Goal: Task Accomplishment & Management: Manage account settings

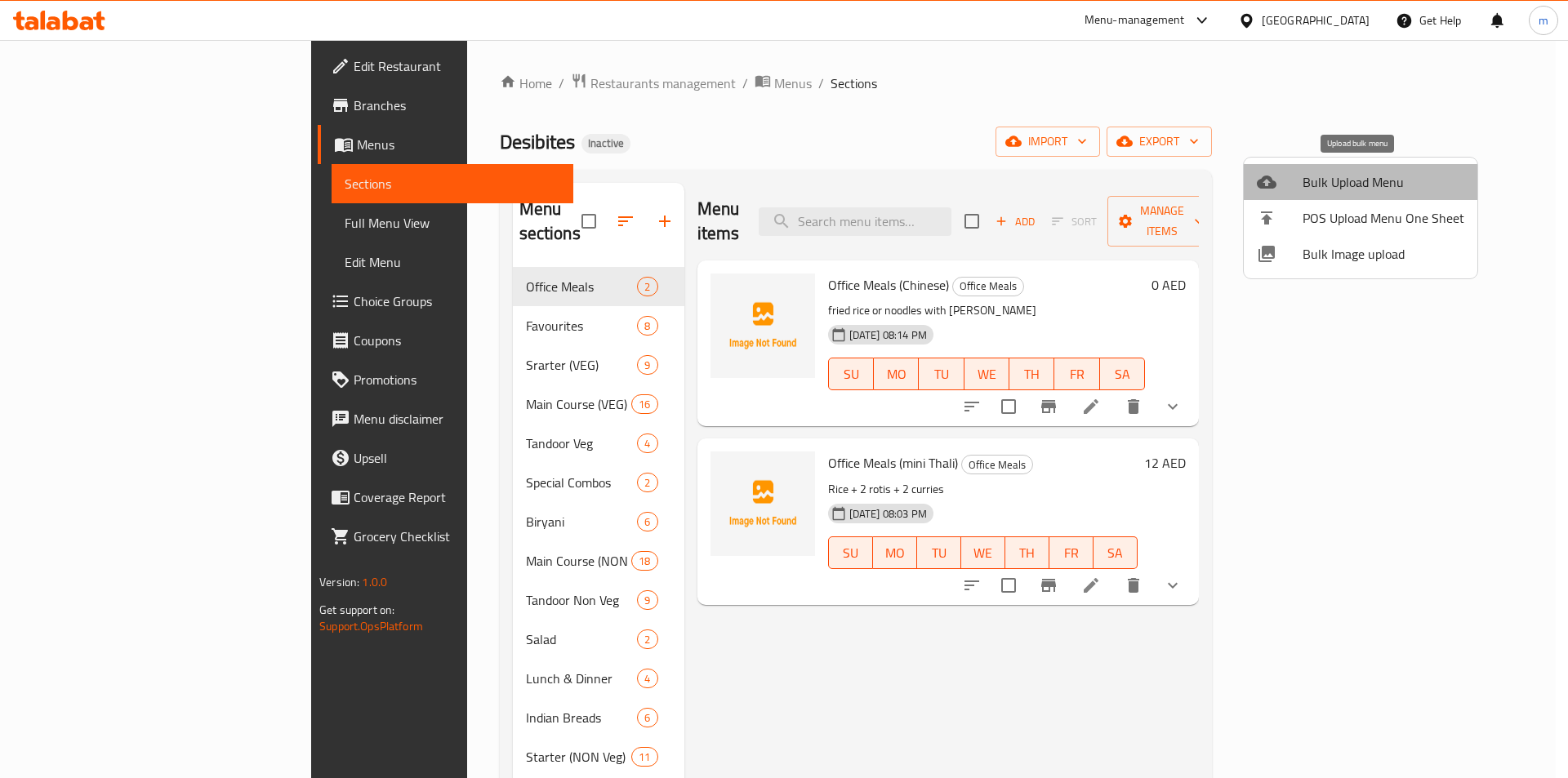
click at [1372, 168] on li "Bulk Upload Menu" at bounding box center [1360, 182] width 233 height 36
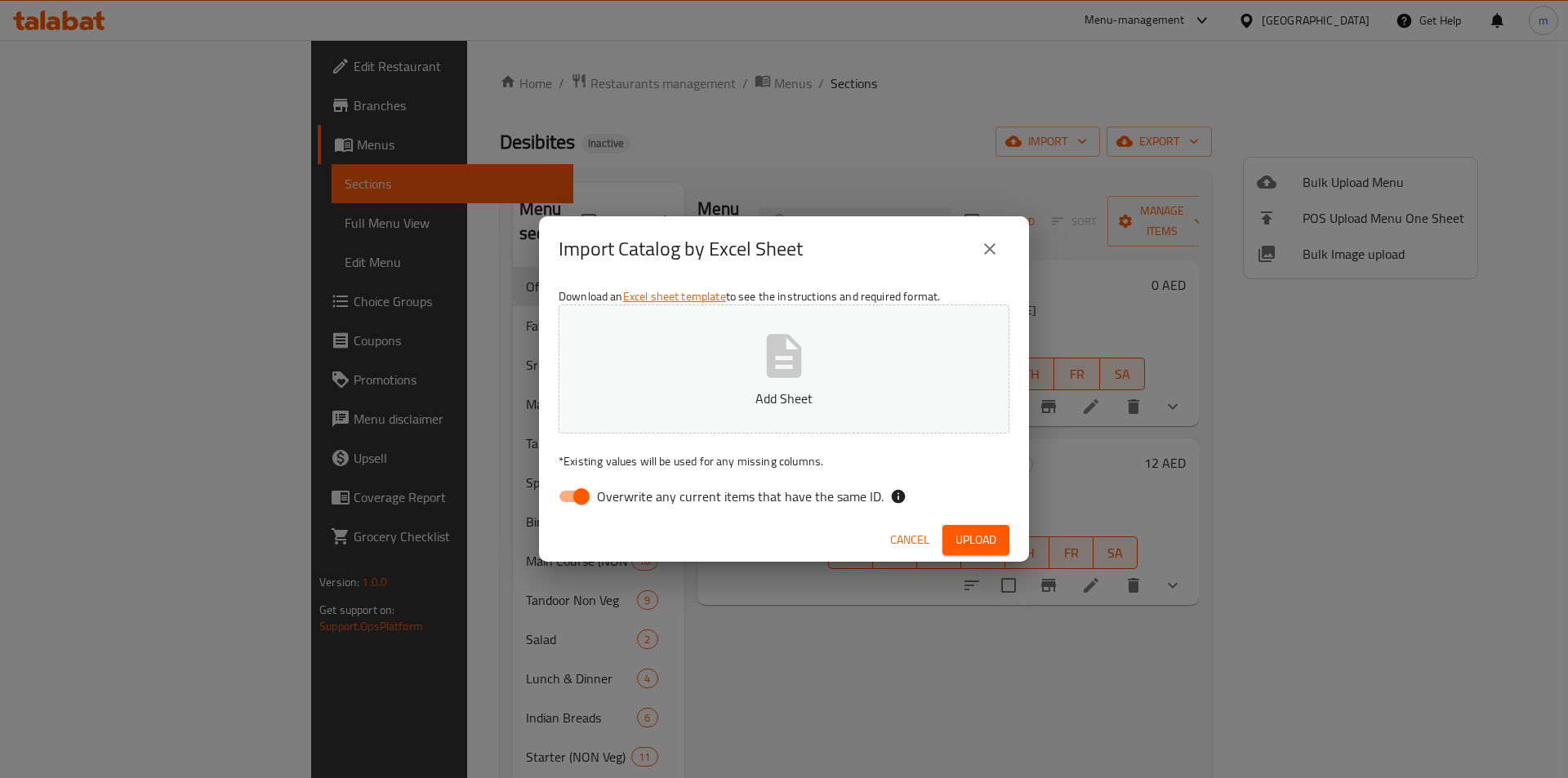
click at [581, 499] on input "Overwrite any current items that have the same ID." at bounding box center [581, 496] width 93 height 31
checkbox input "false"
click at [964, 548] on span "Upload" at bounding box center [976, 540] width 41 height 21
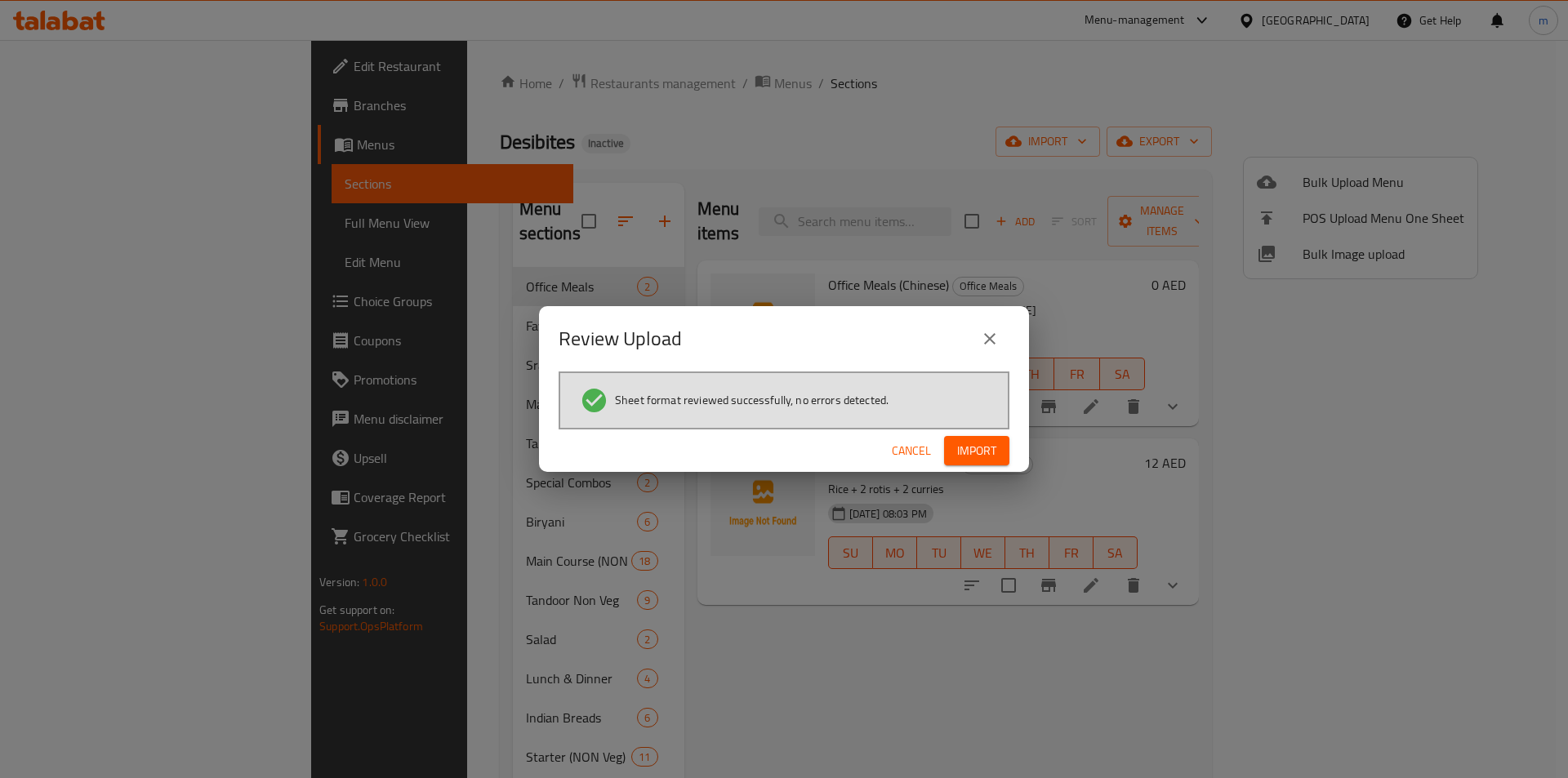
click at [990, 455] on span "Import" at bounding box center [977, 451] width 39 height 21
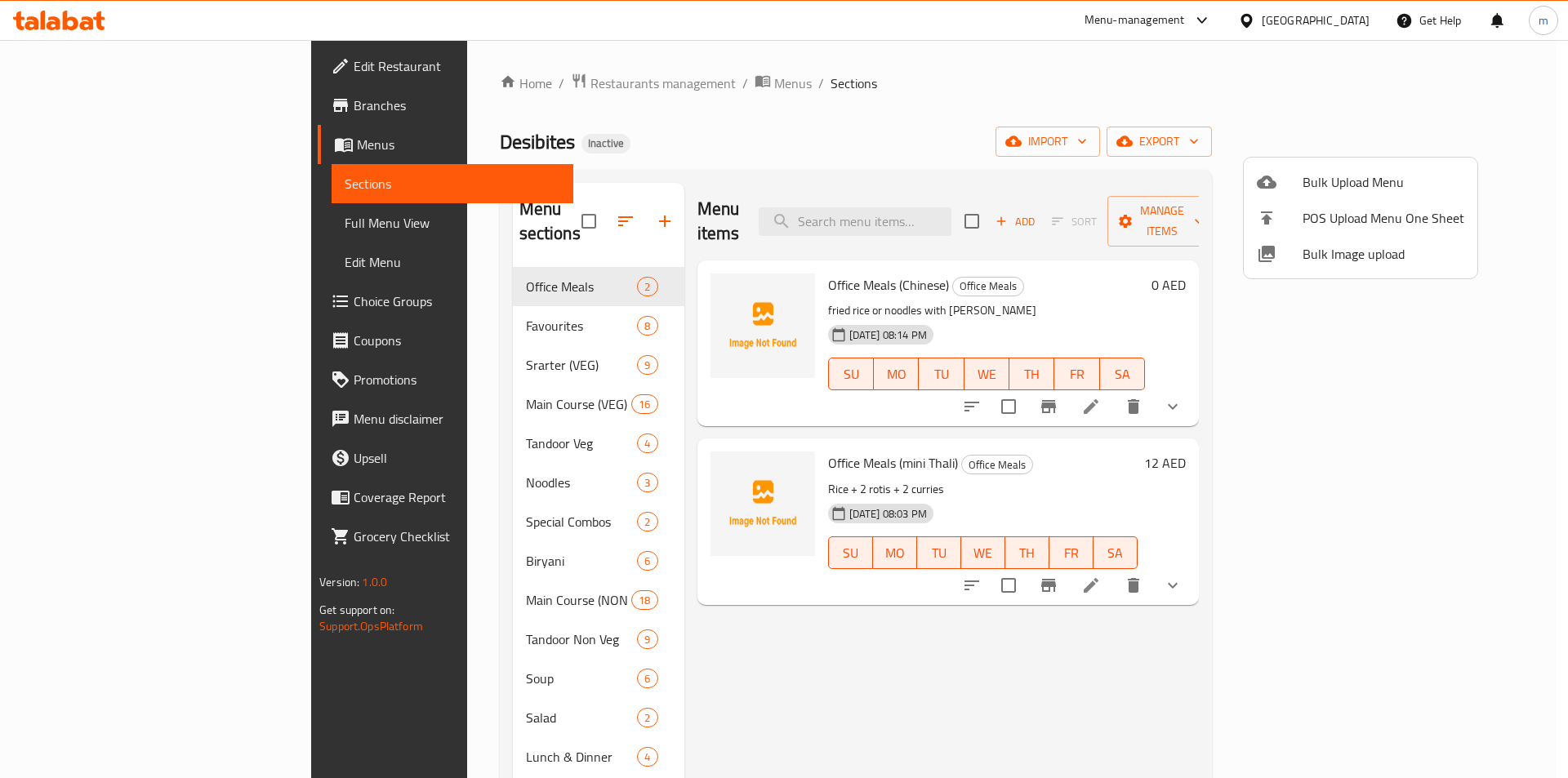
click at [533, 205] on div at bounding box center [784, 389] width 1568 height 778
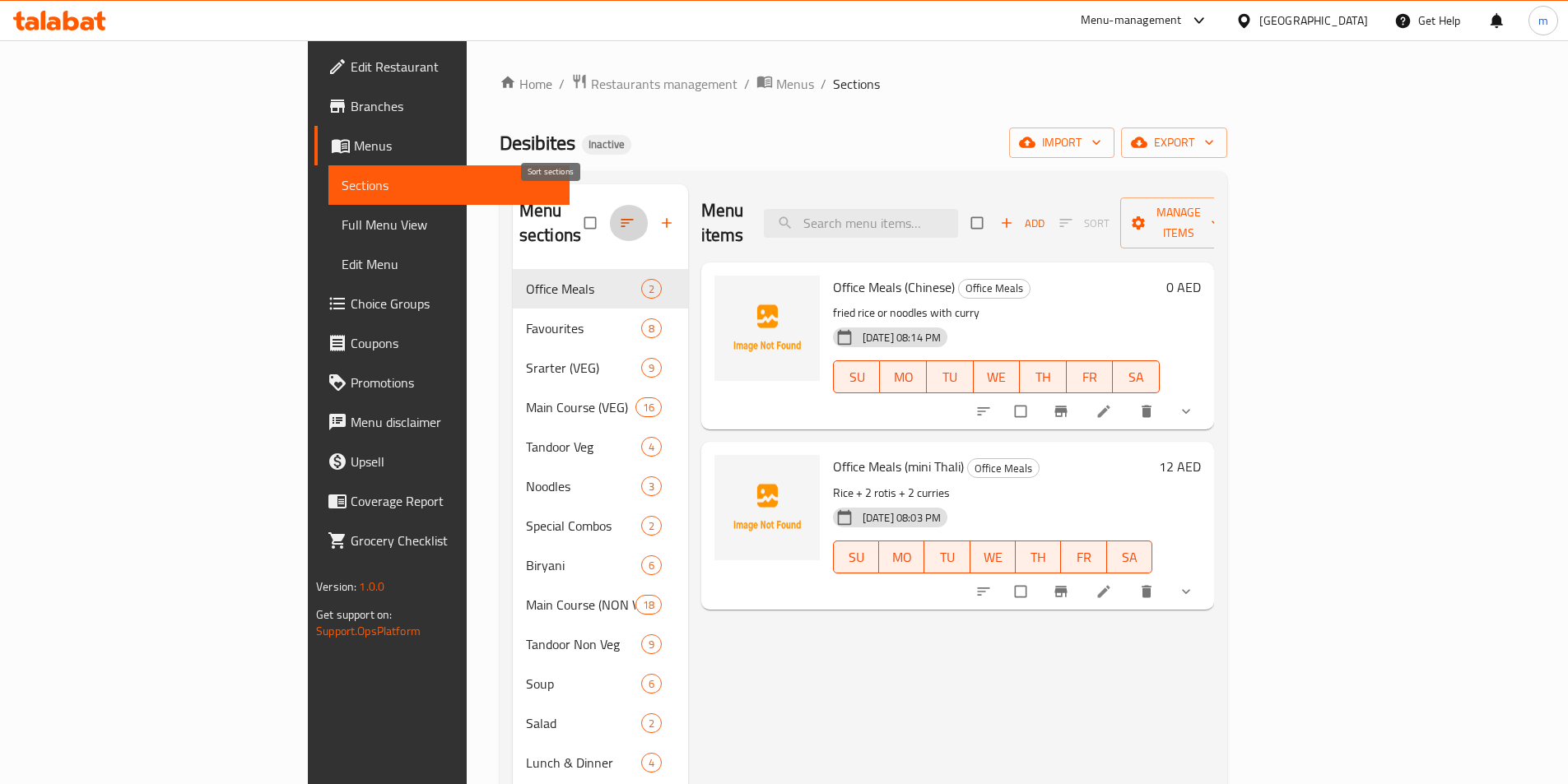
click at [619, 215] on icon "button" at bounding box center [627, 223] width 17 height 17
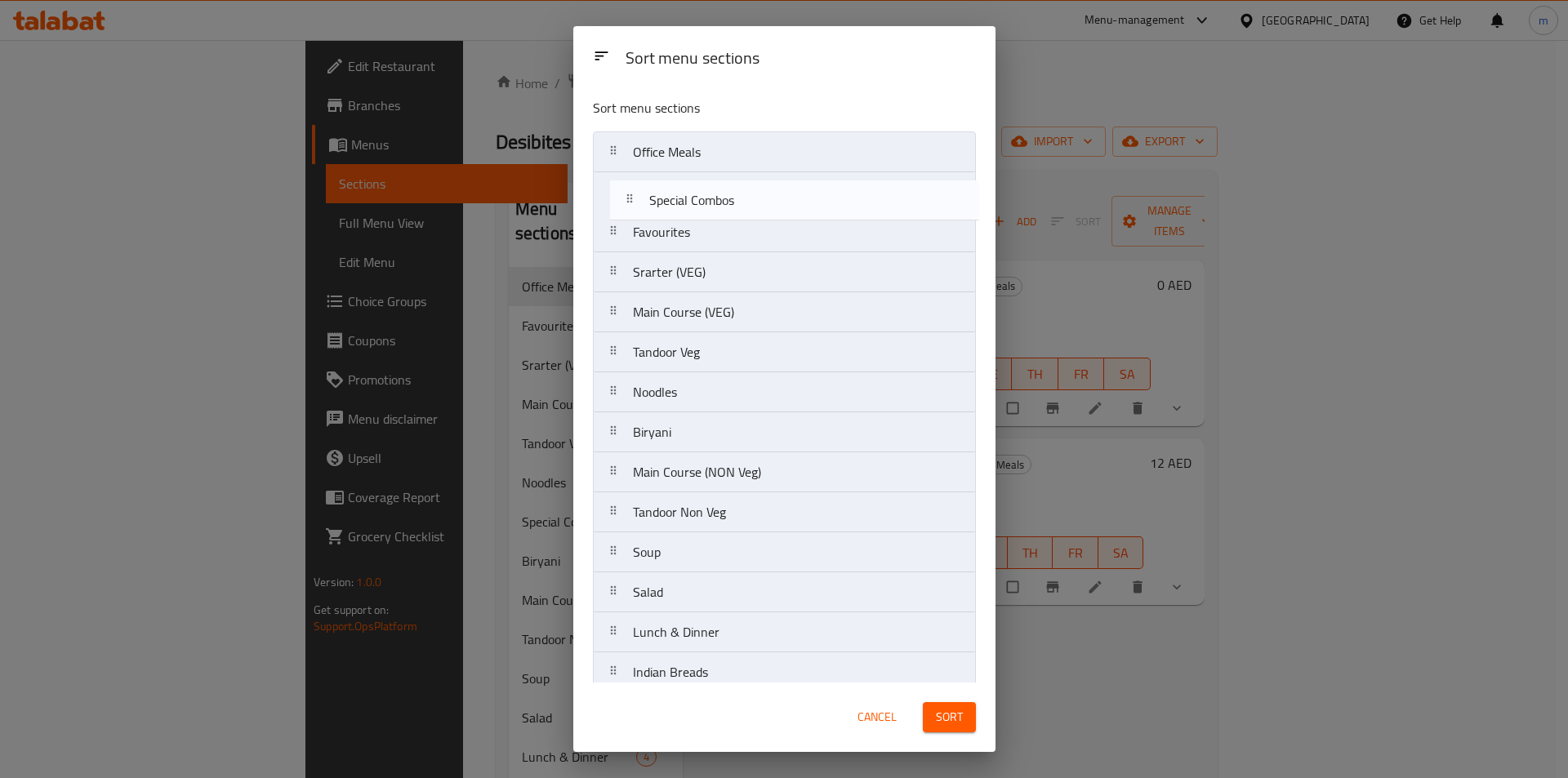
drag, startPoint x: 688, startPoint y: 401, endPoint x: 704, endPoint y: 205, distance: 196.7
click at [704, 205] on nav "Office Meals Favourites Srarter (VEG) Main Course (VEG) Tandoor Veg Noodles Spe…" at bounding box center [784, 472] width 383 height 682
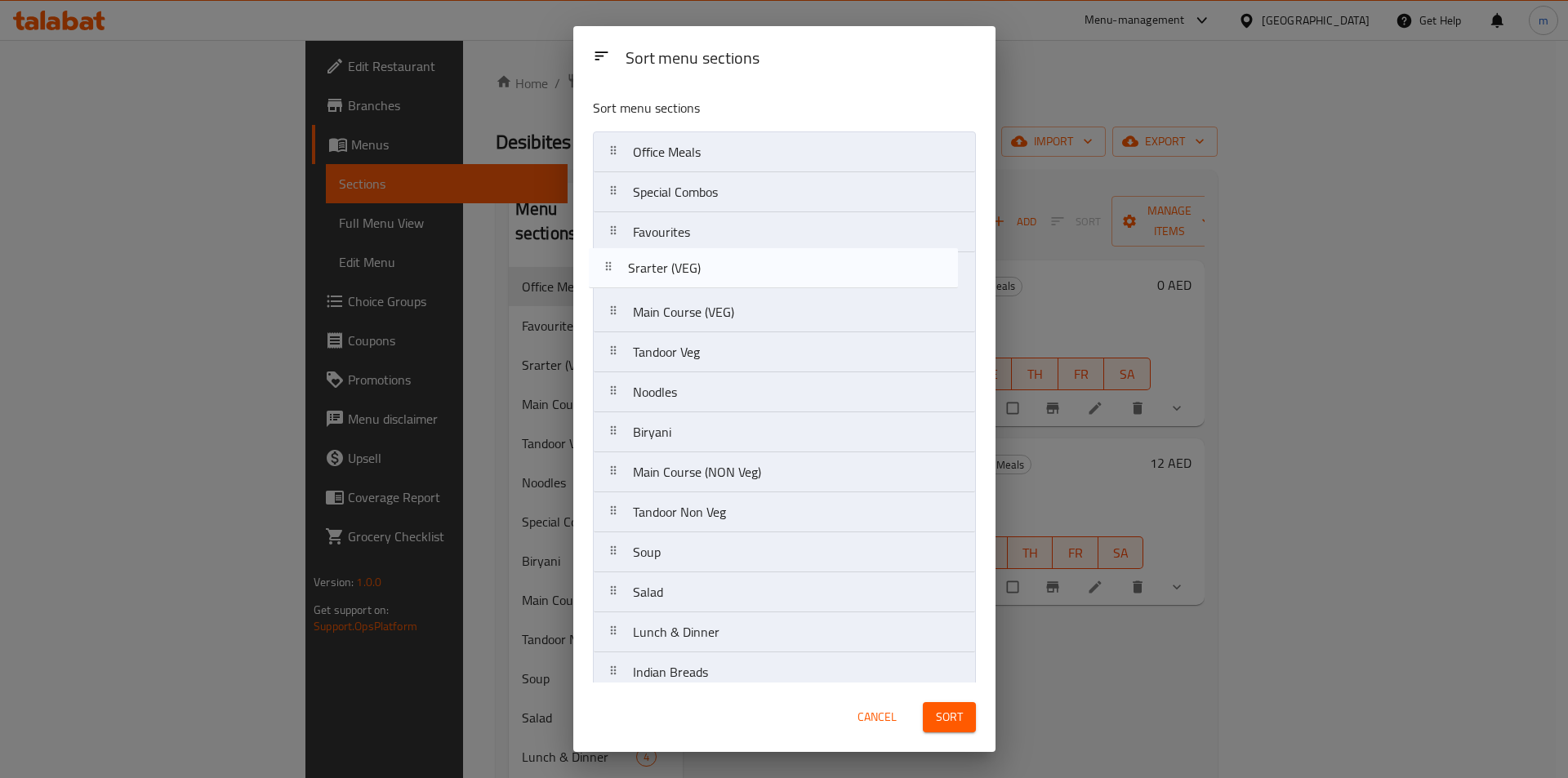
click at [745, 292] on nav "Office Meals Special Combos Favourites Srarter (VEG) Main Course (VEG) Tandoor …" at bounding box center [784, 472] width 383 height 682
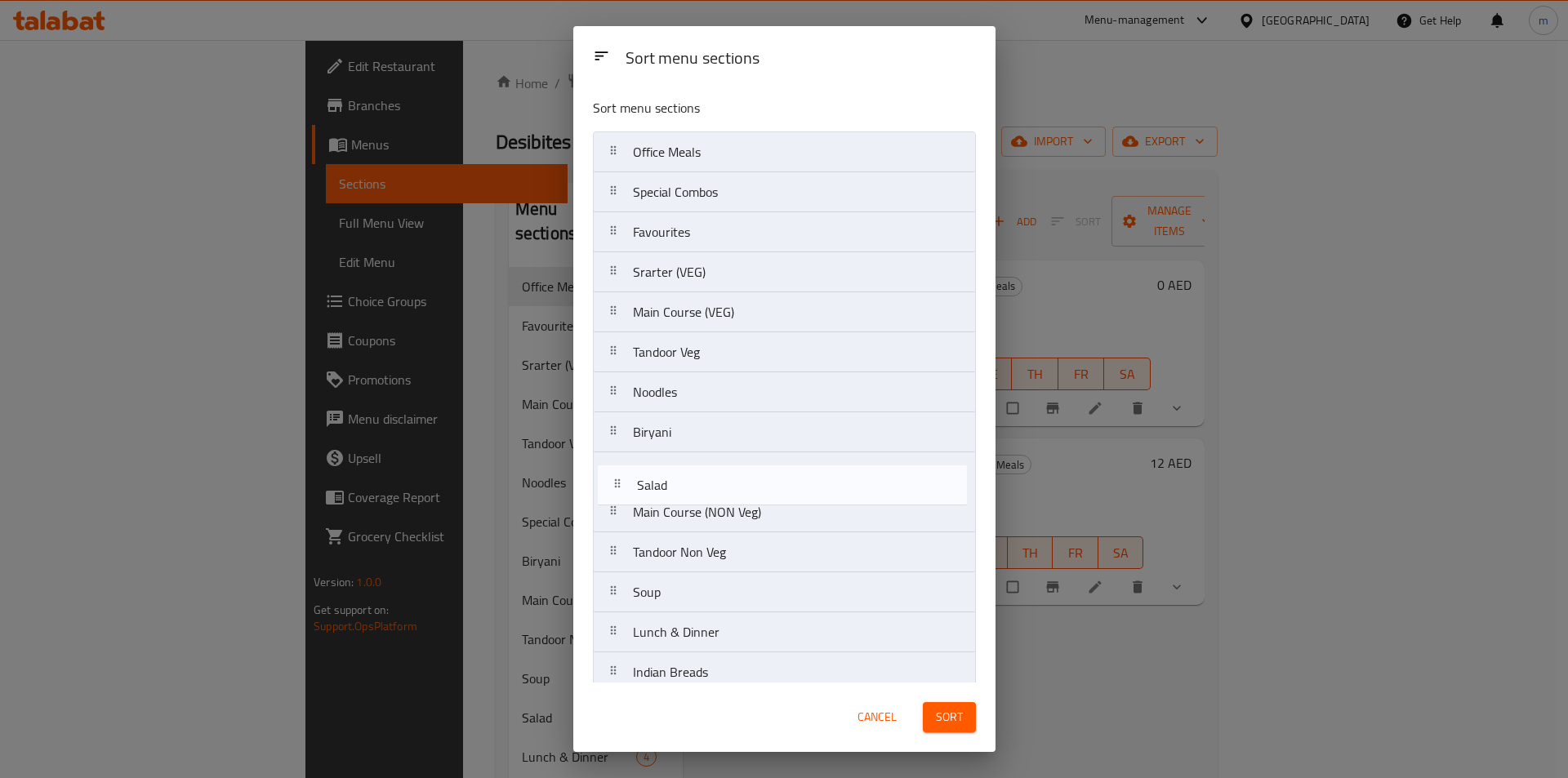
scroll to position [3, 0]
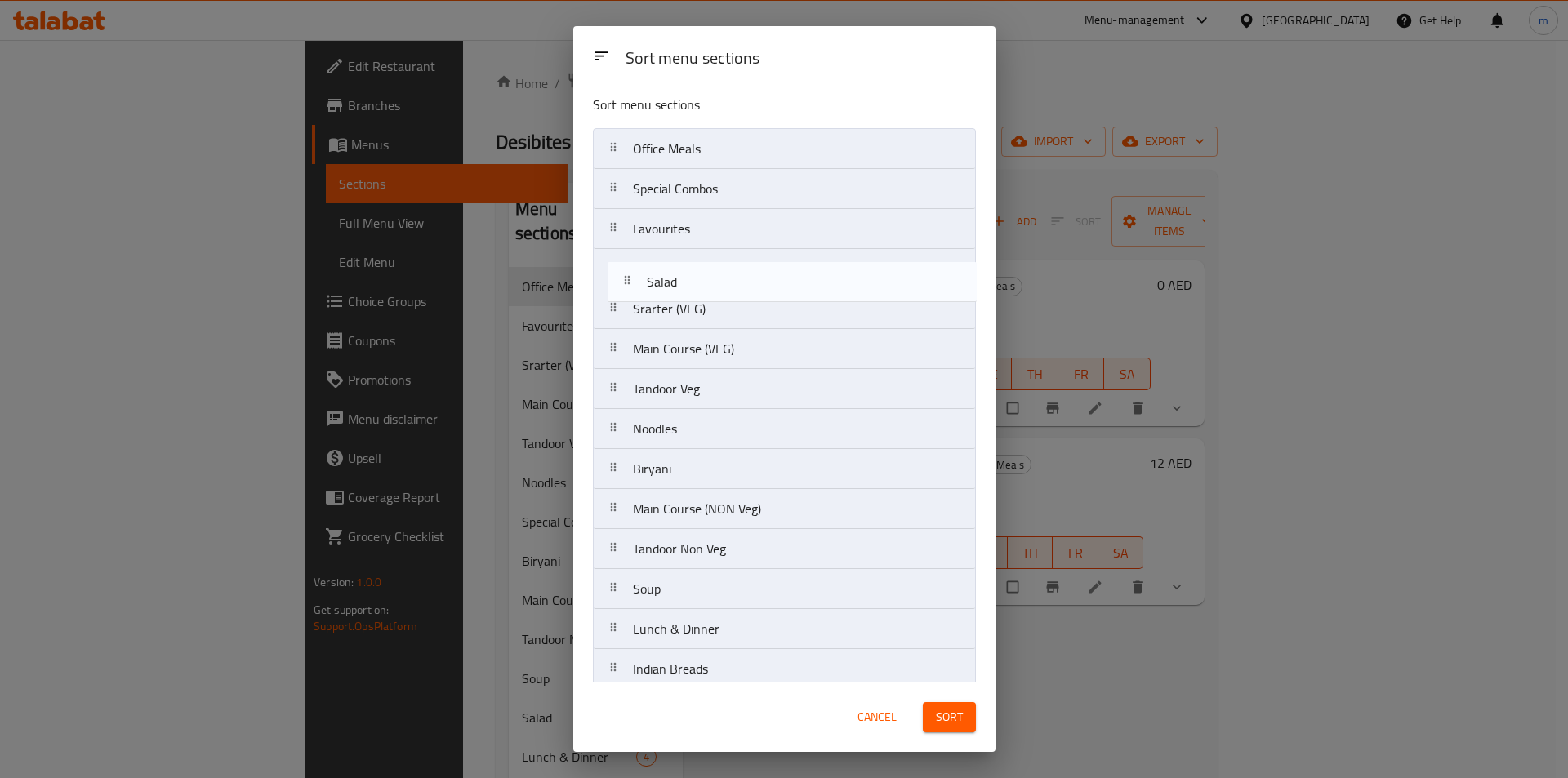
drag, startPoint x: 729, startPoint y: 596, endPoint x: 743, endPoint y: 277, distance: 319.3
click at [743, 277] on nav "Office Meals Special Combos Favourites Srarter (VEG) Main Course (VEG) Tandoor …" at bounding box center [784, 469] width 383 height 682
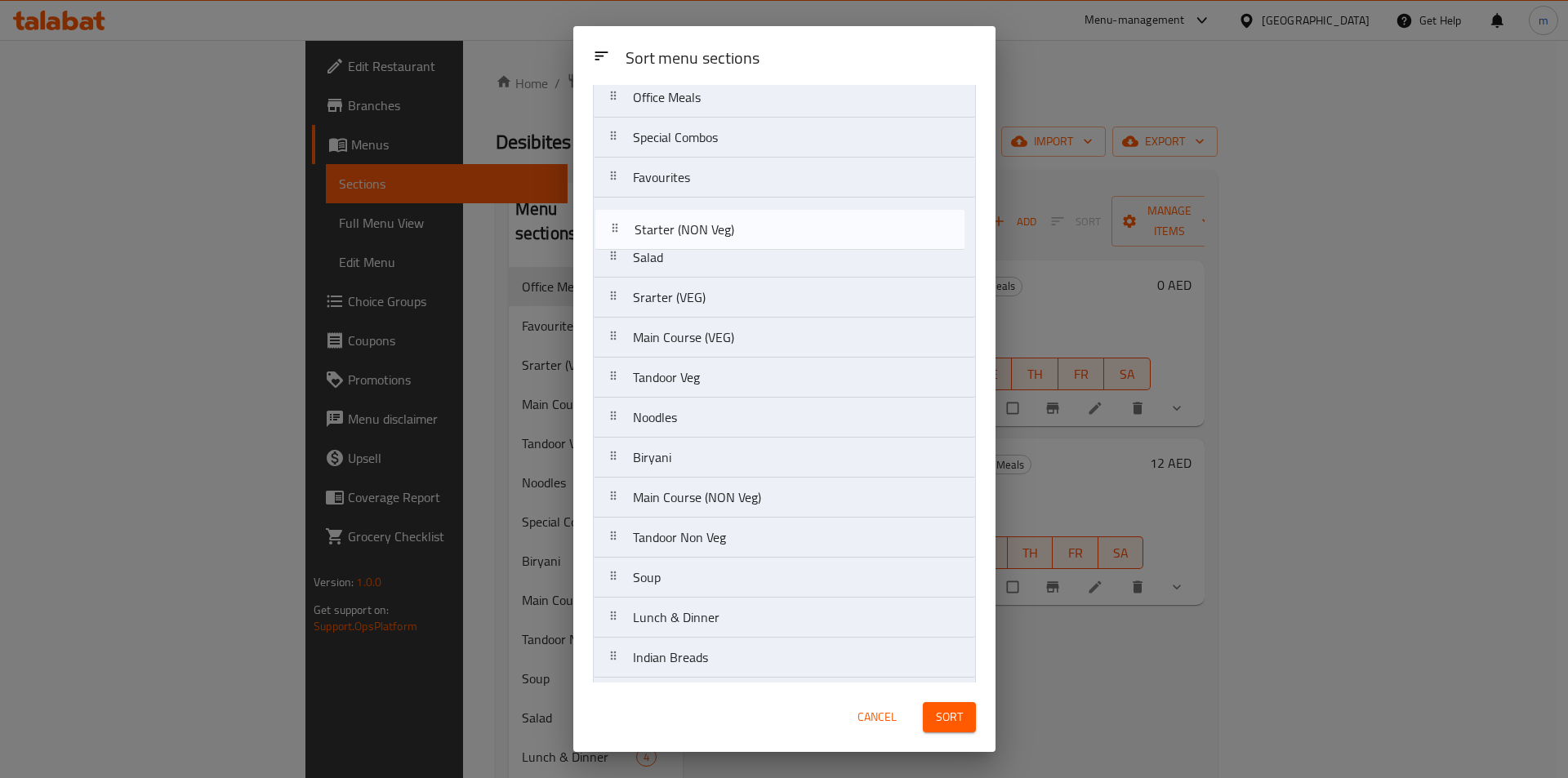
scroll to position [53, 0]
drag, startPoint x: 746, startPoint y: 615, endPoint x: 752, endPoint y: 248, distance: 367.0
click at [752, 248] on nav "Office Meals Special Combos Favourites Salad Srarter (VEG) Main Course (VEG) Ta…" at bounding box center [784, 420] width 383 height 682
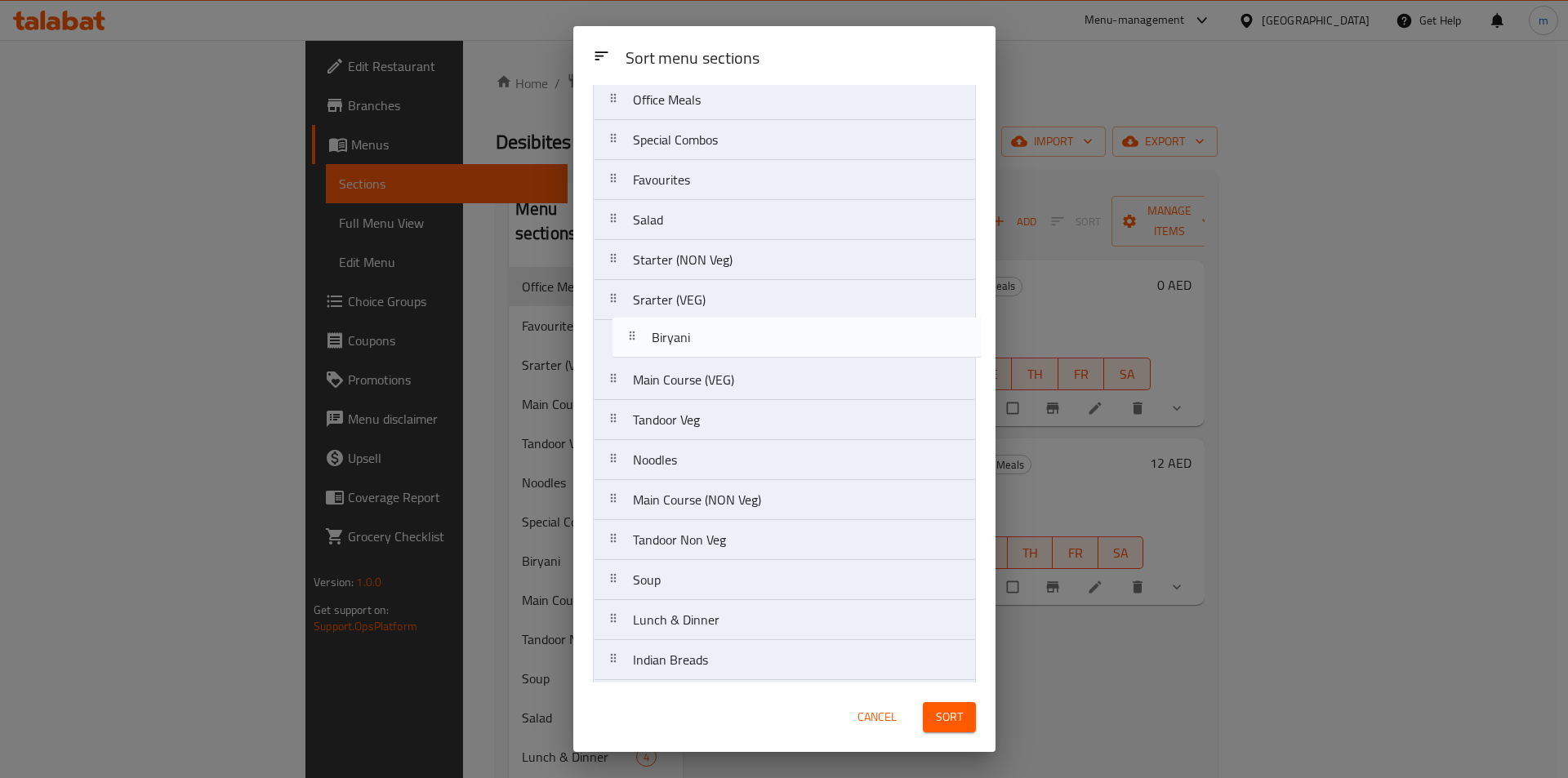
drag, startPoint x: 708, startPoint y: 466, endPoint x: 726, endPoint y: 338, distance: 129.3
click at [726, 338] on nav "Office Meals Special Combos Favourites Salad Starter (NON Veg) Srarter (VEG) Ma…" at bounding box center [784, 420] width 383 height 682
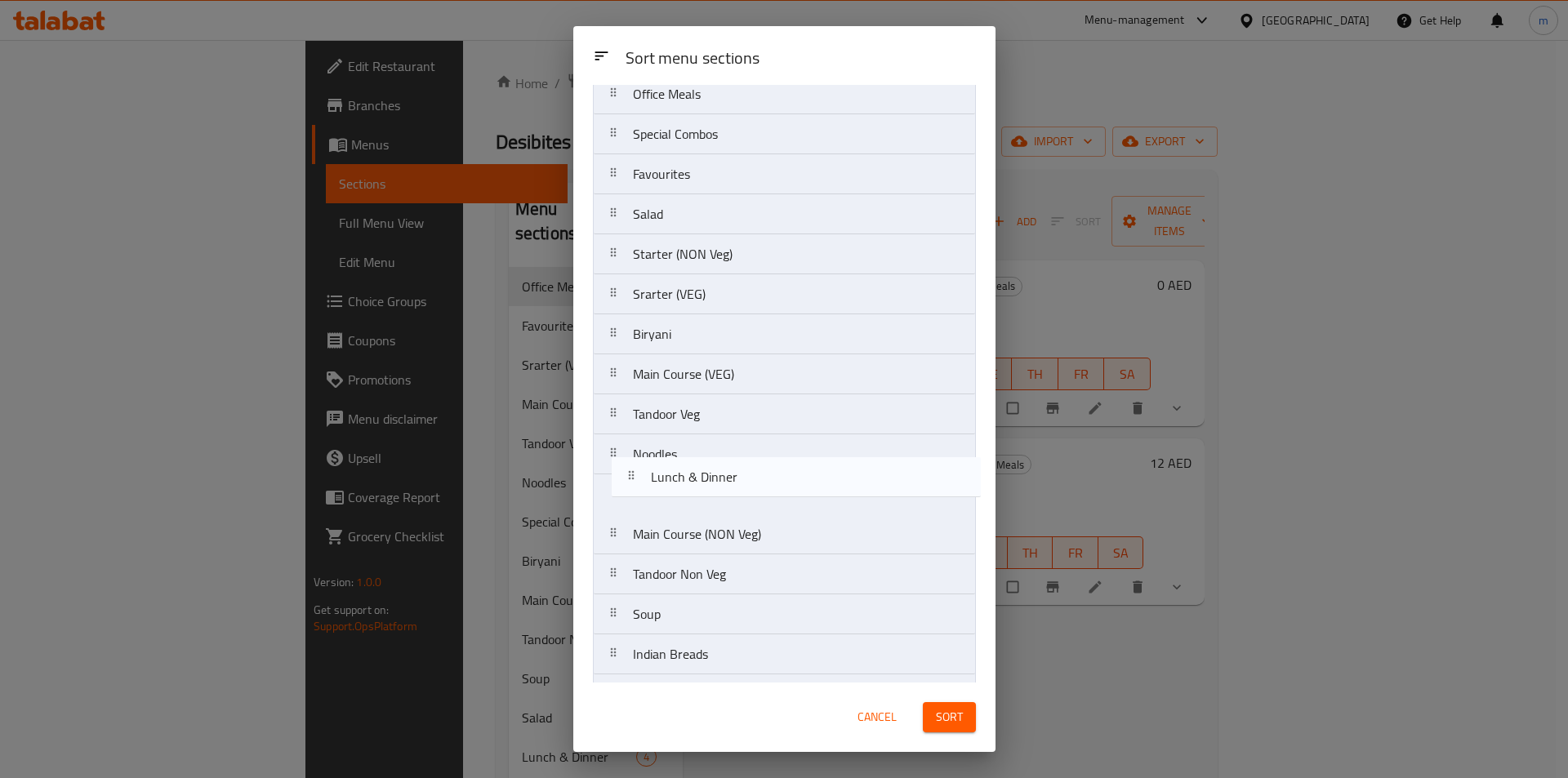
scroll to position [58, 0]
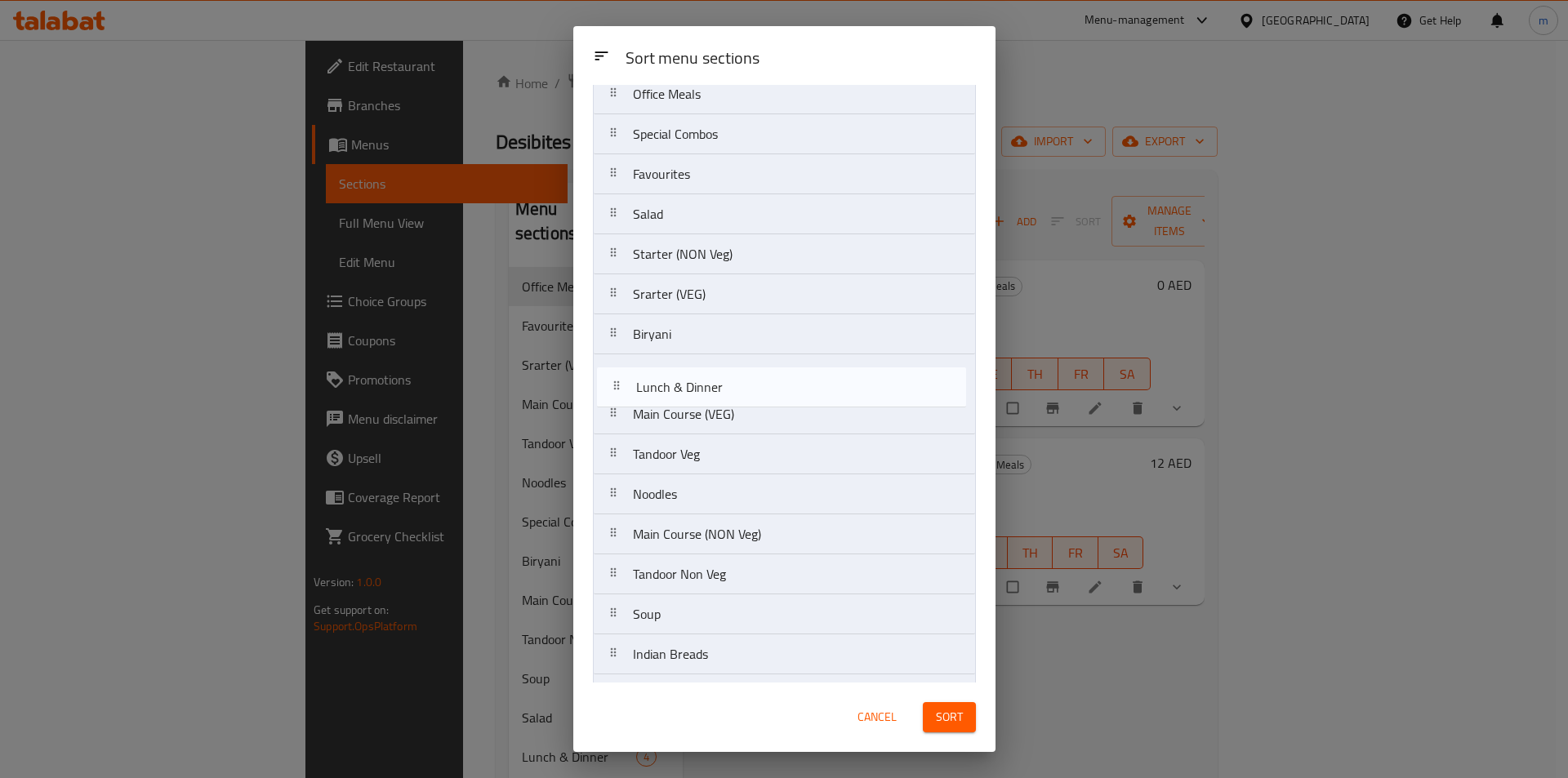
drag, startPoint x: 740, startPoint y: 635, endPoint x: 743, endPoint y: 394, distance: 241.0
click at [743, 394] on nav "Office Meals Special Combos Favourites Salad Starter (NON Veg) Srarter (VEG) Bi…" at bounding box center [784, 414] width 383 height 682
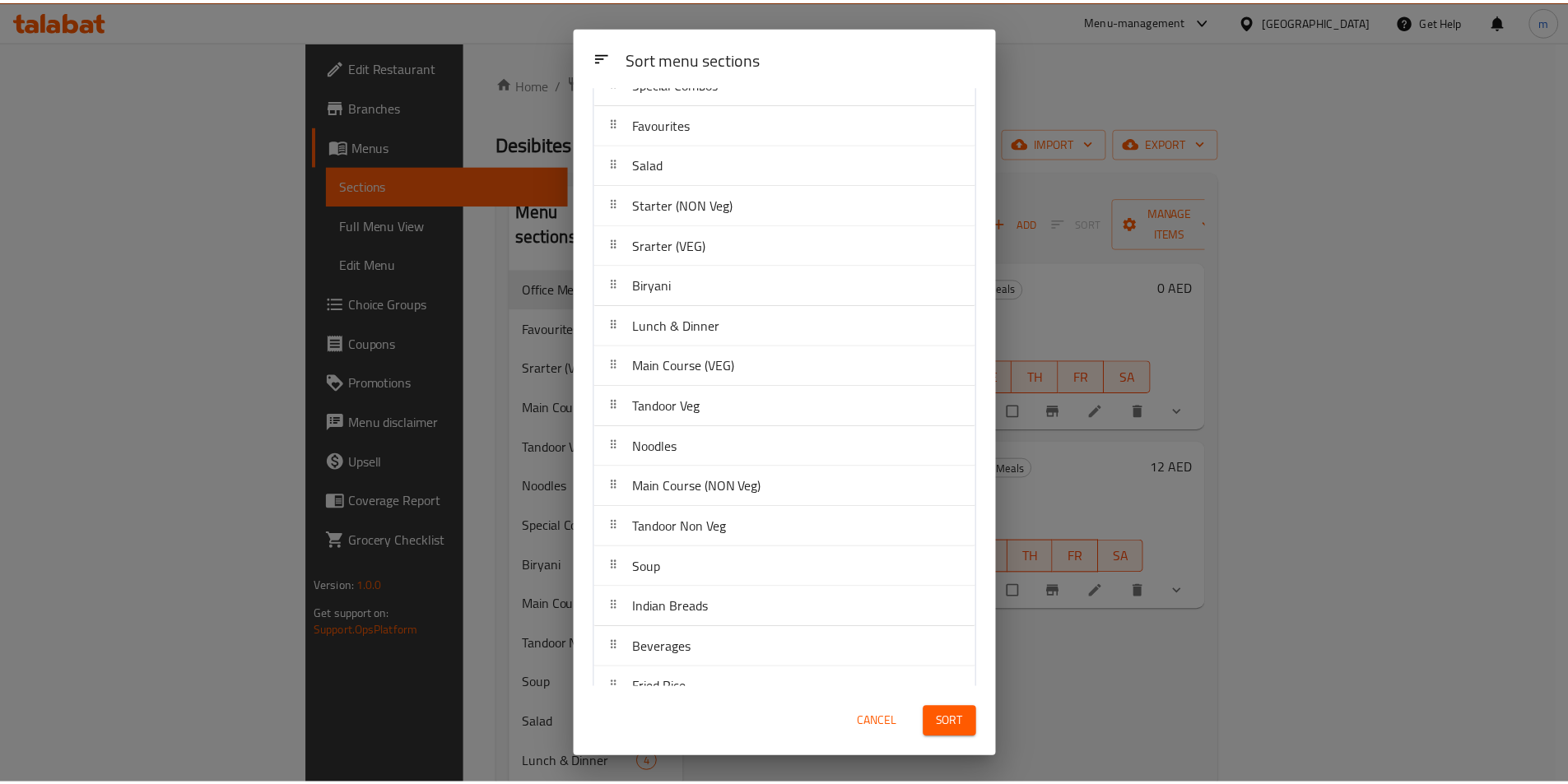
scroll to position [138, 0]
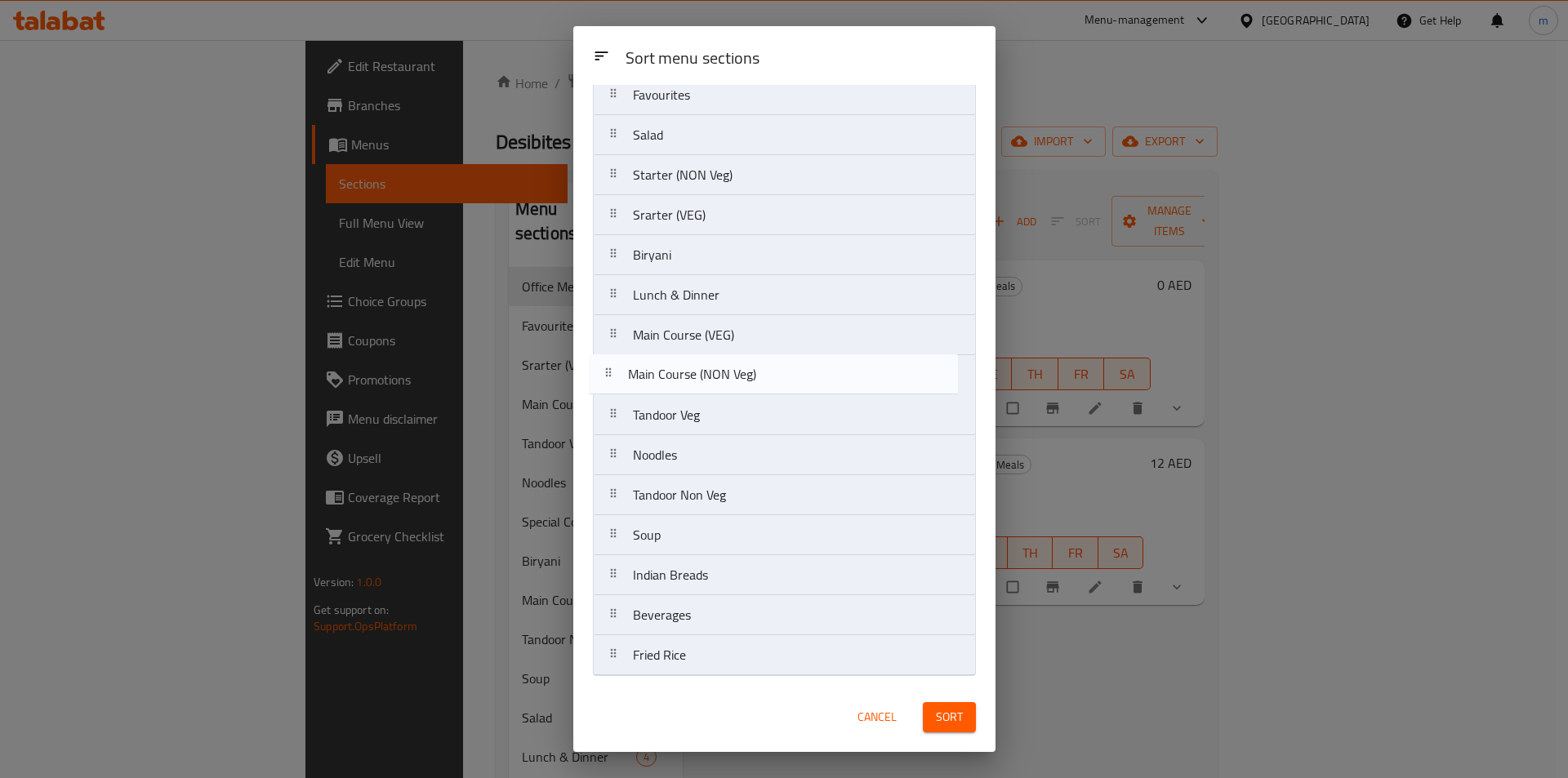
drag, startPoint x: 682, startPoint y: 463, endPoint x: 677, endPoint y: 376, distance: 87.1
click at [677, 376] on nav "Office Meals Special Combos Favourites Salad Starter (NON Veg) Srarter (VEG) Bi…" at bounding box center [784, 335] width 383 height 682
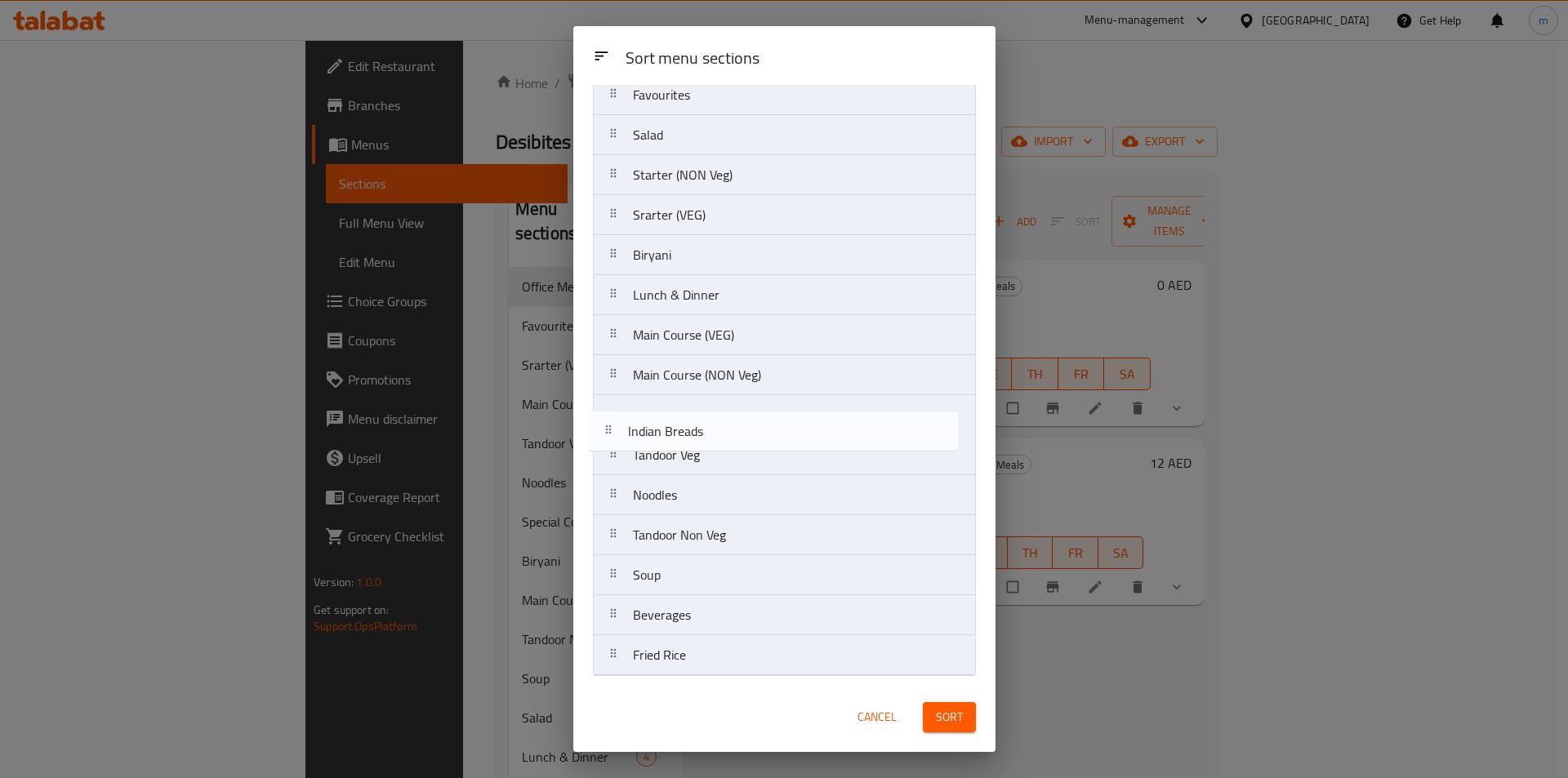
drag, startPoint x: 787, startPoint y: 591, endPoint x: 782, endPoint y: 440, distance: 151.1
click at [782, 440] on nav "Office Meals Special Combos Favourites Salad Starter (NON Veg) Srarter (VEG) Bi…" at bounding box center [784, 335] width 383 height 682
drag, startPoint x: 724, startPoint y: 664, endPoint x: 717, endPoint y: 453, distance: 211.1
click at [717, 453] on nav "Office Meals Special Combos Favourites Salad Starter (NON Veg) Srarter (VEG) Bi…" at bounding box center [784, 335] width 383 height 682
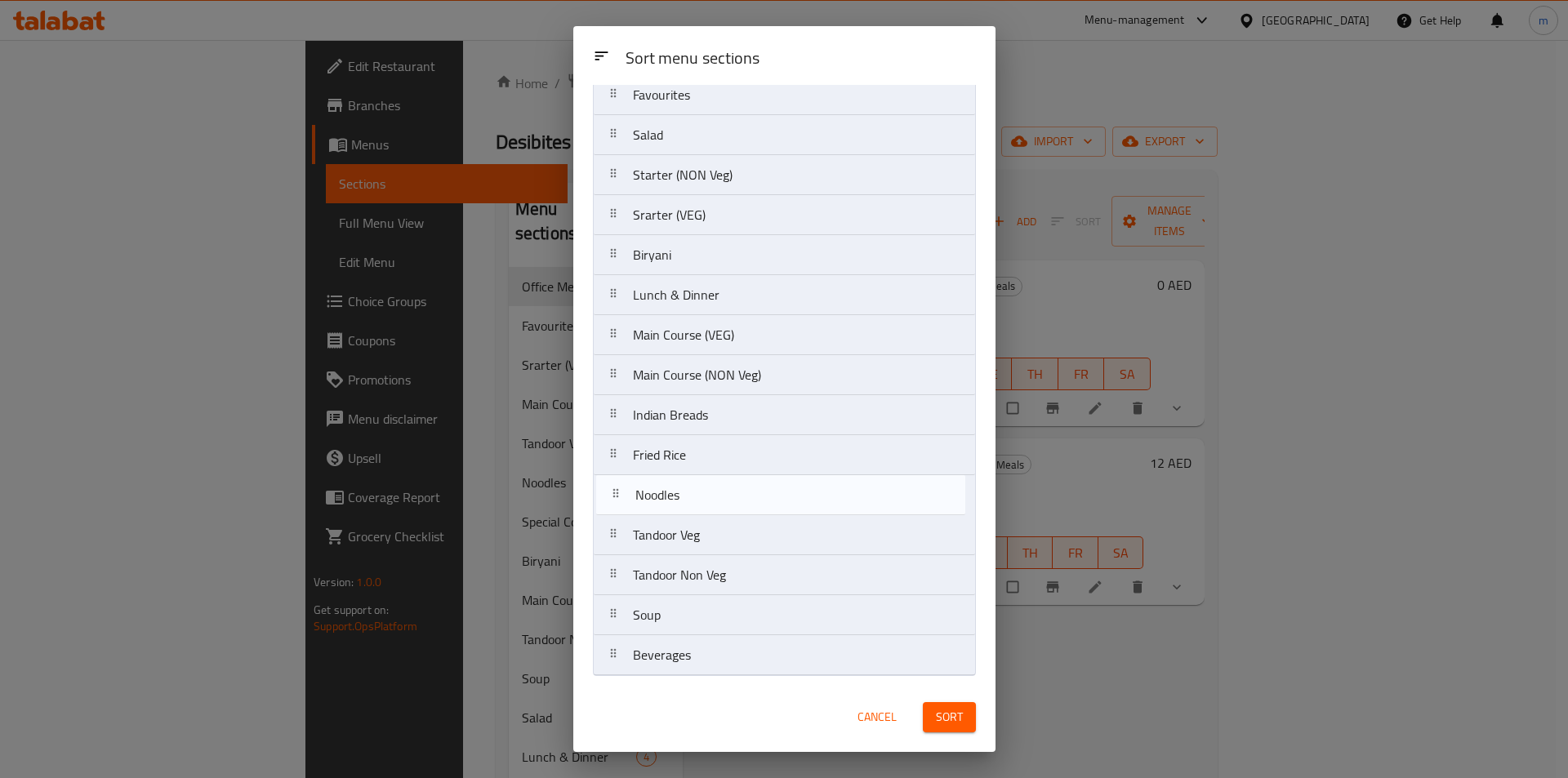
drag, startPoint x: 668, startPoint y: 545, endPoint x: 664, endPoint y: 504, distance: 41.2
click at [664, 504] on nav "Office Meals Special Combos Favourites Salad Starter (NON Veg) Srarter (VEG) Bi…" at bounding box center [784, 335] width 383 height 682
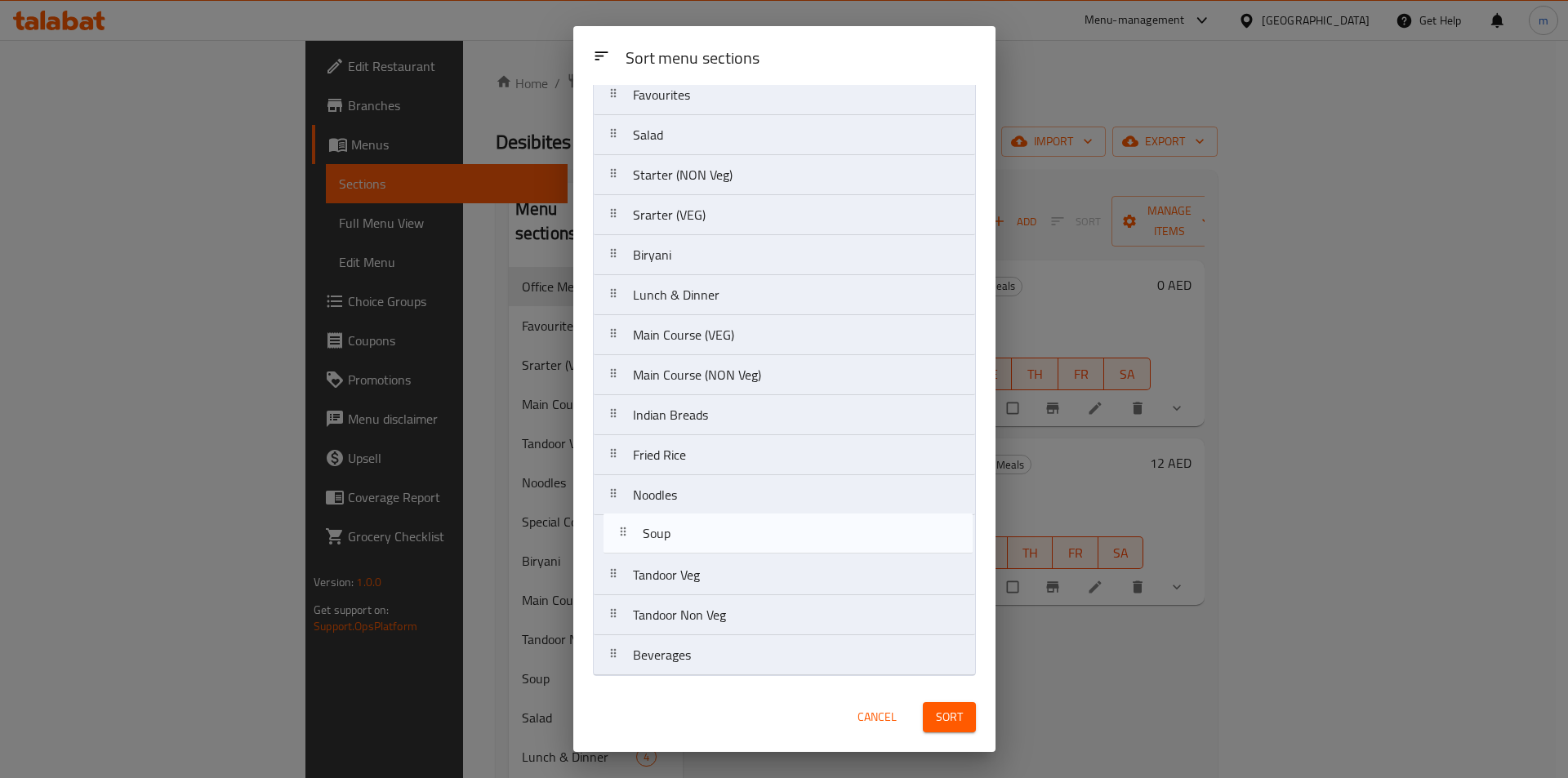
drag, startPoint x: 672, startPoint y: 622, endPoint x: 683, endPoint y: 532, distance: 90.7
click at [683, 532] on nav "Office Meals Special Combos Favourites Salad Starter (NON Veg) Srarter (VEG) Bi…" at bounding box center [784, 335] width 383 height 682
drag, startPoint x: 776, startPoint y: 666, endPoint x: 767, endPoint y: 574, distance: 92.4
click at [767, 574] on nav "Office Meals Special Combos Favourites Salad Starter (NON Veg) Srarter (VEG) Bi…" at bounding box center [784, 335] width 383 height 682
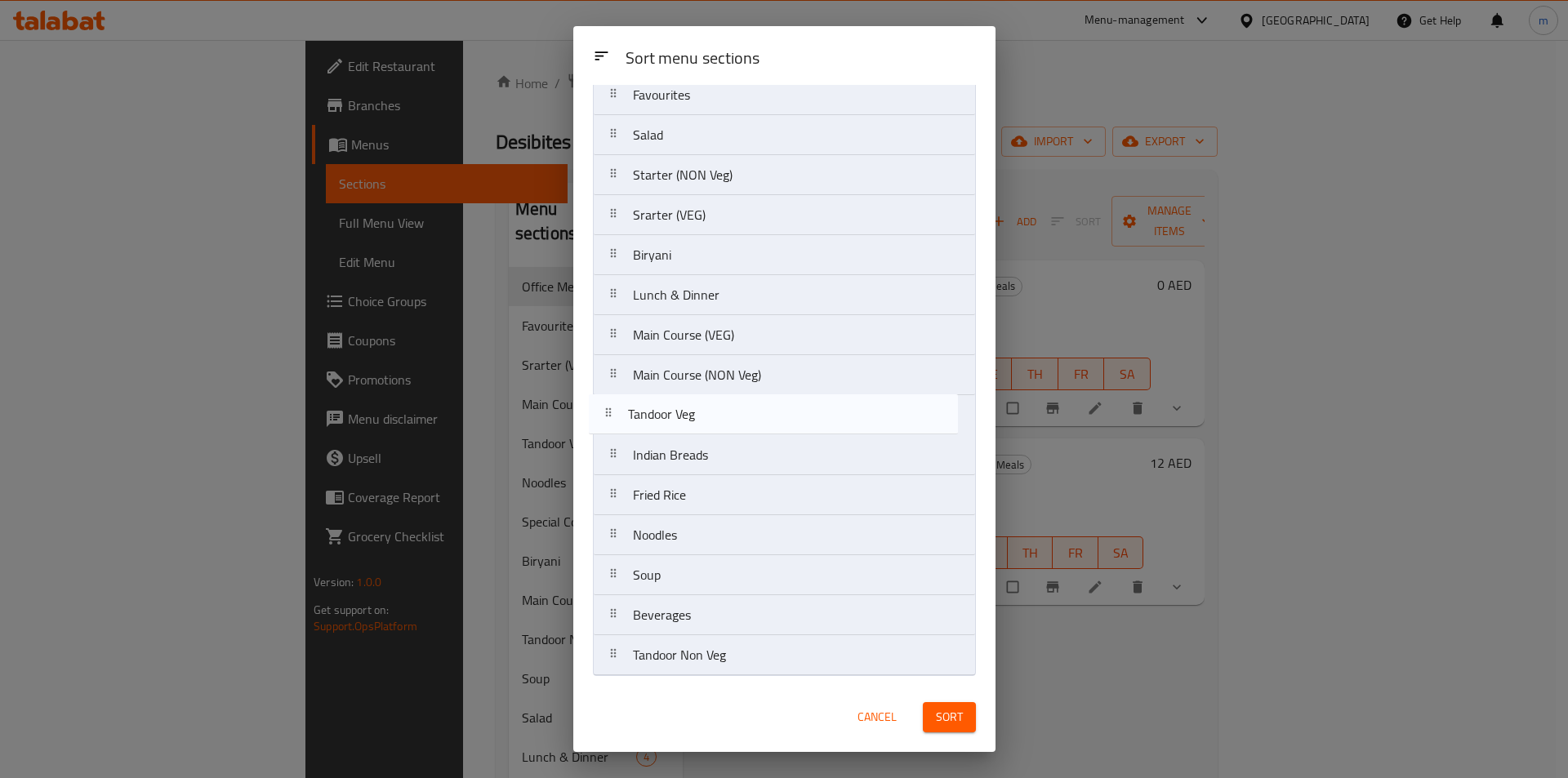
drag, startPoint x: 686, startPoint y: 626, endPoint x: 681, endPoint y: 417, distance: 209.1
click at [681, 417] on nav "Office Meals Special Combos Favourites Salad Starter (NON Veg) Srarter (VEG) Bi…" at bounding box center [784, 335] width 383 height 682
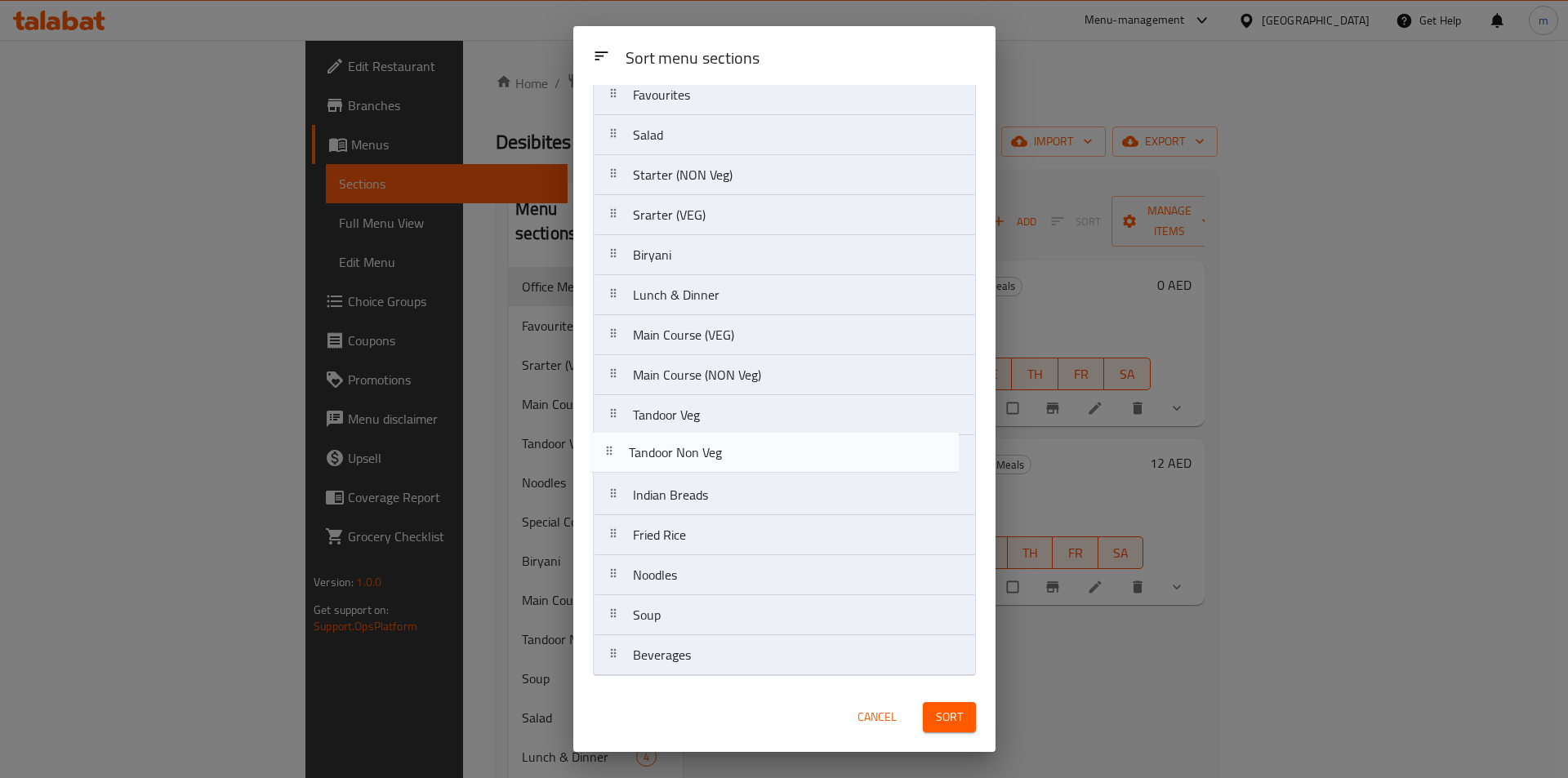
drag, startPoint x: 736, startPoint y: 665, endPoint x: 730, endPoint y: 455, distance: 210.1
click at [730, 455] on nav "Office Meals Special Combos Favourites Salad Starter (NON Veg) Srarter (VEG) Bi…" at bounding box center [784, 335] width 383 height 682
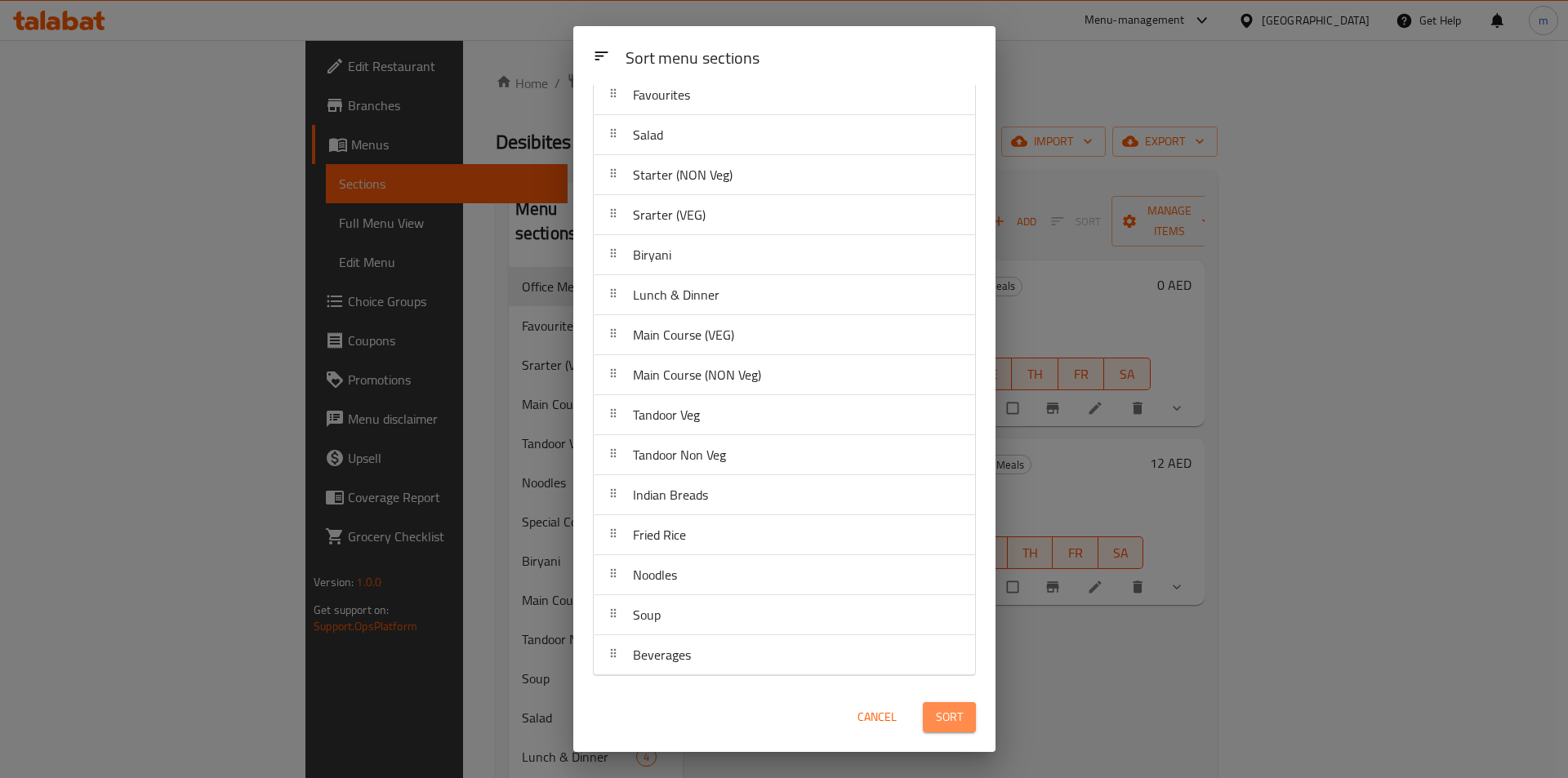
click at [954, 716] on span "Sort" at bounding box center [949, 717] width 27 height 21
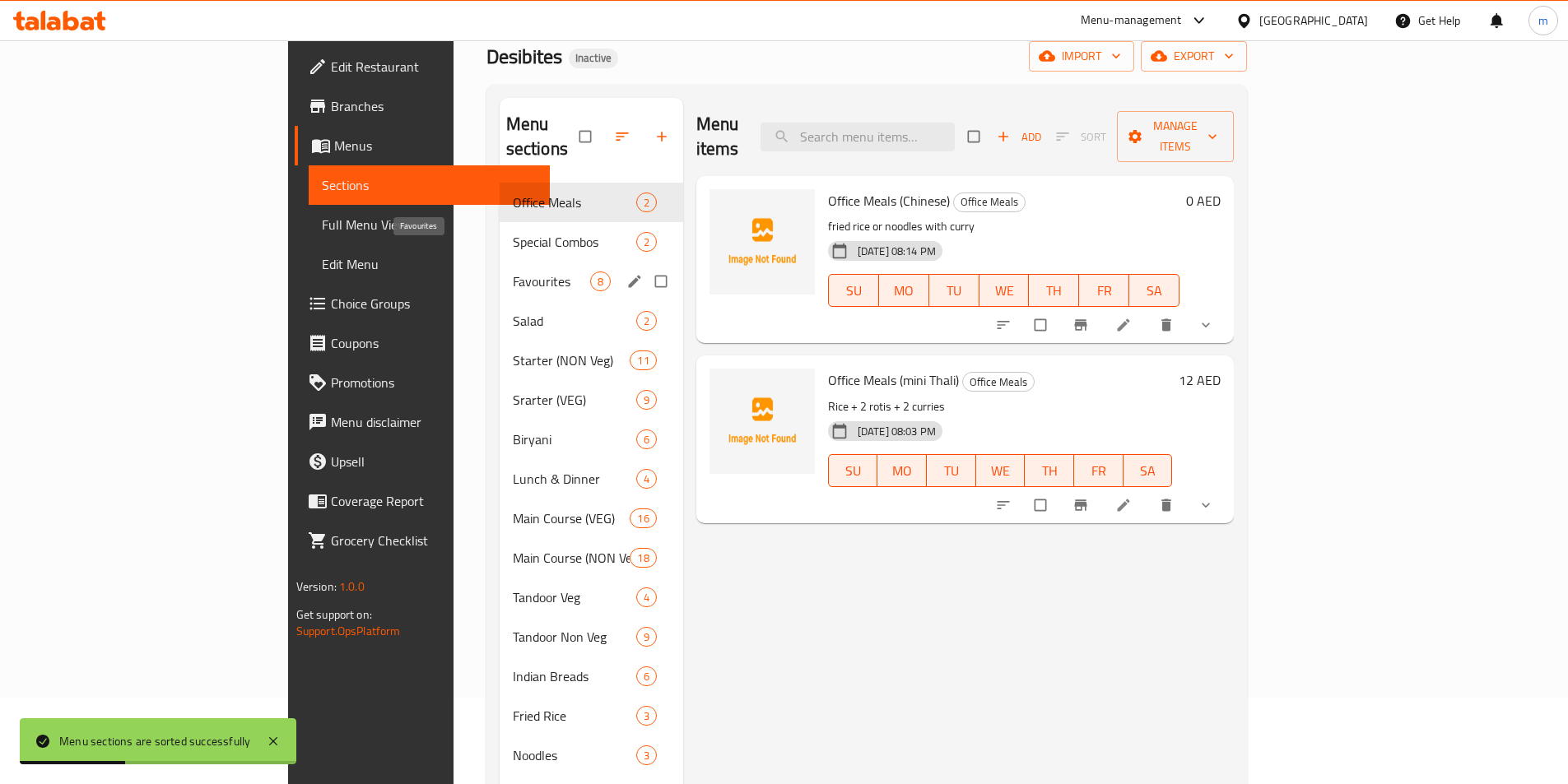
scroll to position [230, 0]
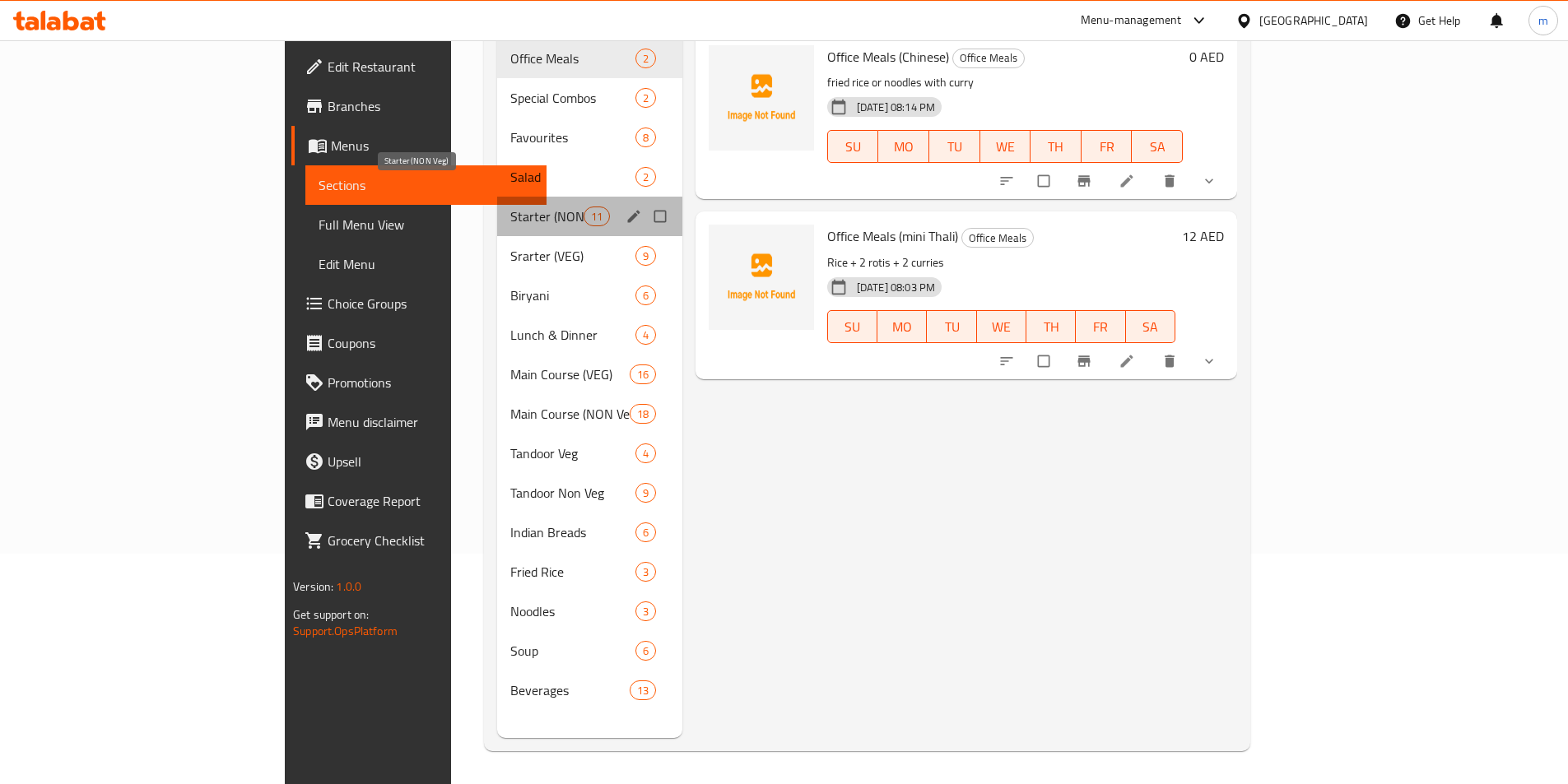
click at [510, 206] on span "Starter (NON Veg)" at bounding box center [546, 216] width 72 height 20
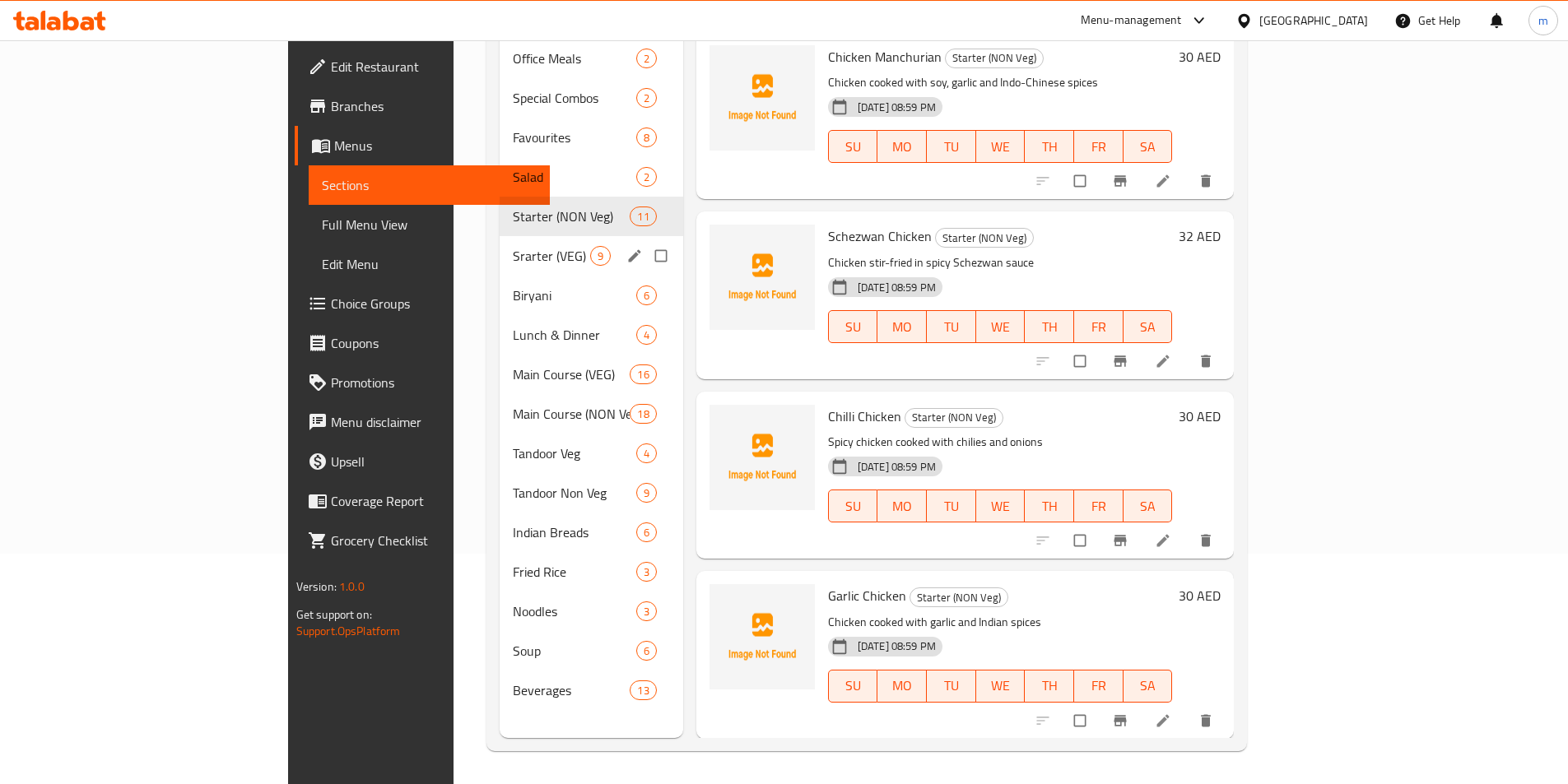
click at [513, 246] on span "Srarter (VEG)" at bounding box center [551, 256] width 77 height 20
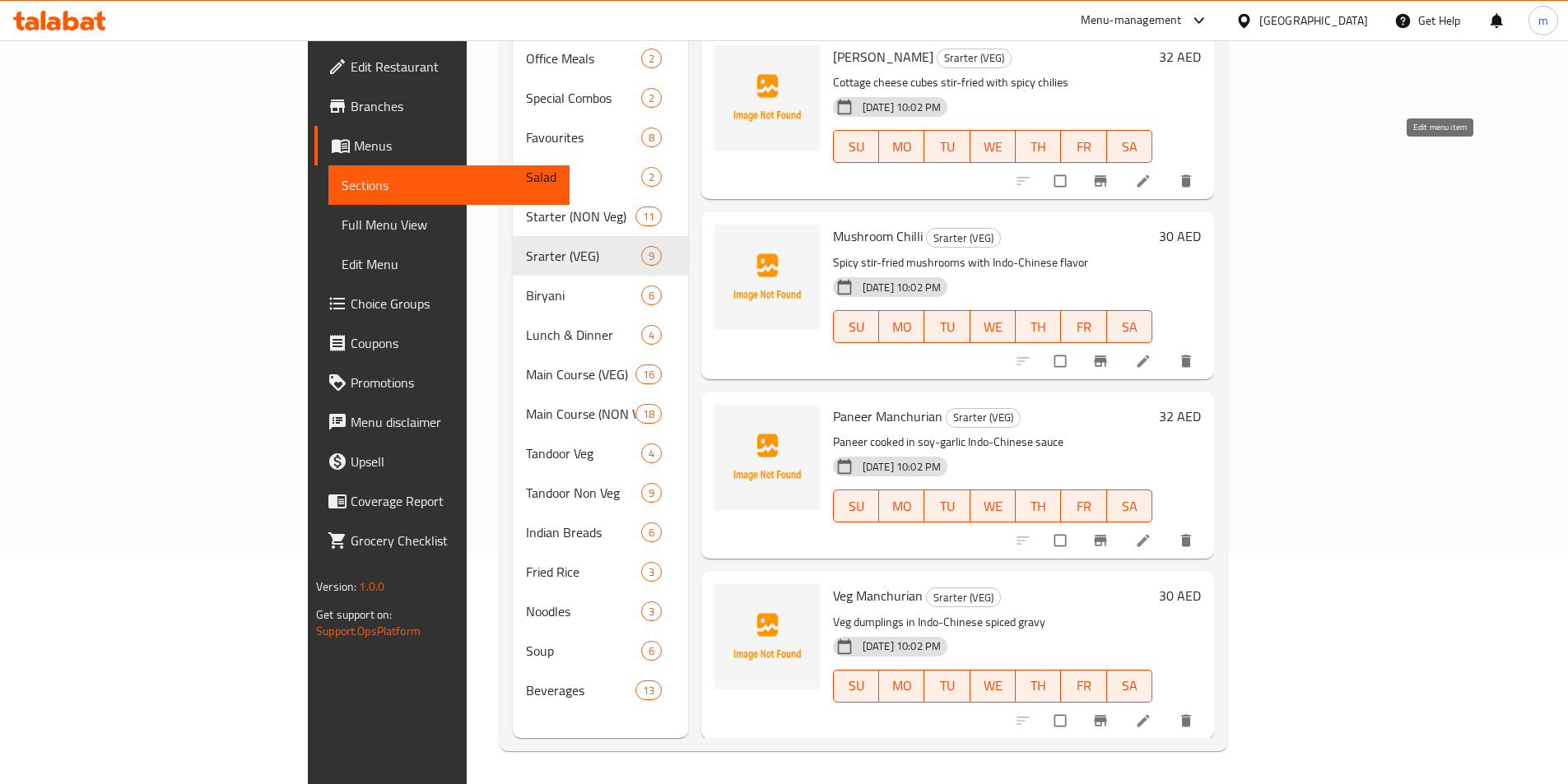
click at [1151, 173] on icon at bounding box center [1143, 181] width 17 height 17
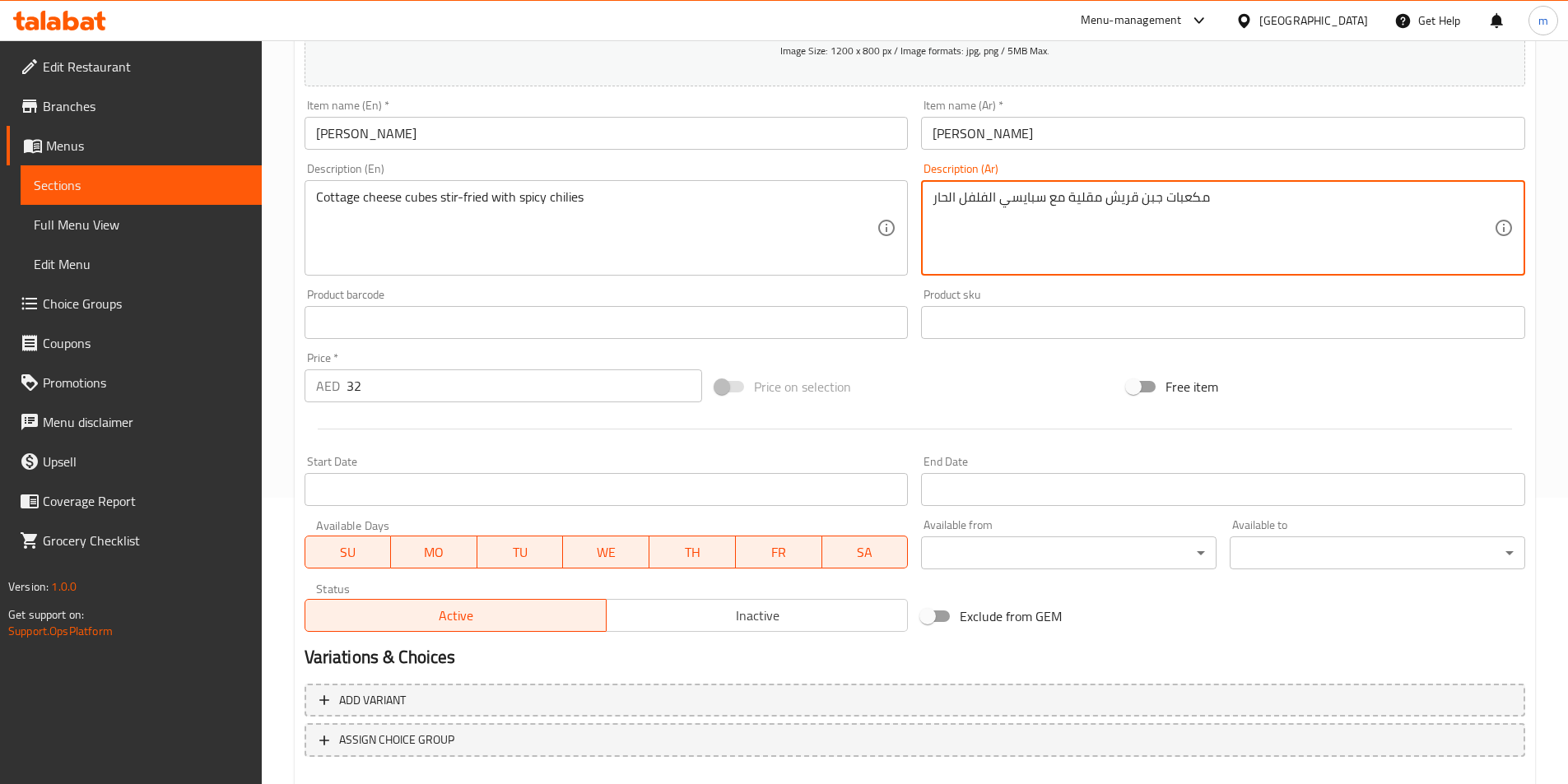
scroll to position [378, 0]
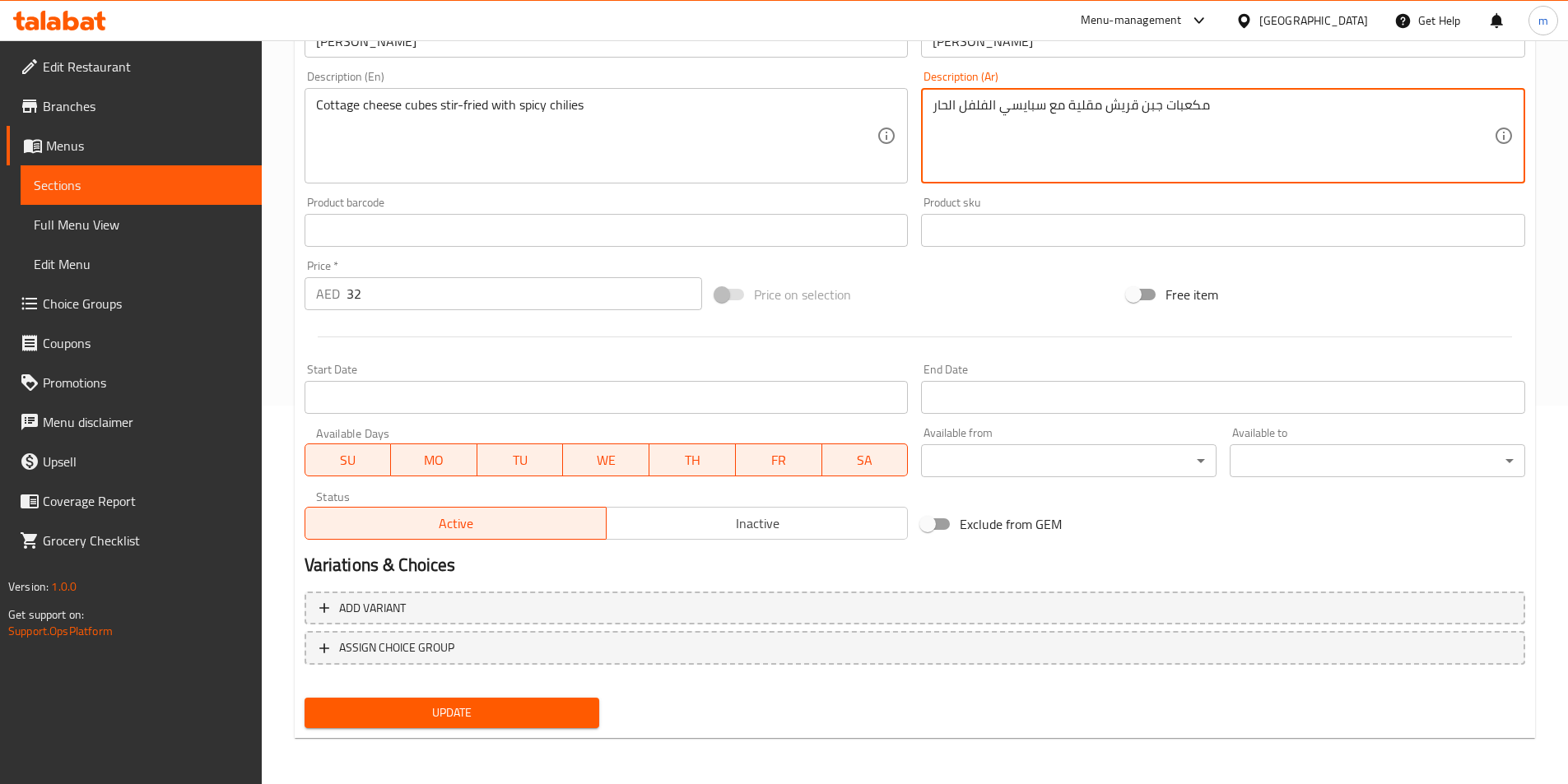
type textarea "مكعبات جبن قريش مقلية مع سبايسي الفلفل الحار"
click at [528, 721] on span "Update" at bounding box center [452, 713] width 269 height 21
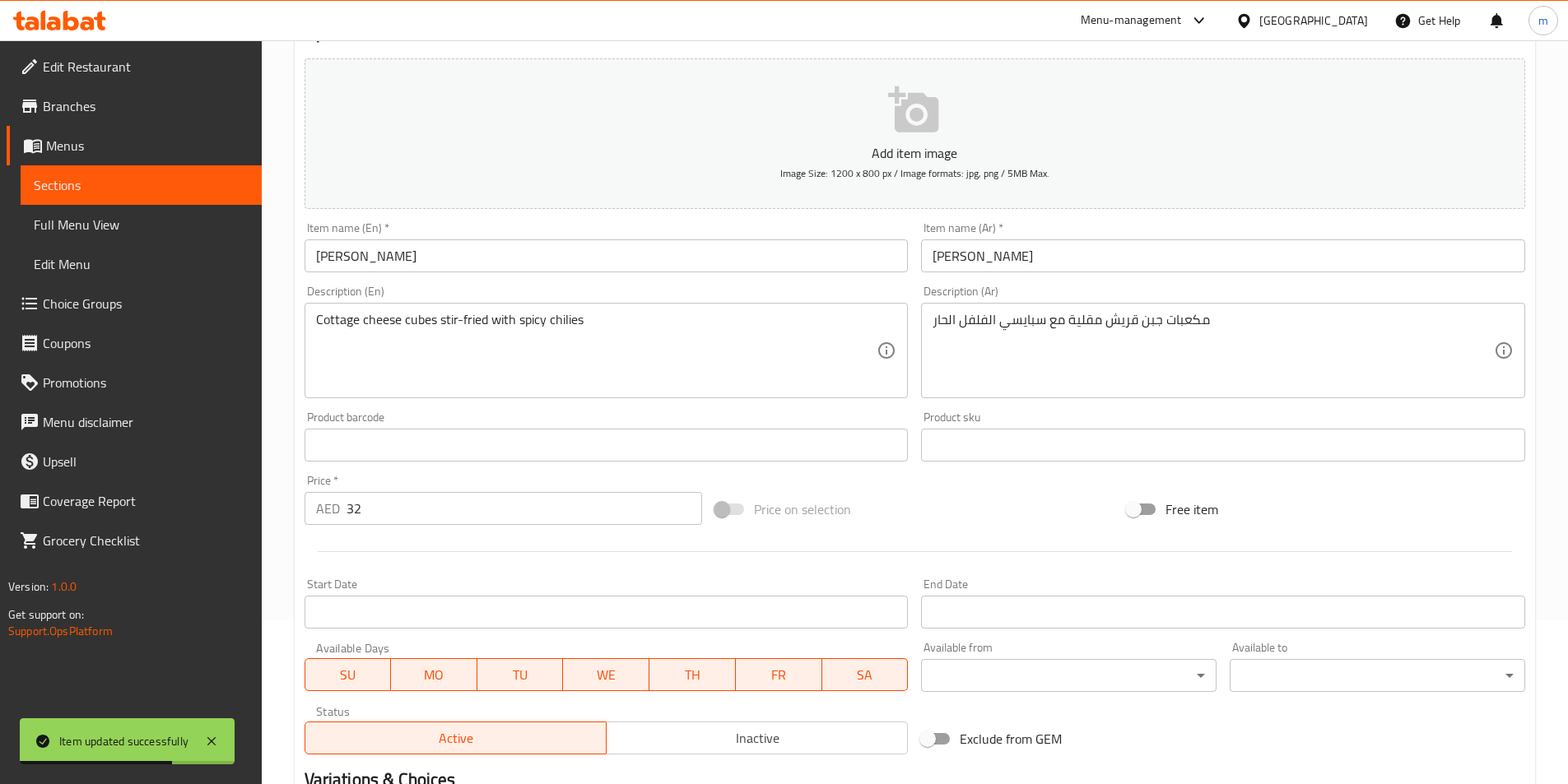
scroll to position [0, 0]
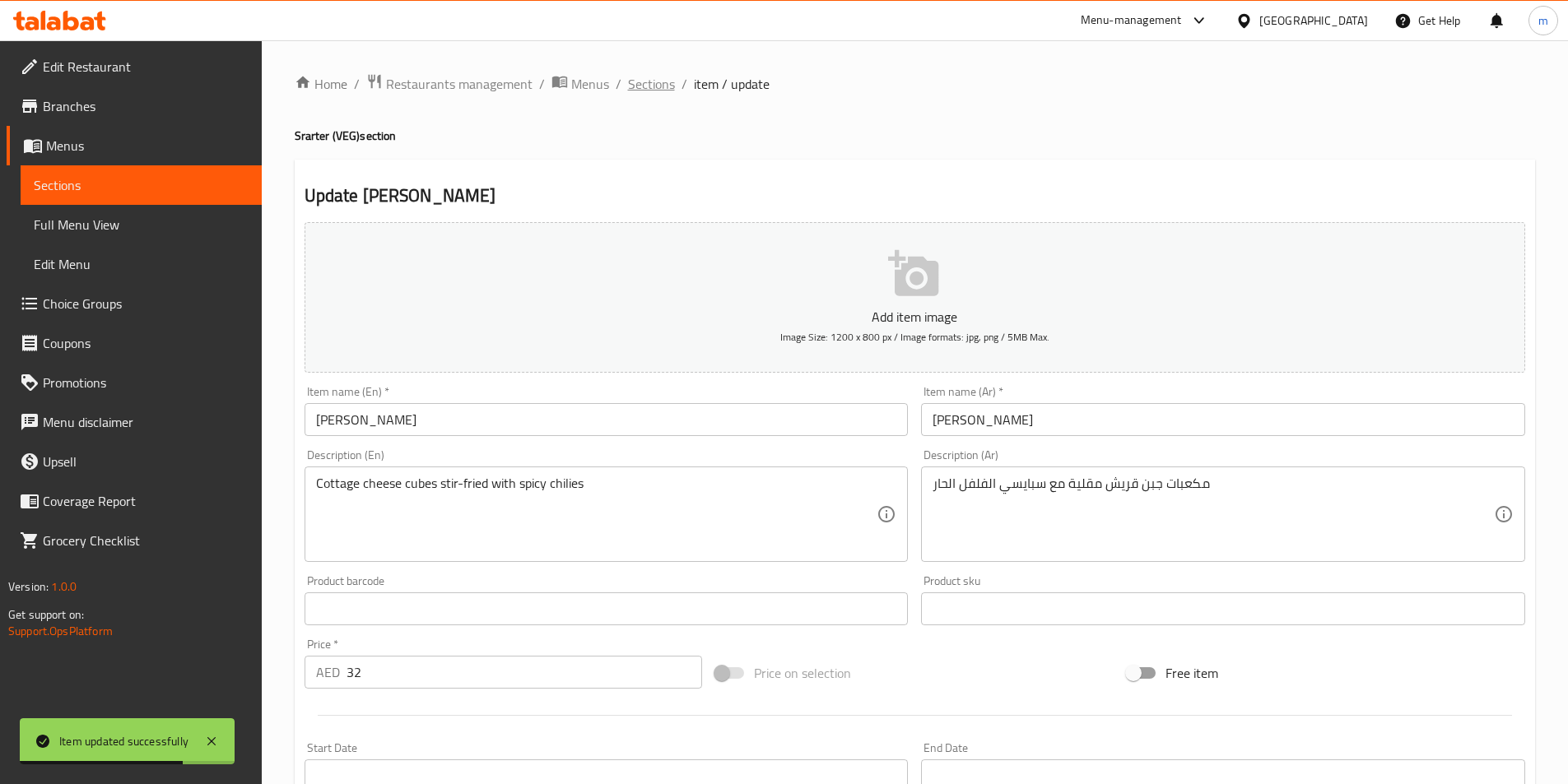
click at [641, 84] on span "Sections" at bounding box center [651, 84] width 47 height 20
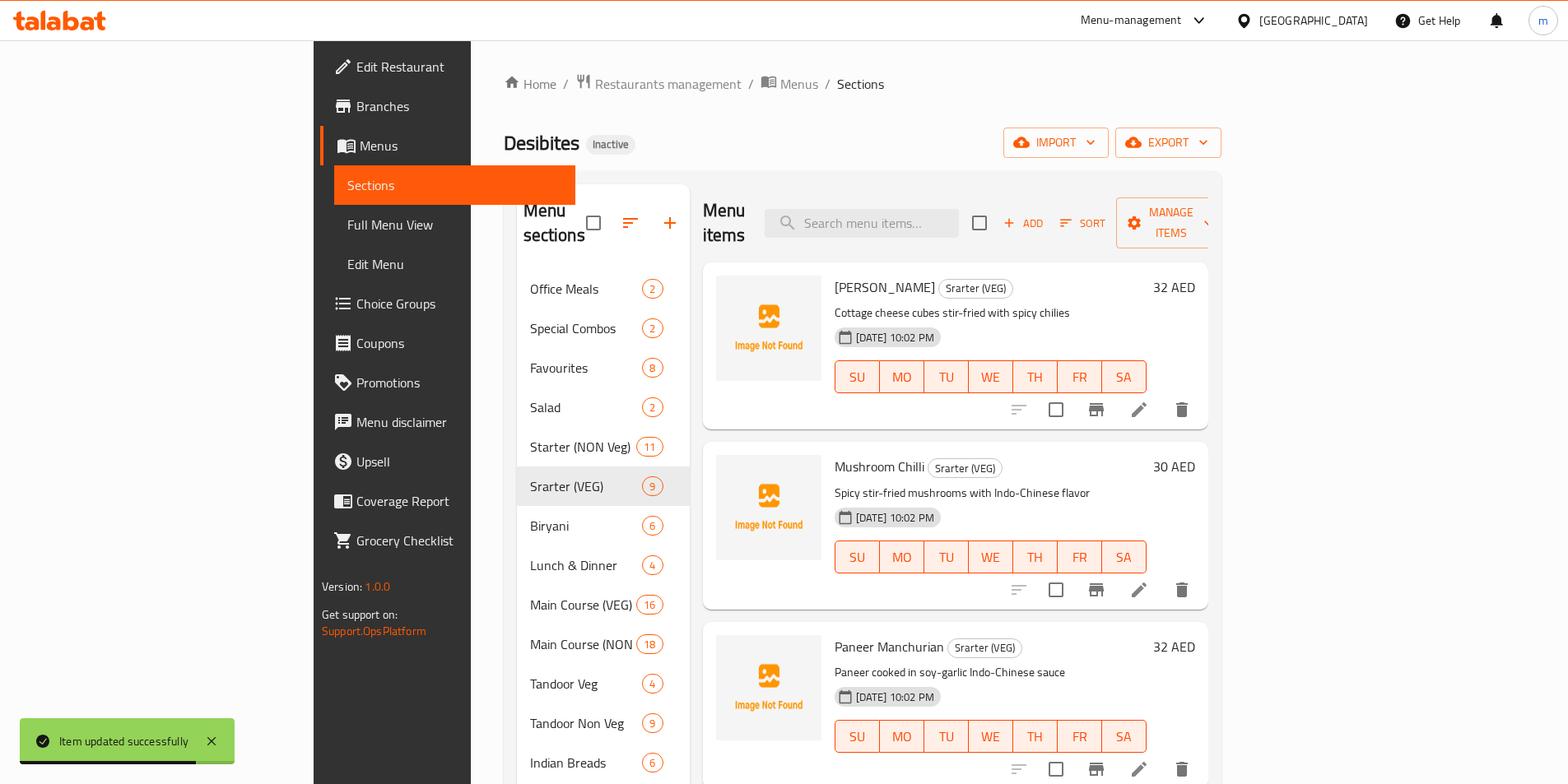
click at [841, 87] on ol "Home / Restaurants management / Menus / Sections" at bounding box center [862, 84] width 717 height 22
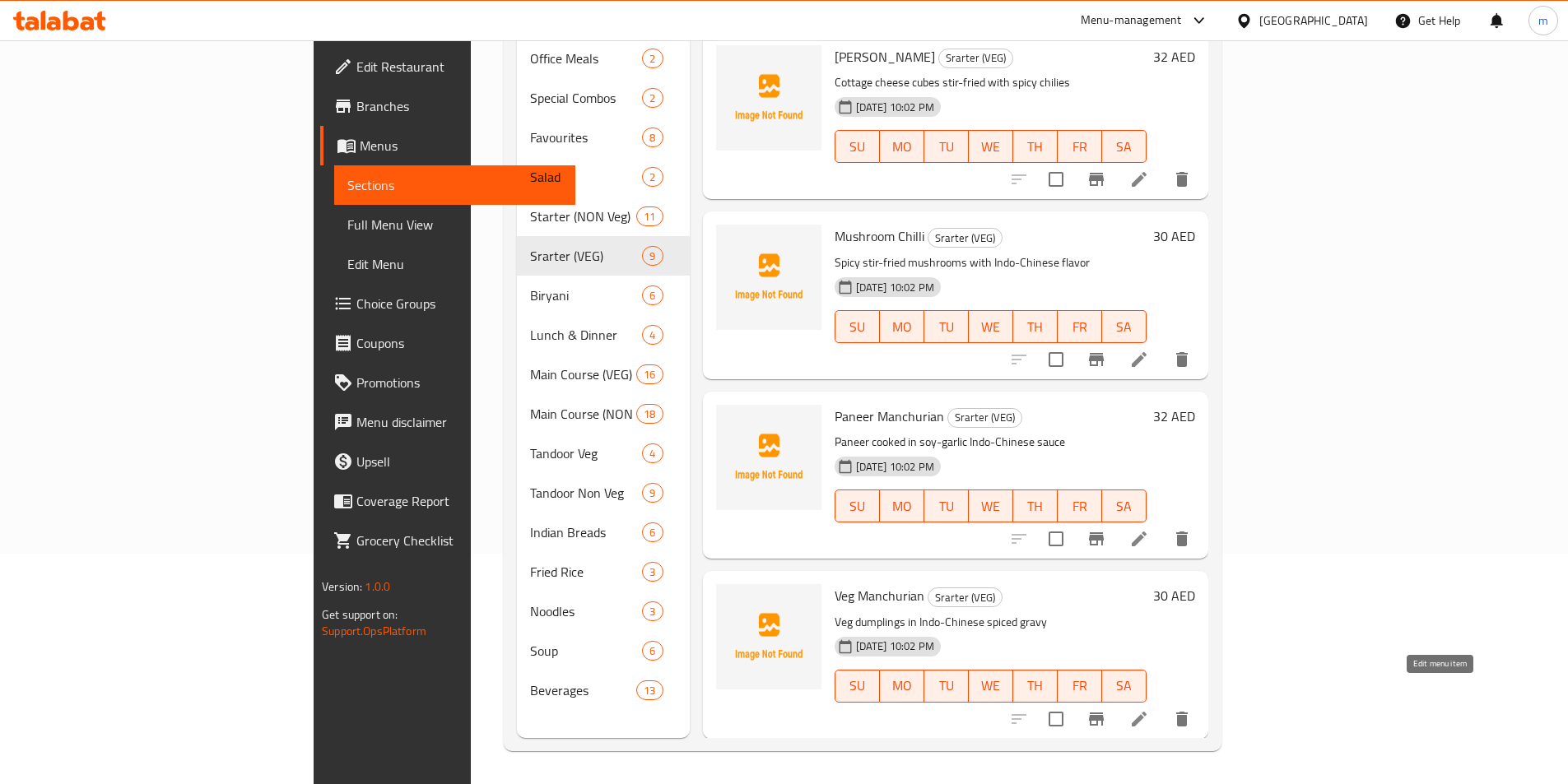
click at [1149, 709] on icon at bounding box center [1139, 719] width 20 height 20
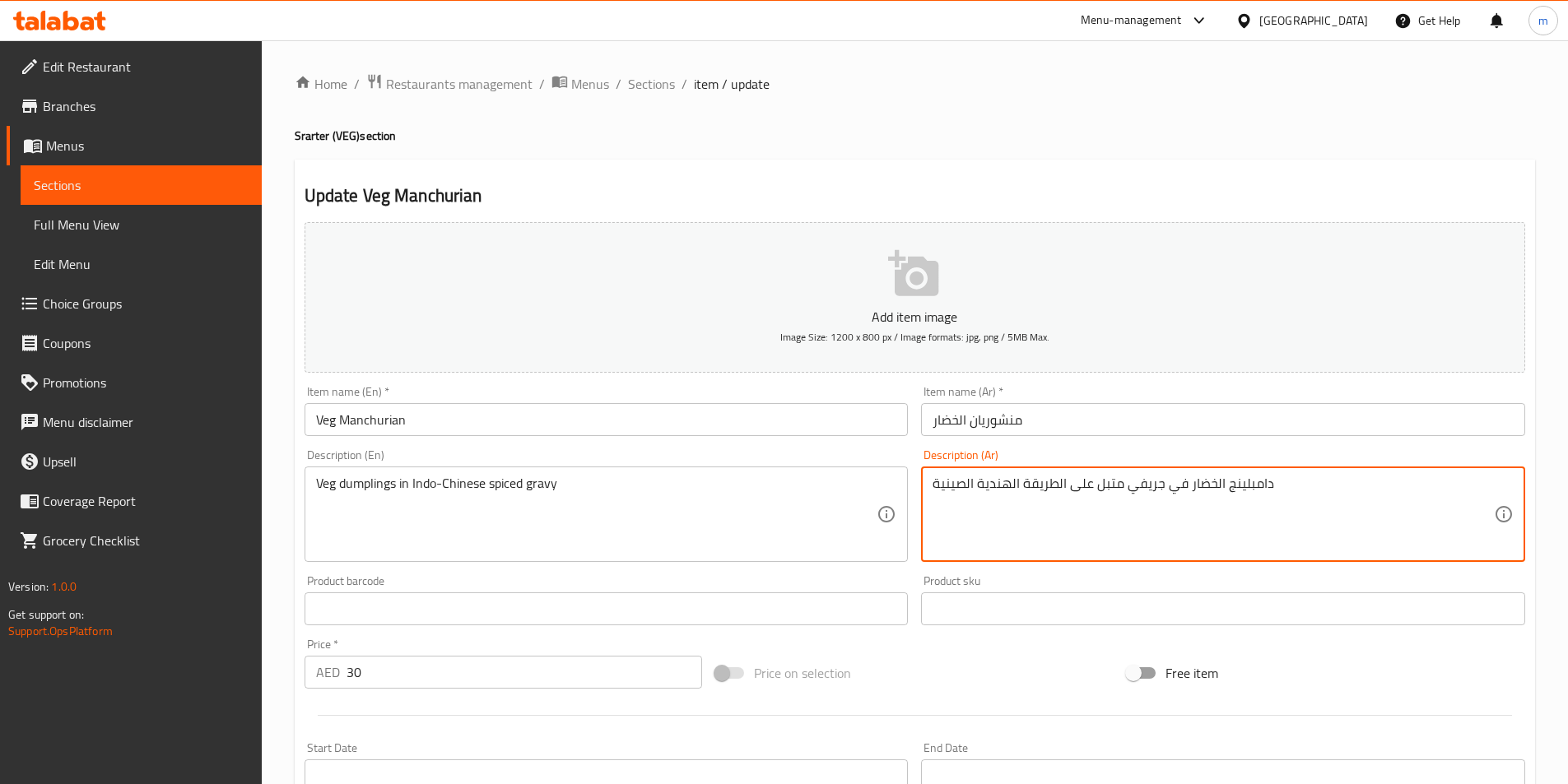
drag, startPoint x: 1091, startPoint y: 488, endPoint x: 1018, endPoint y: 492, distance: 73.1
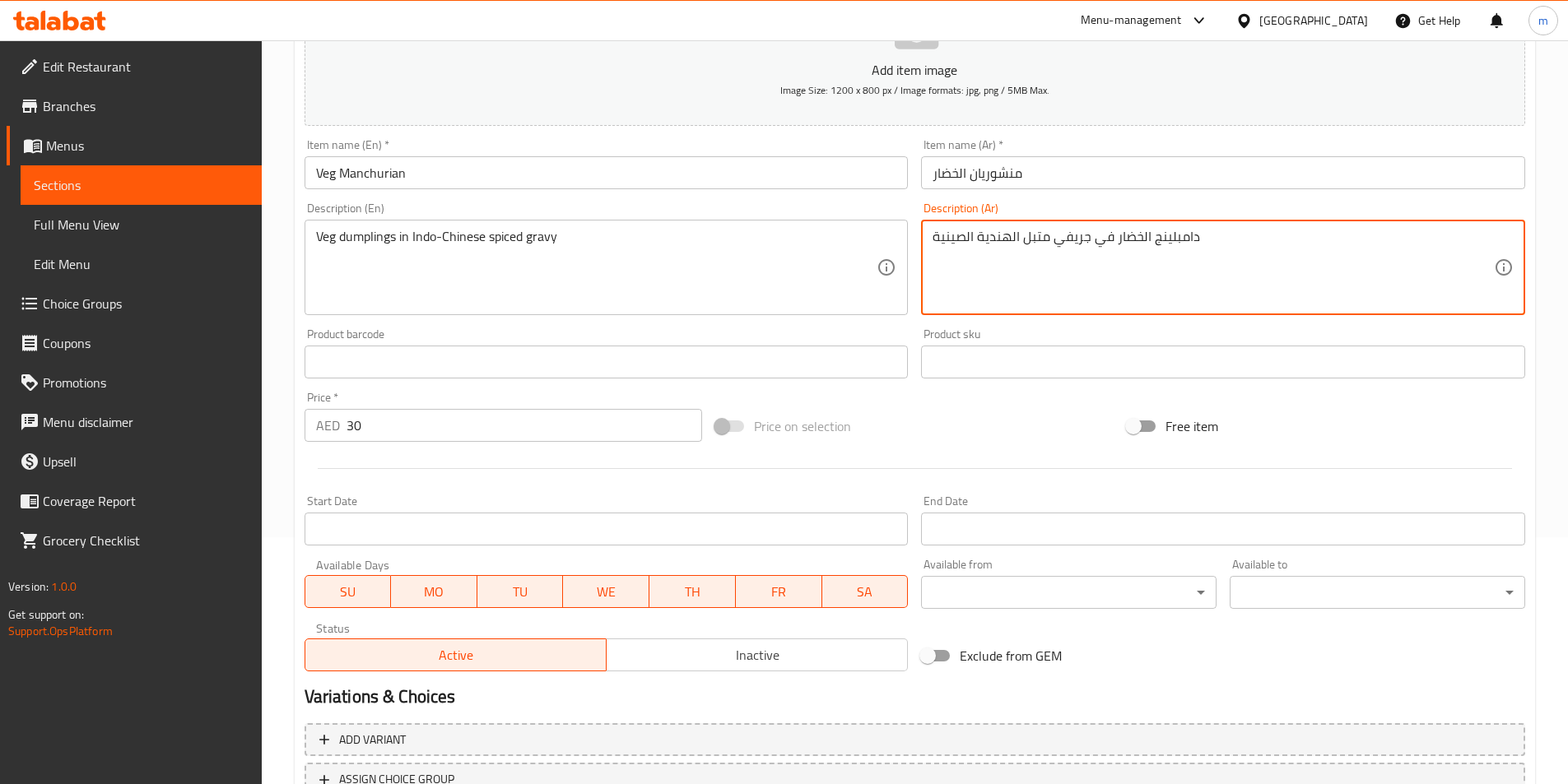
scroll to position [378, 0]
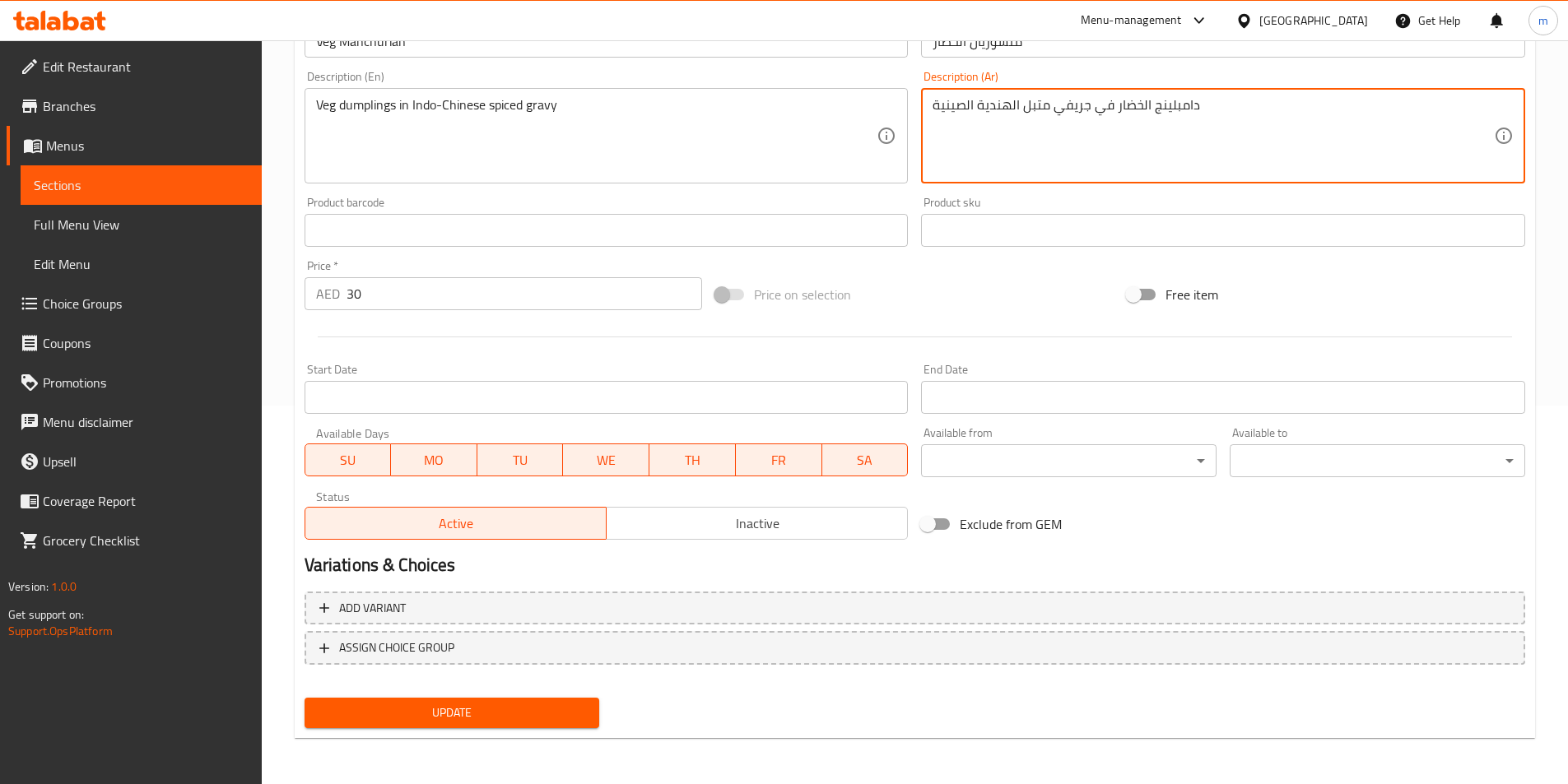
type textarea "دامبلينج الخضار في جريفي متبل الهندية الصينية"
click at [546, 719] on span "Update" at bounding box center [452, 713] width 269 height 21
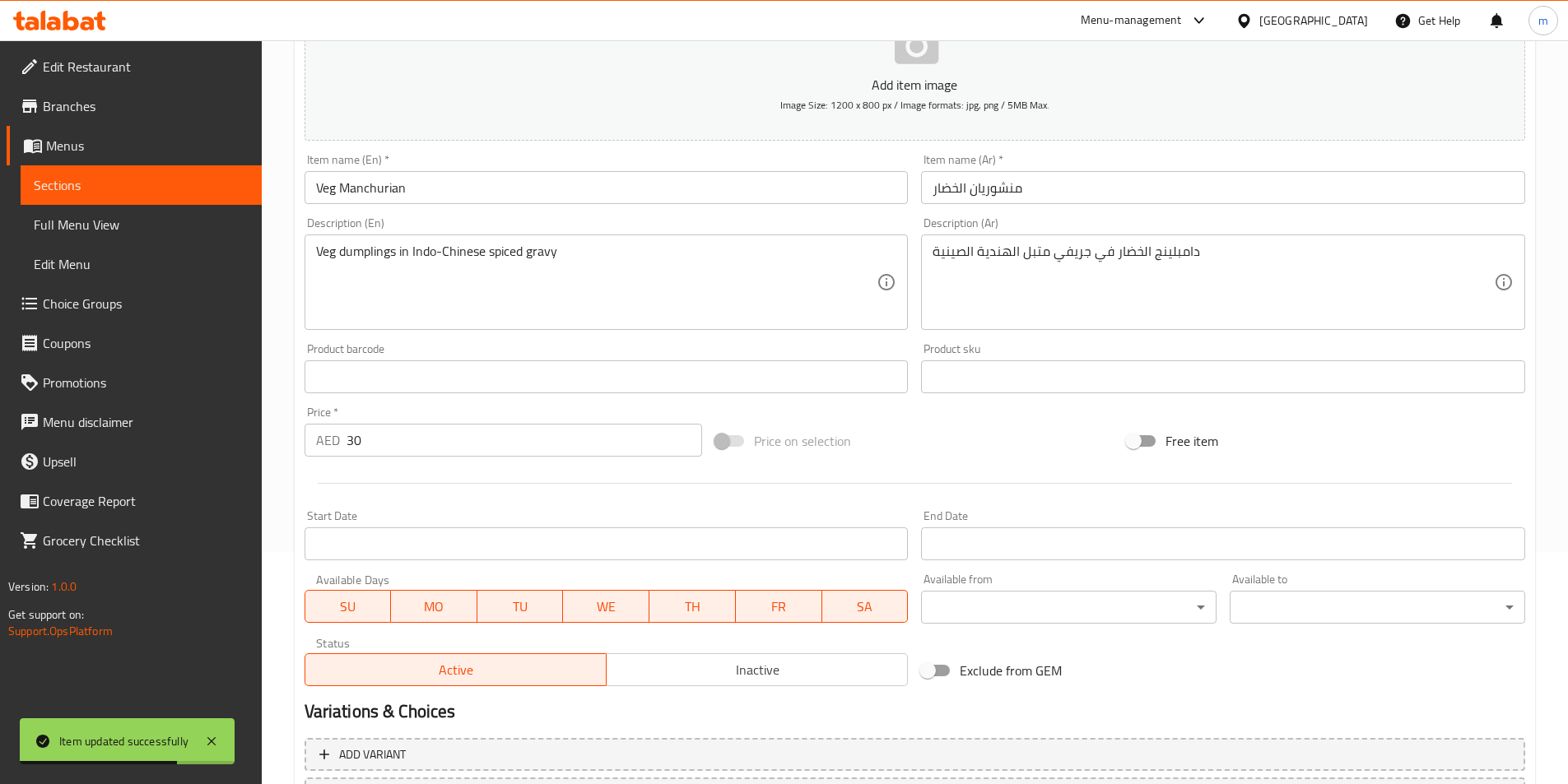
scroll to position [0, 0]
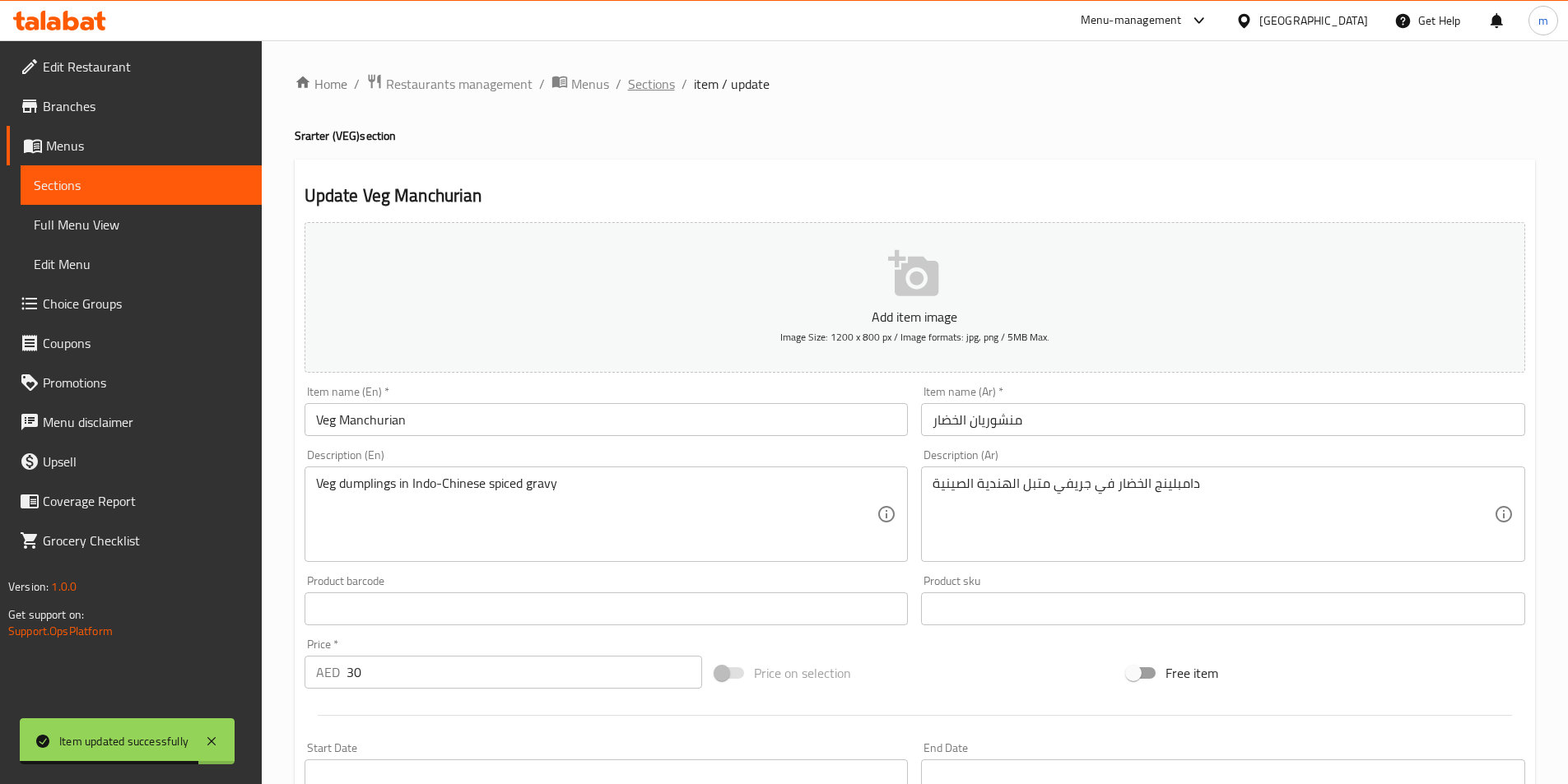
click at [638, 92] on span "Sections" at bounding box center [651, 84] width 47 height 20
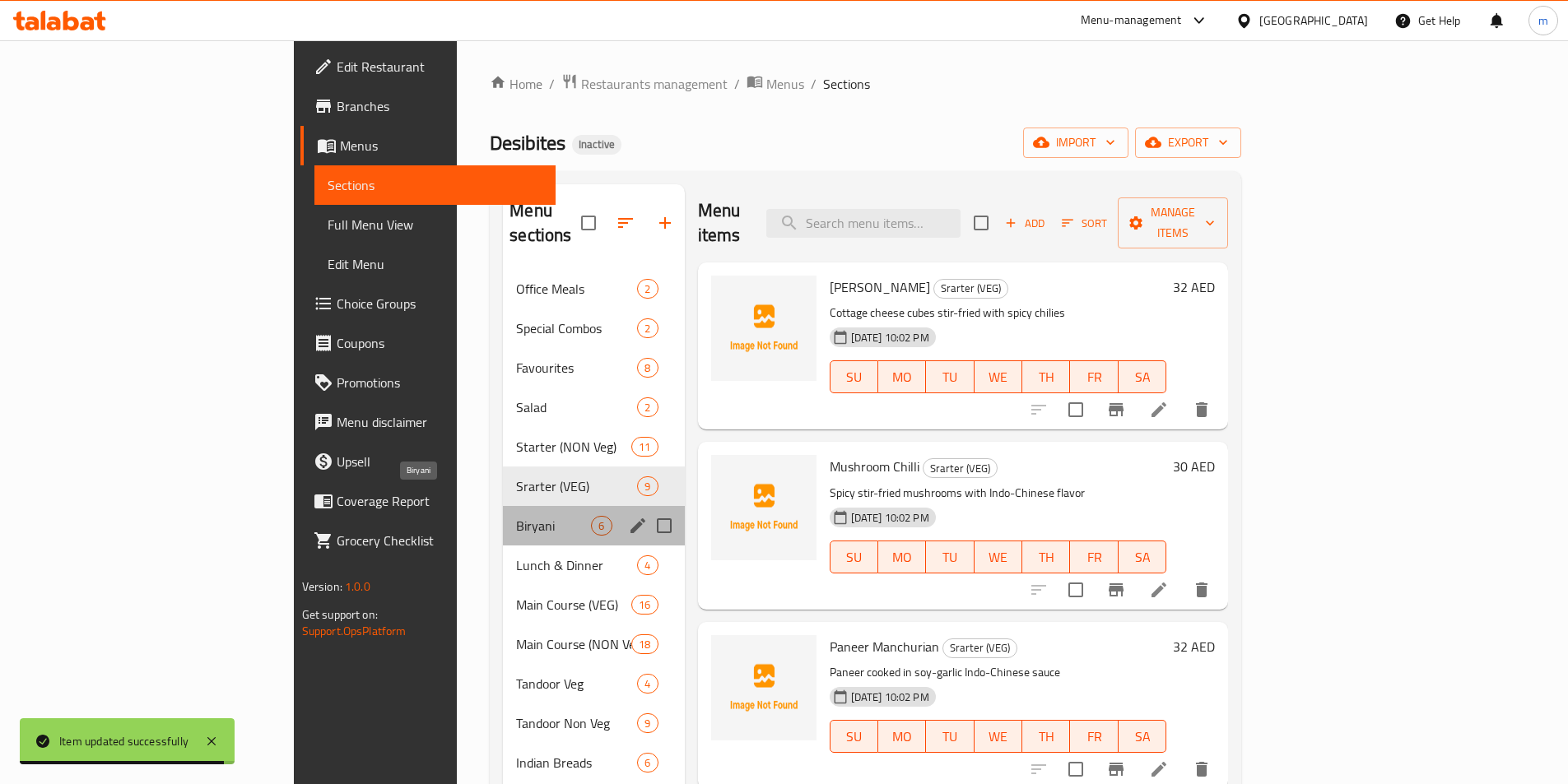
click at [516, 516] on span "Biryani" at bounding box center [553, 526] width 75 height 20
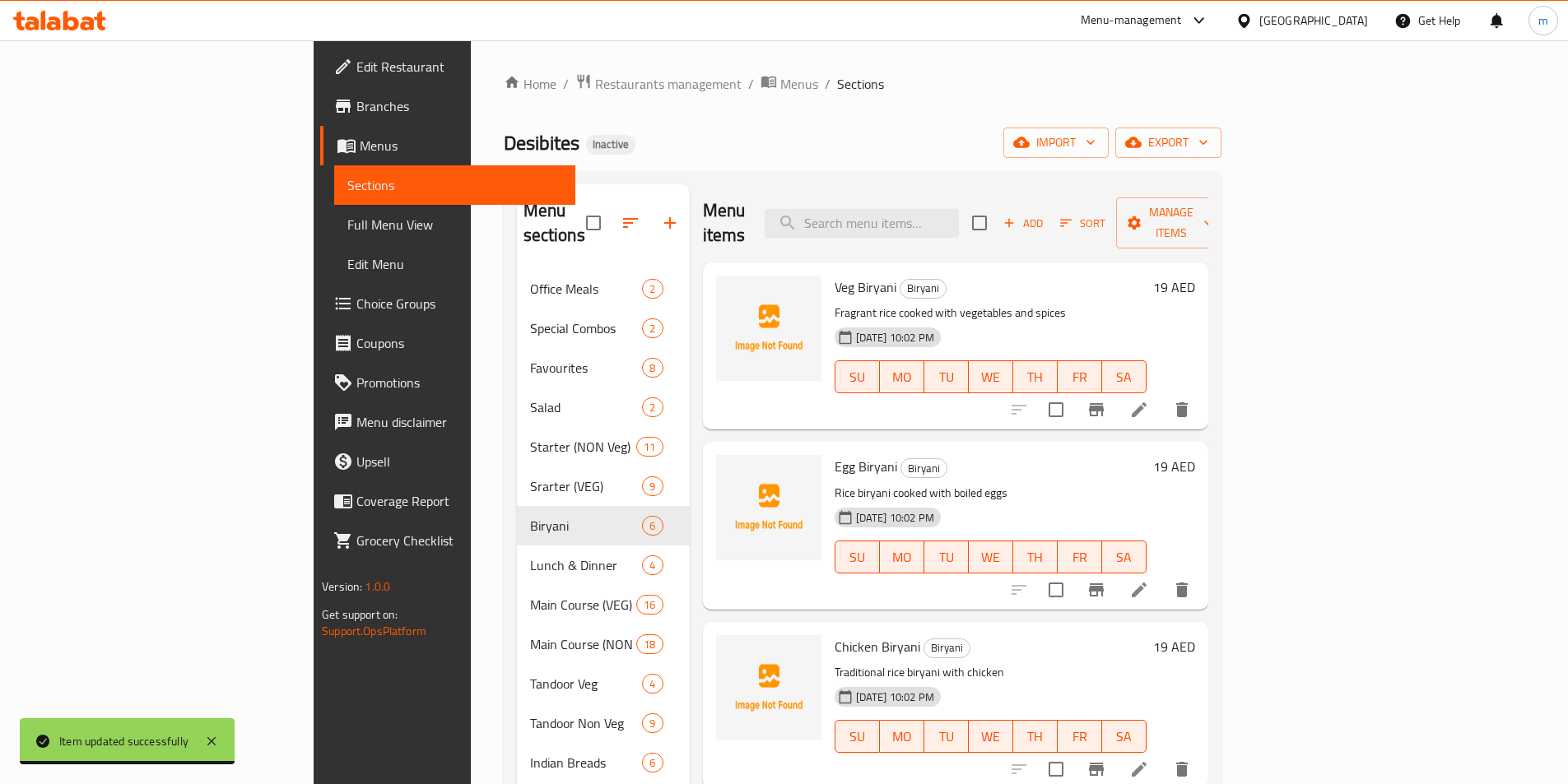
click at [858, 66] on div "Home / Restaurants management / Menus / Sections Desibites Inactive import expo…" at bounding box center [862, 527] width 784 height 974
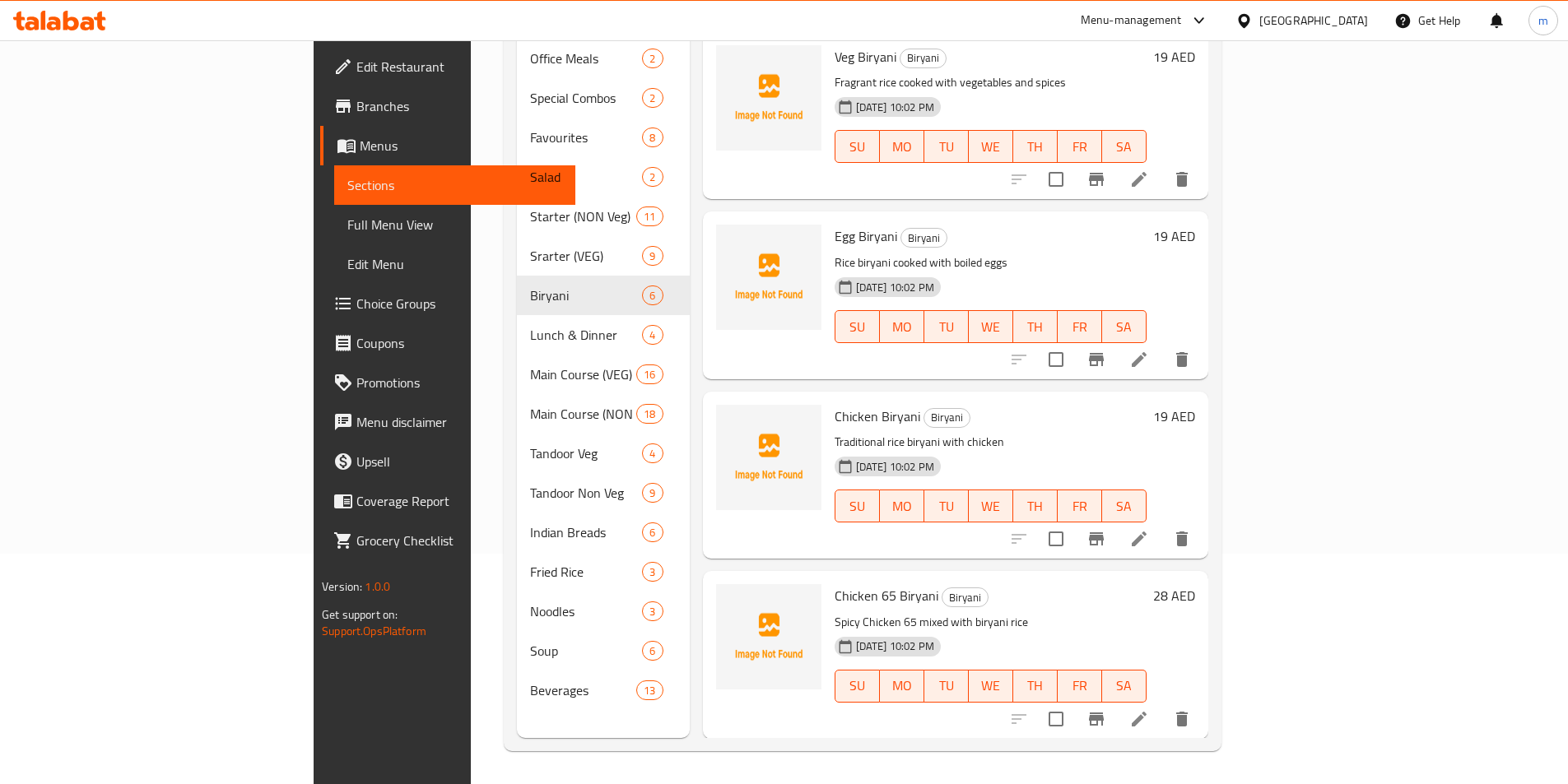
scroll to position [335, 0]
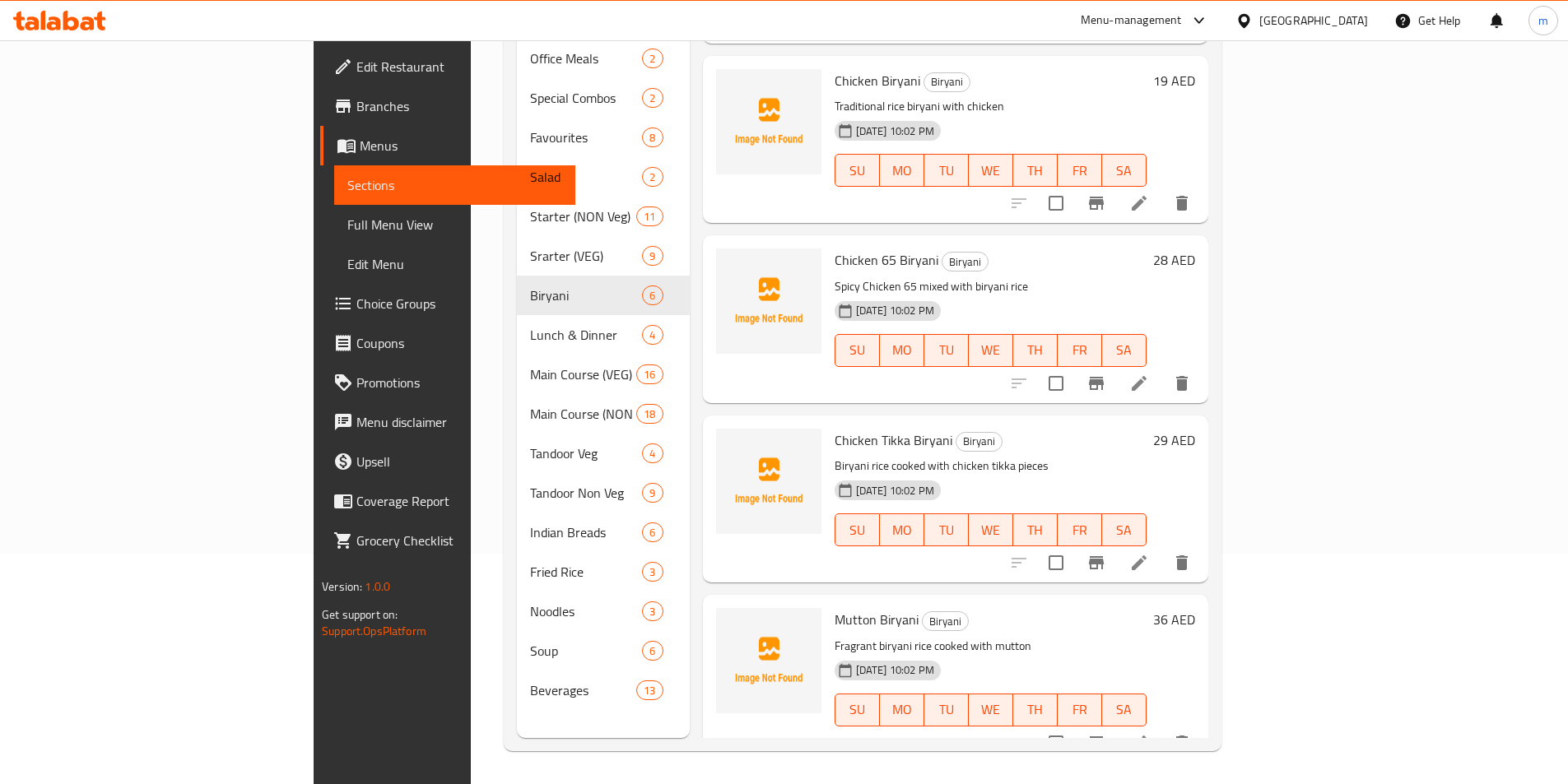
click at [1162, 728] on li at bounding box center [1139, 743] width 46 height 30
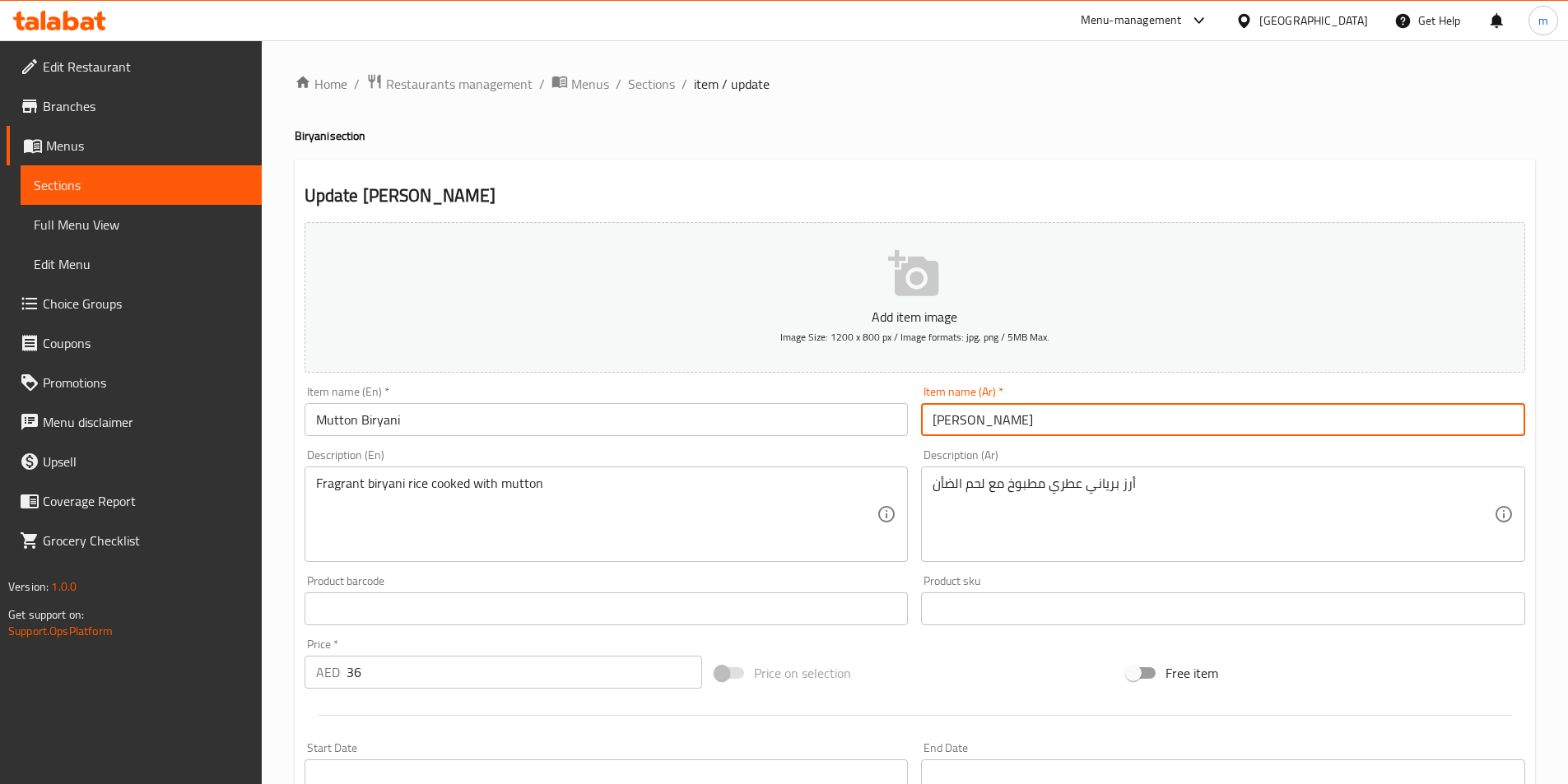
click at [945, 429] on input "بريان غنم" at bounding box center [1223, 420] width 604 height 33
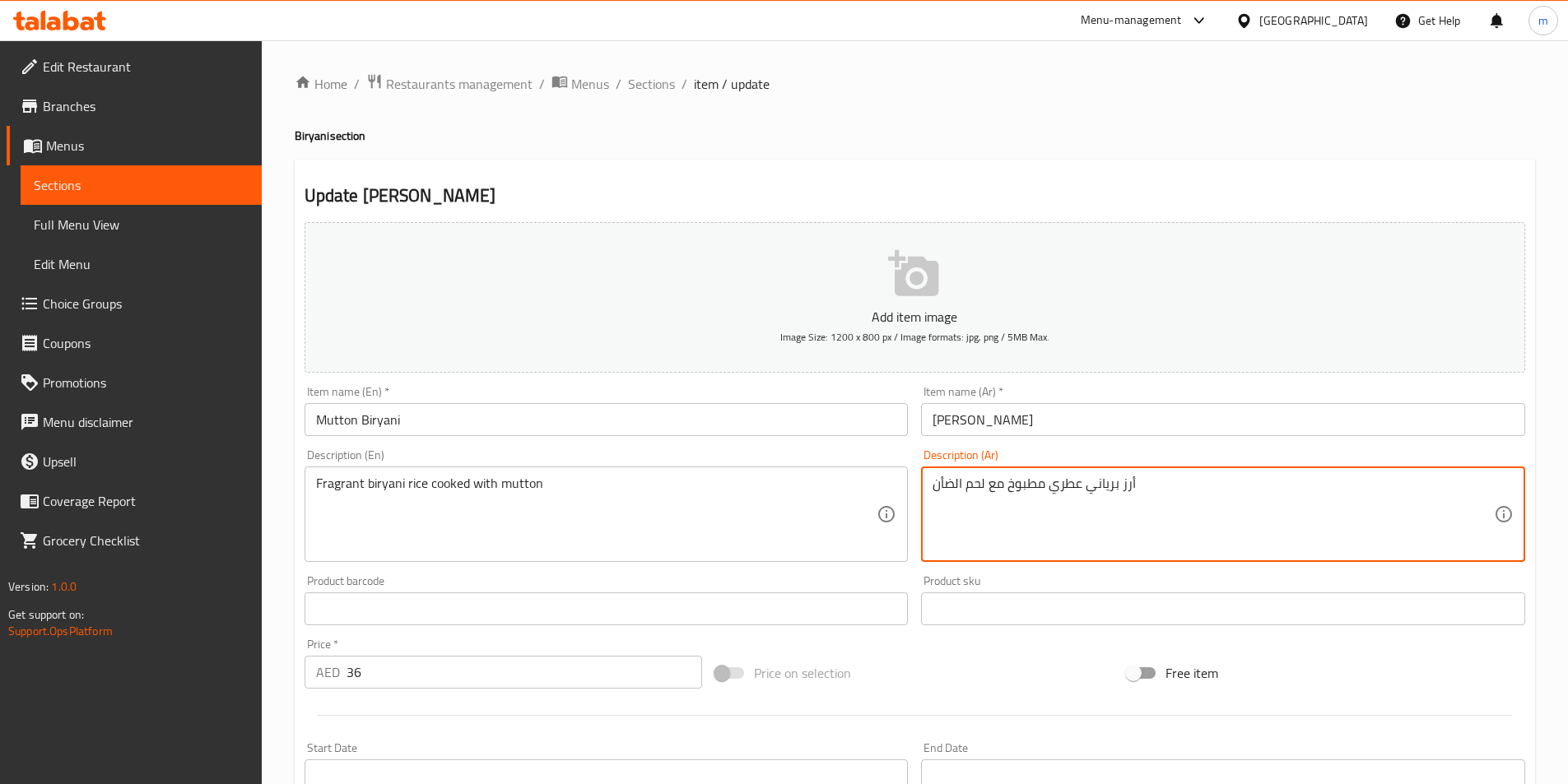
drag, startPoint x: 988, startPoint y: 490, endPoint x: 920, endPoint y: 486, distance: 68.1
paste textarea "غنم"
click at [958, 489] on textarea "أرز برياني عطري مطبوخ معغنم" at bounding box center [1213, 514] width 562 height 78
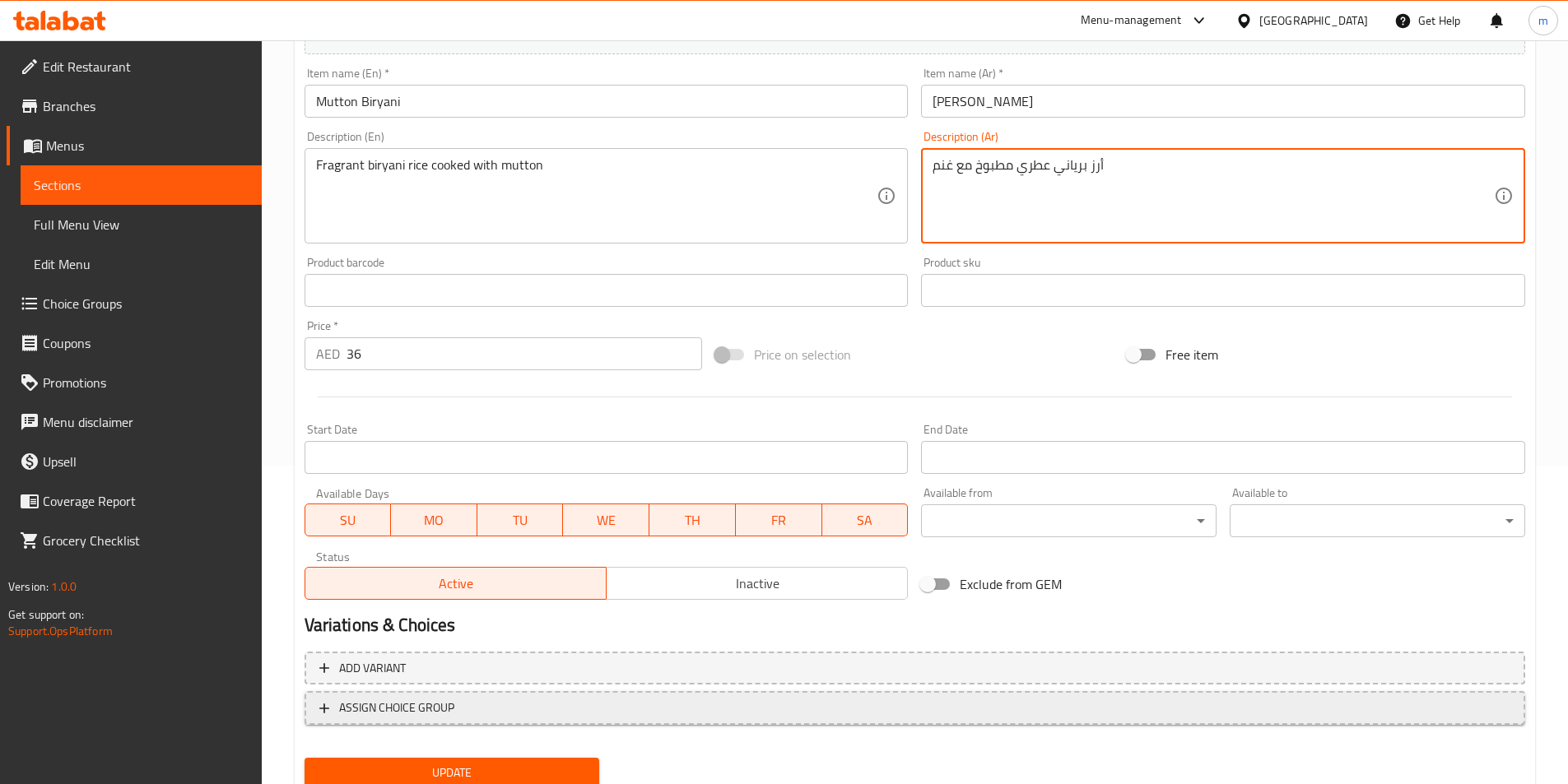
scroll to position [378, 0]
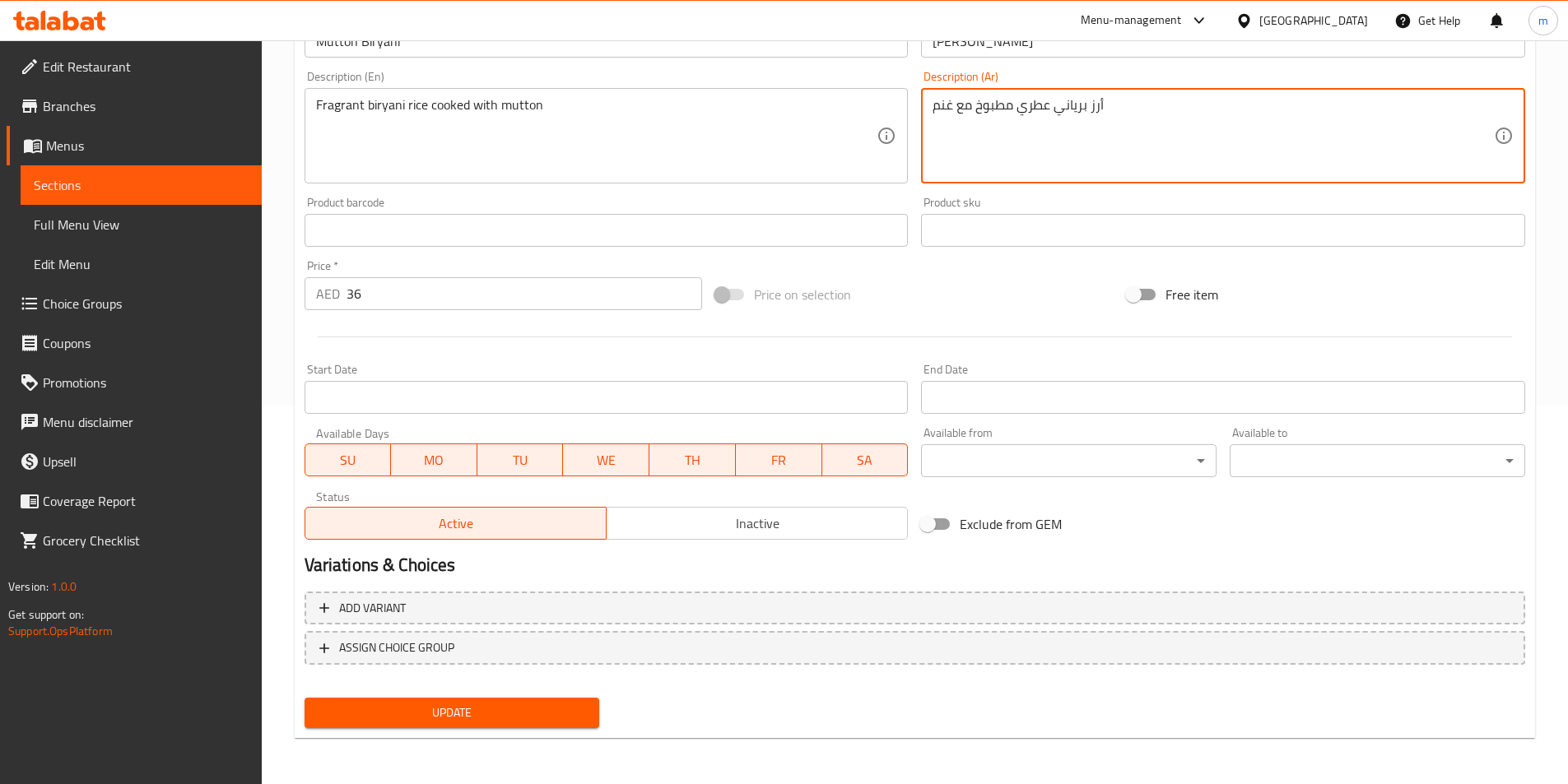
type textarea "أرز برياني عطري مطبوخ مع غنم"
click at [503, 711] on span "Update" at bounding box center [452, 713] width 269 height 21
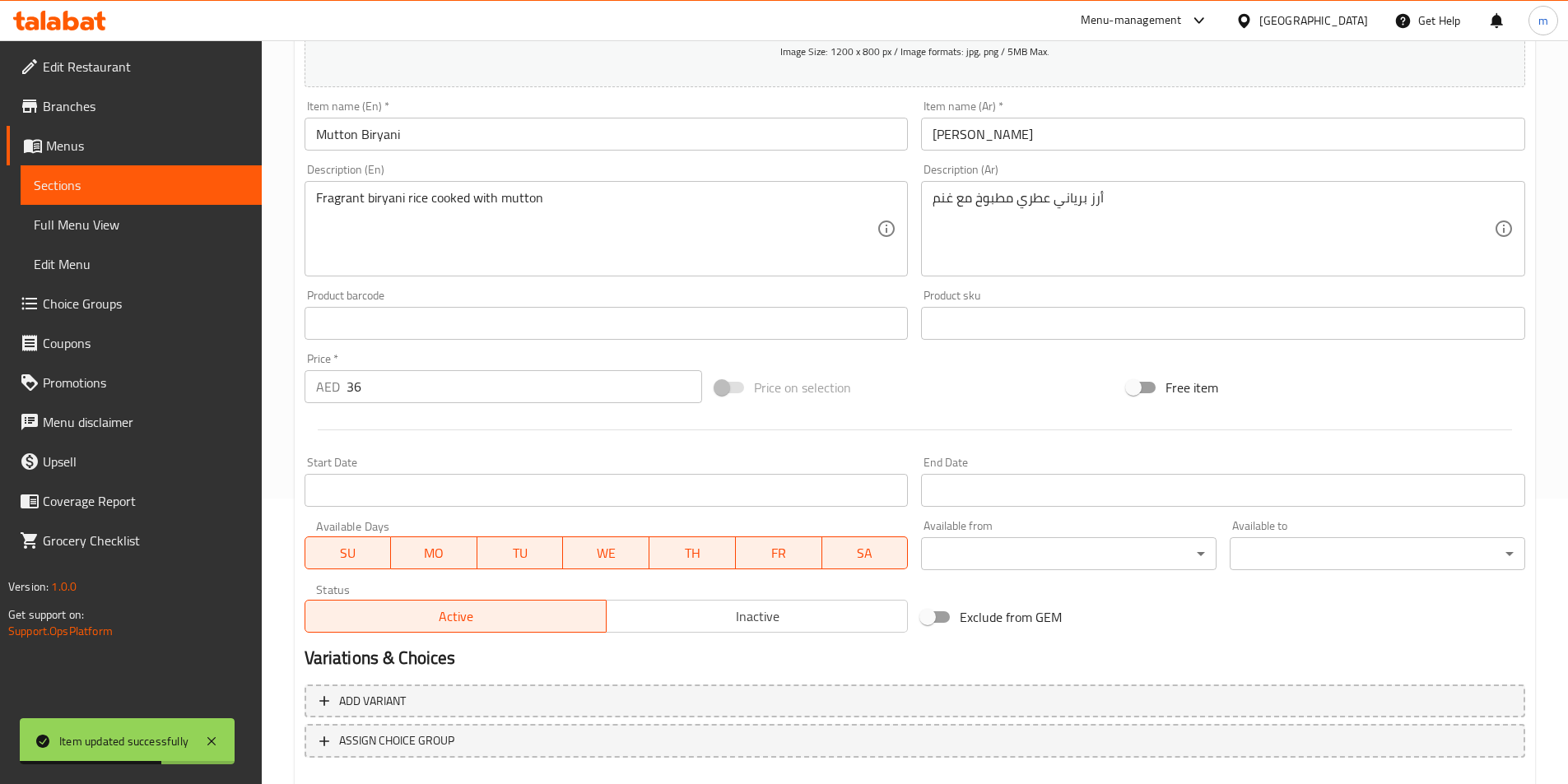
scroll to position [0, 0]
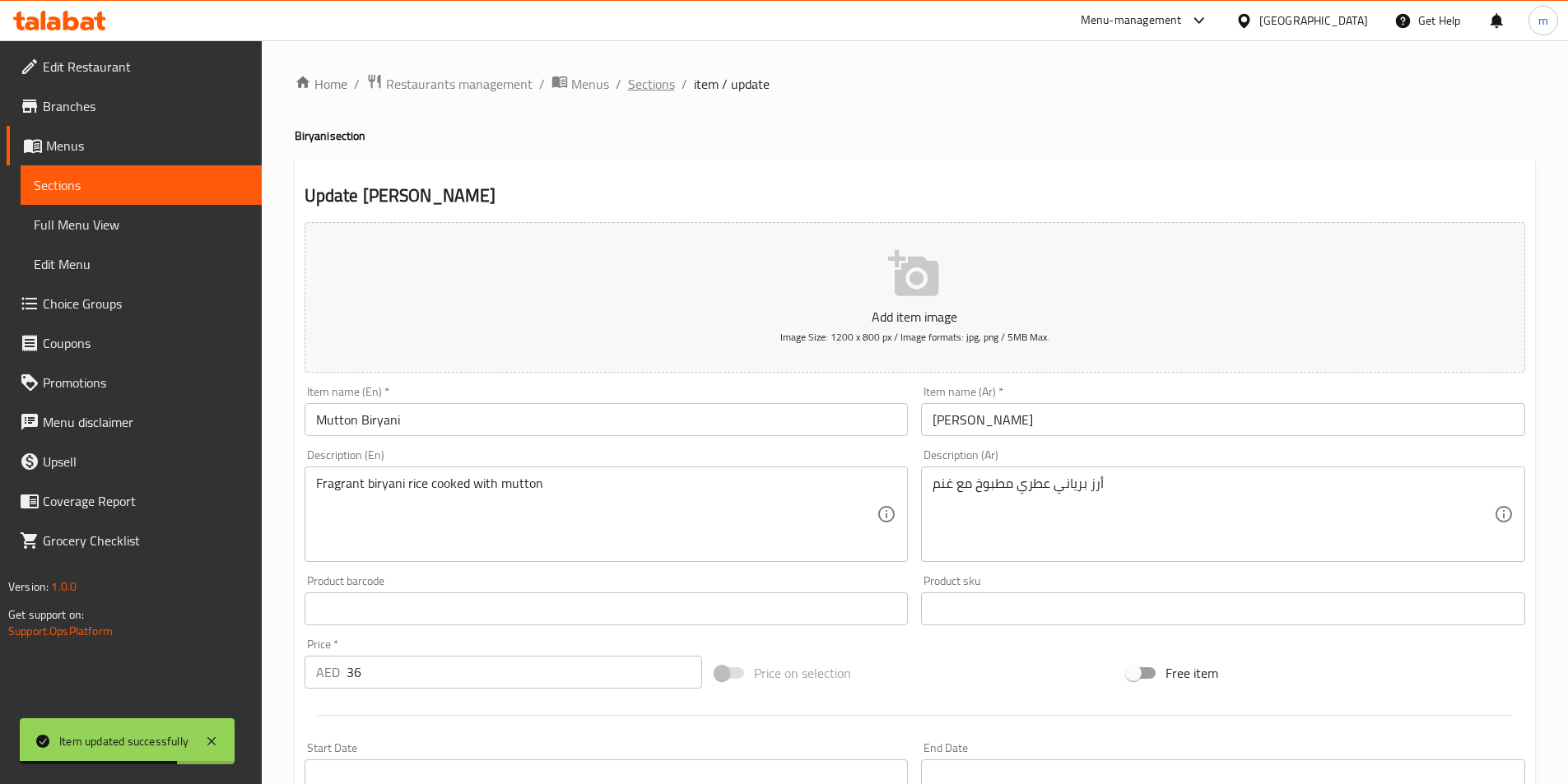
click at [651, 82] on span "Sections" at bounding box center [651, 84] width 47 height 20
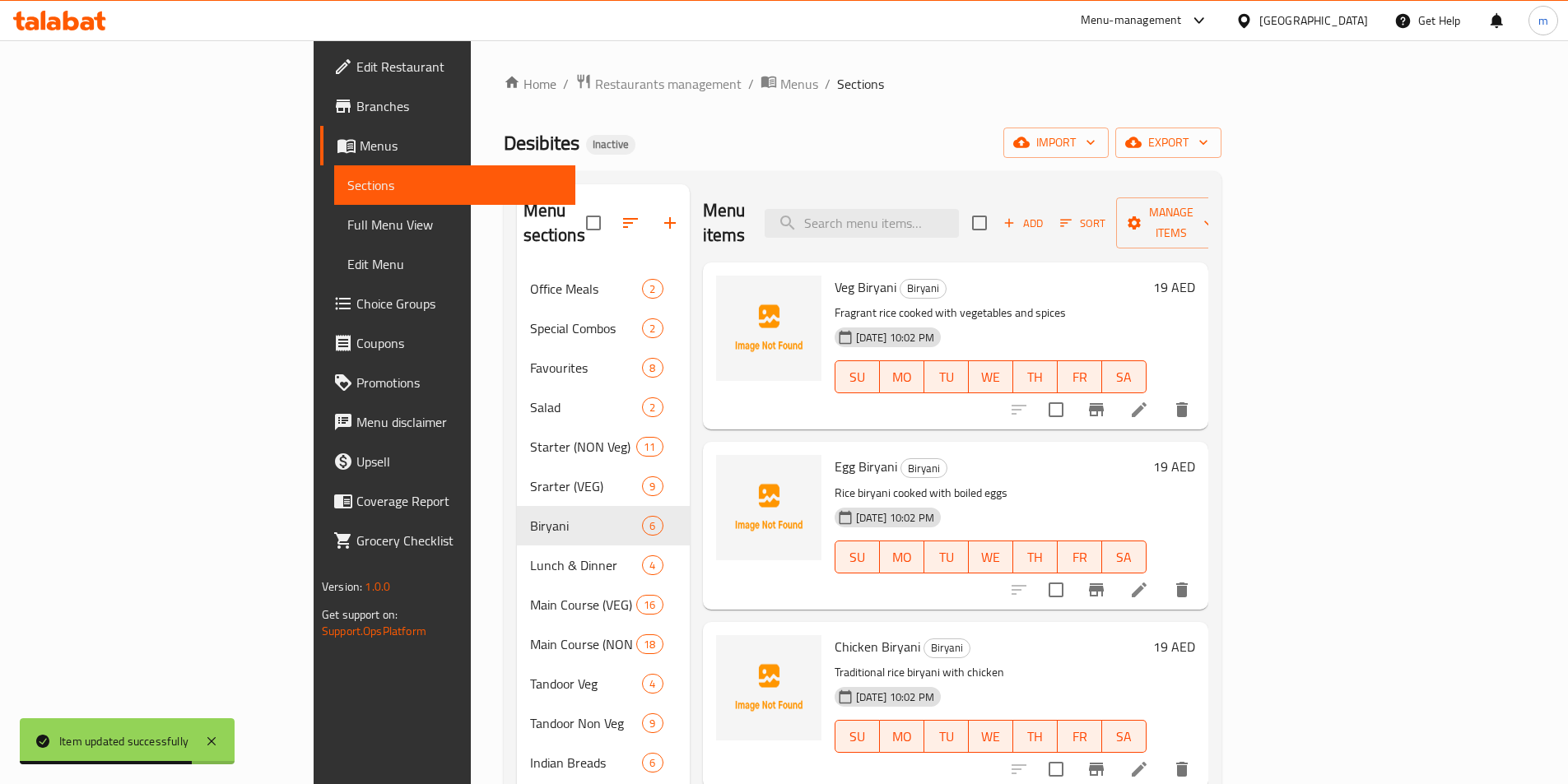
click at [688, 68] on div "Home / Restaurants management / Menus / Sections Desibites Inactive import expo…" at bounding box center [862, 527] width 784 height 974
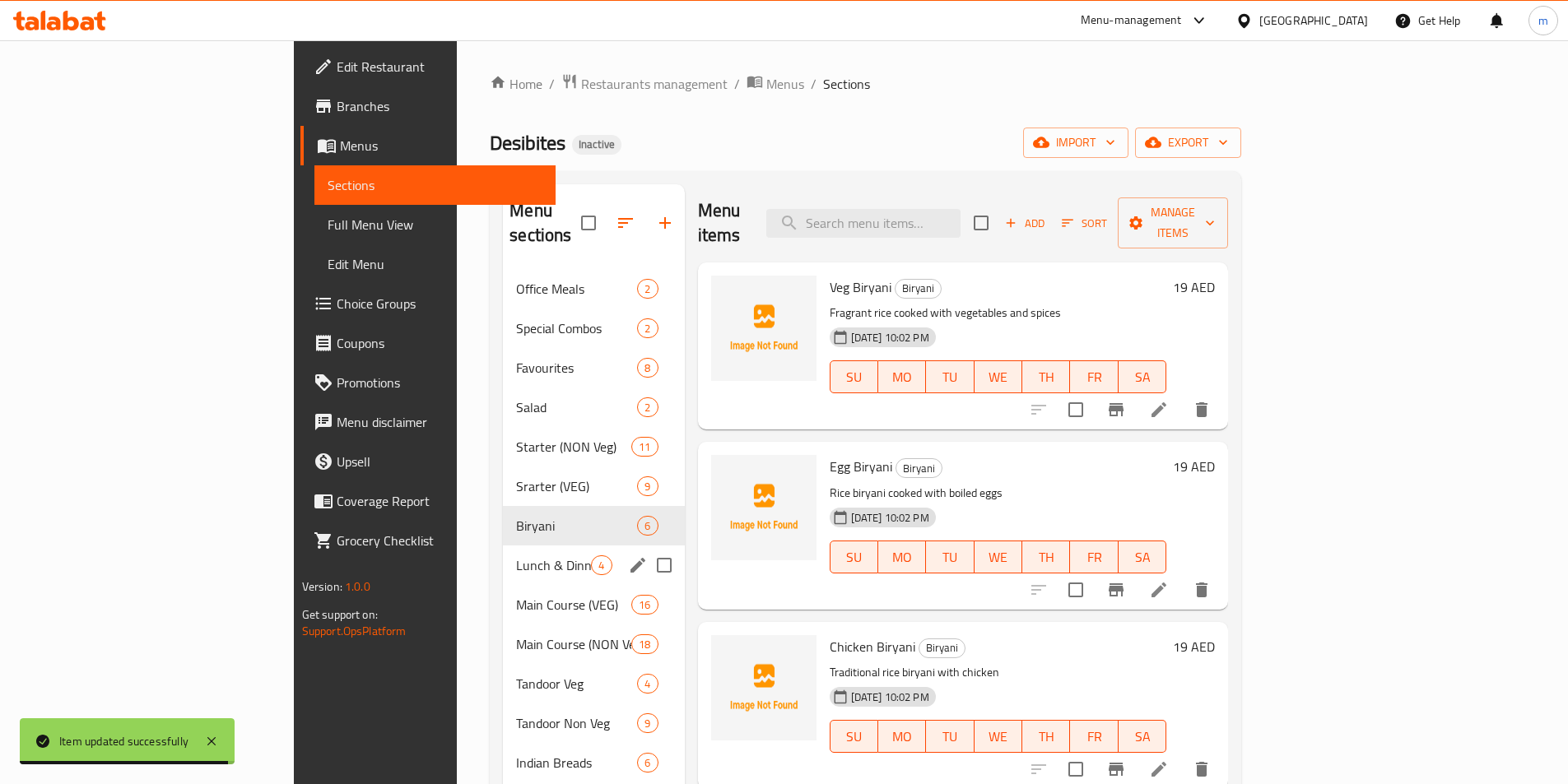
click at [516, 556] on span "Lunch & Dinner" at bounding box center [553, 565] width 75 height 20
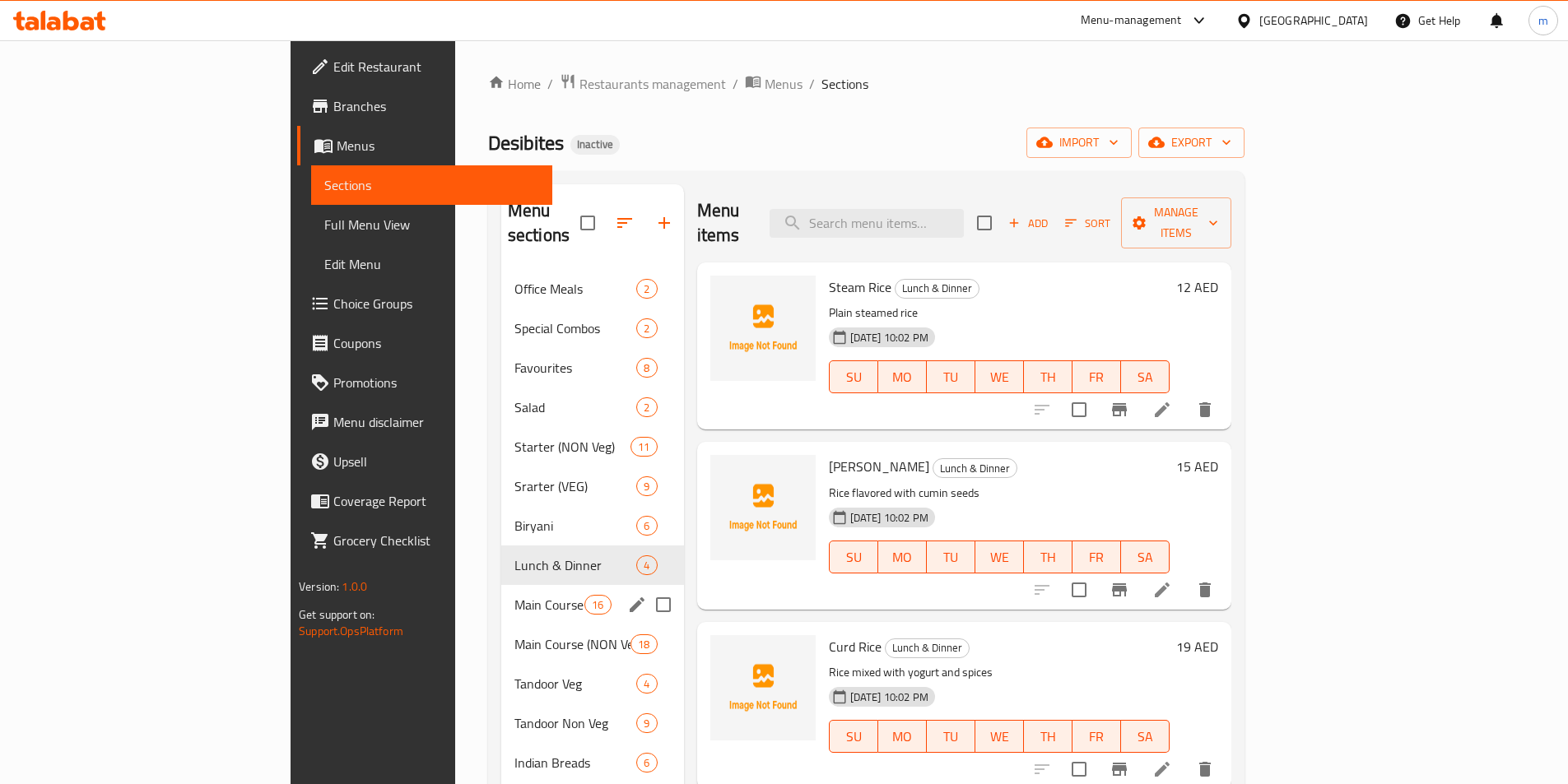
click at [501, 584] on div "Main Course (VEG) 16" at bounding box center [592, 604] width 183 height 40
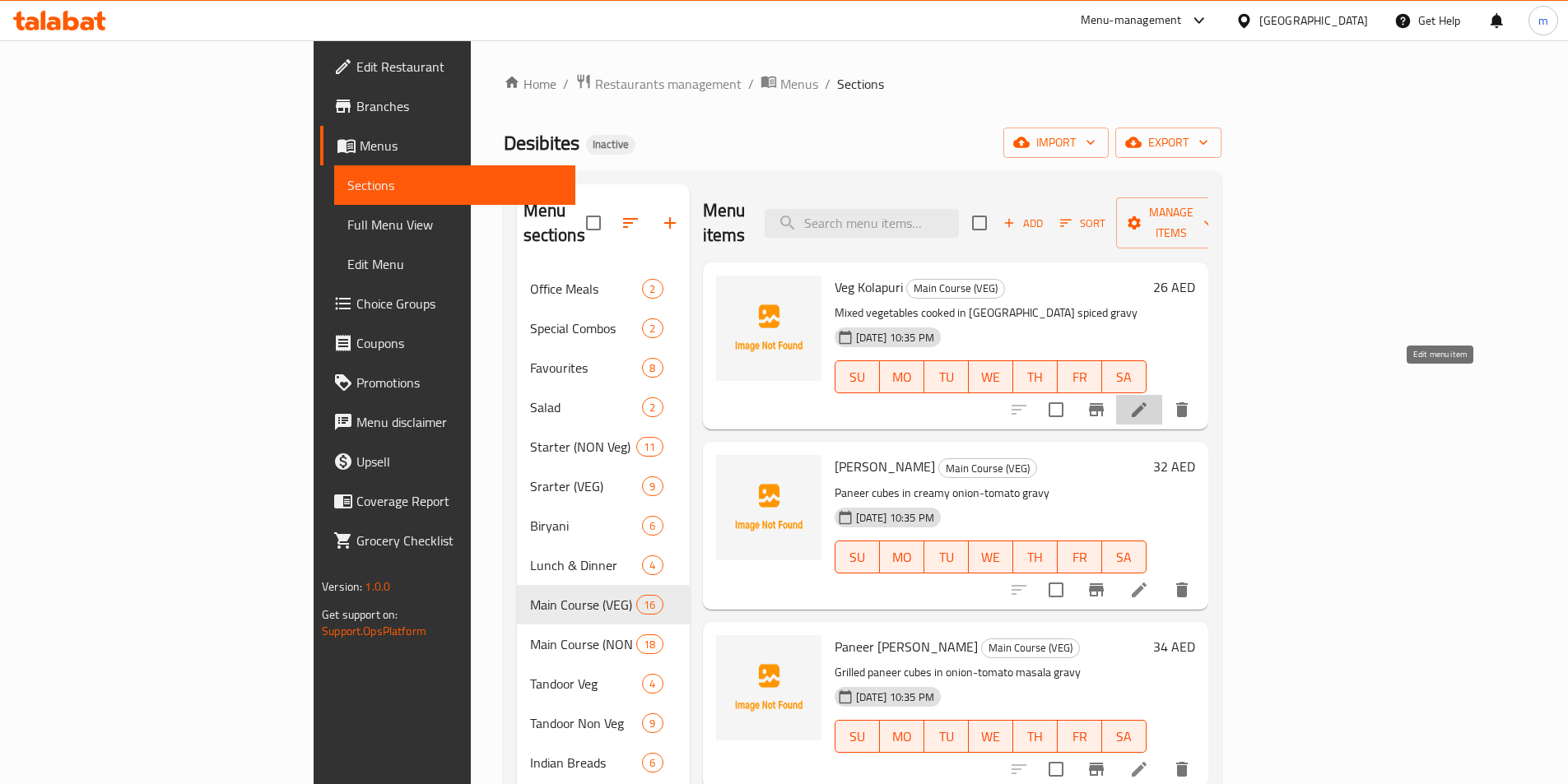
click at [1149, 400] on icon at bounding box center [1139, 410] width 20 height 20
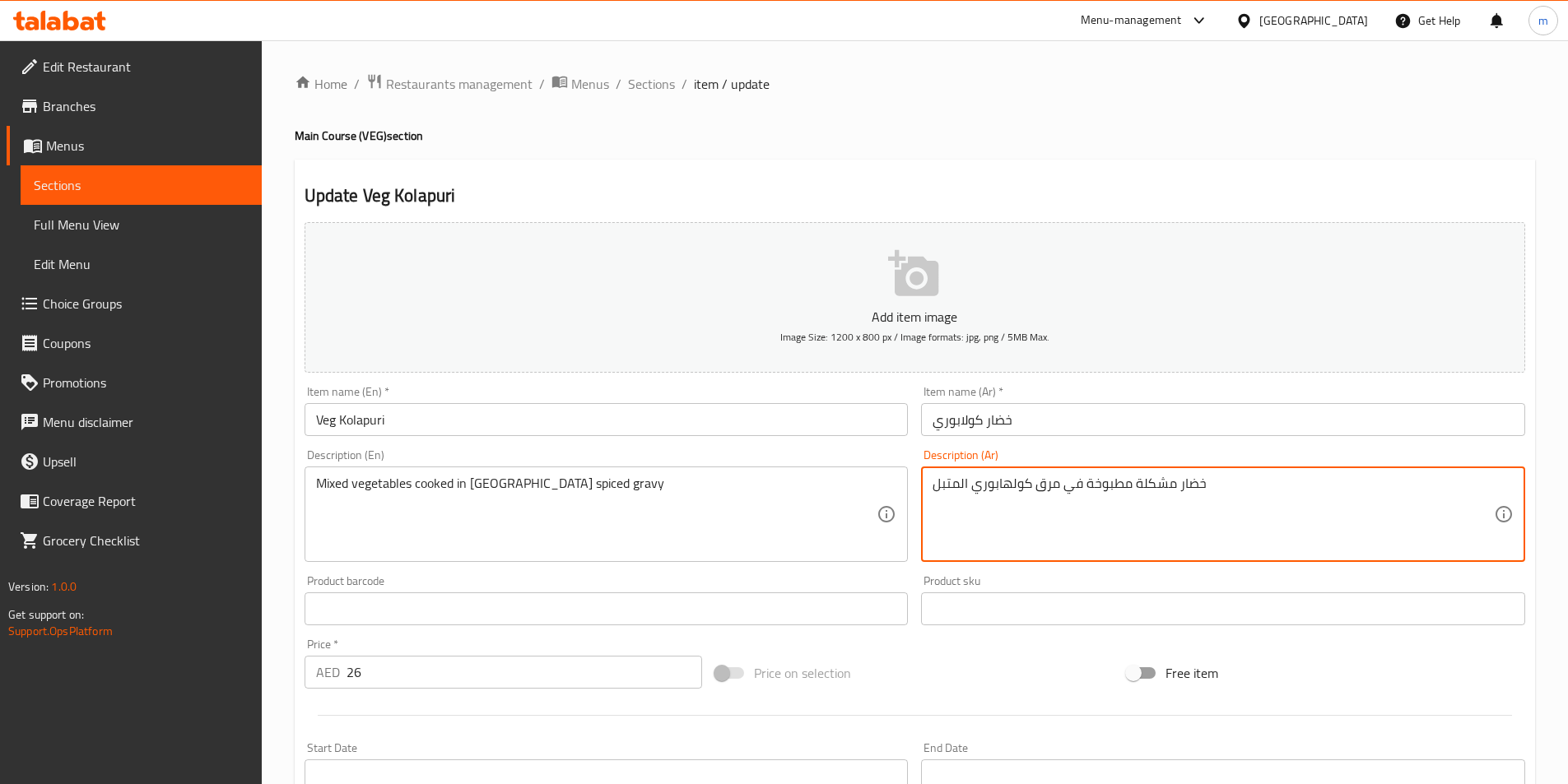
click at [1049, 488] on textarea "خضار مشكلة مطبوخة في مرق كولهابوري المتبل" at bounding box center [1213, 514] width 562 height 78
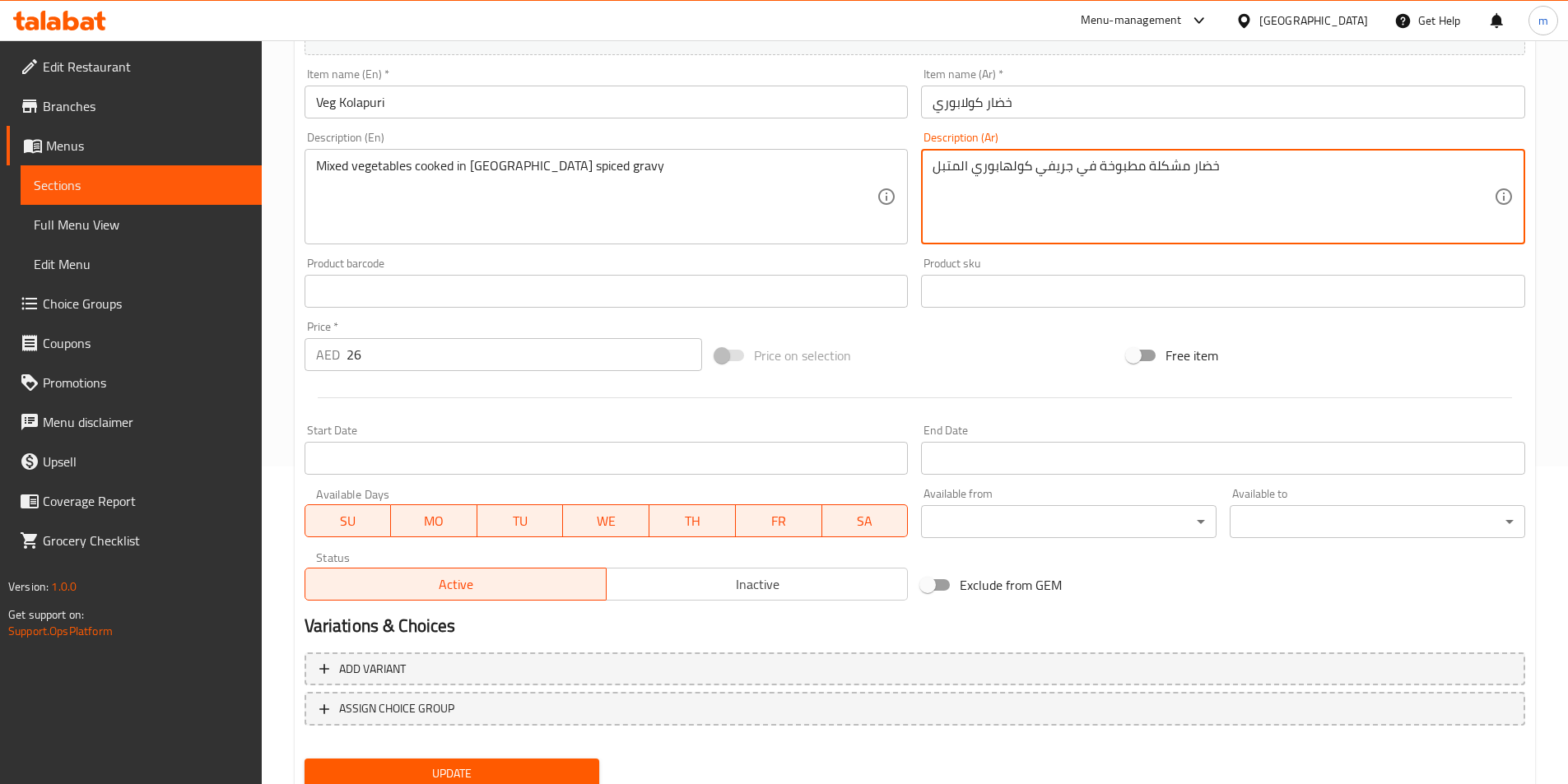
scroll to position [378, 0]
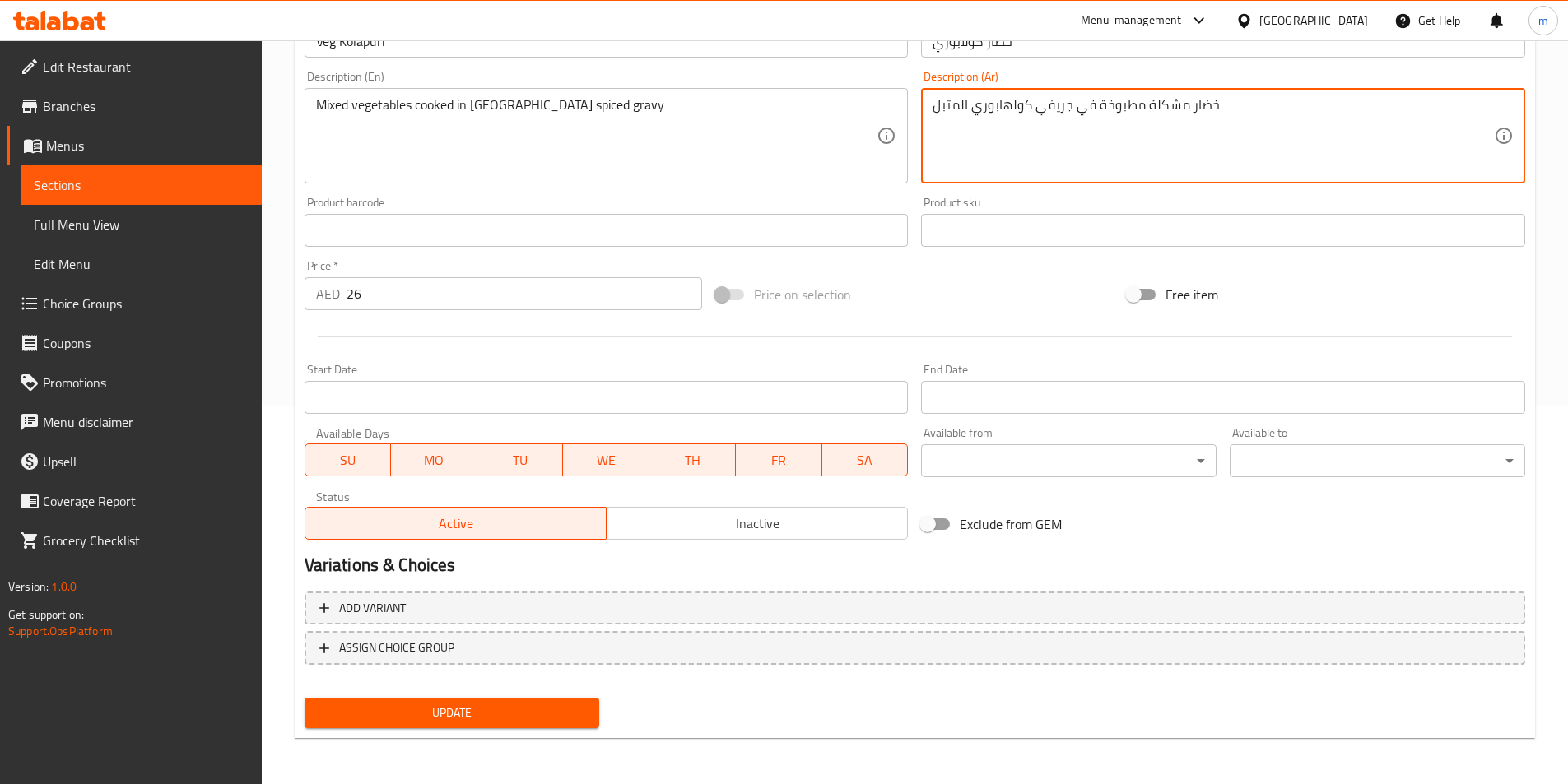
type textarea "خضار مشكلة مطبوخة في جريفي كولهابوري المتبل"
click at [511, 729] on div "Update" at bounding box center [452, 713] width 309 height 44
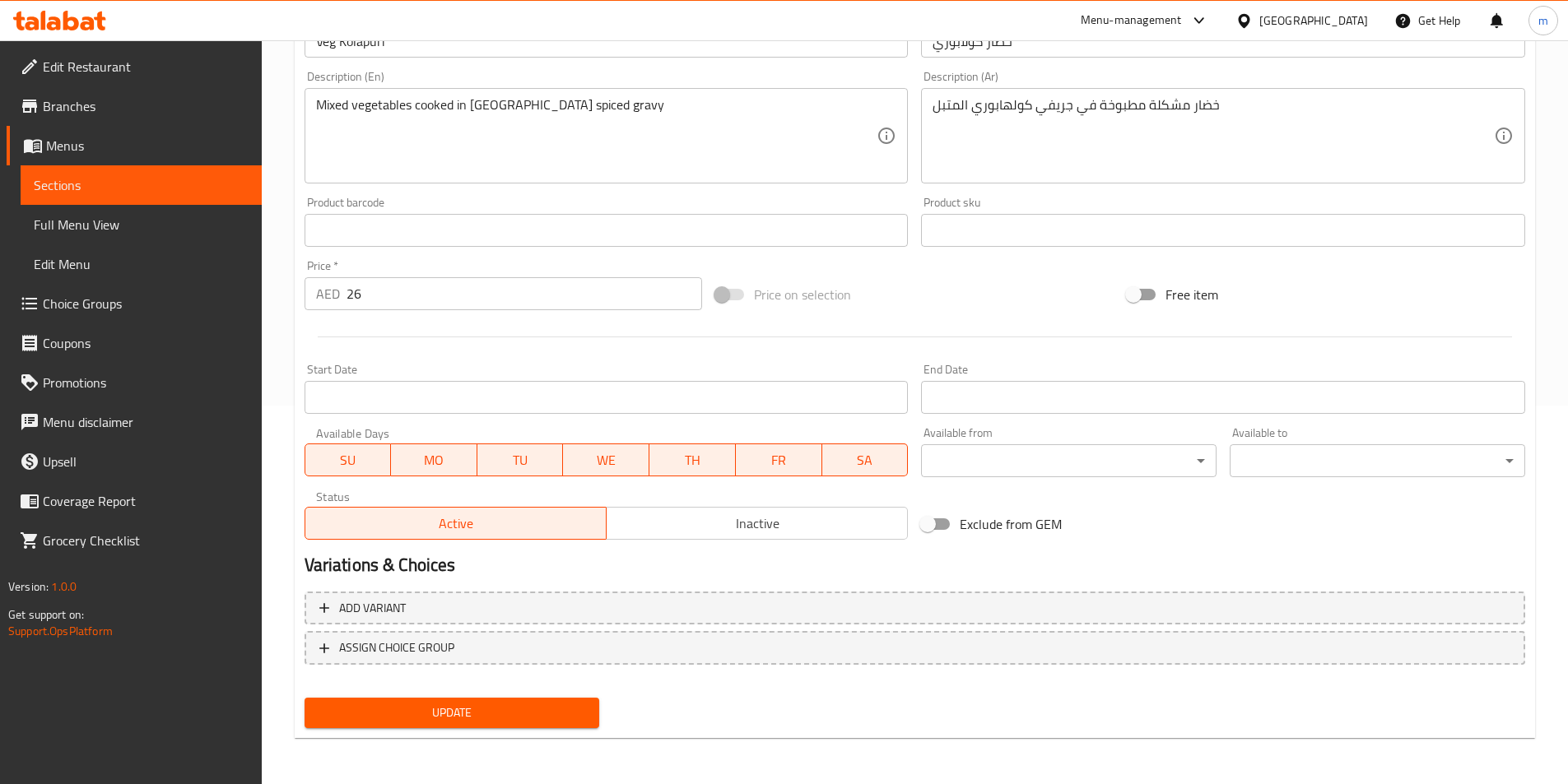
click at [520, 722] on span "Update" at bounding box center [452, 713] width 269 height 21
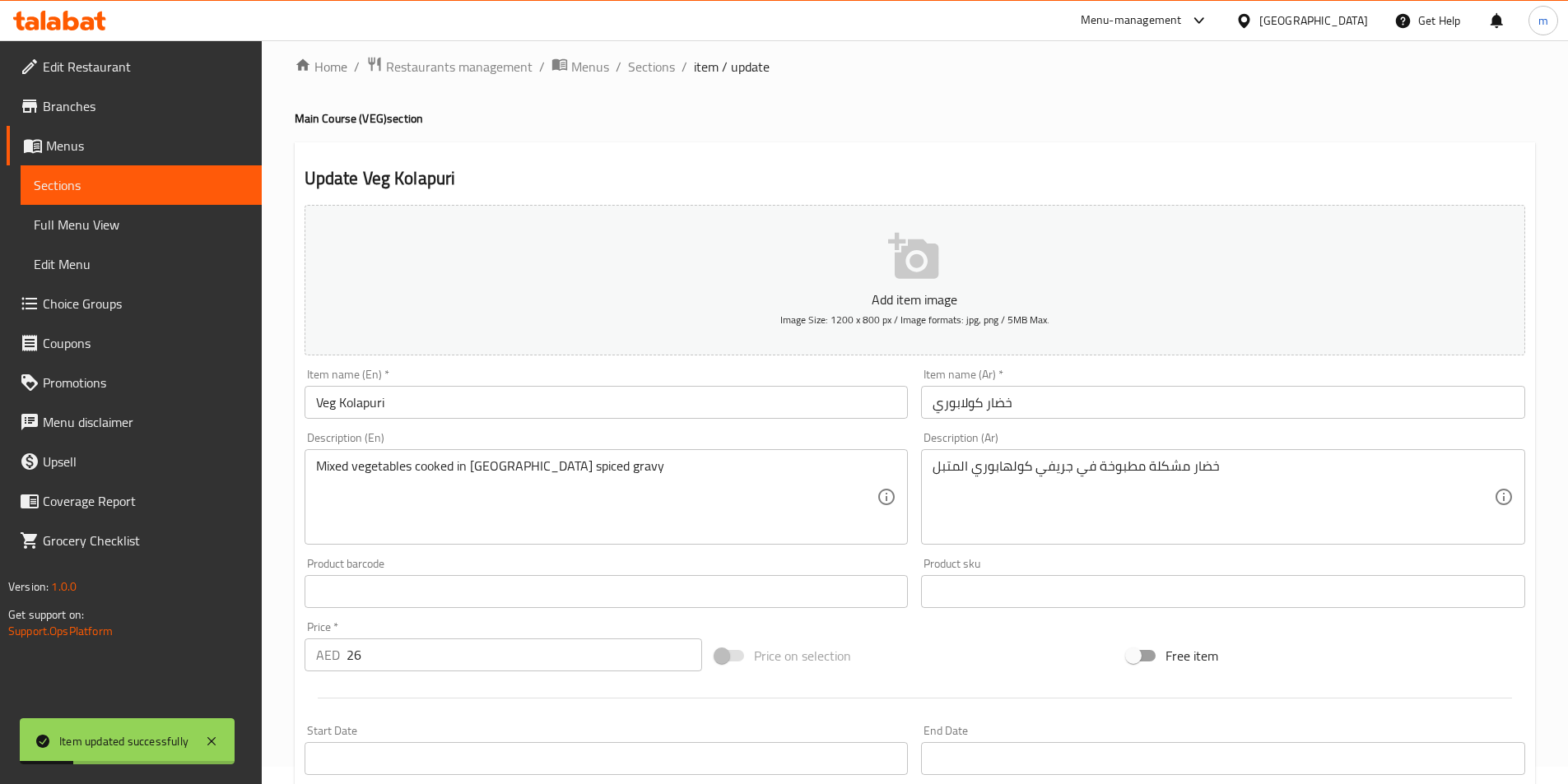
scroll to position [0, 0]
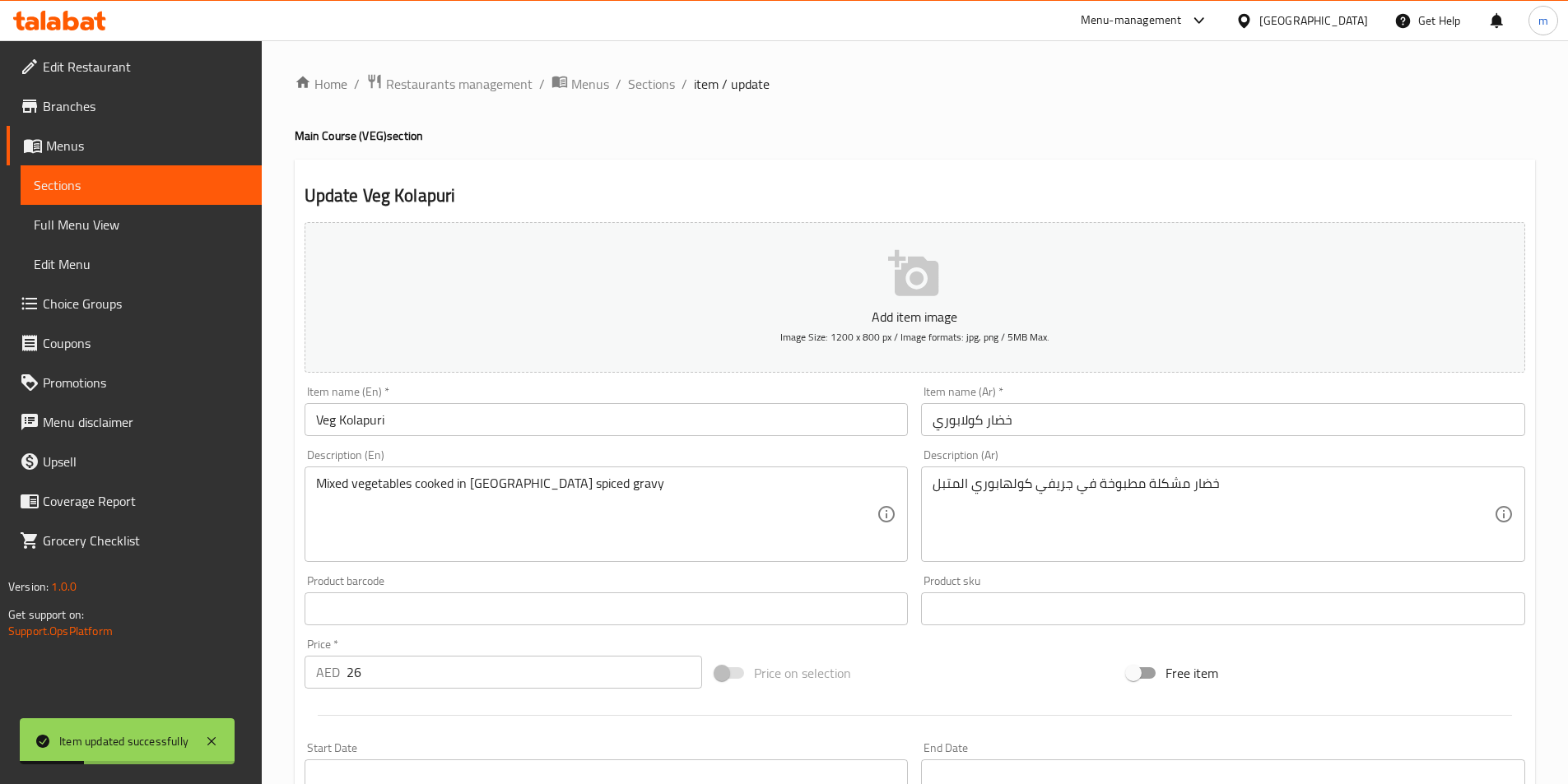
click at [655, 100] on div "Home / Restaurants management / Menus / Sections / item / update Main Course (V…" at bounding box center [914, 601] width 1240 height 1056
click at [658, 97] on div "Home / Restaurants management / Menus / Sections / item / update Main Course (V…" at bounding box center [914, 601] width 1240 height 1056
click at [665, 83] on span "Sections" at bounding box center [651, 84] width 47 height 20
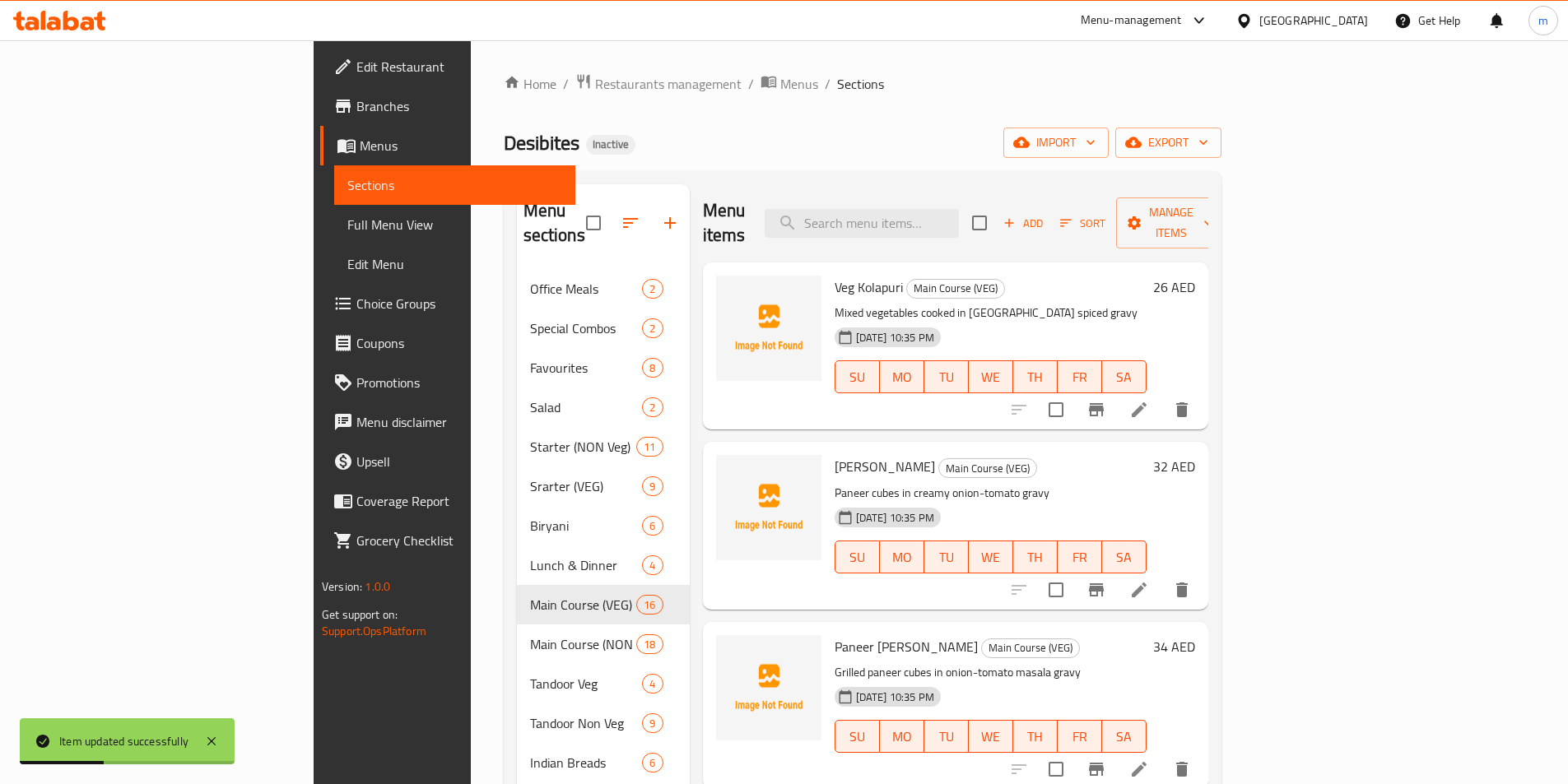
click at [788, 130] on div "Desibites Inactive import export" at bounding box center [862, 142] width 717 height 31
click at [1149, 580] on icon at bounding box center [1139, 590] width 20 height 20
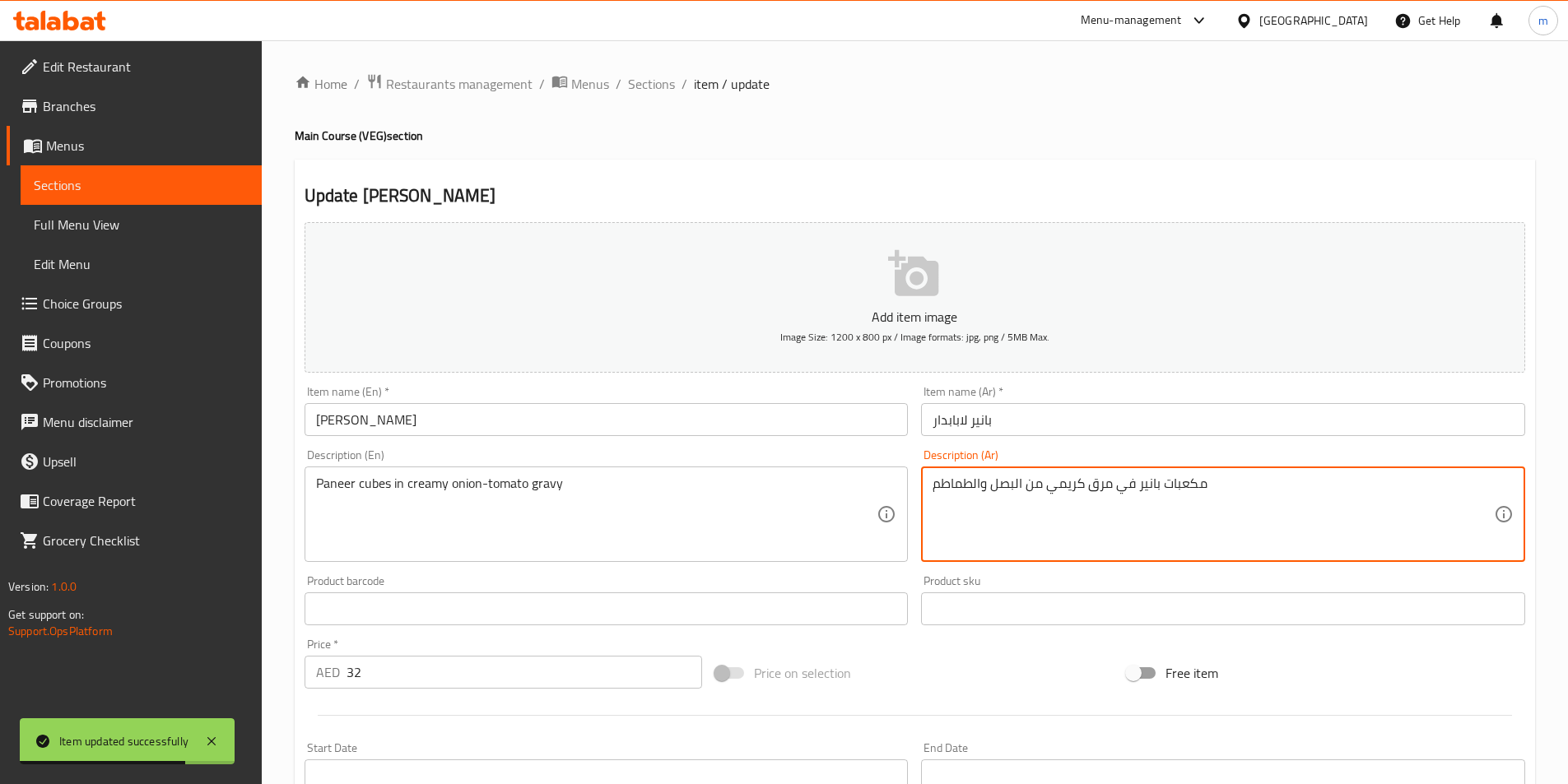
click at [1107, 488] on textarea "مكعبات بانير في مرق كريمي من البصل والطماطم" at bounding box center [1213, 514] width 562 height 78
paste textarea "Paneer Lababdar"
click at [1102, 480] on textarea "مكعبات بانير في مرق كريمي من البصل والطماطم" at bounding box center [1213, 514] width 562 height 78
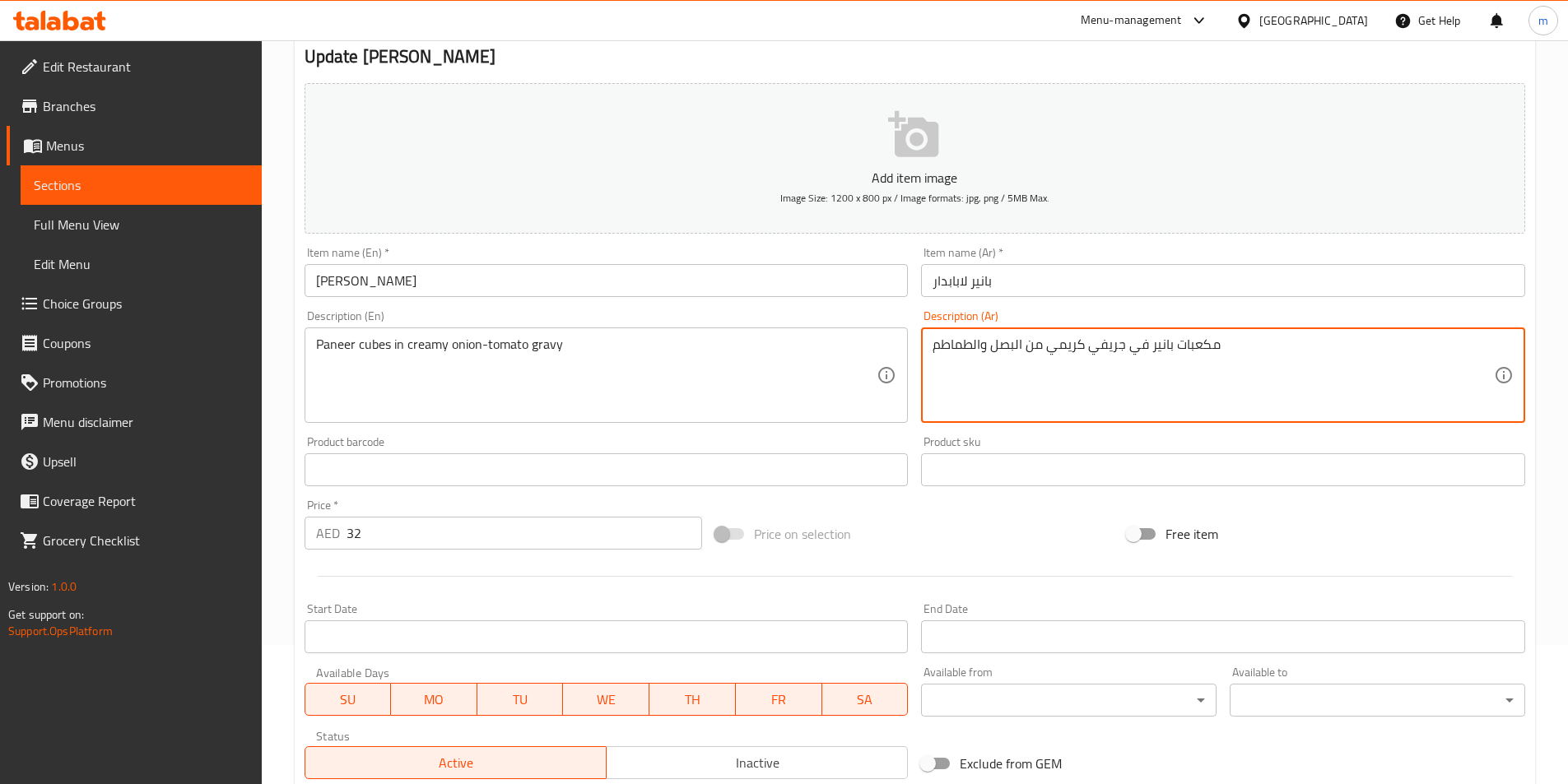
scroll to position [378, 0]
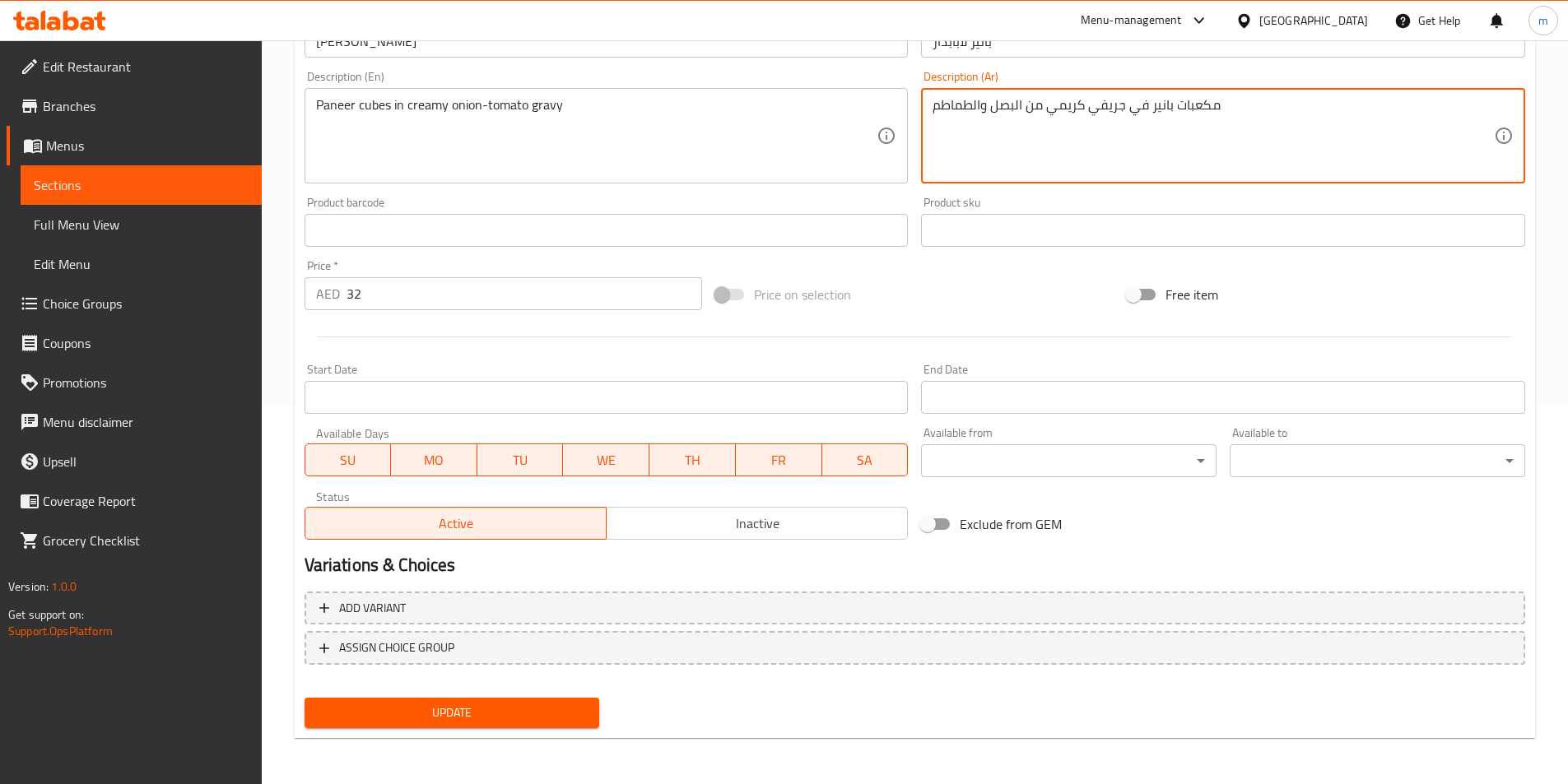
type textarea "مكعبات بانير في جريفي كريمي من البصل والطماطم"
click at [573, 721] on span "Update" at bounding box center [452, 713] width 269 height 21
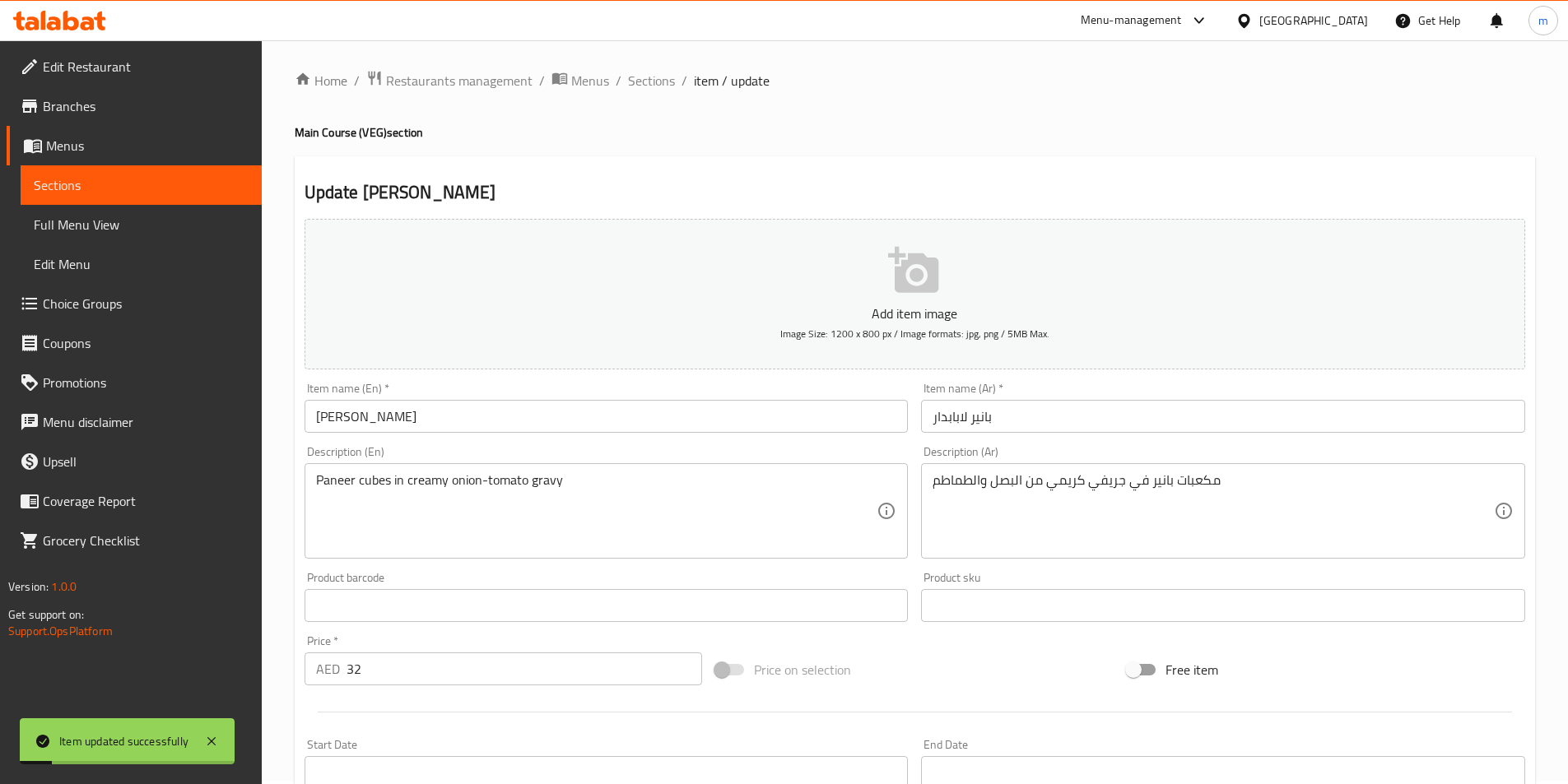
scroll to position [0, 0]
click at [655, 84] on span "Sections" at bounding box center [651, 84] width 47 height 20
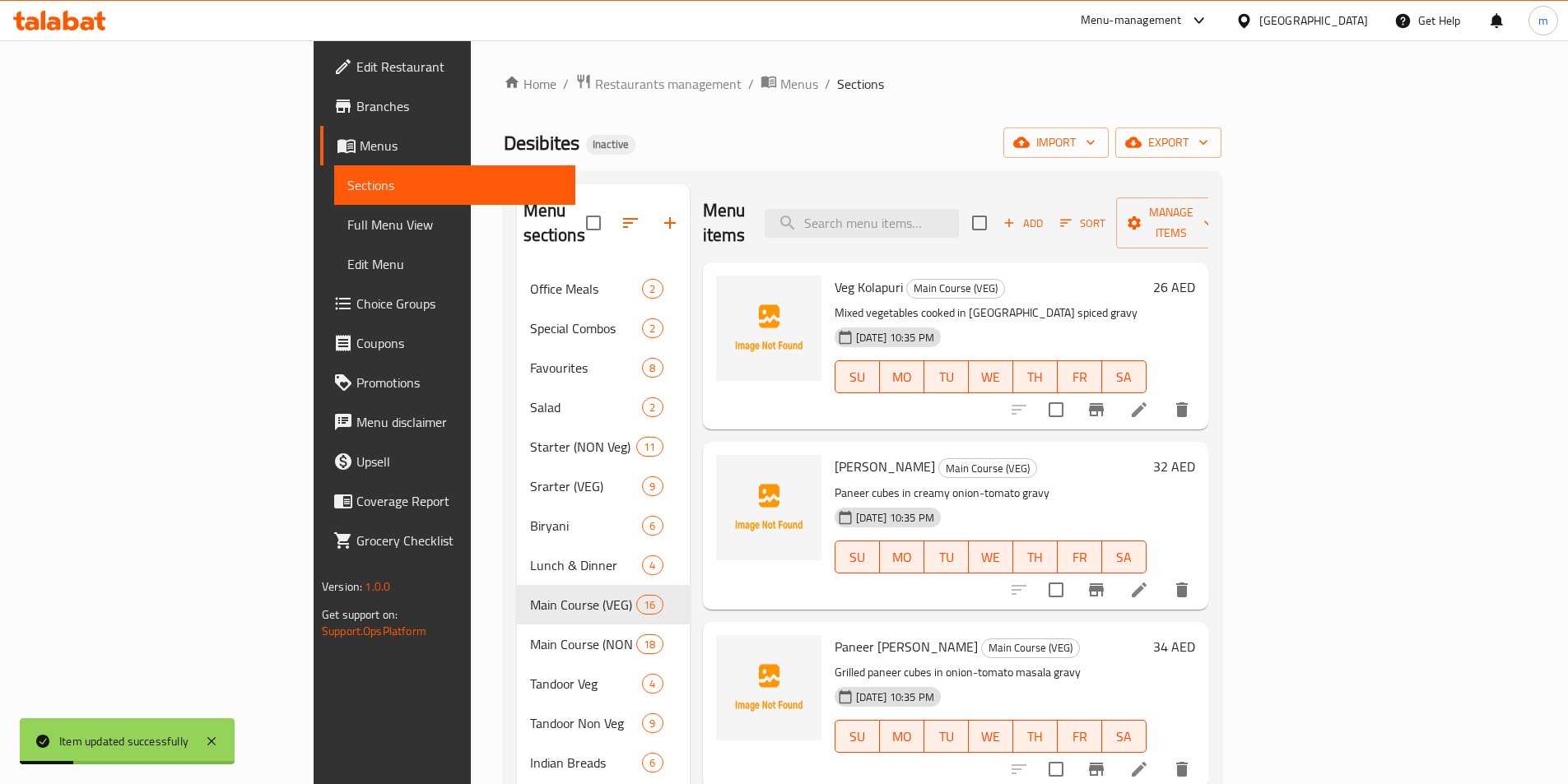
click at [929, 134] on div "Desibites Inactive import export" at bounding box center [862, 142] width 717 height 31
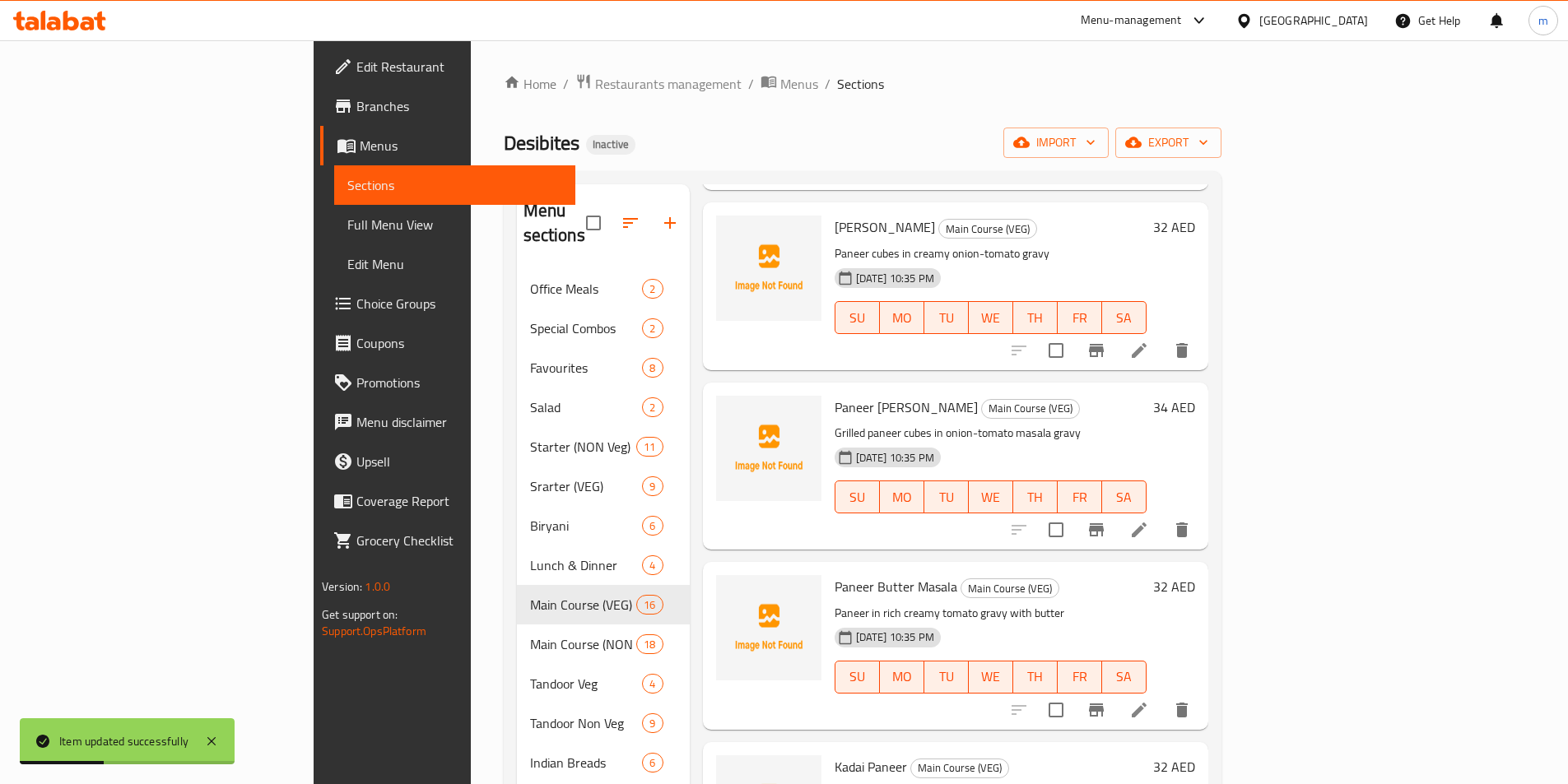
scroll to position [247, 0]
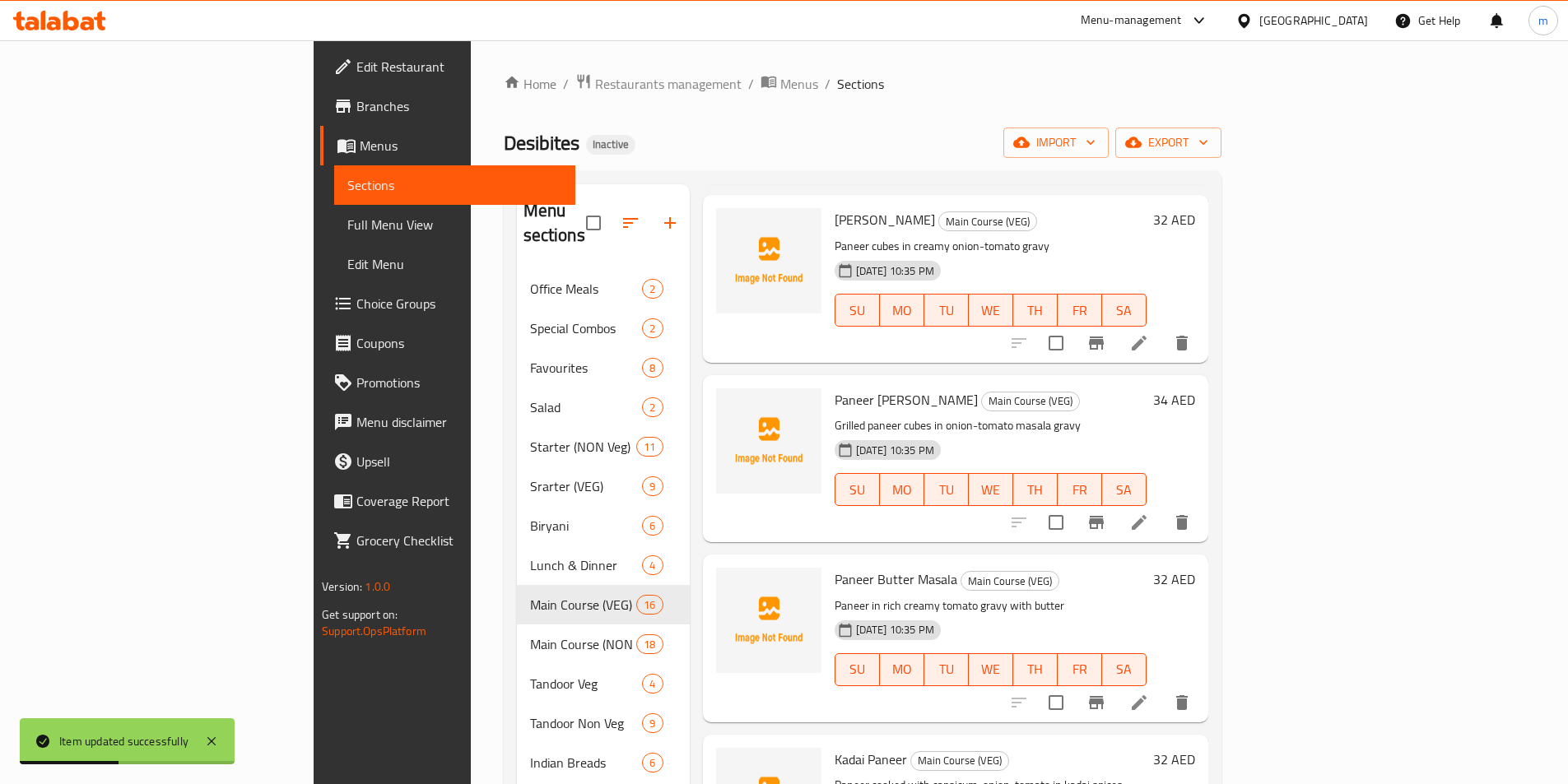
click at [1149, 512] on icon at bounding box center [1139, 522] width 20 height 20
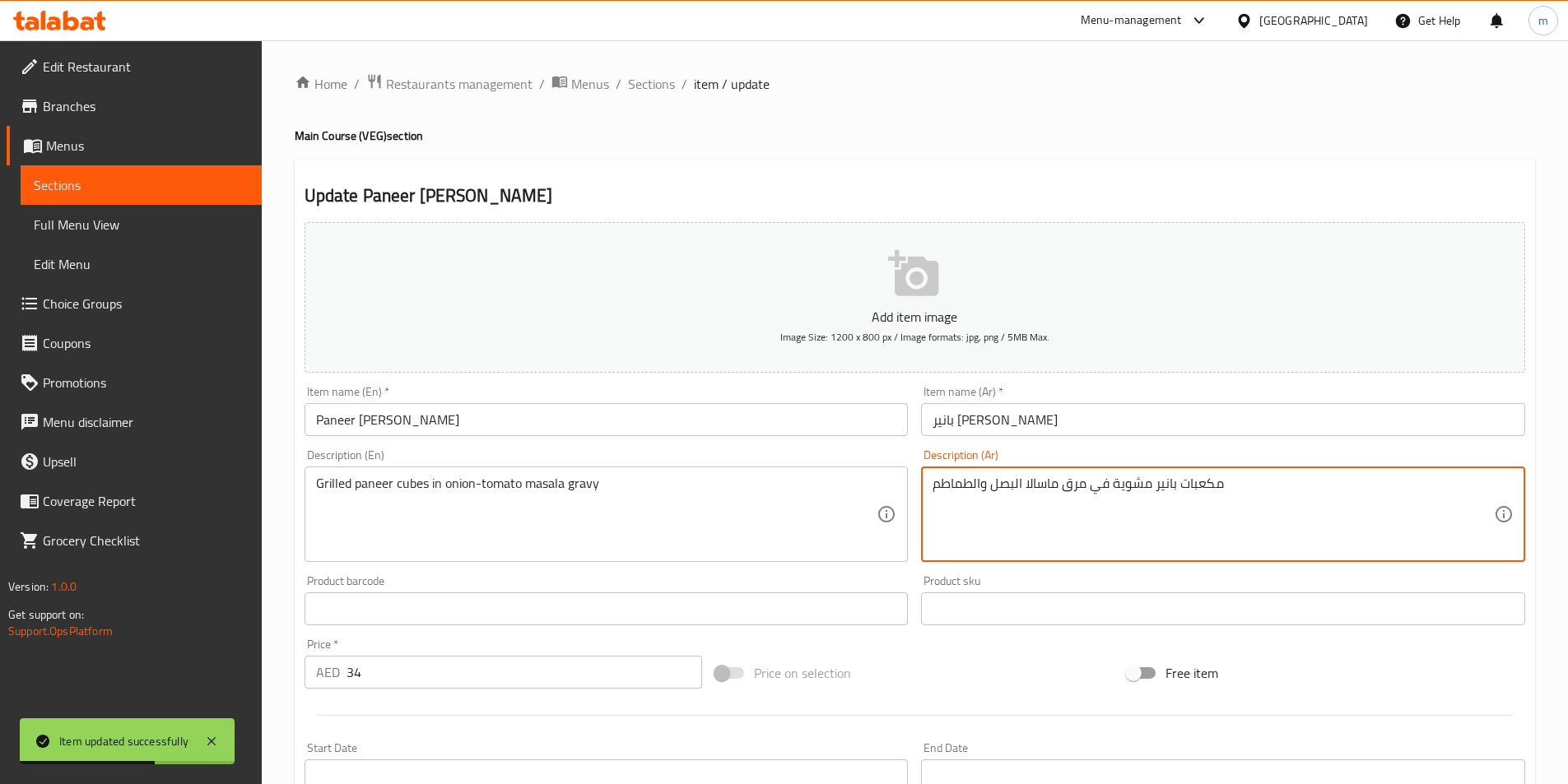
click at [1064, 491] on textarea "مكعبات بانير مشوية في مرق ماسالا البصل والطماطم" at bounding box center [1213, 514] width 562 height 78
click at [1070, 489] on textarea "مكعبات بانير مشوية في مرق ماسالا البصل والطماطم" at bounding box center [1213, 514] width 562 height 78
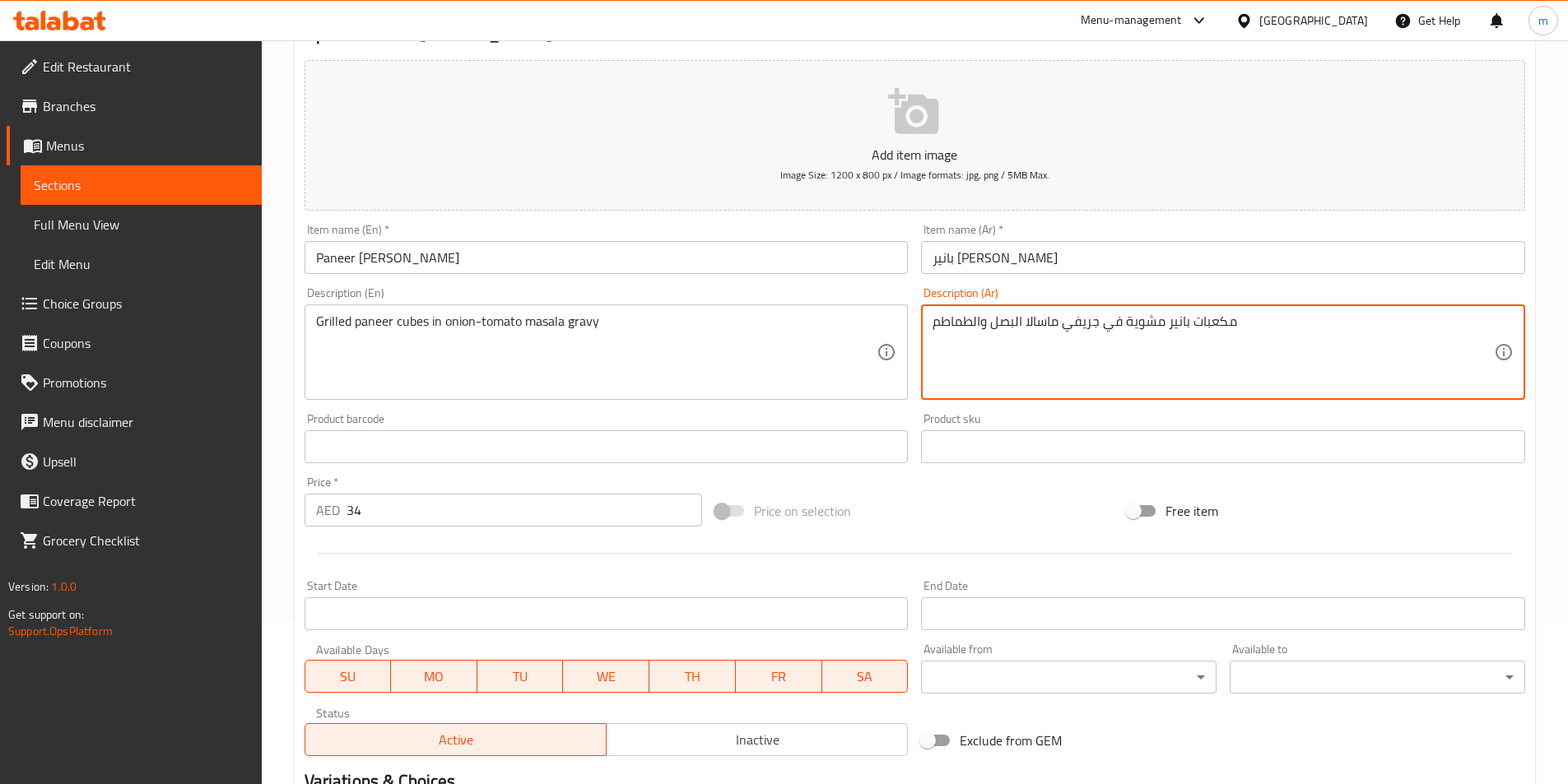
scroll to position [378, 0]
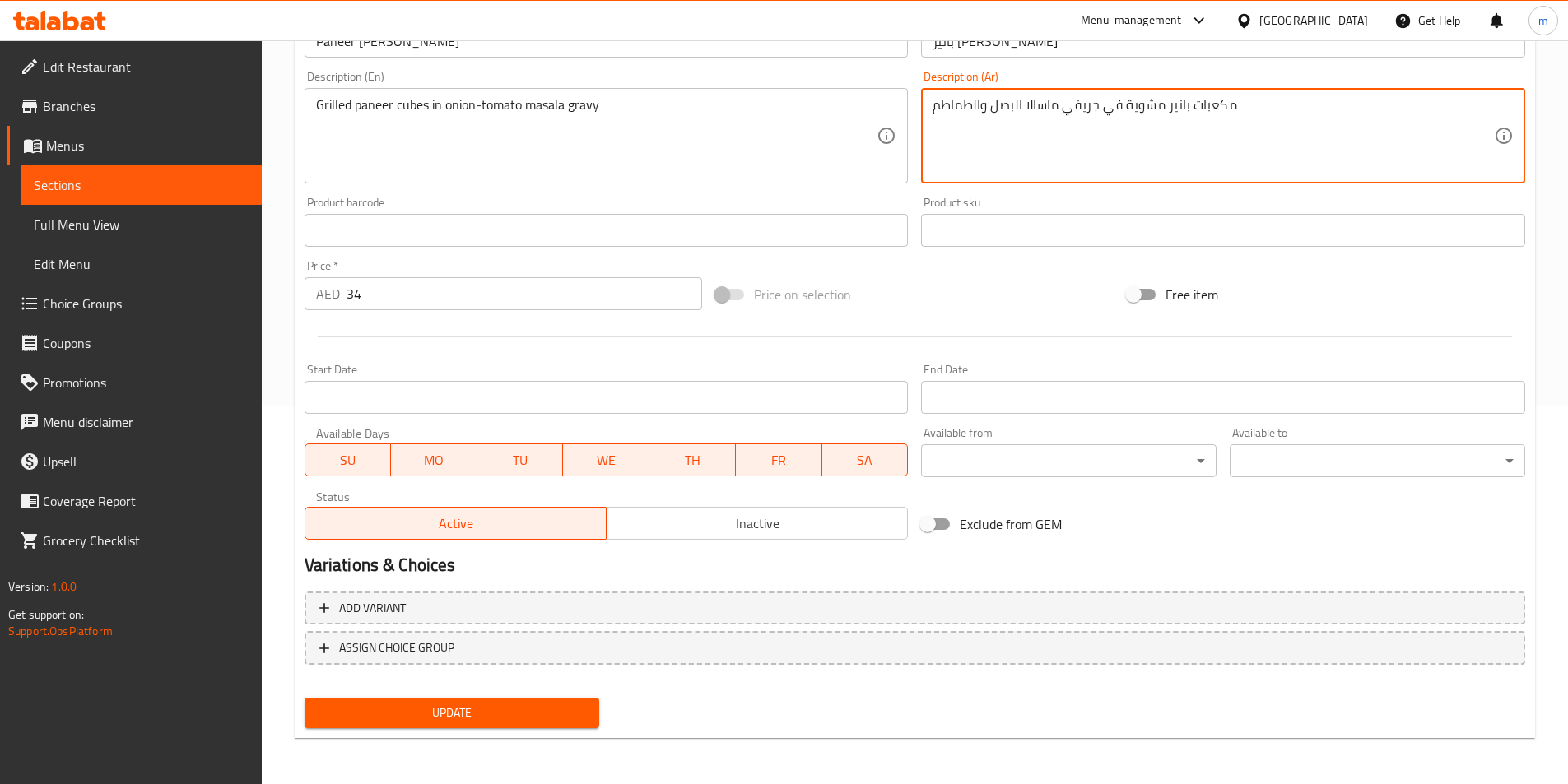
type textarea "مكعبات بانير مشوية في جريفي ماسالا البصل والطماطم"
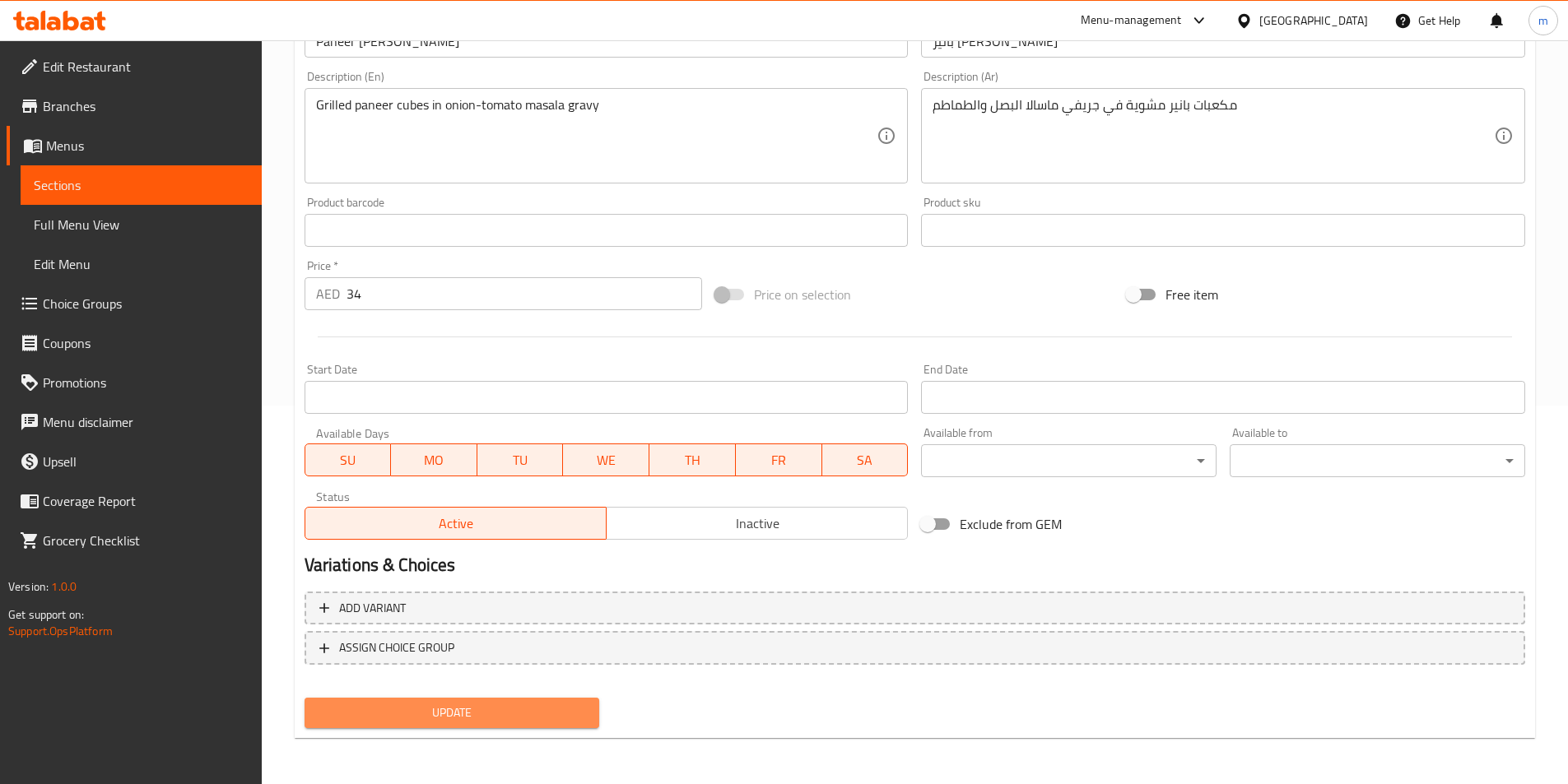
click at [543, 722] on span "Update" at bounding box center [452, 713] width 269 height 21
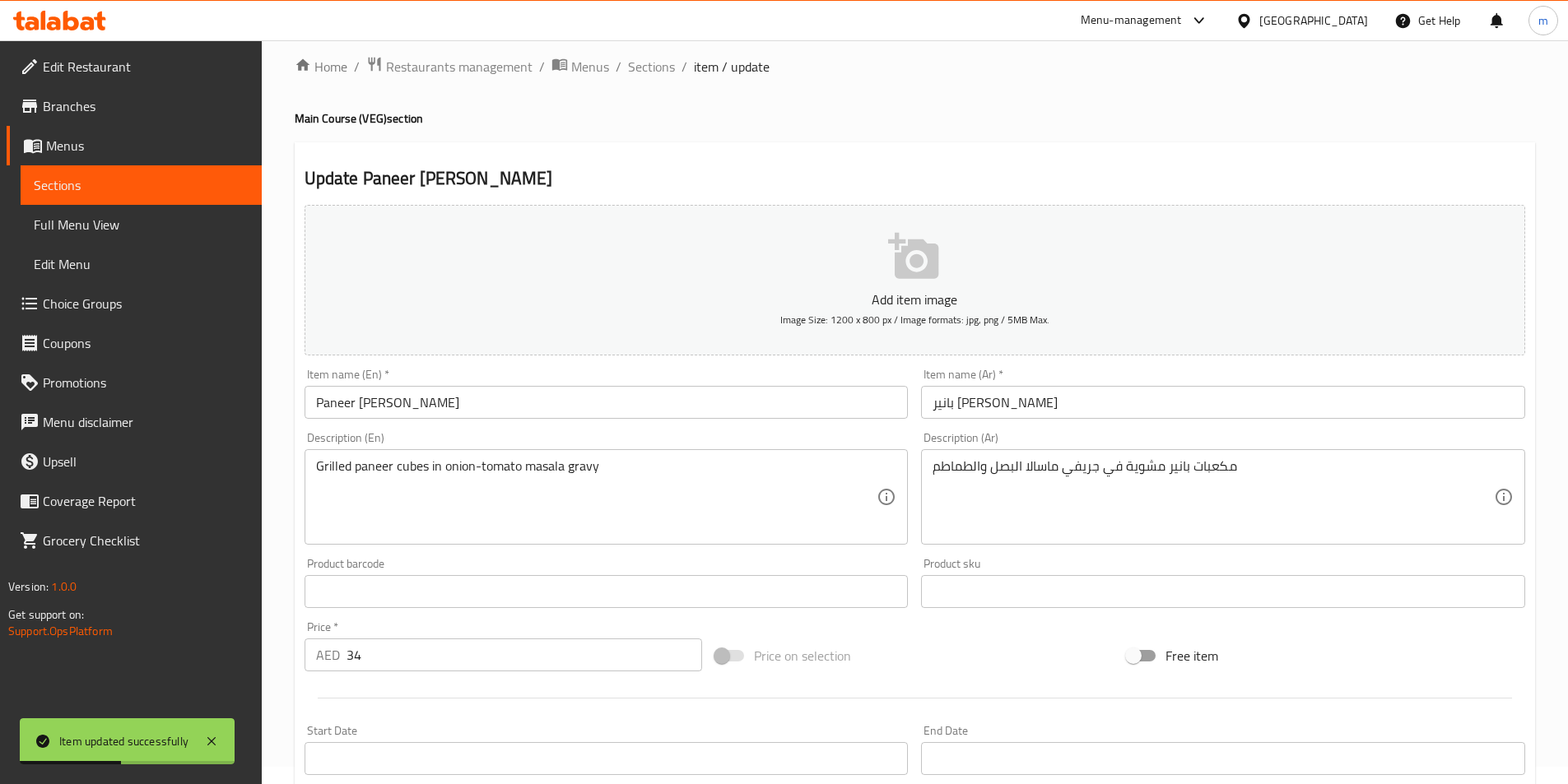
scroll to position [0, 0]
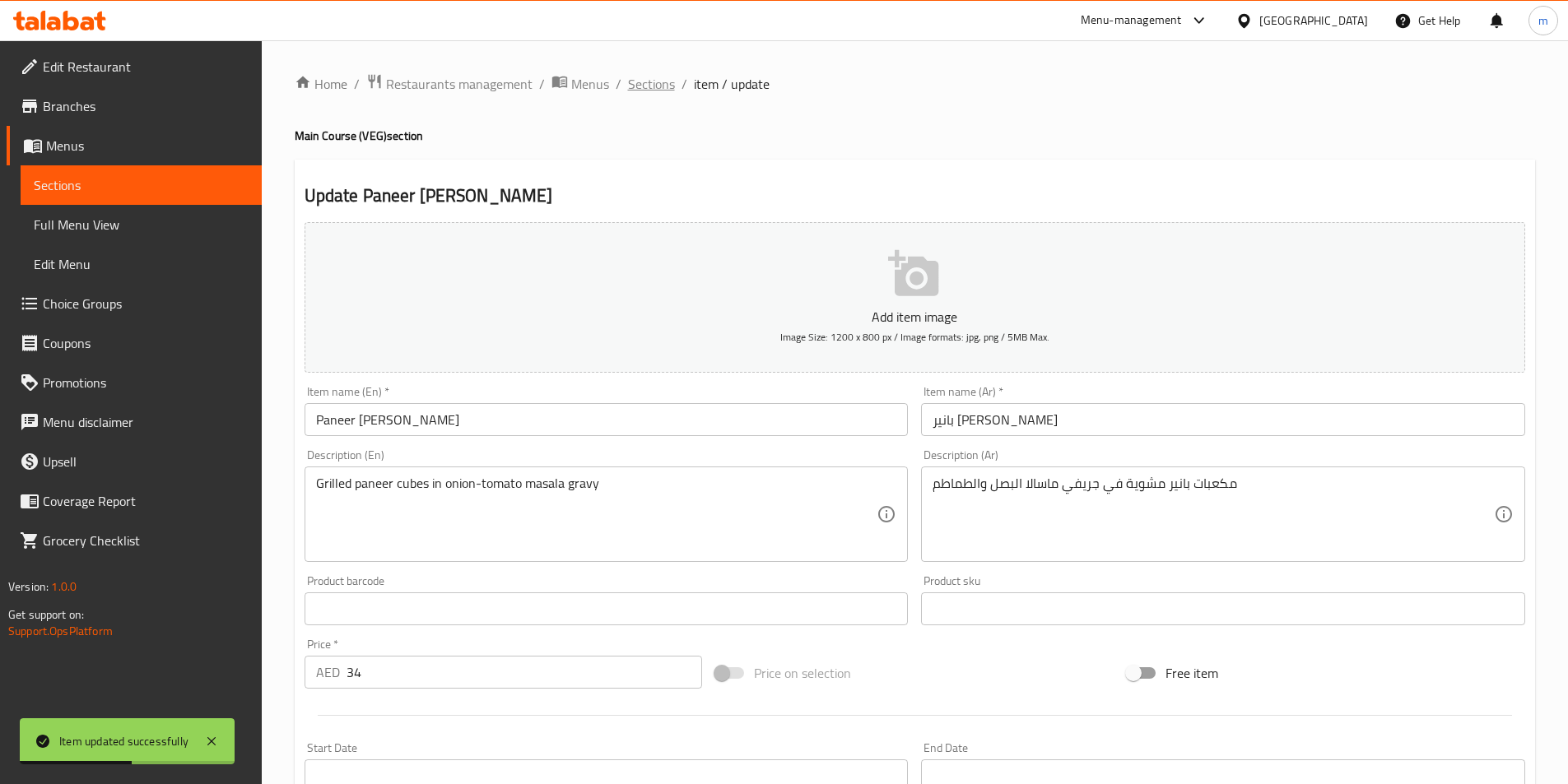
click at [653, 84] on span "Sections" at bounding box center [651, 84] width 47 height 20
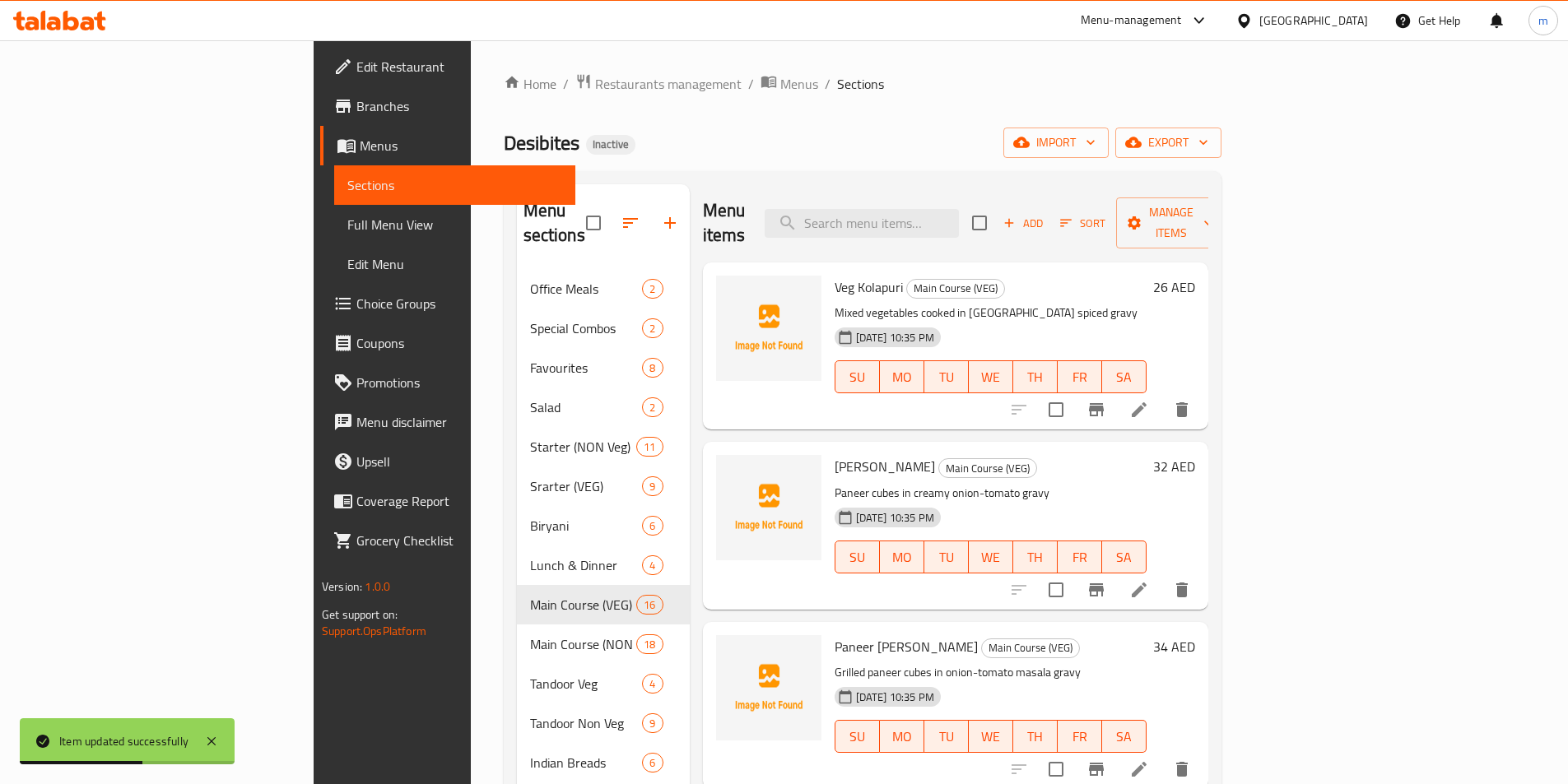
click at [818, 100] on div "Home / Restaurants management / Menus / Sections Desibites Inactive import expo…" at bounding box center [862, 527] width 717 height 908
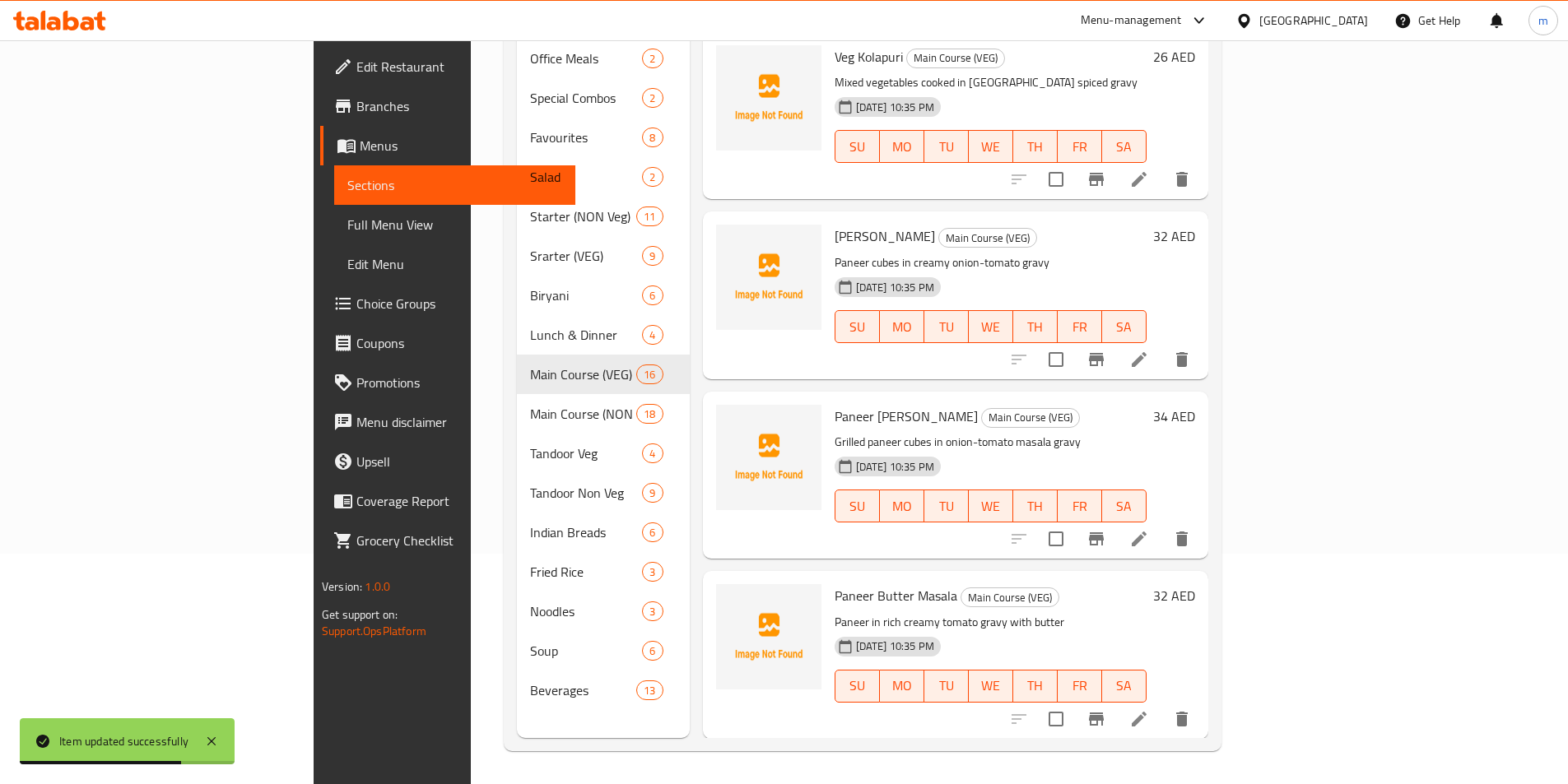
click at [1162, 705] on li at bounding box center [1139, 719] width 46 height 30
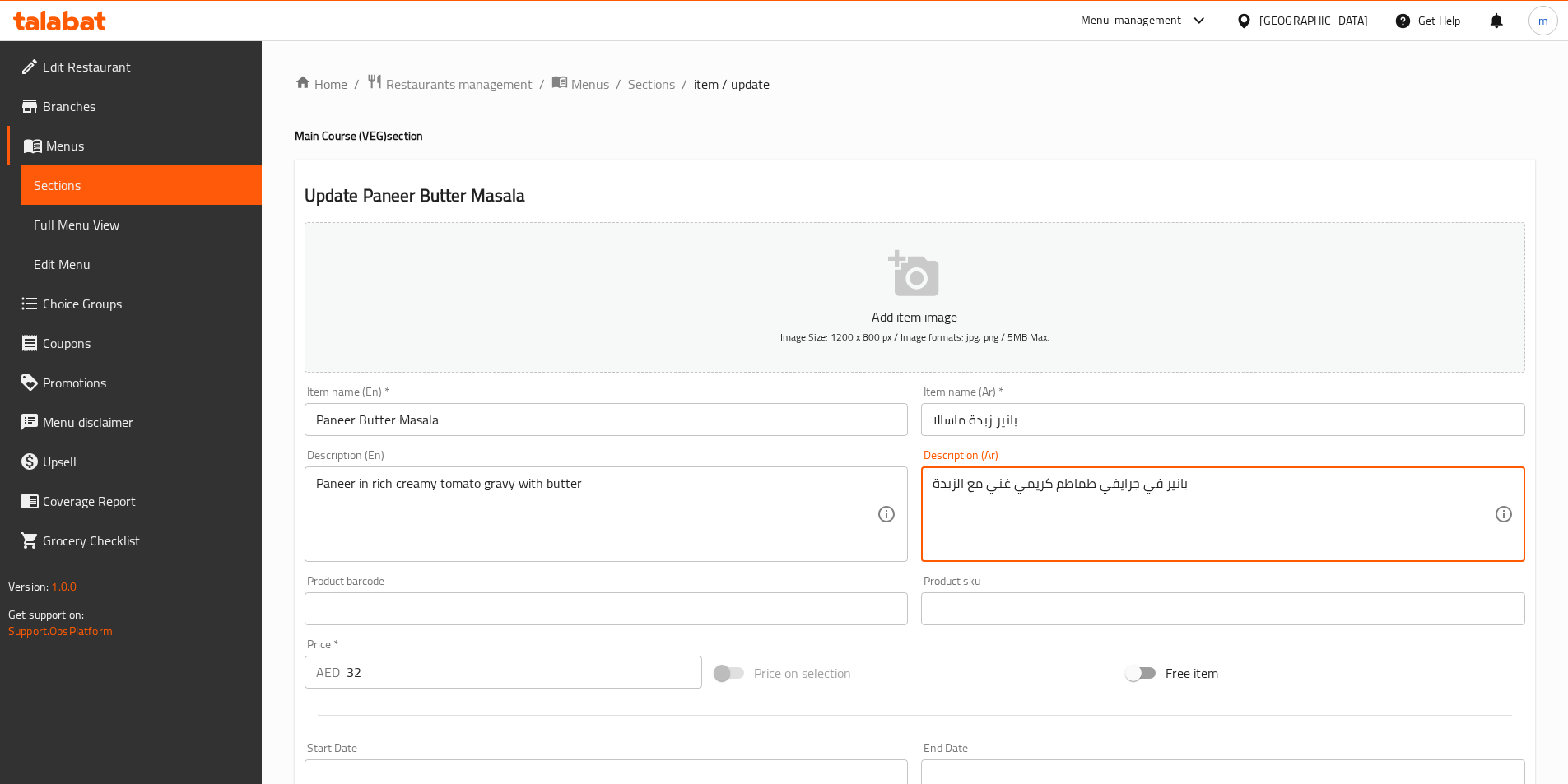
click at [1122, 493] on textarea "بانير في جرايفي طماطم كريمي غني مع الزبدة" at bounding box center [1213, 514] width 562 height 78
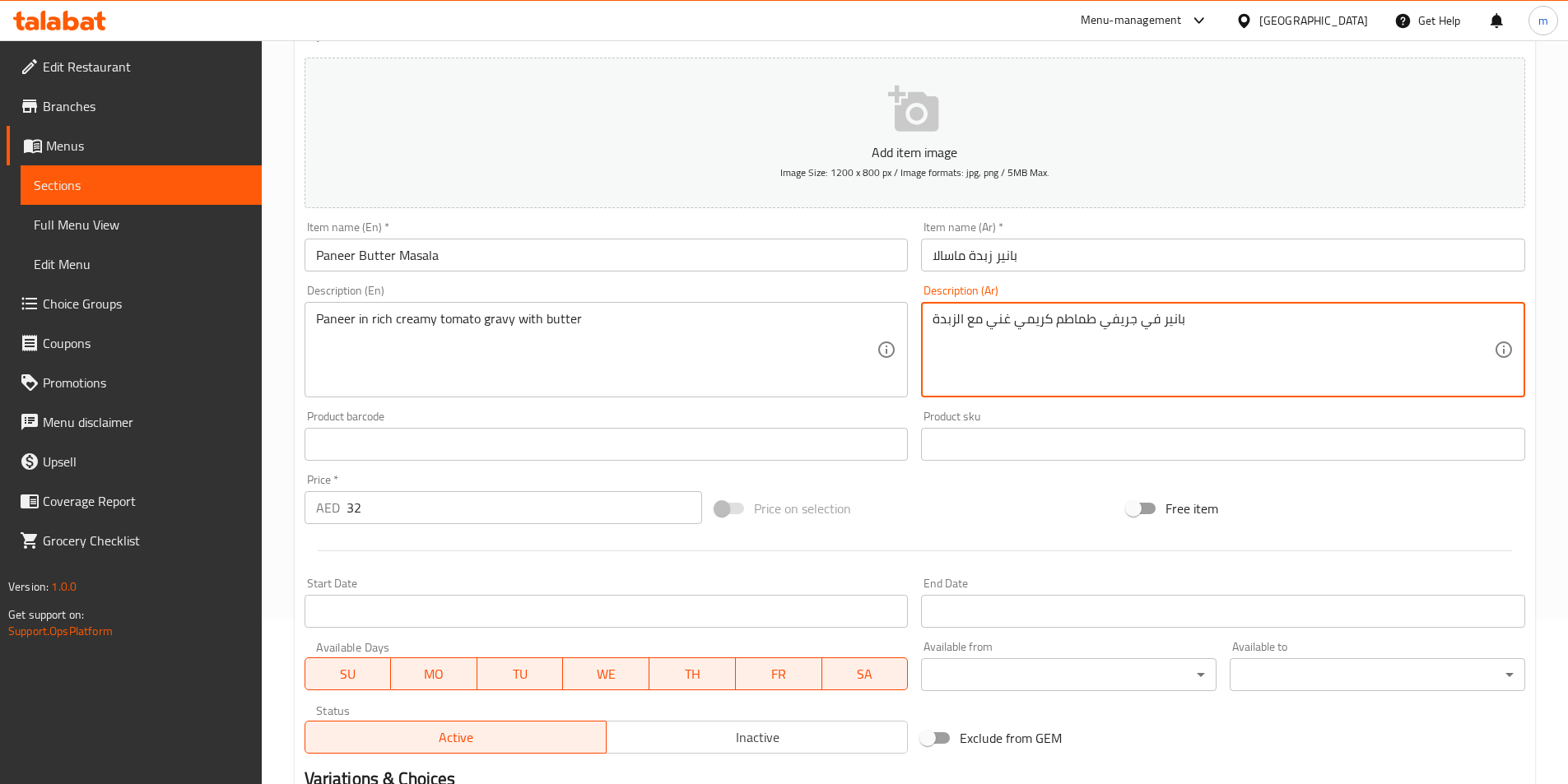
scroll to position [378, 0]
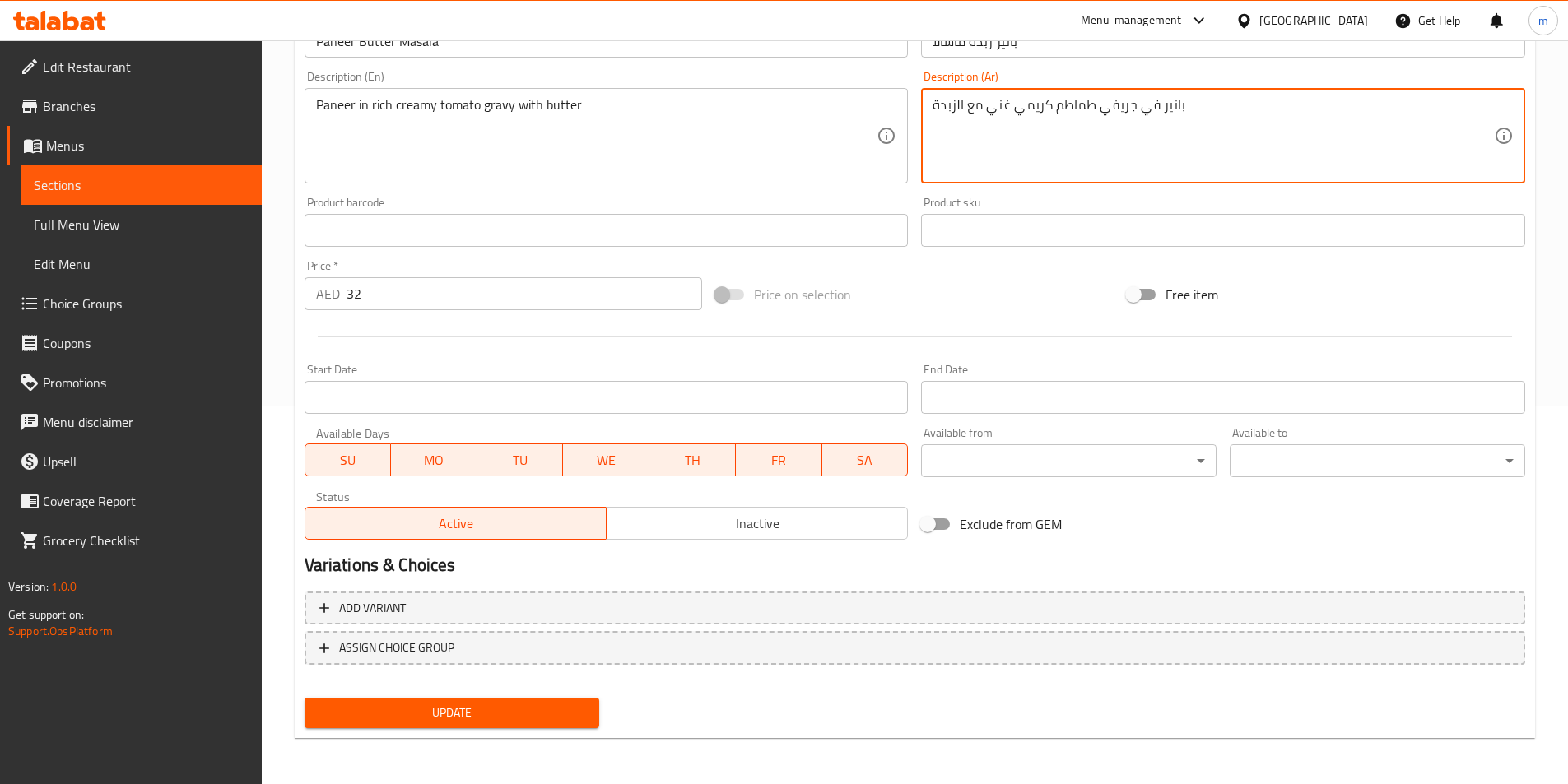
type textarea "بانير في جريفي طماطم كريمي غني مع الزبدة"
click at [514, 715] on span "Update" at bounding box center [452, 713] width 269 height 21
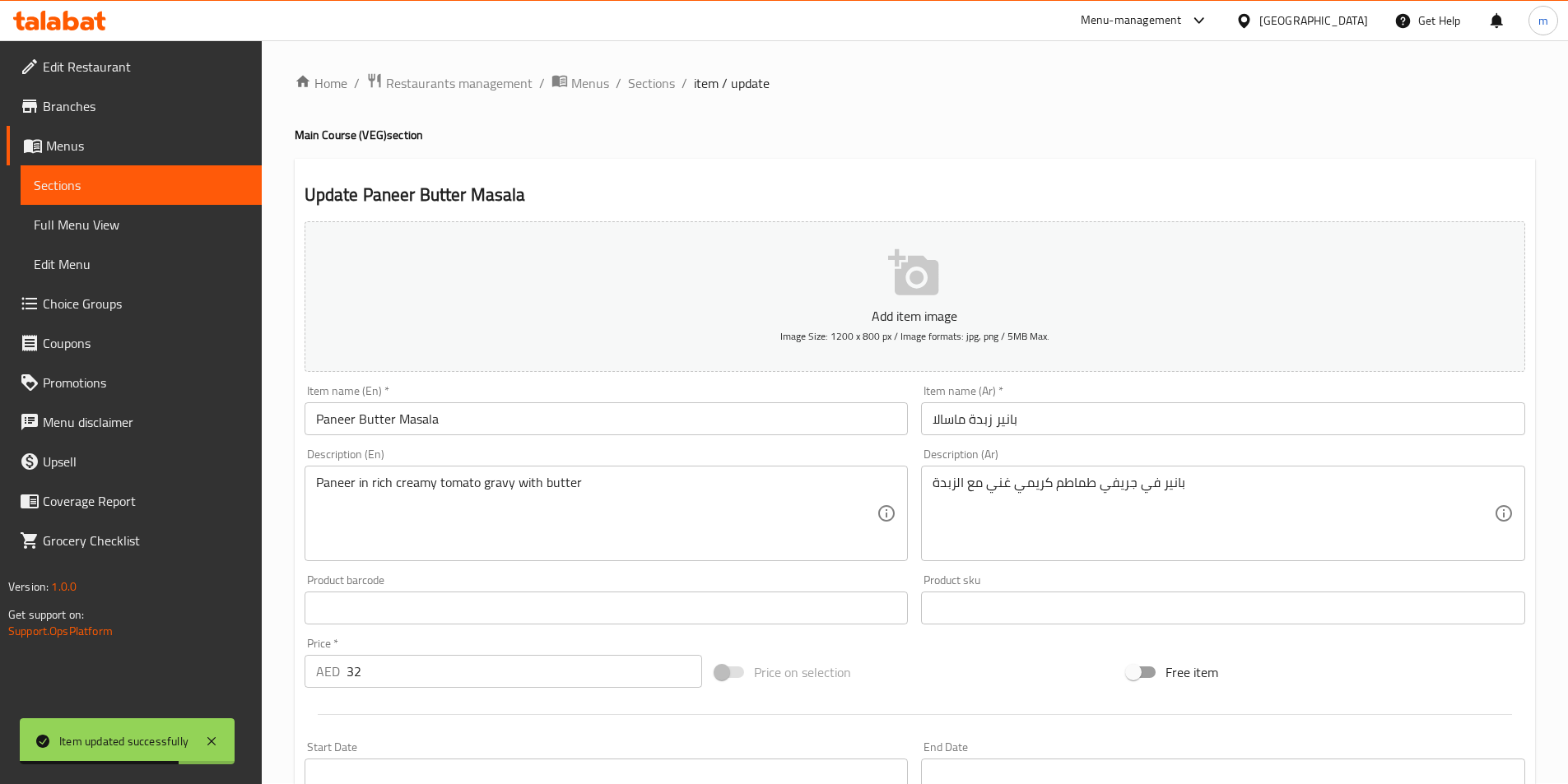
scroll to position [0, 0]
click at [668, 83] on span "Sections" at bounding box center [651, 84] width 47 height 20
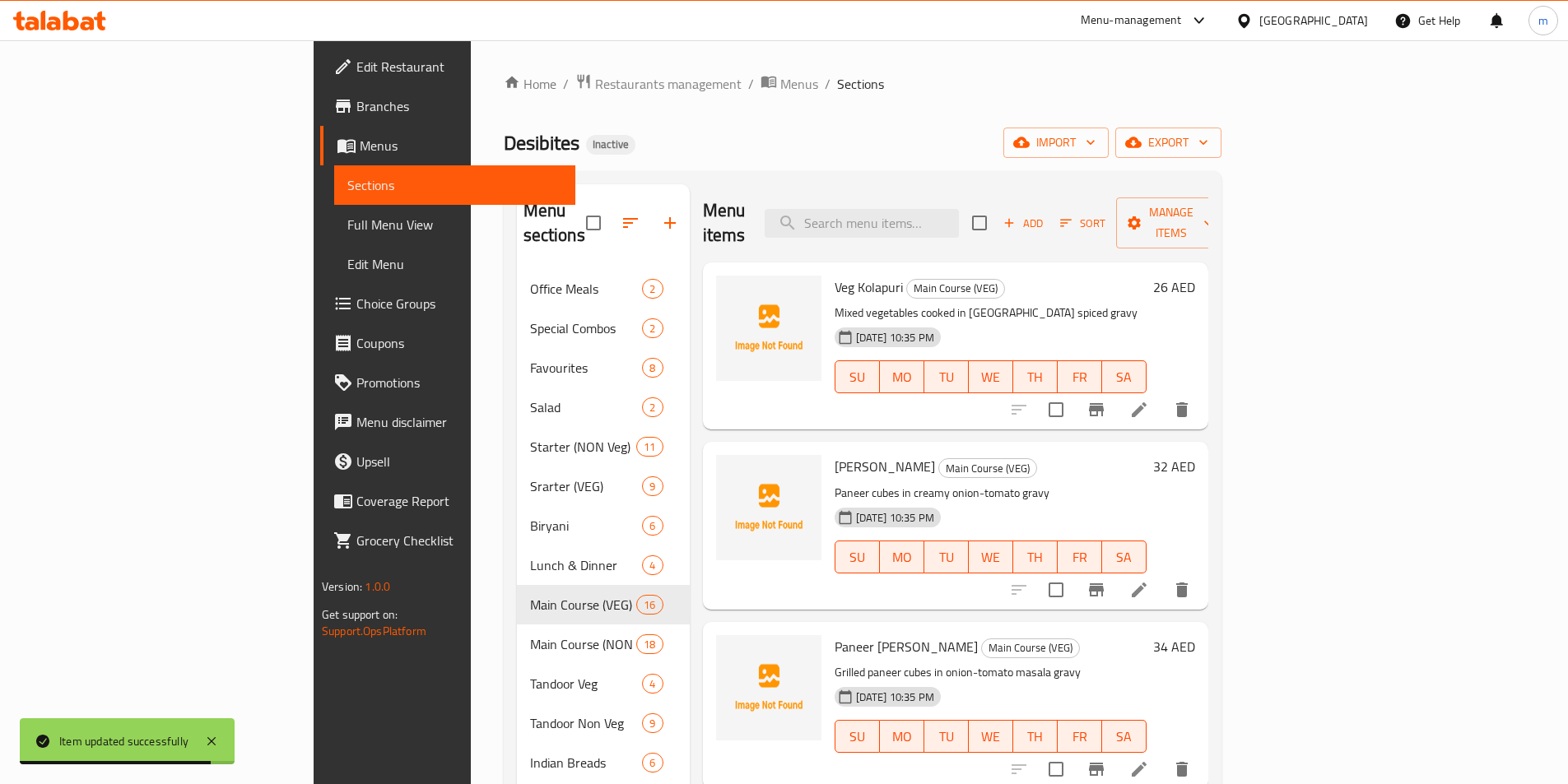
click at [715, 87] on ol "Home / Restaurants management / Menus / Sections" at bounding box center [862, 84] width 717 height 22
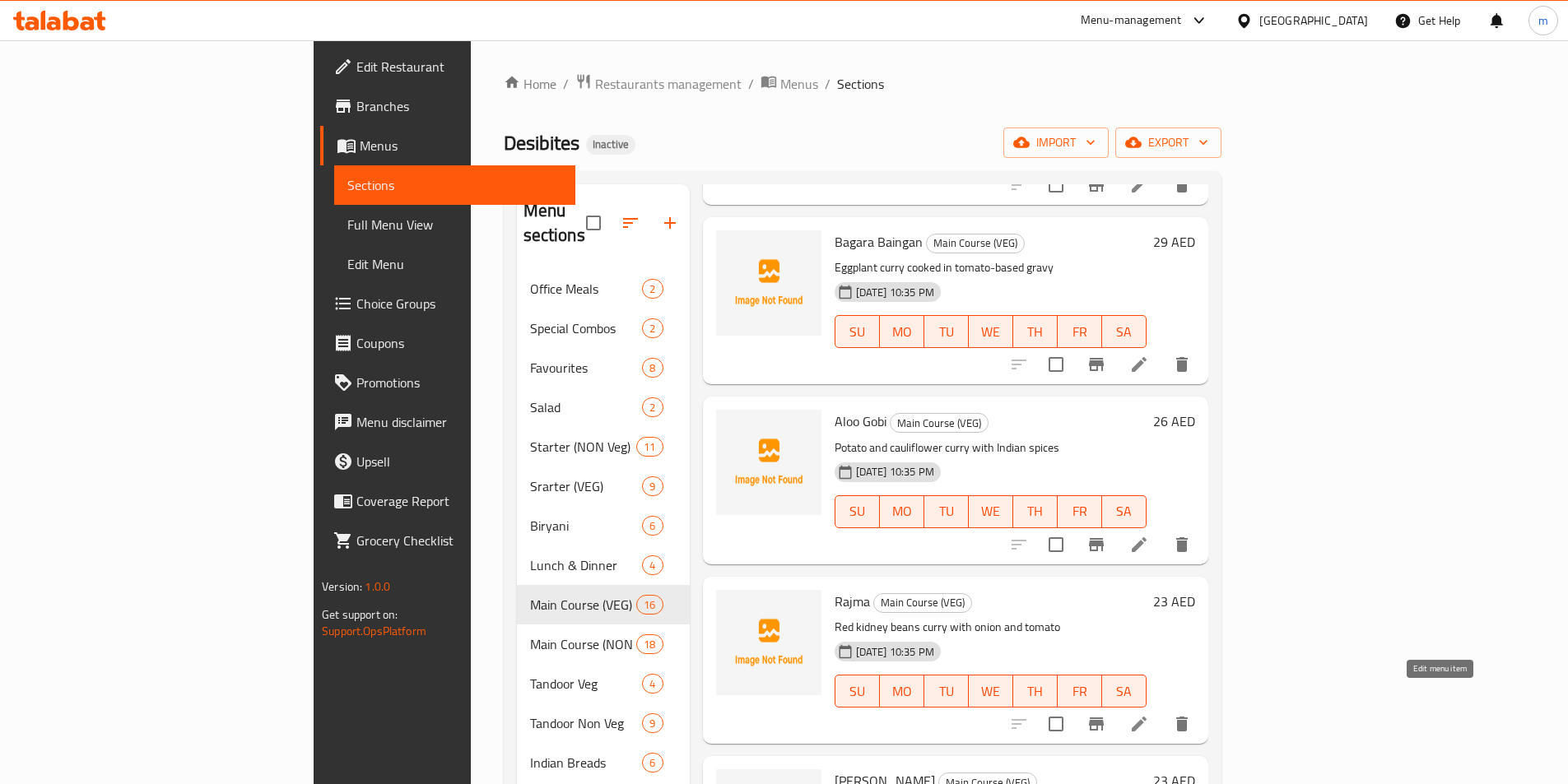
click at [1149, 714] on icon at bounding box center [1139, 724] width 20 height 20
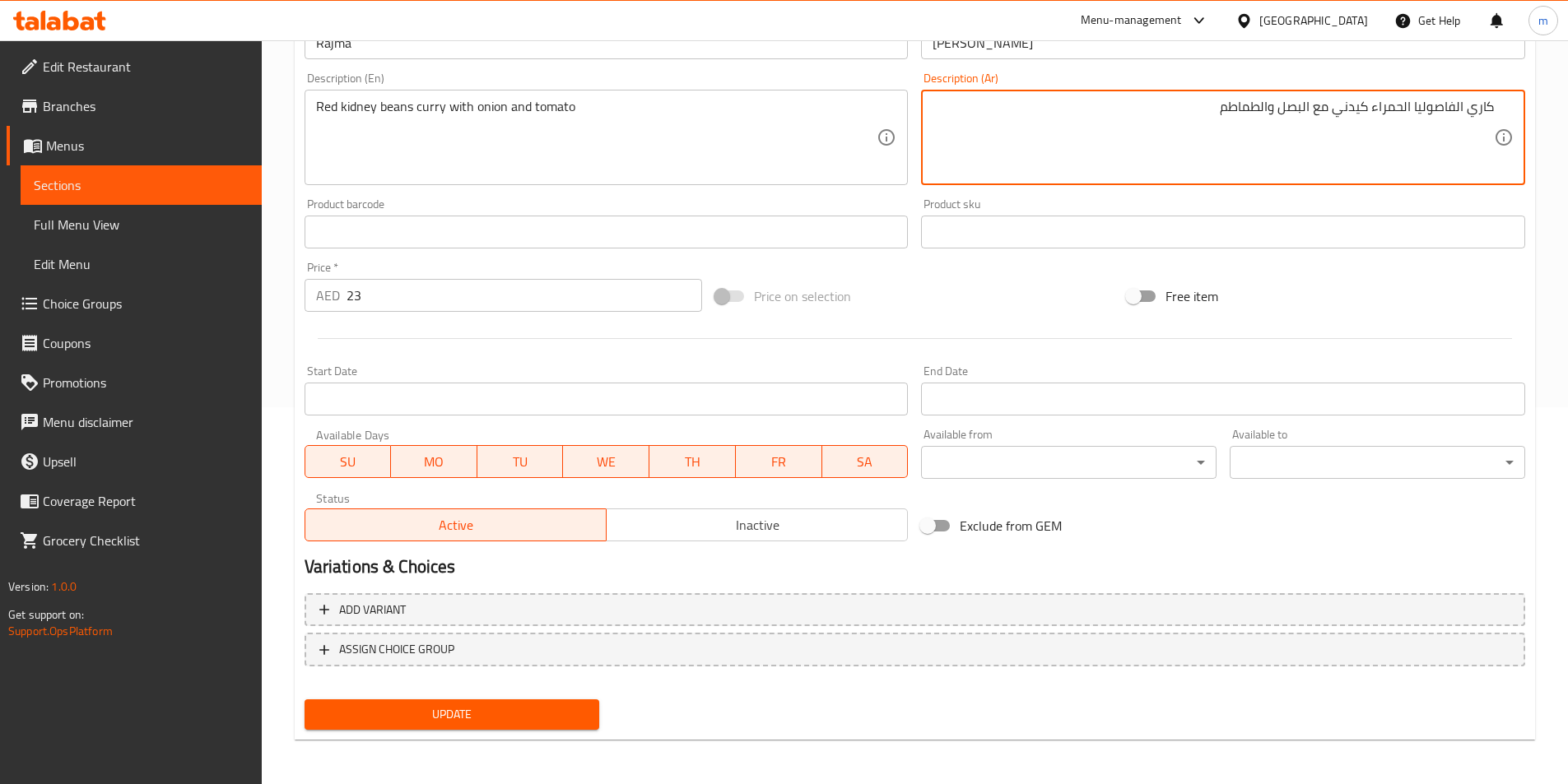
scroll to position [378, 0]
type textarea "كاري الفاصوليا الحمراء كيدني مع البصل والطماطم"
click at [447, 713] on span "Update" at bounding box center [452, 713] width 269 height 21
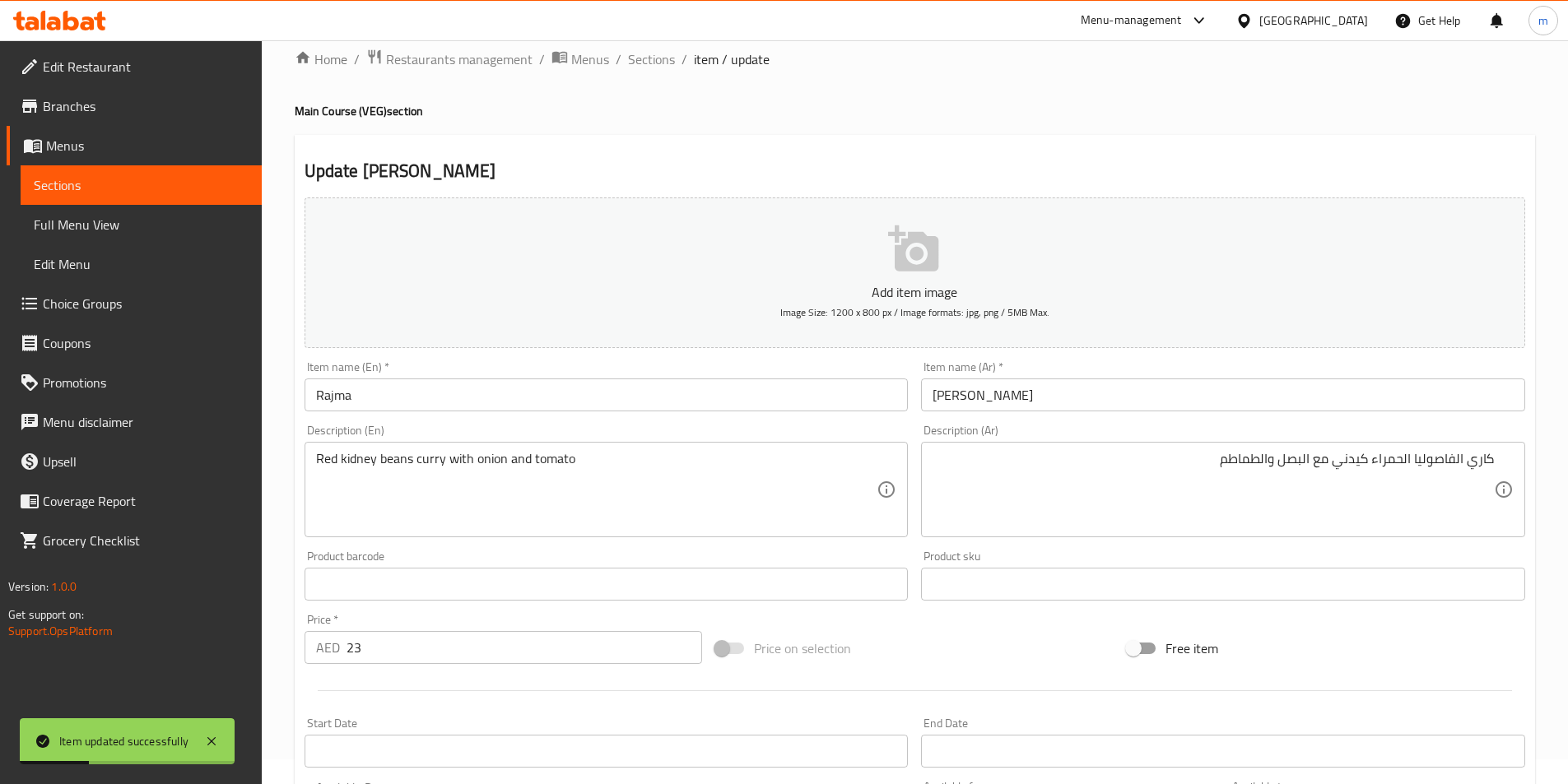
scroll to position [0, 0]
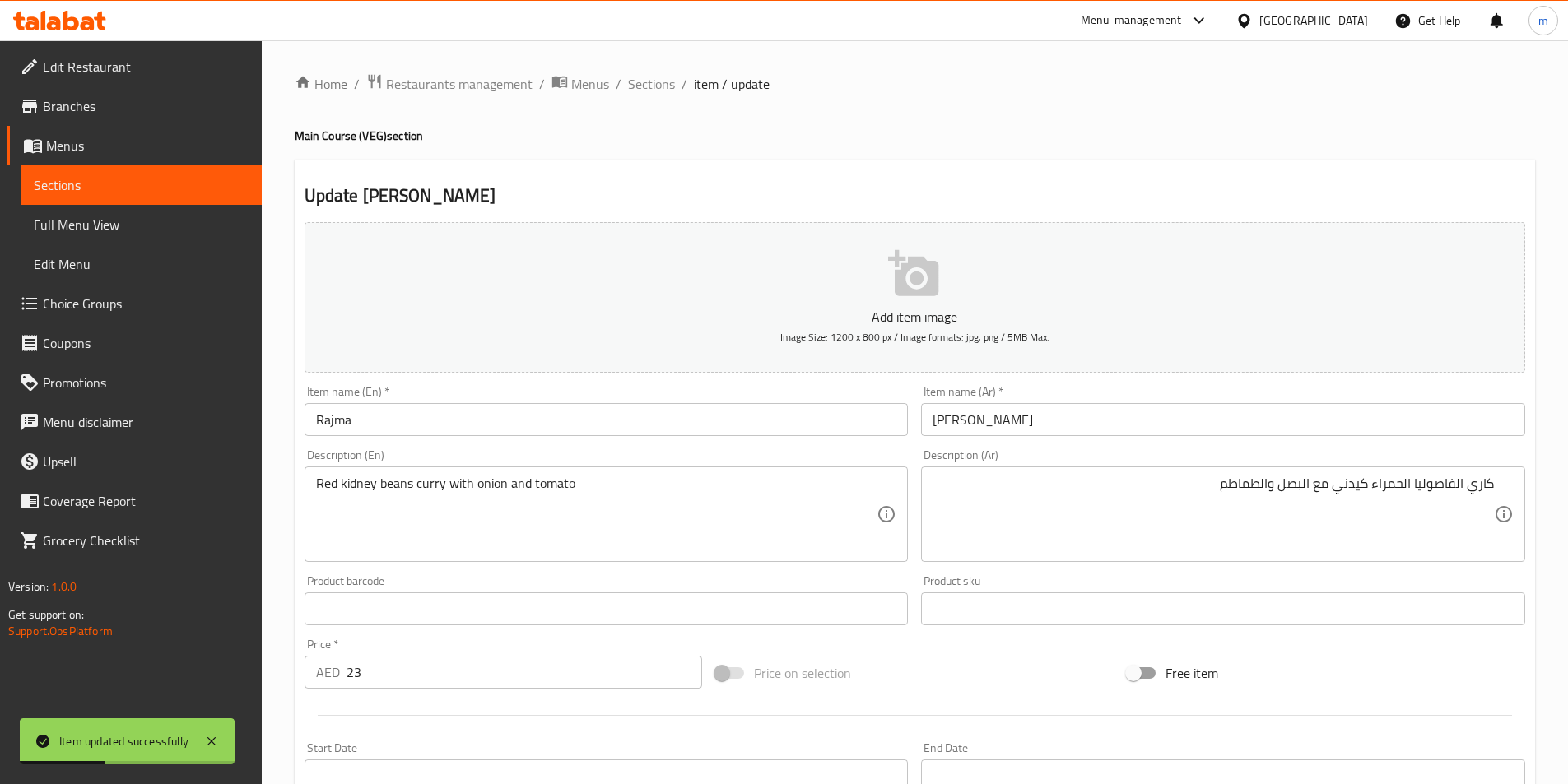
click at [656, 74] on span "Sections" at bounding box center [651, 84] width 47 height 20
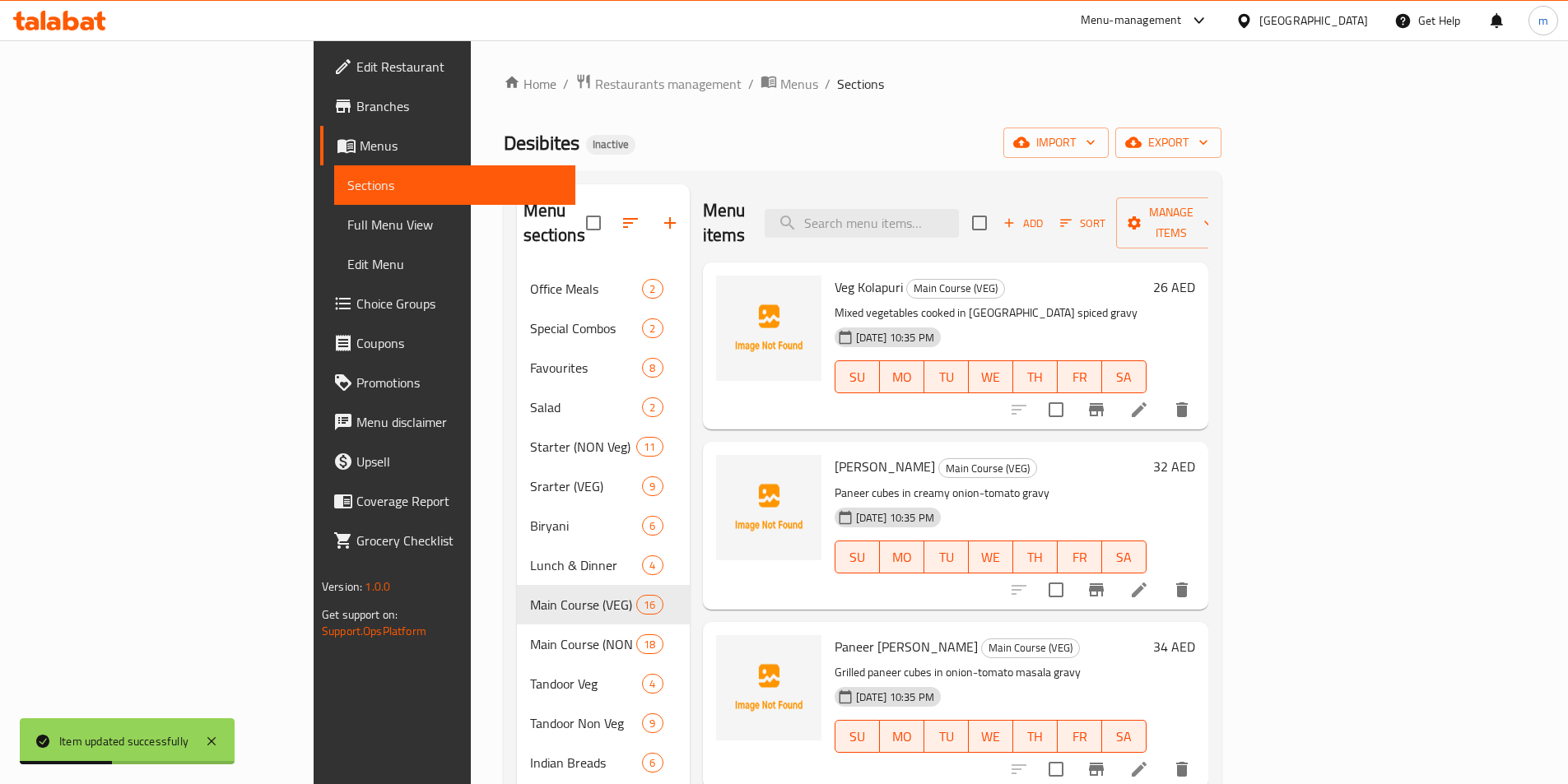
click at [790, 90] on ol "Home / Restaurants management / Menus / Sections" at bounding box center [862, 84] width 717 height 22
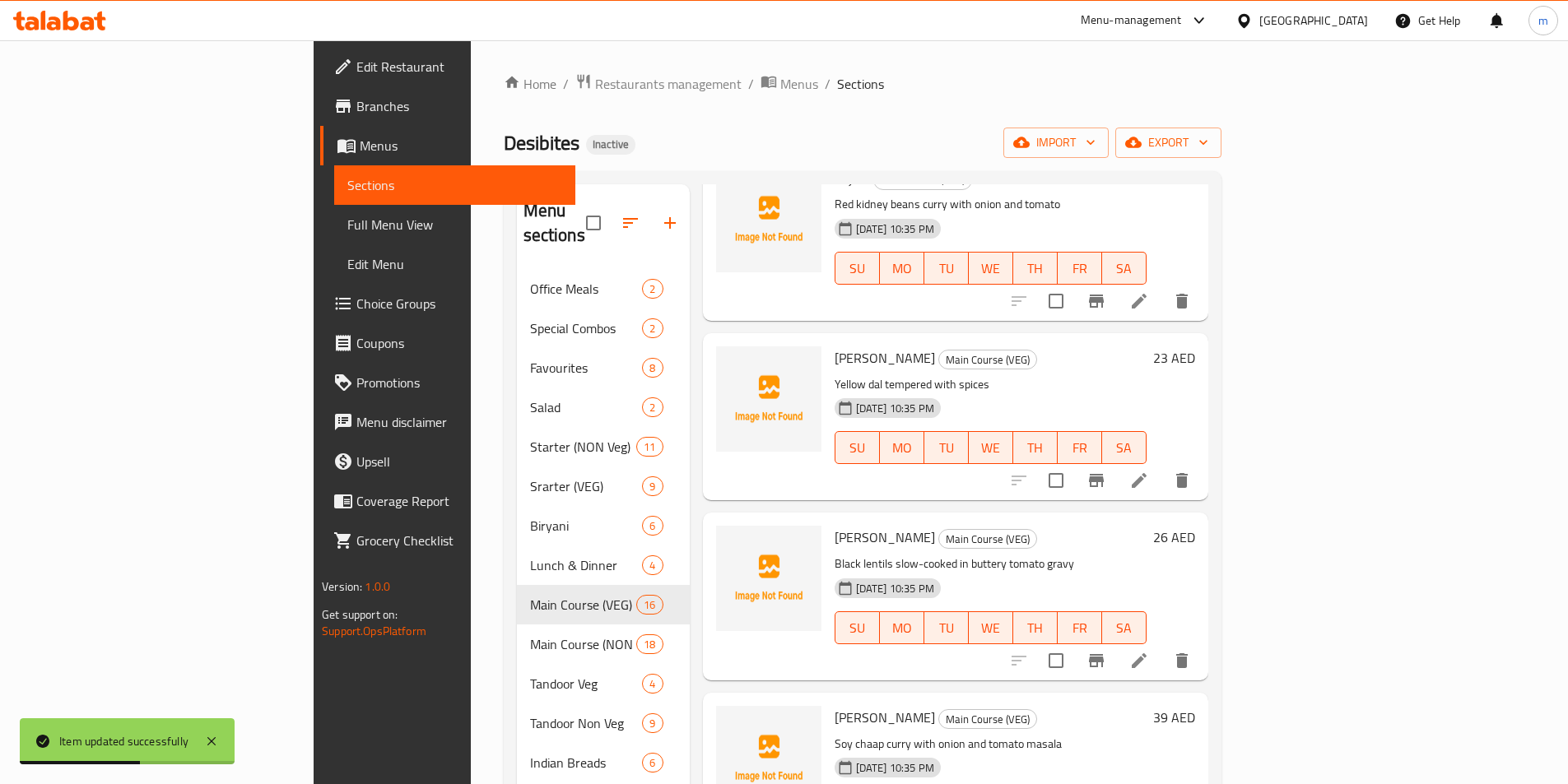
scroll to position [1910, 0]
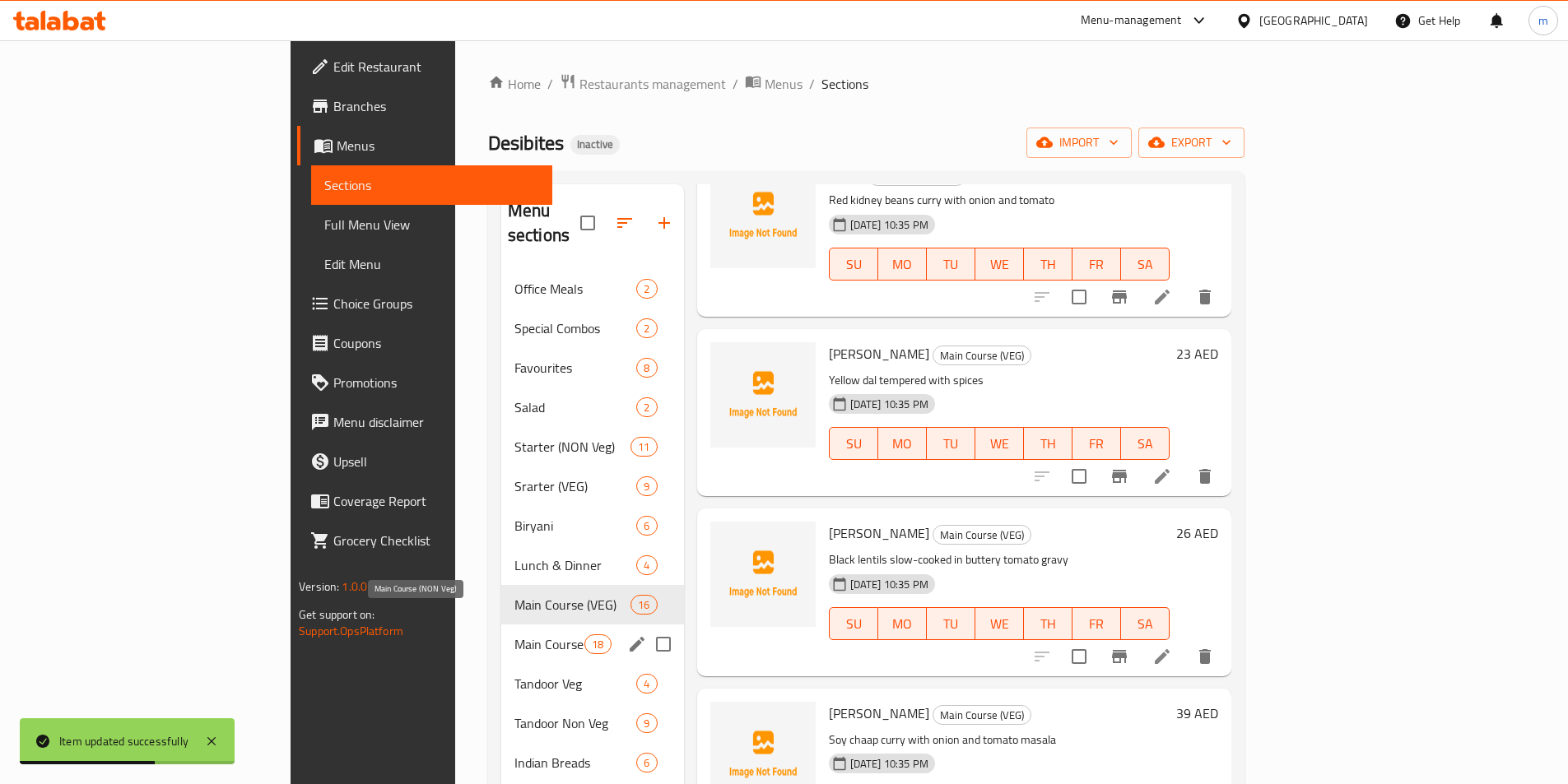
click at [514, 634] on span "Main Course (NON Veg)" at bounding box center [549, 644] width 70 height 20
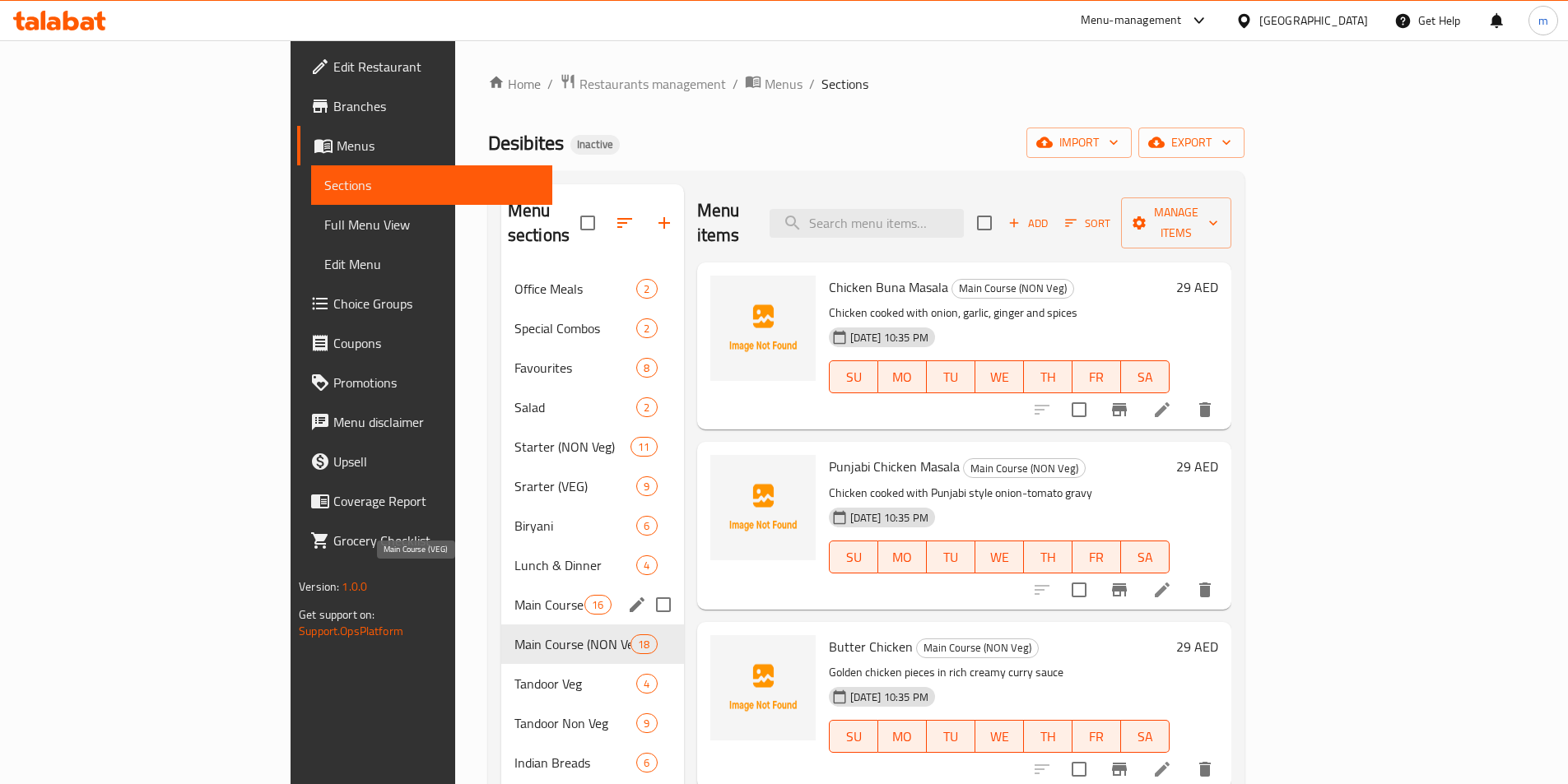
click at [514, 594] on span "Main Course (VEG)" at bounding box center [549, 604] width 70 height 20
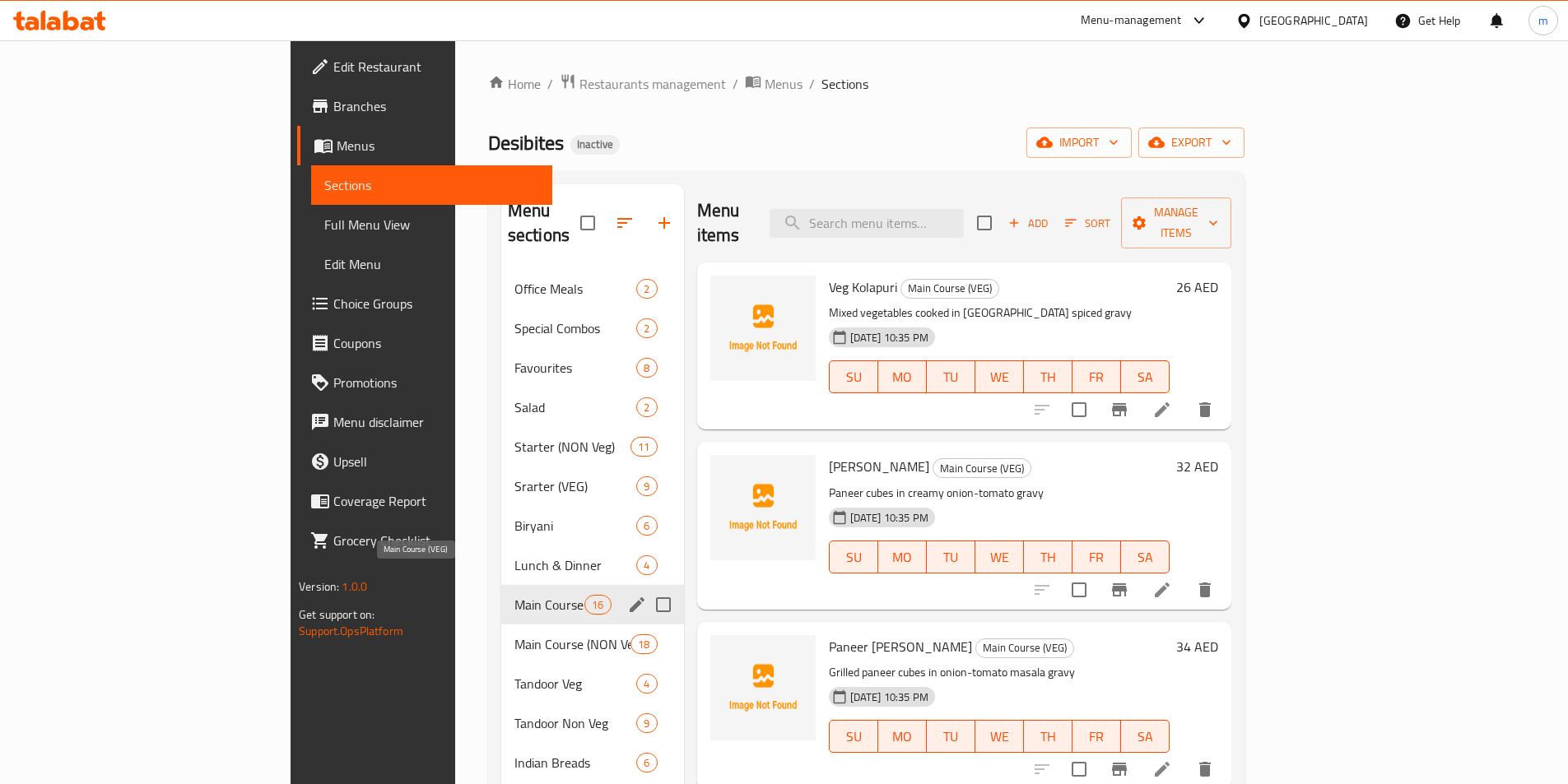
scroll to position [1663, 0]
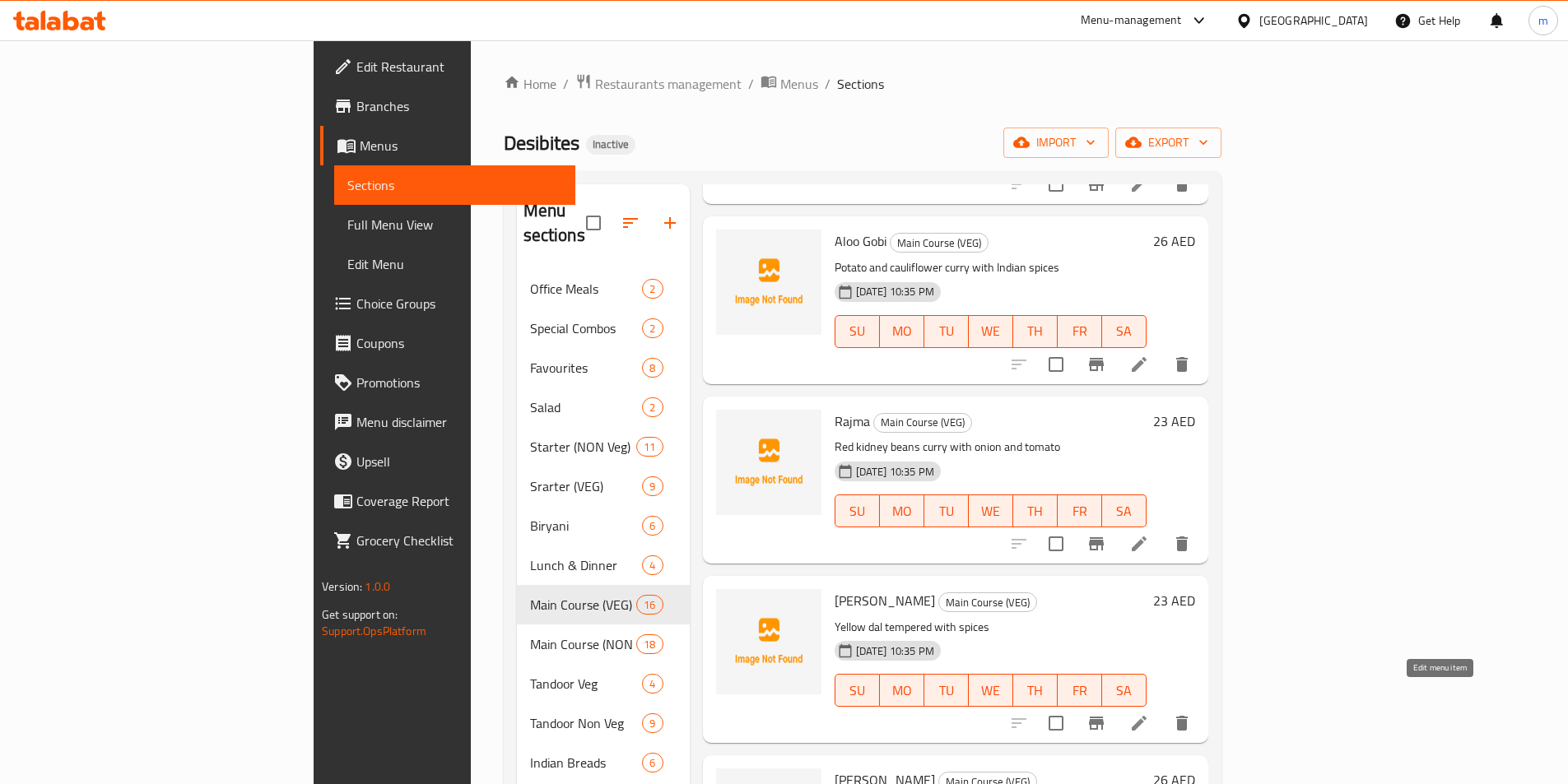
click at [1149, 714] on icon at bounding box center [1139, 724] width 20 height 20
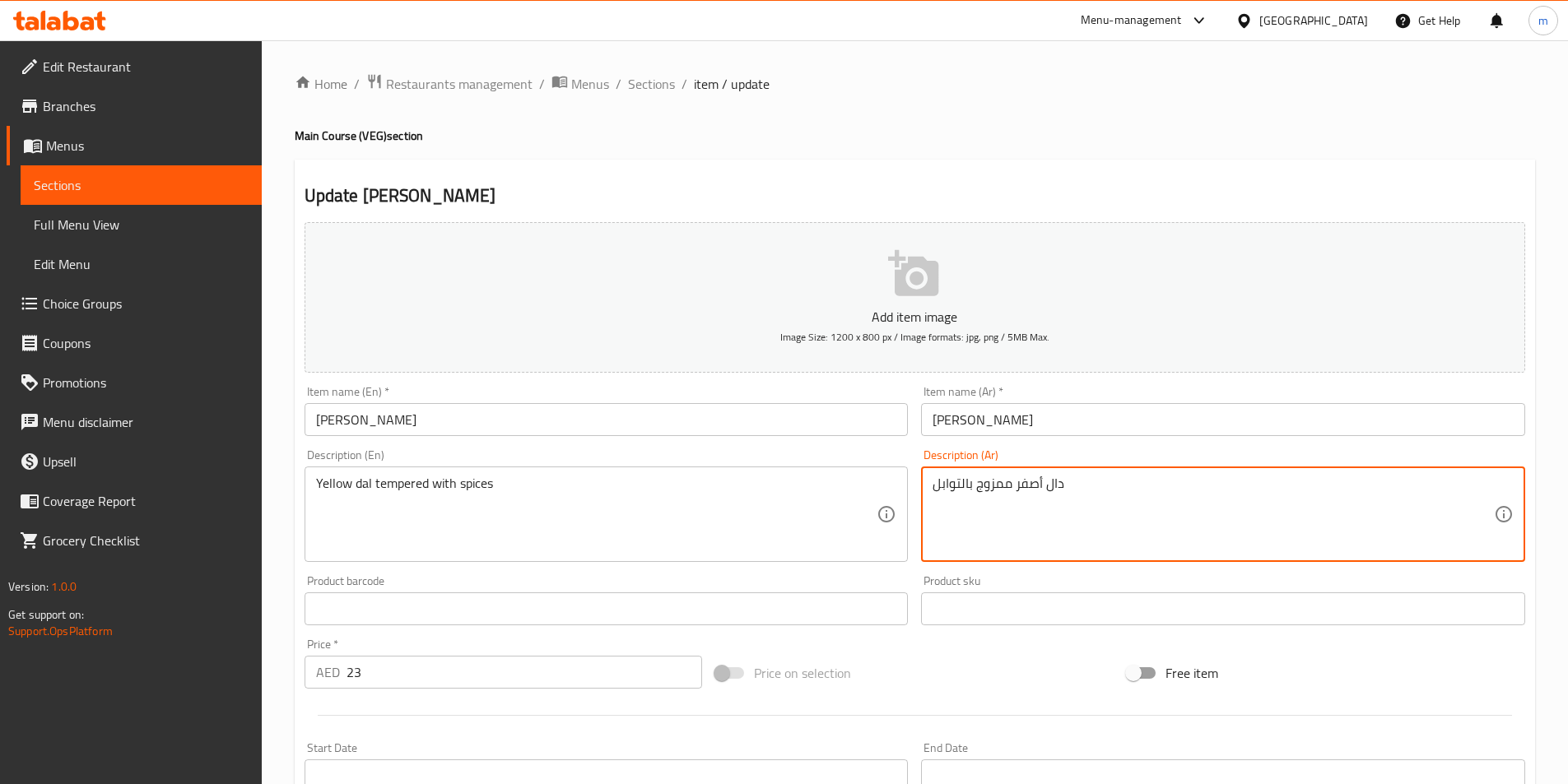
click at [1001, 488] on textarea "دال أصفر ممزوج بالتوابل" at bounding box center [1213, 514] width 562 height 78
paste textarea "عتدل"
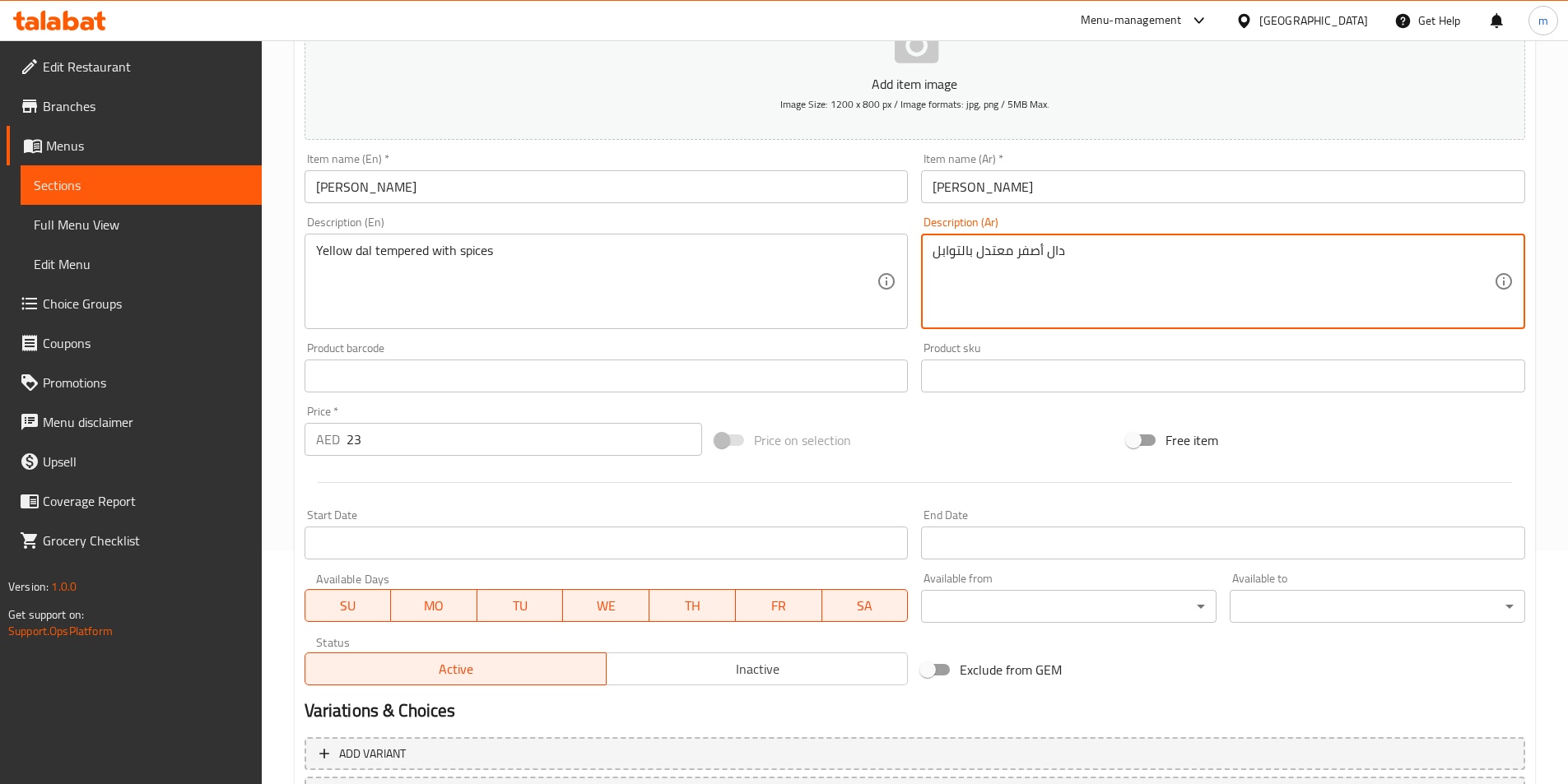
scroll to position [378, 0]
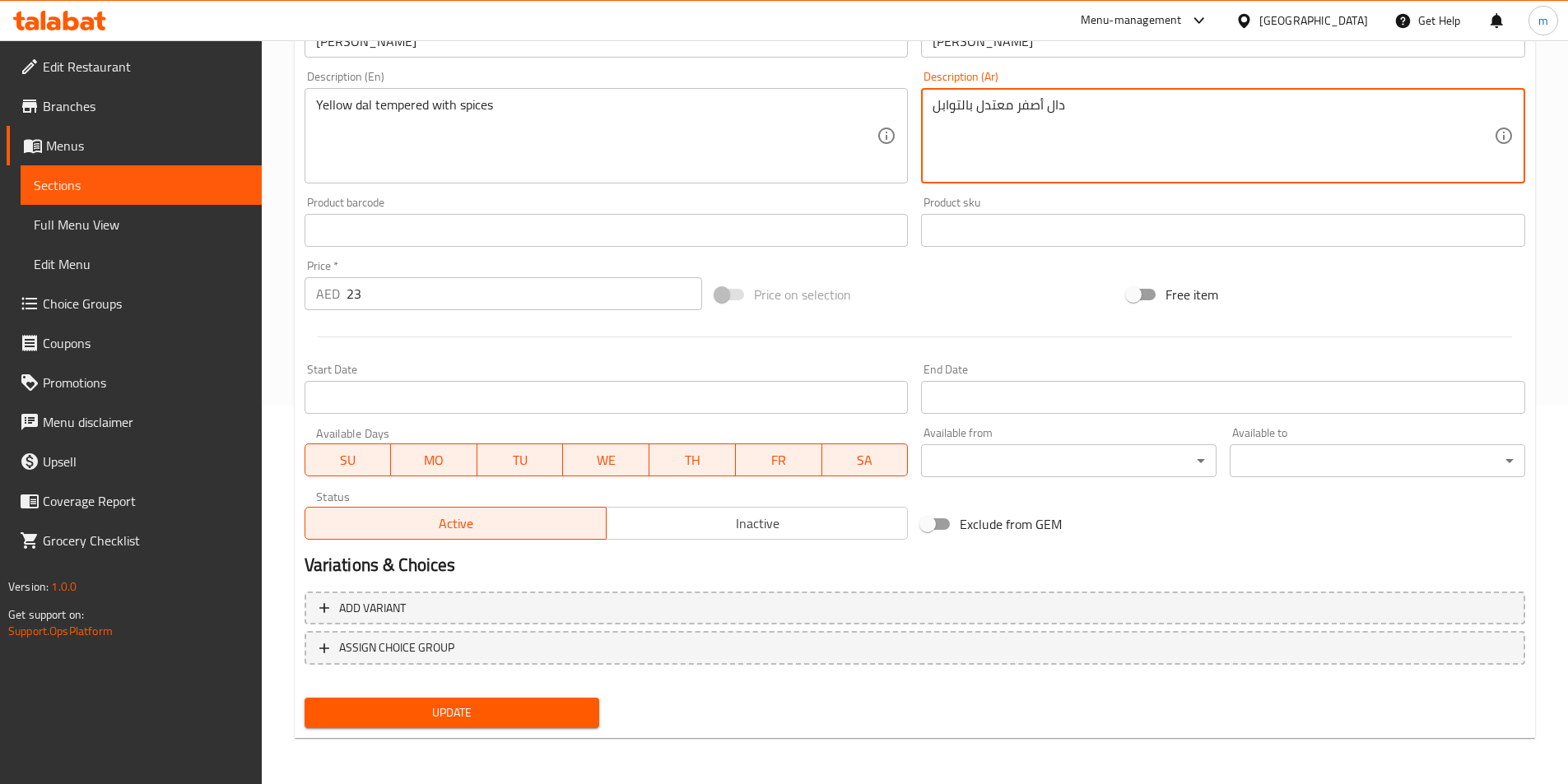
type textarea "دال أصفر معتدل بالتوابل"
click at [558, 724] on button "Update" at bounding box center [452, 713] width 296 height 31
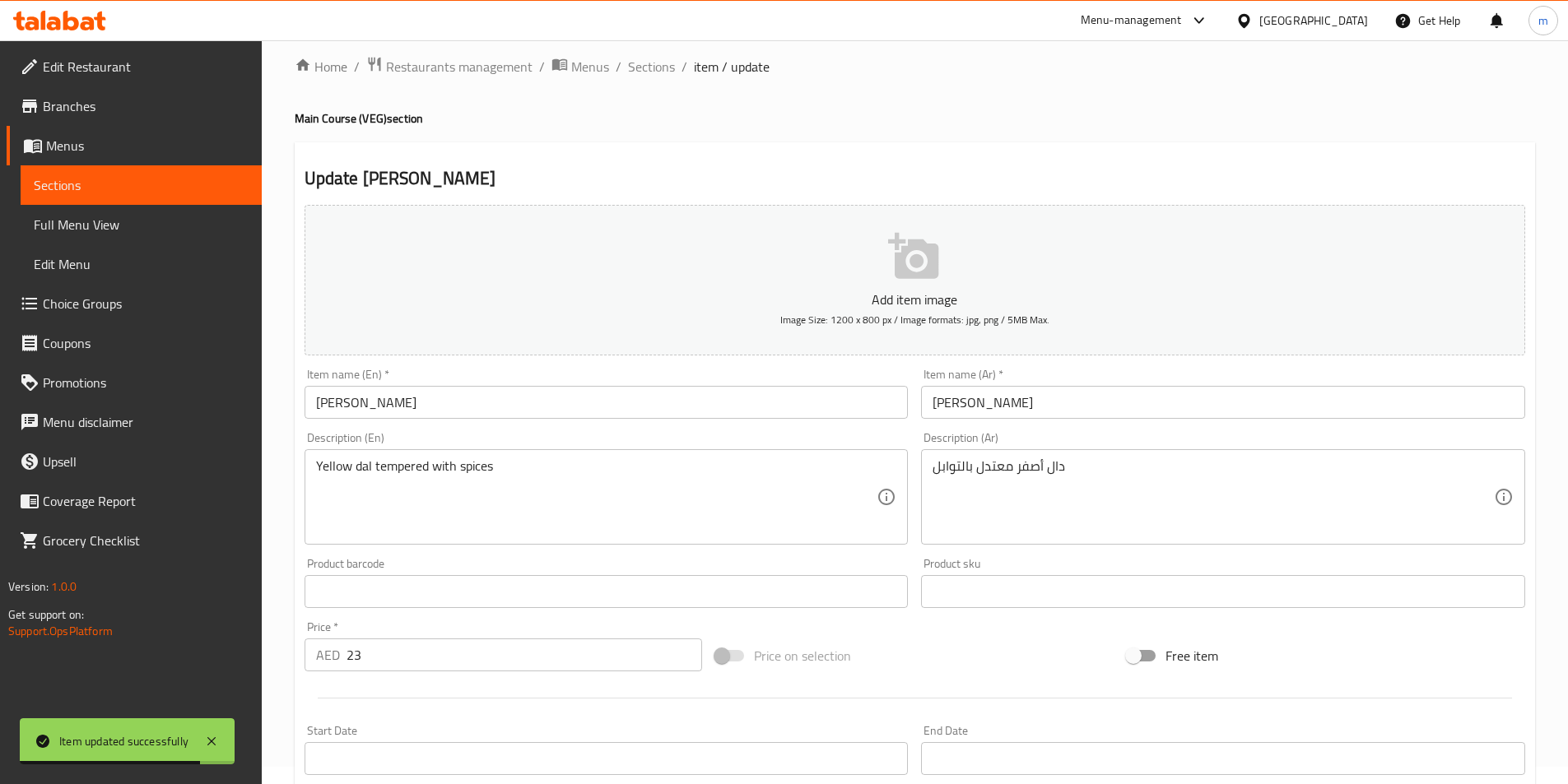
scroll to position [0, 0]
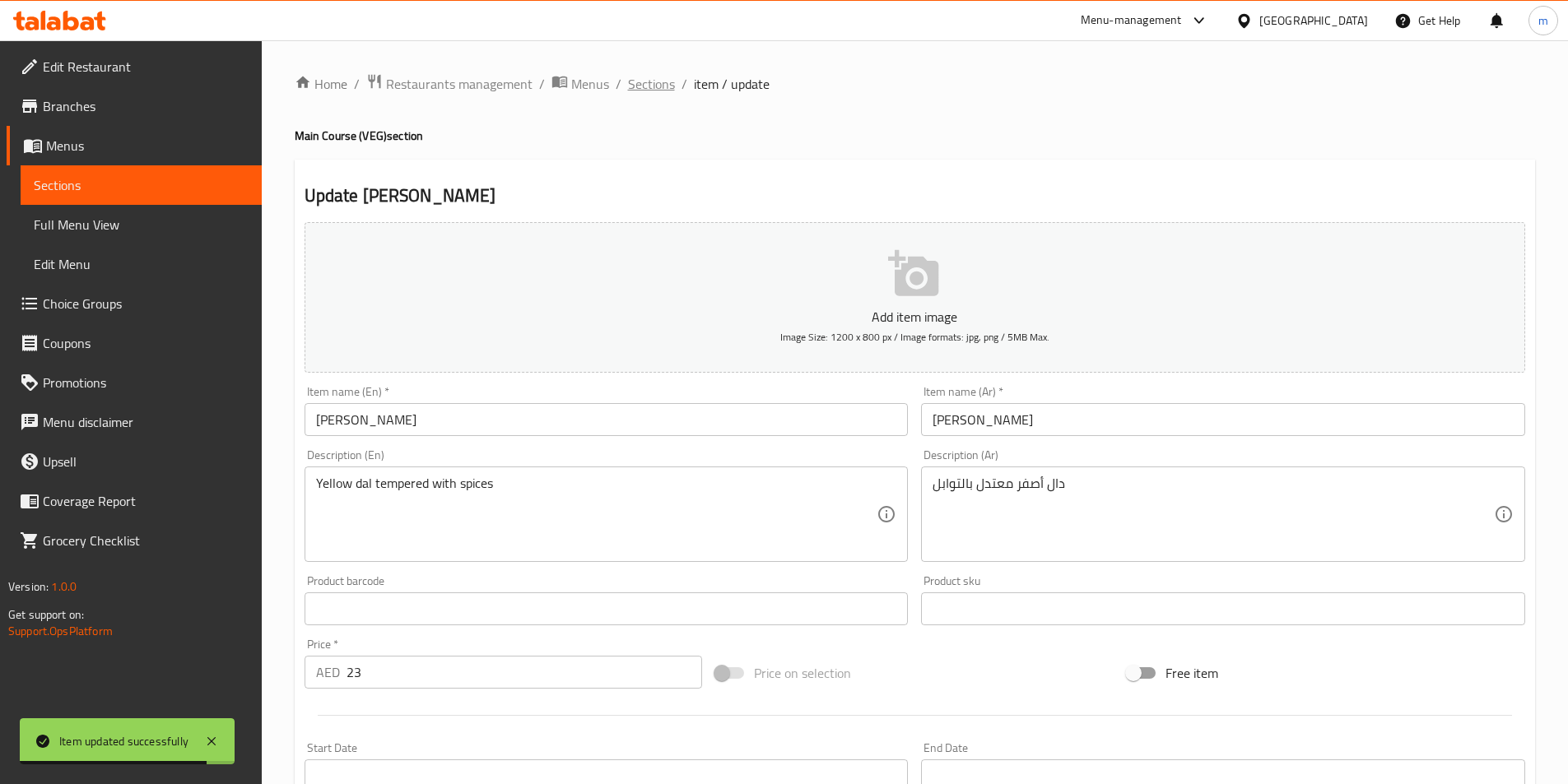
click at [668, 92] on span "Sections" at bounding box center [651, 84] width 47 height 20
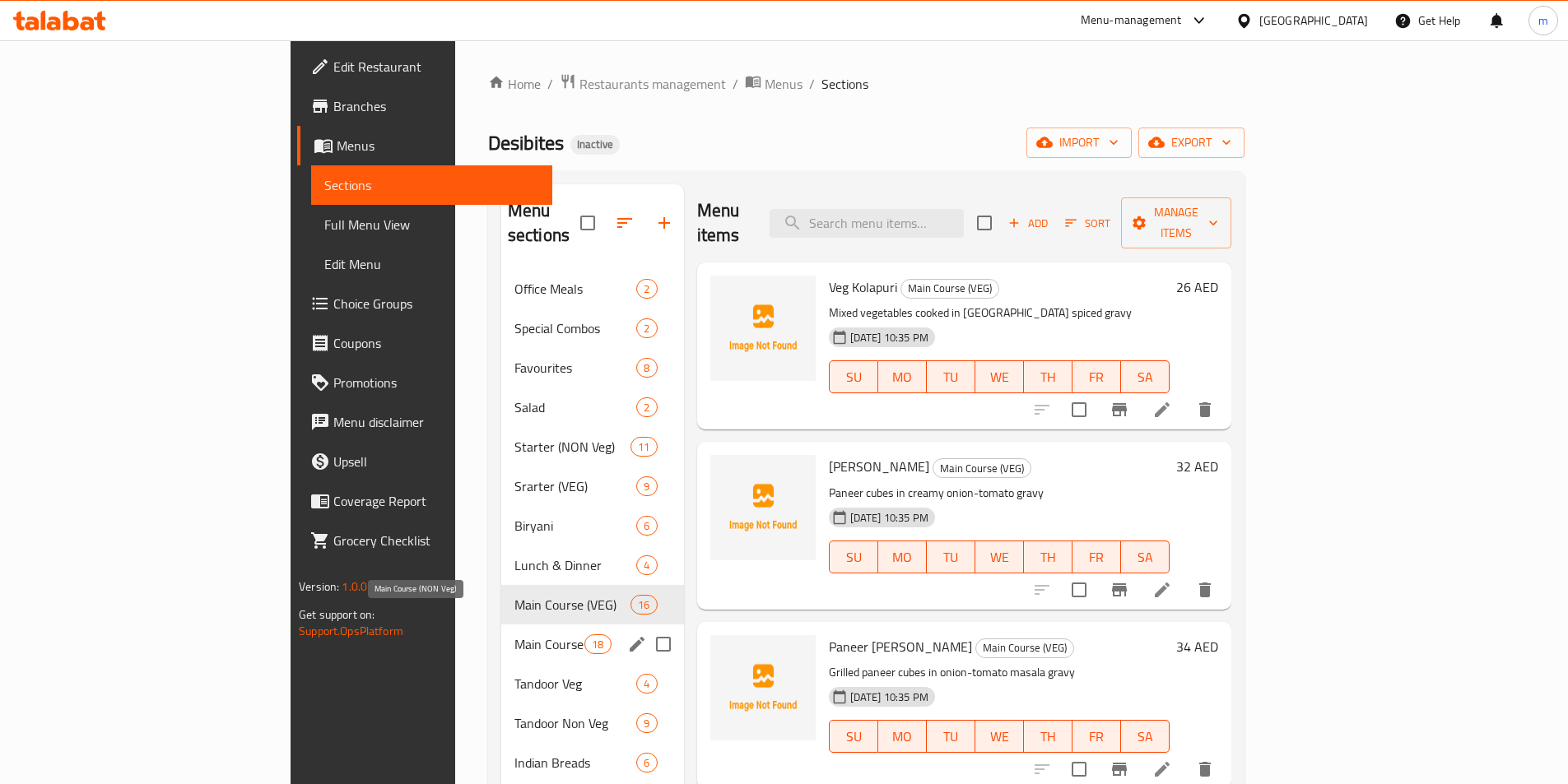
click at [514, 634] on span "Main Course (NON Veg)" at bounding box center [549, 644] width 70 height 20
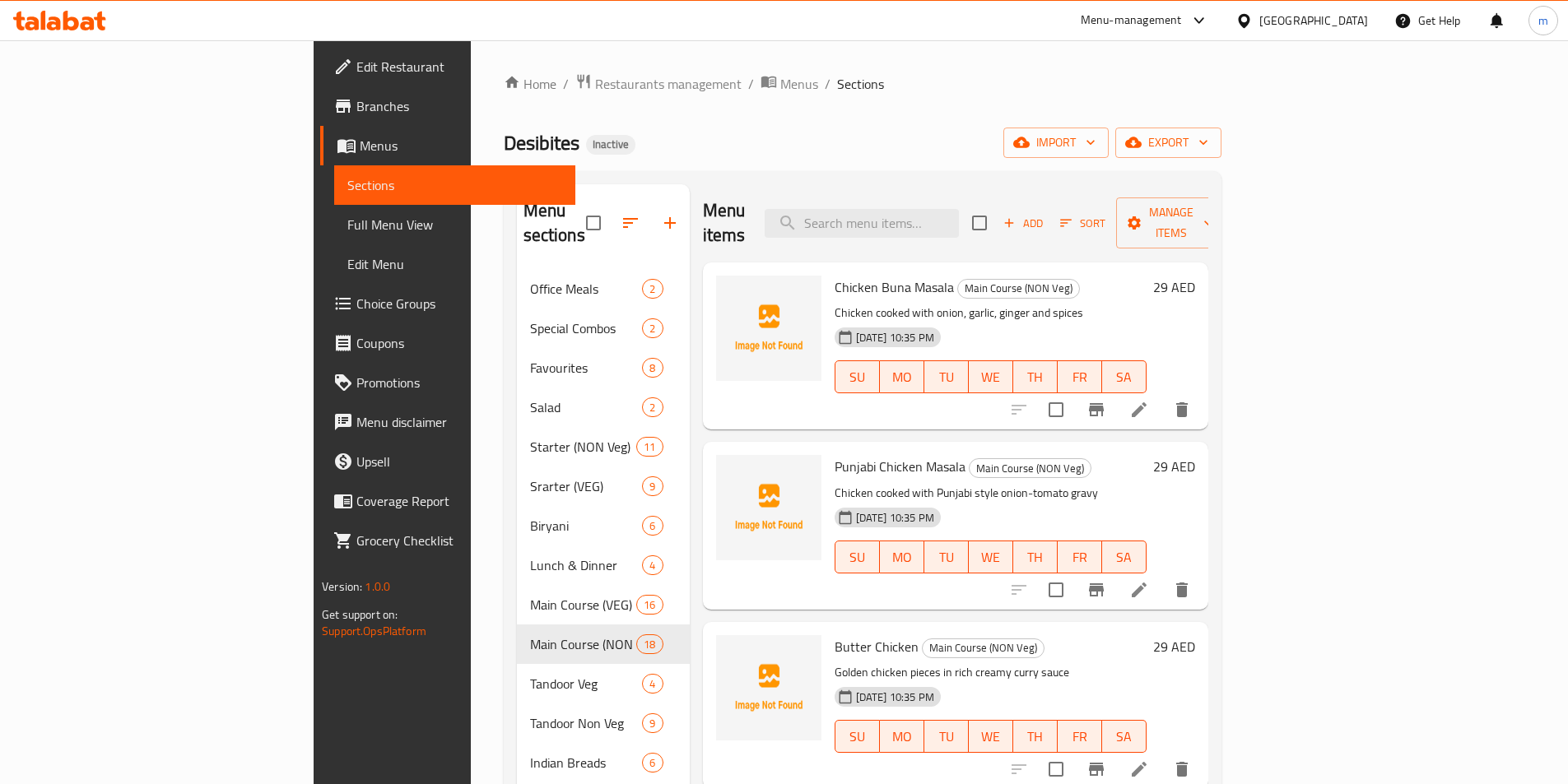
click at [810, 133] on div "Desibites Inactive import export" at bounding box center [862, 142] width 717 height 31
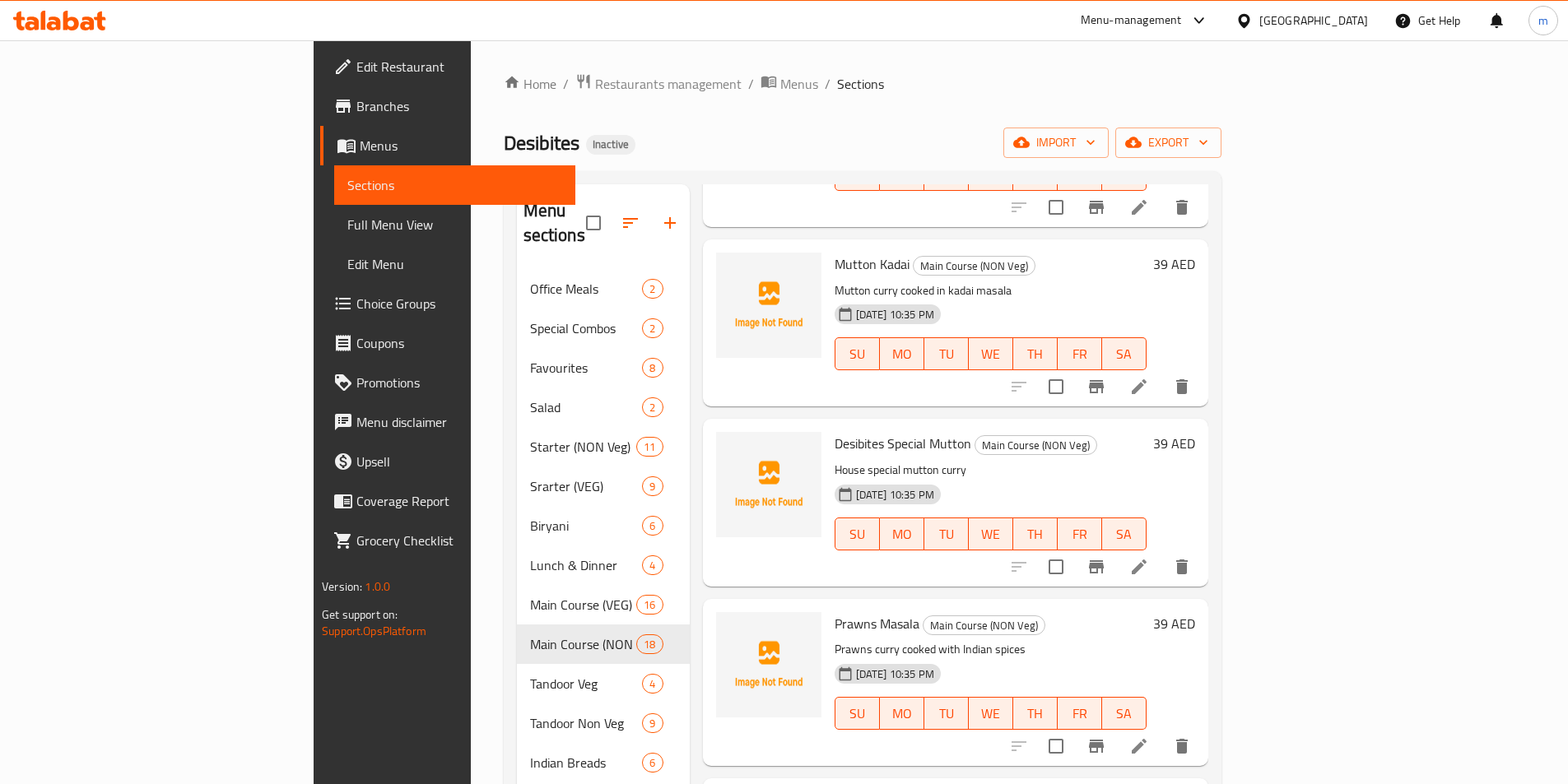
scroll to position [2367, 0]
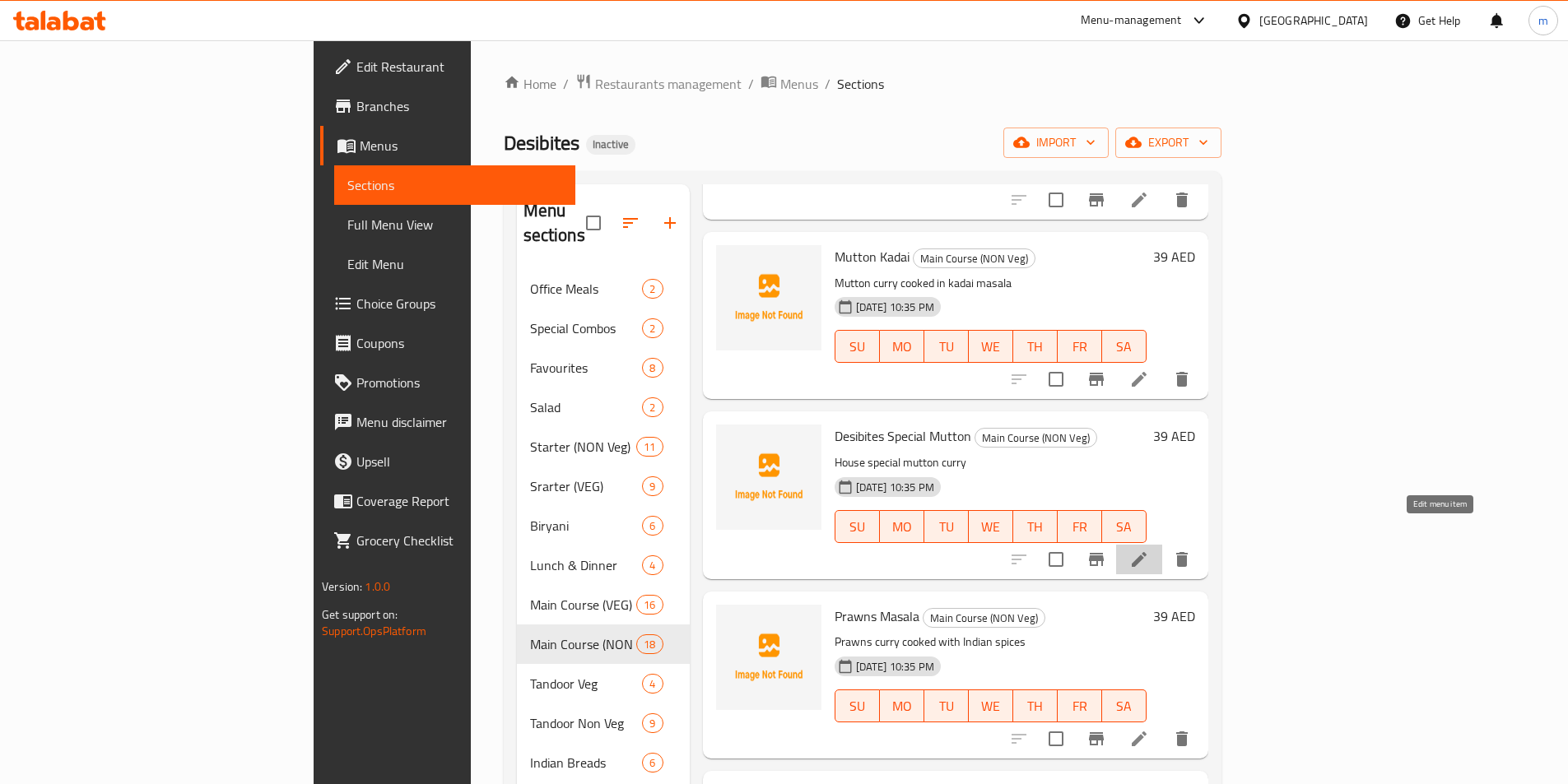
click at [1149, 550] on icon at bounding box center [1139, 560] width 20 height 20
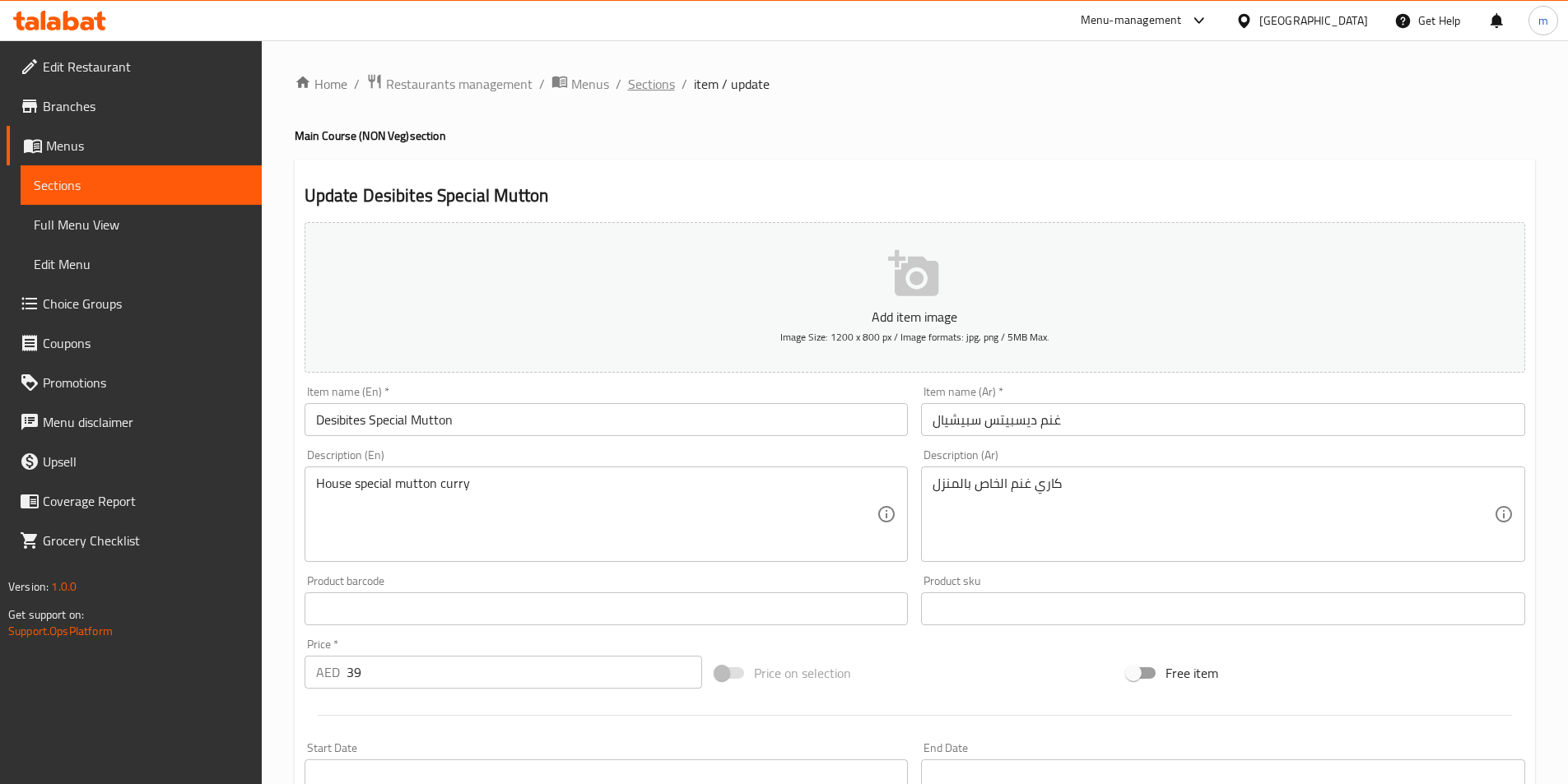
click at [644, 89] on span "Sections" at bounding box center [651, 84] width 47 height 20
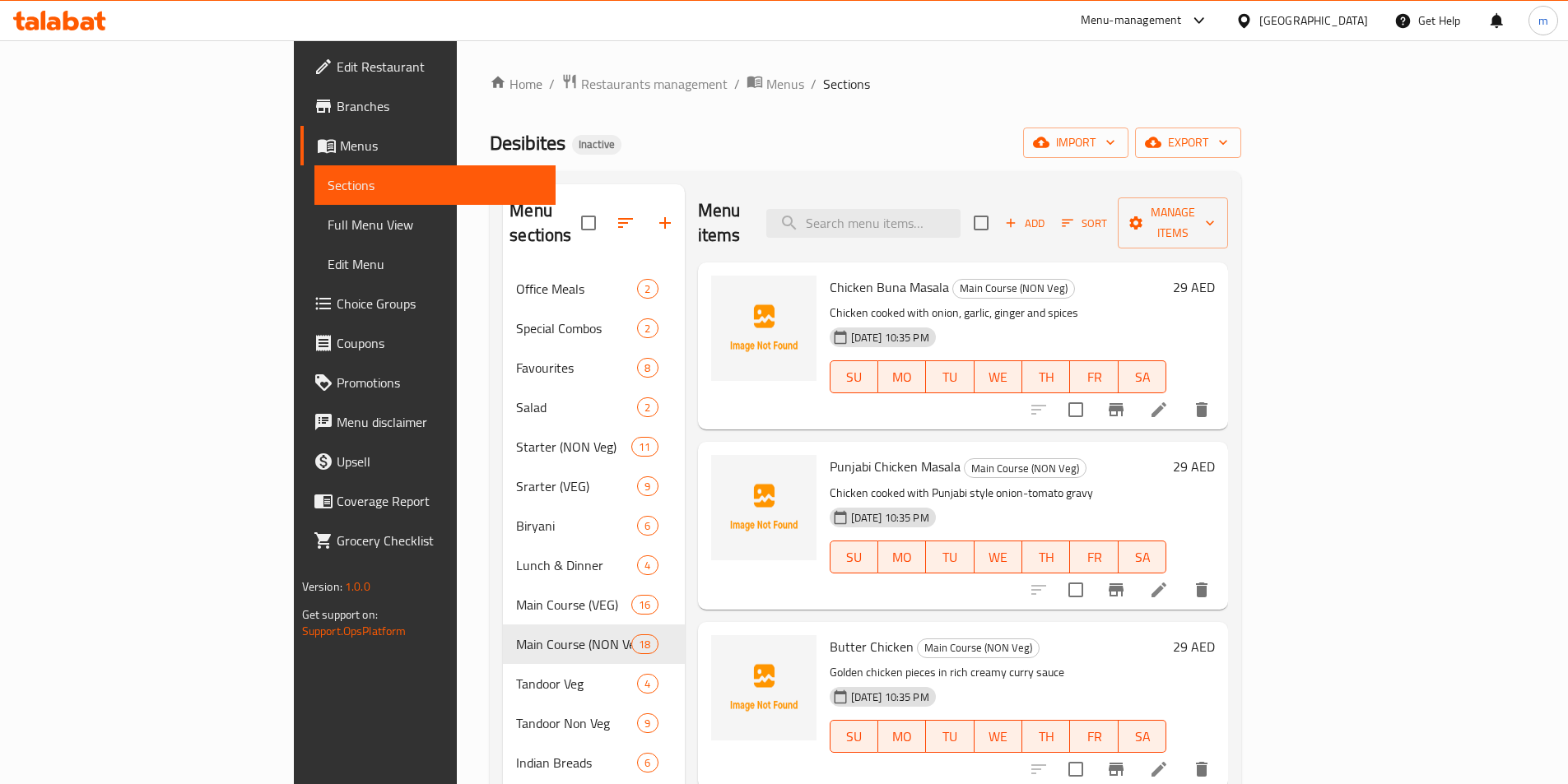
scroll to position [230, 0]
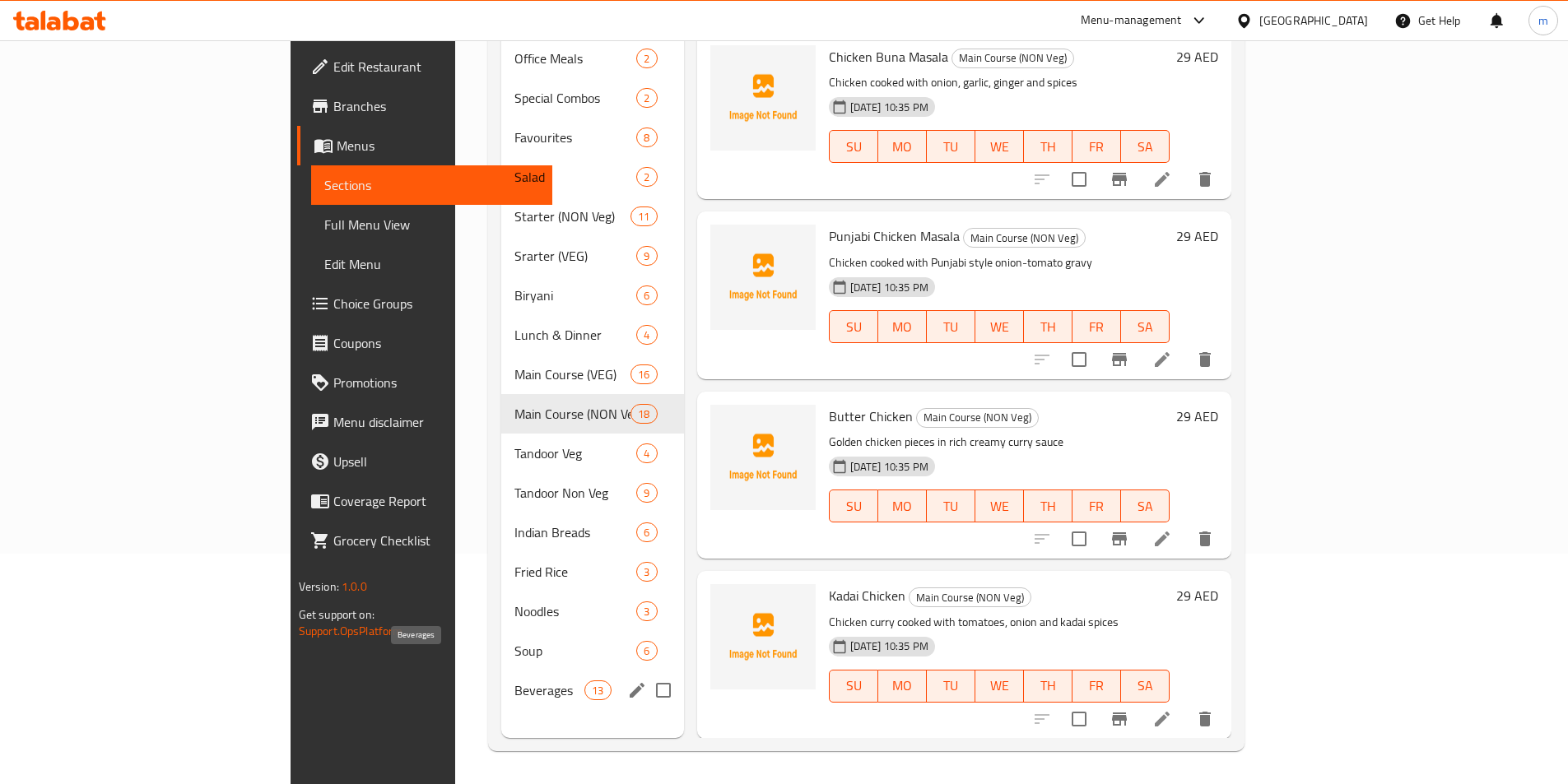
click at [514, 681] on span "Beverages" at bounding box center [549, 690] width 70 height 20
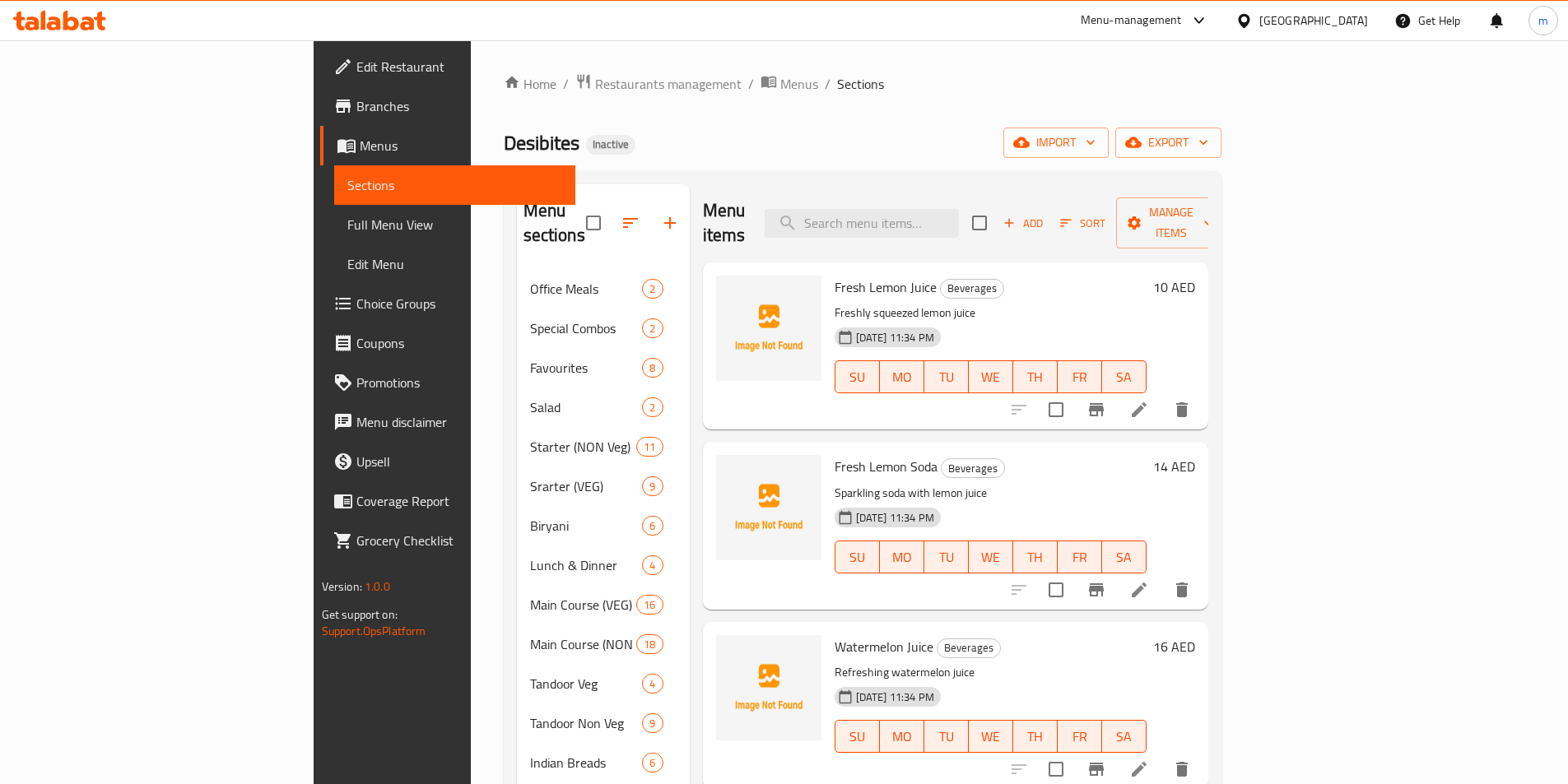
click at [958, 102] on div "Home / Restaurants management / Menus / Sections Desibites Inactive import expo…" at bounding box center [862, 527] width 717 height 908
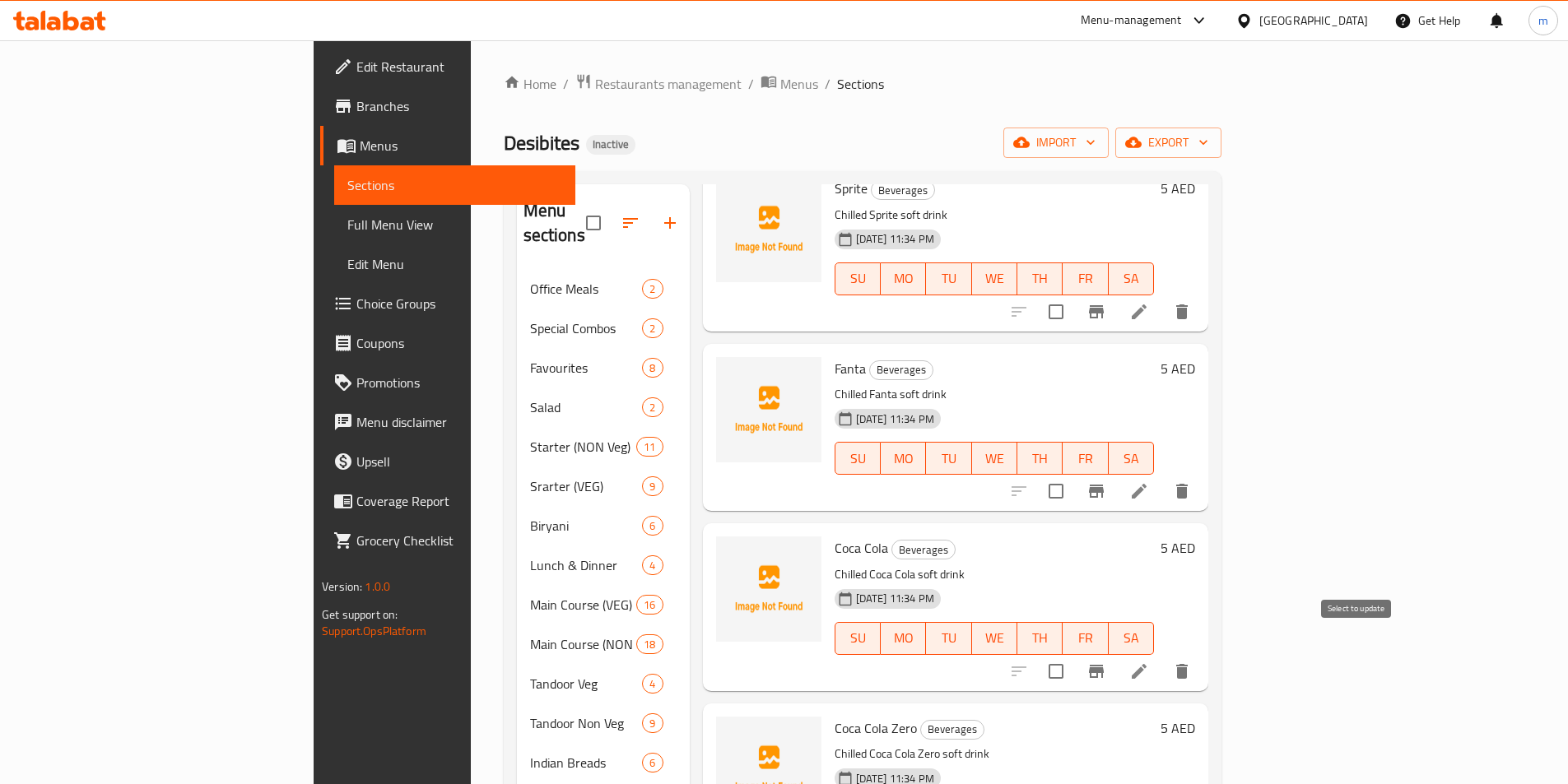
scroll to position [1027, 0]
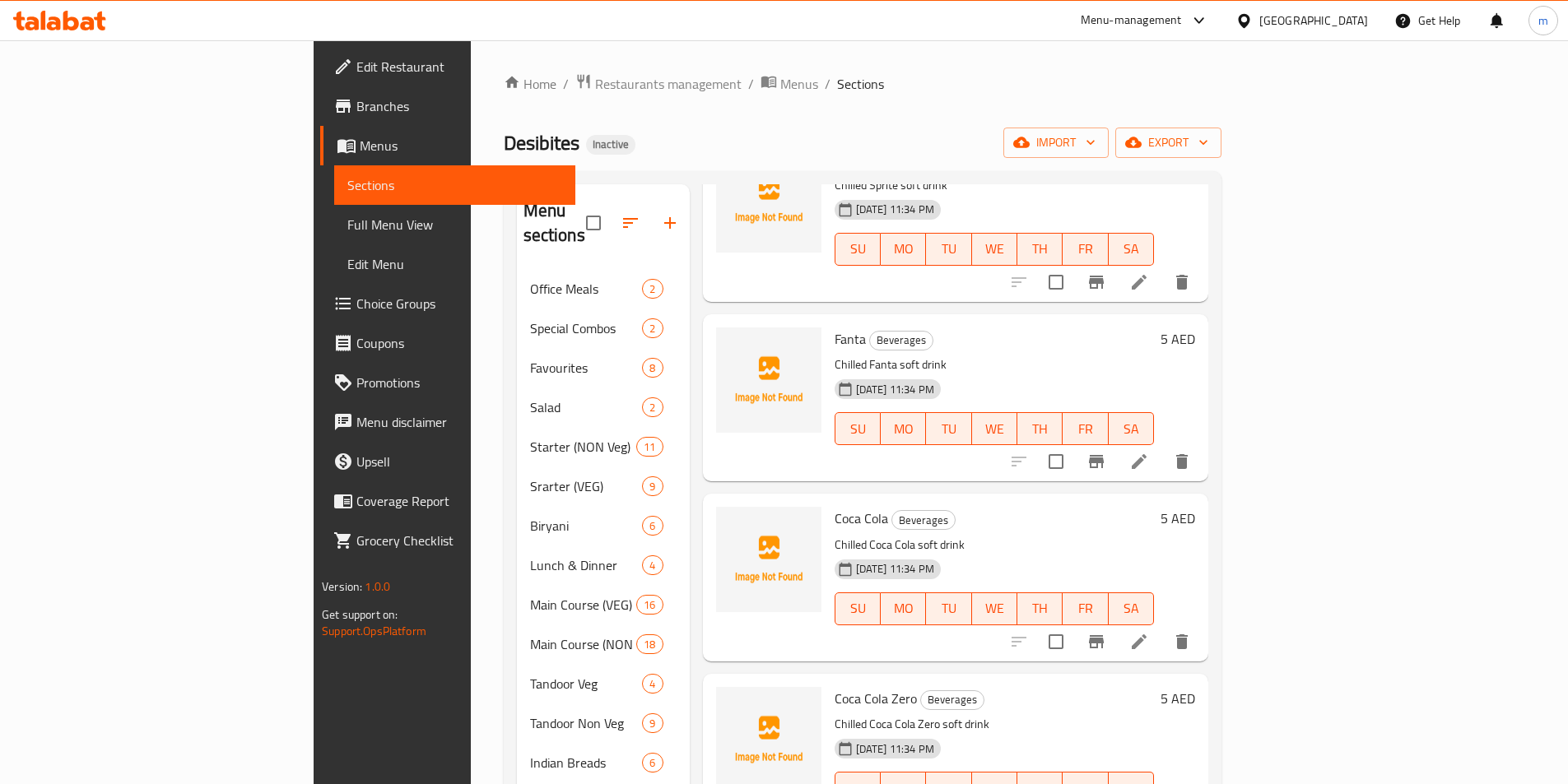
click at [1162, 627] on li at bounding box center [1139, 642] width 46 height 30
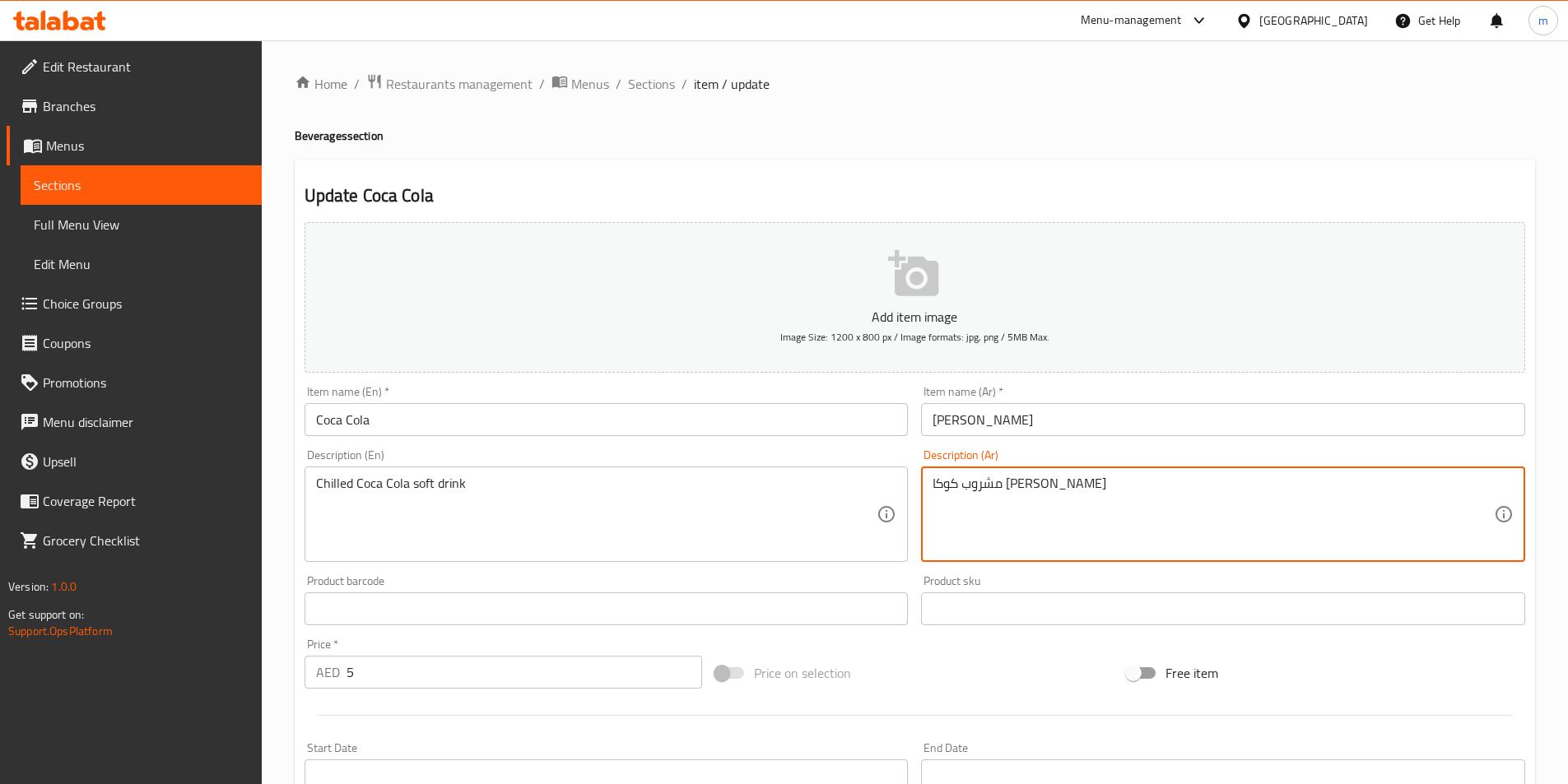
click at [945, 484] on textarea "مشروب كوكا كولا باردا" at bounding box center [1213, 514] width 562 height 78
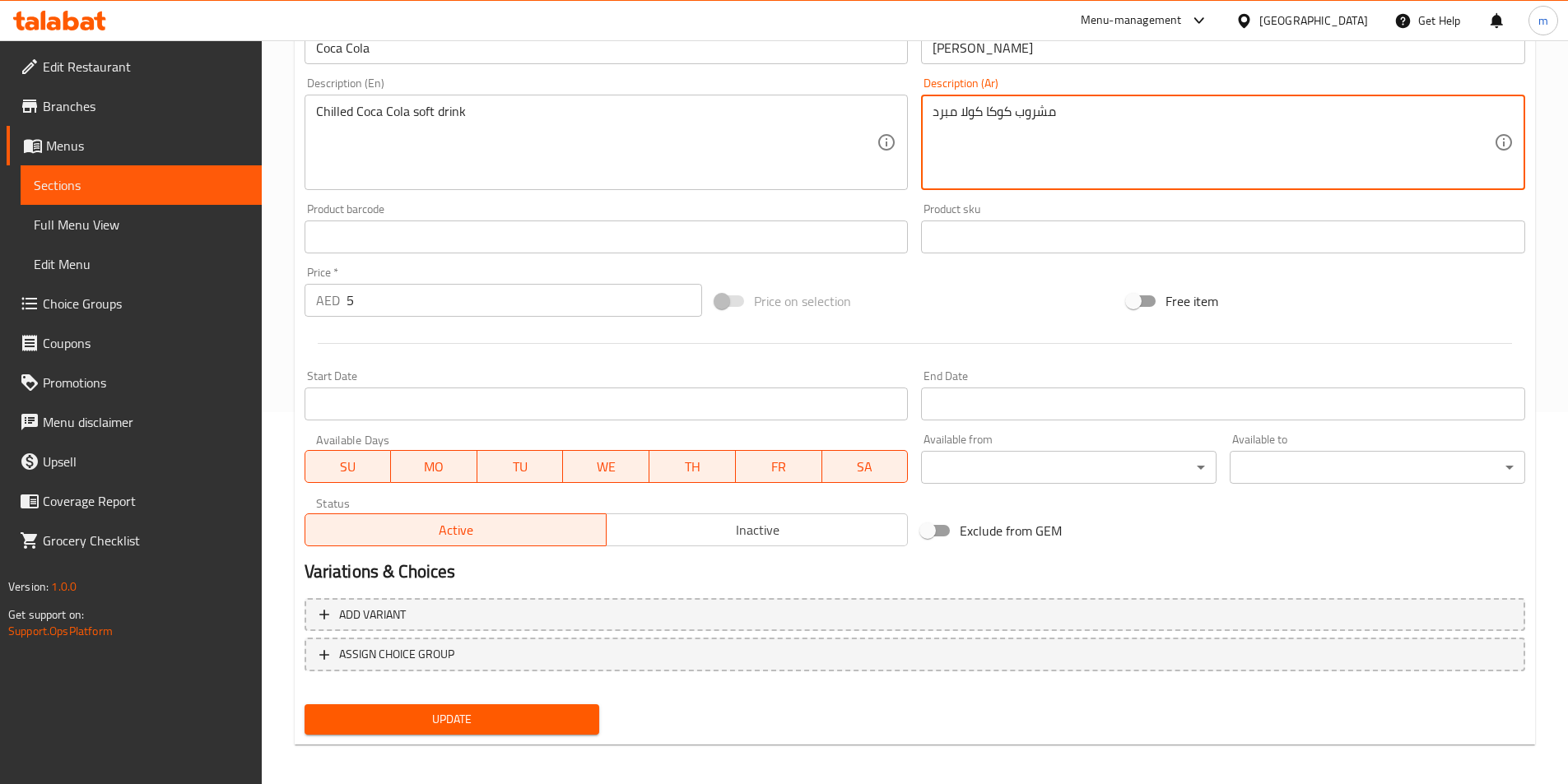
scroll to position [378, 0]
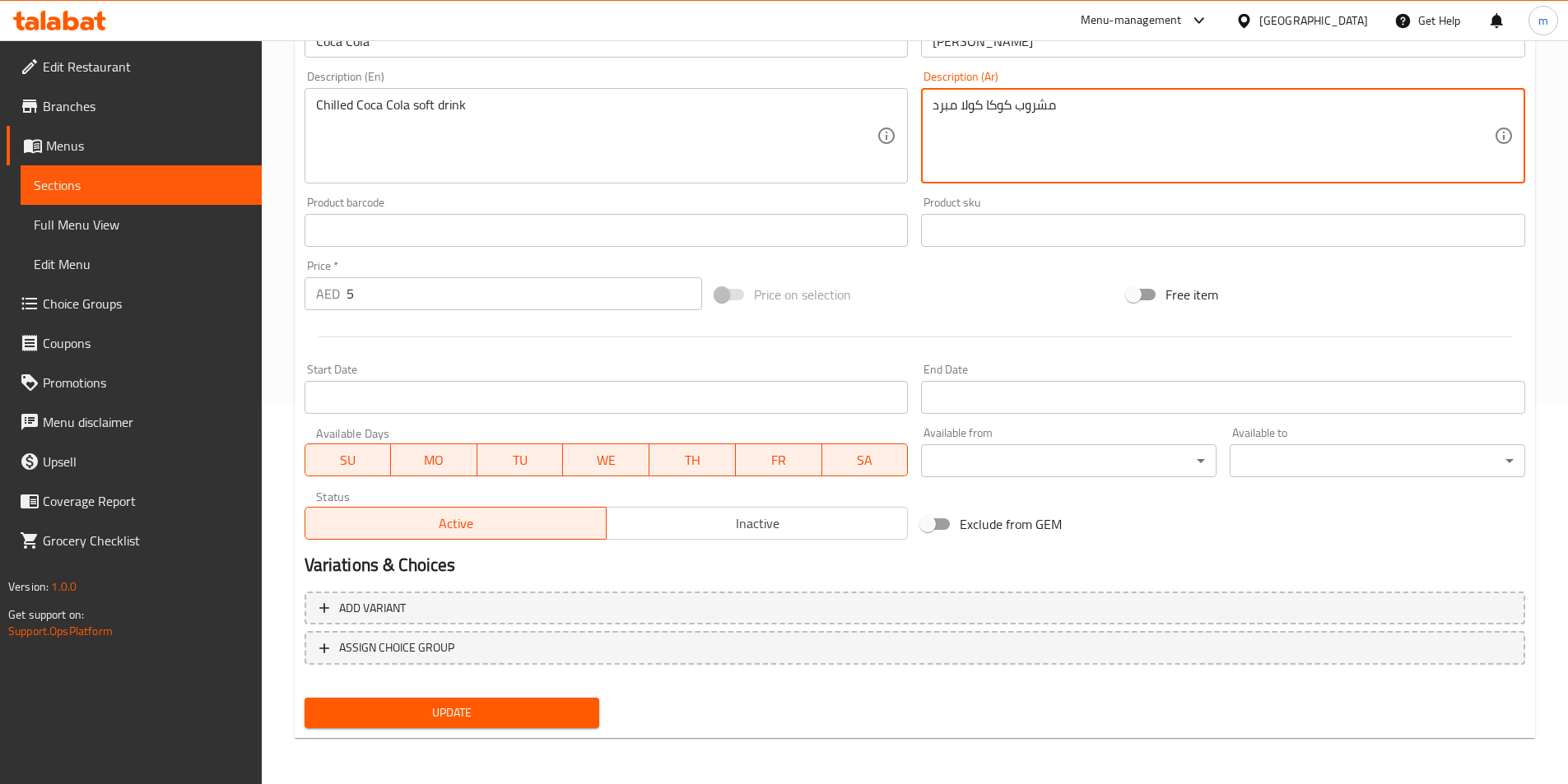
type textarea "مشروب كوكا كولا مبرد"
click at [568, 729] on div "Update" at bounding box center [452, 713] width 309 height 44
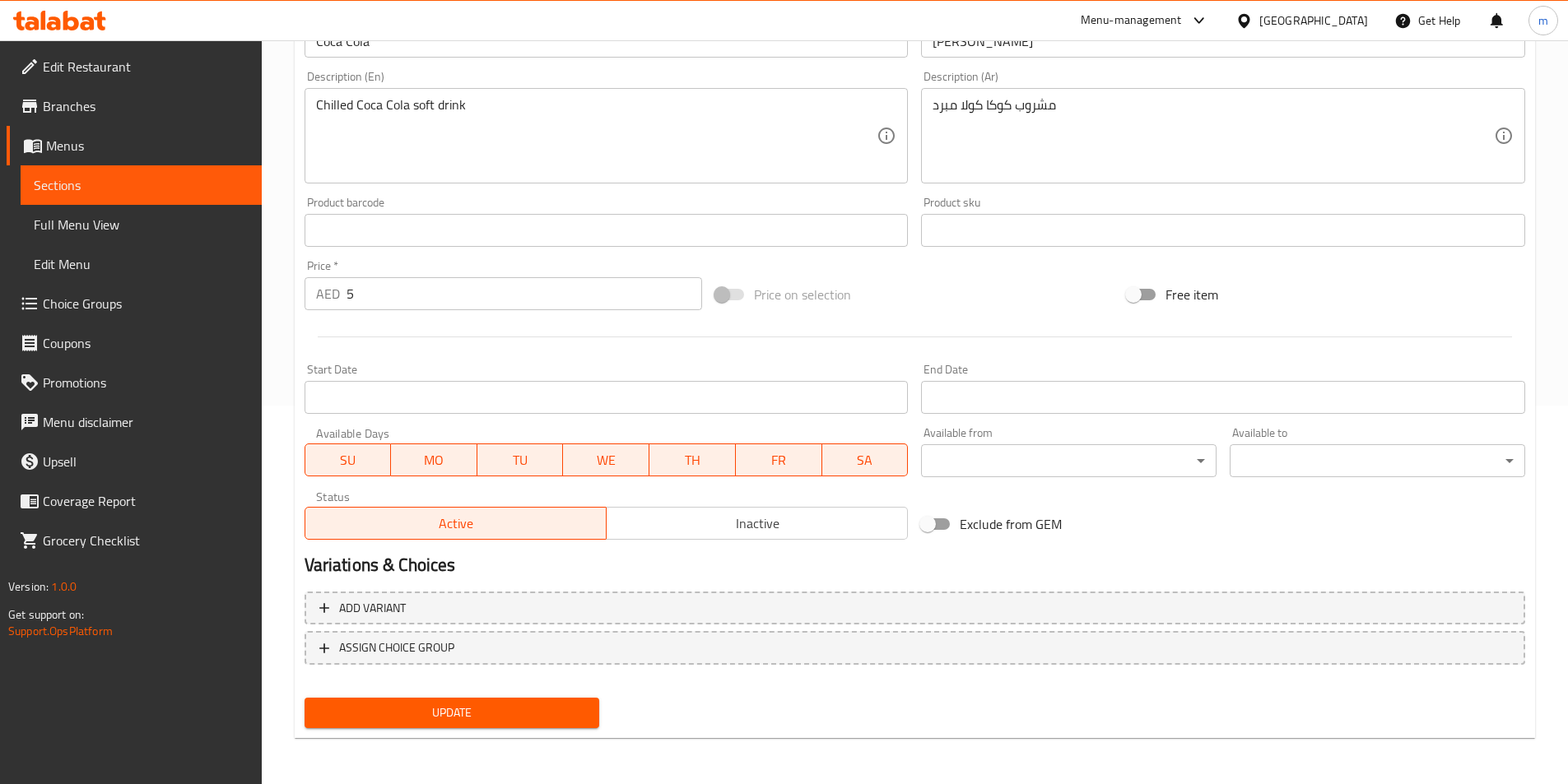
click at [574, 705] on span "Update" at bounding box center [452, 713] width 269 height 21
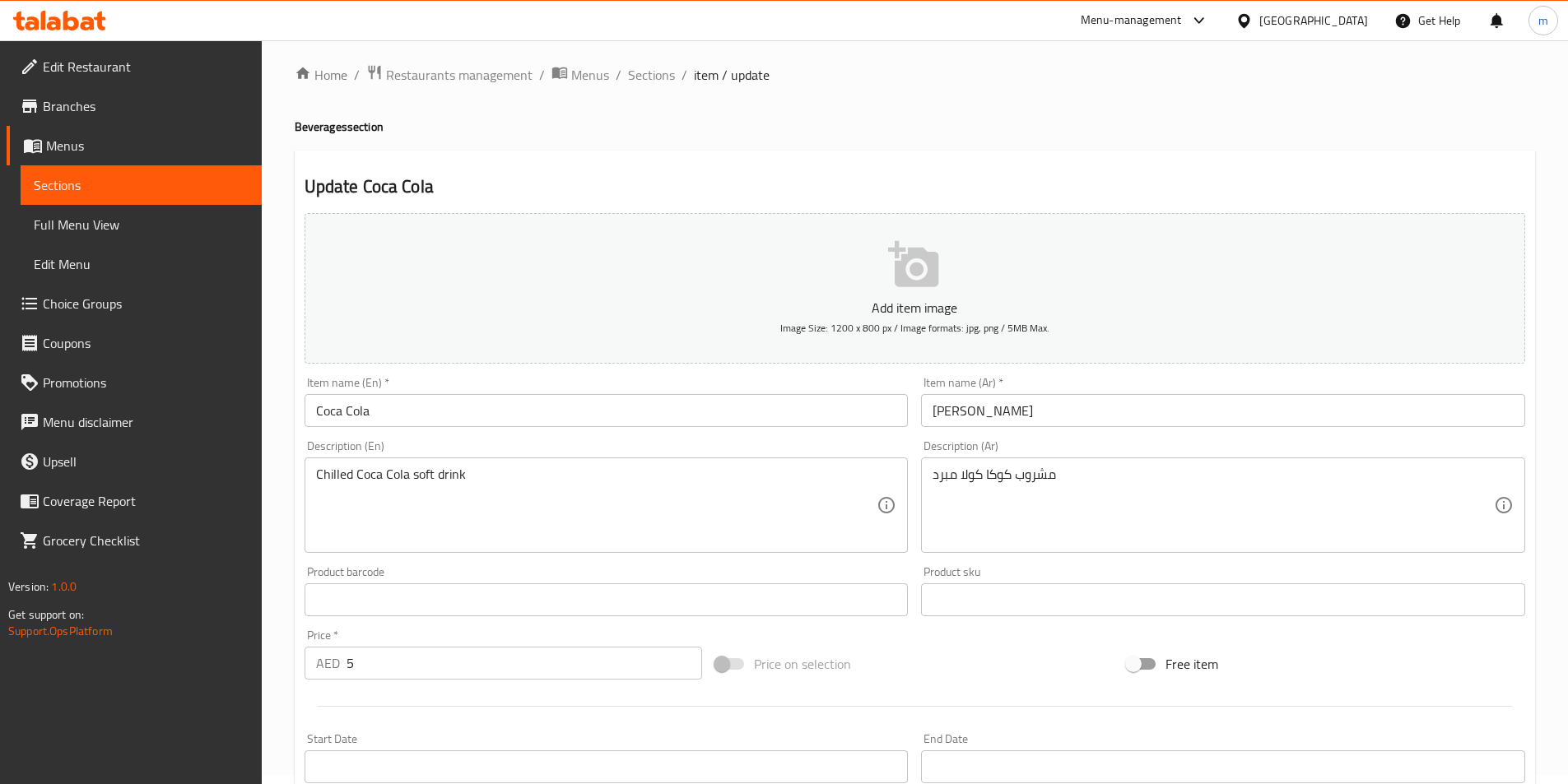
scroll to position [0, 0]
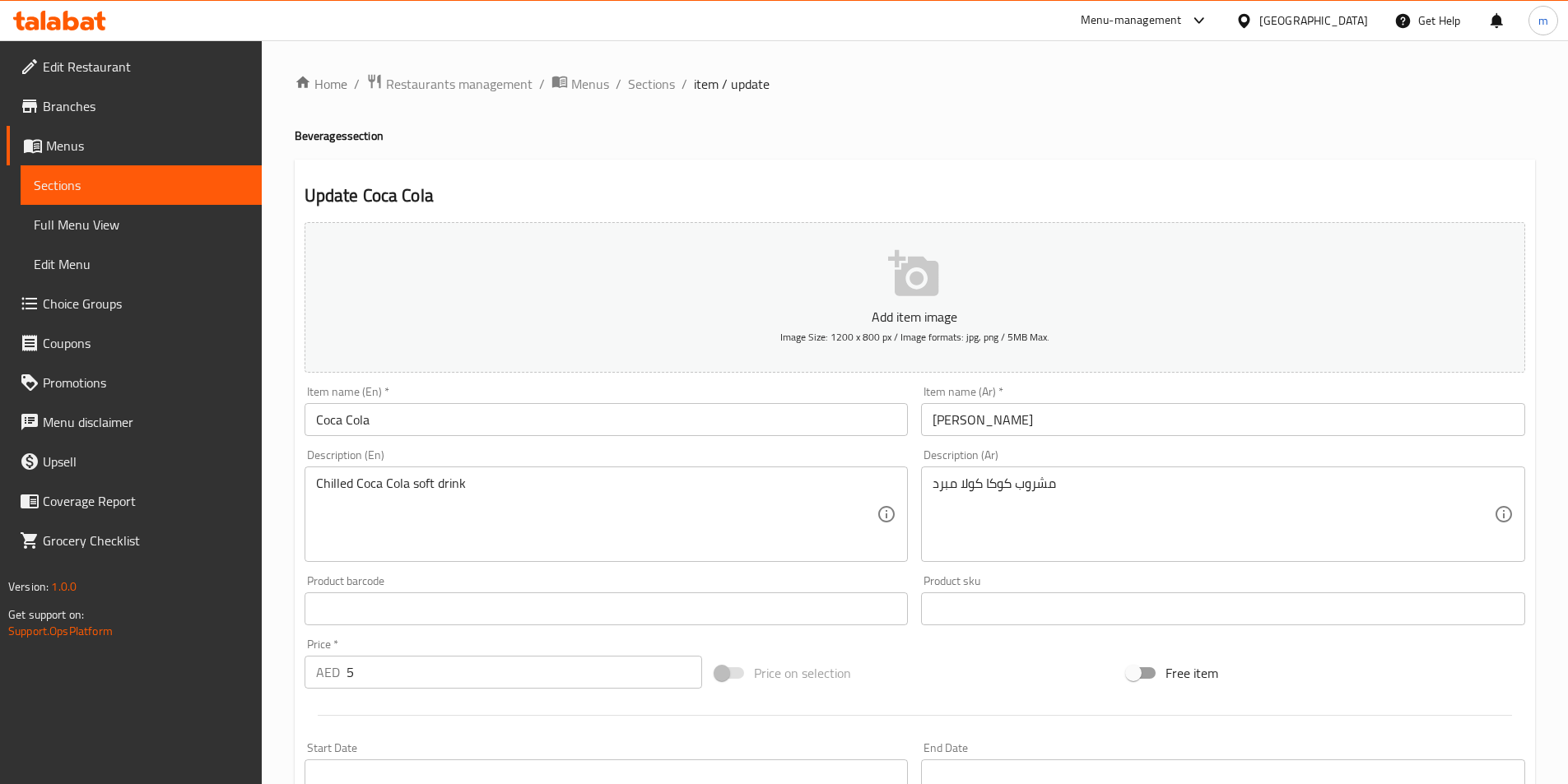
click at [768, 65] on div "Home / Restaurants management / Menus / Sections / item / update Beverages sect…" at bounding box center [914, 601] width 1306 height 1122
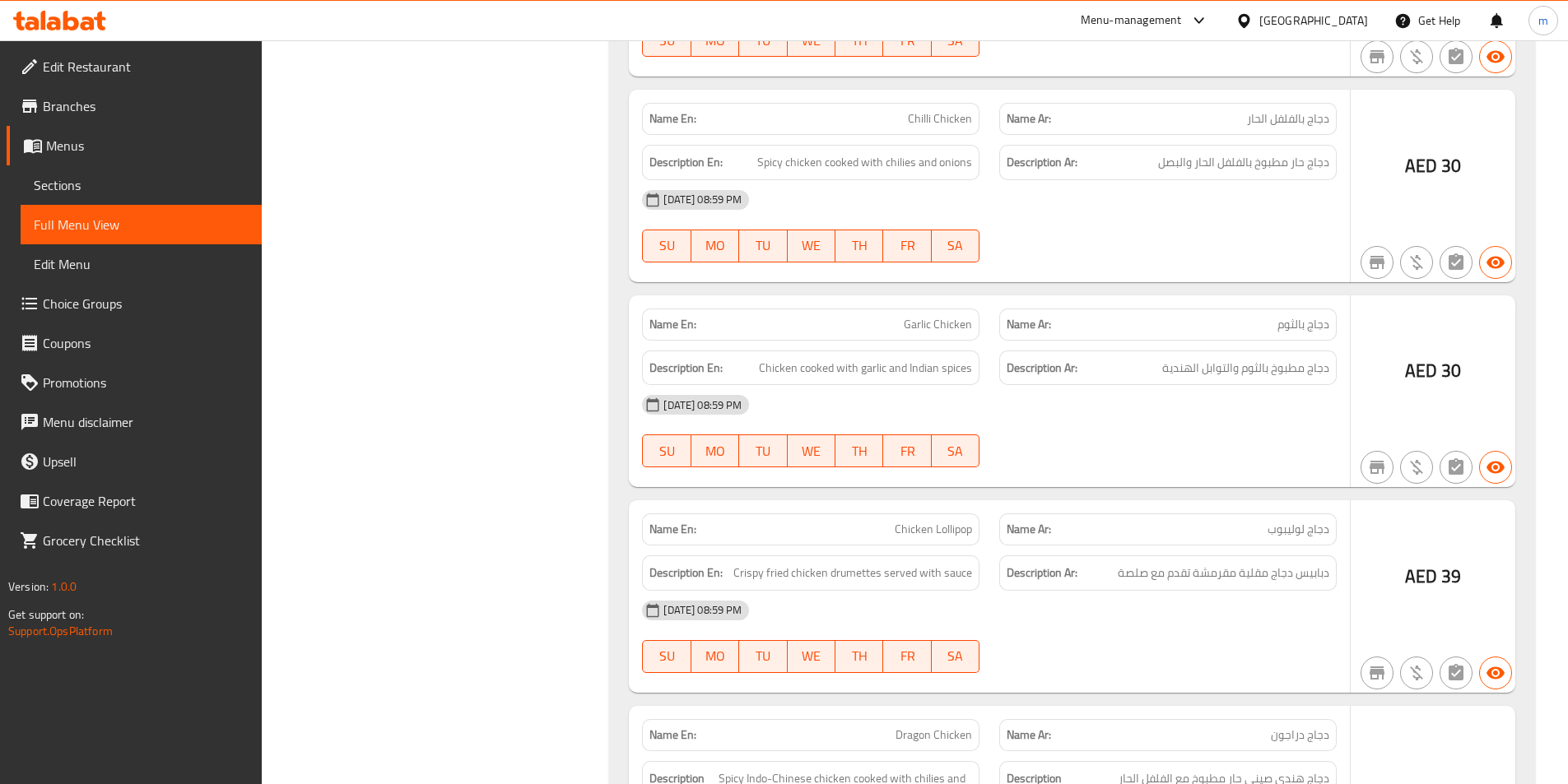
scroll to position [2797, 0]
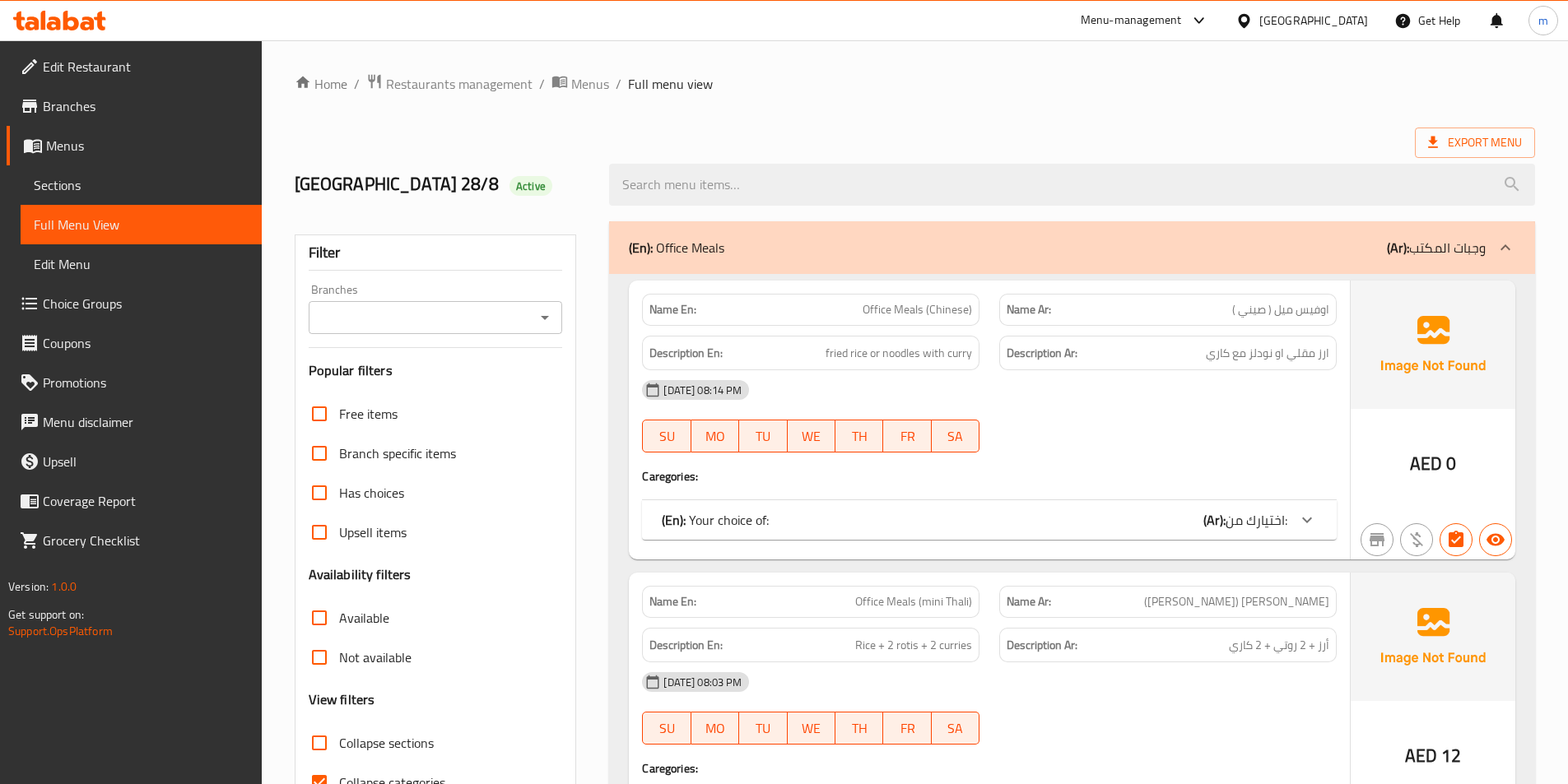
scroll to position [91, 0]
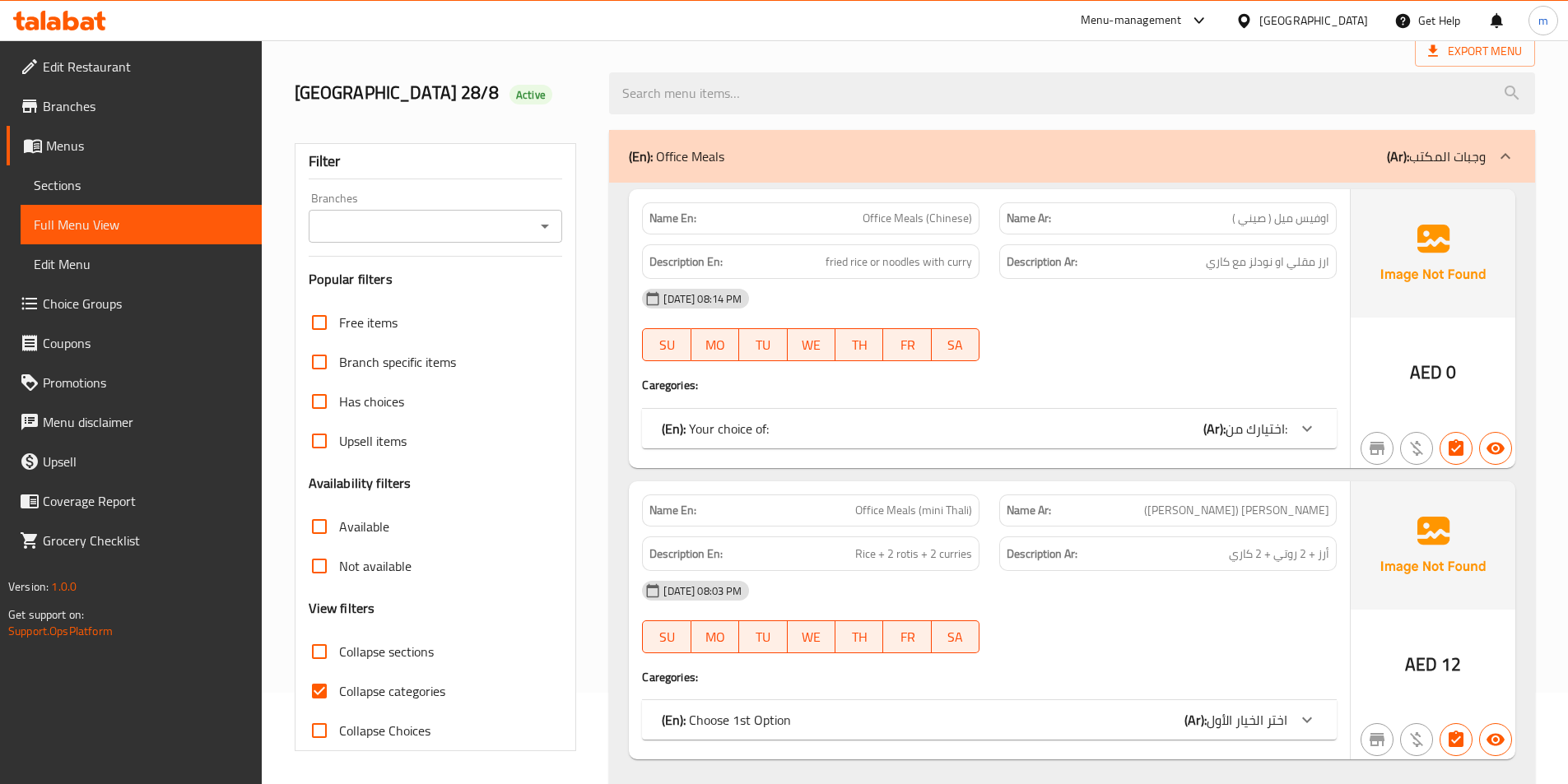
click at [436, 692] on span "Collapse categories" at bounding box center [392, 691] width 106 height 20
click at [339, 692] on input "Collapse categories" at bounding box center [320, 691] width 40 height 40
checkbox input "false"
click at [419, 654] on span "Collapse sections" at bounding box center [386, 652] width 94 height 20
click at [339, 654] on input "Collapse sections" at bounding box center [320, 652] width 40 height 40
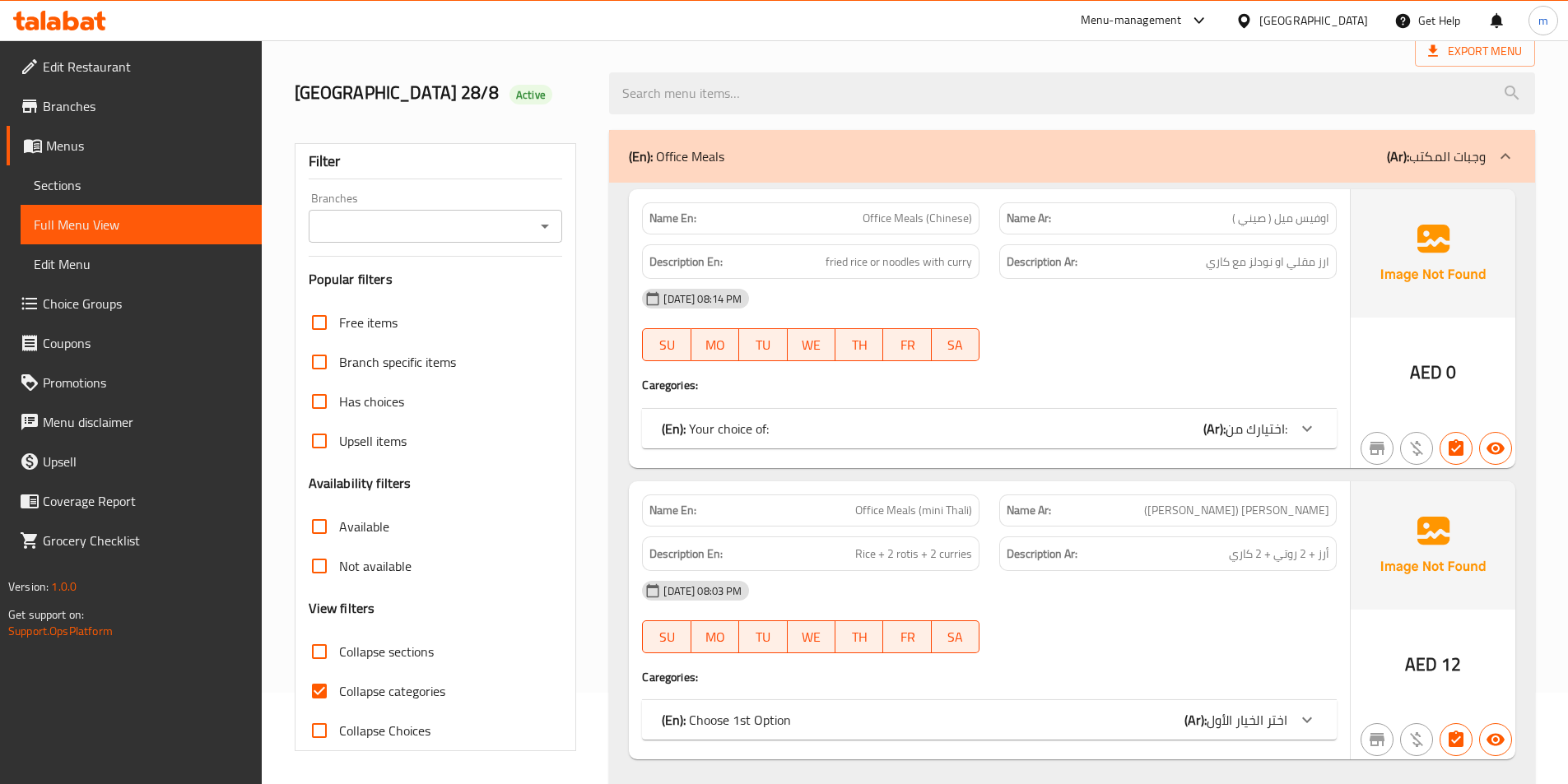
checkbox input "true"
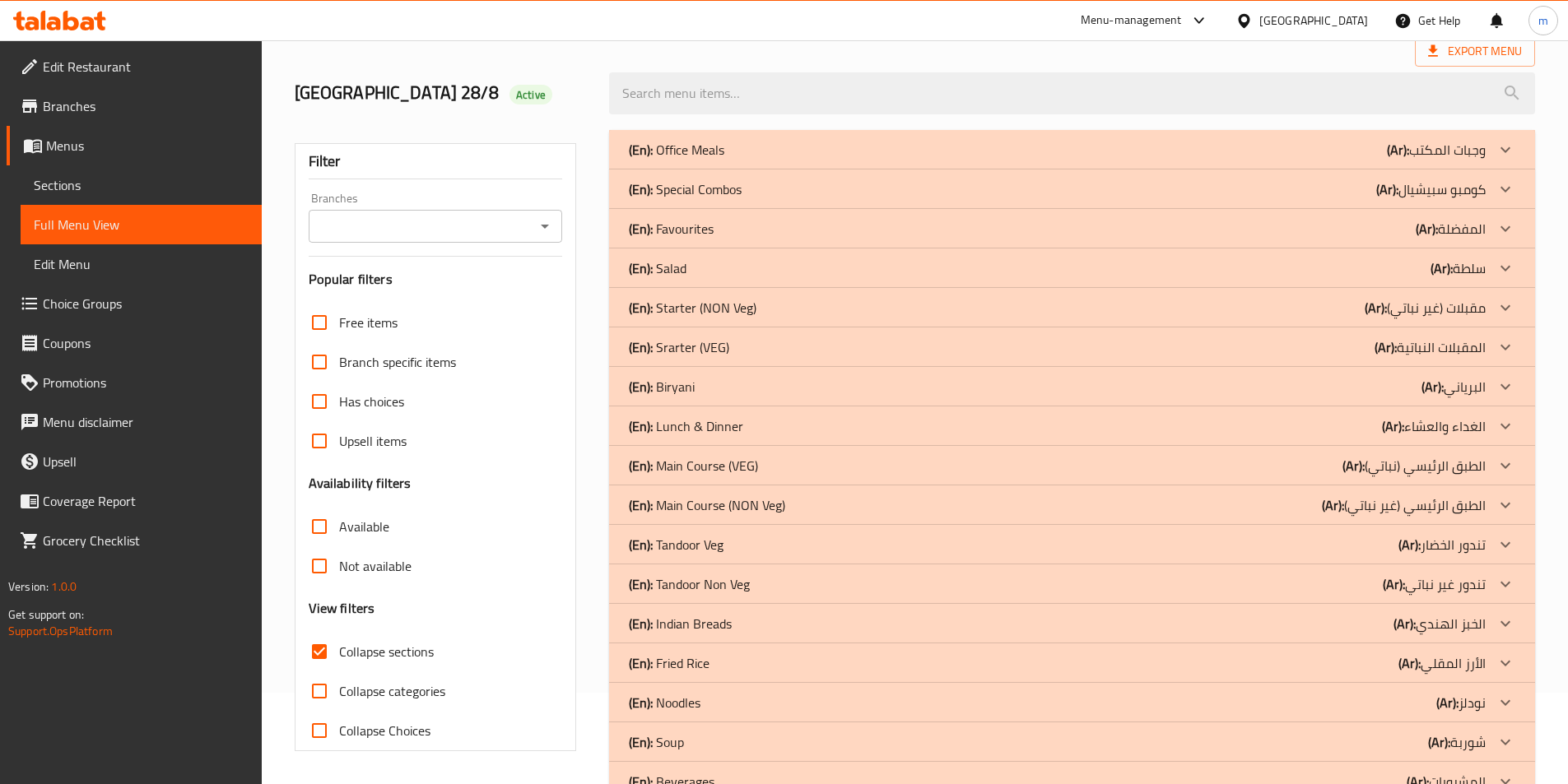
click at [1428, 195] on p "(Ar): كومبو سبيشيال" at bounding box center [1430, 190] width 109 height 20
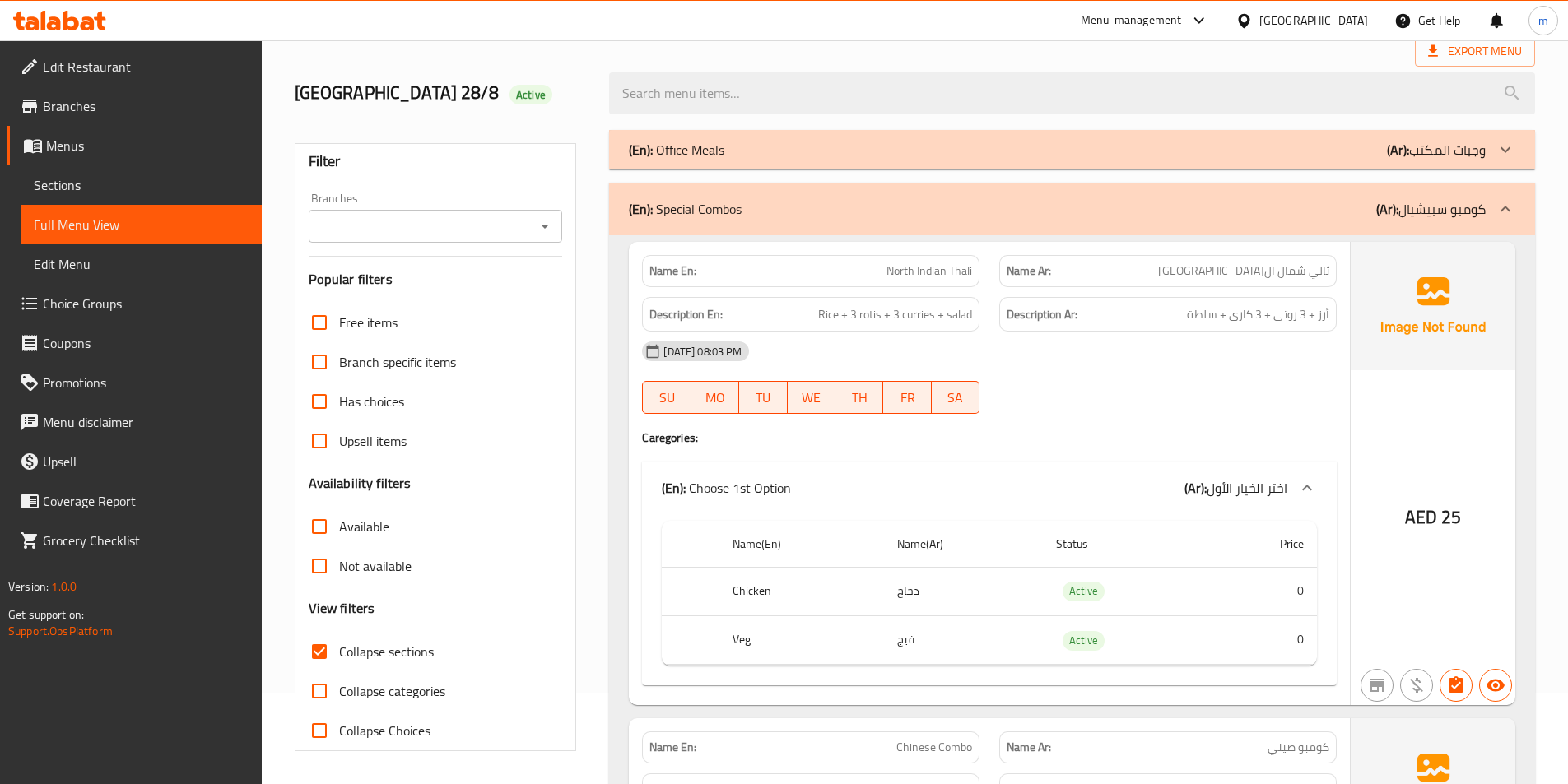
click at [1429, 199] on p "(Ar): كومبو سبيشيال" at bounding box center [1430, 209] width 109 height 20
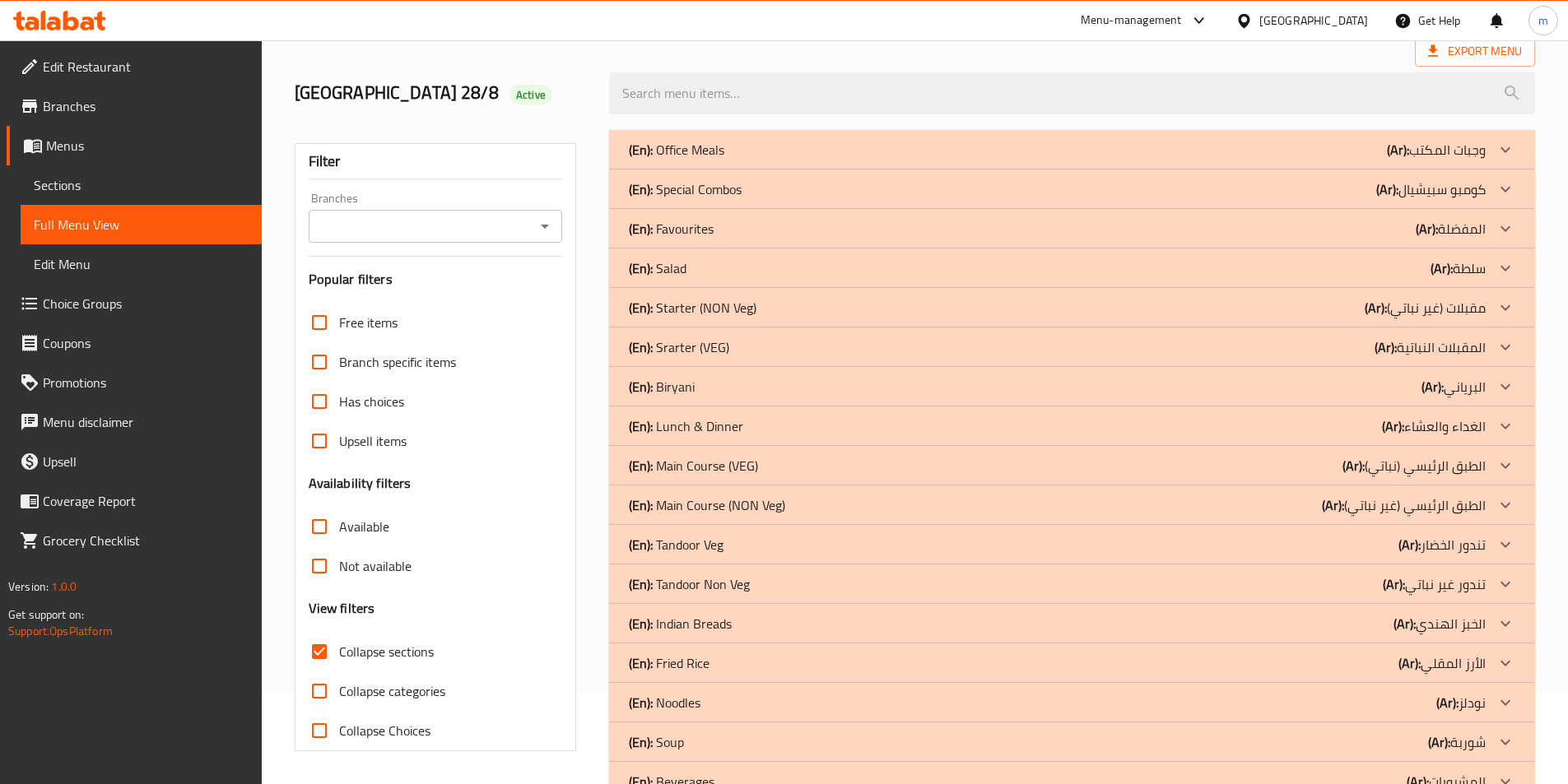
click at [1414, 232] on div "(En): Favourites (Ar): المفضلة" at bounding box center [1057, 228] width 856 height 20
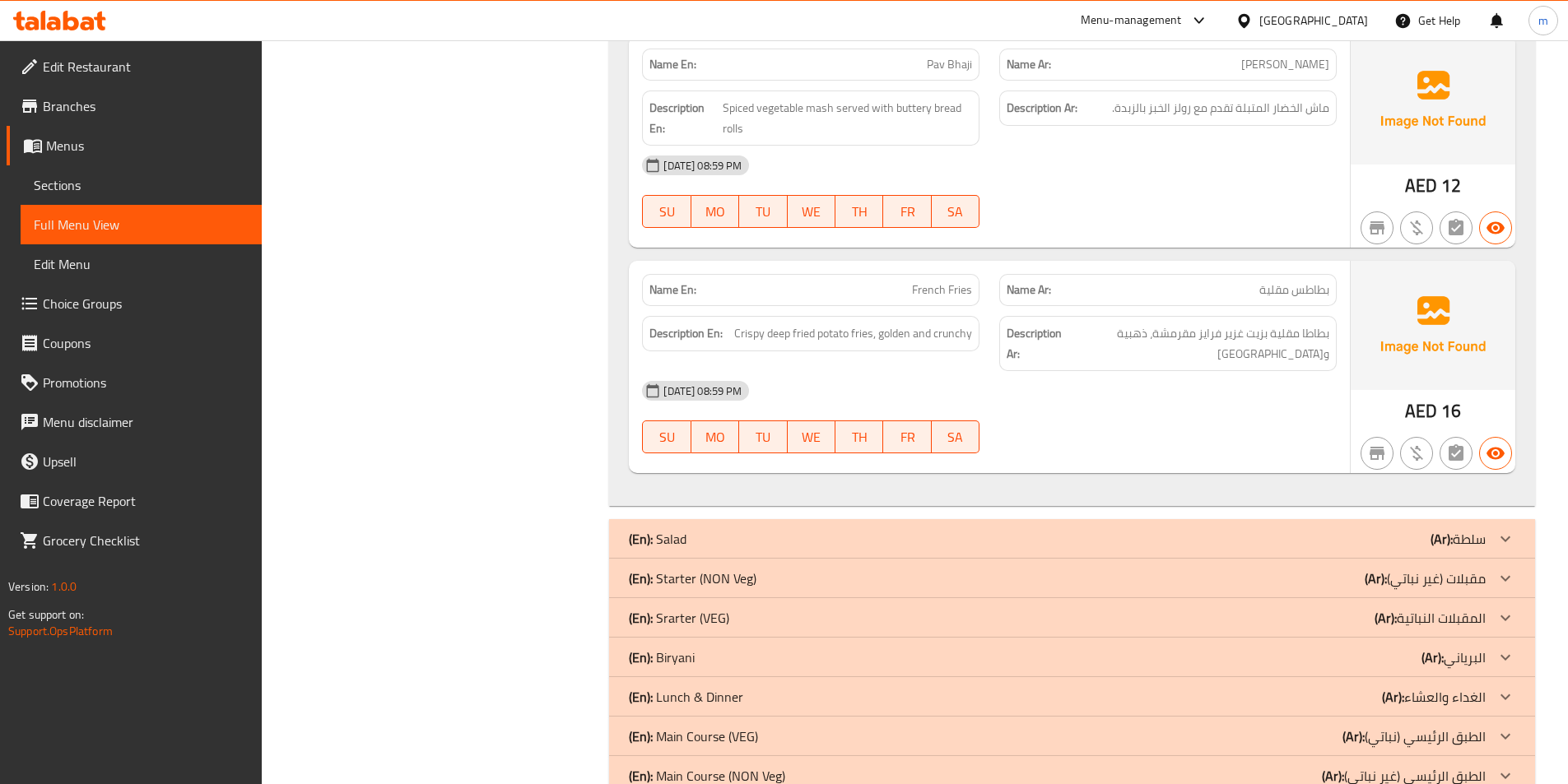
scroll to position [1819, 0]
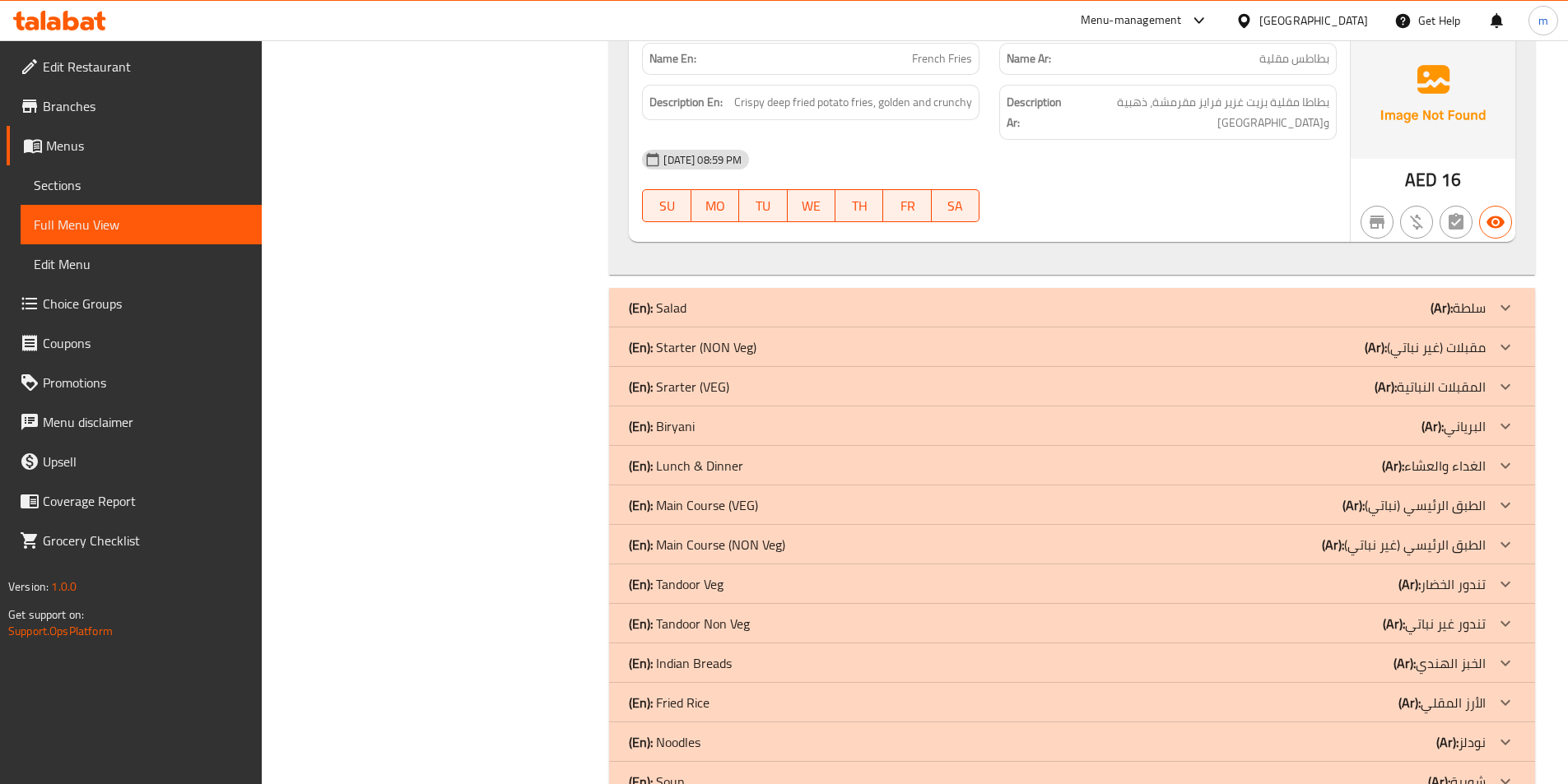
click at [1300, 319] on div "(En): Salad (Ar): سلطة" at bounding box center [1072, 308] width 926 height 40
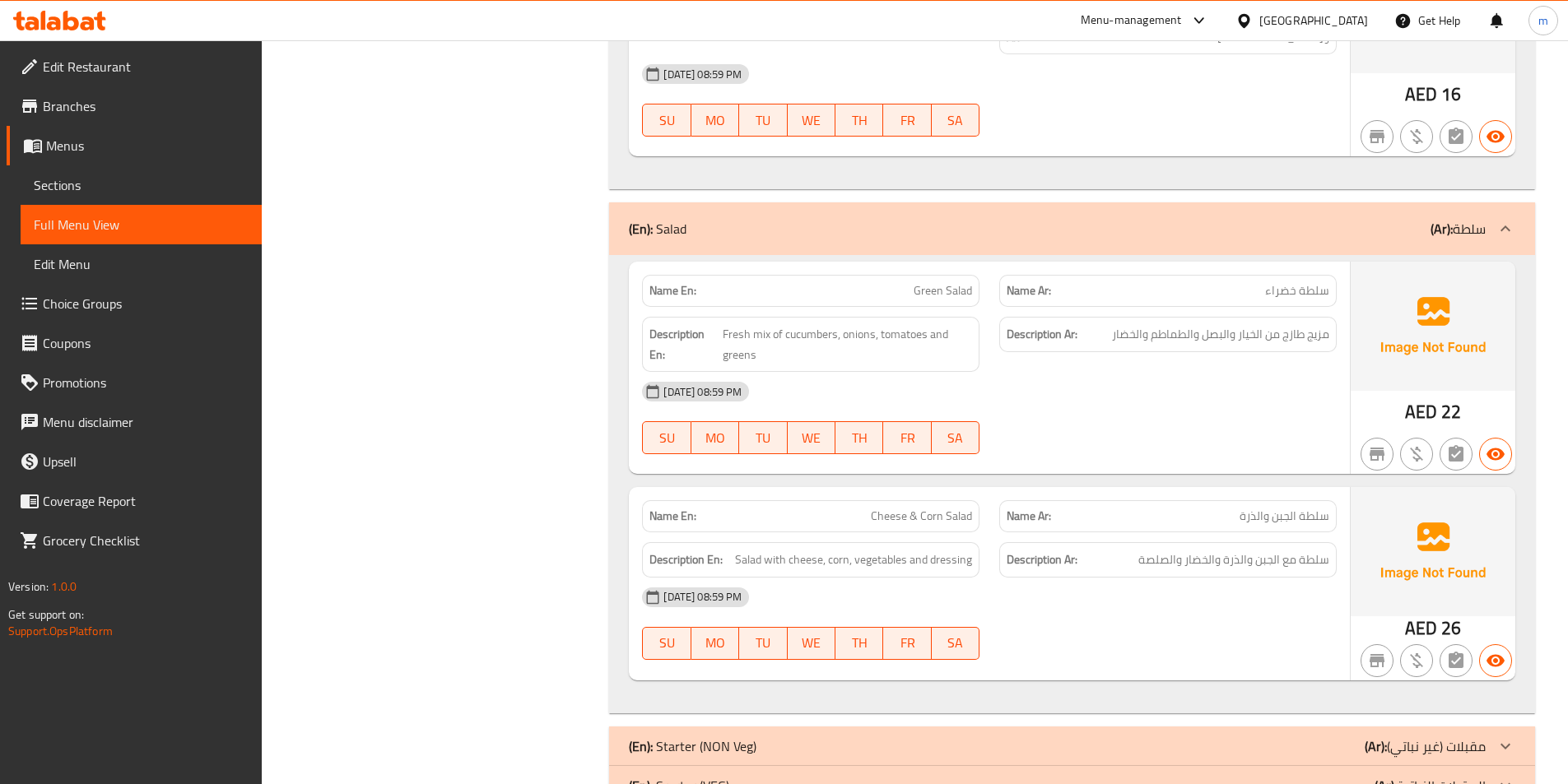
scroll to position [2148, 0]
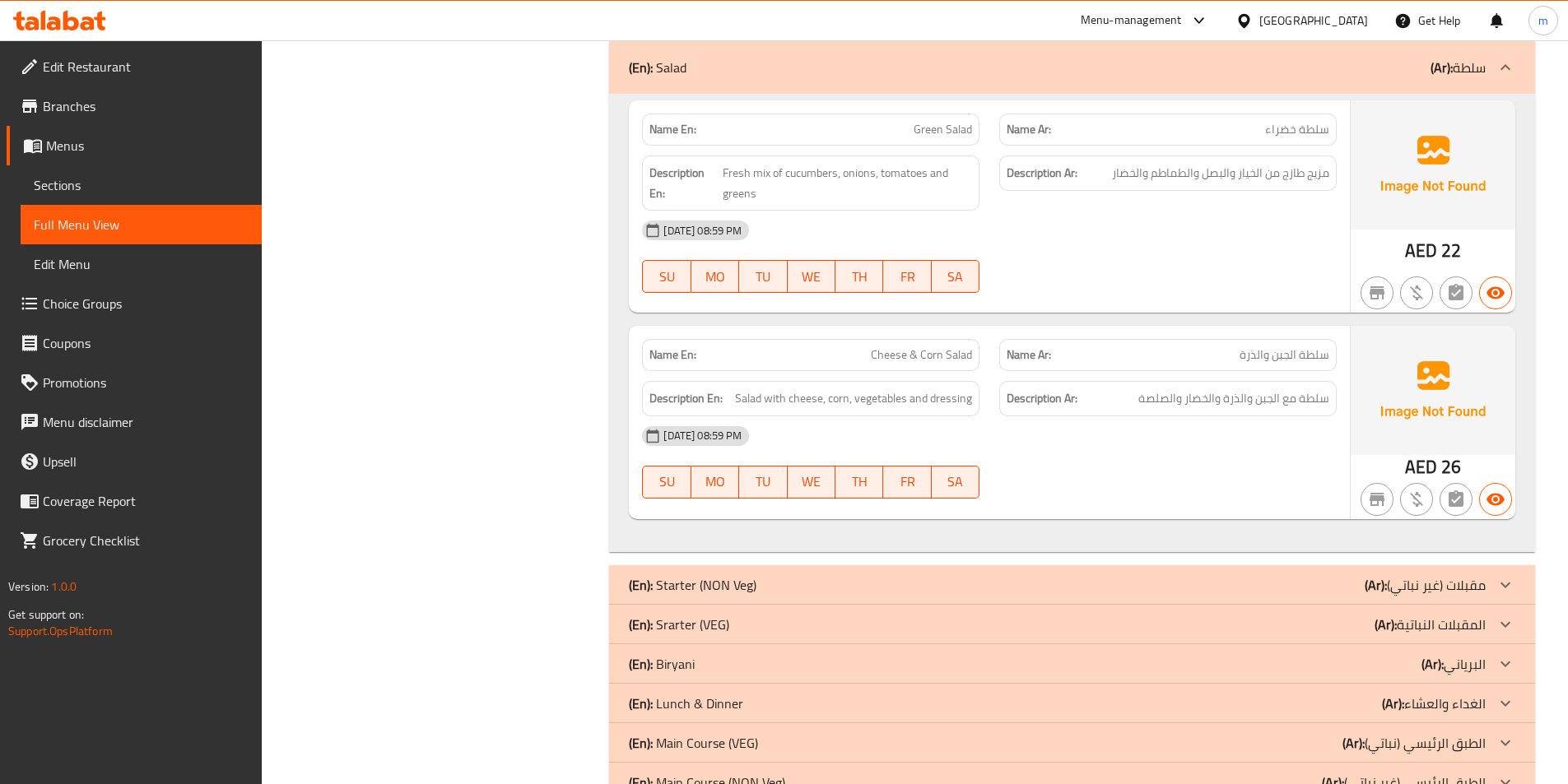
click at [1178, 584] on div "(En): Starter (NON Veg) (Ar): مقبلات (غير نباتي)" at bounding box center [1057, 585] width 856 height 20
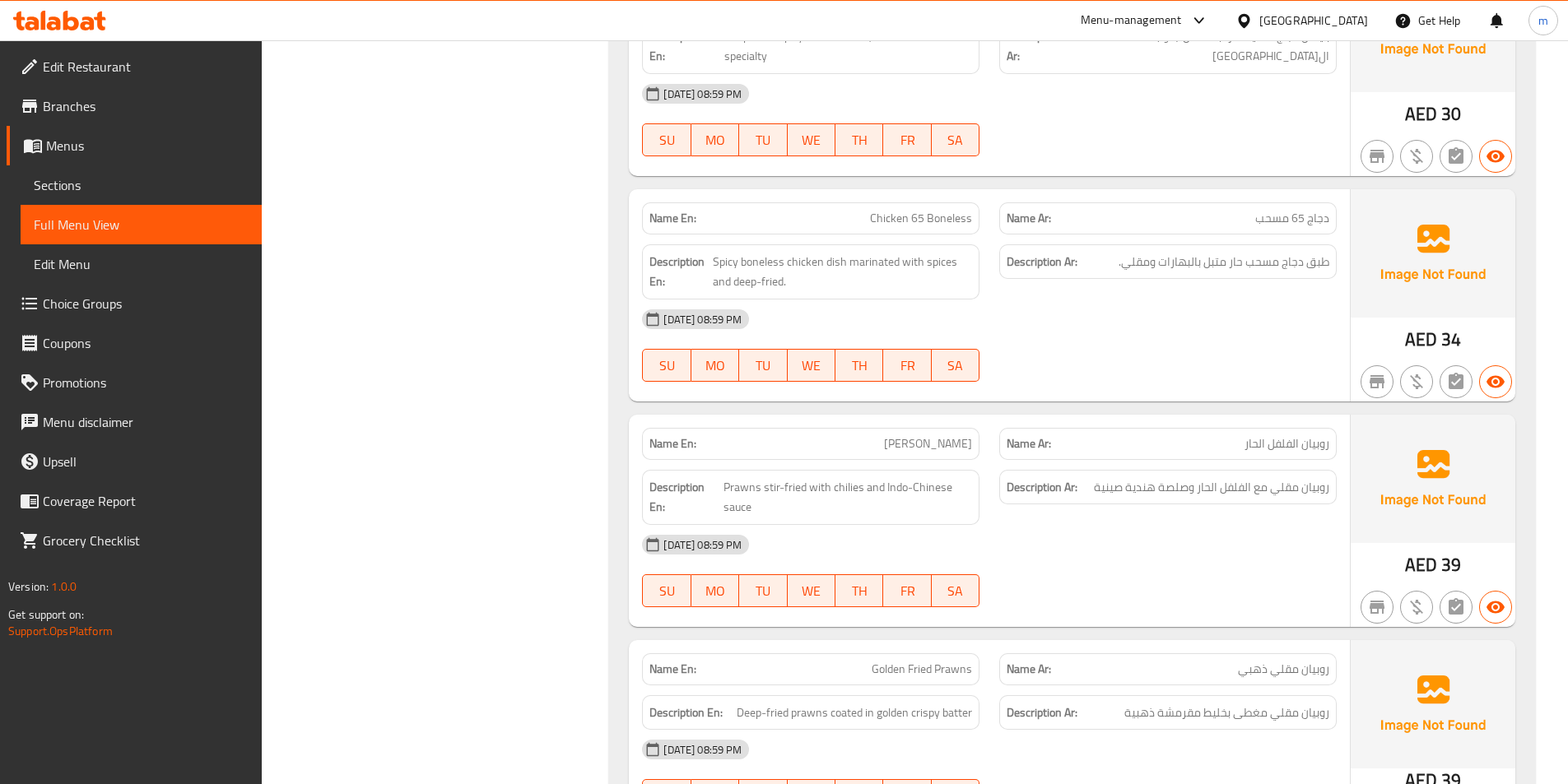
scroll to position [4369, 0]
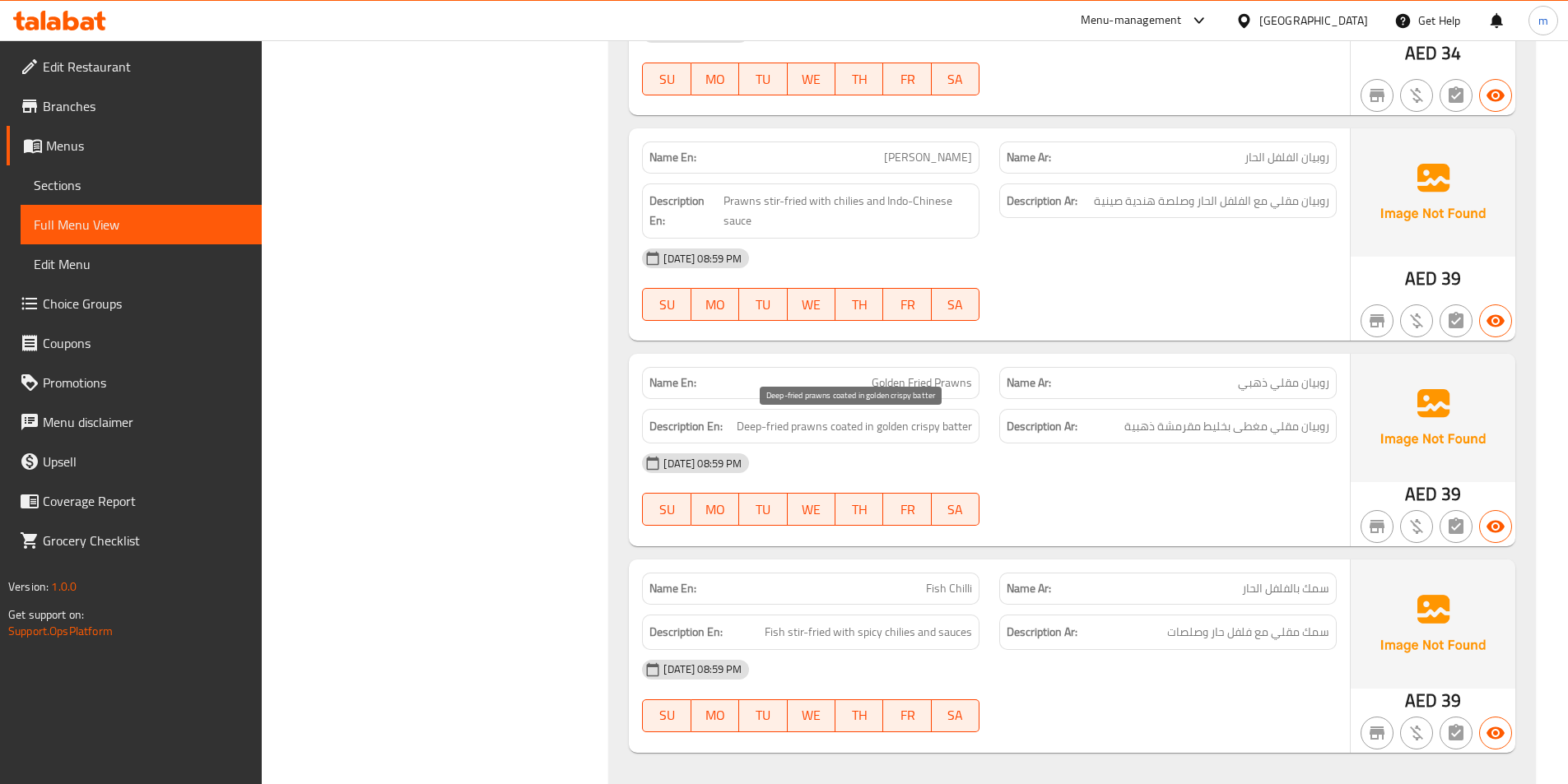
click at [841, 424] on span "Deep-fried prawns coated in golden crispy batter" at bounding box center [854, 426] width 235 height 21
copy span "coated"
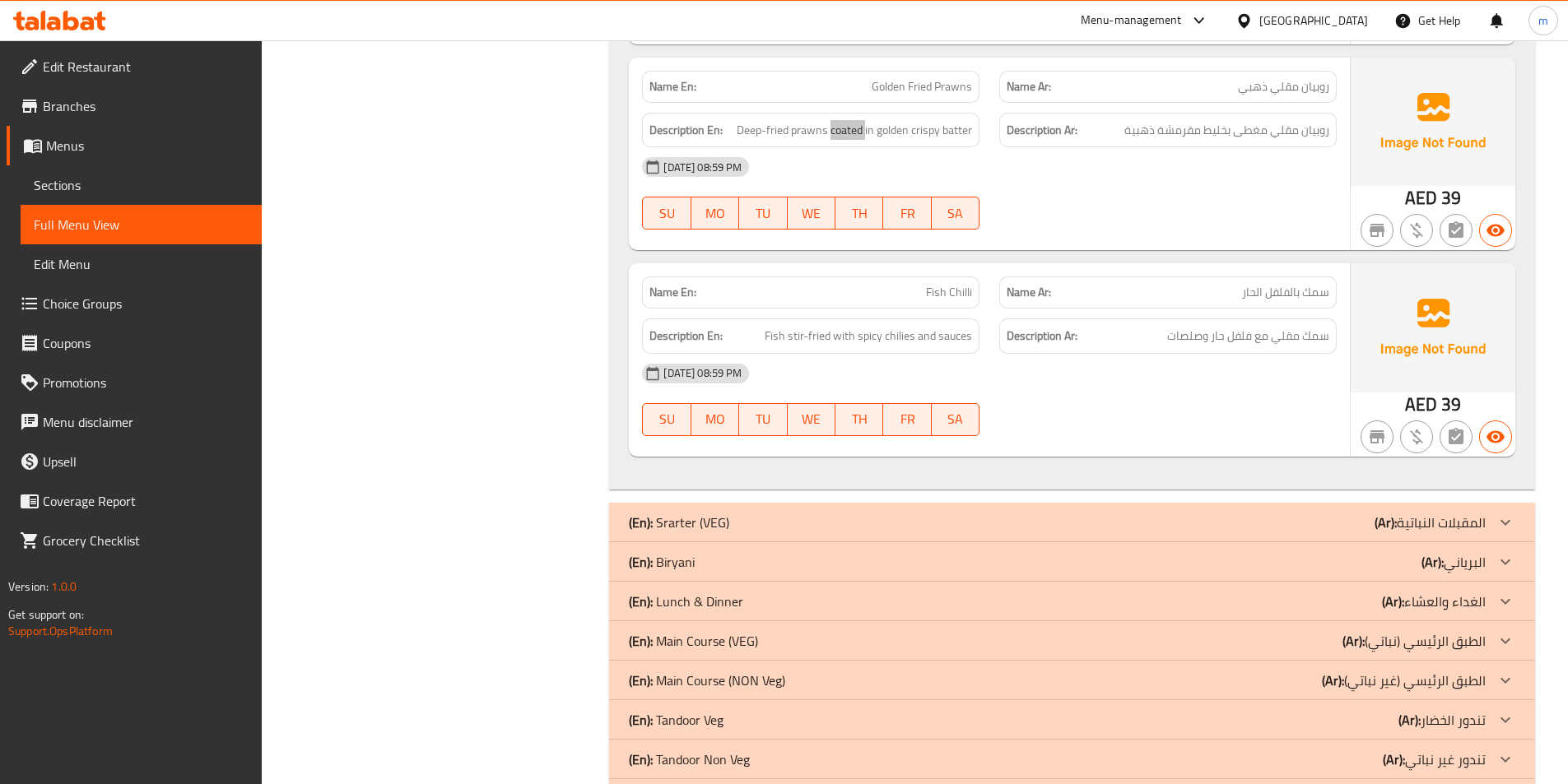
scroll to position [4698, 0]
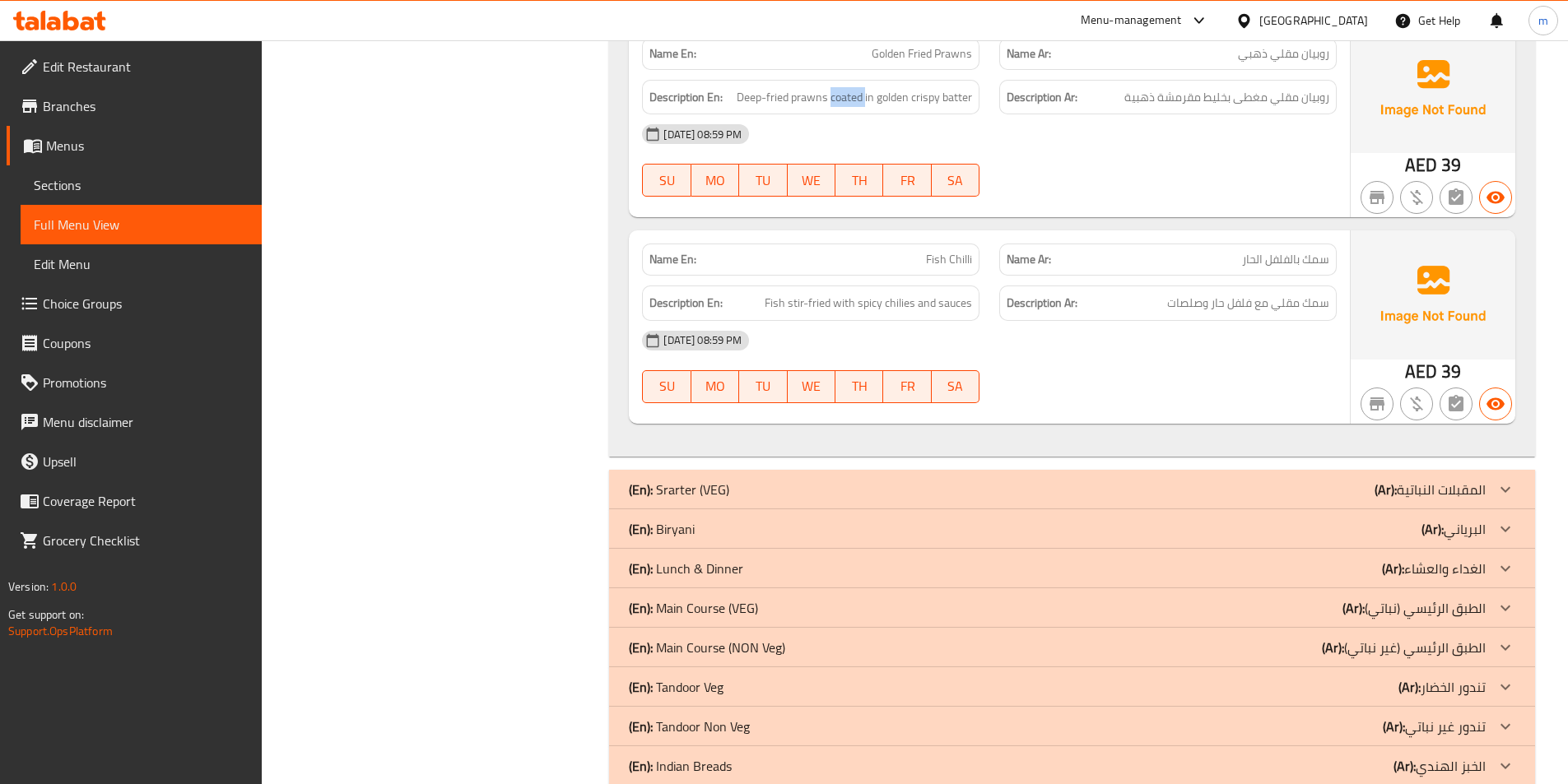
click at [1342, 483] on div "(En): Srarter (VEG) (Ar): المقبلات النباتية" at bounding box center [1057, 489] width 856 height 20
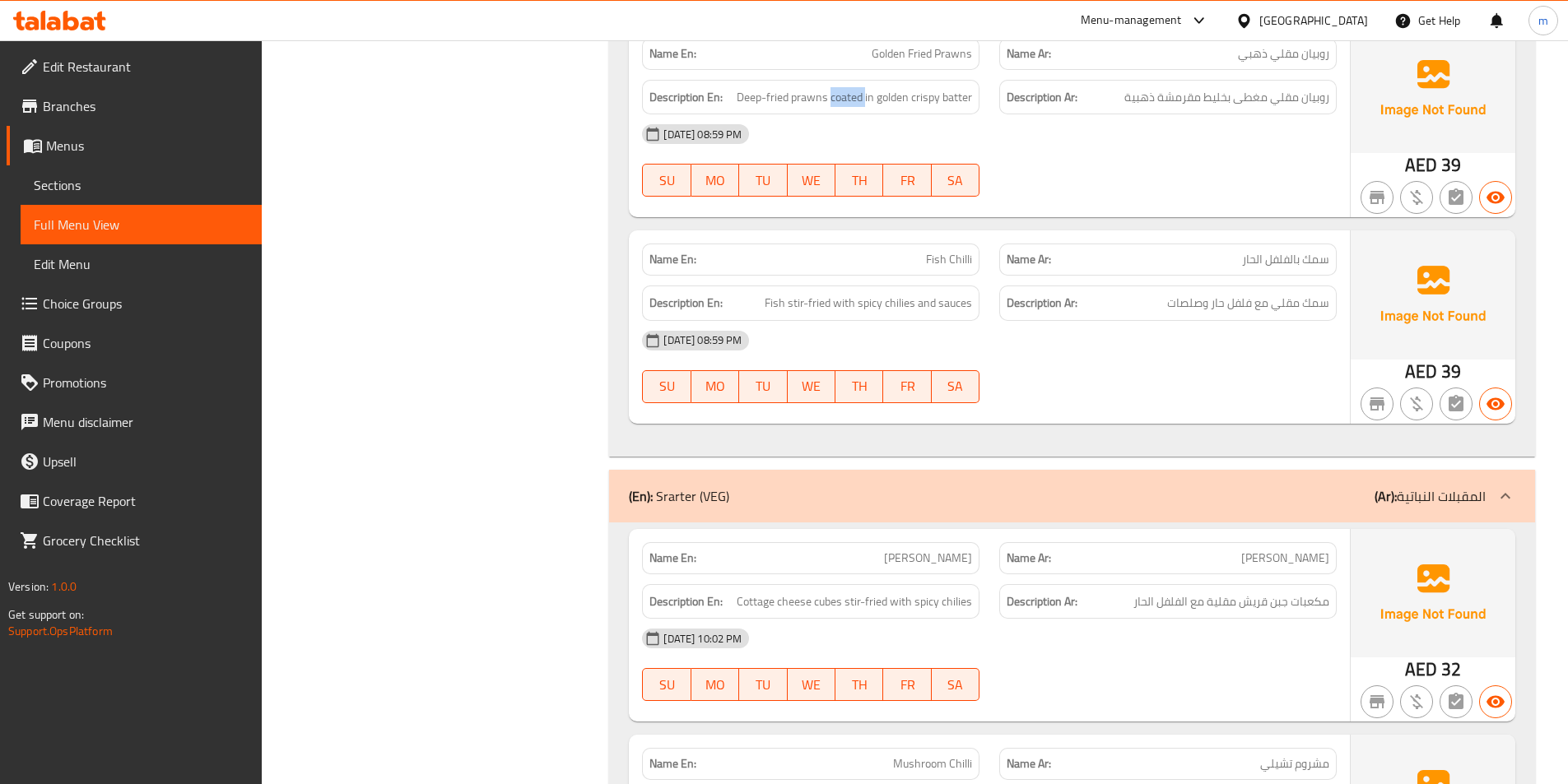
scroll to position [4945, 0]
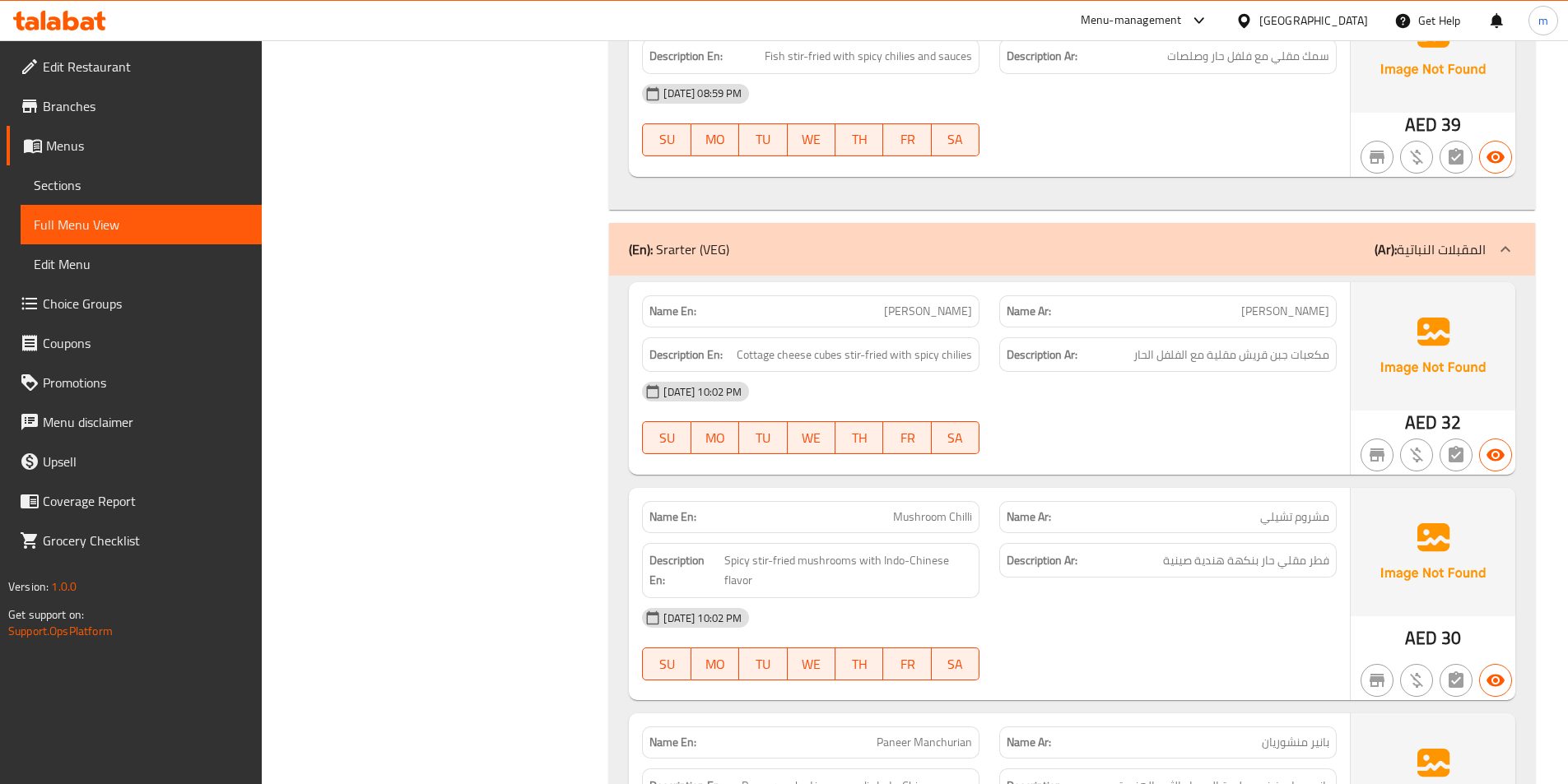
click at [950, 286] on div "Name En: Paneer Chilli" at bounding box center [810, 311] width 357 height 52
click at [951, 320] on span "[PERSON_NAME]" at bounding box center [928, 311] width 88 height 17
copy span "[PERSON_NAME]"
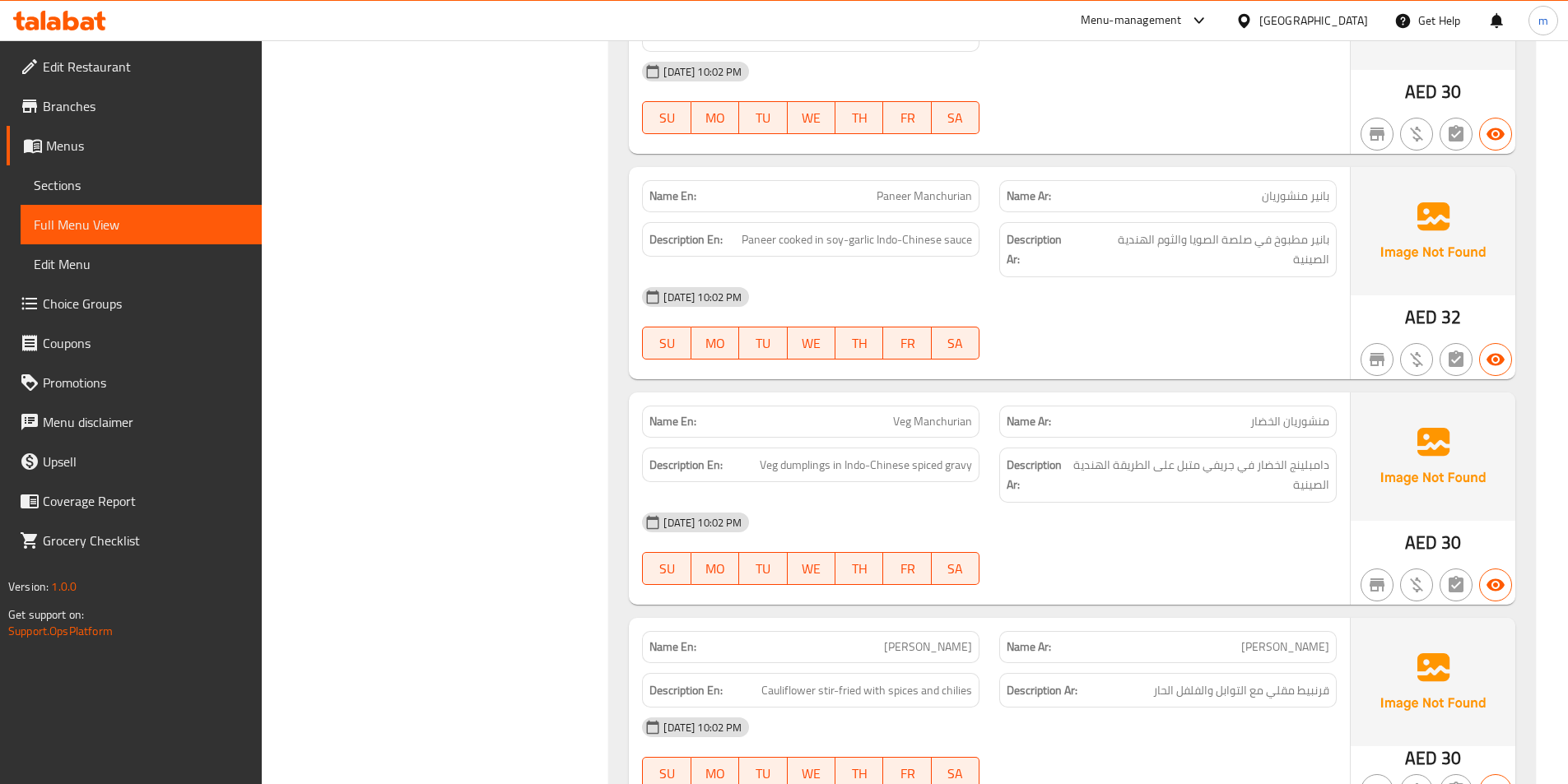
scroll to position [5520, 0]
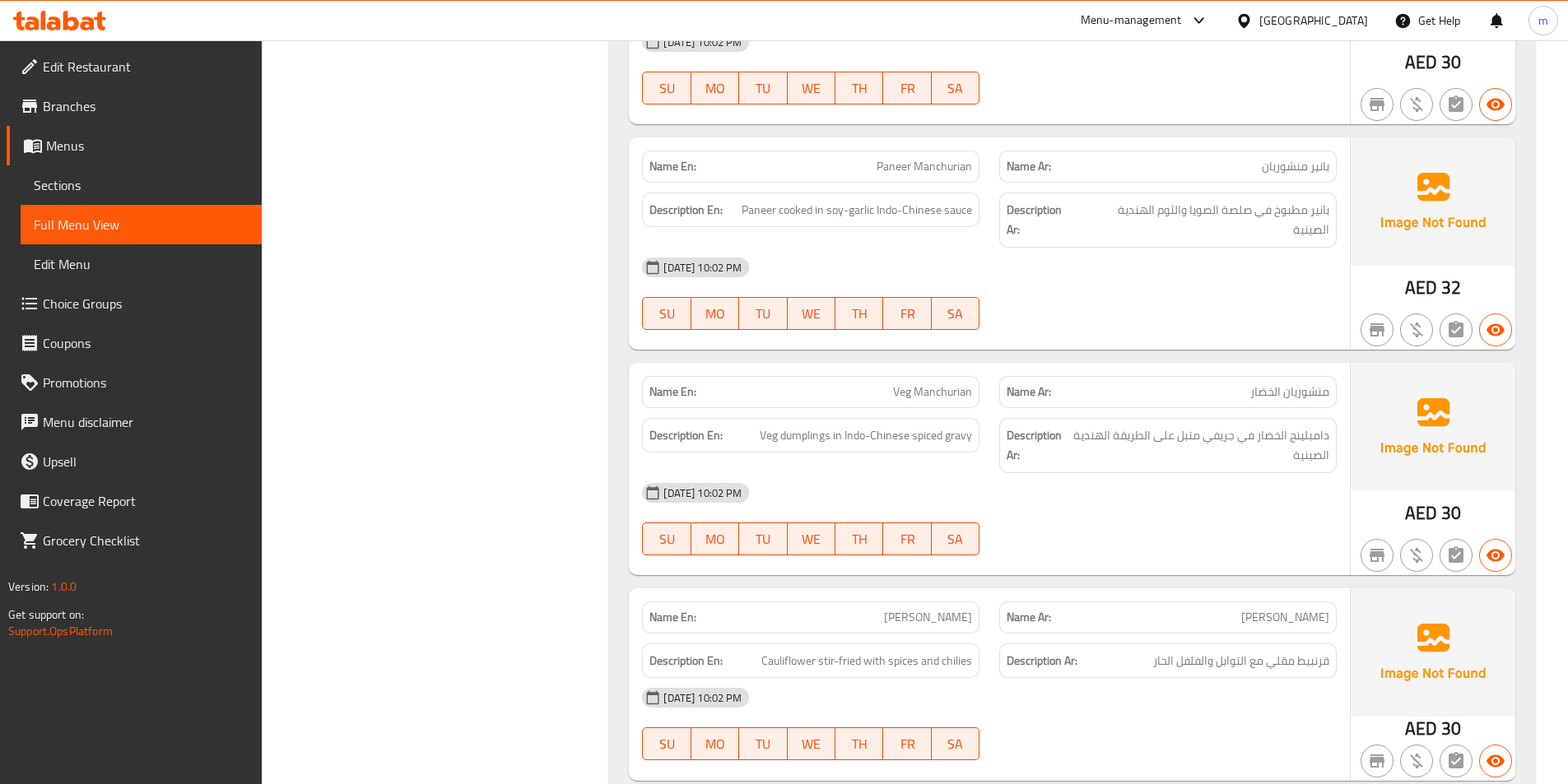
click at [900, 383] on span "Veg Manchurian" at bounding box center [932, 392] width 79 height 17
copy span "Veg Manchurian"
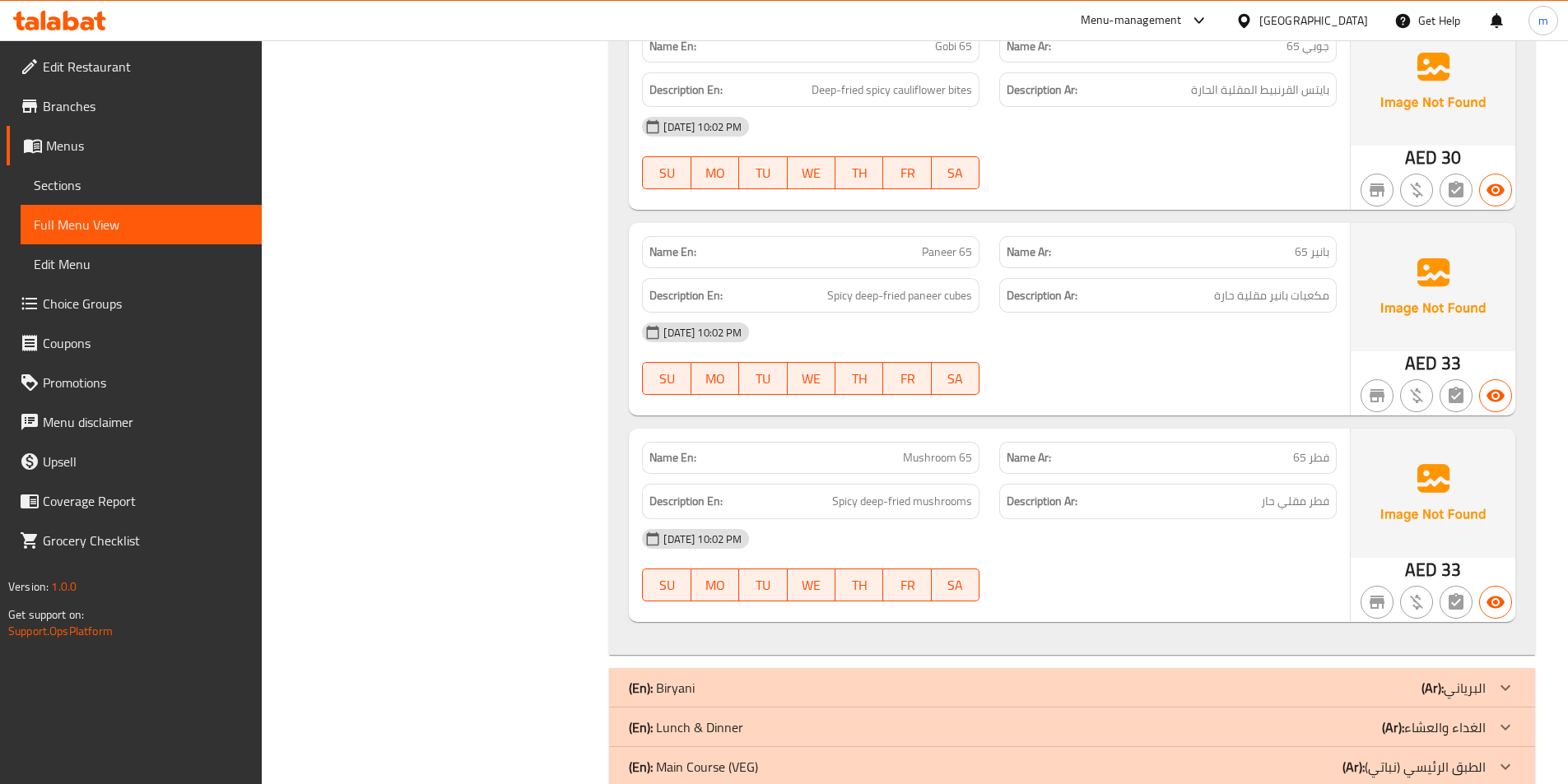
scroll to position [6508, 0]
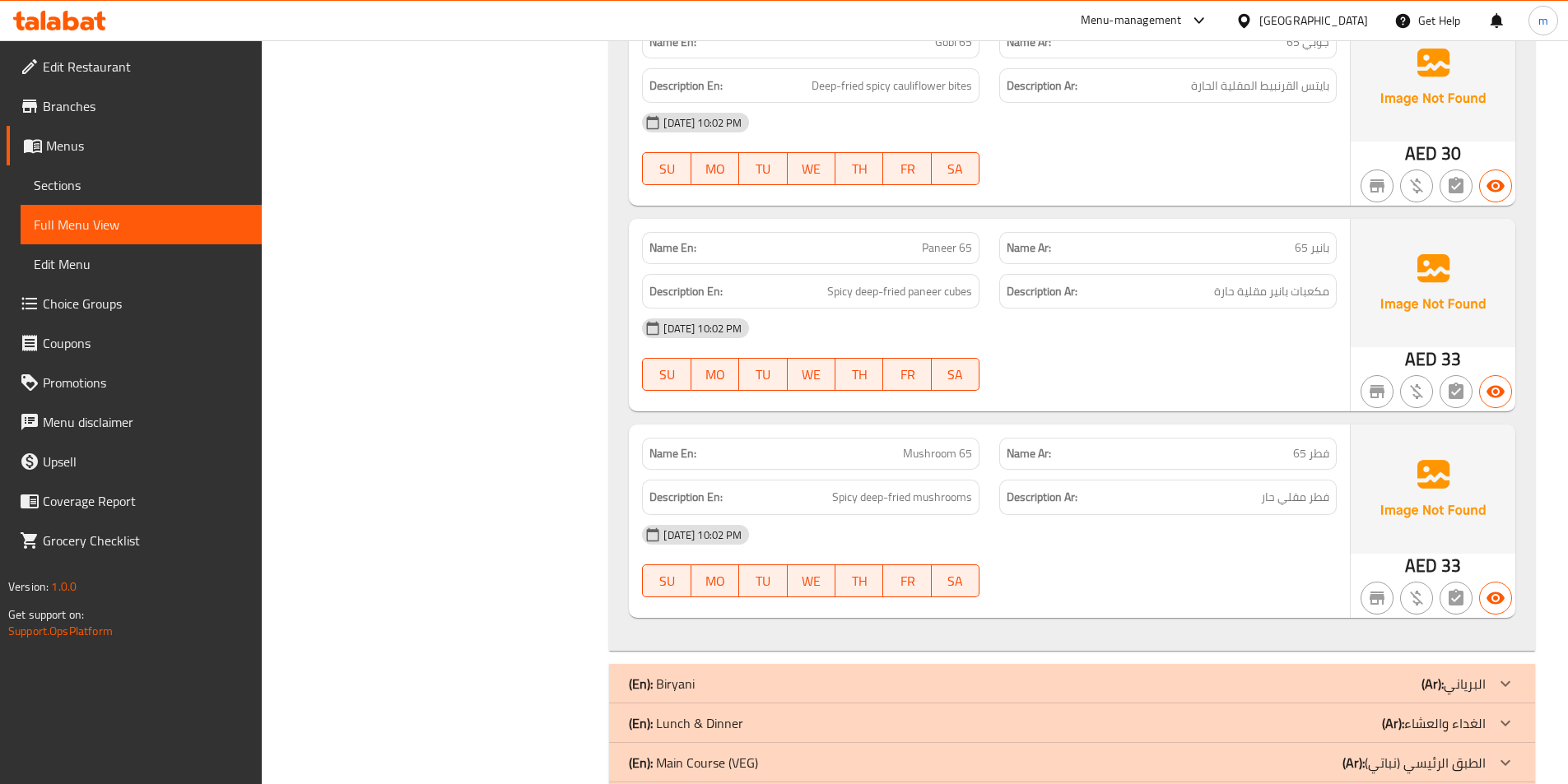
drag, startPoint x: 1193, startPoint y: 652, endPoint x: 1314, endPoint y: 343, distance: 331.8
click at [1193, 664] on div "(En): Biryani (Ar): البرياني" at bounding box center [1072, 684] width 926 height 40
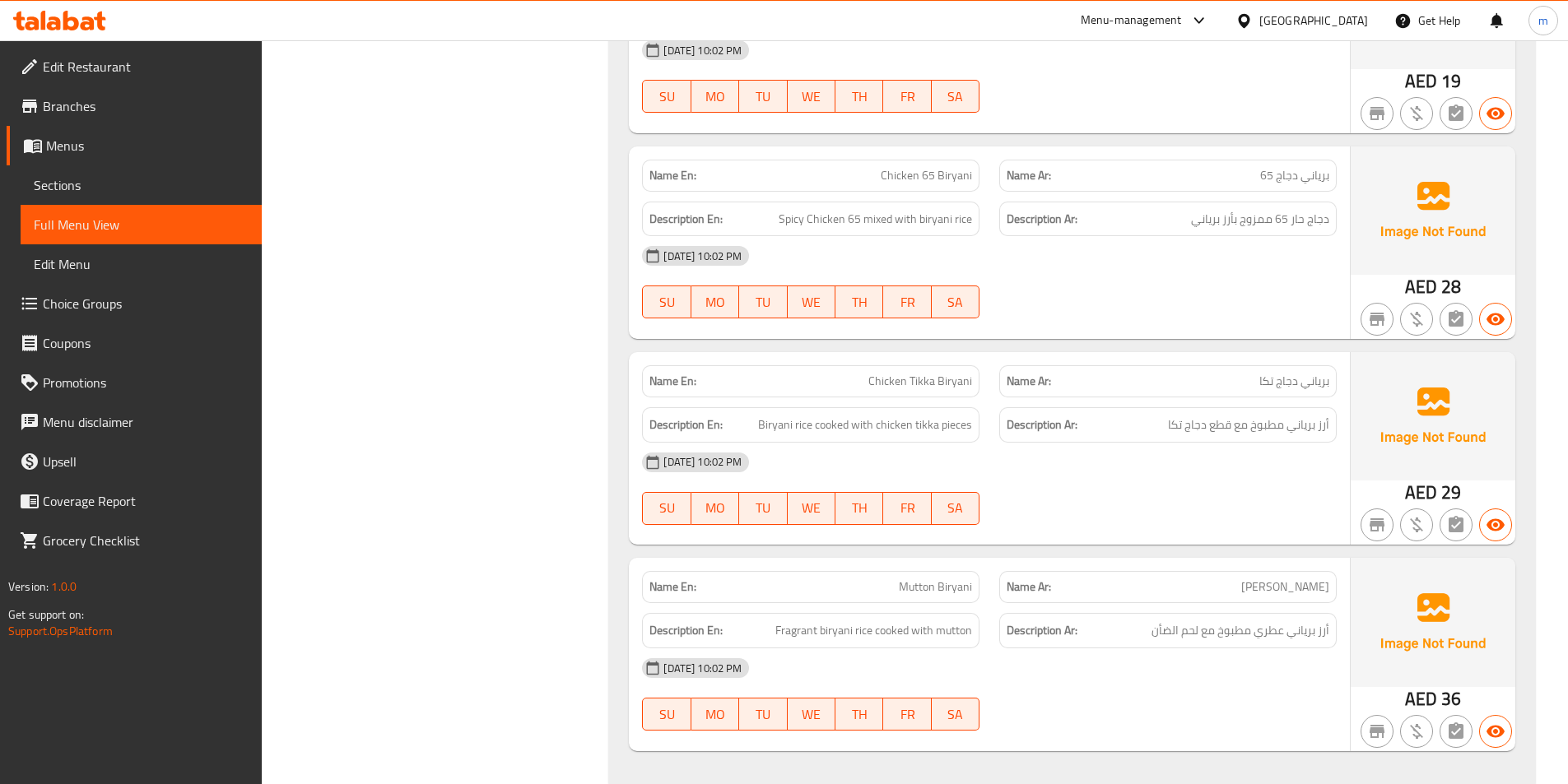
scroll to position [7741, 0]
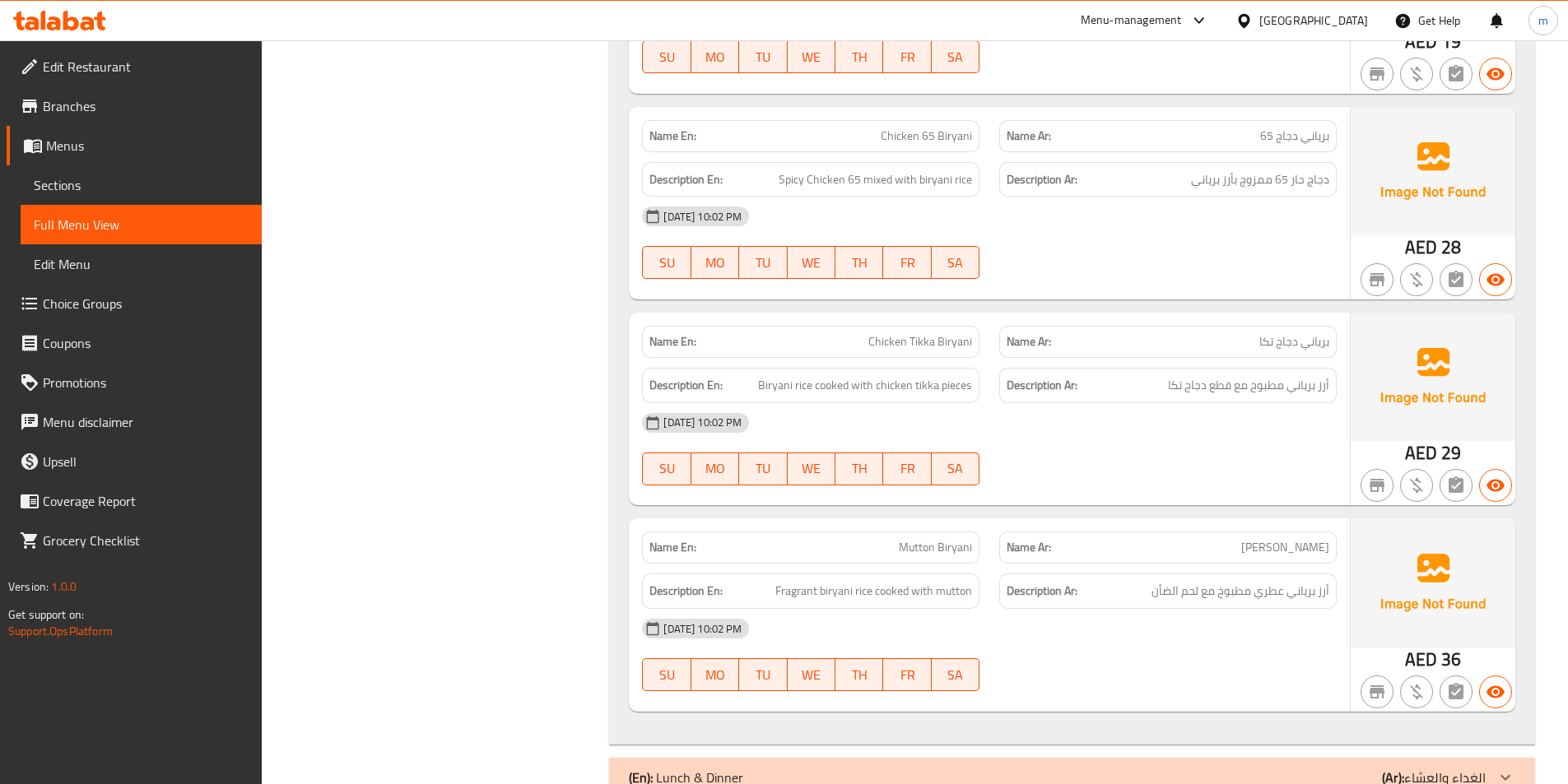
click at [935, 539] on span "Mutton Biryani" at bounding box center [935, 547] width 73 height 17
copy span "Mutton Biryani"
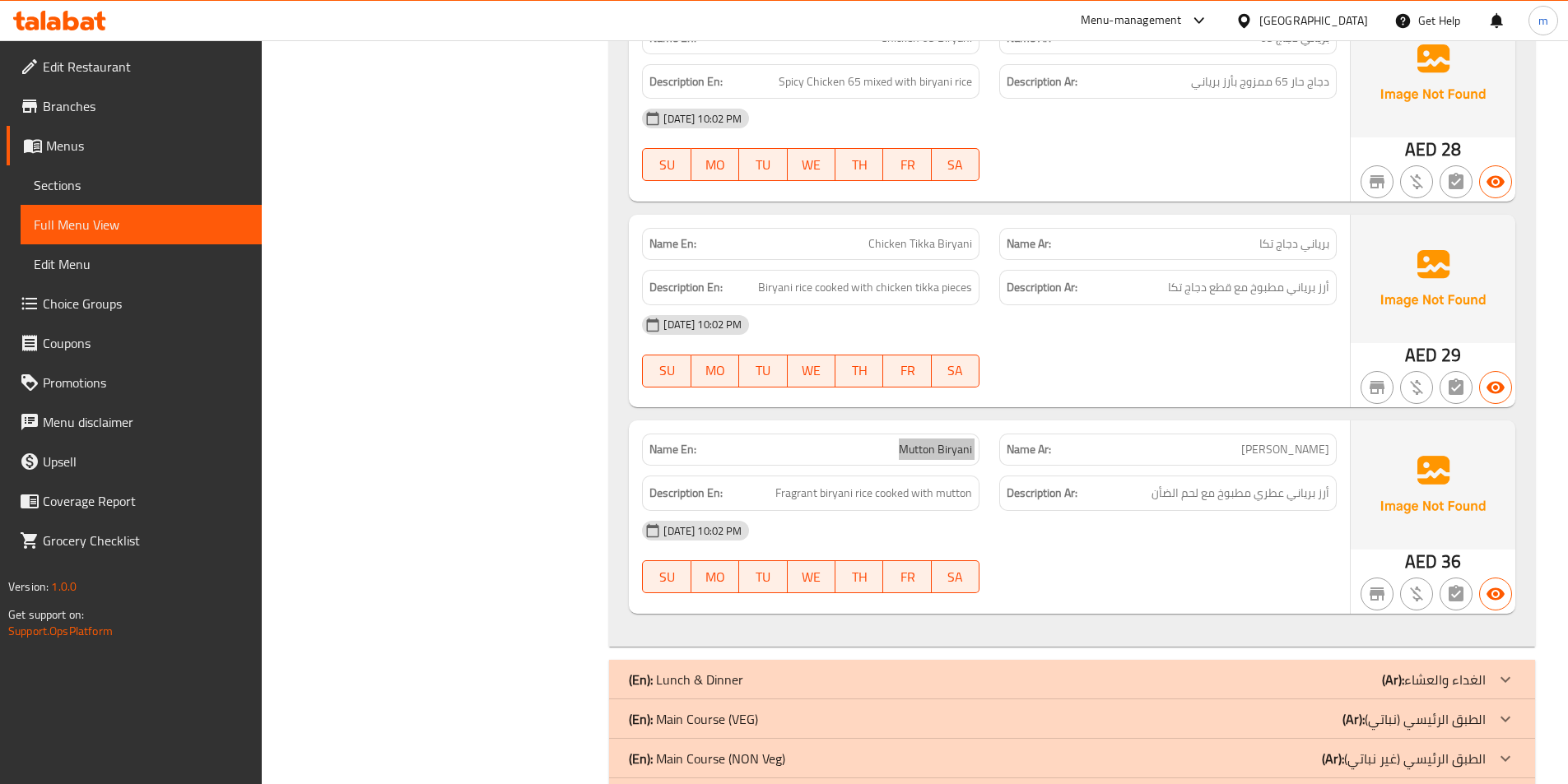
scroll to position [7988, 0]
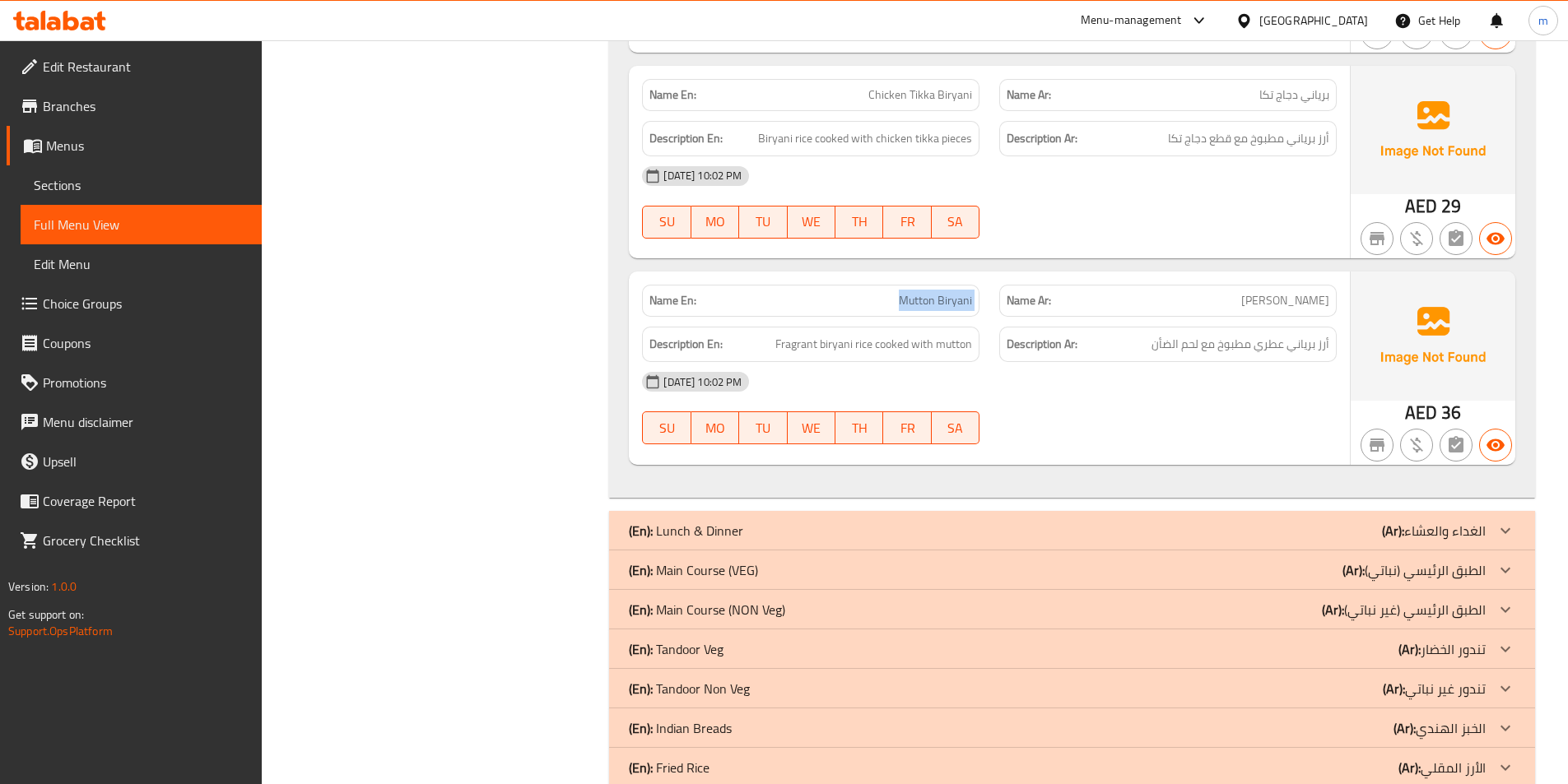
click at [1331, 521] on div "(En): Lunch & Dinner (Ar): الغداء والعشاء" at bounding box center [1057, 531] width 856 height 20
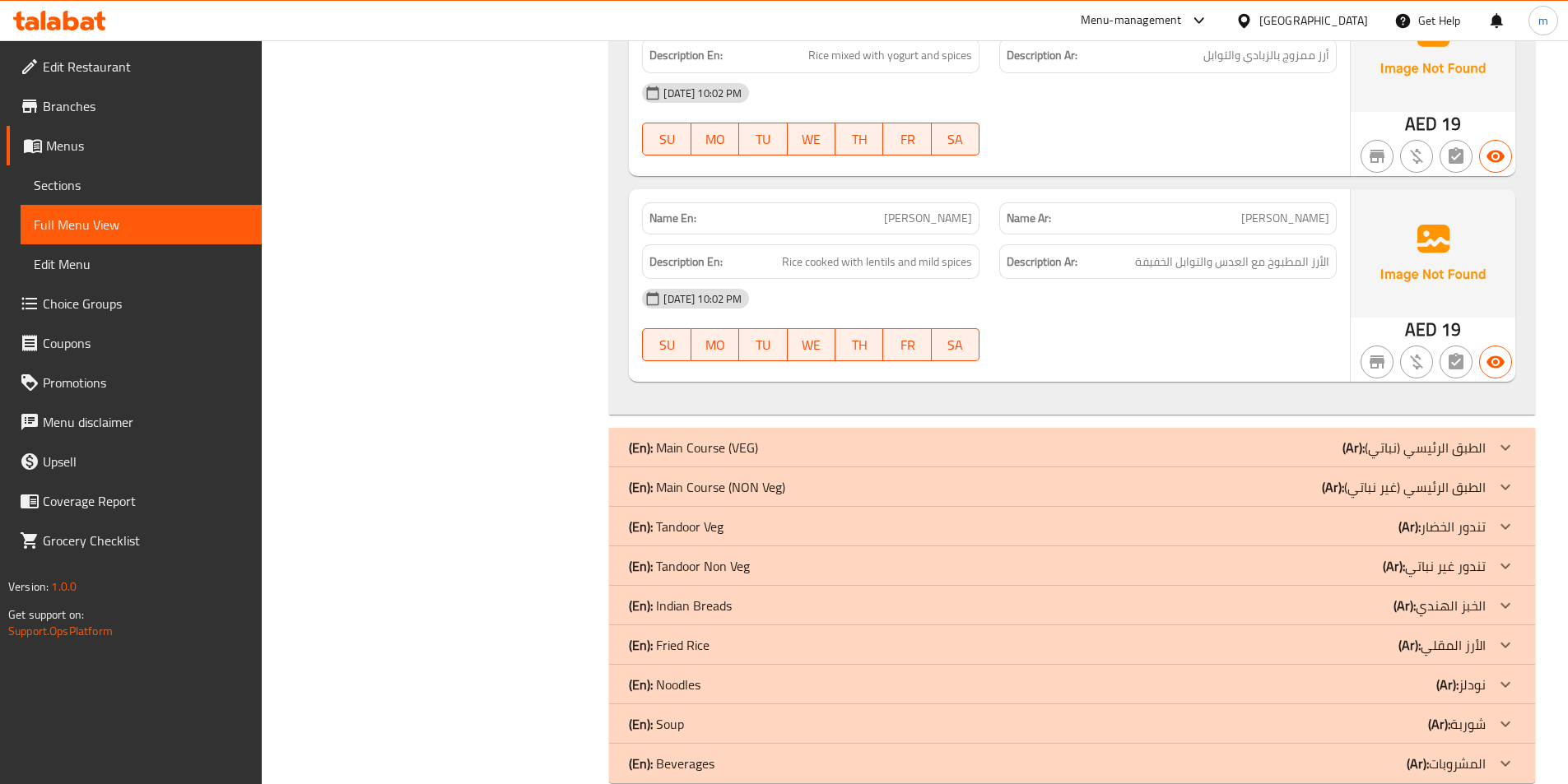
scroll to position [9000, 0]
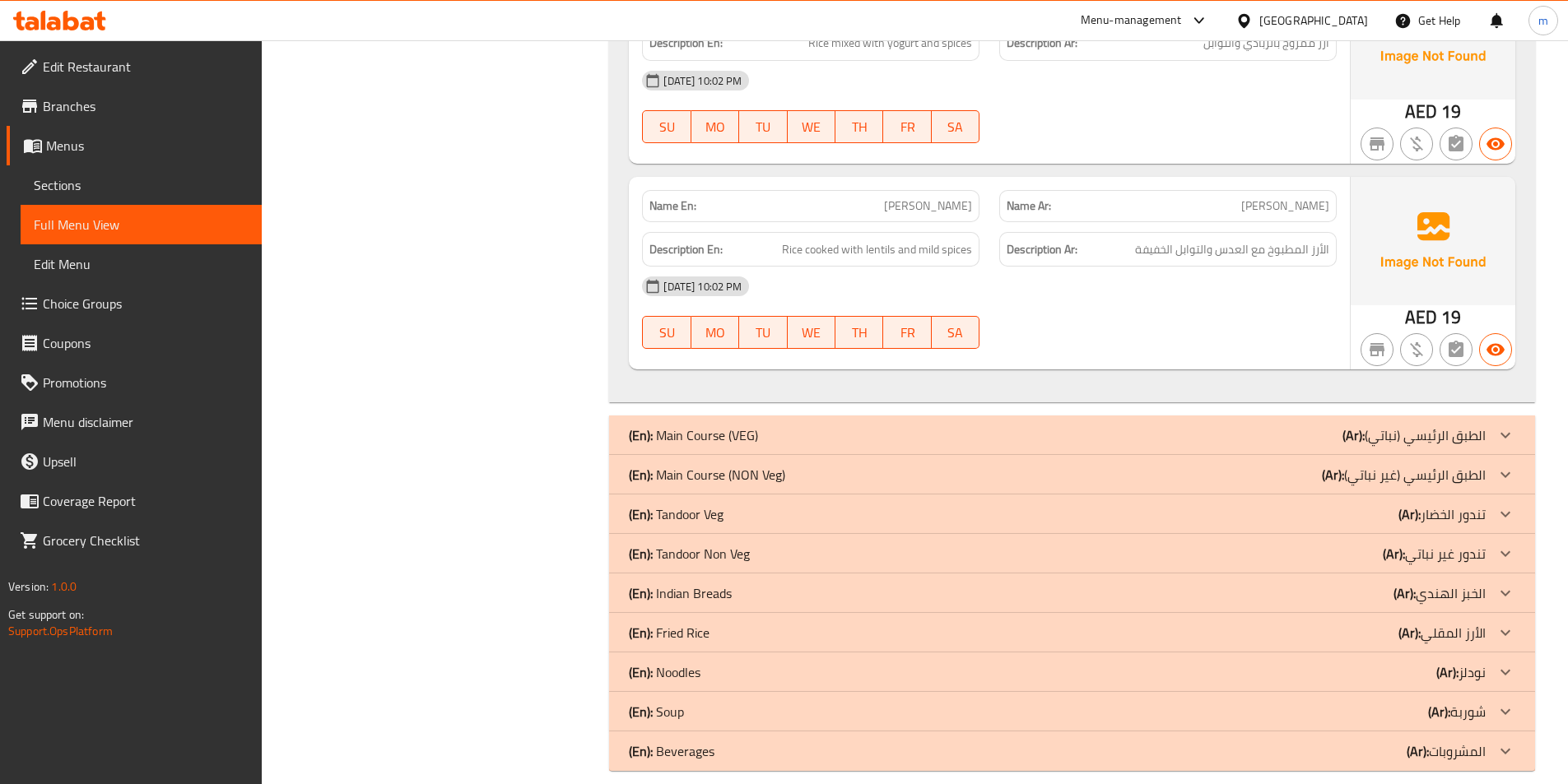
drag, startPoint x: 1183, startPoint y: 414, endPoint x: 1291, endPoint y: 390, distance: 110.6
click at [1183, 426] on div "(En): Main Course (VEG) (Ar): الطبق الرئيسي (نباتي)" at bounding box center [1057, 435] width 856 height 20
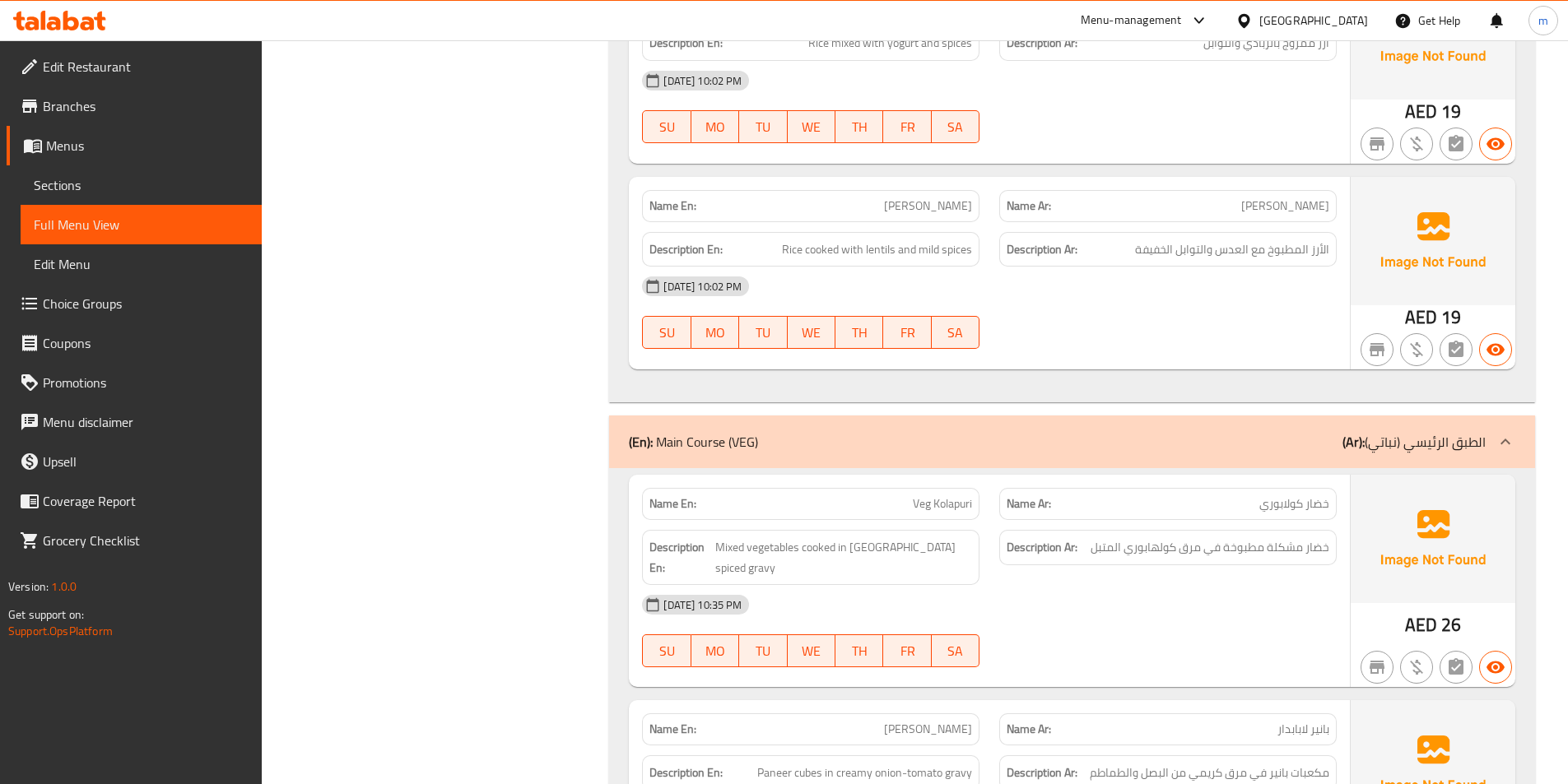
scroll to position [9329, 0]
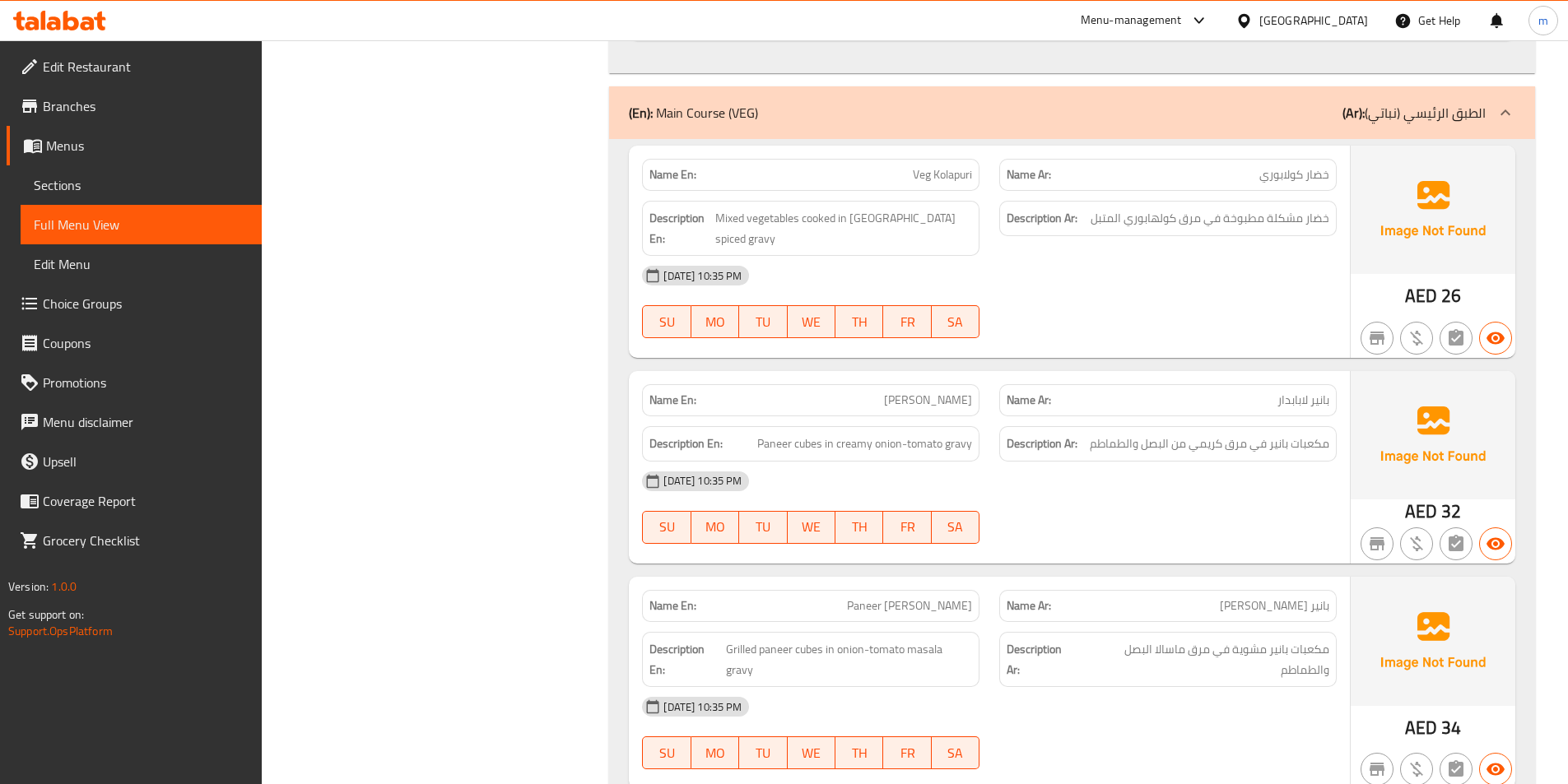
click at [941, 166] on span "Veg Kolapuri" at bounding box center [943, 175] width 60 height 17
copy span "Veg Kolapuri"
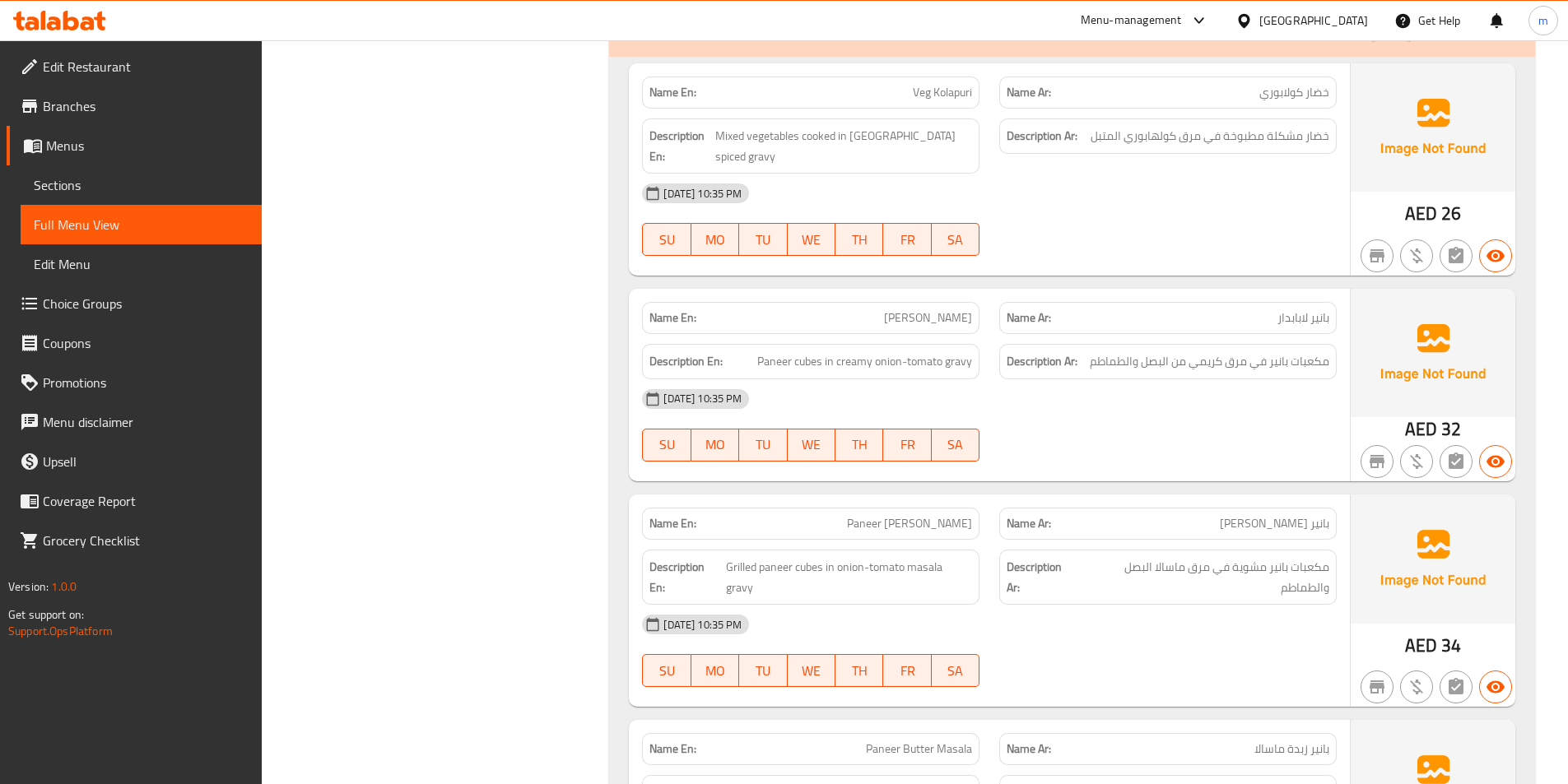
click at [930, 310] on span "Paneer Lababdar" at bounding box center [928, 318] width 88 height 17
copy span "Paneer Lababdar"
click at [943, 515] on span "Paneer Tikka Masala" at bounding box center [909, 523] width 125 height 17
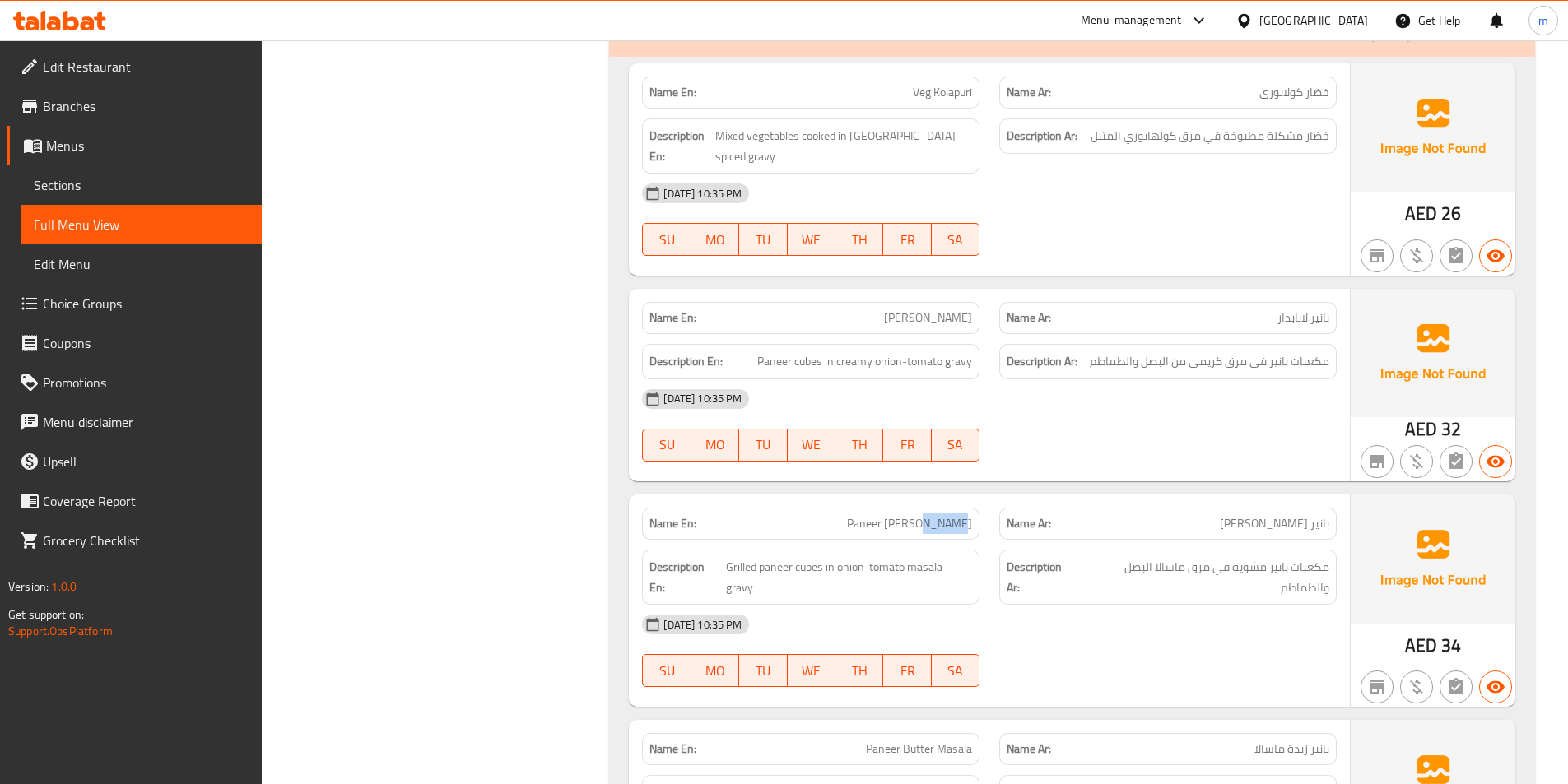
click at [943, 515] on span "Paneer Tikka Masala" at bounding box center [909, 523] width 125 height 17
copy span "Paneer Tikka Masala"
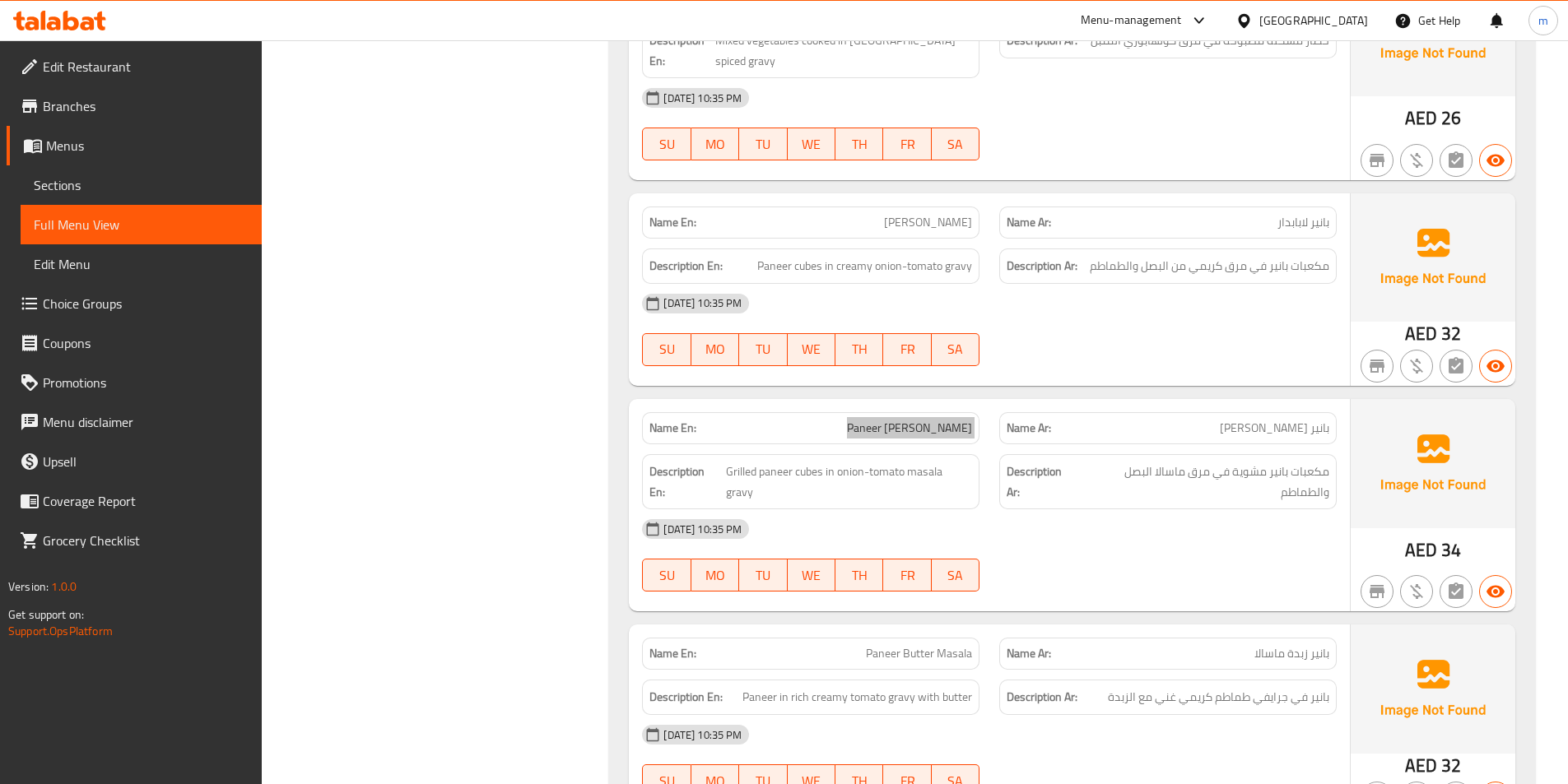
scroll to position [9740, 0]
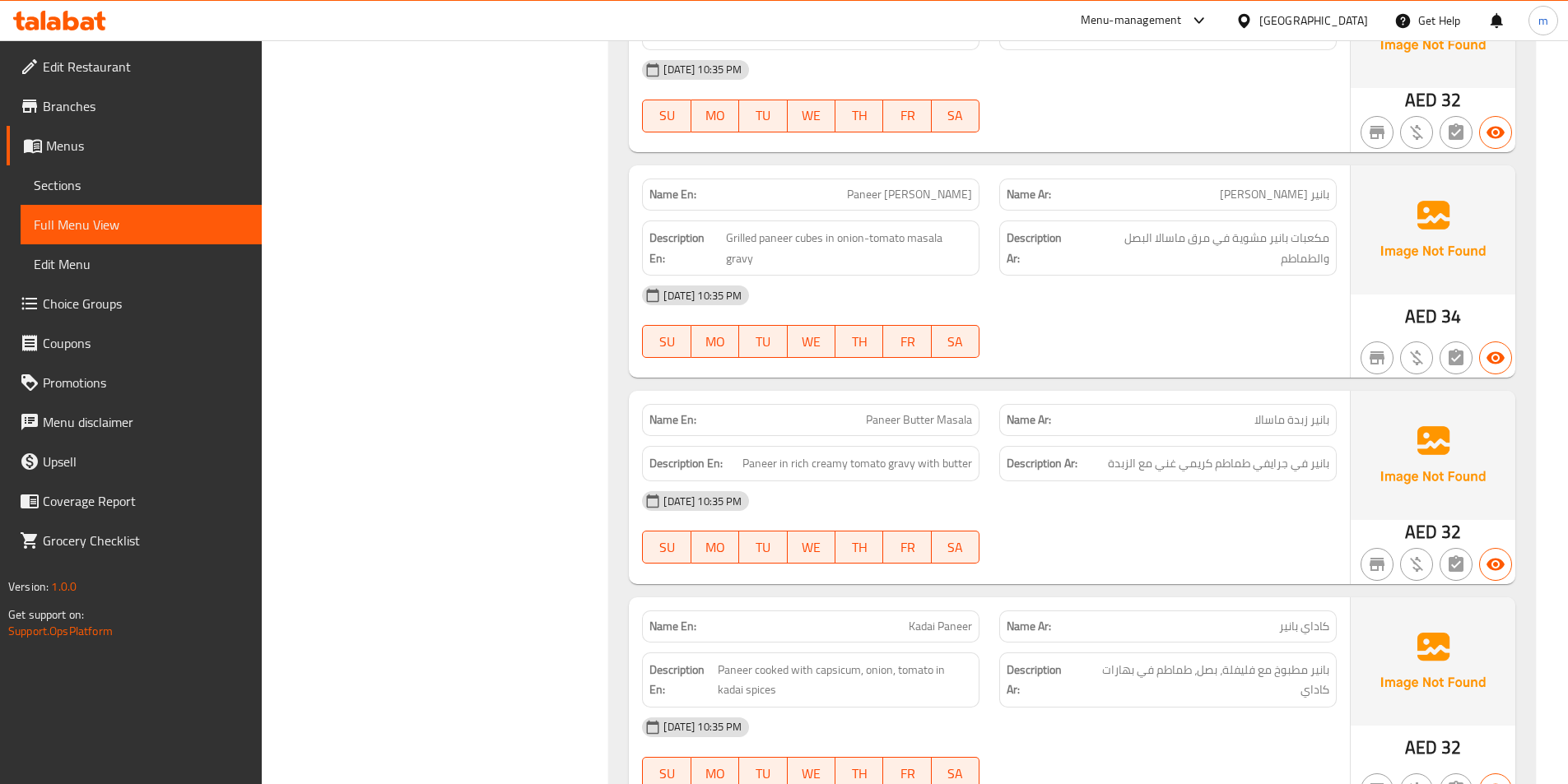
click at [899, 411] on span "Paneer Butter Masala" at bounding box center [919, 420] width 106 height 17
copy span "Paneer Butter Masala"
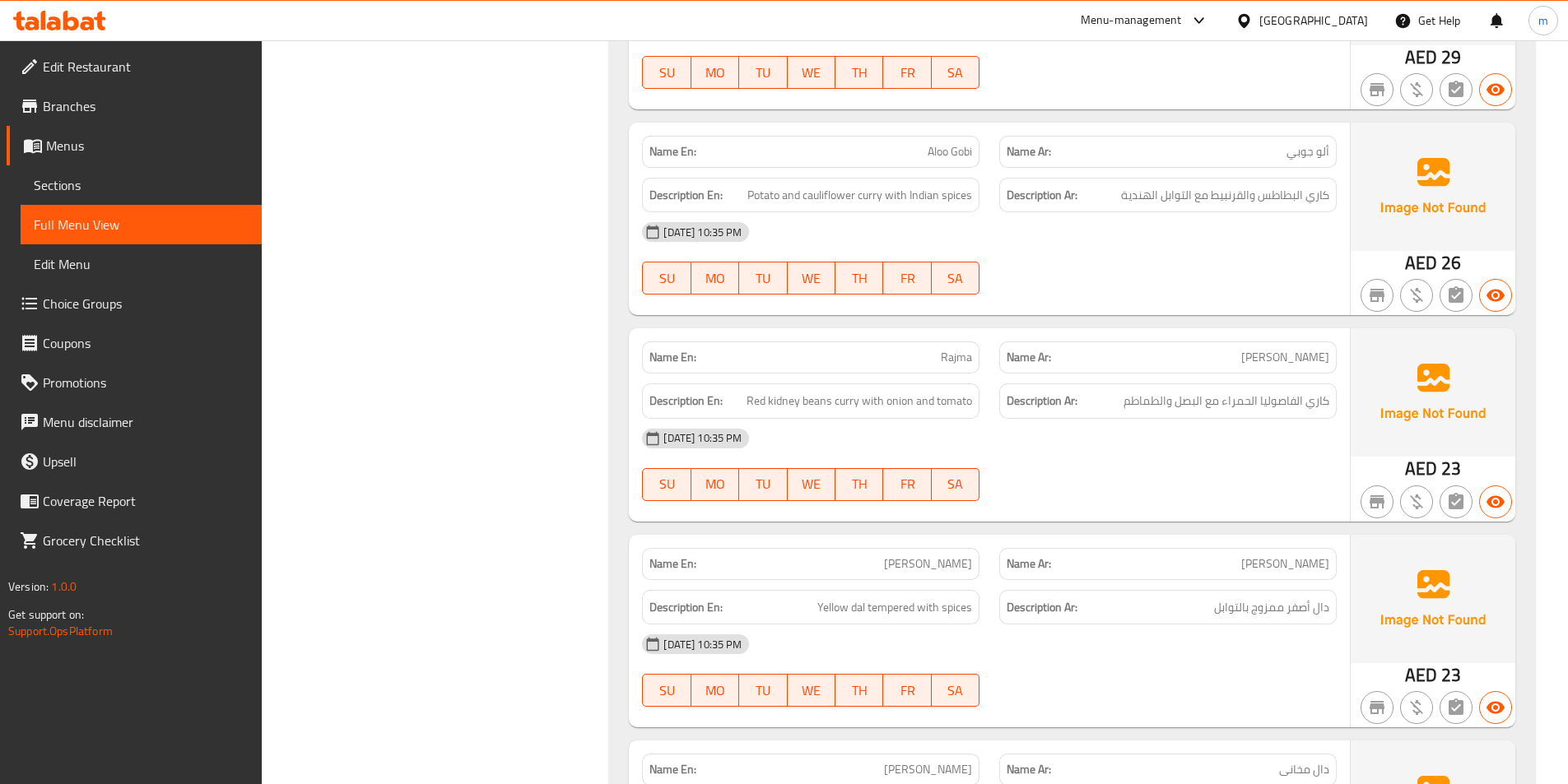
scroll to position [11303, 0]
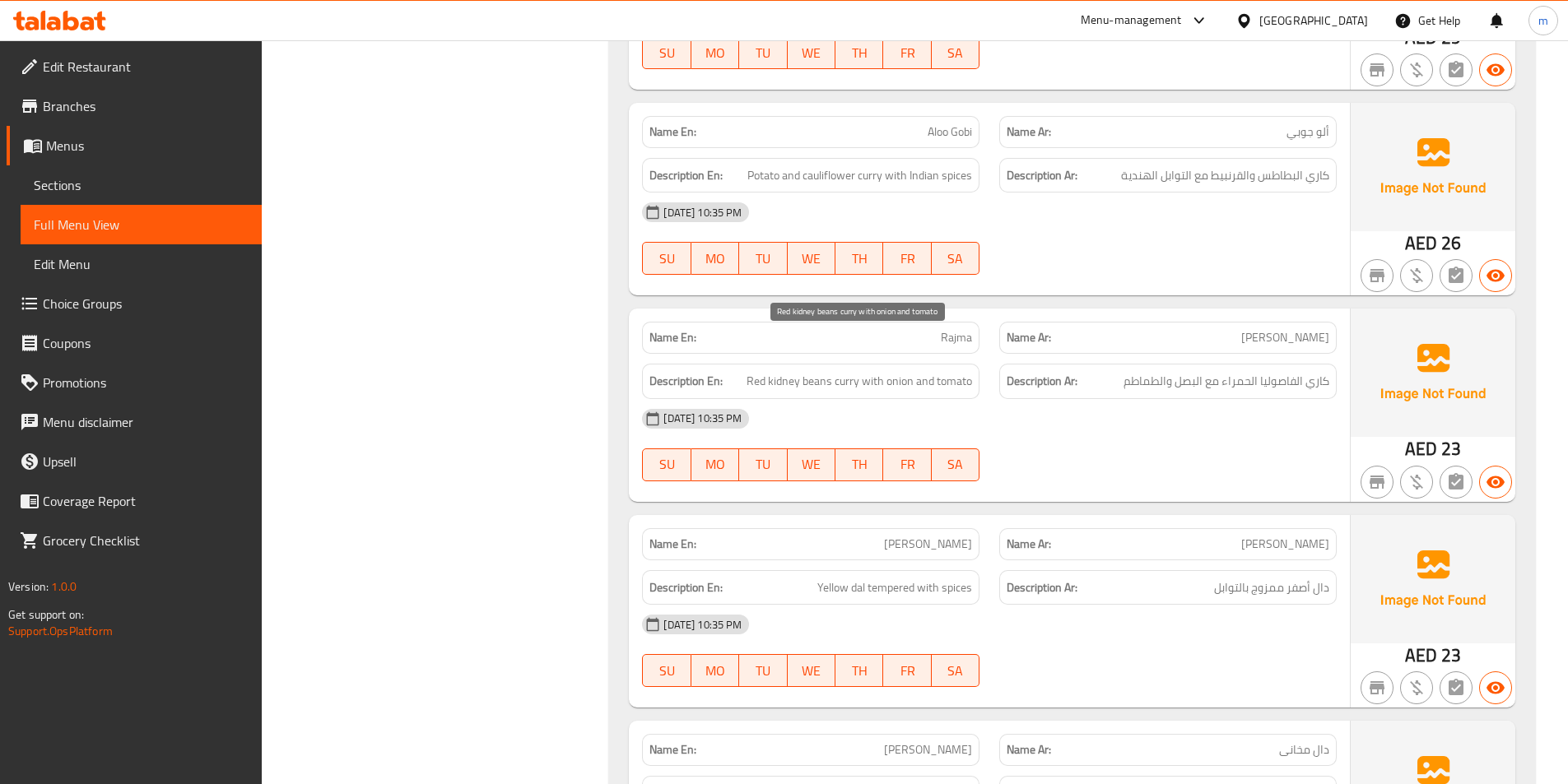
click at [789, 371] on span "Red kidney beans curry with onion and tomato" at bounding box center [859, 381] width 225 height 21
copy span "kidney"
click at [957, 322] on div "Name En: Rajma" at bounding box center [810, 338] width 337 height 32
click at [963, 329] on span "Rajma" at bounding box center [957, 337] width 31 height 17
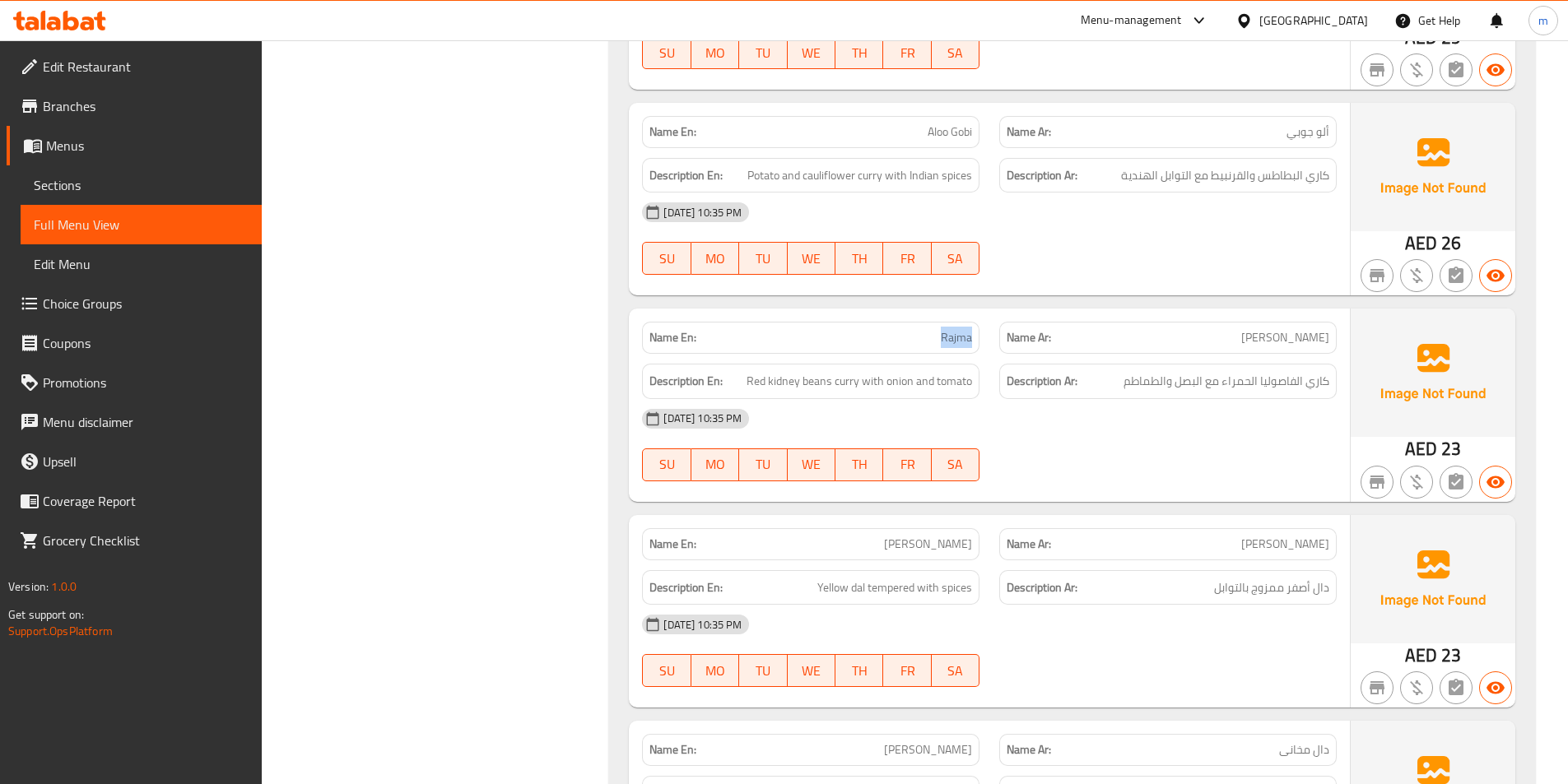
click at [963, 329] on span "Rajma" at bounding box center [957, 337] width 31 height 17
copy span "Rajma"
click at [896, 578] on span "Yellow dal tempered with spices" at bounding box center [895, 588] width 155 height 21
click at [956, 536] on span "Dal Fry" at bounding box center [928, 544] width 88 height 17
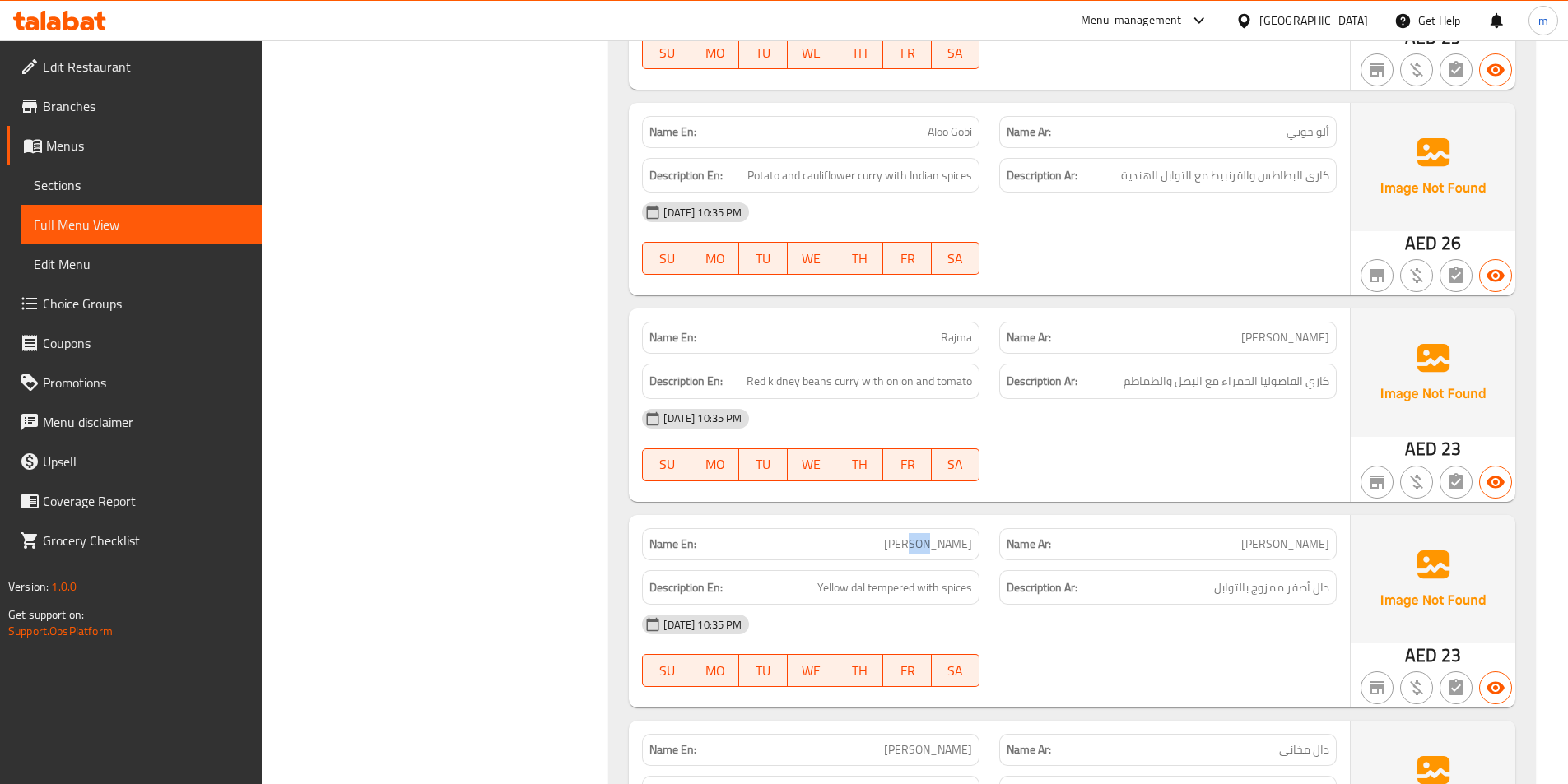
click at [956, 536] on span "Dal Fry" at bounding box center [928, 544] width 88 height 17
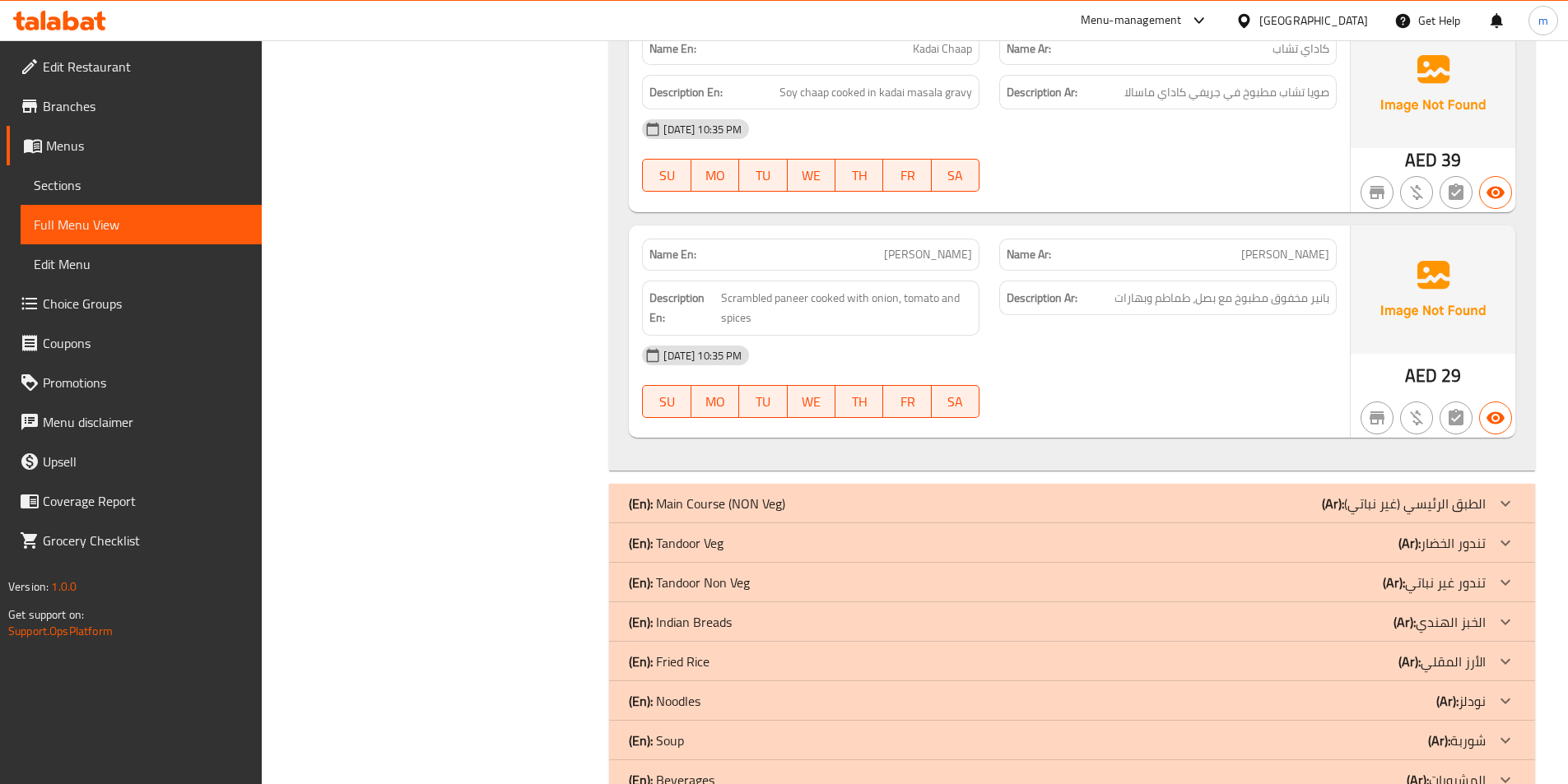
scroll to position [12426, 0]
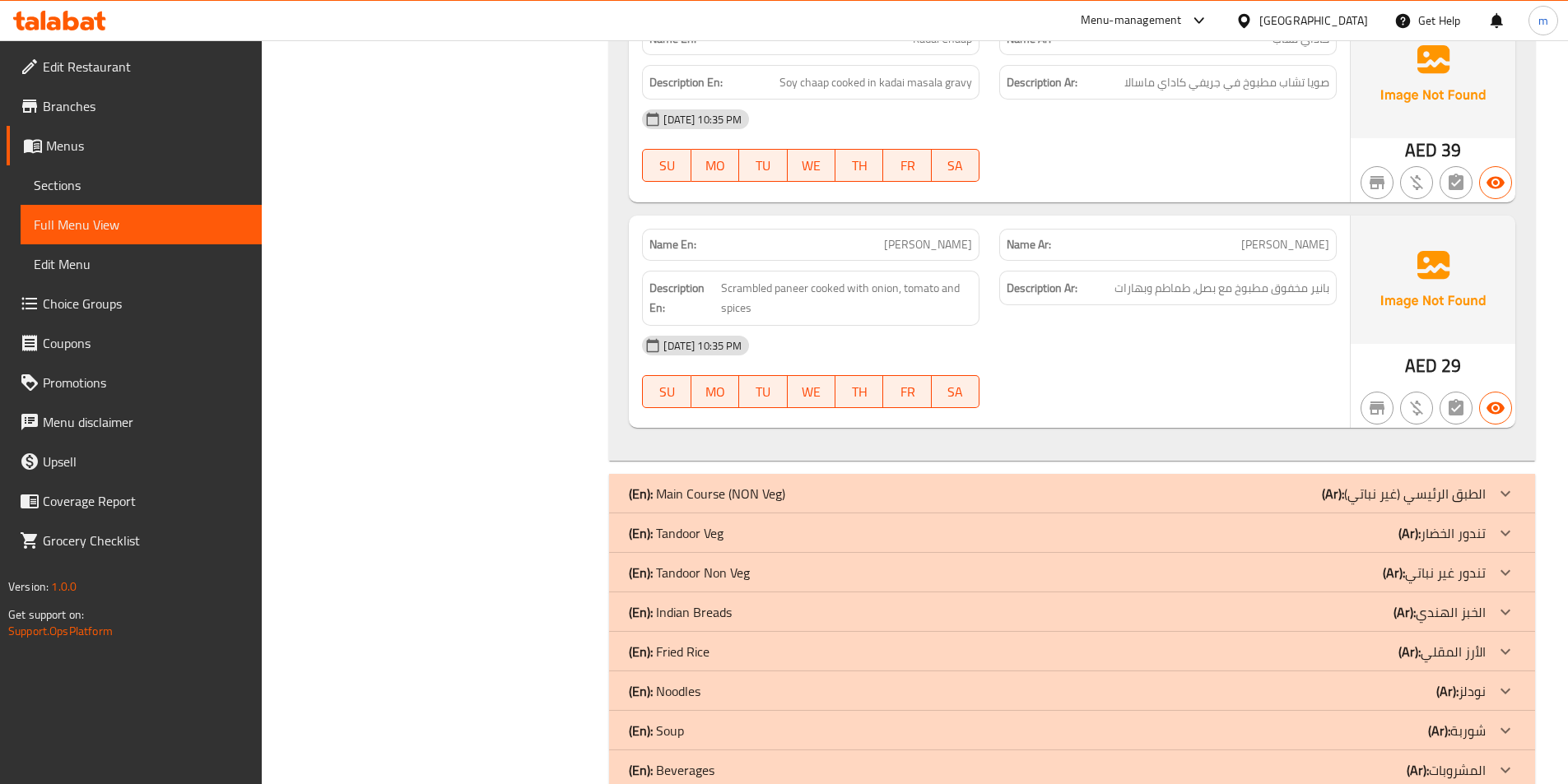
click at [1170, 483] on div "(En): Main Course (NON Veg) (Ar): الطبق الرئيسي (غير نباتي)" at bounding box center [1057, 493] width 856 height 20
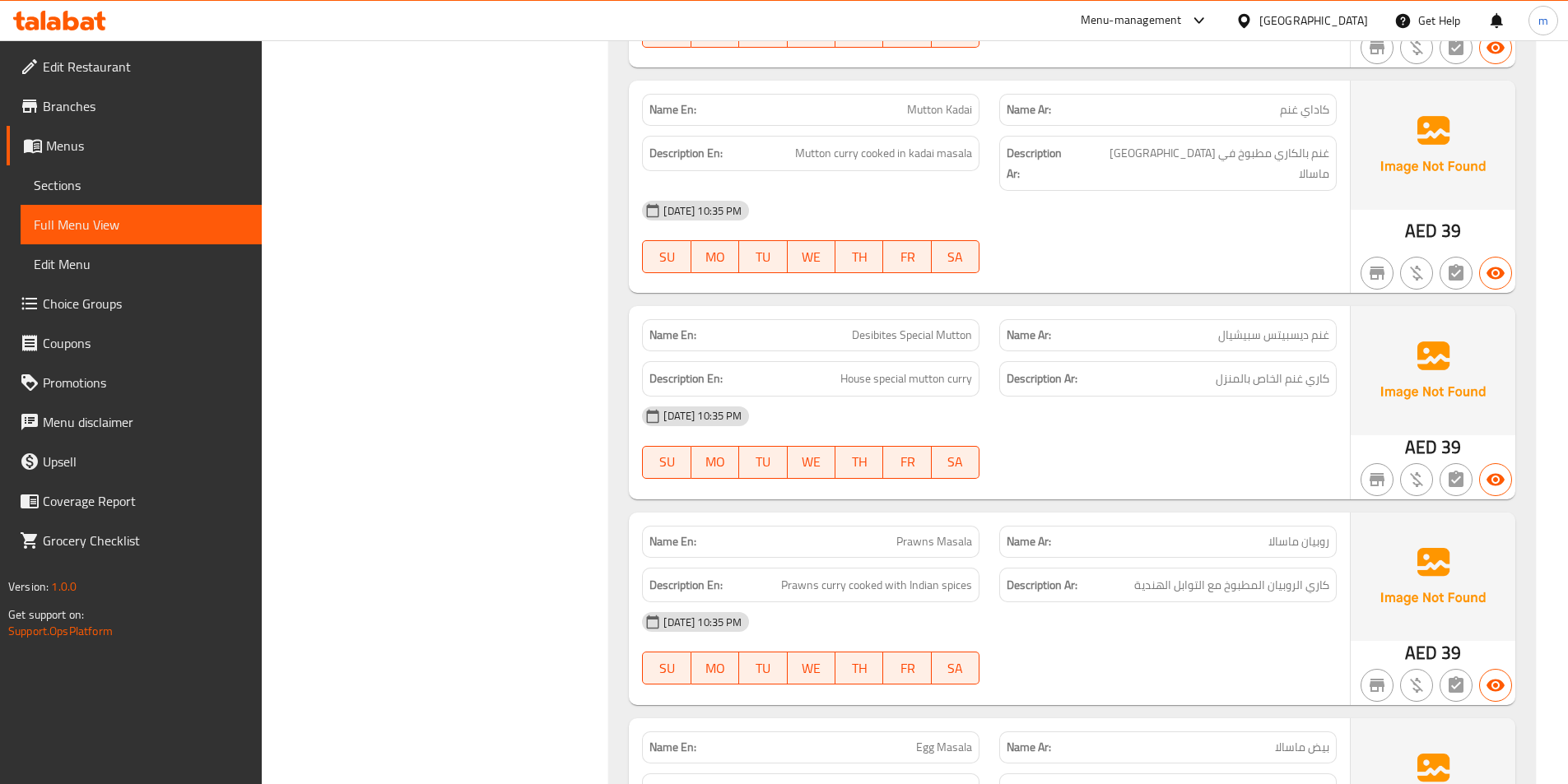
scroll to position [15881, 0]
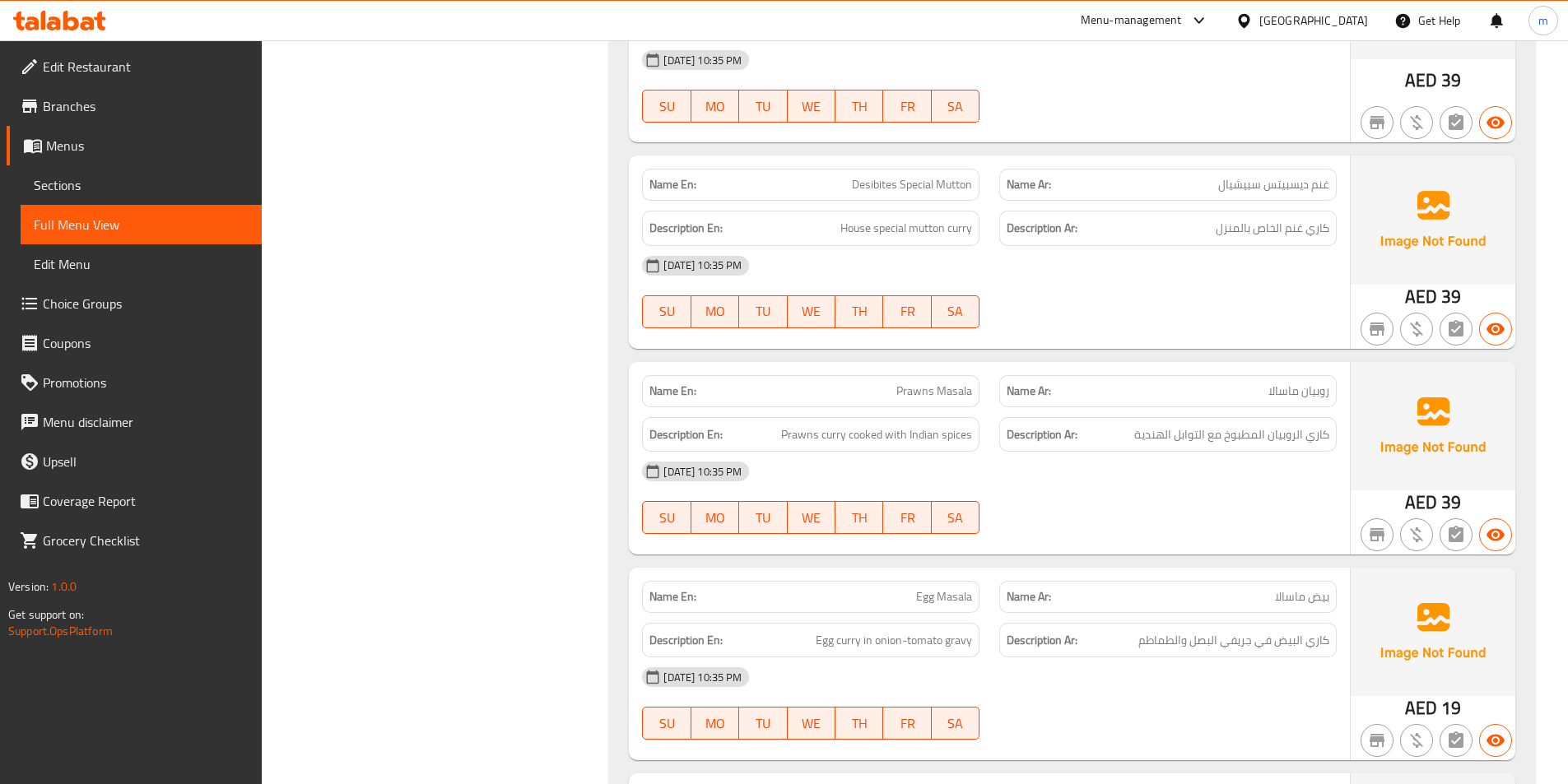
click at [940, 176] on span "Desibites Special Mutton" at bounding box center [911, 185] width 120 height 17
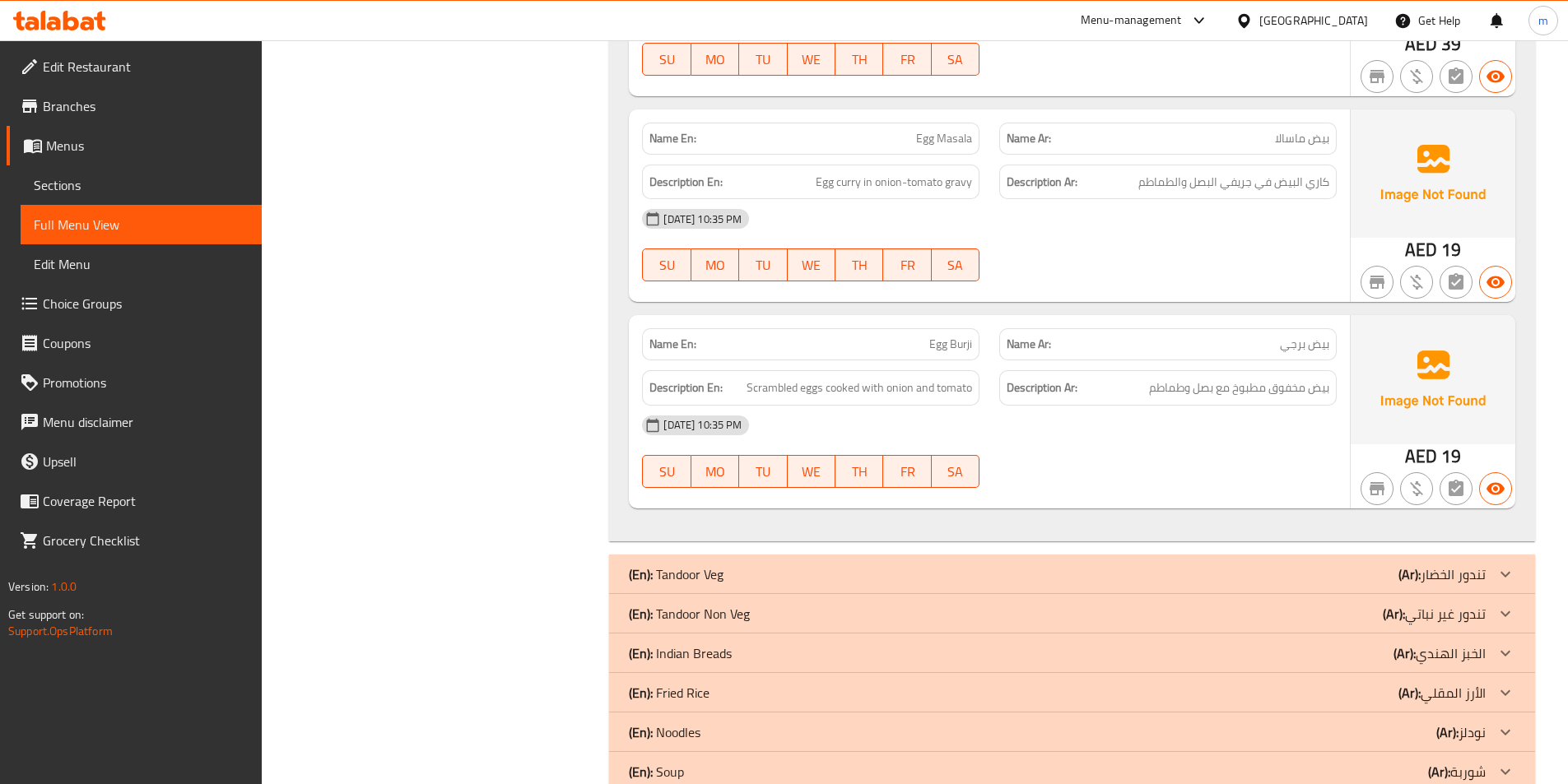
scroll to position [16341, 0]
click at [1158, 563] on div "(En): Tandoor Veg (Ar): تندور الخضار" at bounding box center [1057, 573] width 856 height 20
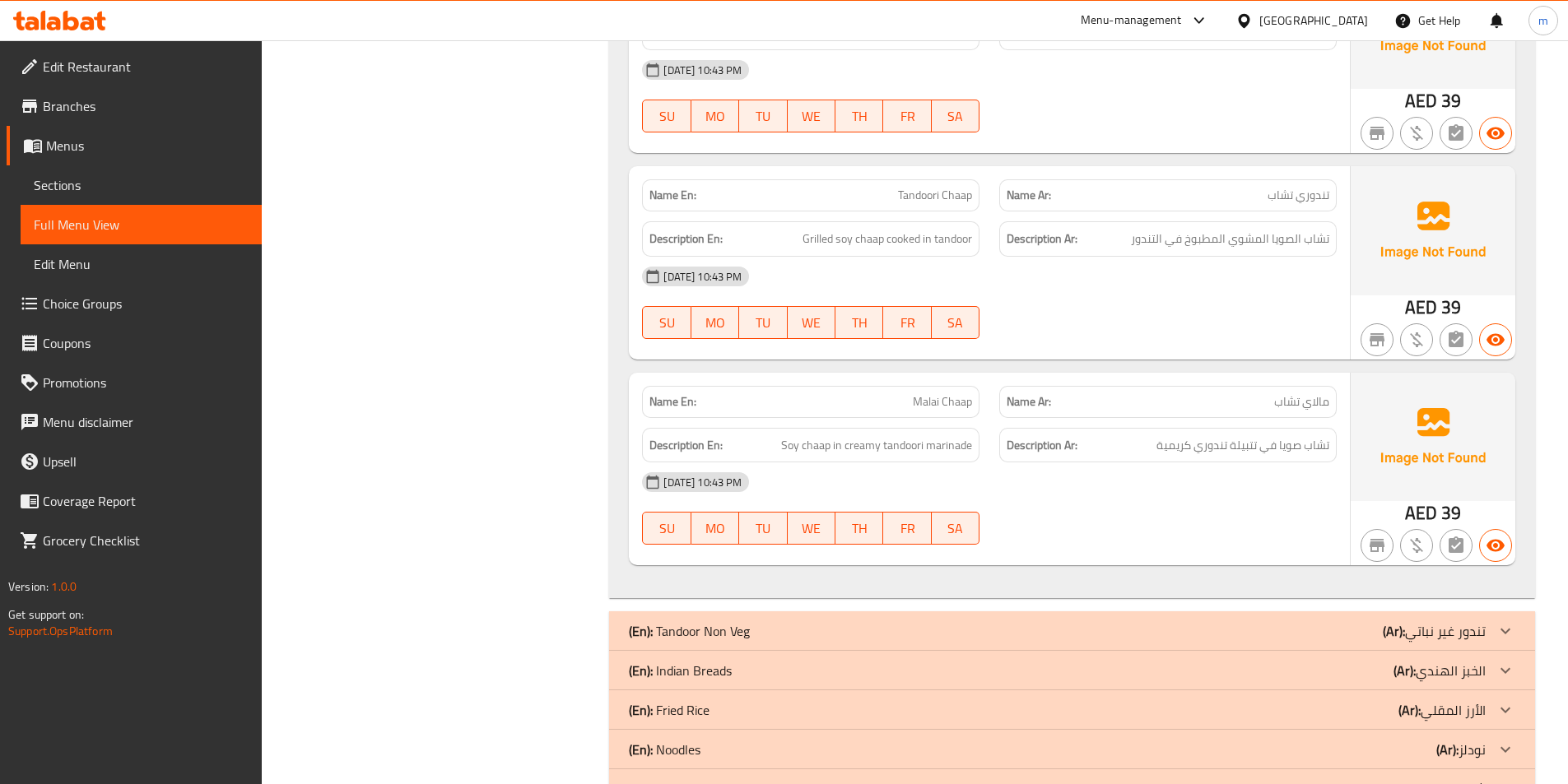
scroll to position [17217, 0]
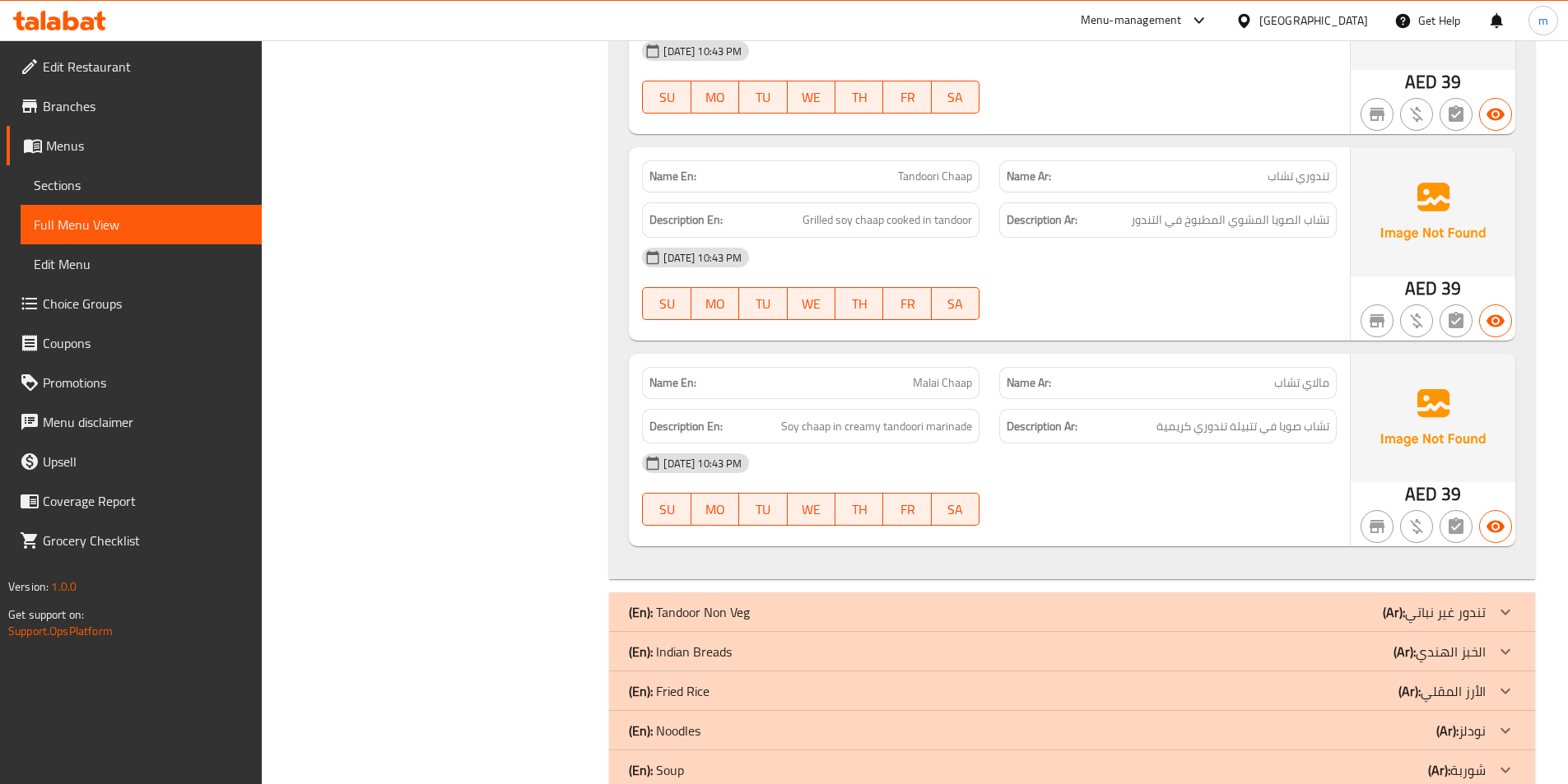
click at [1384, 599] on b "(Ar):" at bounding box center [1393, 612] width 22 height 25
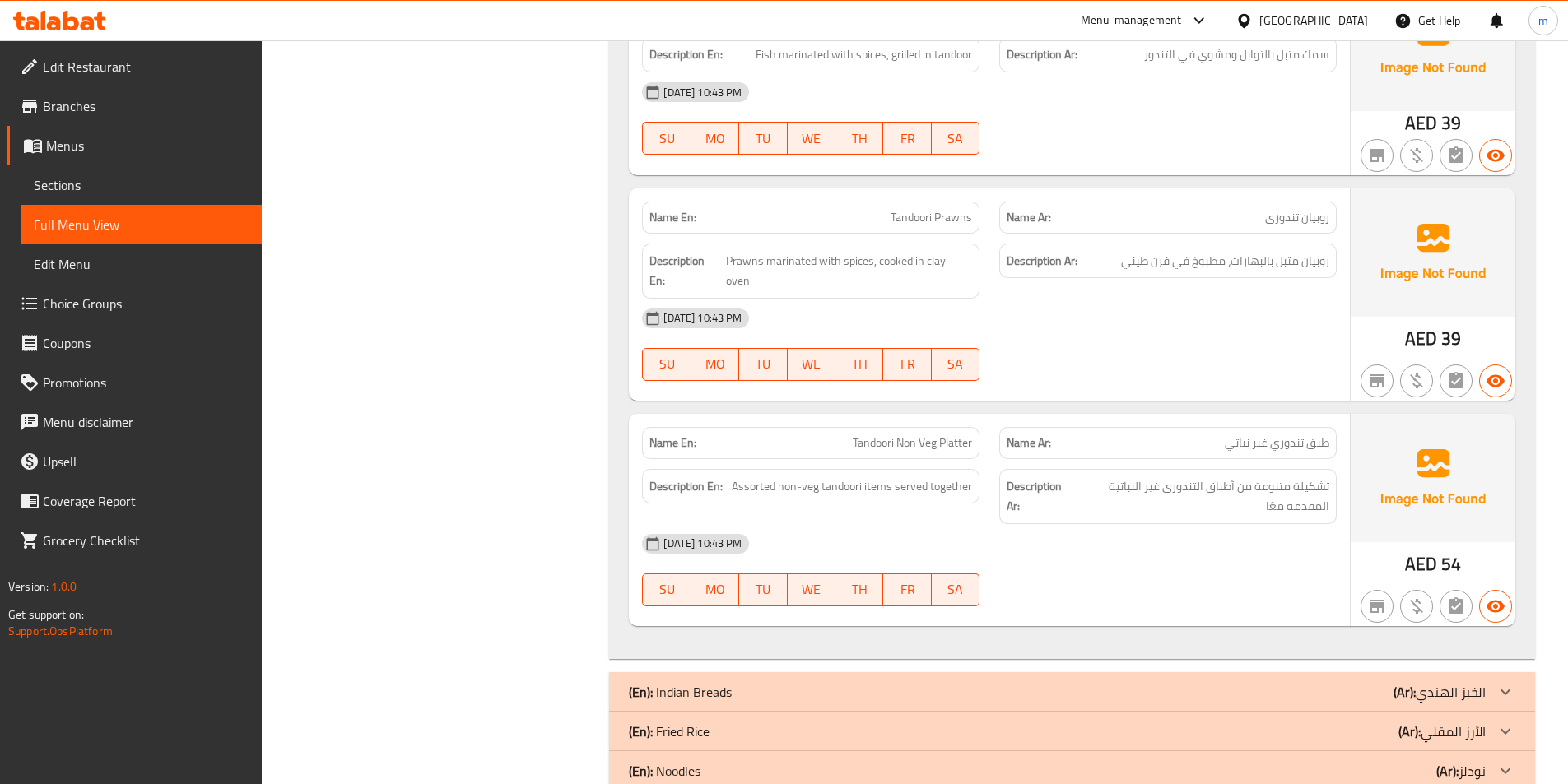
scroll to position [19162, 0]
drag, startPoint x: 1373, startPoint y: 574, endPoint x: 947, endPoint y: 432, distance: 449.0
click at [1373, 681] on div "(En): Indian Breads (Ar): الخبز الهندي" at bounding box center [1057, 690] width 856 height 20
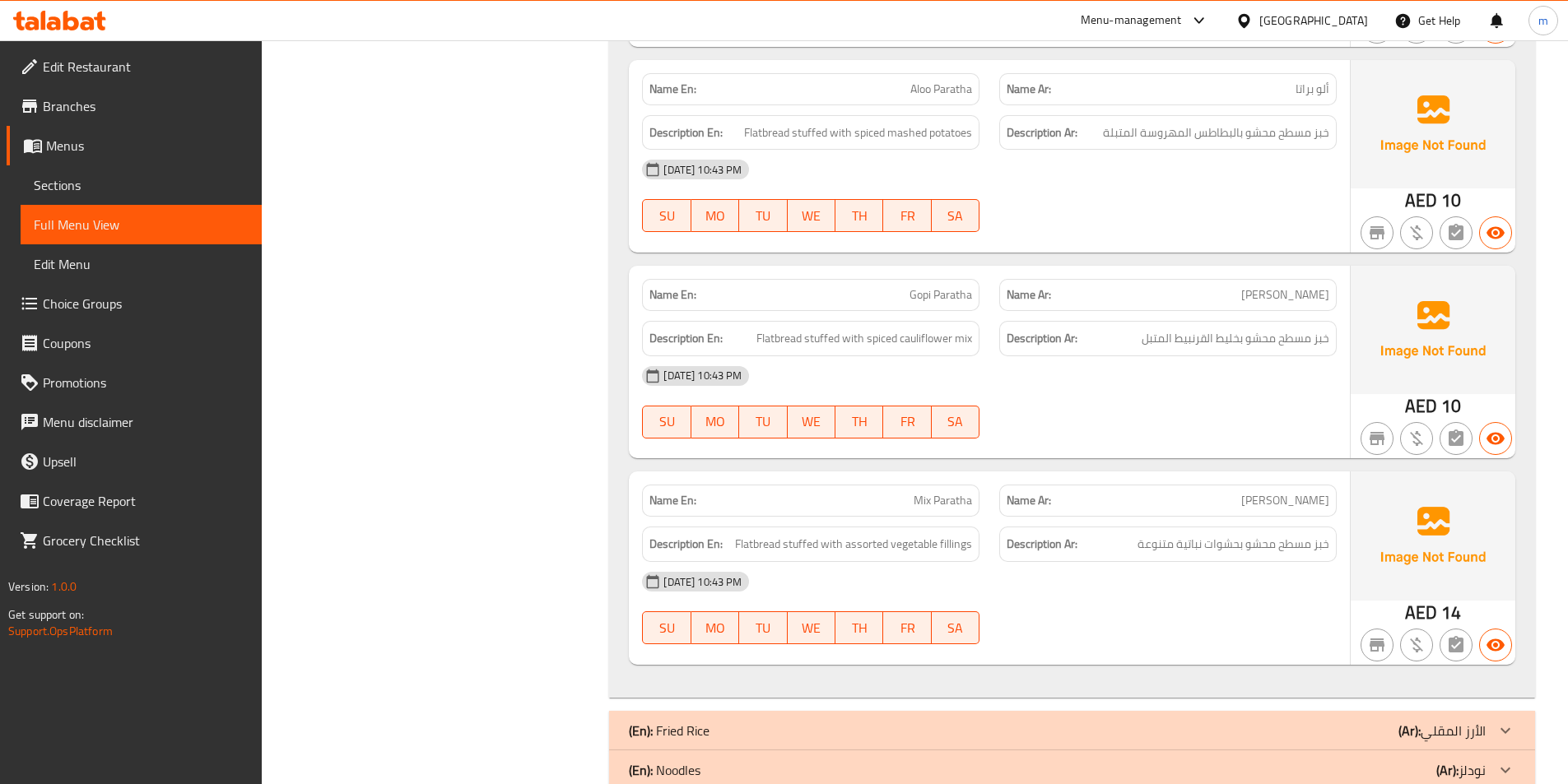
scroll to position [20450, 0]
drag, startPoint x: 1344, startPoint y: 612, endPoint x: 1543, endPoint y: 582, distance: 201.2
click at [1344, 719] on div "(En): Fried Rice (Ar): الأرز المقلي" at bounding box center [1057, 729] width 856 height 20
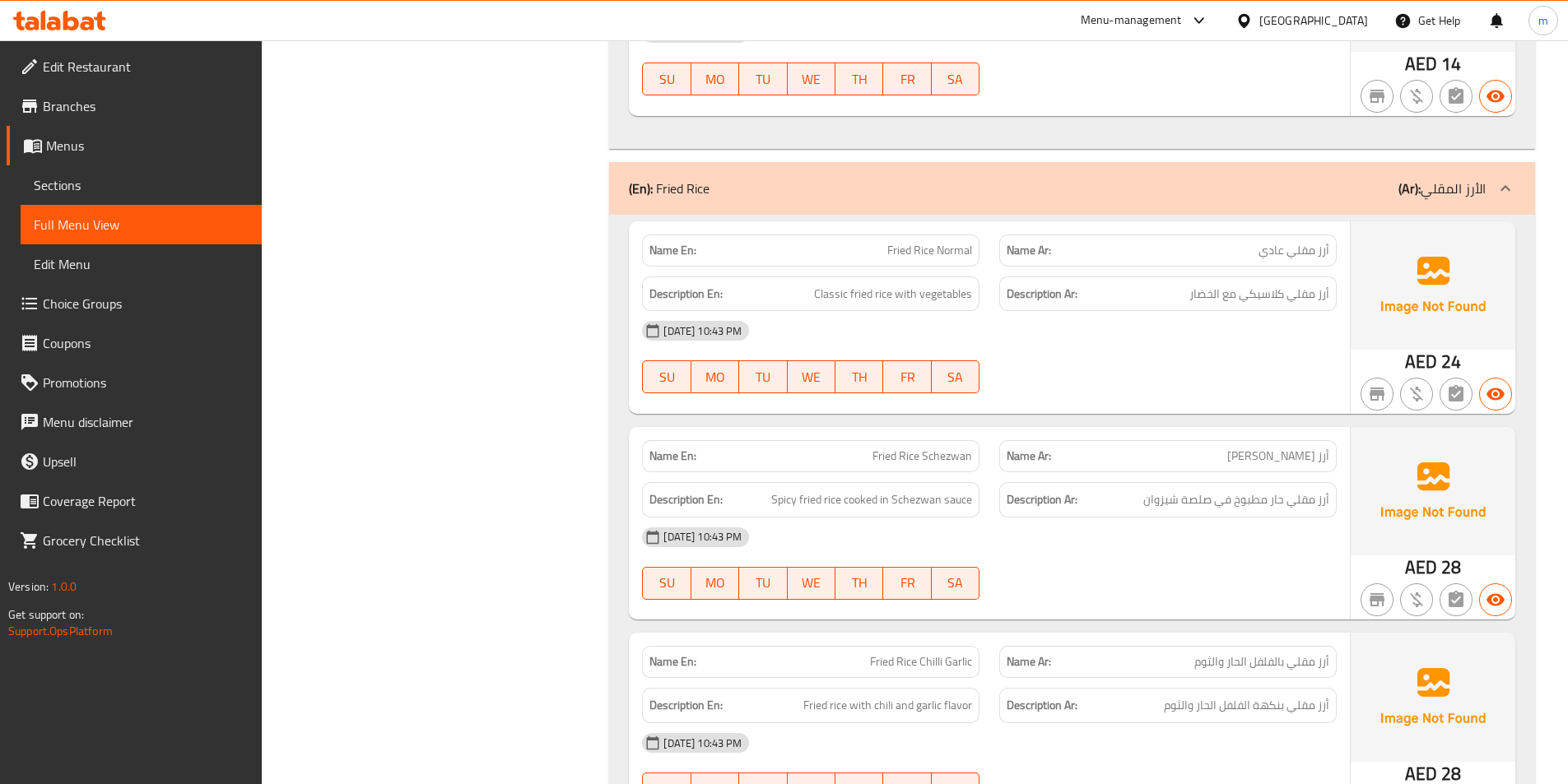
scroll to position [21108, 0]
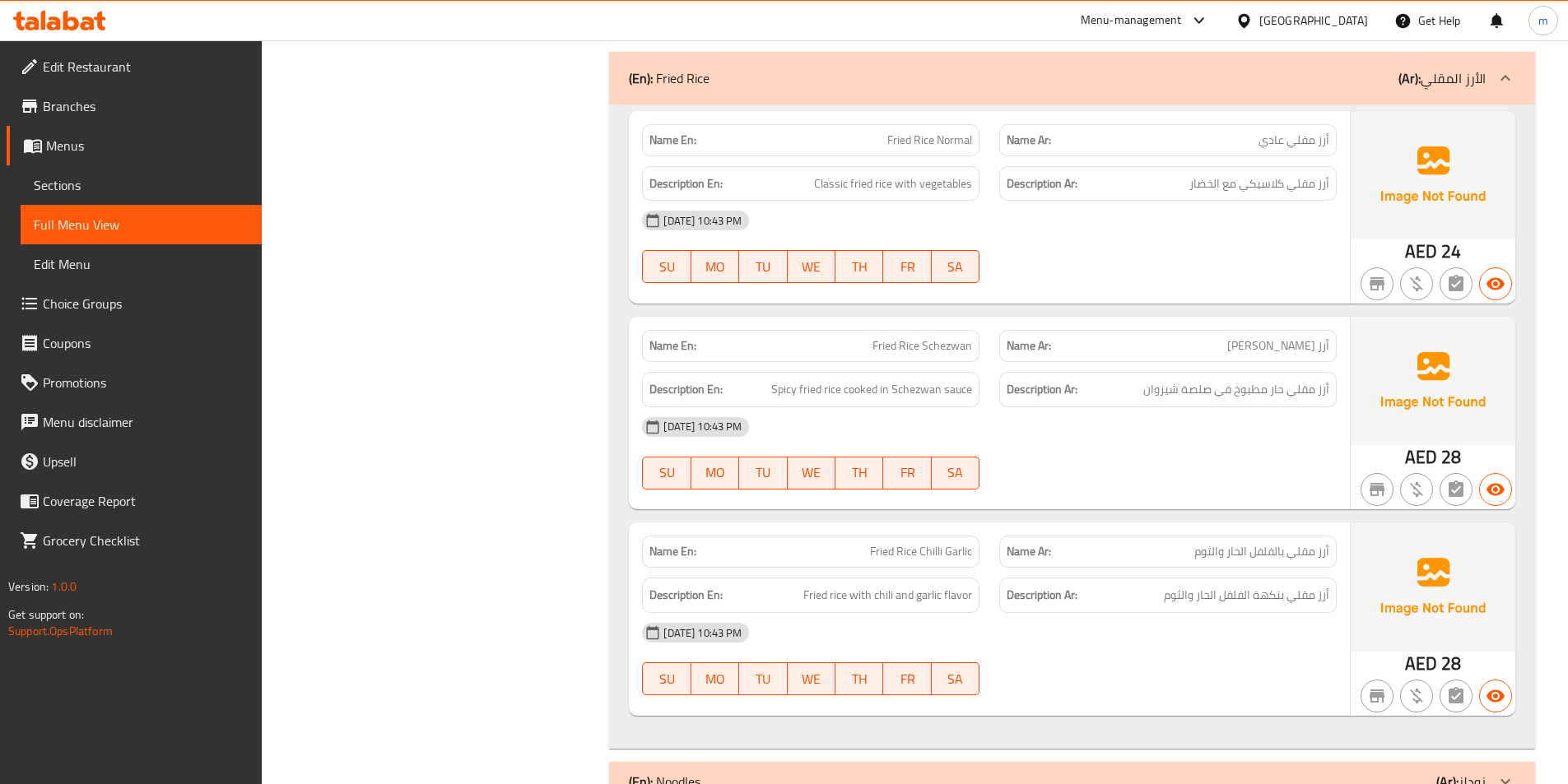
click at [1253, 772] on div "(En): Noodles (Ar): نودلز" at bounding box center [1057, 782] width 856 height 20
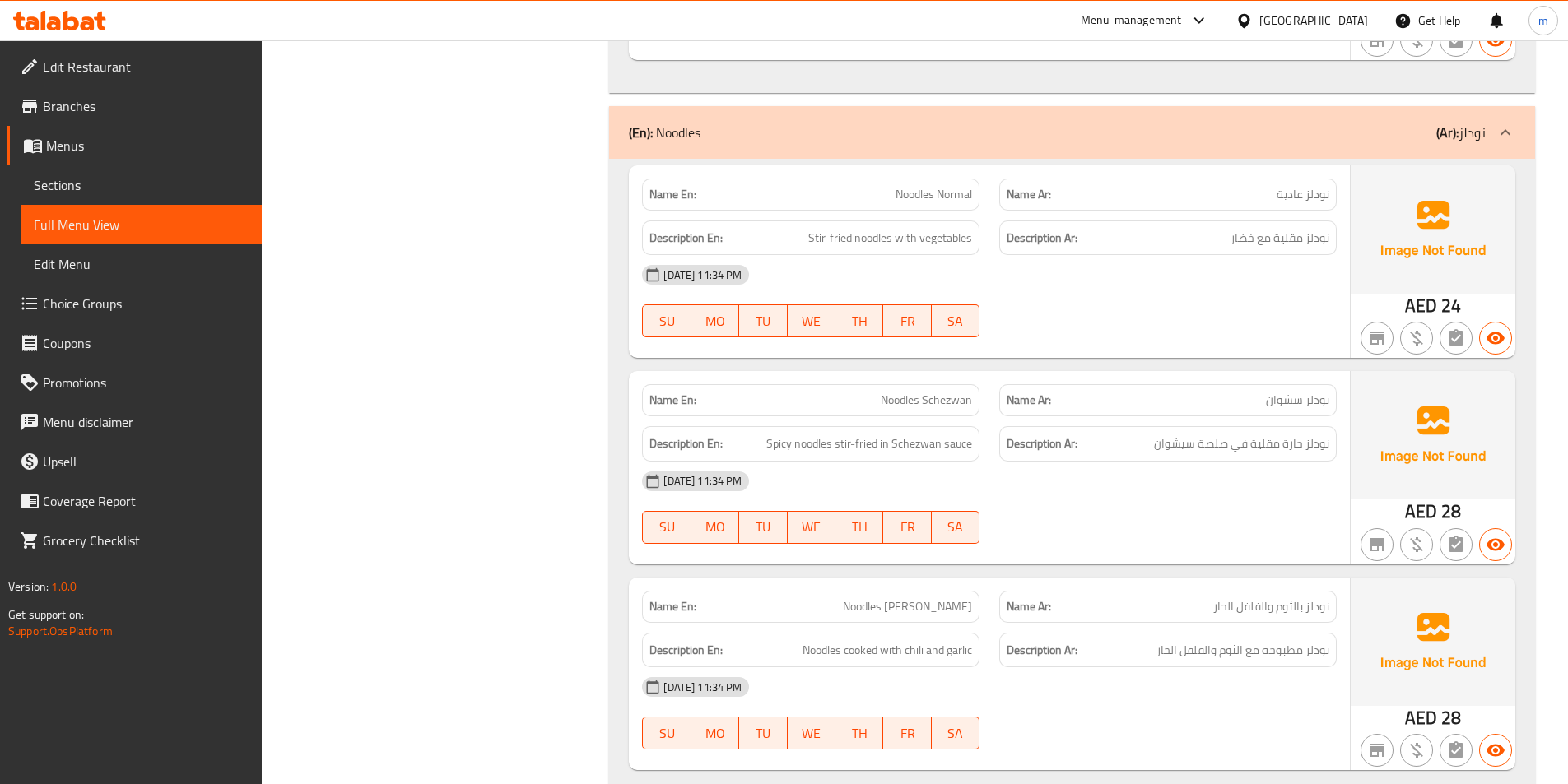
scroll to position [21791, 0]
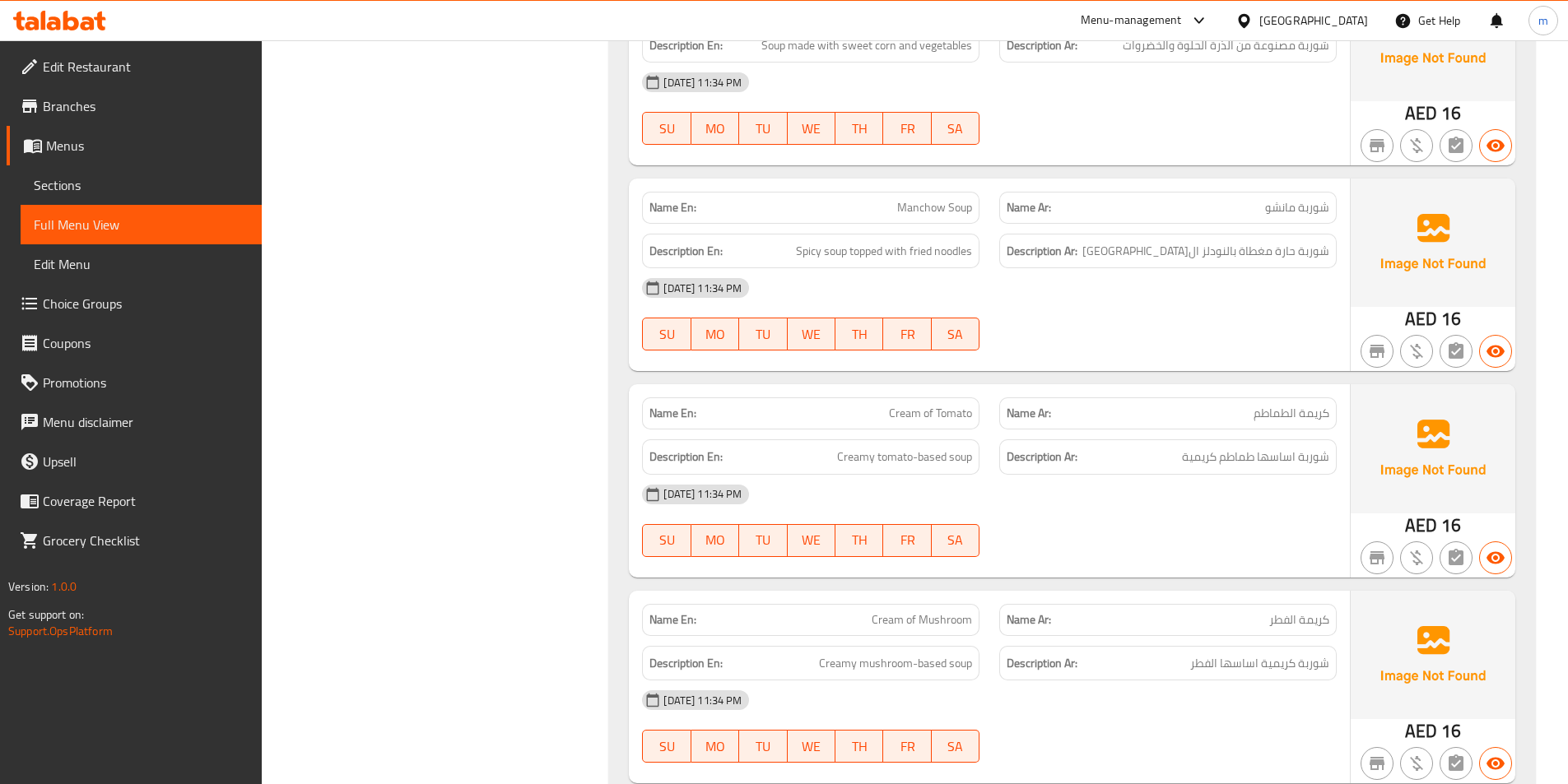
scroll to position [23080, 0]
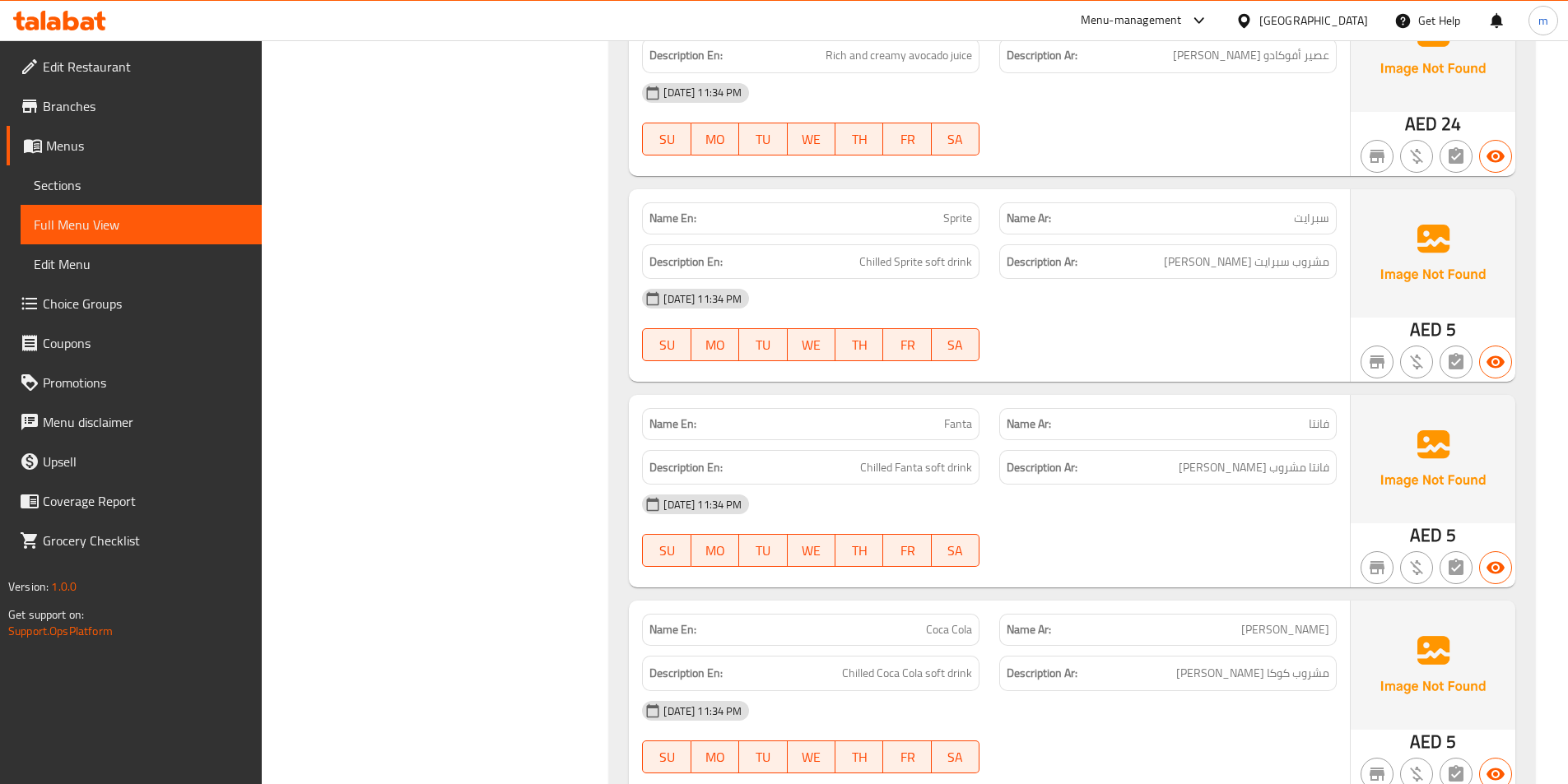
scroll to position [25054, 0]
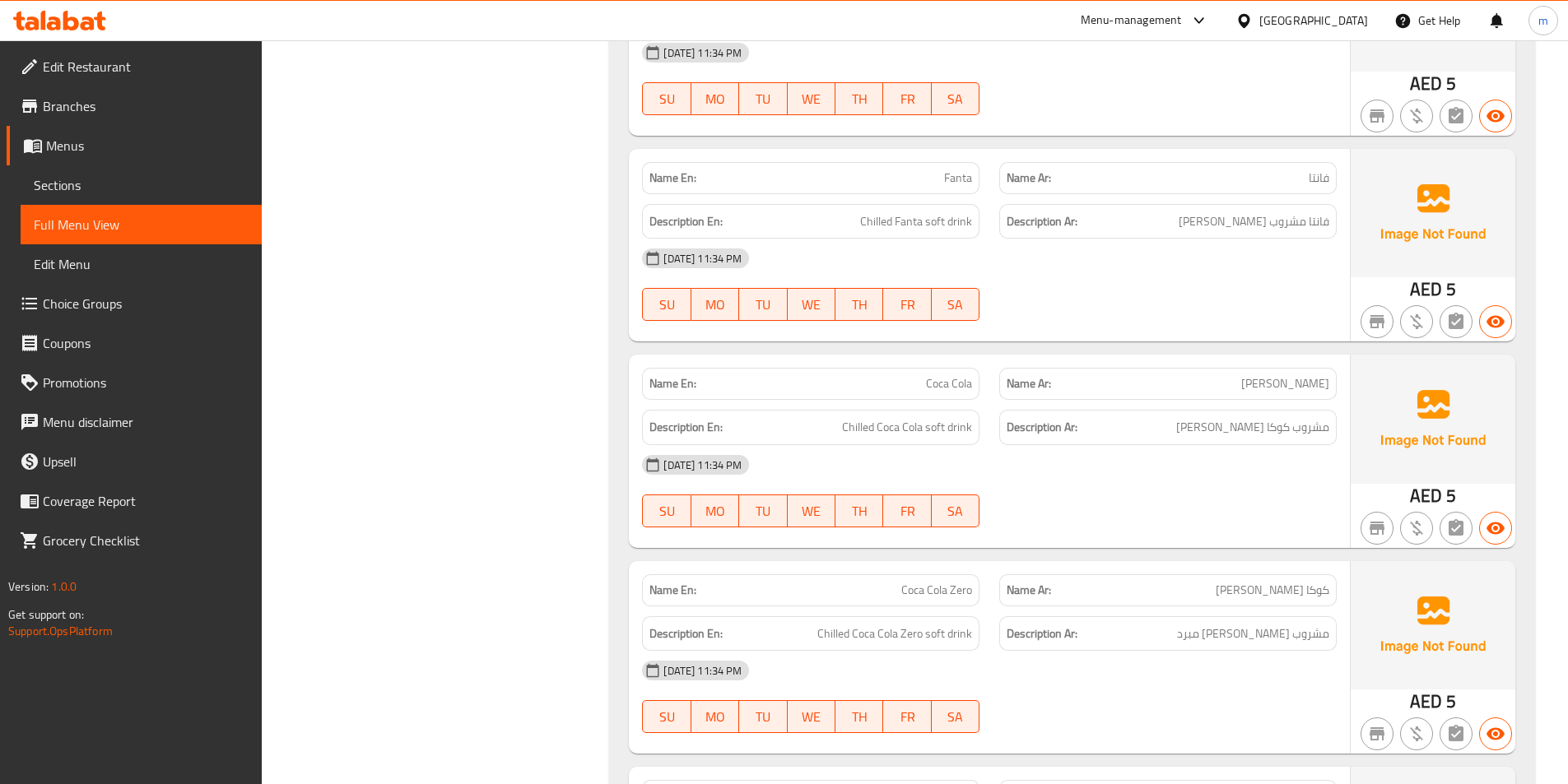
click at [945, 375] on span "Coca Cola" at bounding box center [949, 383] width 46 height 17
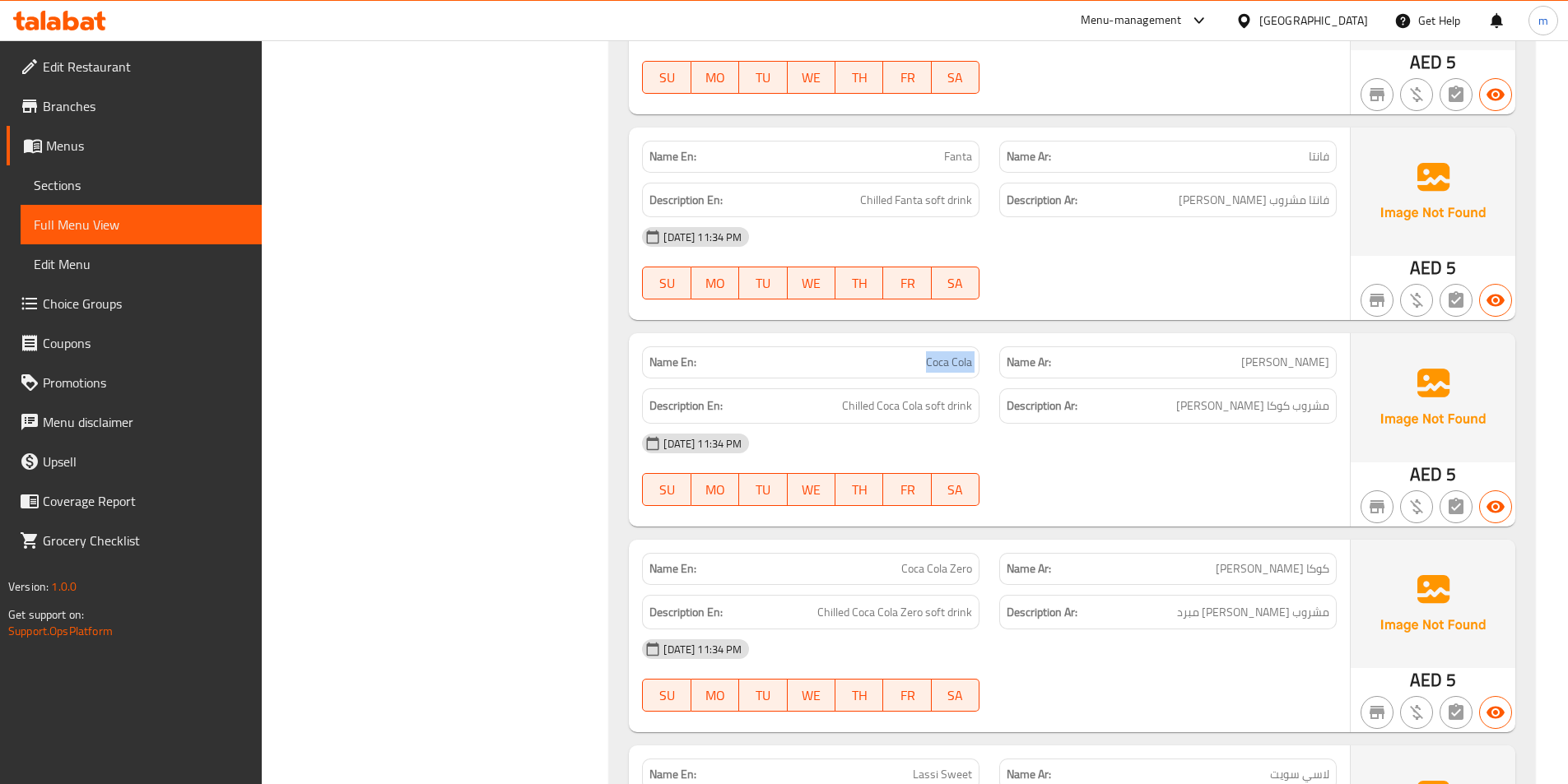
scroll to position [24973, 0]
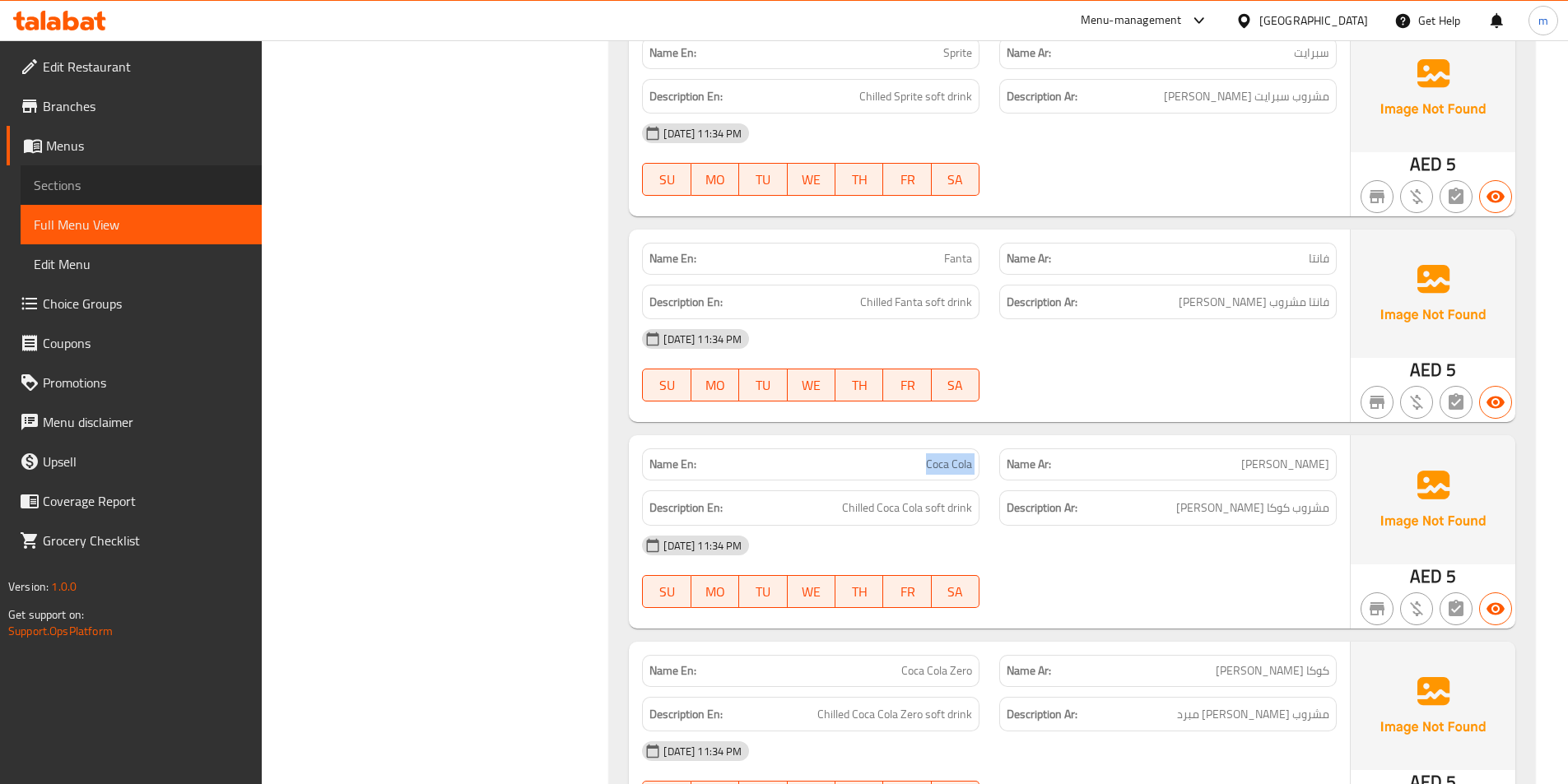
click at [142, 181] on span "Sections" at bounding box center [141, 185] width 215 height 20
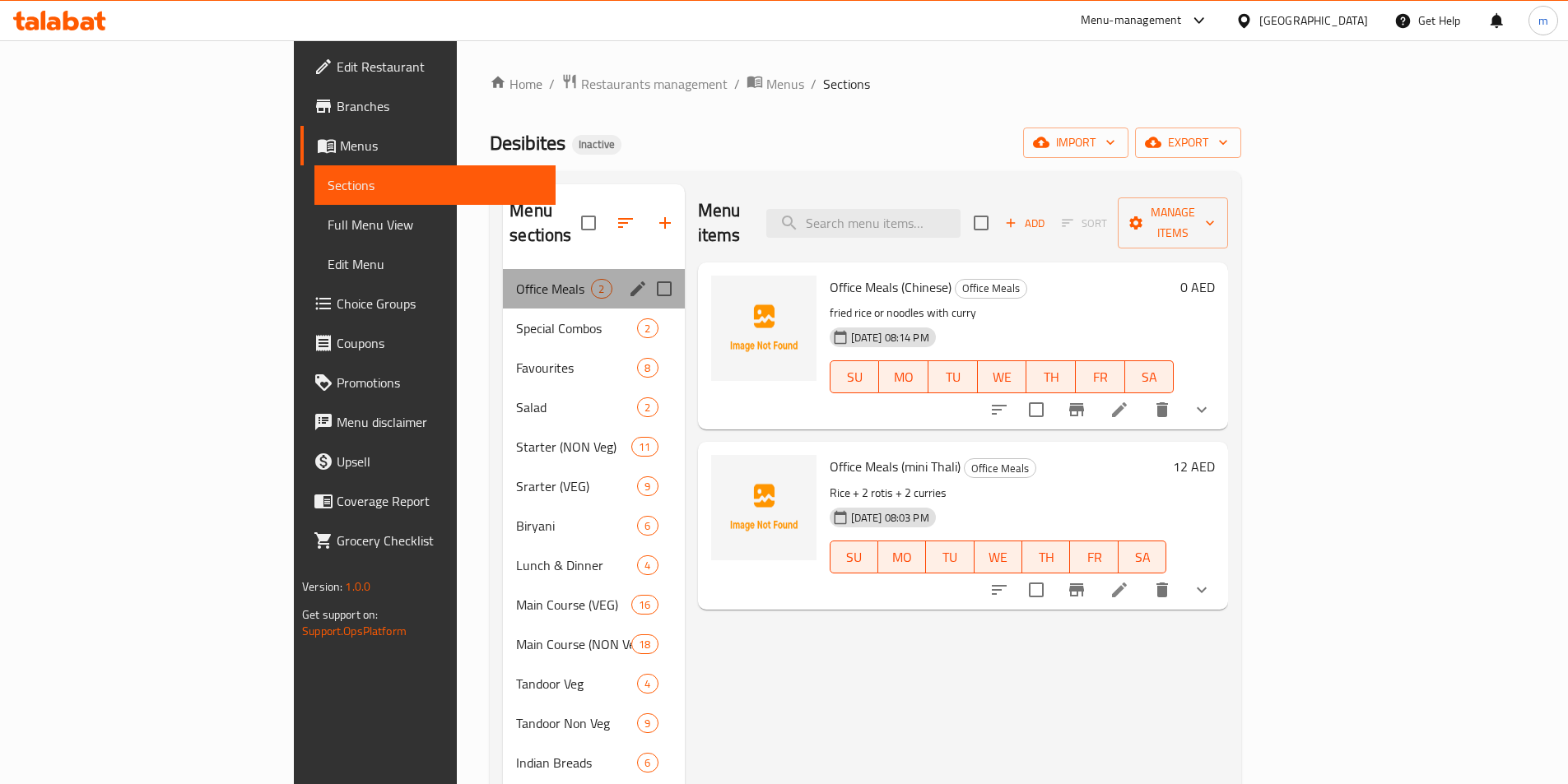
click at [503, 282] on div "Office Meals 2" at bounding box center [593, 289] width 181 height 40
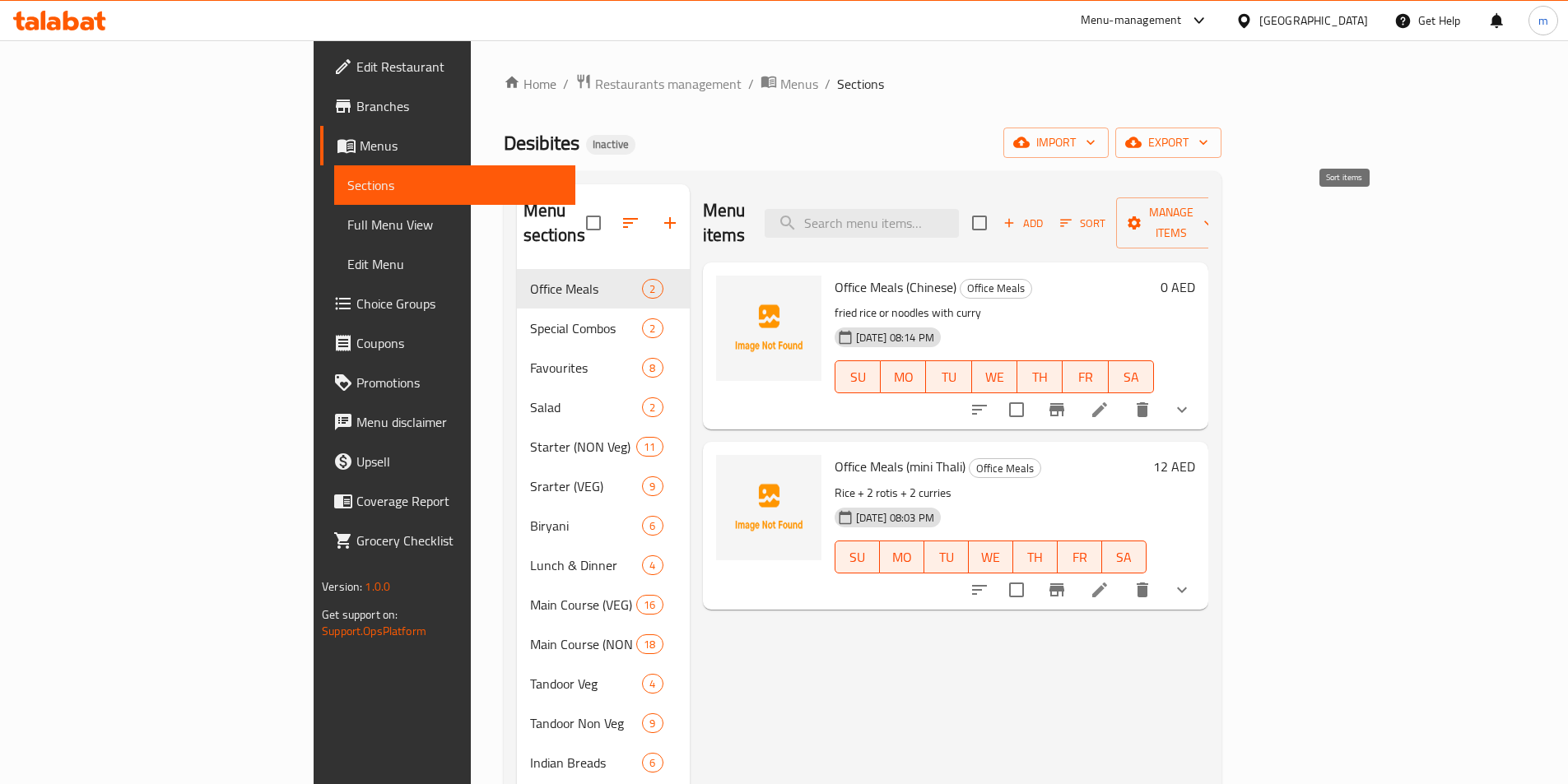
click at [1073, 215] on icon "button" at bounding box center [1066, 223] width 15 height 15
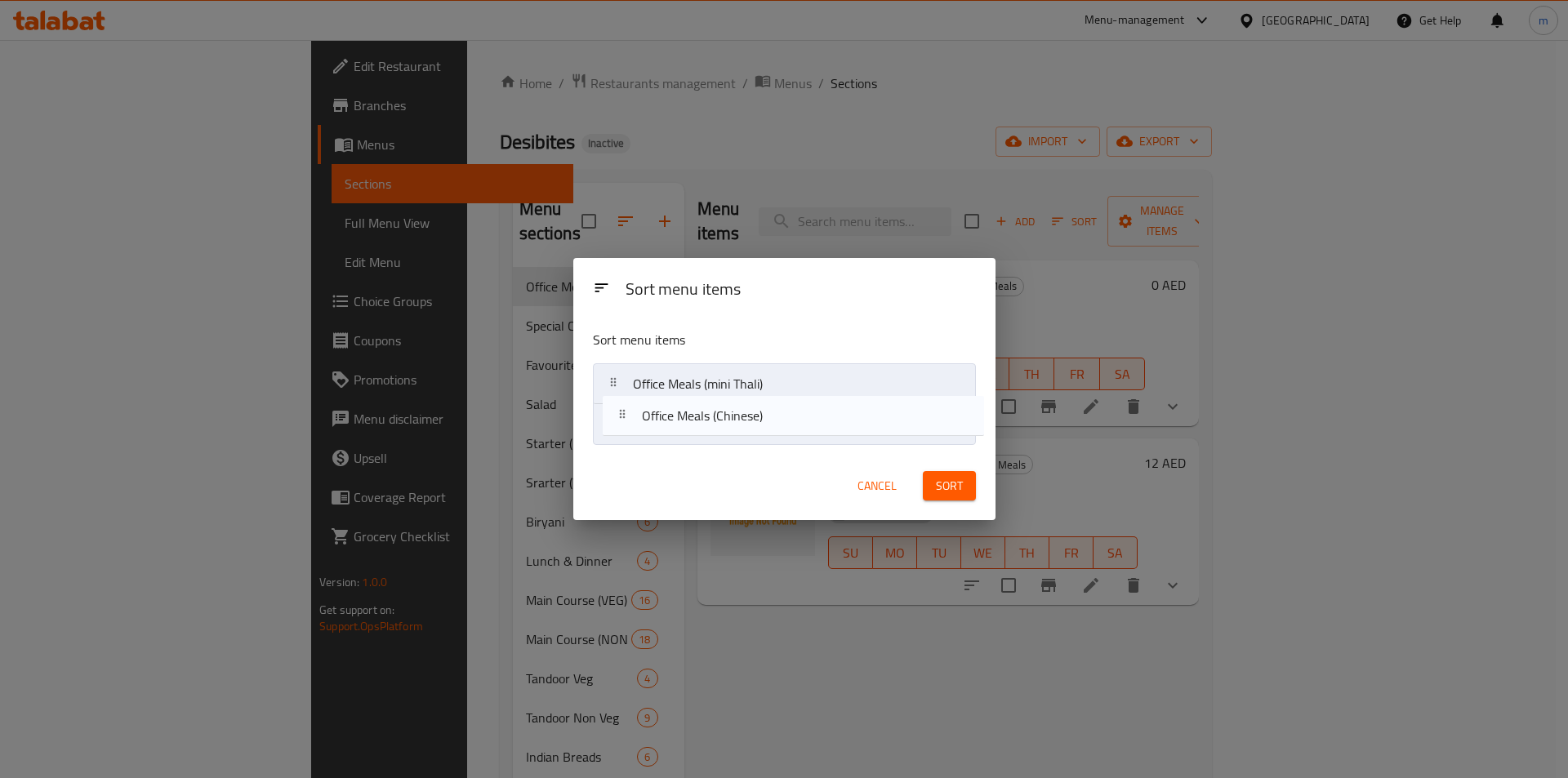
drag, startPoint x: 677, startPoint y: 400, endPoint x: 688, endPoint y: 442, distance: 43.4
click at [688, 442] on nav "Office Meals (Chinese) Office Meals (mini Thali)" at bounding box center [784, 403] width 383 height 81
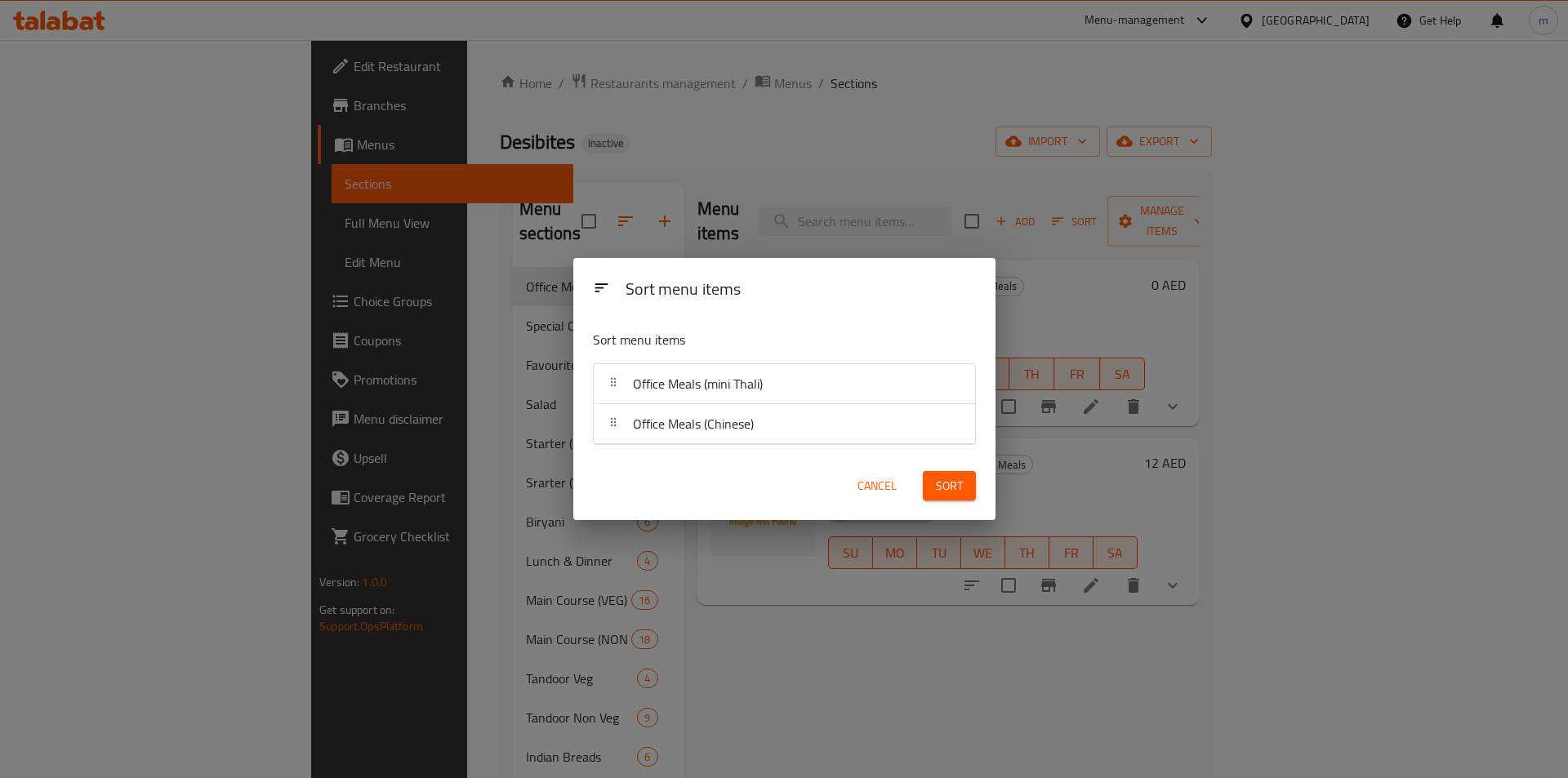
click at [967, 498] on button "Sort" at bounding box center [949, 486] width 53 height 30
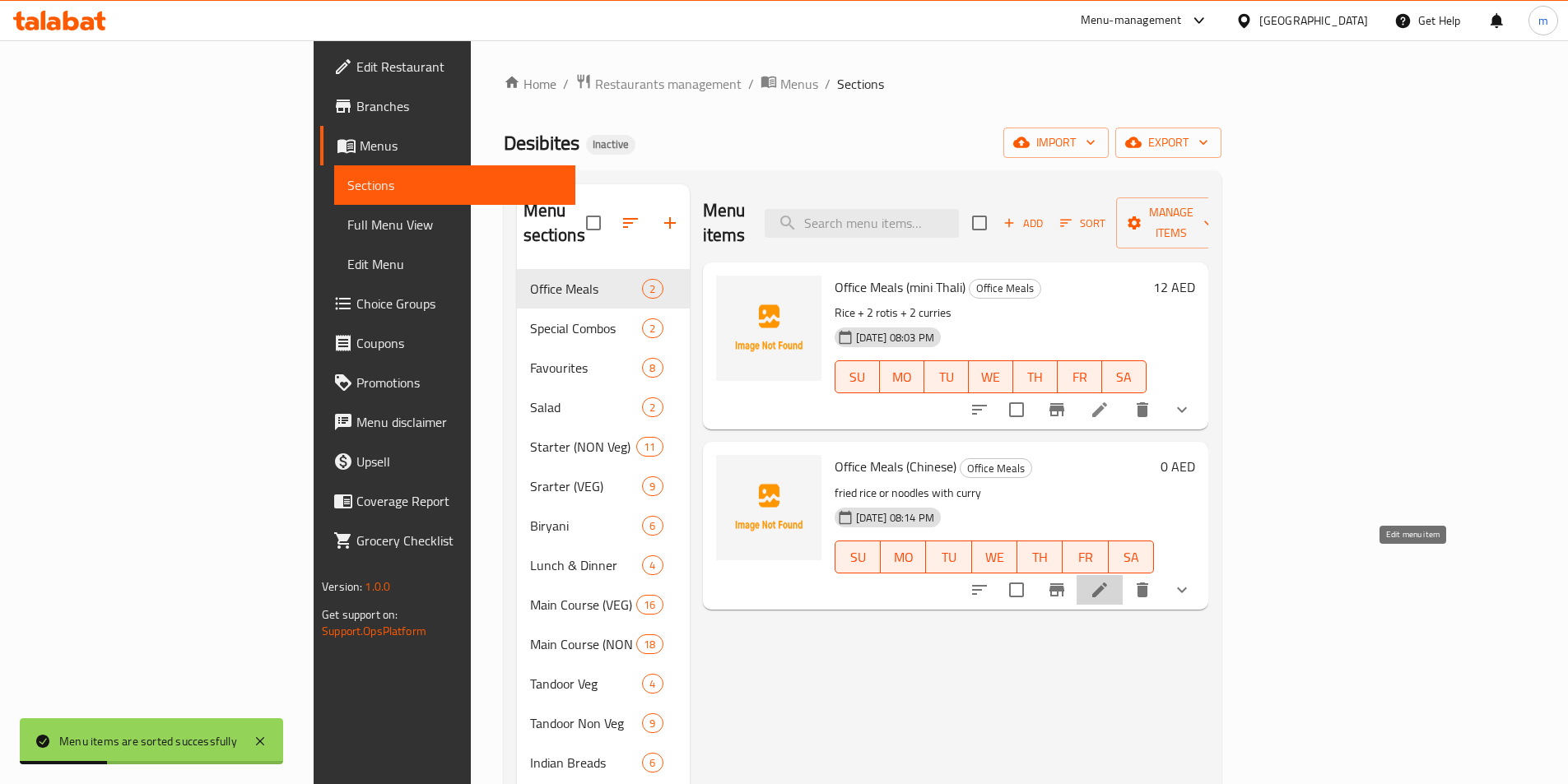
click at [1107, 583] on icon at bounding box center [1100, 590] width 15 height 15
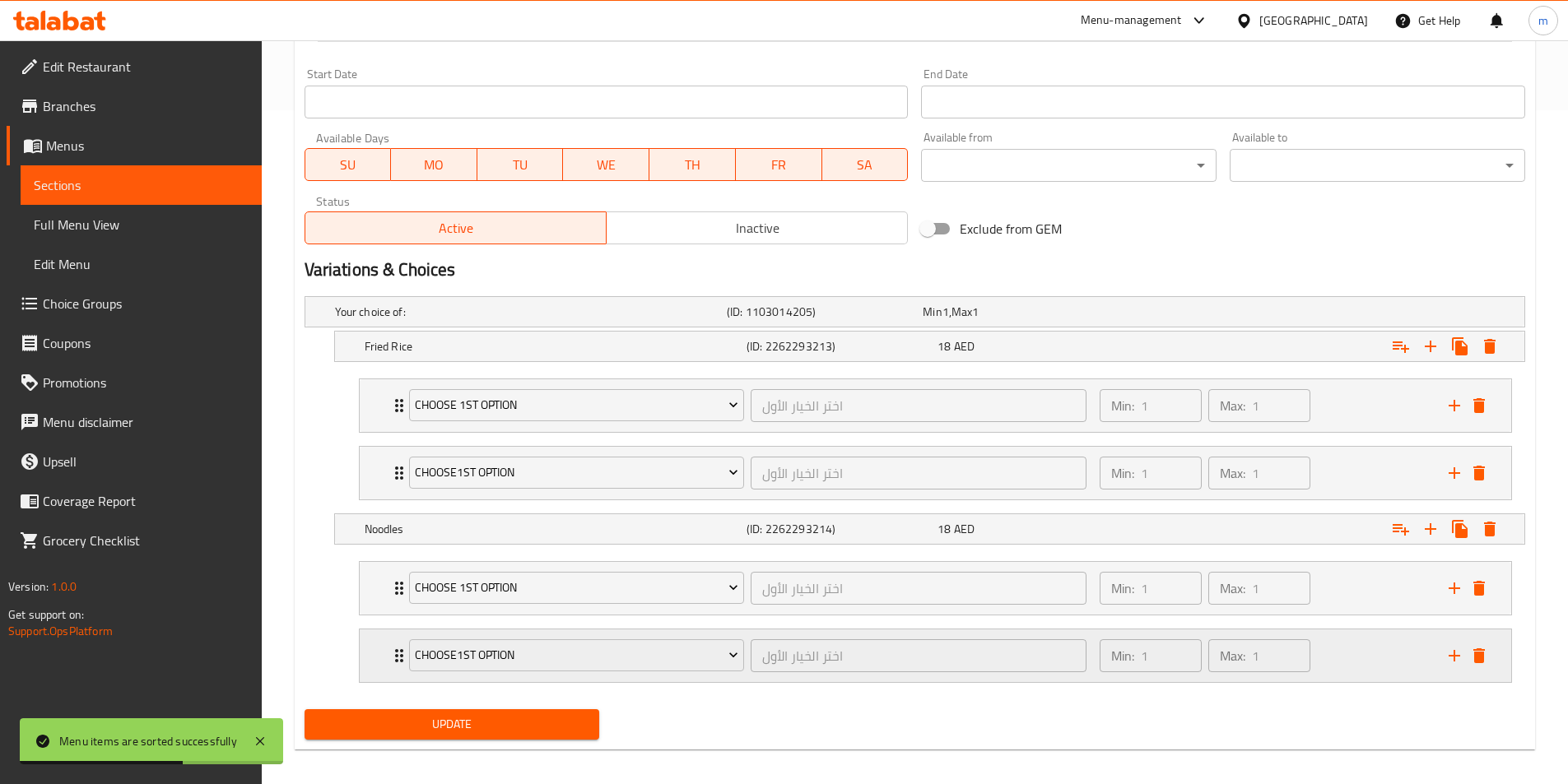
scroll to position [685, 0]
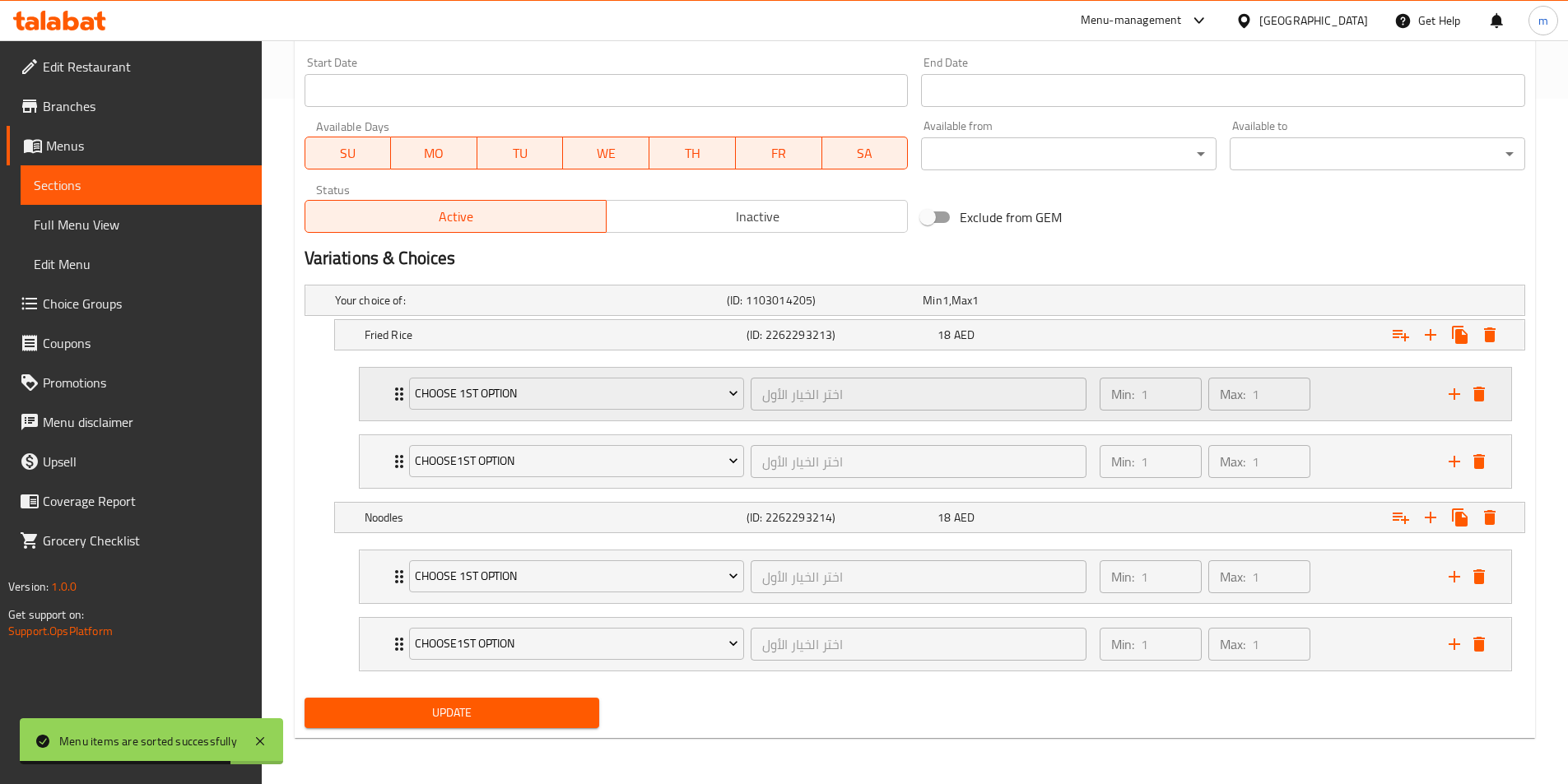
click at [371, 414] on div "Choose 1st Option اختر الخيار الأول ​ Min: 1 ​ Max: 1 ​" at bounding box center [935, 394] width 1151 height 53
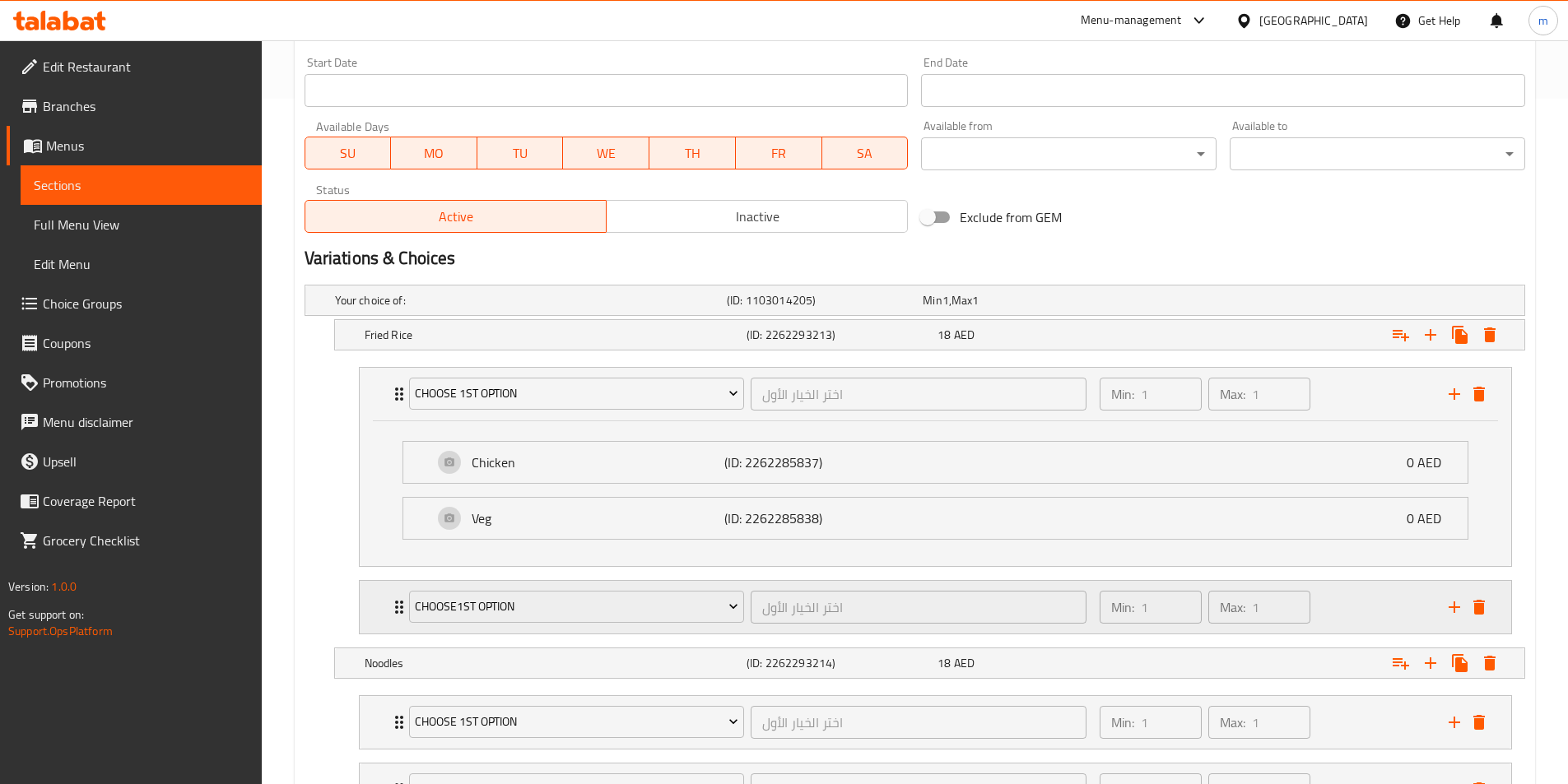
click at [372, 604] on div "Choose1st Option اختر الخيار الأول ​ Min: 1 ​ Max: 1 ​" at bounding box center [935, 608] width 1151 height 53
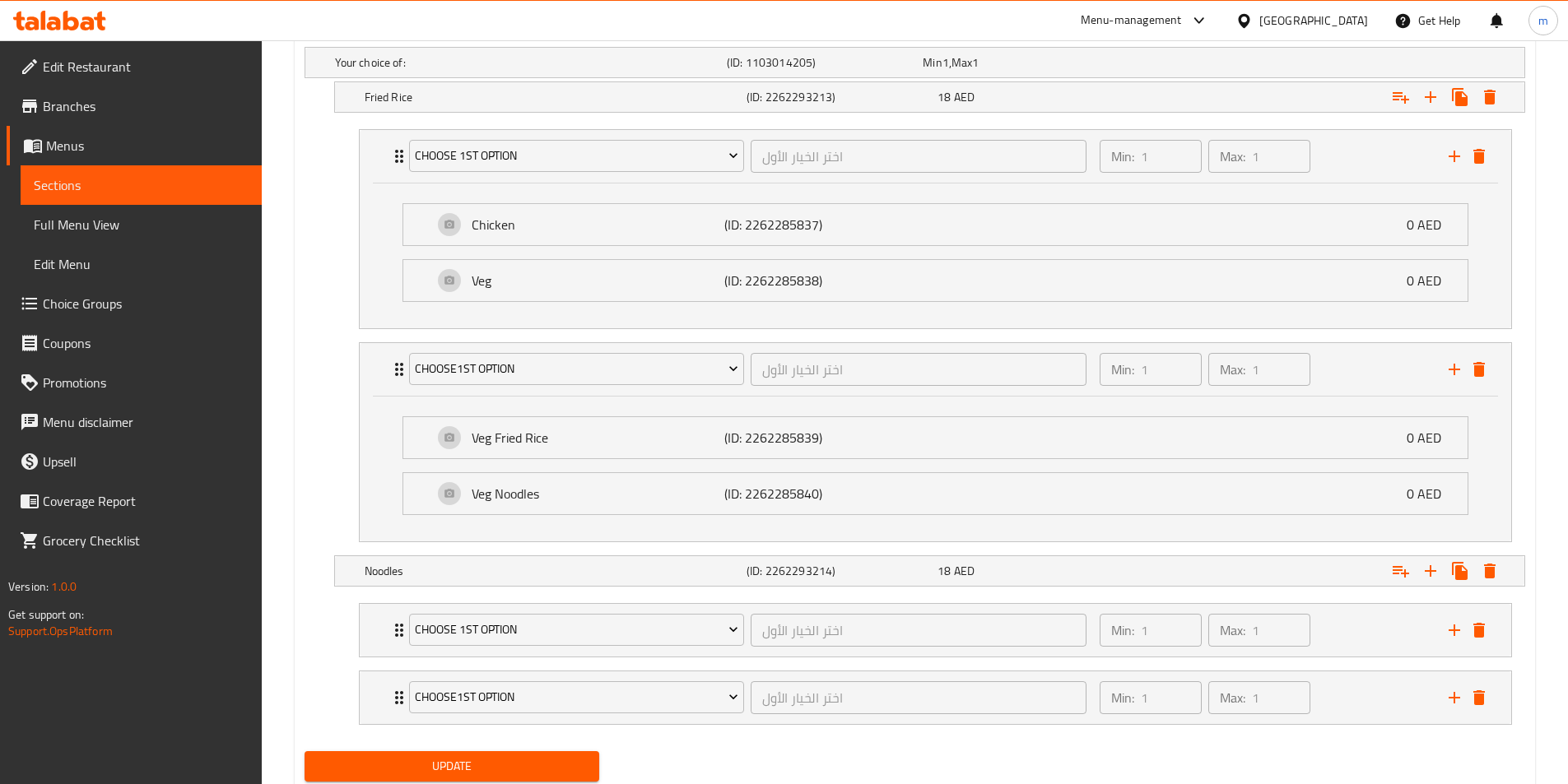
scroll to position [894, 0]
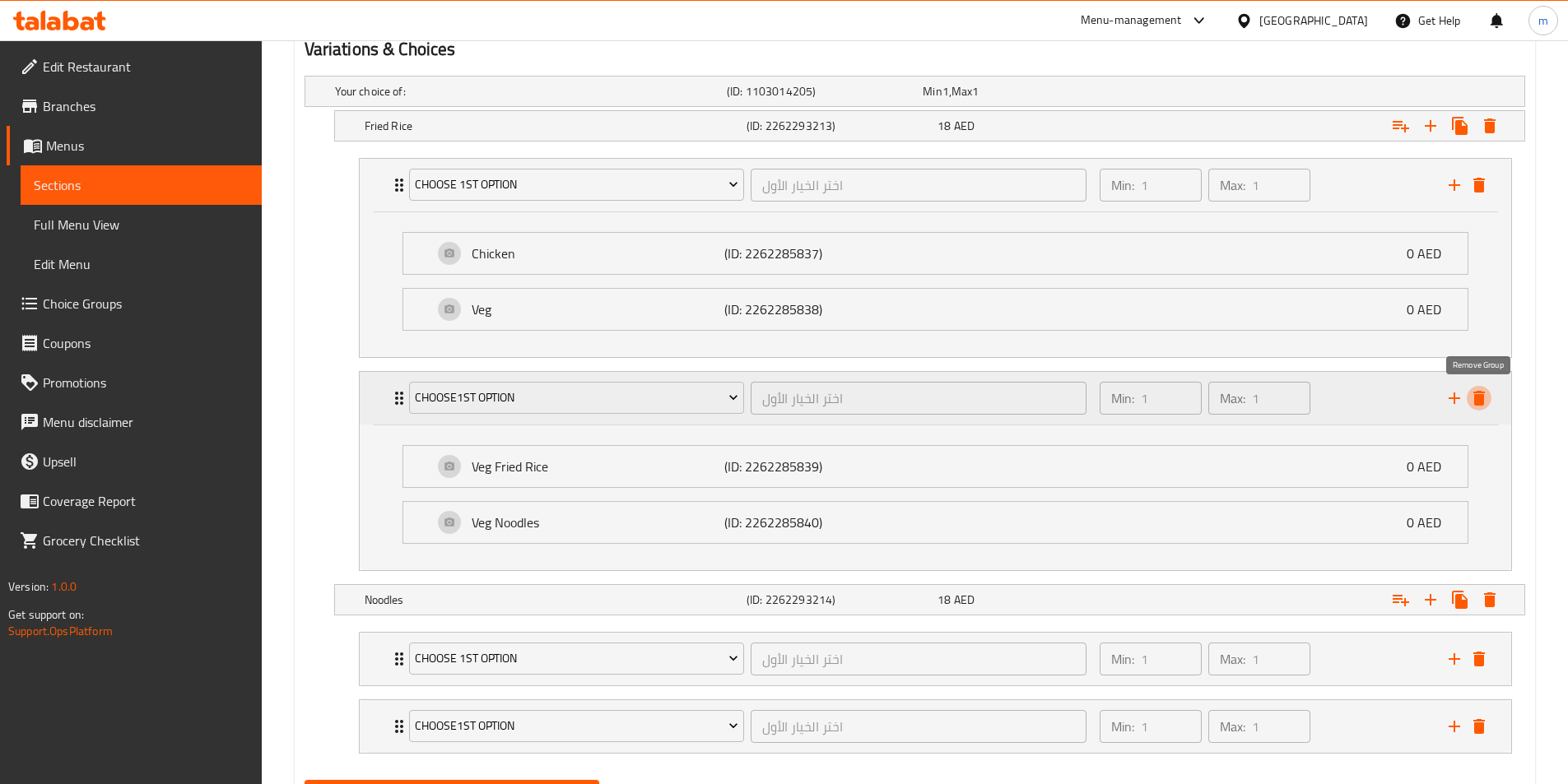
click at [1485, 405] on icon "delete" at bounding box center [1479, 398] width 20 height 20
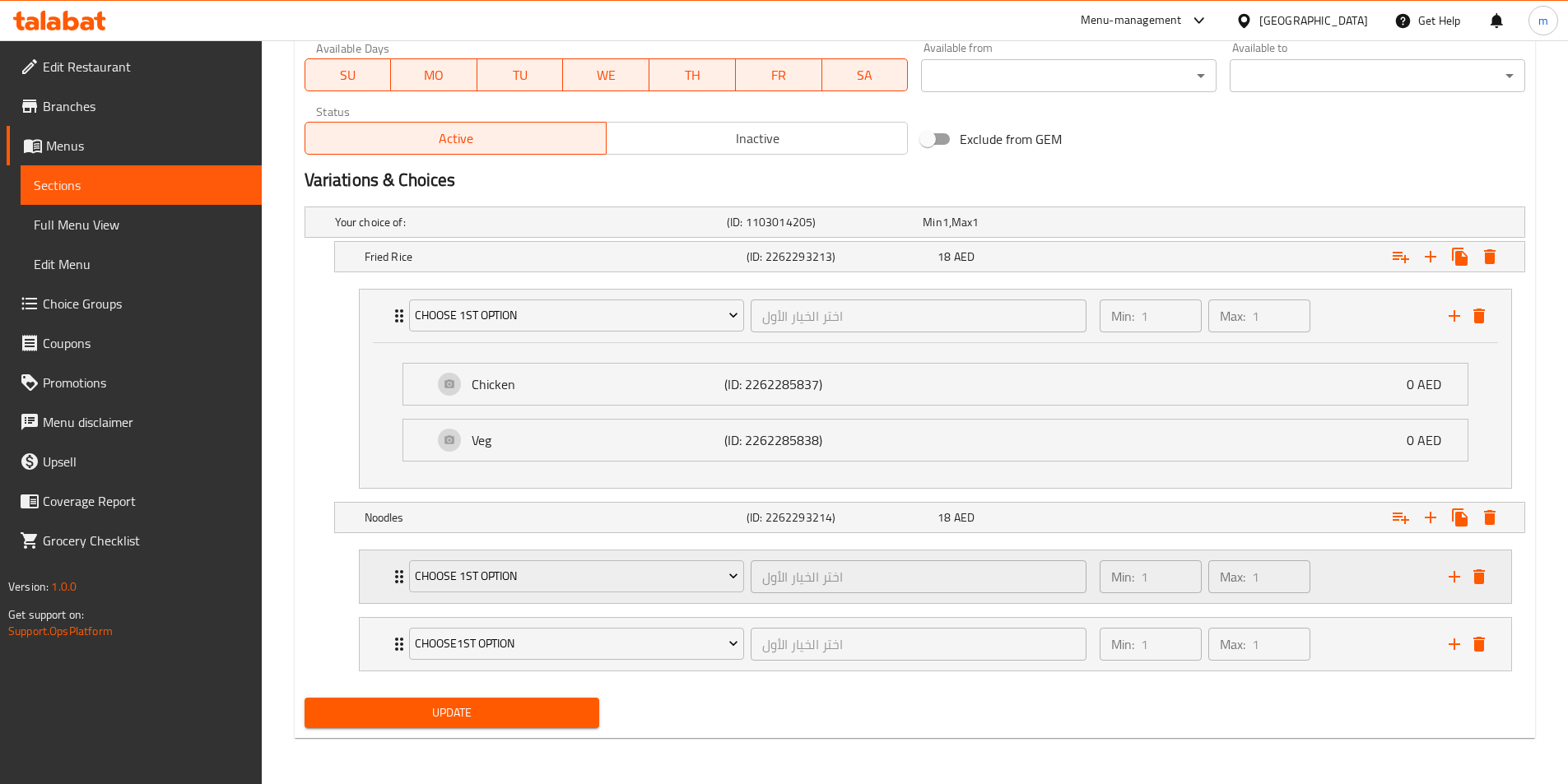
click at [1488, 582] on icon "delete" at bounding box center [1479, 577] width 20 height 20
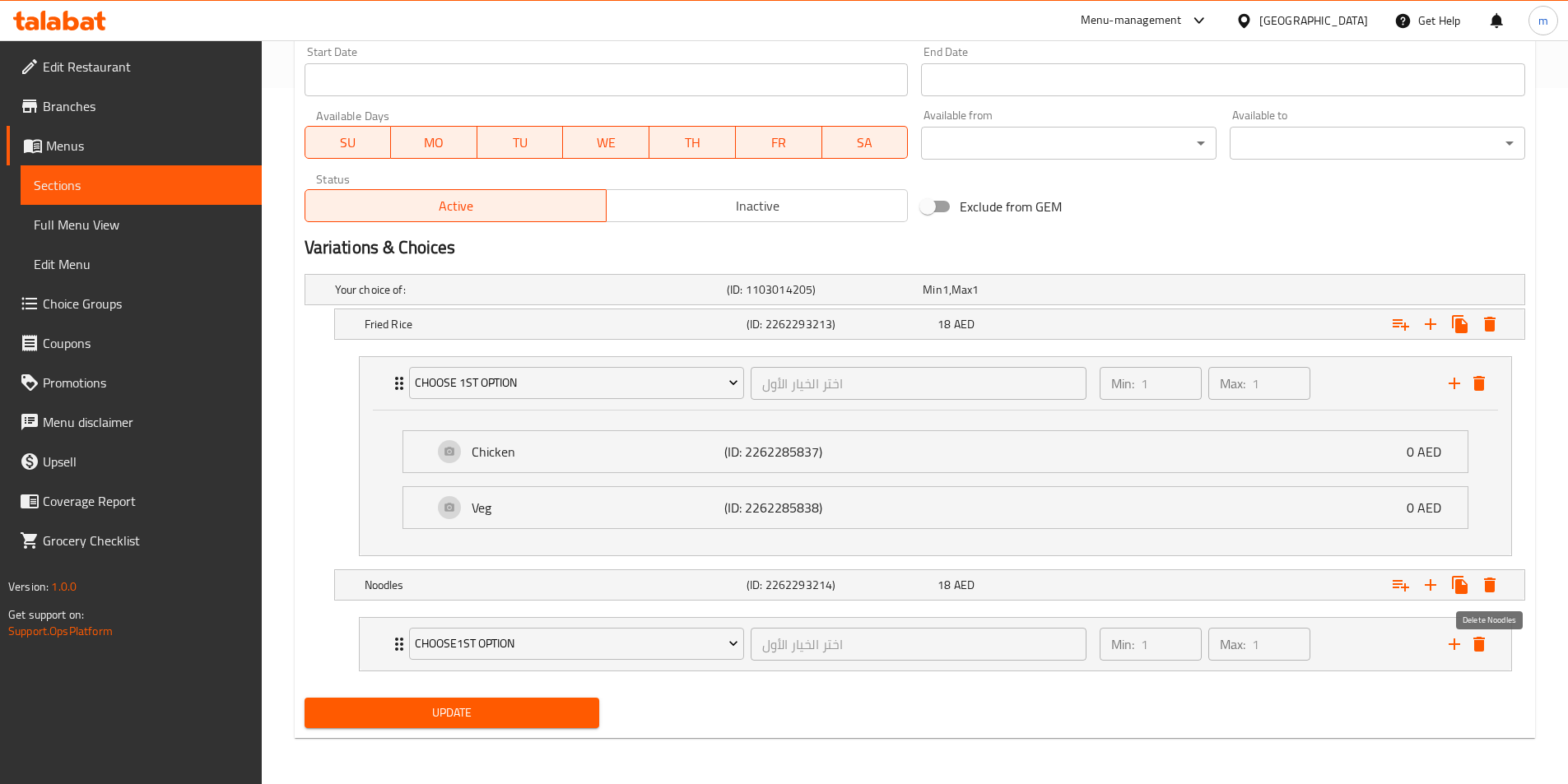
scroll to position [696, 0]
click at [1482, 391] on icon "delete" at bounding box center [1479, 383] width 20 height 20
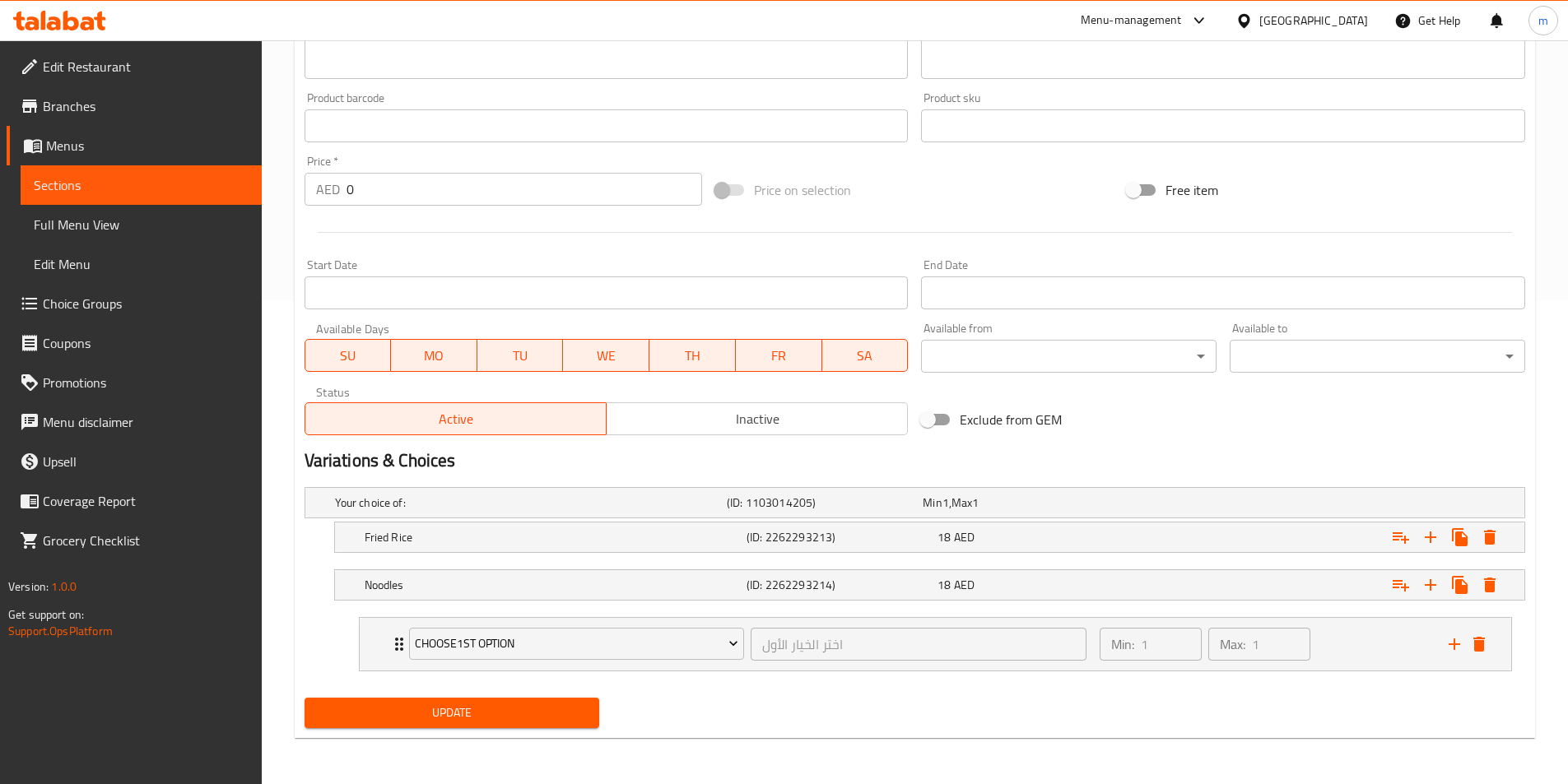
scroll to position [483, 0]
click at [434, 542] on h5 "Fried Rice" at bounding box center [552, 537] width 375 height 17
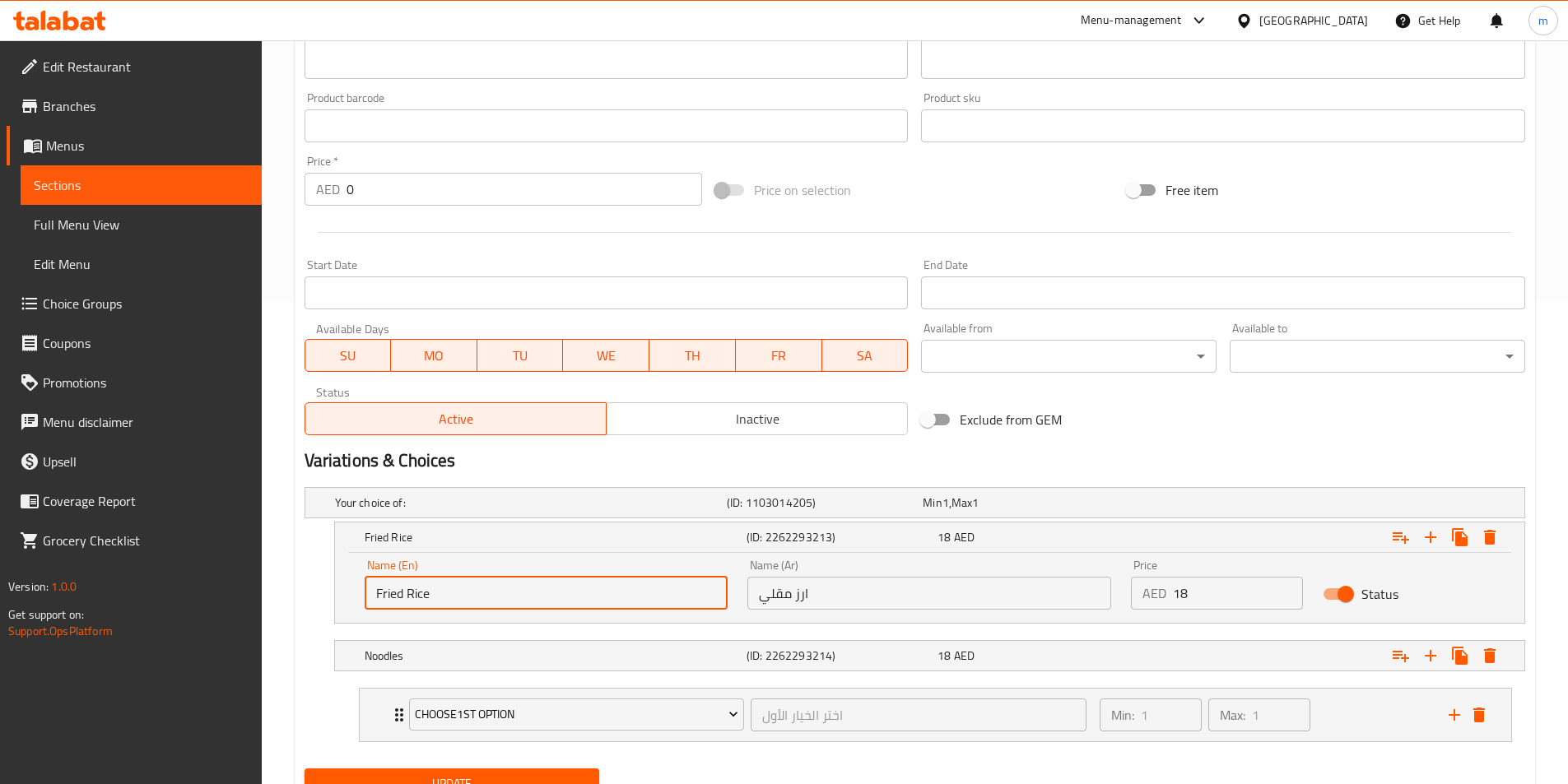
drag, startPoint x: 440, startPoint y: 597, endPoint x: 345, endPoint y: 608, distance: 95.6
click at [345, 608] on div "Name (En) Fried Rice Name (En) Name (Ar) ارز مقلي Name (Ar) Price AED 18 Price …" at bounding box center [929, 588] width 1189 height 70
type input "chicken"
click at [789, 579] on input "ارز مقلي" at bounding box center [929, 594] width 364 height 33
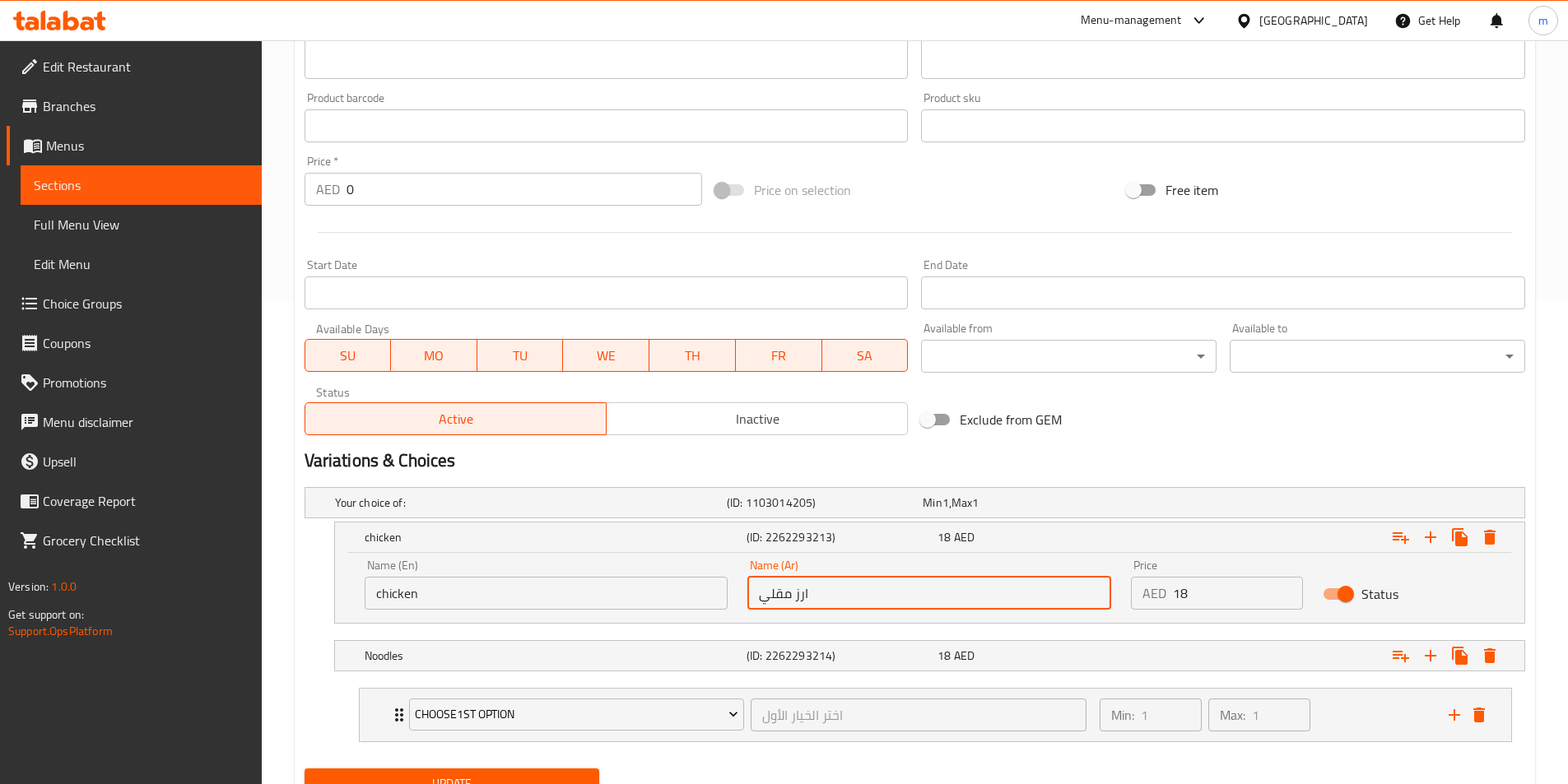
click at [789, 579] on input "ارز مقلي" at bounding box center [929, 594] width 364 height 33
type input "]"
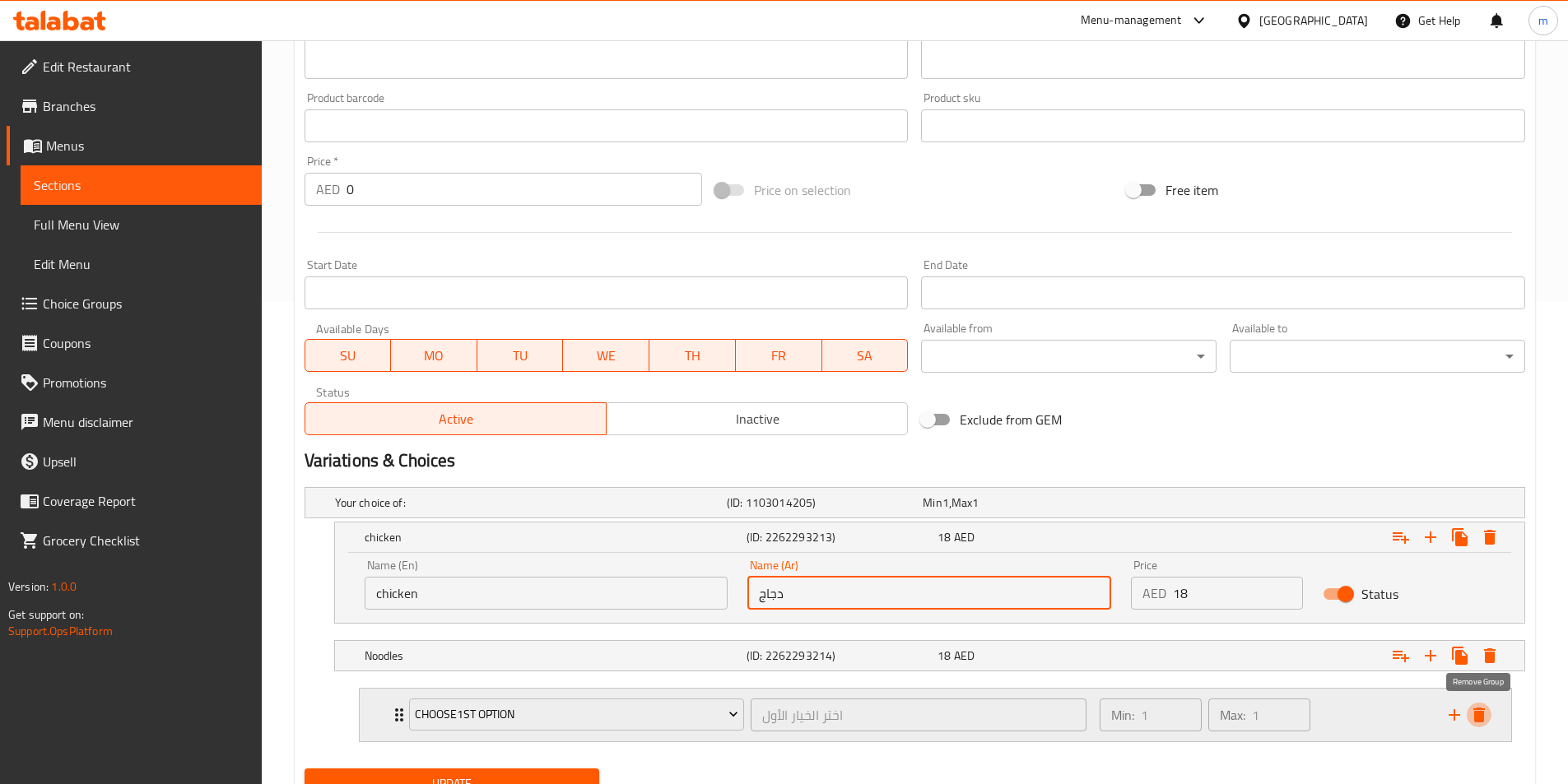
click at [1484, 706] on icon "delete" at bounding box center [1479, 715] width 20 height 20
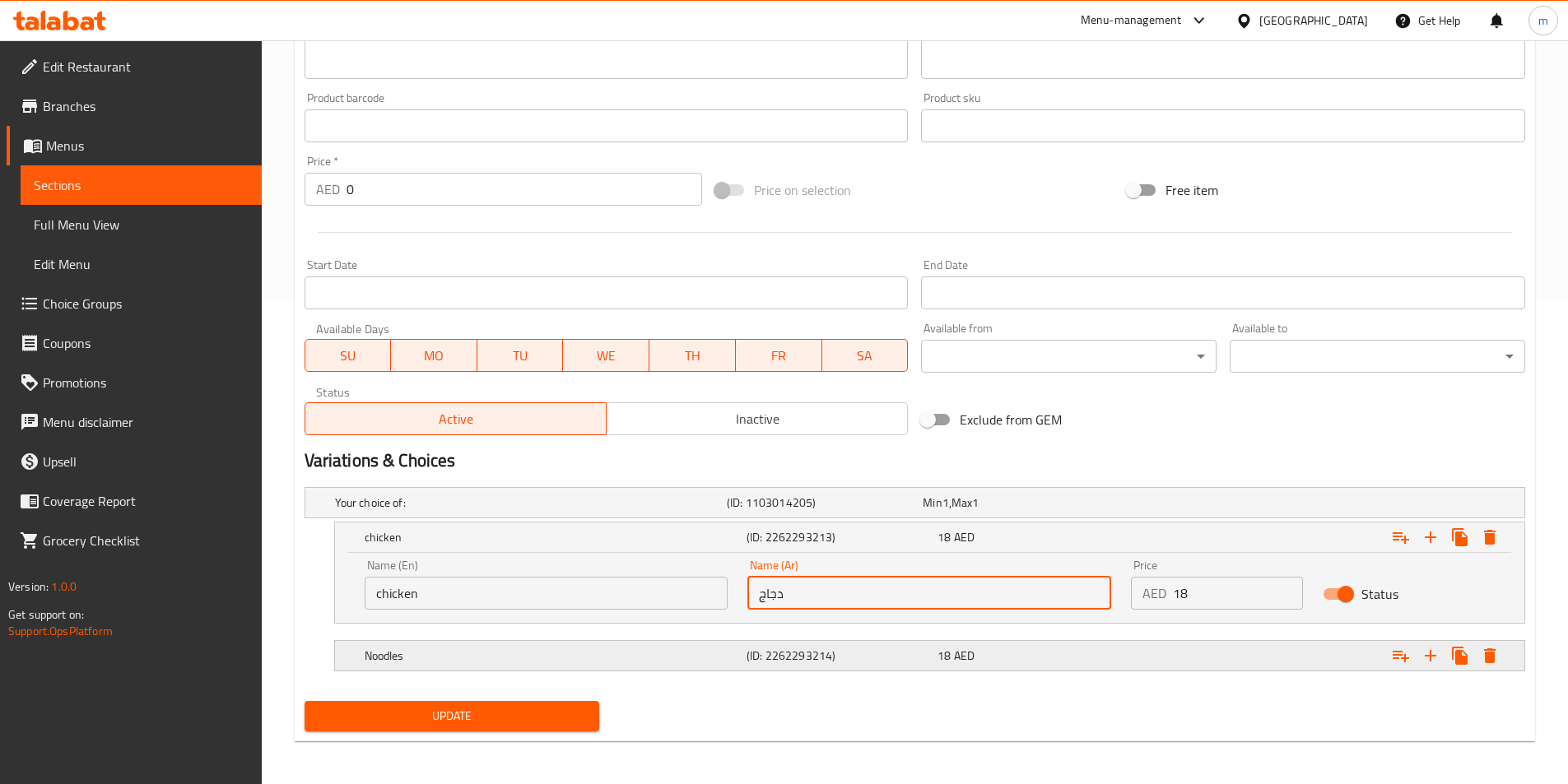
type input "دجاج"
click at [581, 672] on div "Noodles (ID: 2262293214) 18 AED" at bounding box center [934, 656] width 1146 height 36
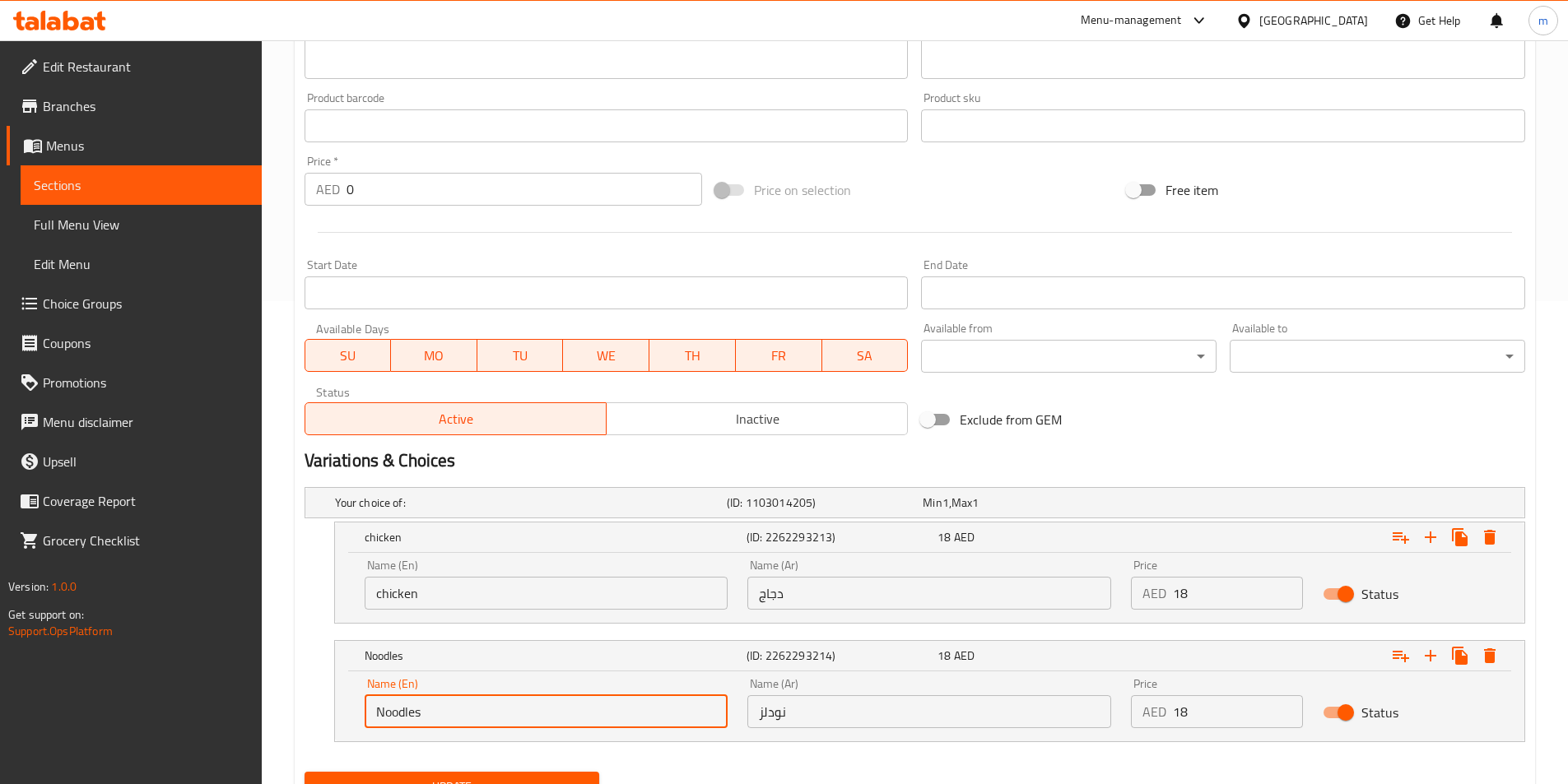
drag, startPoint x: 422, startPoint y: 722, endPoint x: 349, endPoint y: 716, distance: 73.2
click at [349, 716] on div "Name (En) Noodles Name (En) Name (Ar) نودلز Name (Ar) Price AED 18 Price Status" at bounding box center [929, 706] width 1189 height 70
type input "ر"
type input "veg"
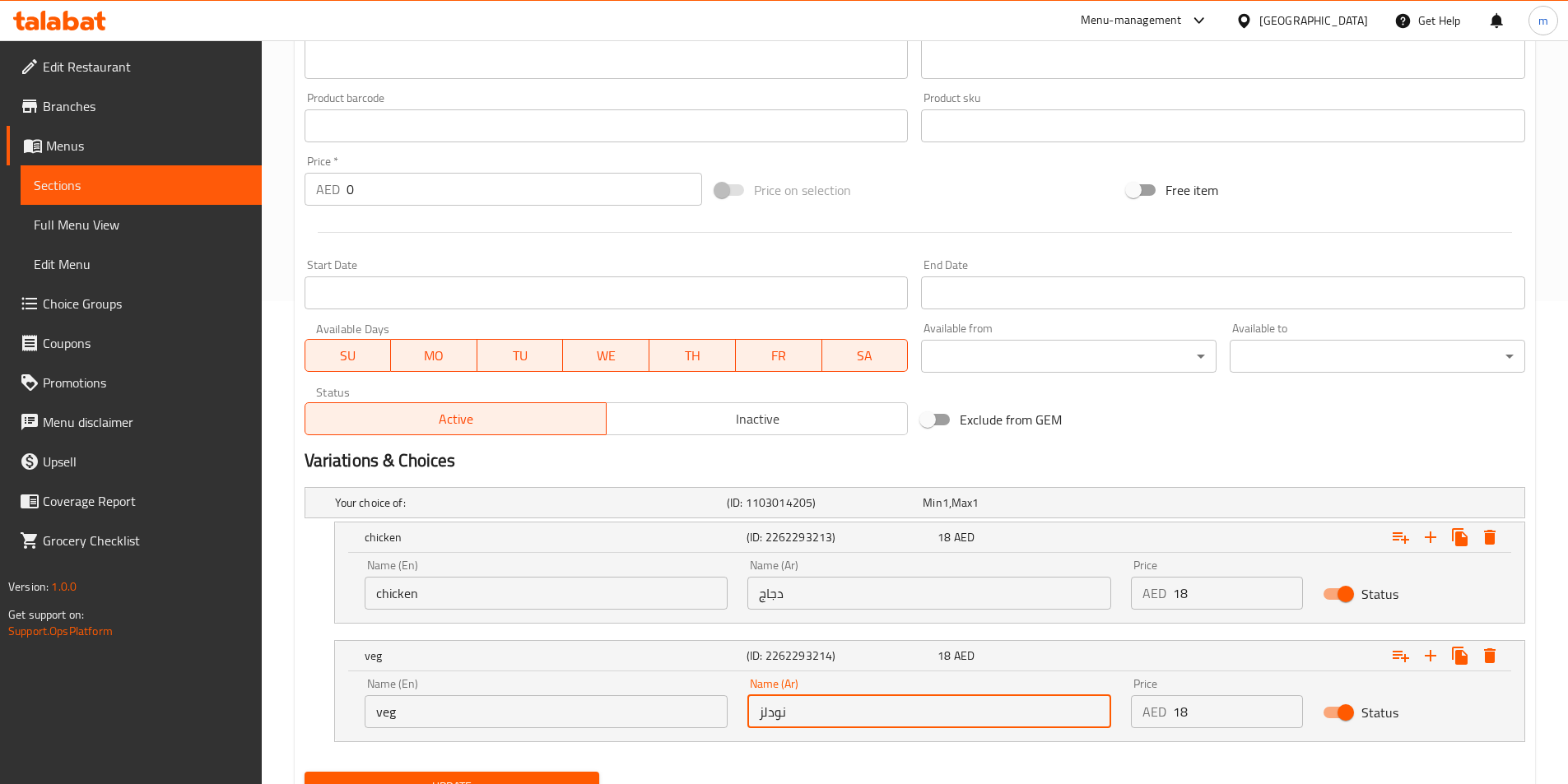
drag, startPoint x: 798, startPoint y: 709, endPoint x: 712, endPoint y: 724, distance: 87.3
click at [712, 724] on div "Name (En) veg Name (En) Name (Ar) نودلز Name (Ar) Price AED 18 Price Status" at bounding box center [929, 703] width 1150 height 70
type input "r"
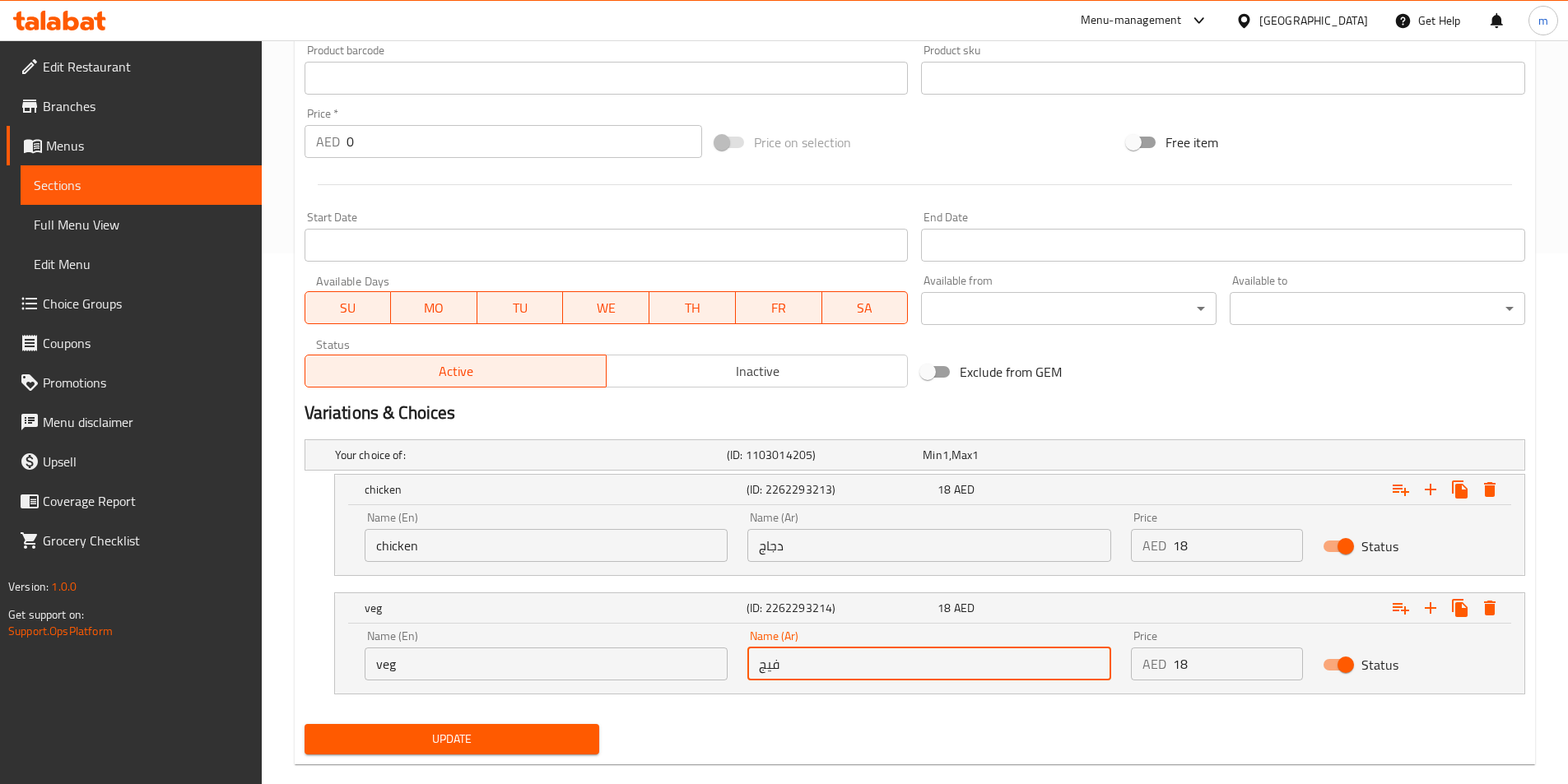
scroll to position [557, 0]
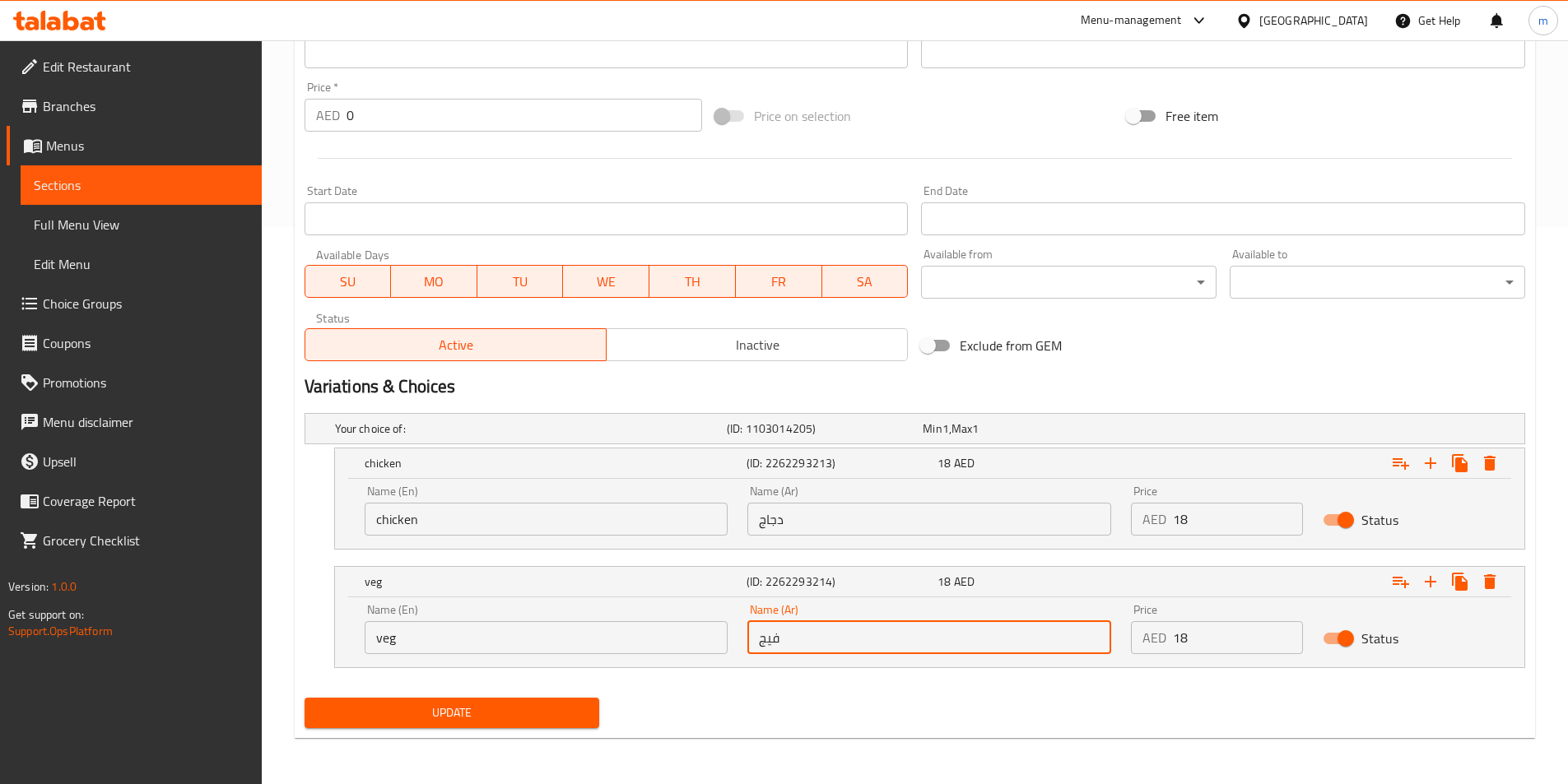
type input "فيج"
click at [523, 723] on button "Update" at bounding box center [452, 713] width 296 height 31
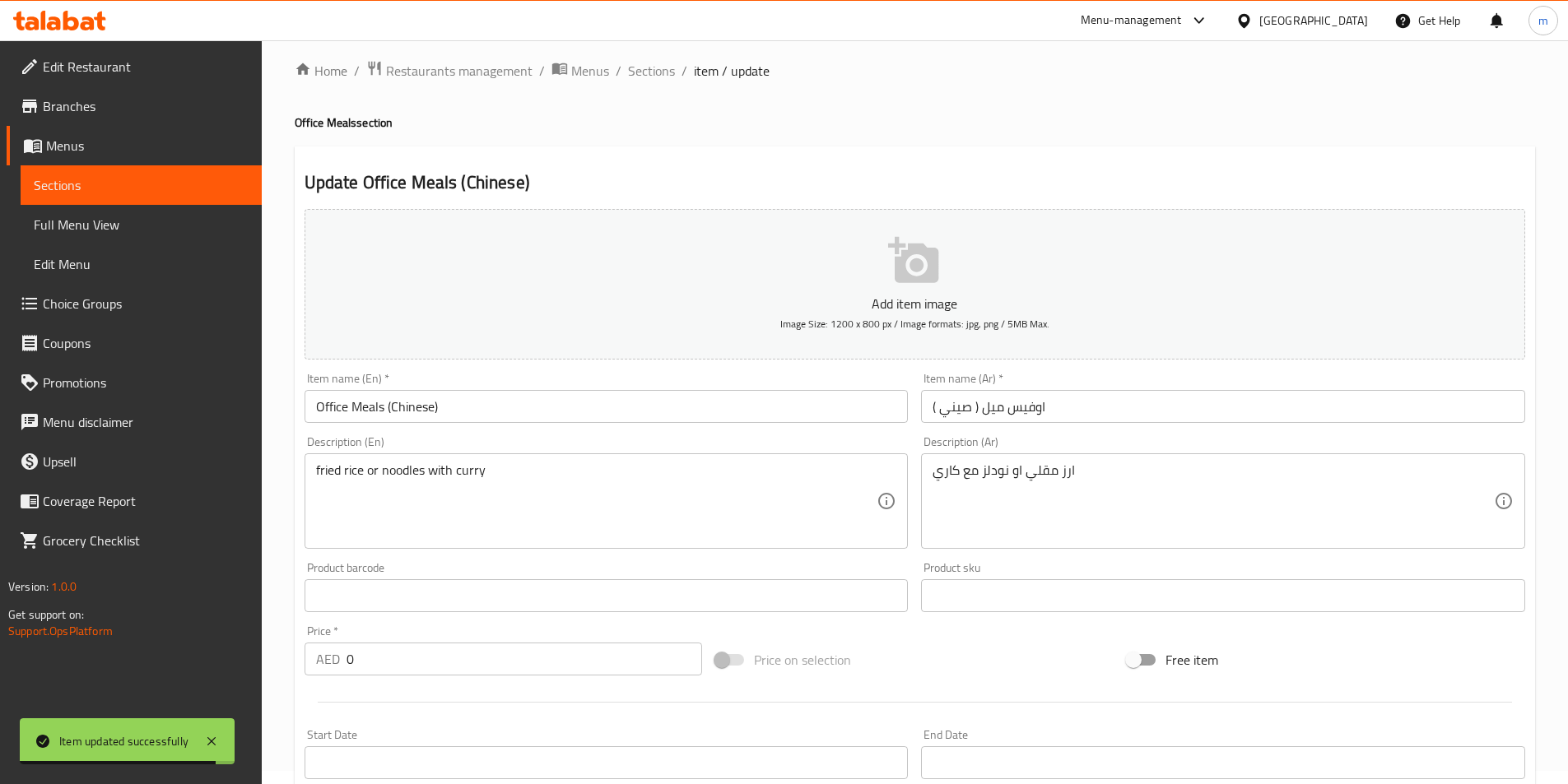
scroll to position [0, 0]
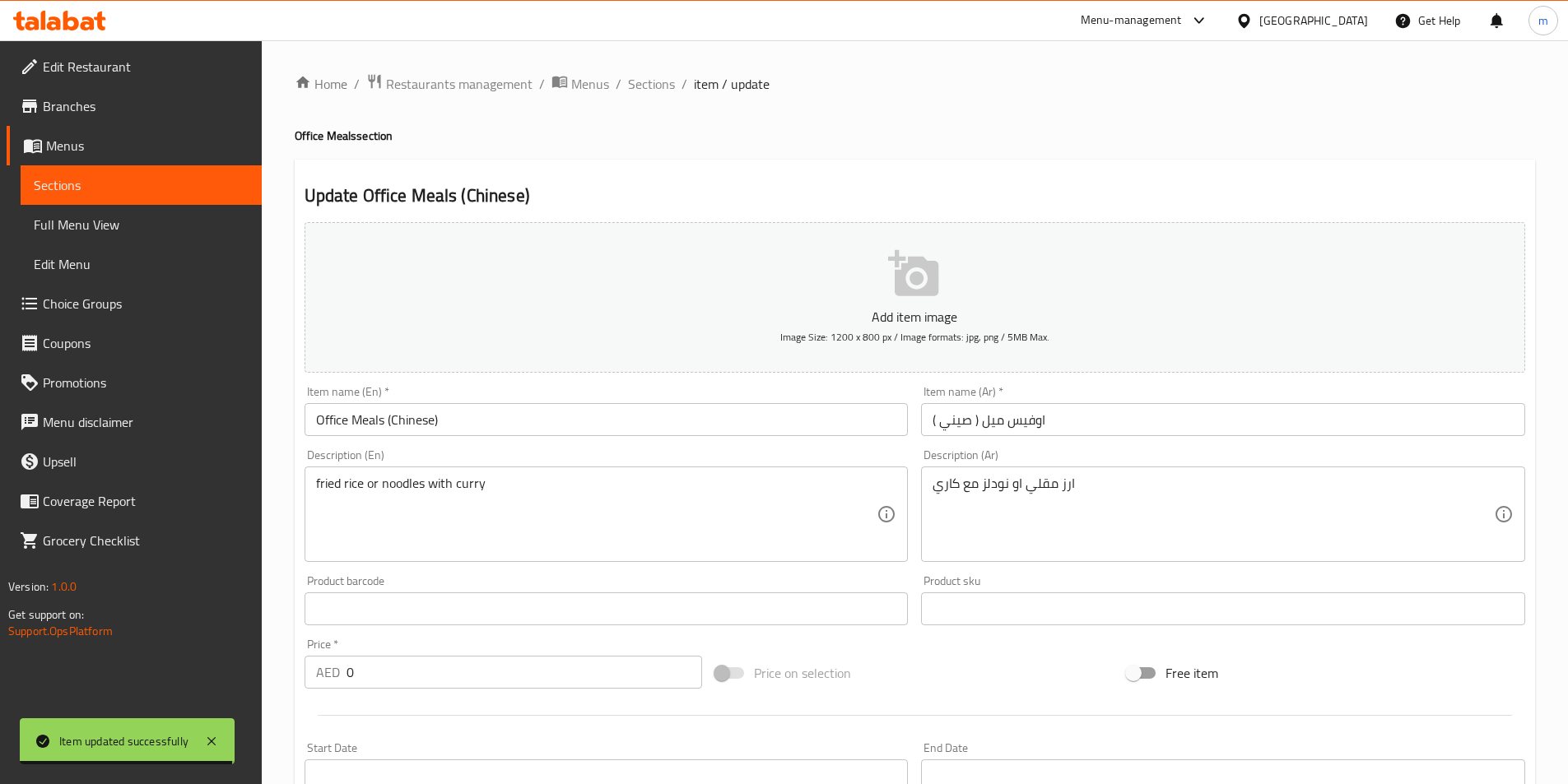
click at [570, 131] on h4 "Office Meals section" at bounding box center [914, 136] width 1240 height 17
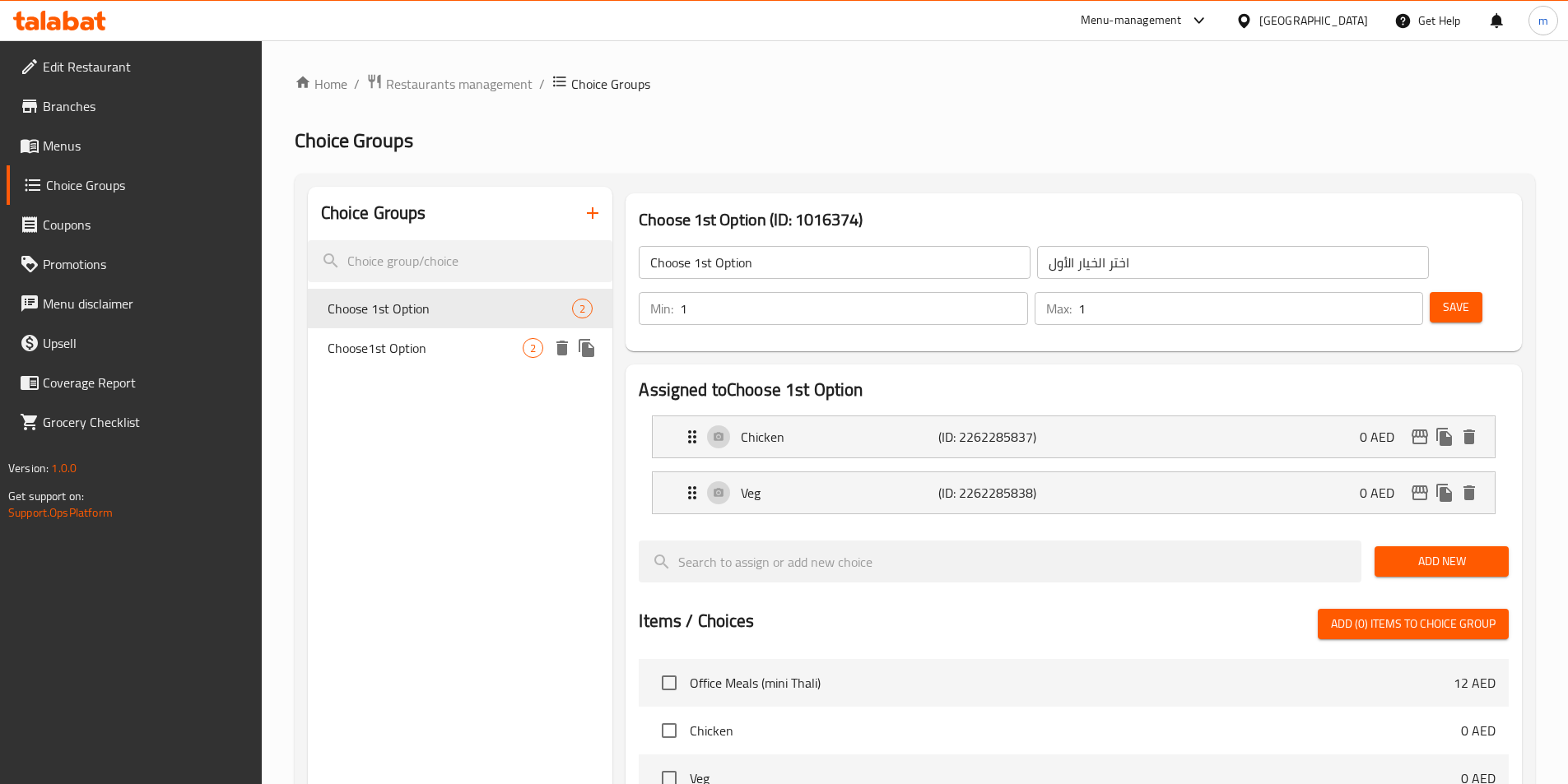
click at [380, 349] on span "Choose1st Option" at bounding box center [425, 348] width 195 height 20
type input "Choose1st Option"
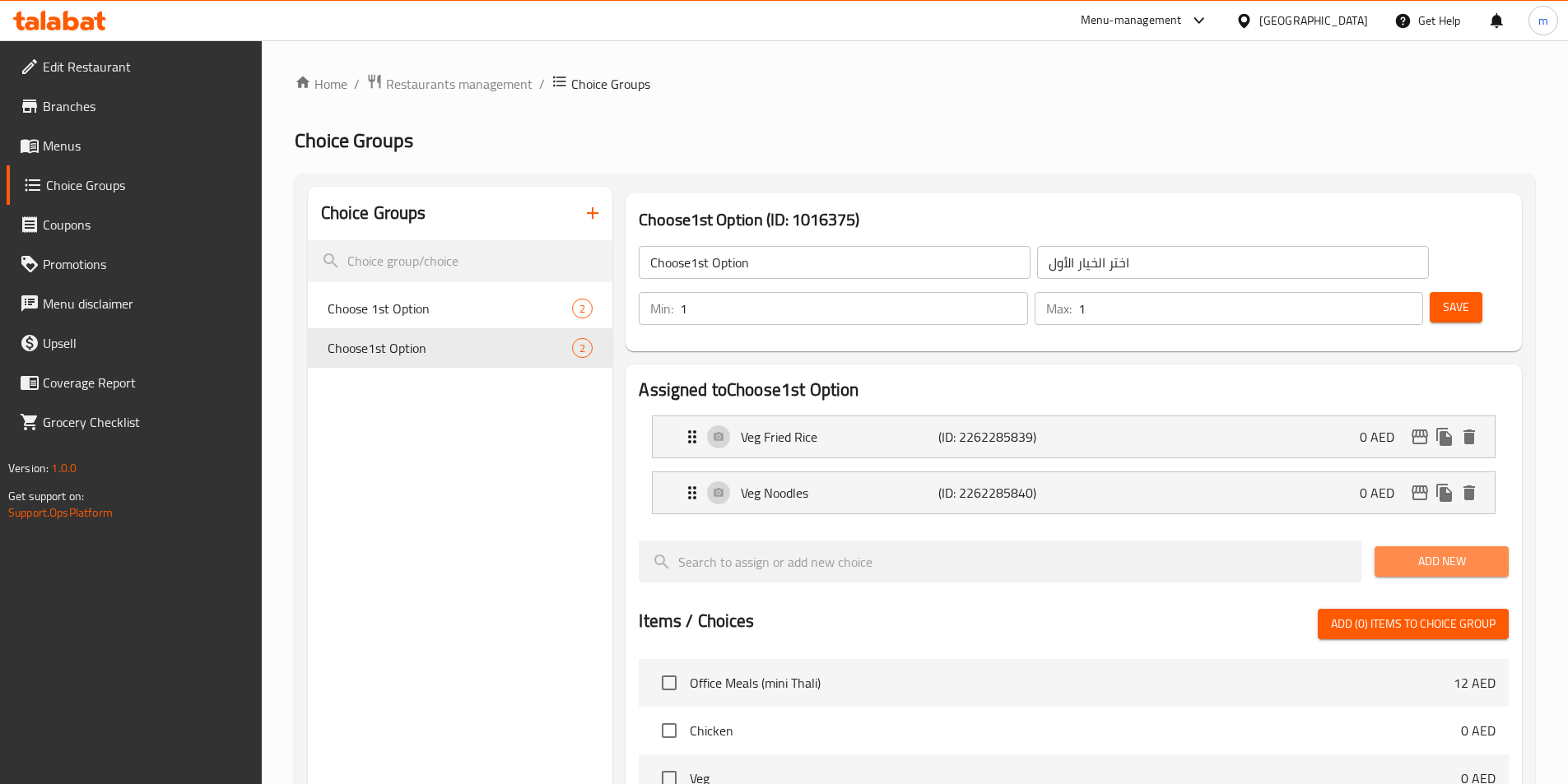
click at [1436, 551] on span "Add New" at bounding box center [1441, 561] width 108 height 21
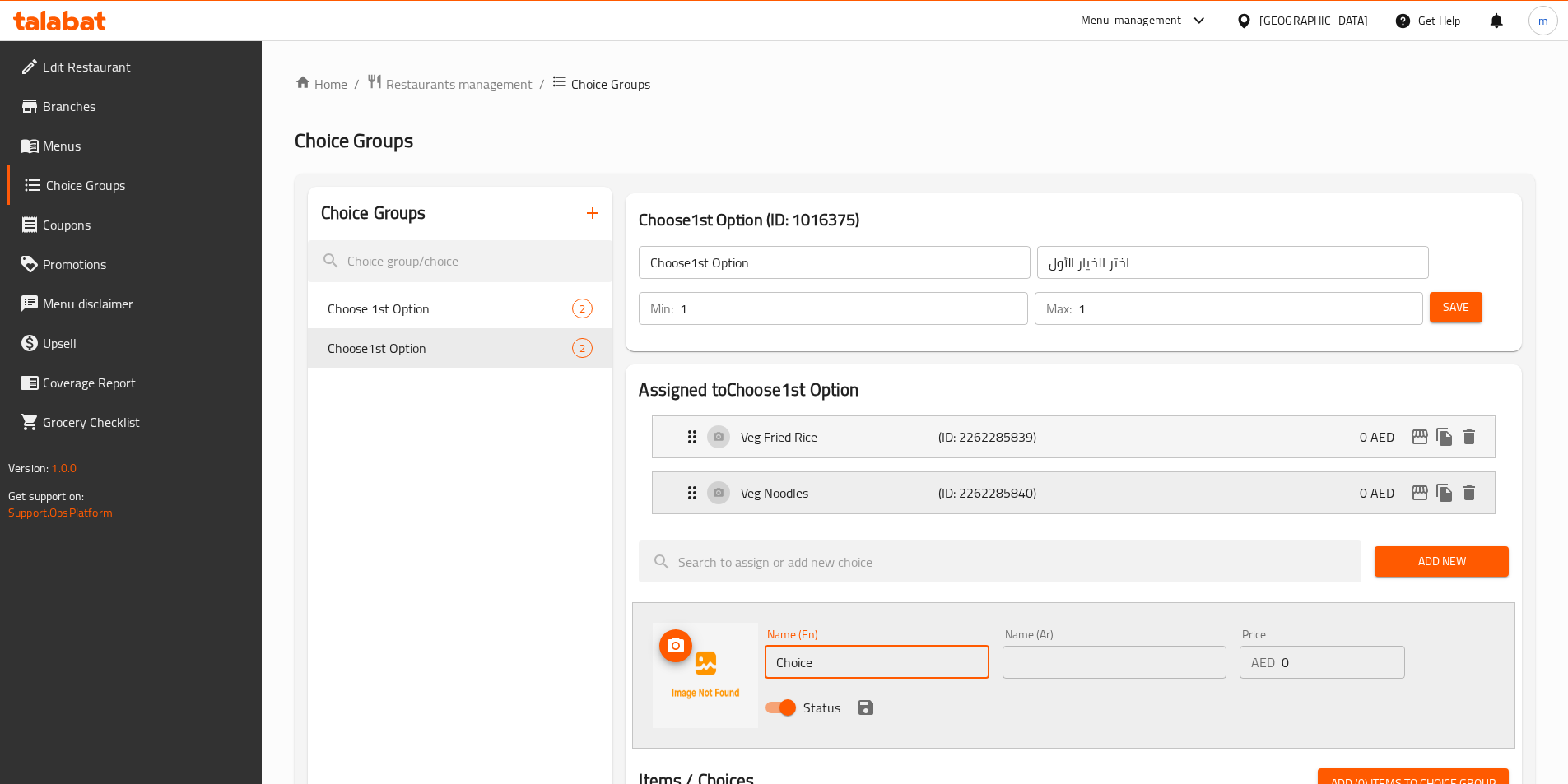
drag, startPoint x: 837, startPoint y: 633, endPoint x: 780, endPoint y: 454, distance: 187.9
click at [746, 611] on div "Name (En) Choice Name (En) Name (Ar) Name (Ar) Price AED 0 Price Status" at bounding box center [1073, 675] width 883 height 147
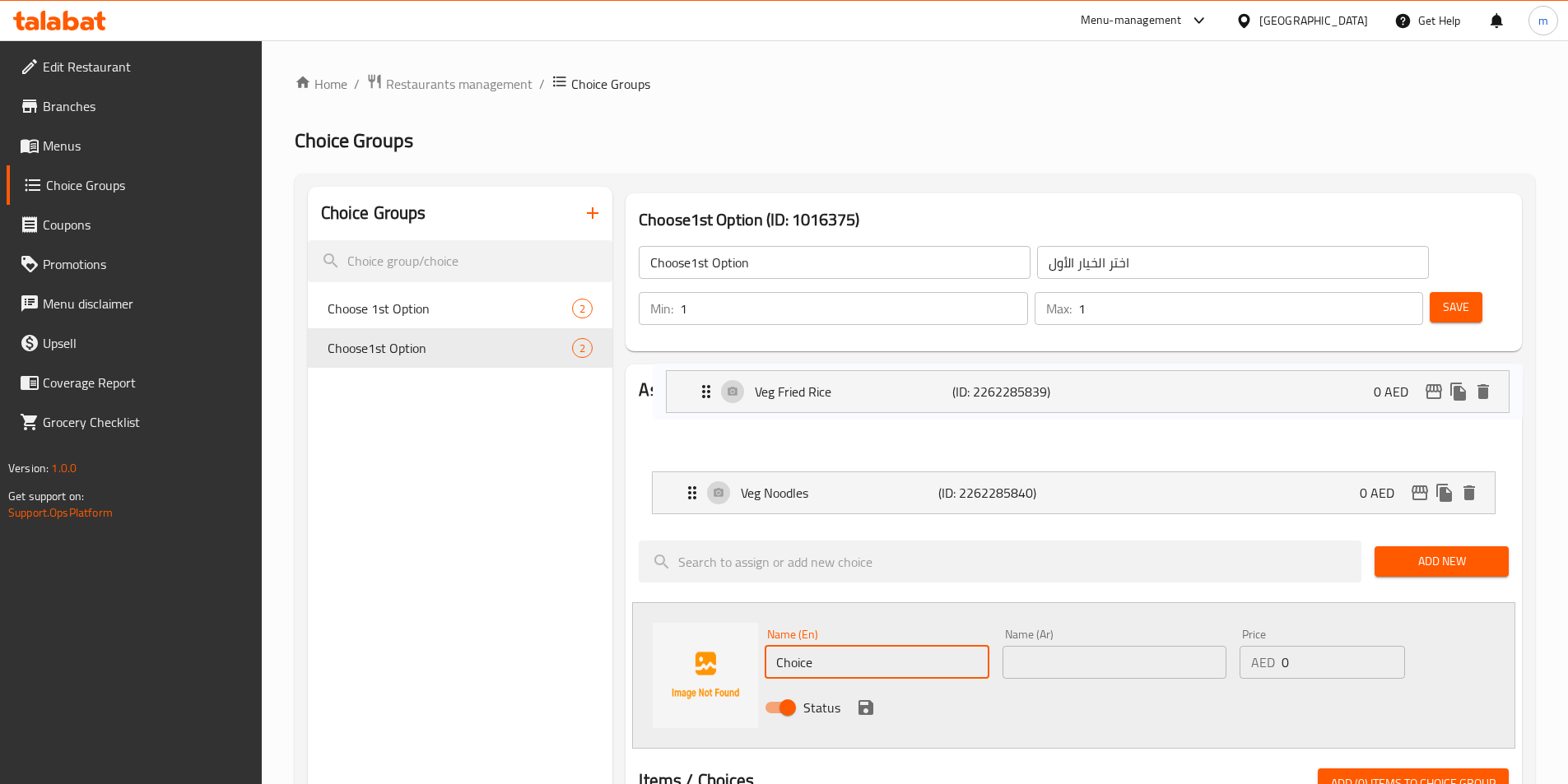
drag, startPoint x: 766, startPoint y: 392, endPoint x: 781, endPoint y: 391, distance: 15.0
click at [781, 402] on nav "Veg Fried Rice (ID: 2262285839) 0 AED Name (En) Veg Fried Rice Name (En) Name (…" at bounding box center [1073, 464] width 870 height 125
click at [795, 402] on nav "Veg Fried Rice (ID: 2262285839) 0 AED Name (En) Veg Fried Rice Name (En) Name (…" at bounding box center [1073, 464] width 870 height 125
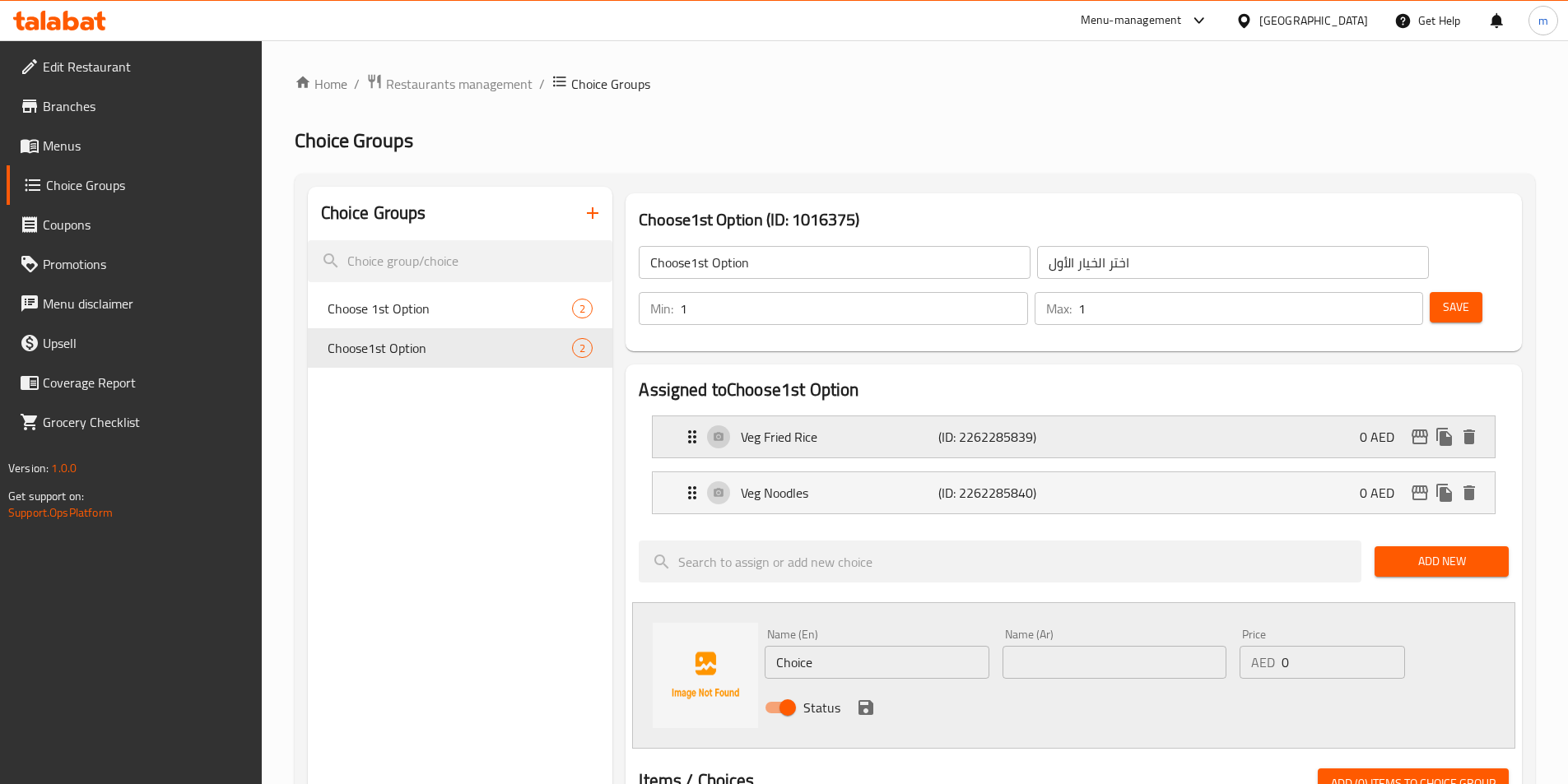
click at [796, 427] on p "Veg Fried Rice" at bounding box center [838, 437] width 196 height 20
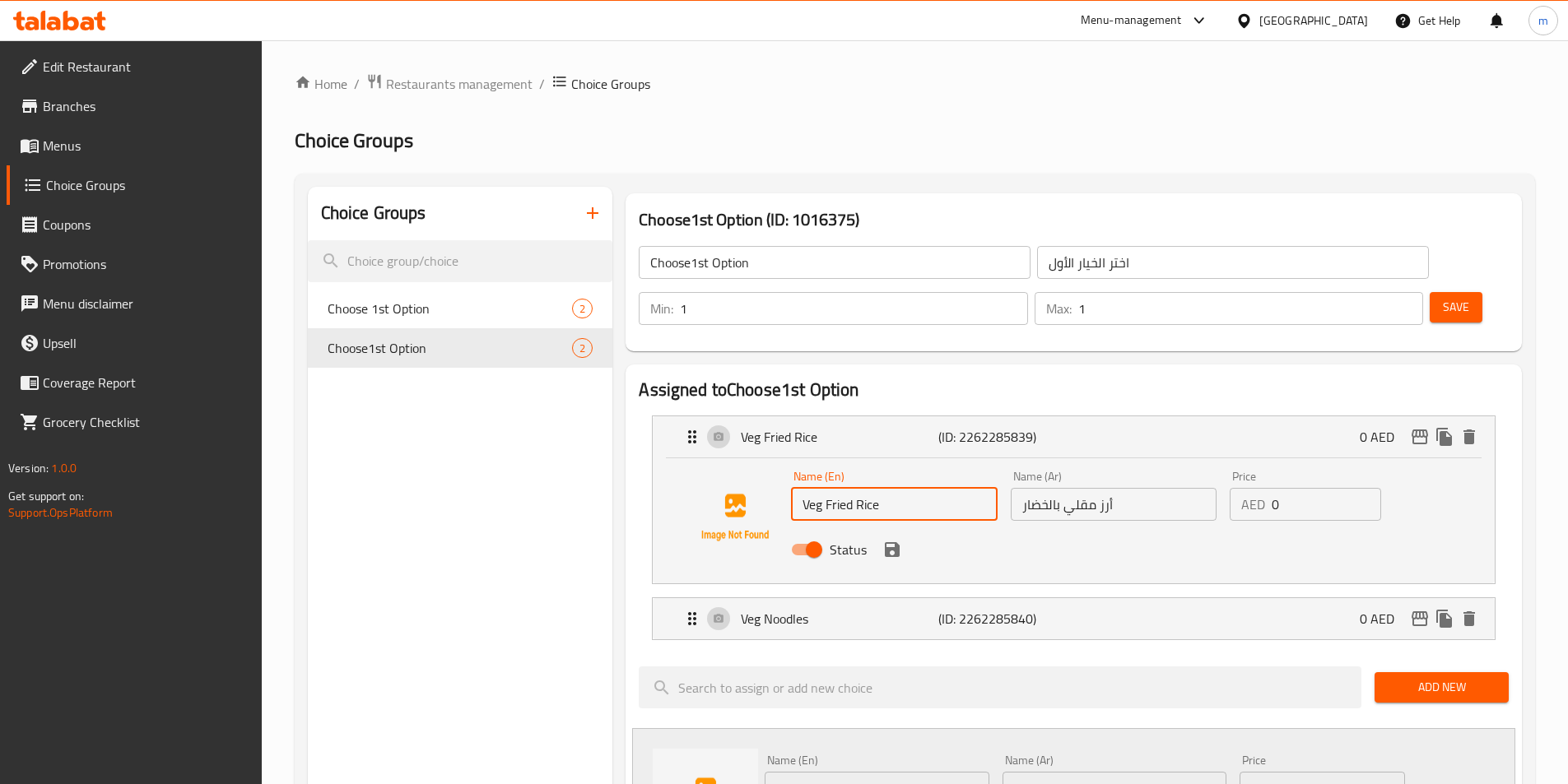
drag, startPoint x: 889, startPoint y: 463, endPoint x: 828, endPoint y: 480, distance: 63.3
click at [828, 480] on div "Name (En) Veg Fried Rice Name (En) Name (Ar) أرز مقلي بالخضار Name (Ar) Price A…" at bounding box center [1113, 517] width 658 height 108
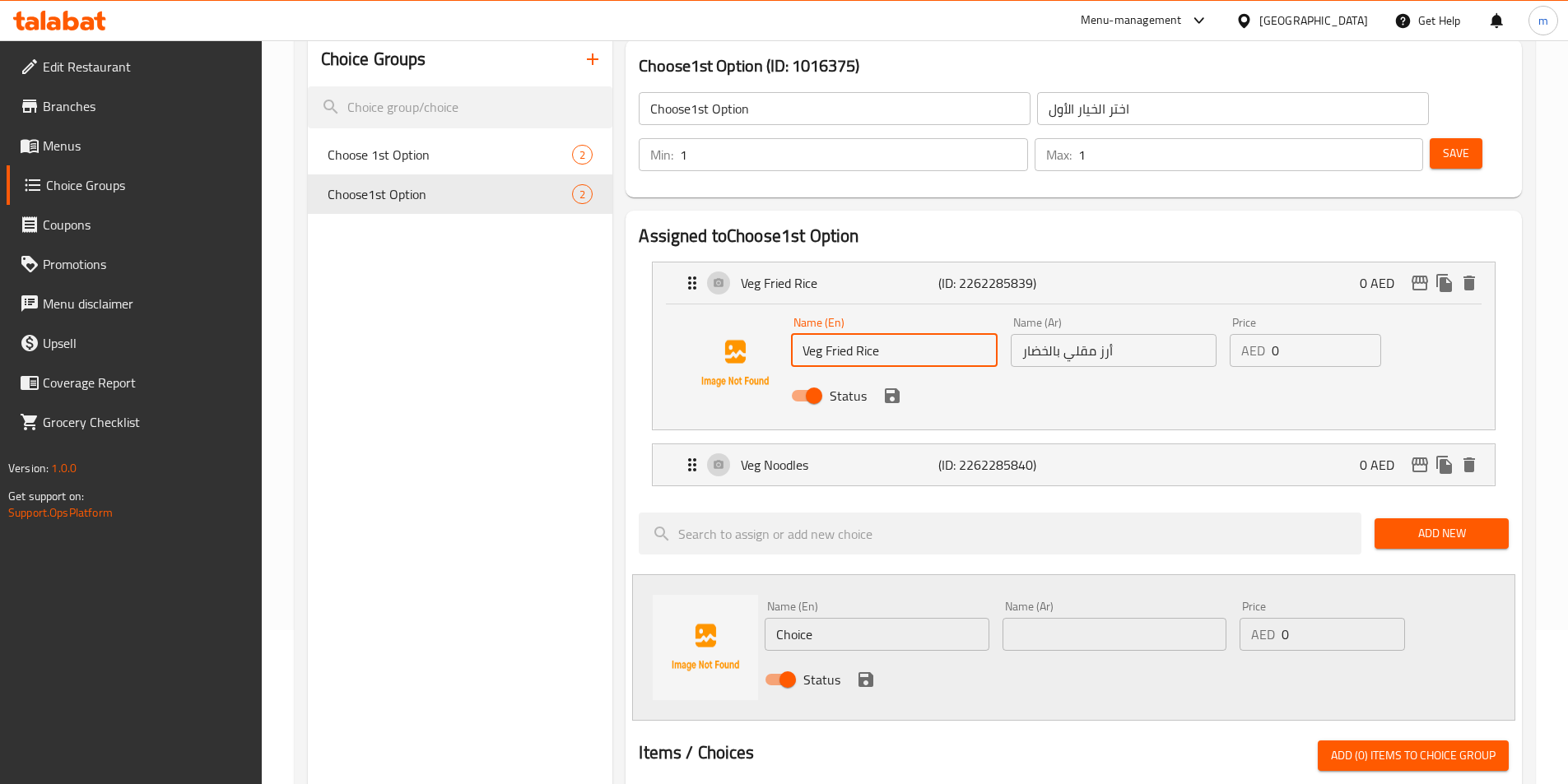
scroll to position [329, 0]
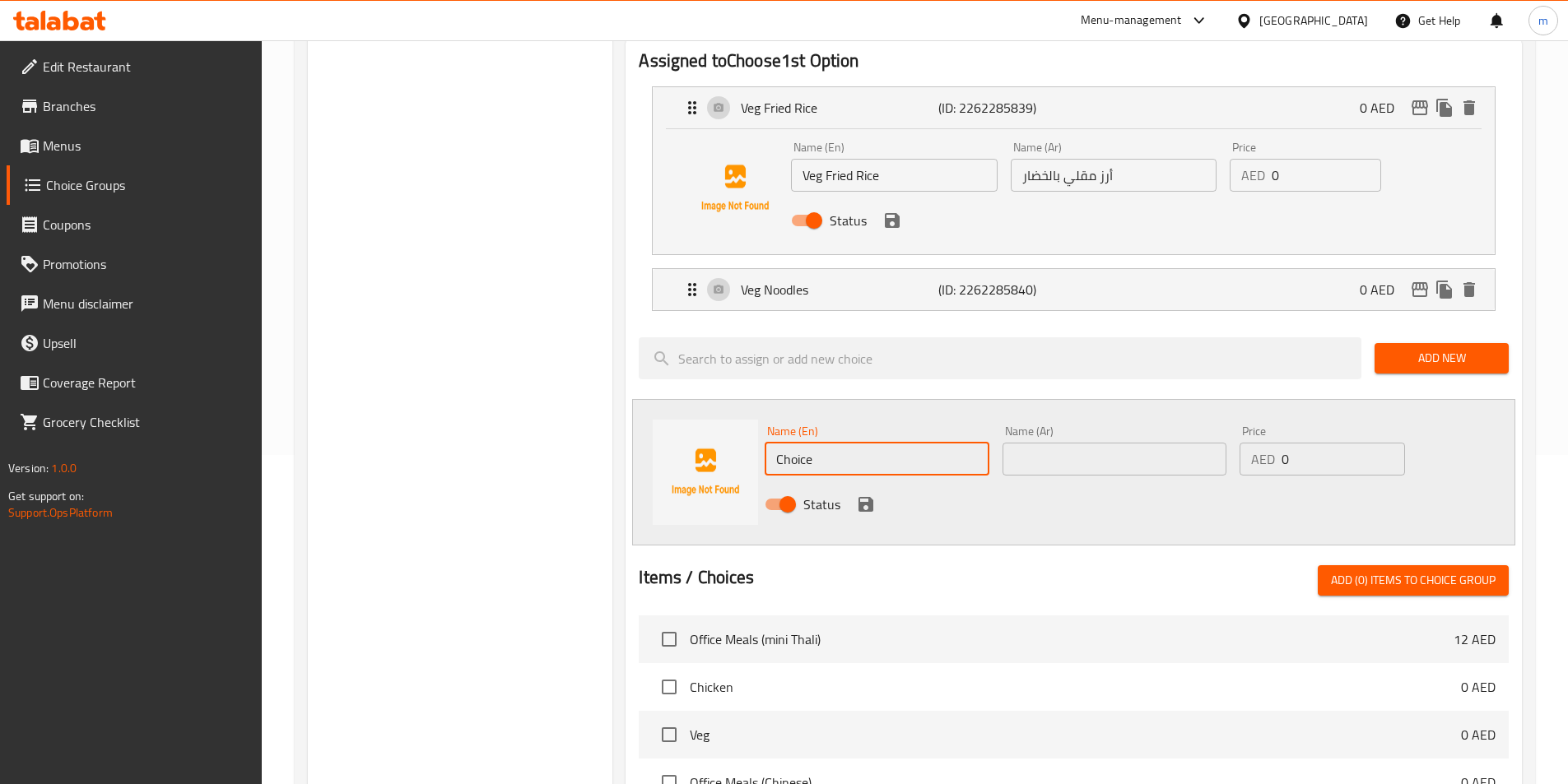
click at [850, 443] on input "Choice" at bounding box center [876, 459] width 224 height 33
paste input "Fried R"
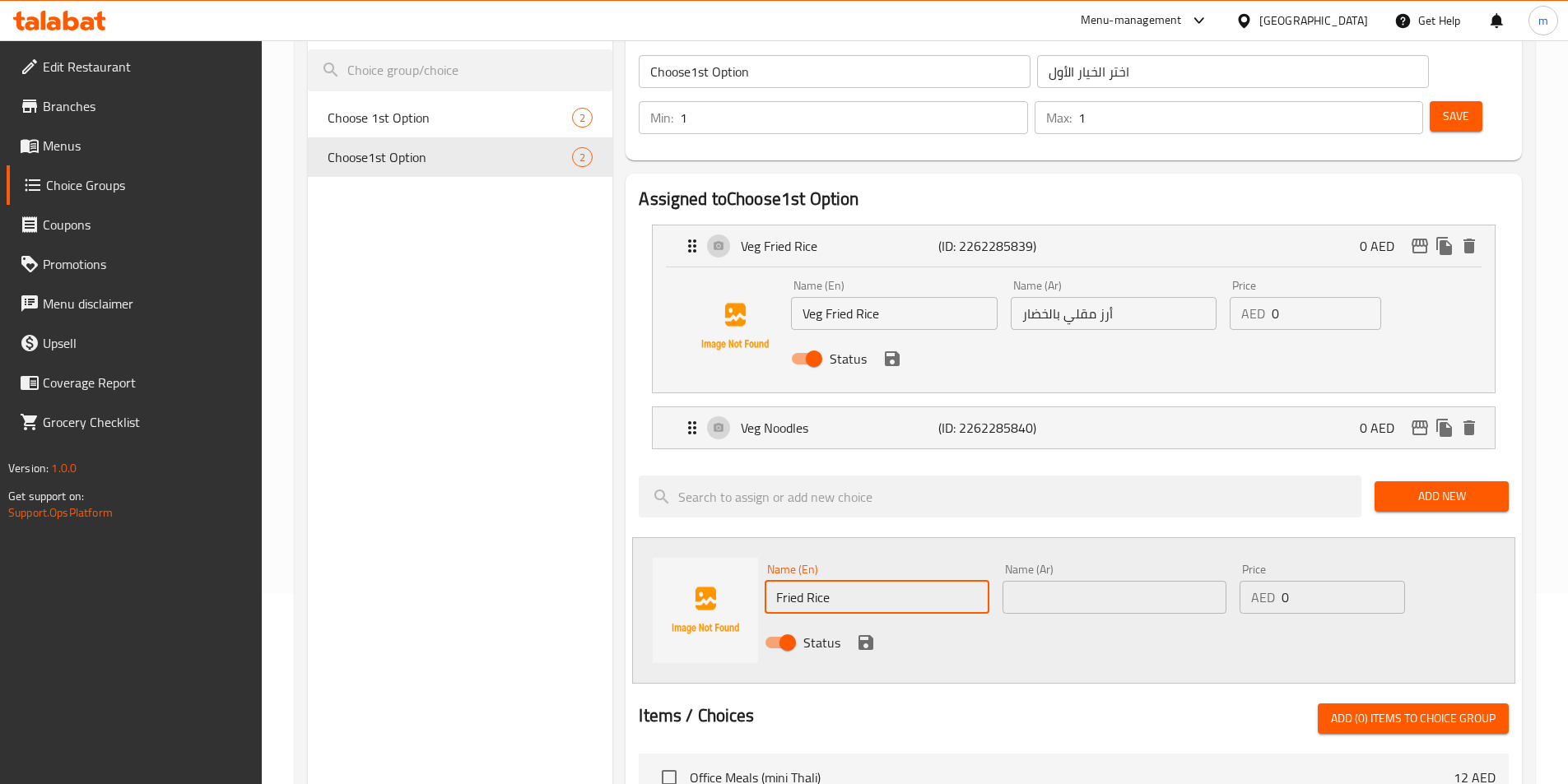
scroll to position [165, 0]
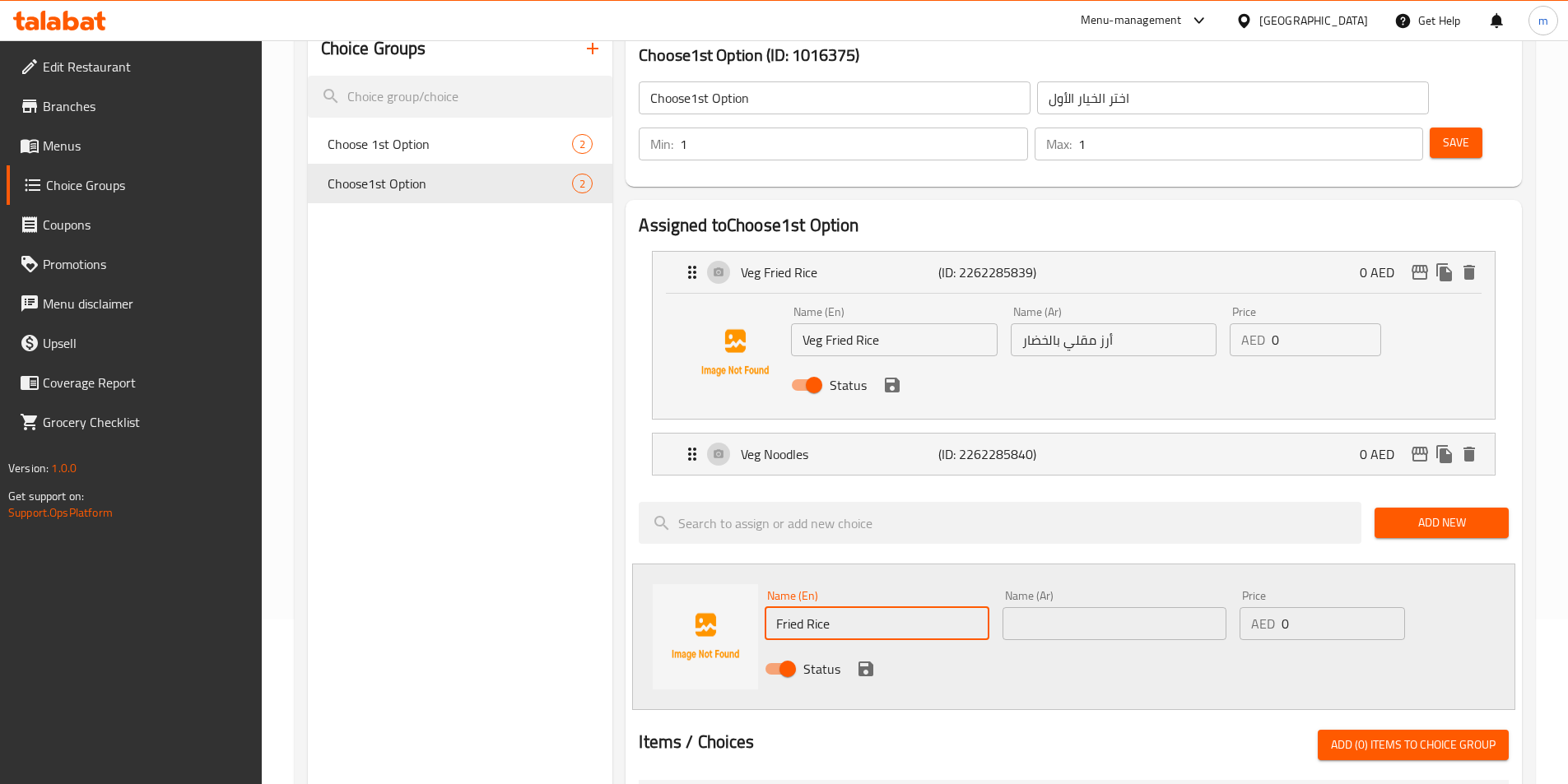
type input "Fried Rice"
drag, startPoint x: 1063, startPoint y: 304, endPoint x: 1131, endPoint y: 299, distance: 68.2
click at [1131, 324] on input "أرز مقلي بالخضار" at bounding box center [1113, 340] width 205 height 33
click at [1022, 607] on input "text" at bounding box center [1114, 623] width 224 height 33
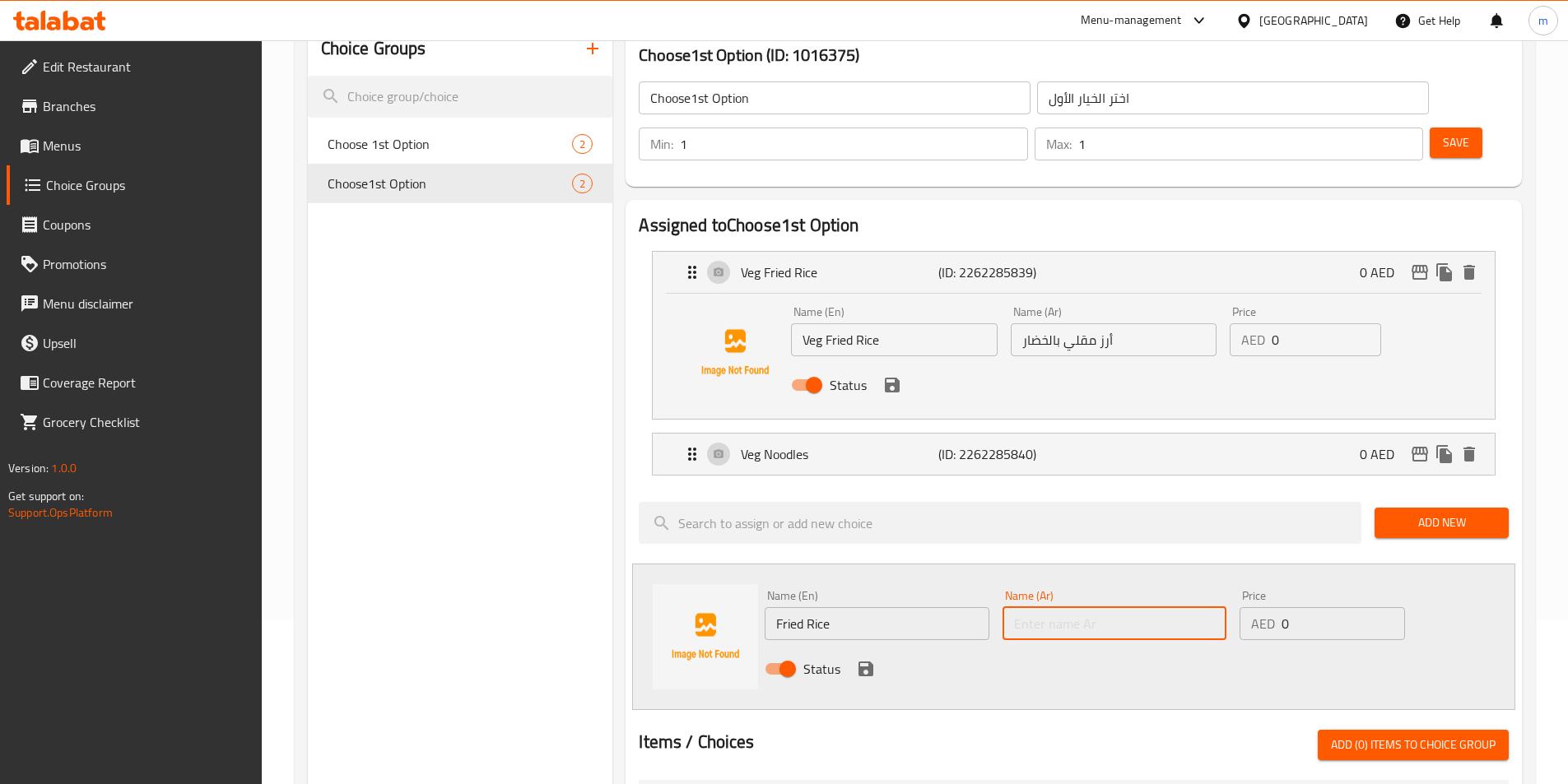
paste input "أرز مقلي"
type input "أرز مقلي"
click at [866, 661] on icon "save" at bounding box center [866, 669] width 15 height 15
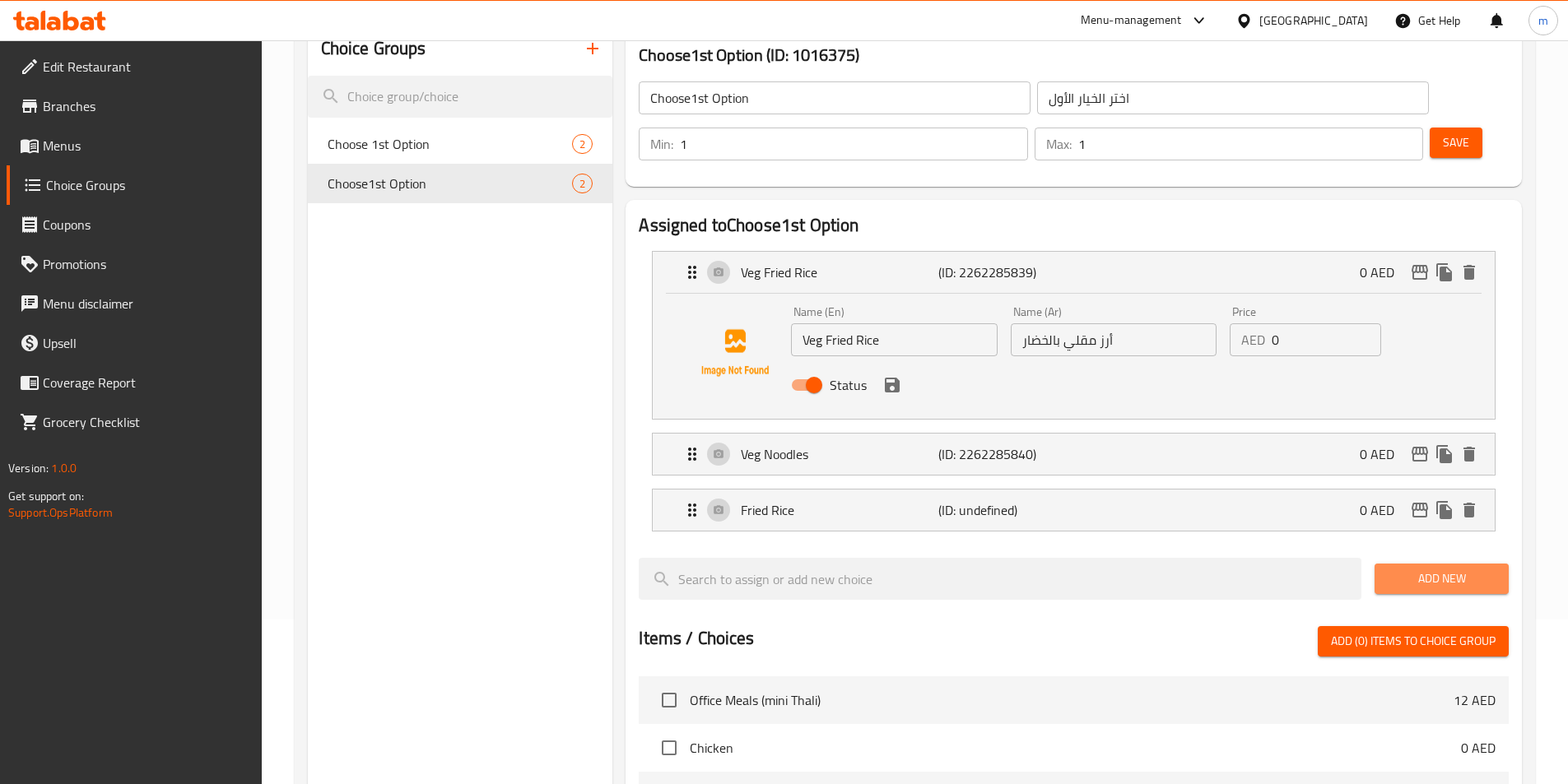
click at [1452, 569] on span "Add New" at bounding box center [1441, 579] width 108 height 21
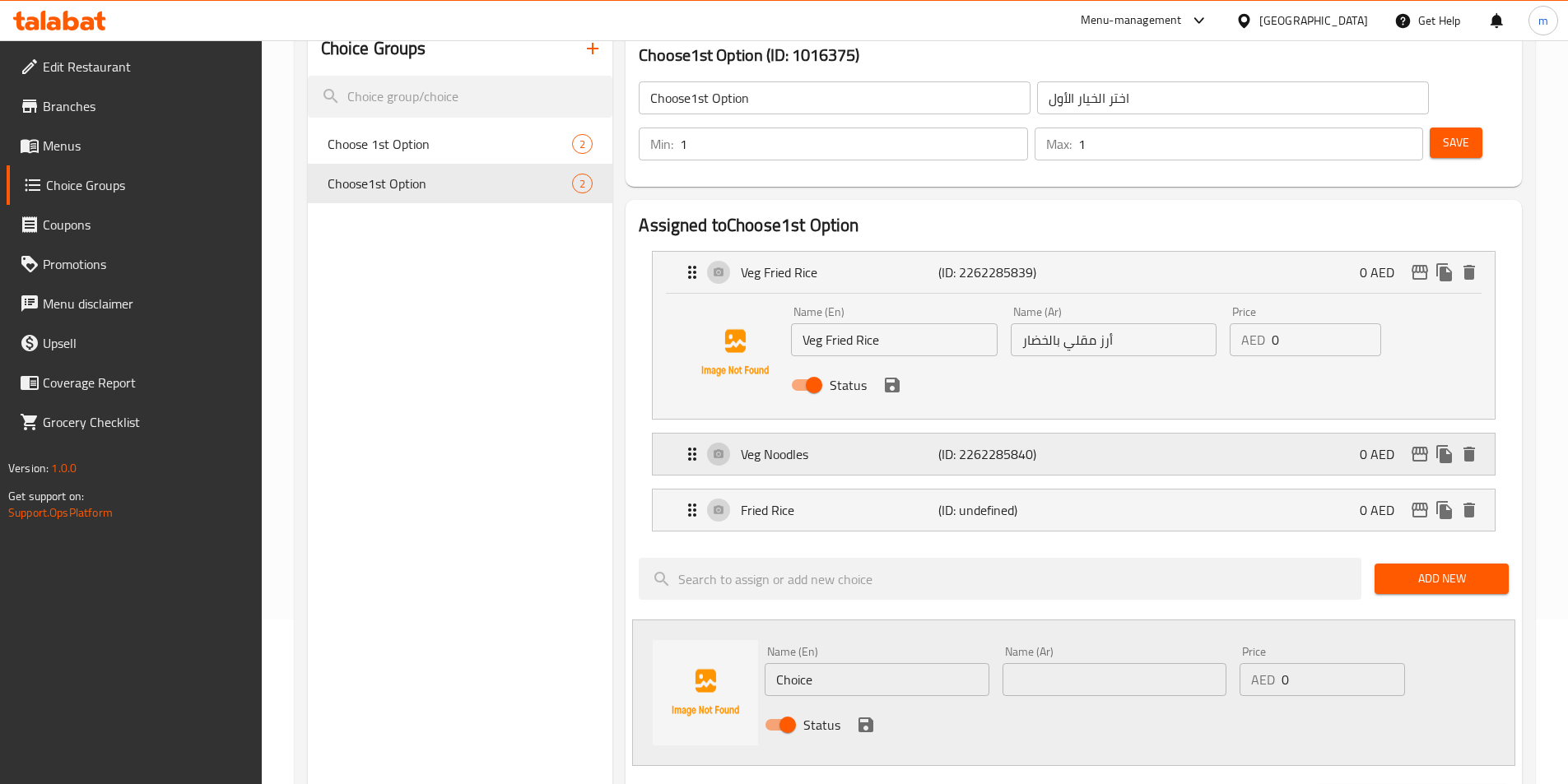
click at [820, 445] on p "Veg Noodles" at bounding box center [838, 455] width 196 height 20
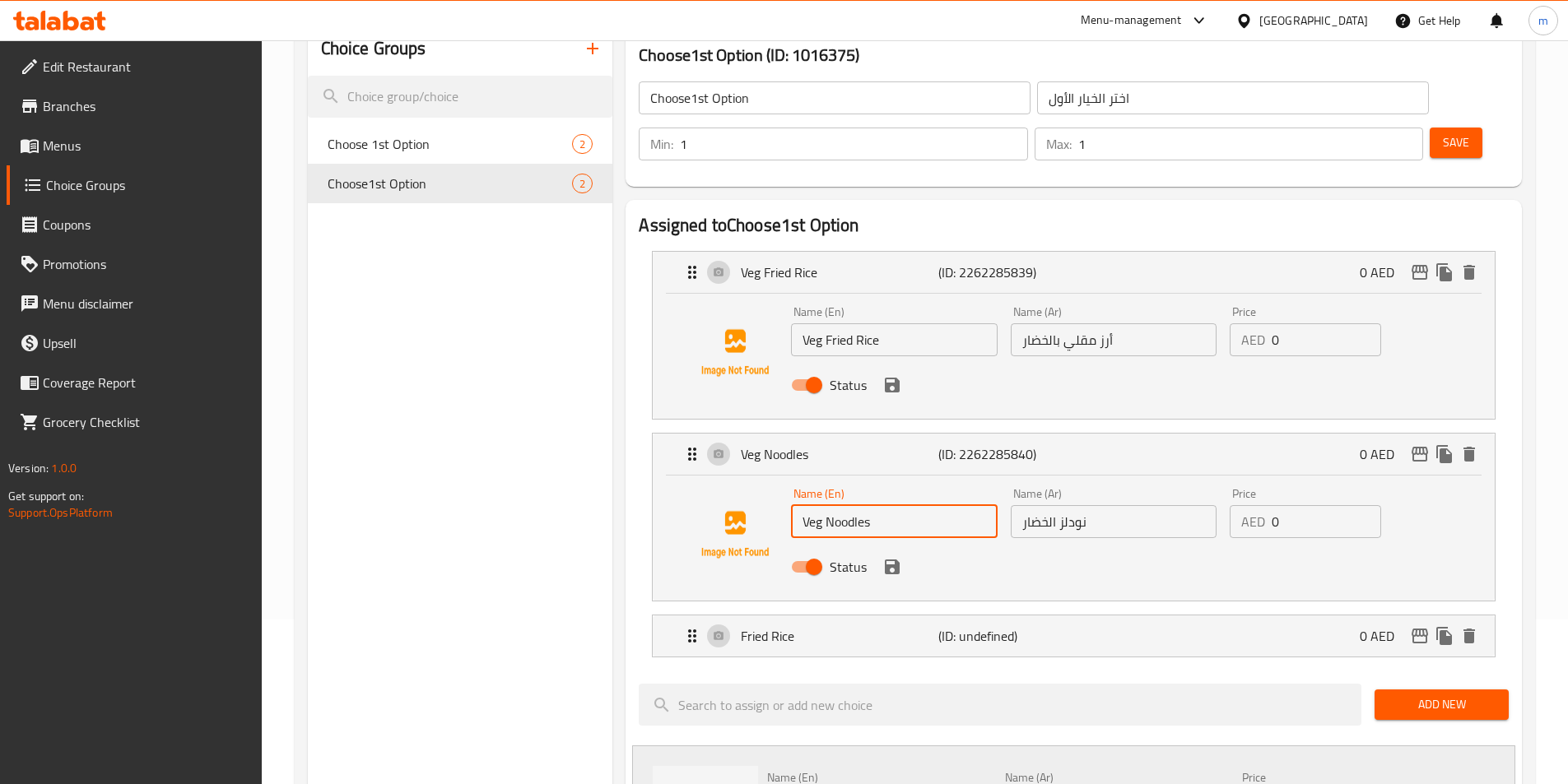
click at [864, 505] on input "Veg Noodles" at bounding box center [894, 522] width 205 height 33
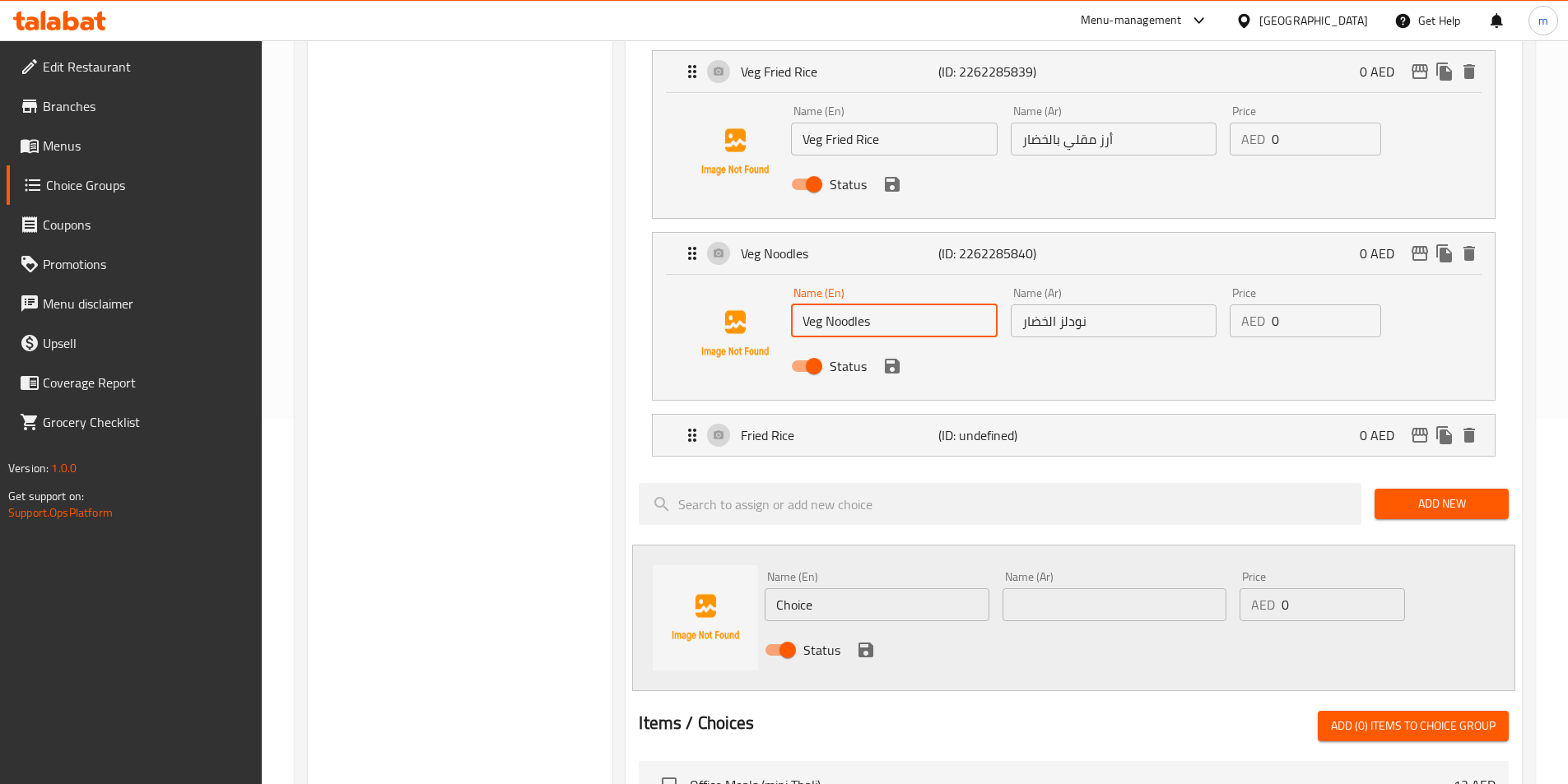
scroll to position [658, 0]
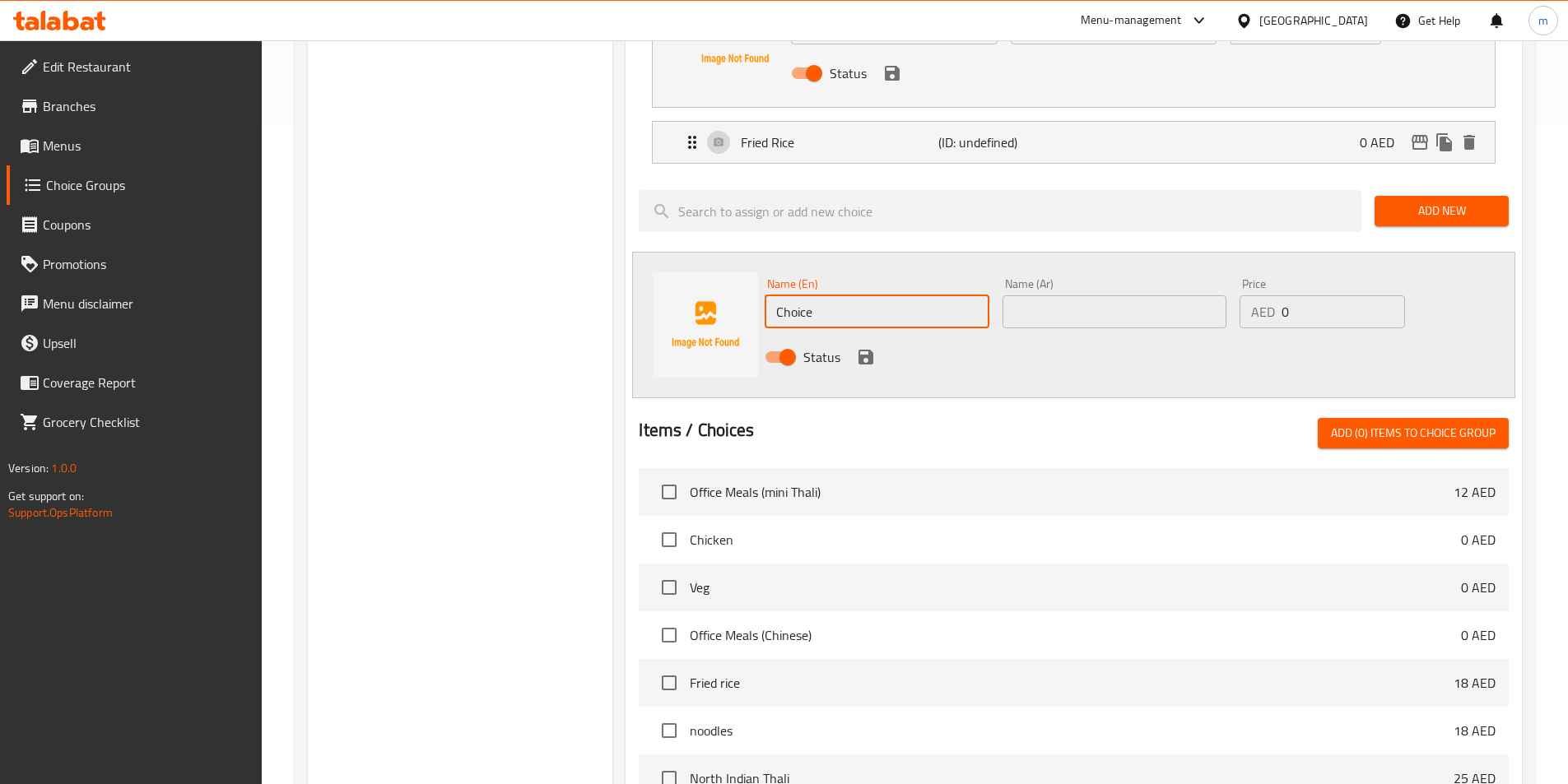
click at [796, 296] on input "Choice" at bounding box center [876, 312] width 224 height 33
paste input "Noodles"
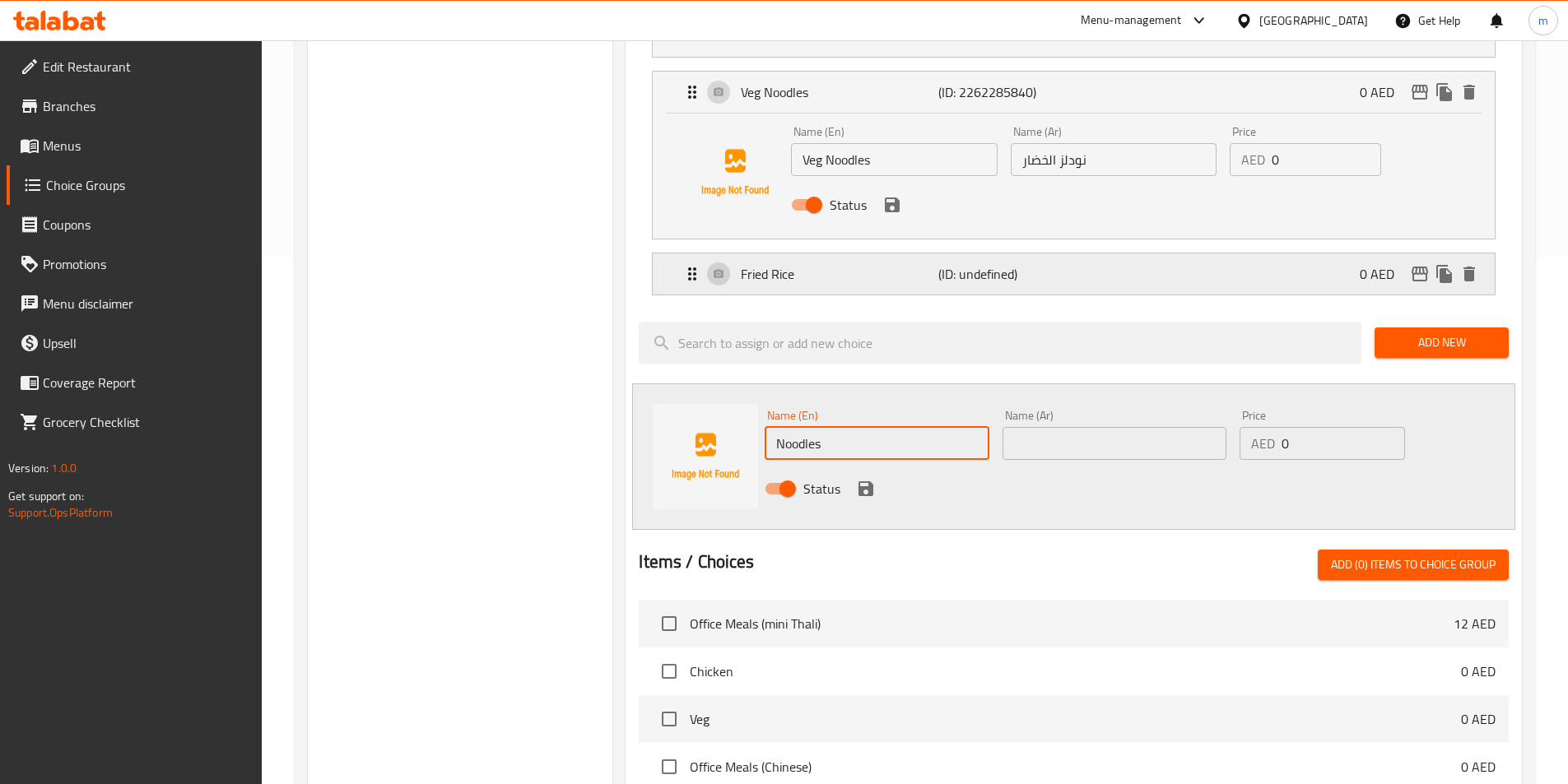
scroll to position [493, 0]
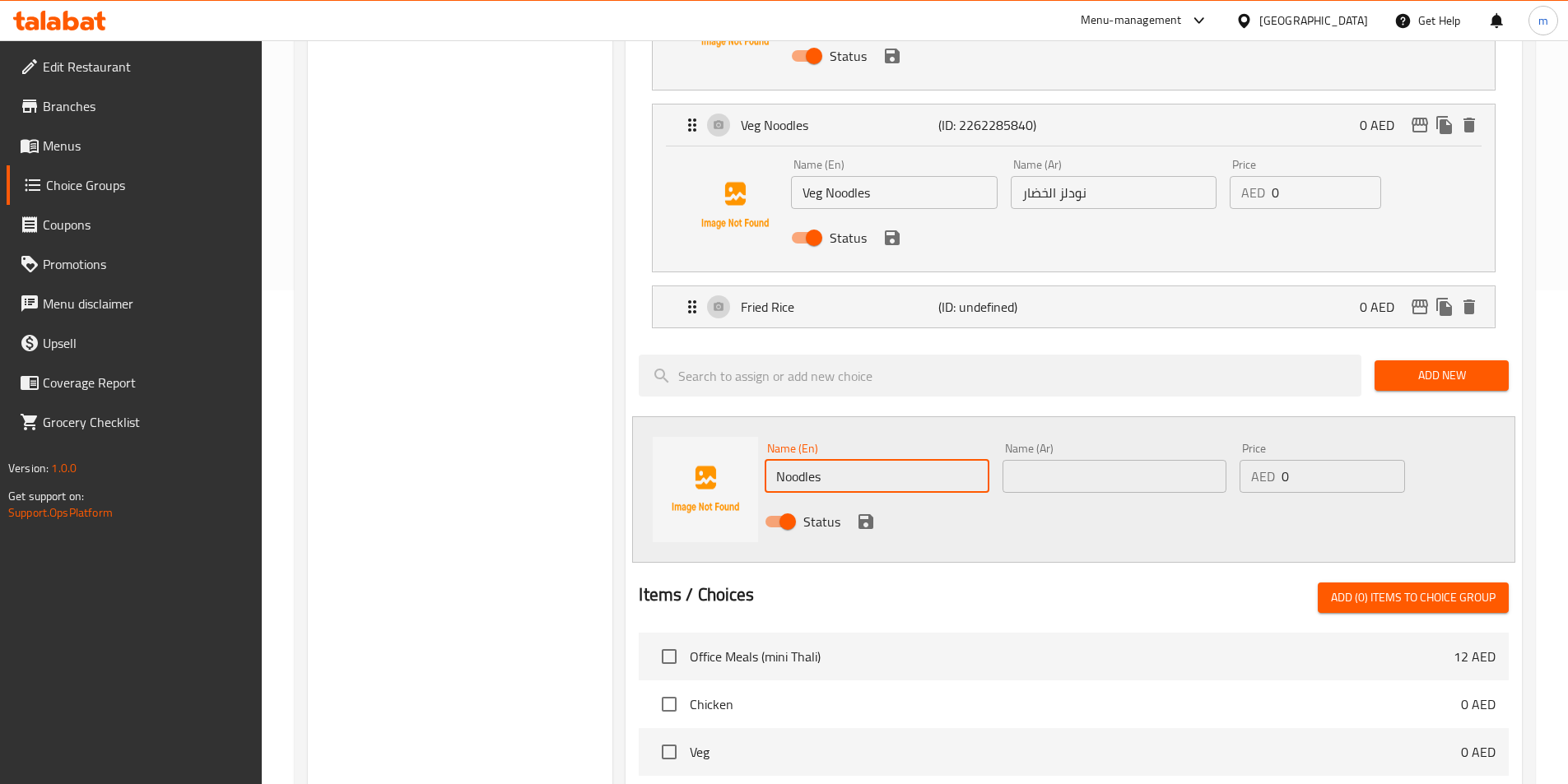
type input "Noodles"
click at [1072, 176] on input "نودلز الخضار" at bounding box center [1113, 193] width 205 height 33
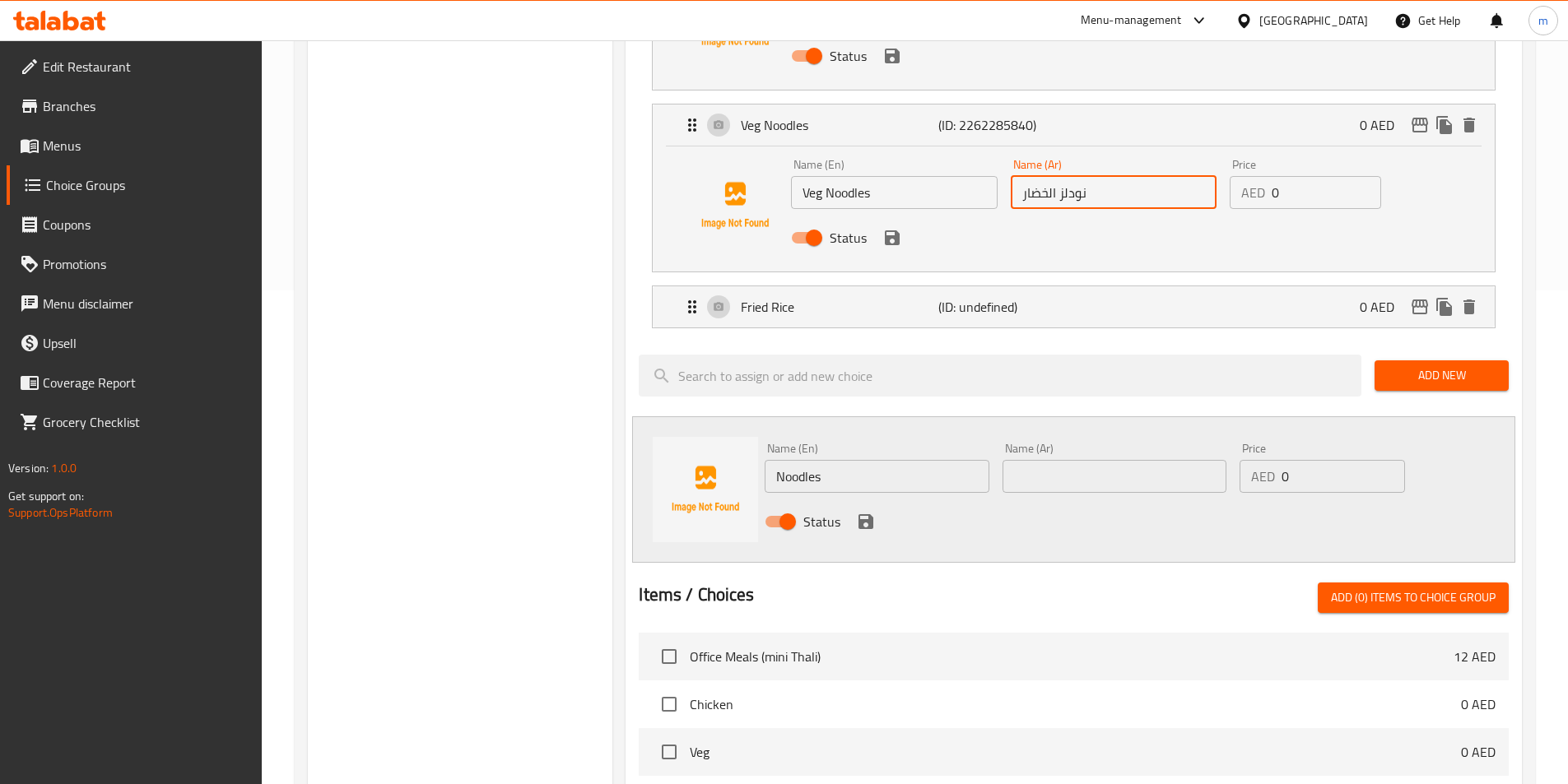
click at [1072, 176] on input "نودلز الخضار" at bounding box center [1113, 193] width 205 height 33
paste input "Noodles"
type input "نودلز الخضار"
click at [1084, 459] on input "text" at bounding box center [1114, 476] width 224 height 33
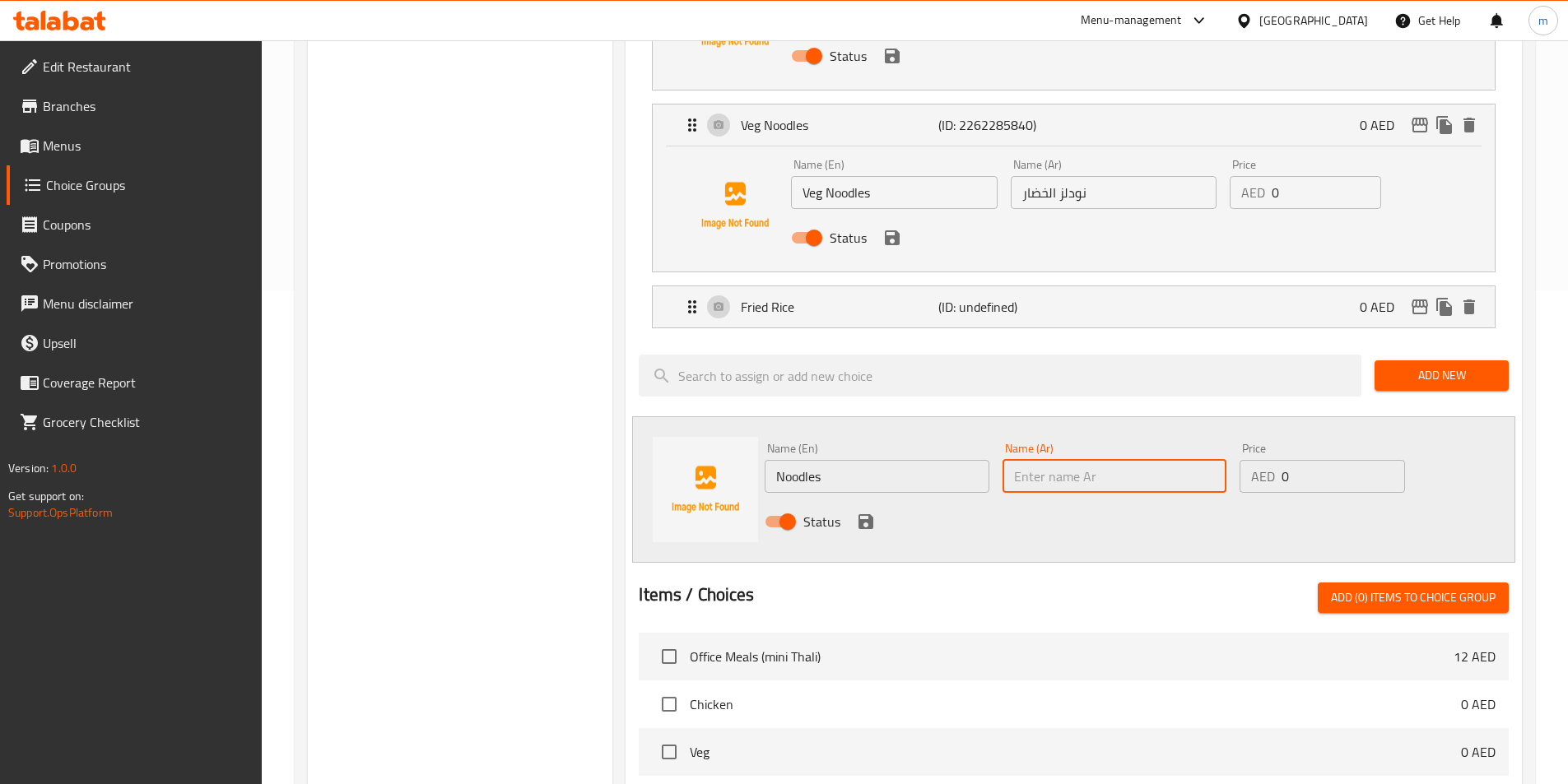
paste input "نودلز"
type input "نودلز"
click at [866, 514] on icon "save" at bounding box center [866, 522] width 15 height 15
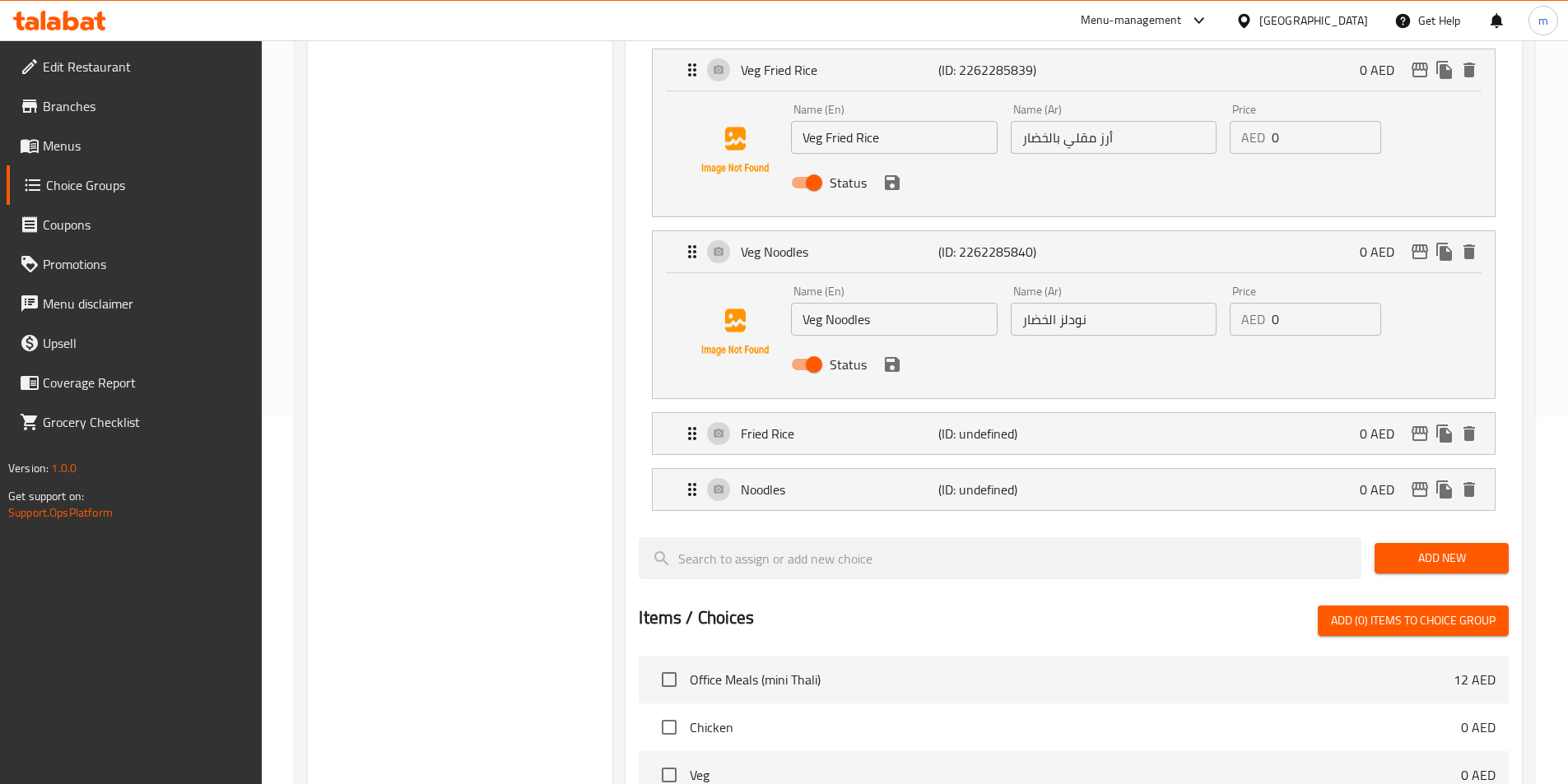
scroll to position [329, 0]
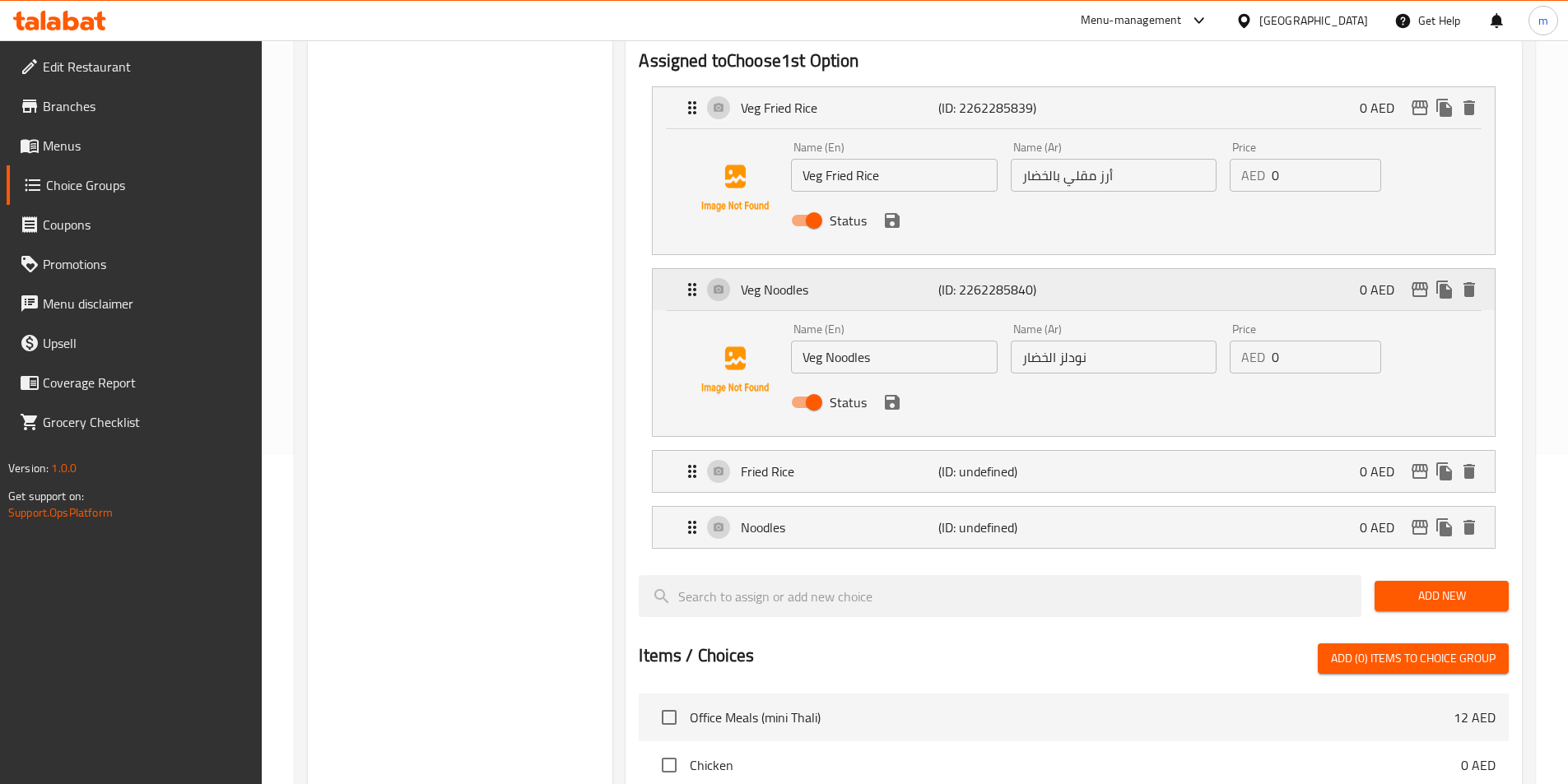
click at [678, 269] on div "Veg Noodles (ID: 2262285840) 0 AED" at bounding box center [1073, 290] width 842 height 41
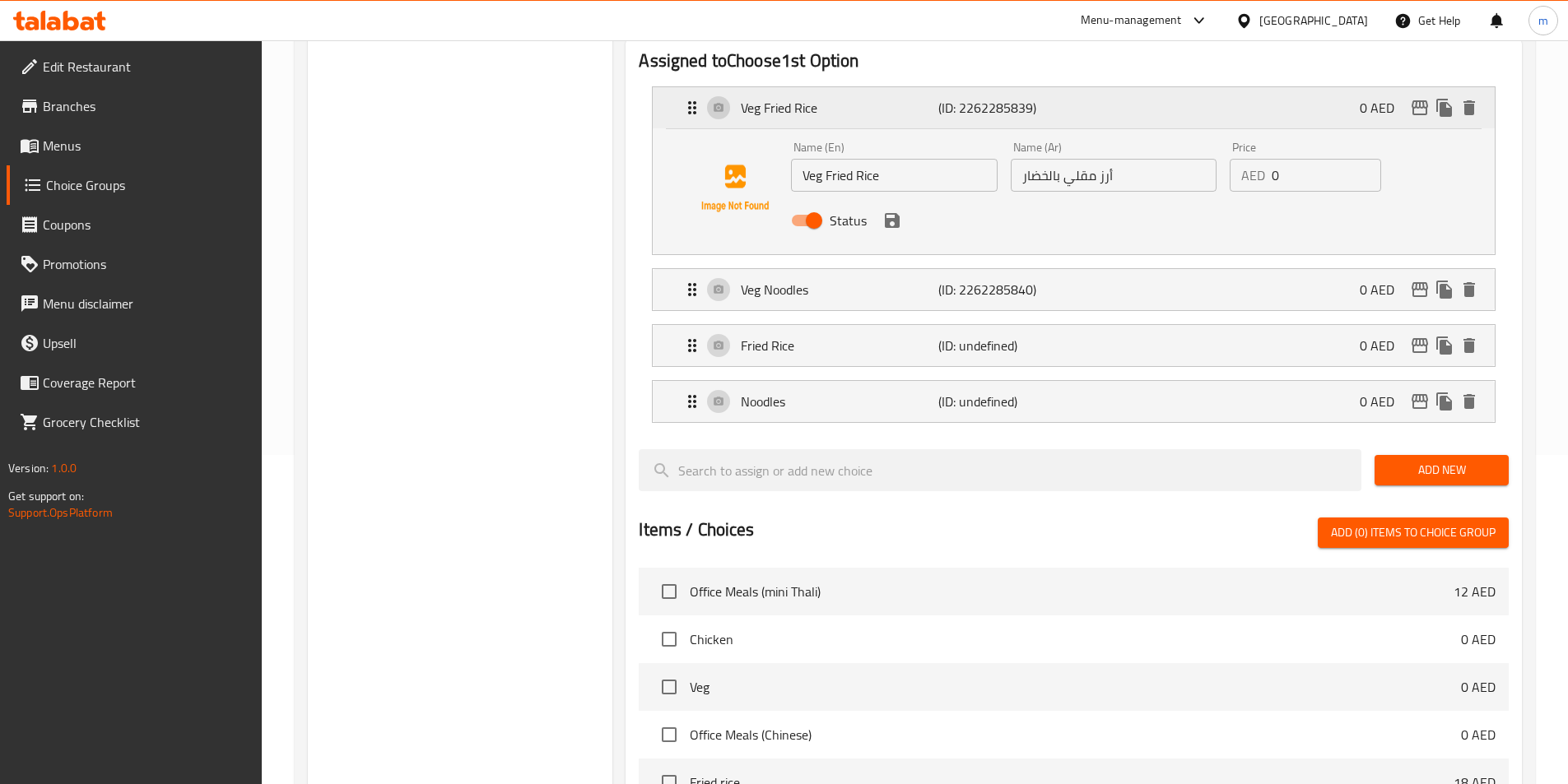
click at [681, 87] on div "Veg Fried Rice (ID: 2262285839) 0 AED" at bounding box center [1073, 108] width 842 height 41
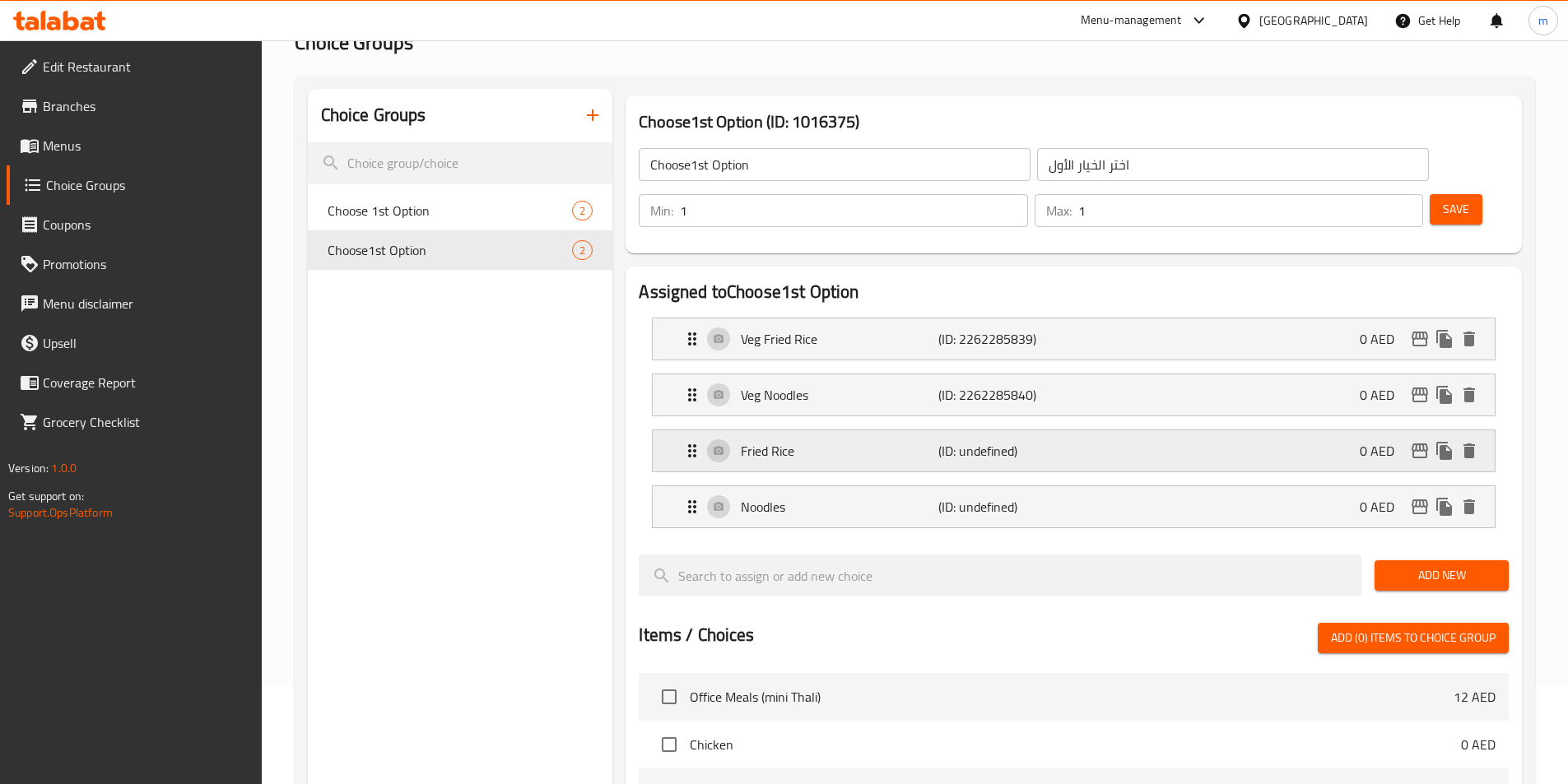
scroll to position [82, 0]
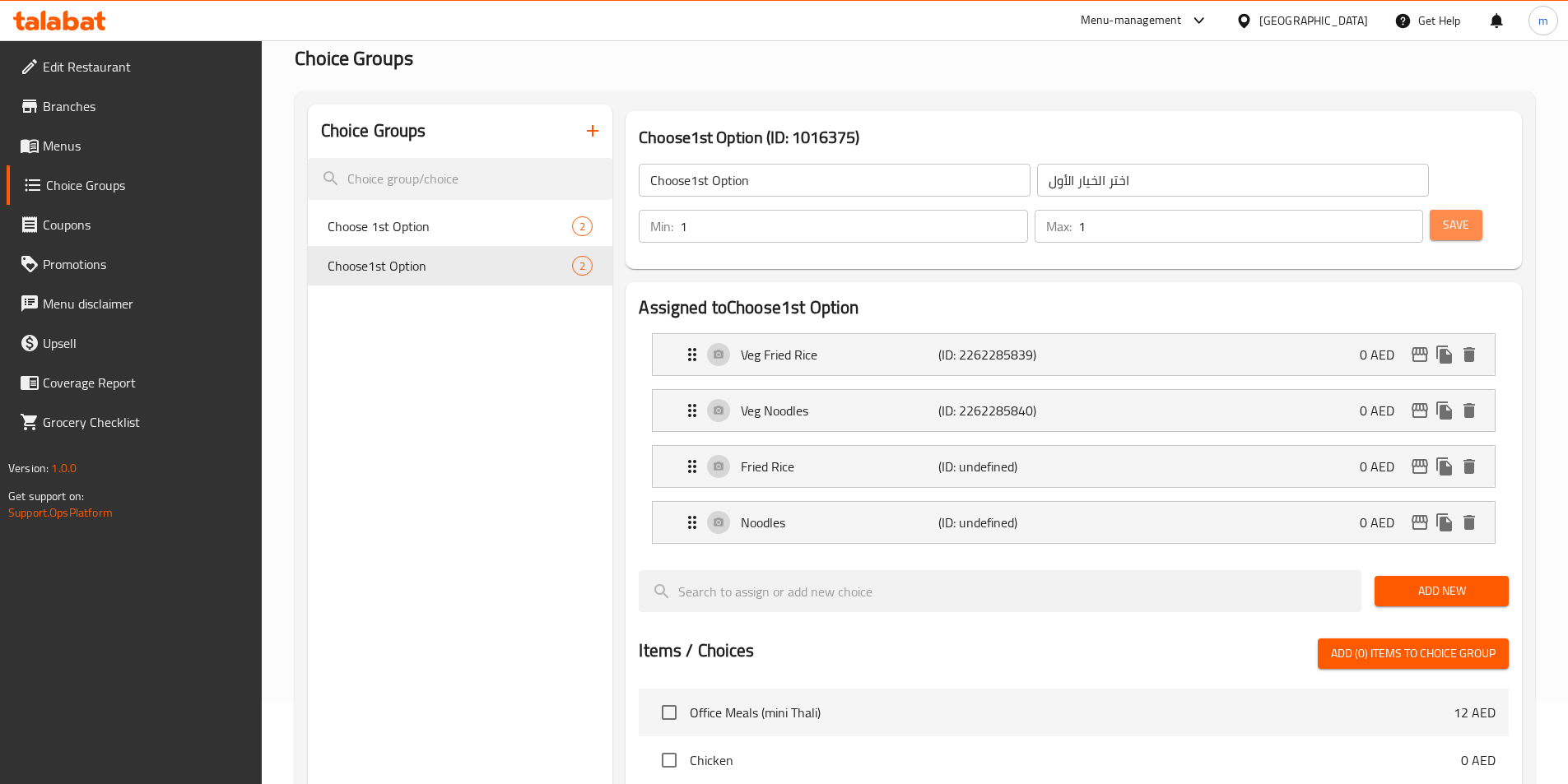
click at [1452, 209] on button "Save" at bounding box center [1456, 224] width 53 height 31
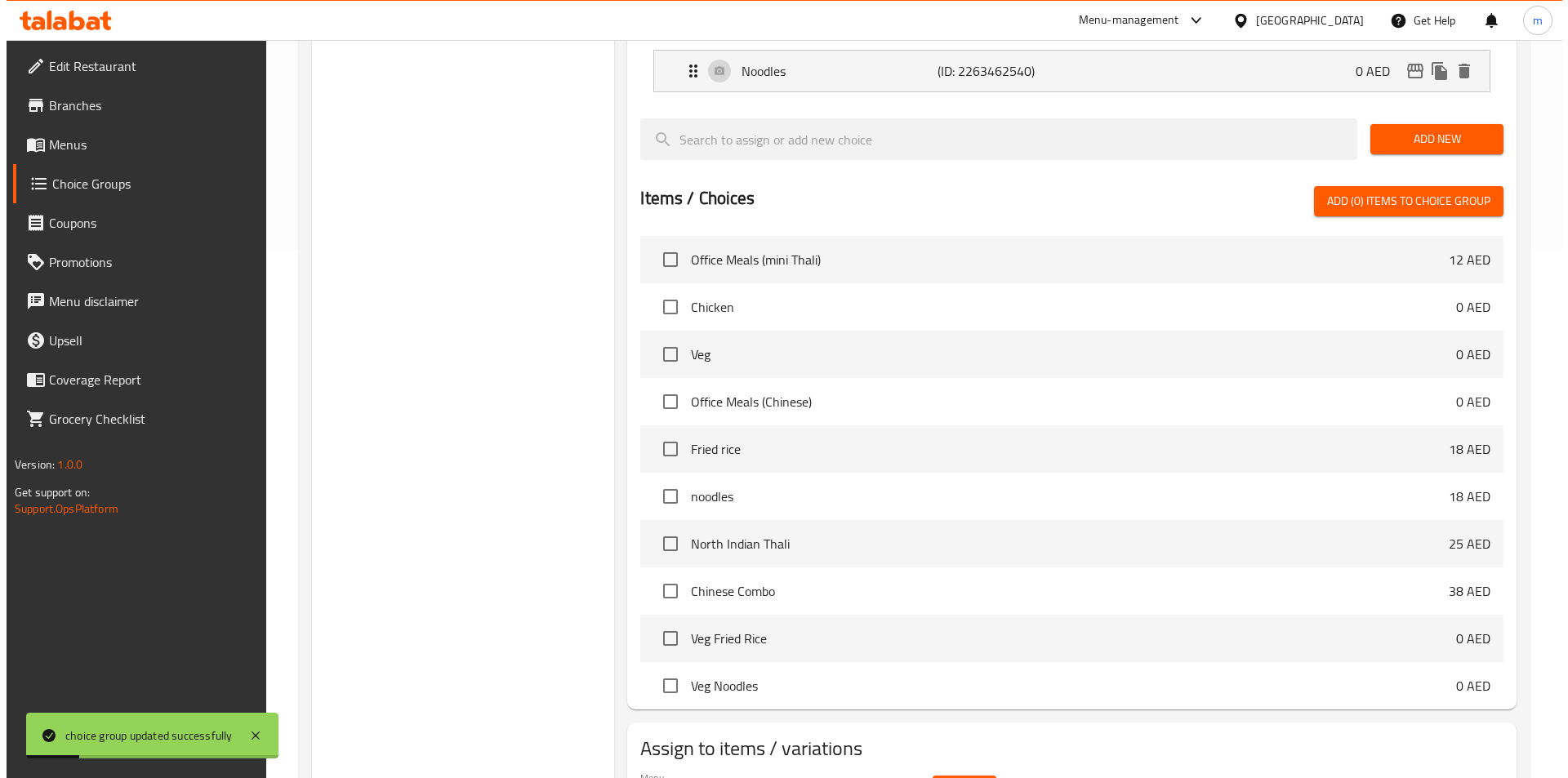
scroll to position [581, 0]
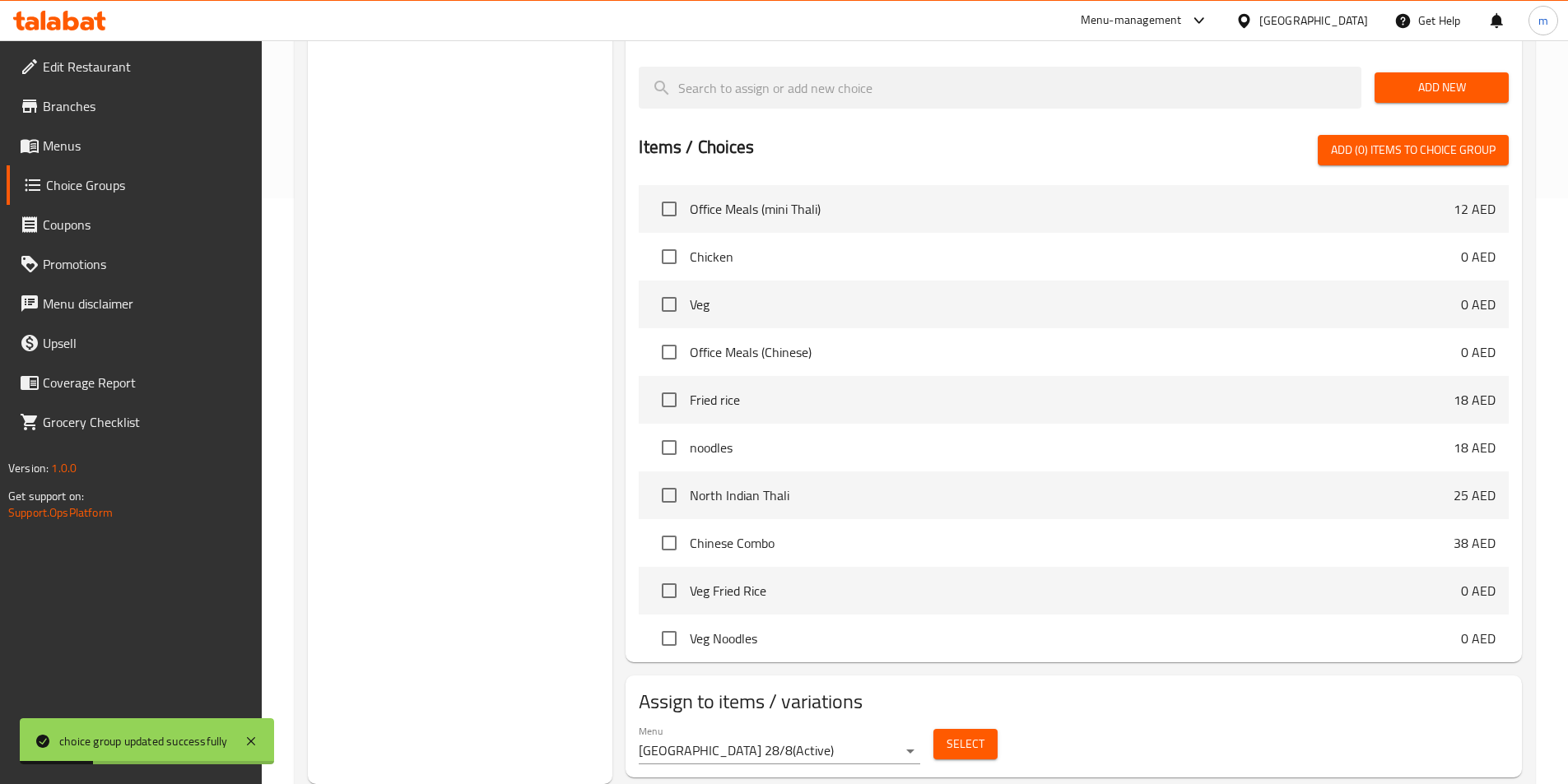
click at [948, 733] on span "Select" at bounding box center [966, 743] width 38 height 21
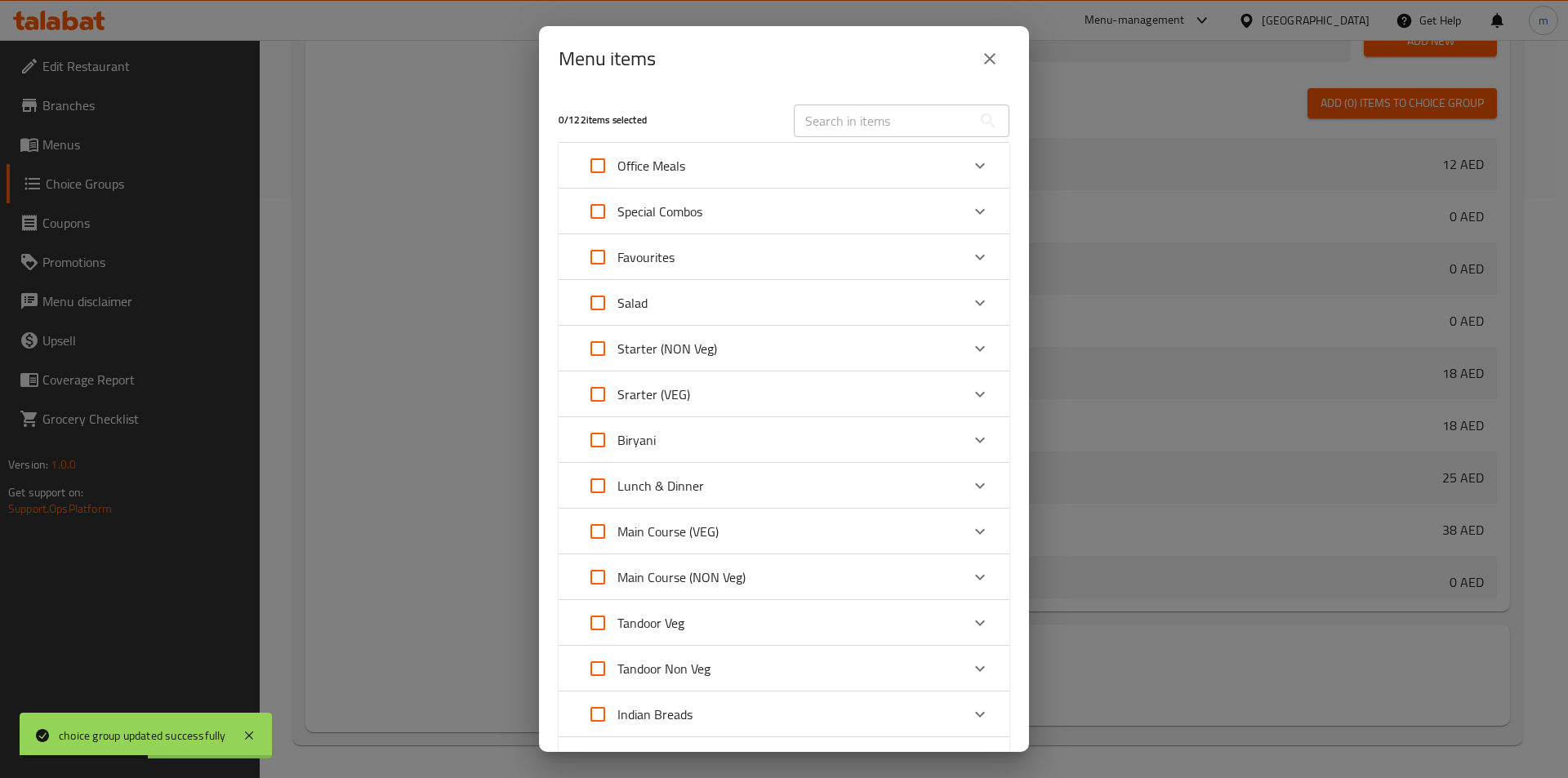
click at [644, 164] on p "Office Meals" at bounding box center [651, 166] width 67 height 20
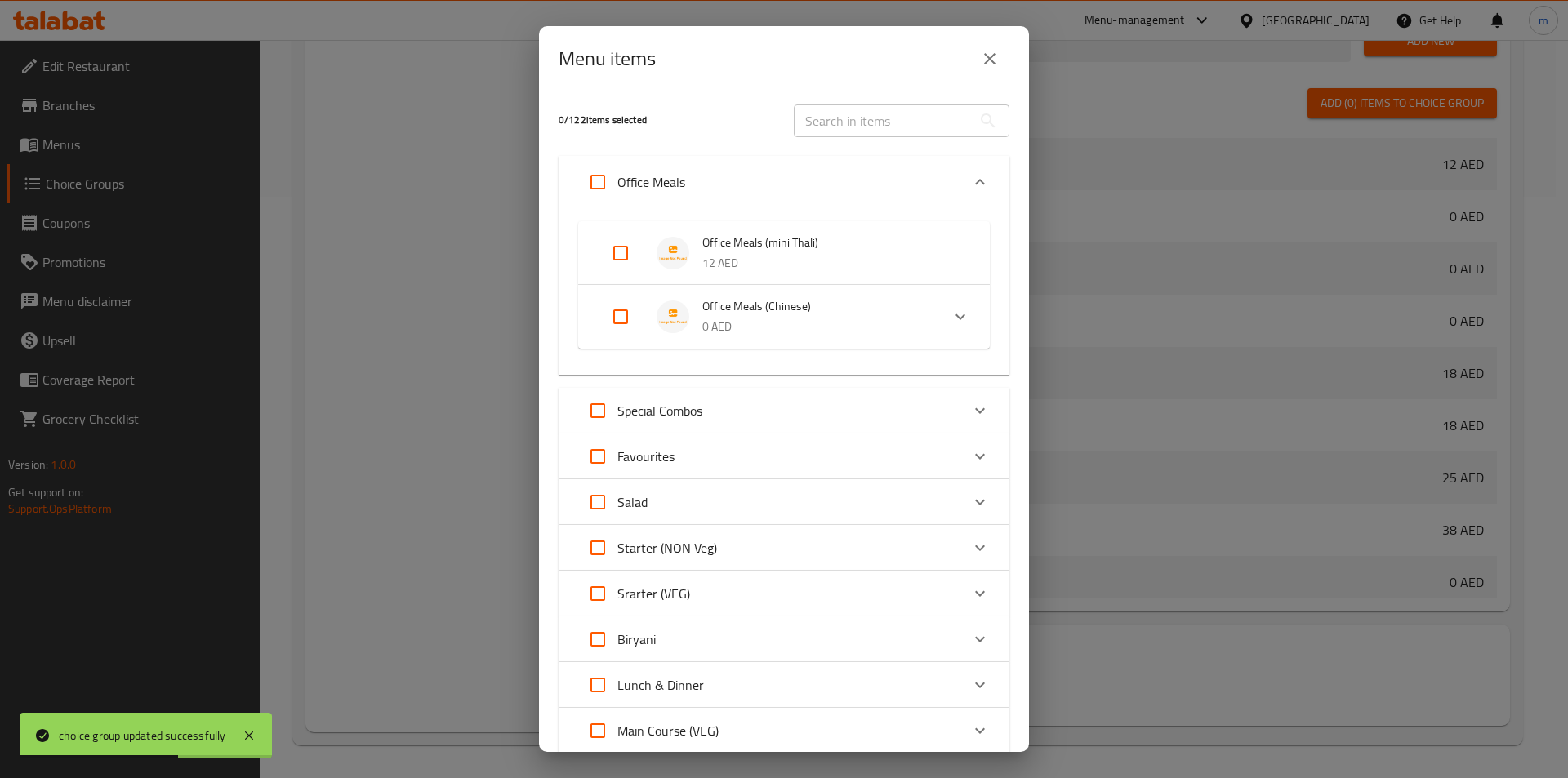
click at [621, 323] on input "Expand" at bounding box center [620, 317] width 39 height 39
checkbox input "true"
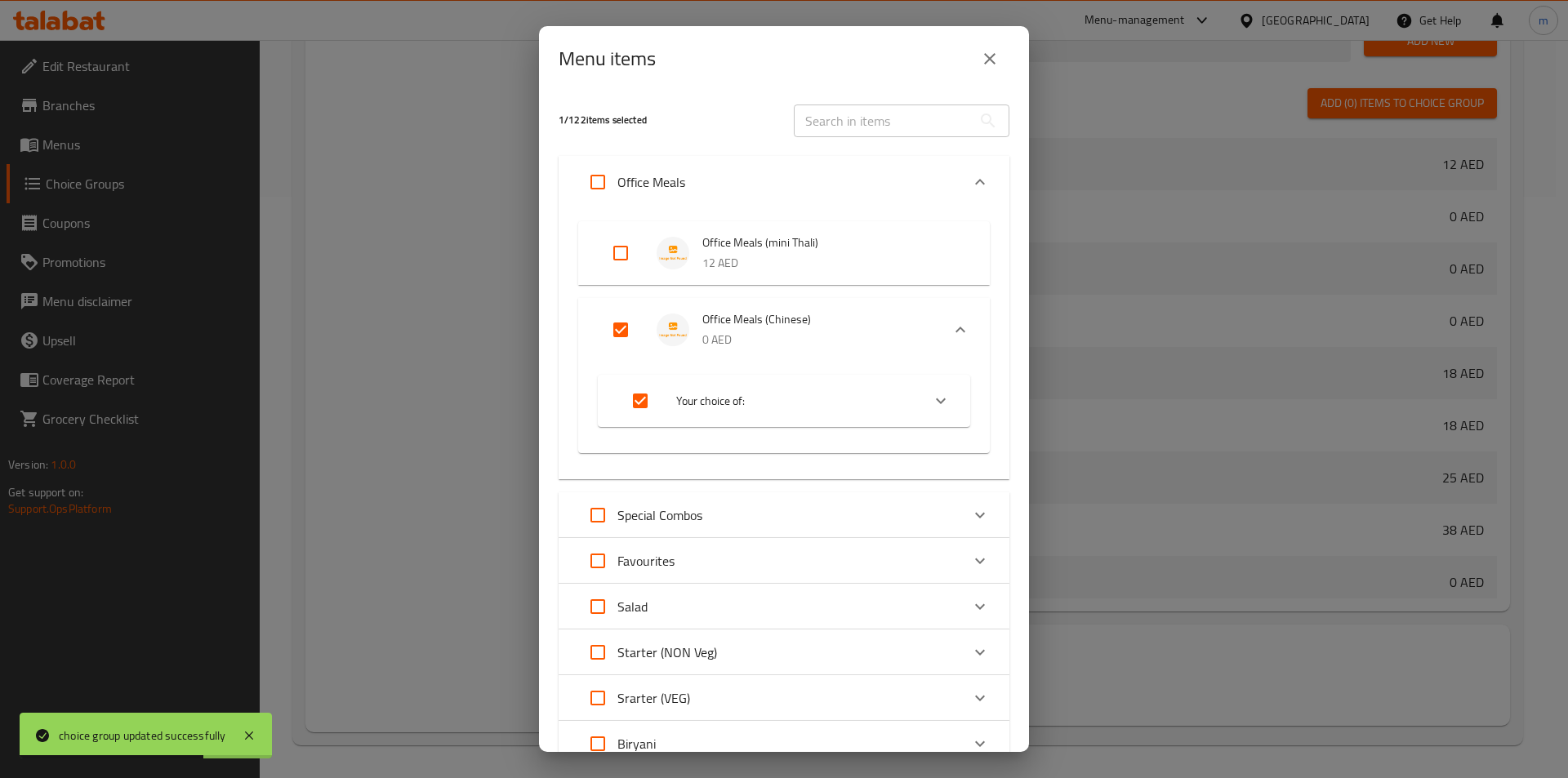
click at [846, 399] on span "Your choice of:" at bounding box center [792, 401] width 232 height 21
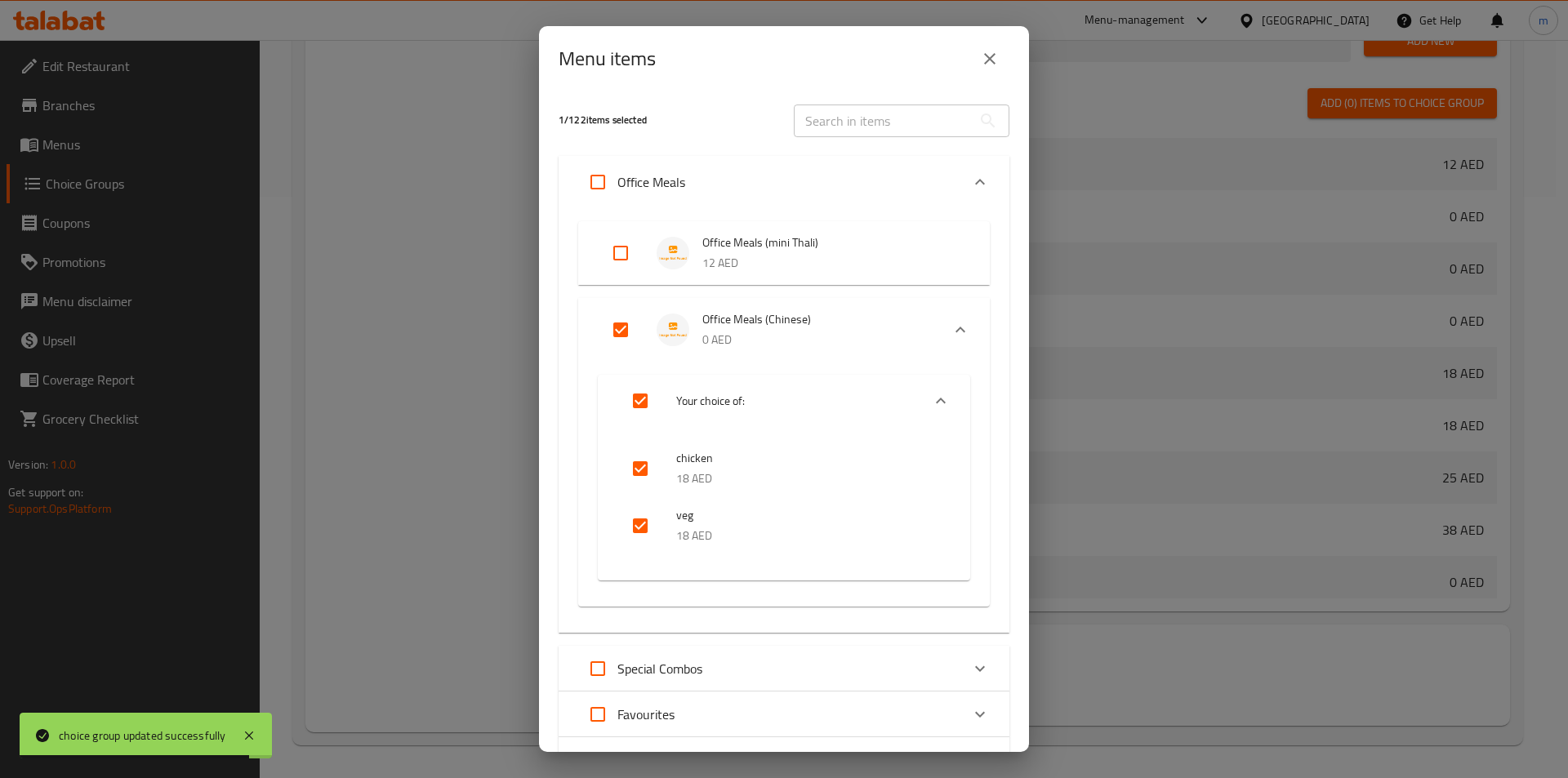
click at [842, 402] on span "Your choice of:" at bounding box center [792, 401] width 232 height 21
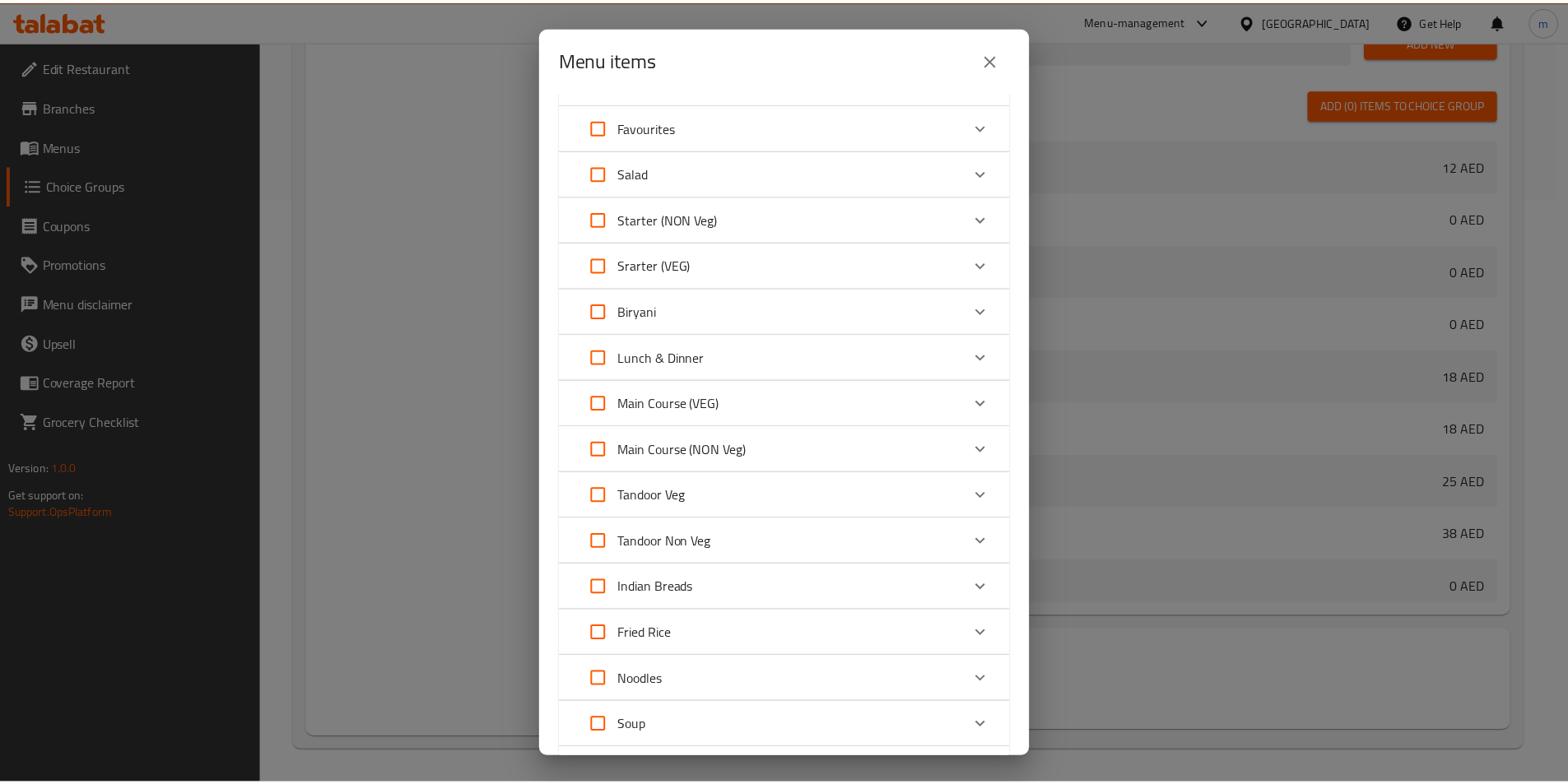
scroll to position [589, 0]
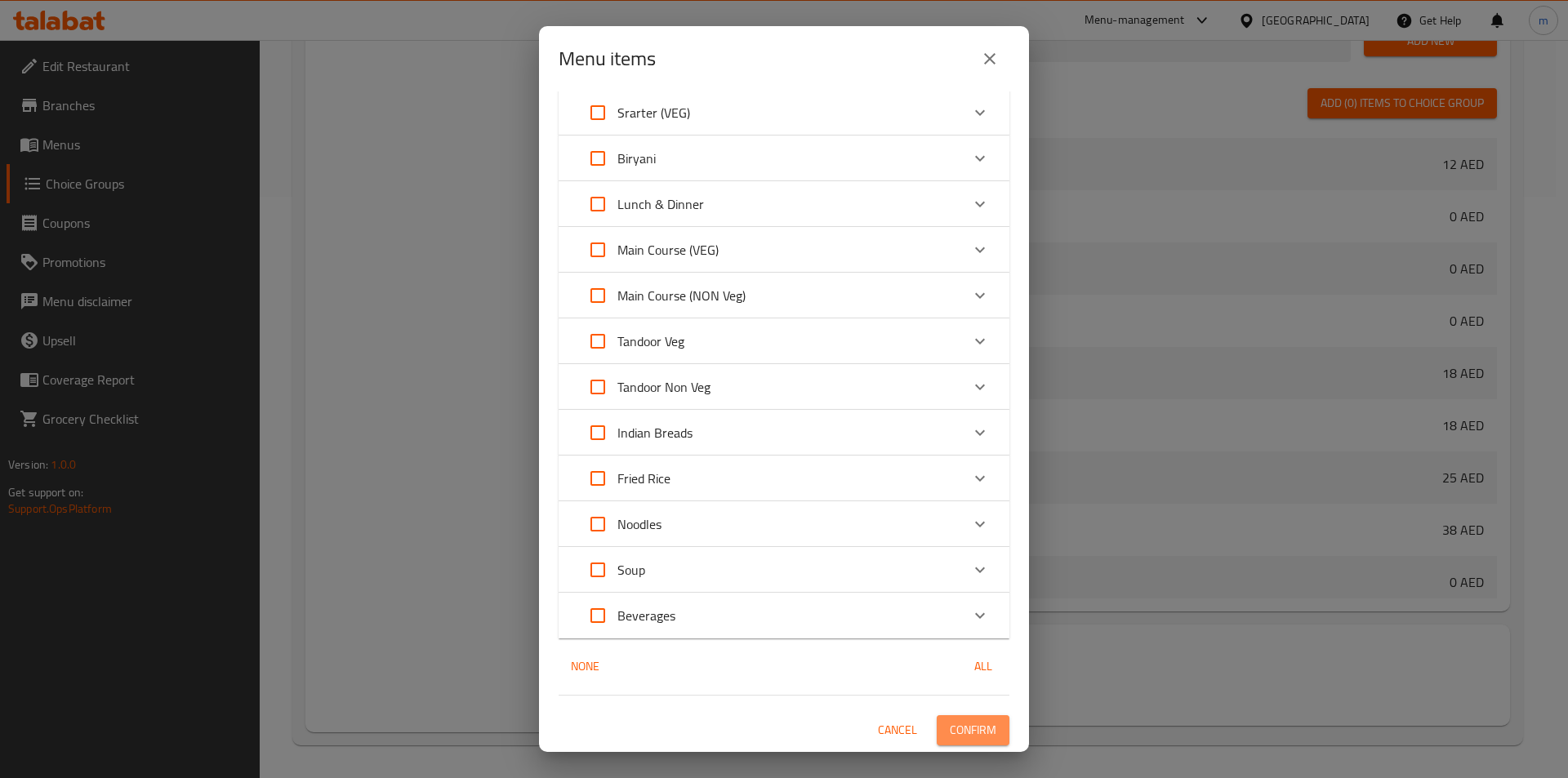
click at [971, 725] on span "Confirm" at bounding box center [973, 730] width 47 height 21
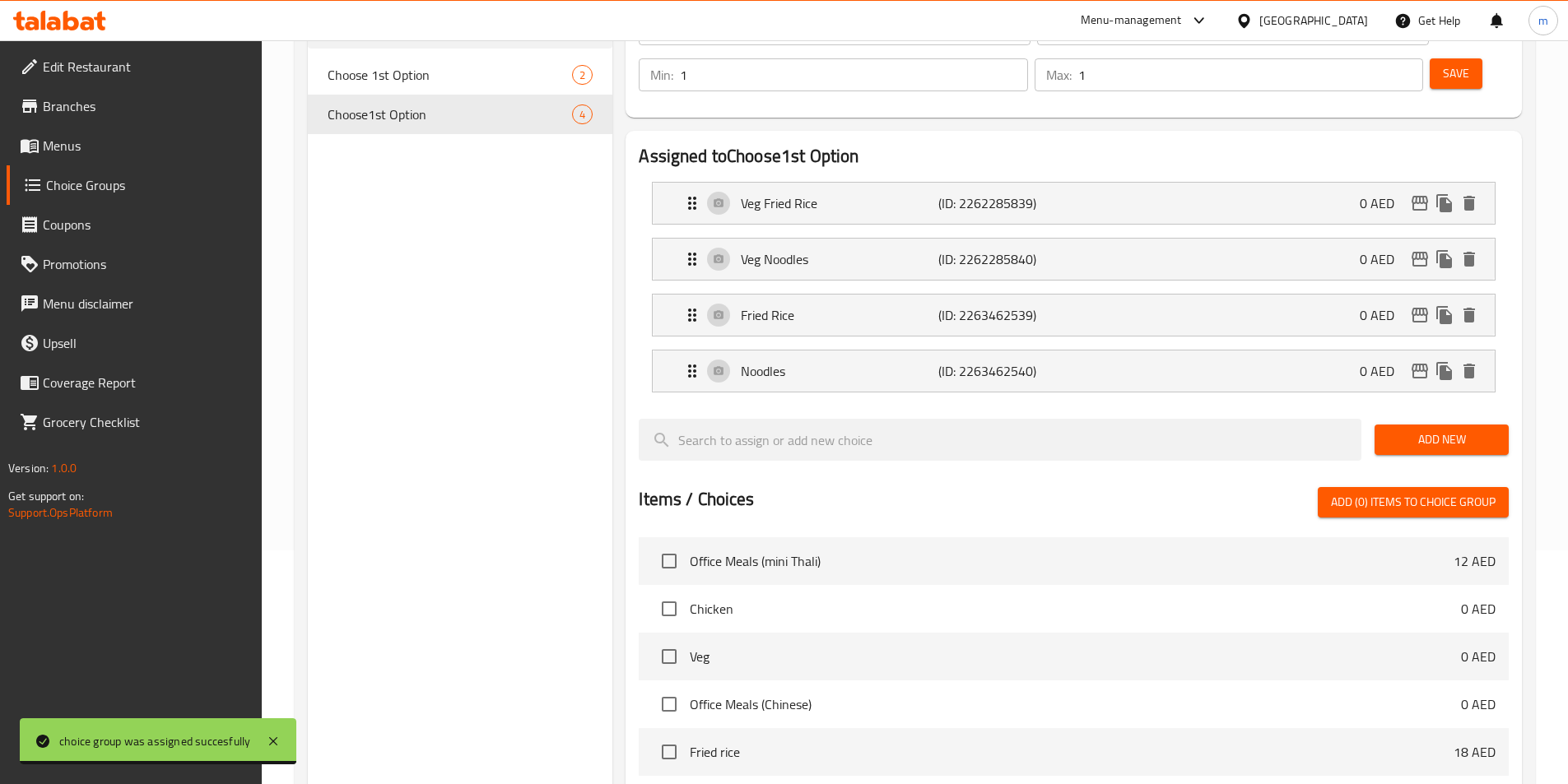
scroll to position [92, 0]
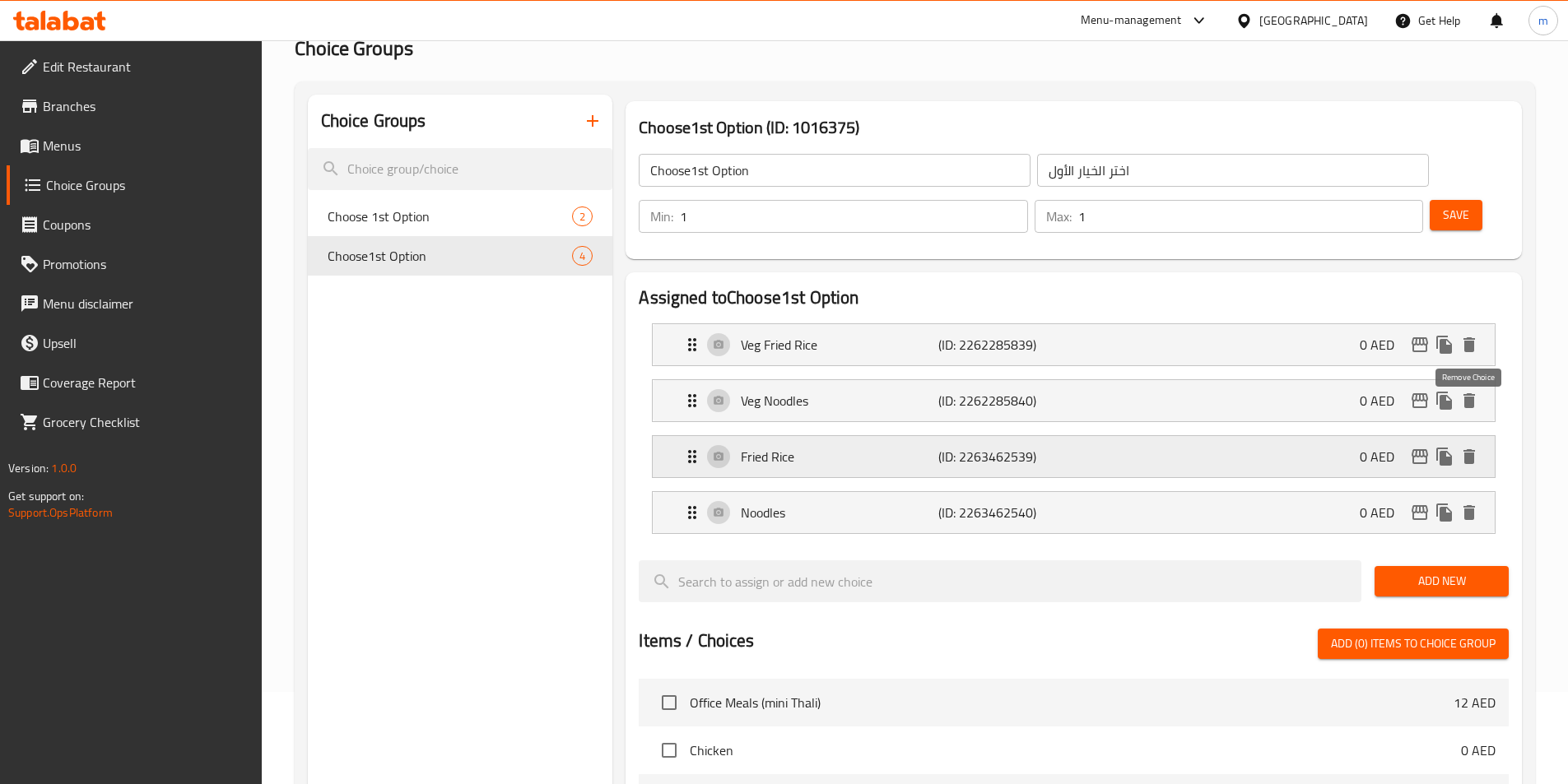
click at [1469, 450] on icon "delete" at bounding box center [1469, 457] width 12 height 15
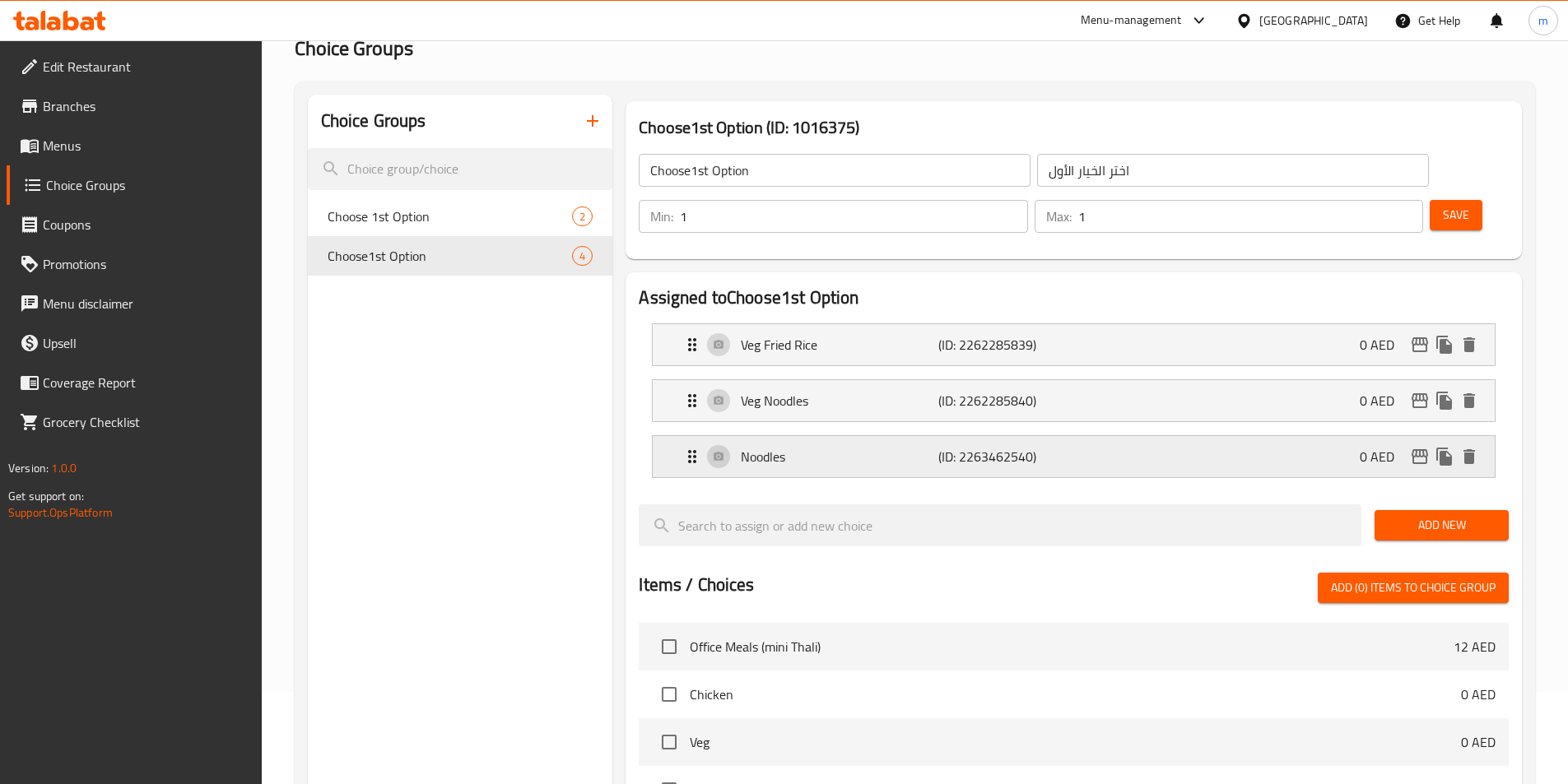
click at [1479, 436] on div "Noodles (ID: 2263462540) 0 AED" at bounding box center [1073, 457] width 842 height 41
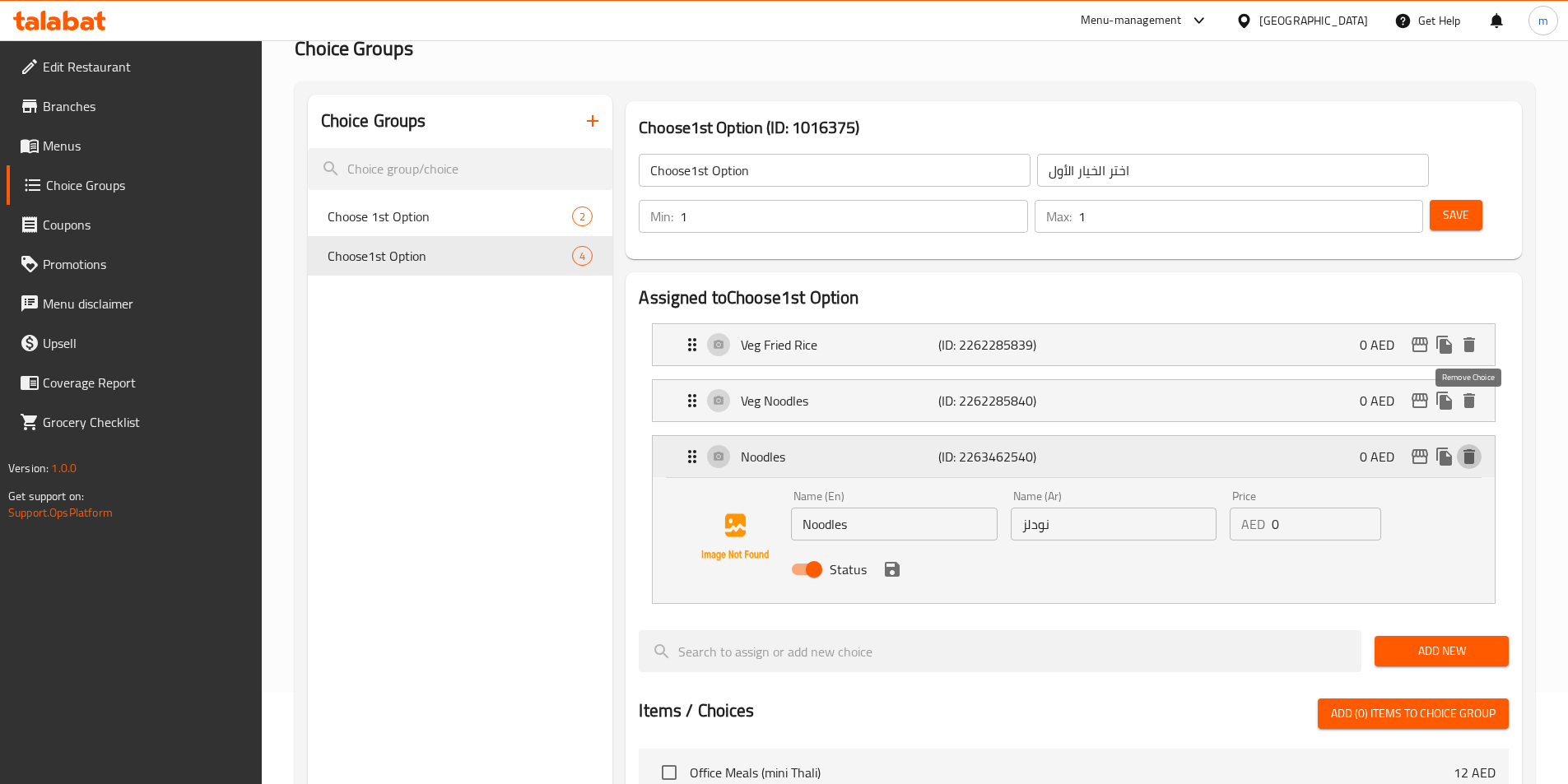
click at [1468, 450] on icon "delete" at bounding box center [1469, 457] width 12 height 15
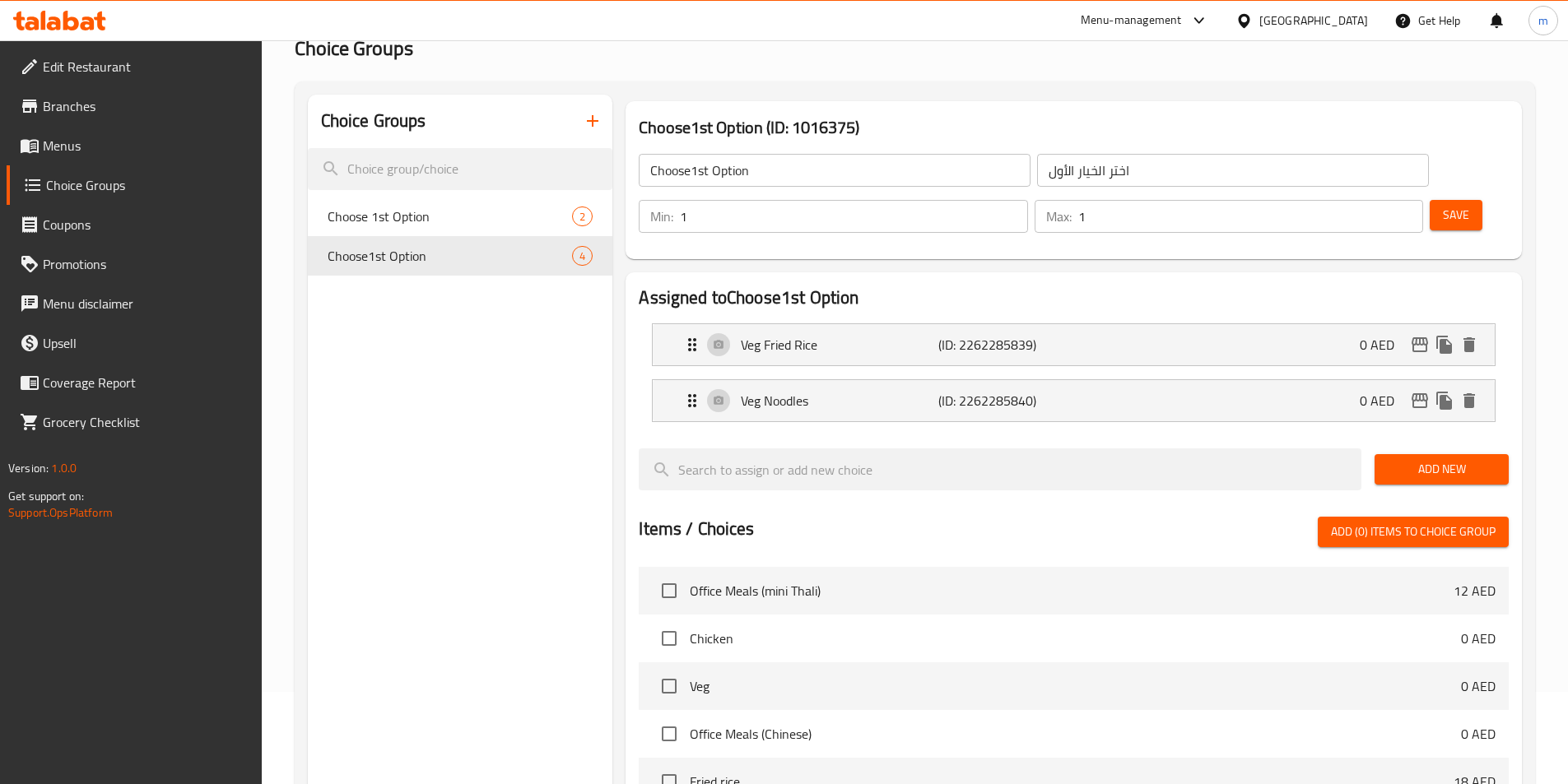
click at [1432, 200] on button "Save" at bounding box center [1456, 214] width 53 height 31
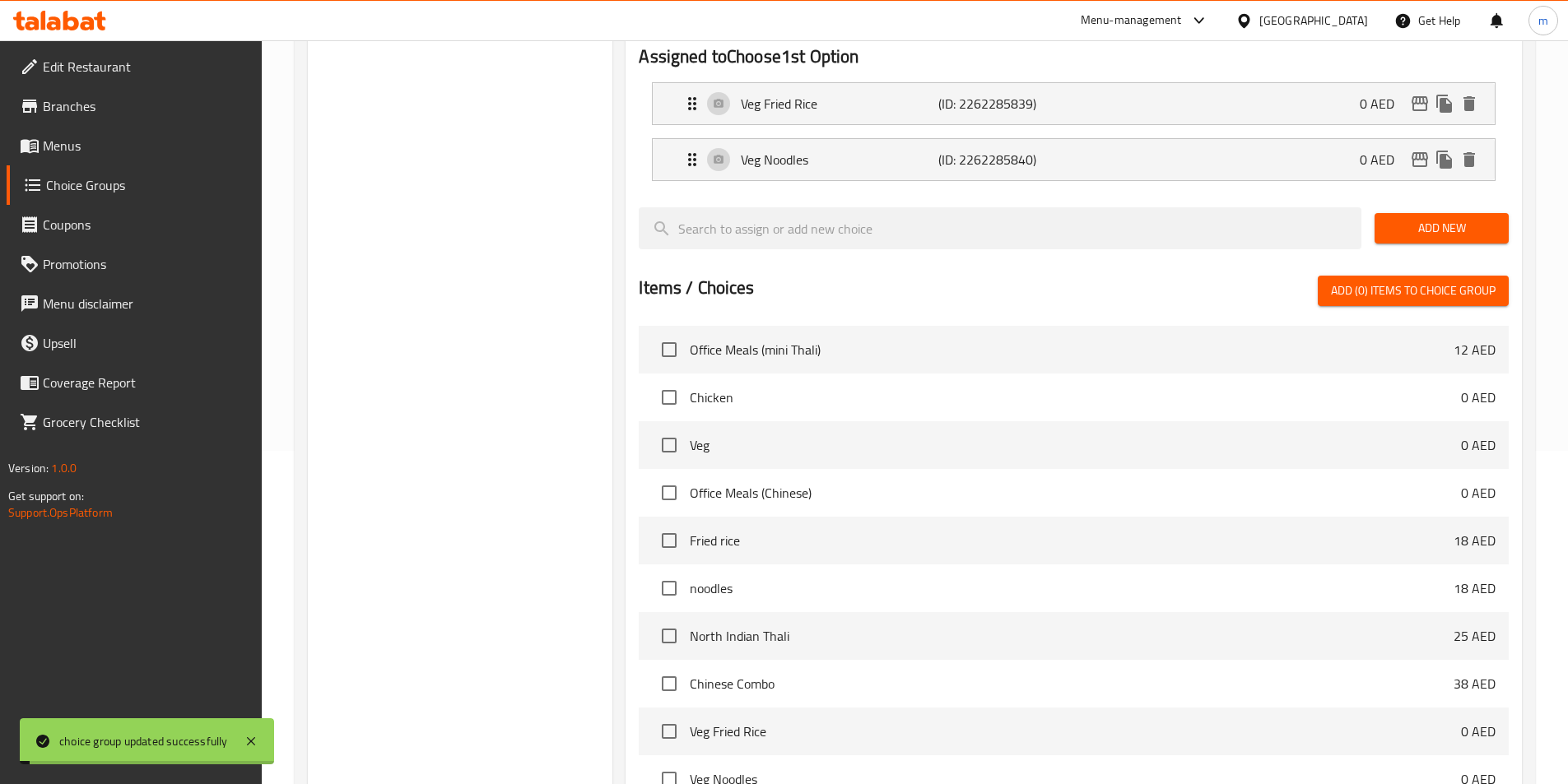
scroll to position [474, 0]
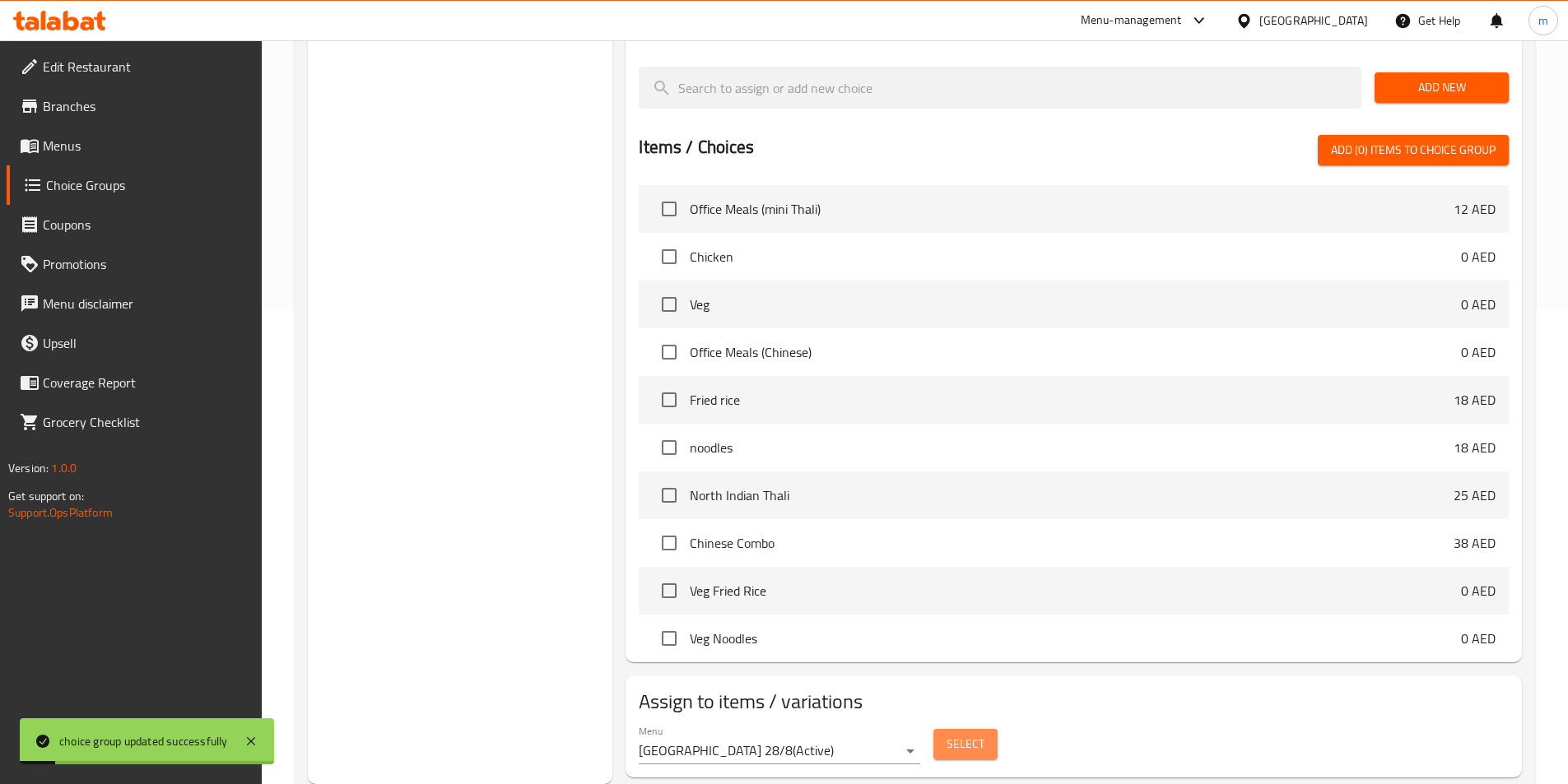
click at [977, 733] on span "Select" at bounding box center [966, 743] width 38 height 21
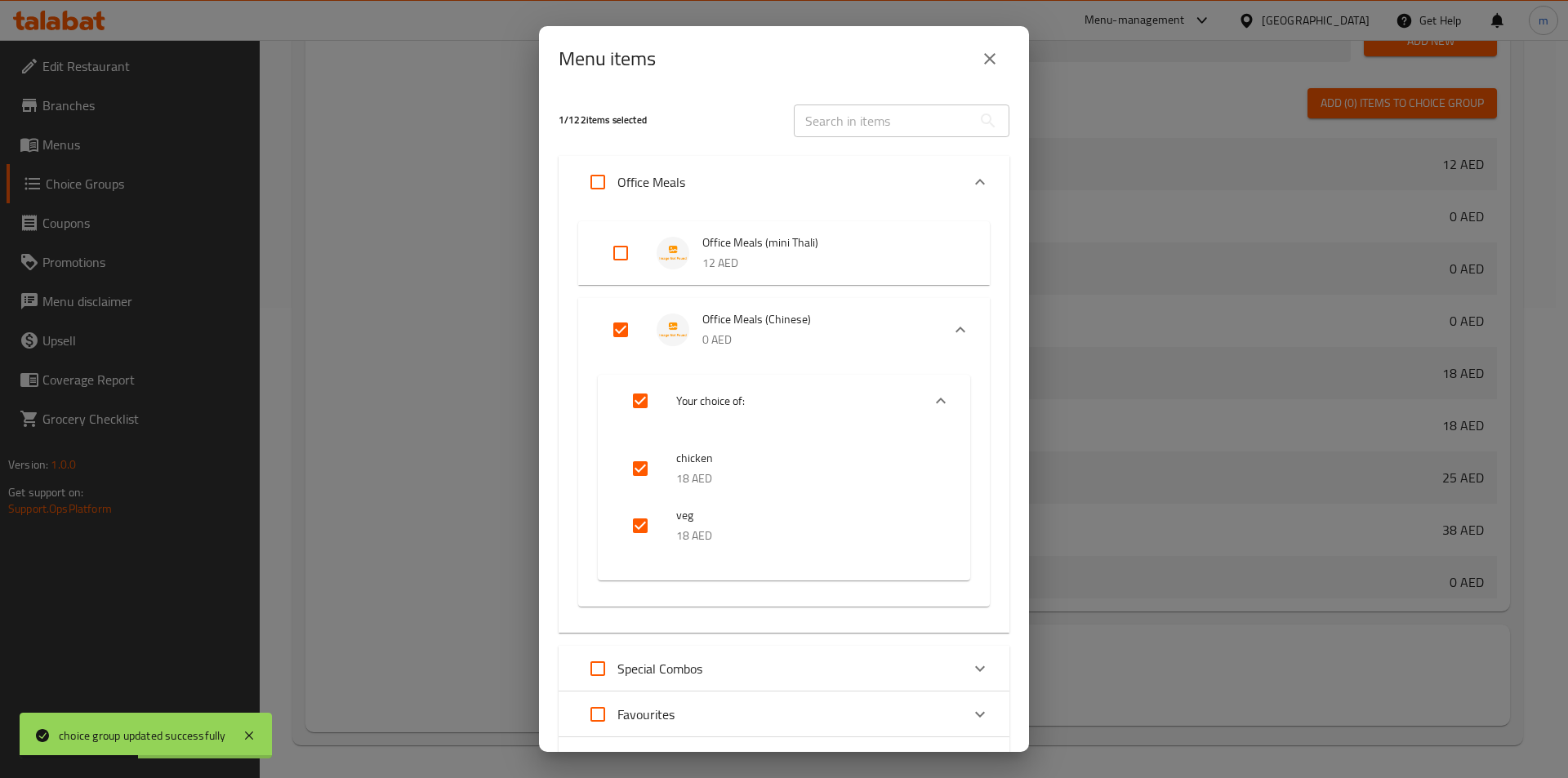
click at [978, 62] on button "close" at bounding box center [989, 59] width 39 height 39
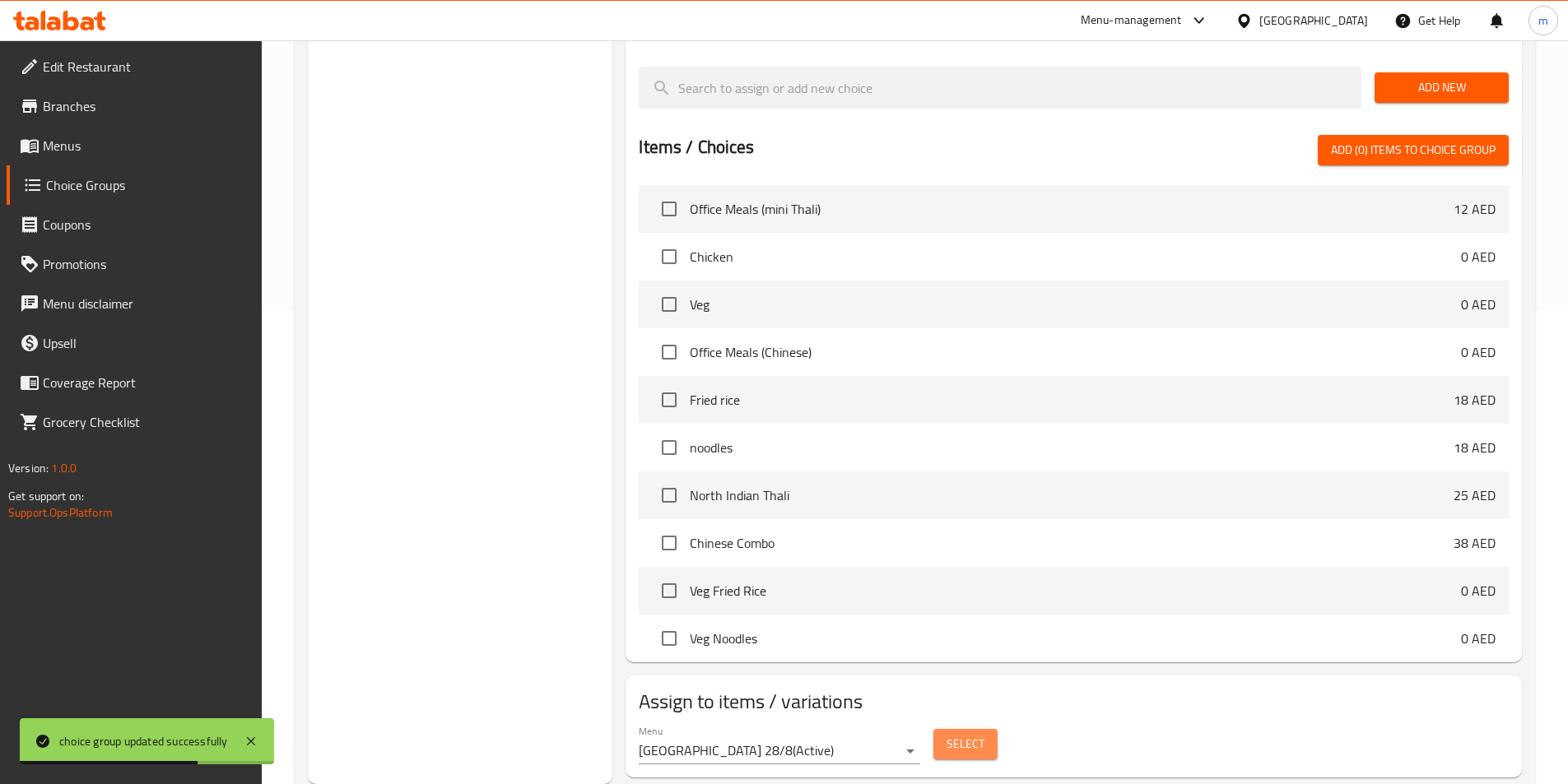
click at [967, 733] on span "Select" at bounding box center [966, 743] width 38 height 21
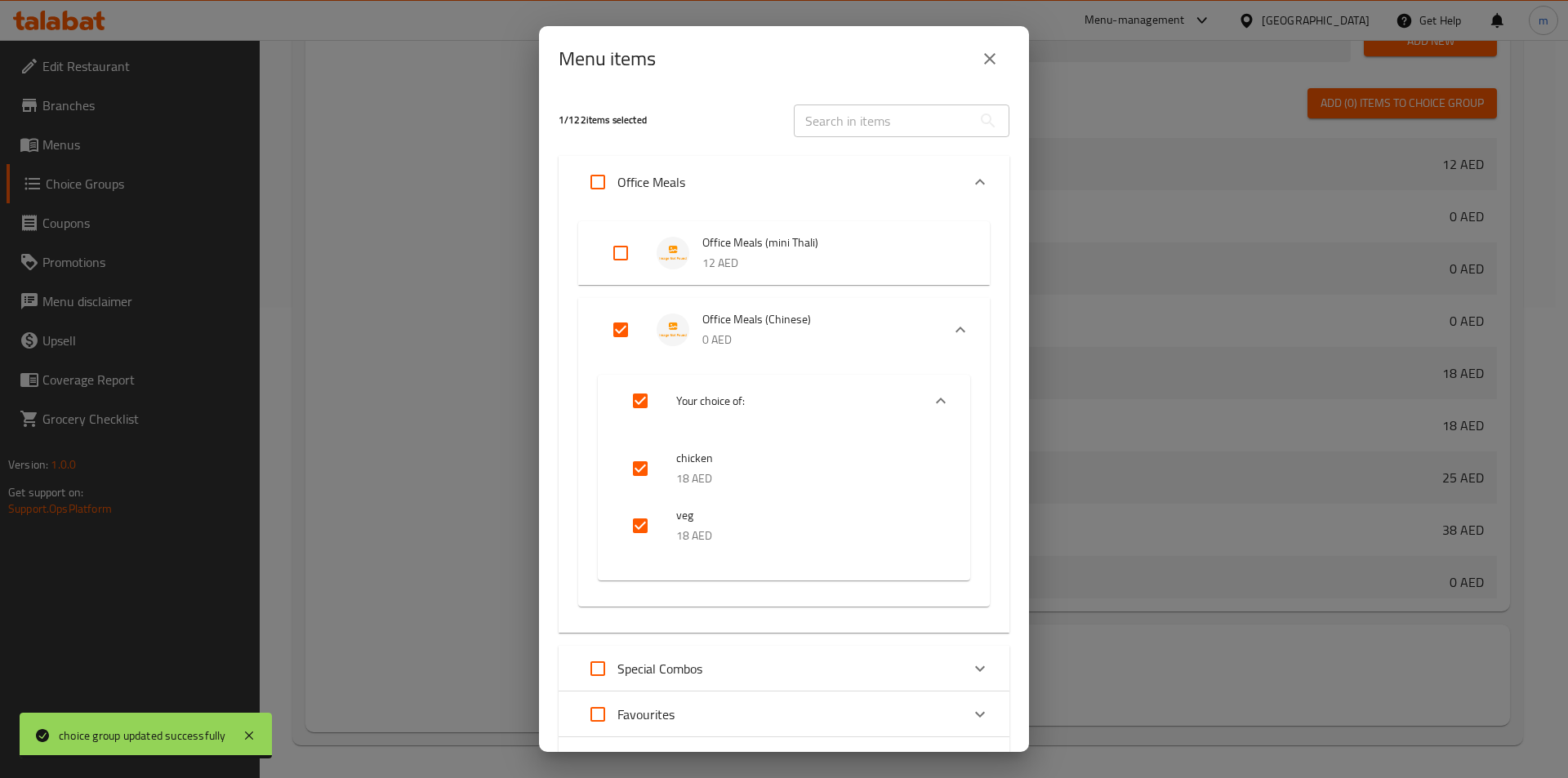
click at [645, 463] on input "checkbox" at bounding box center [640, 469] width 39 height 39
checkbox input "false"
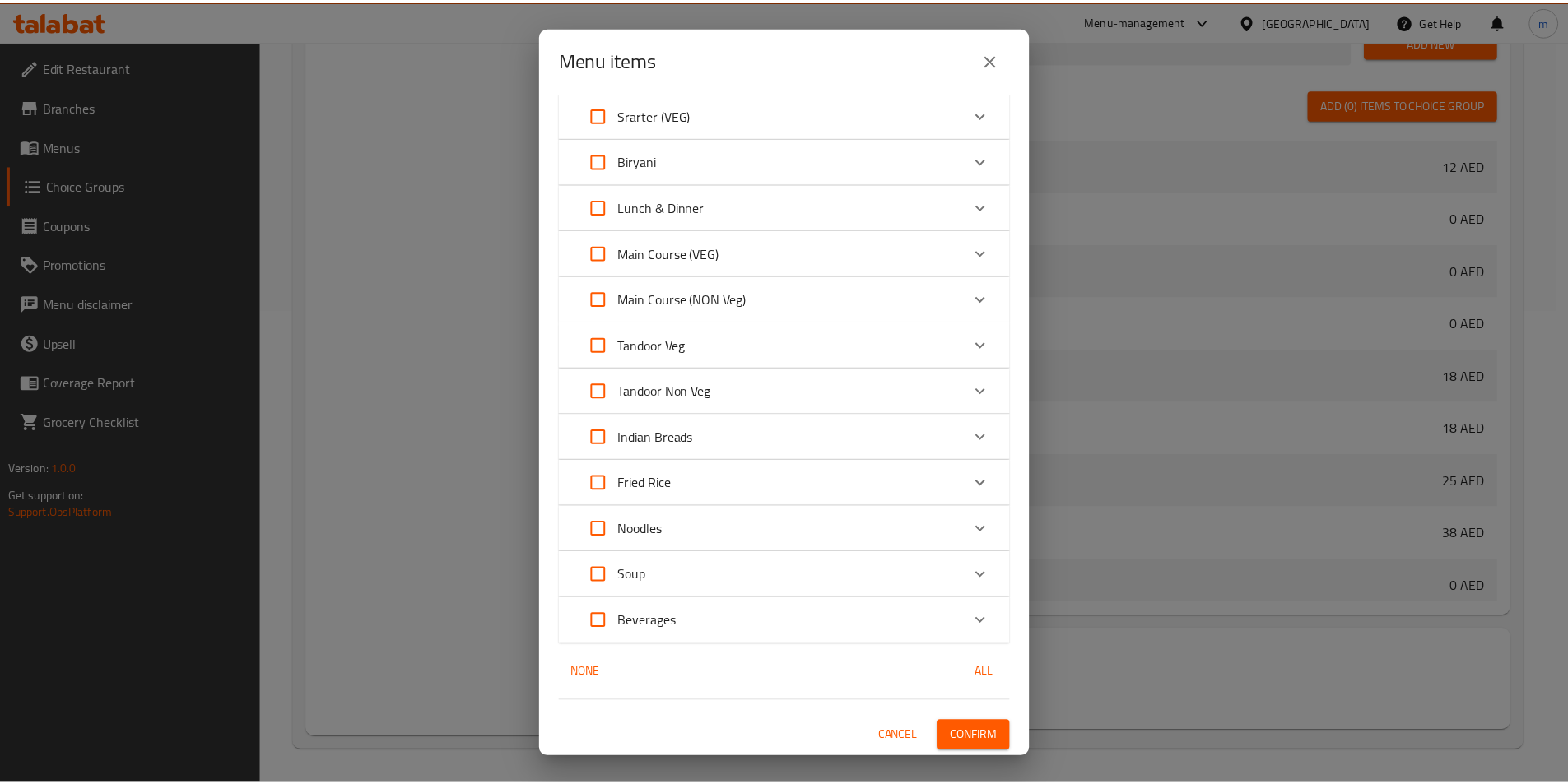
scroll to position [744, 0]
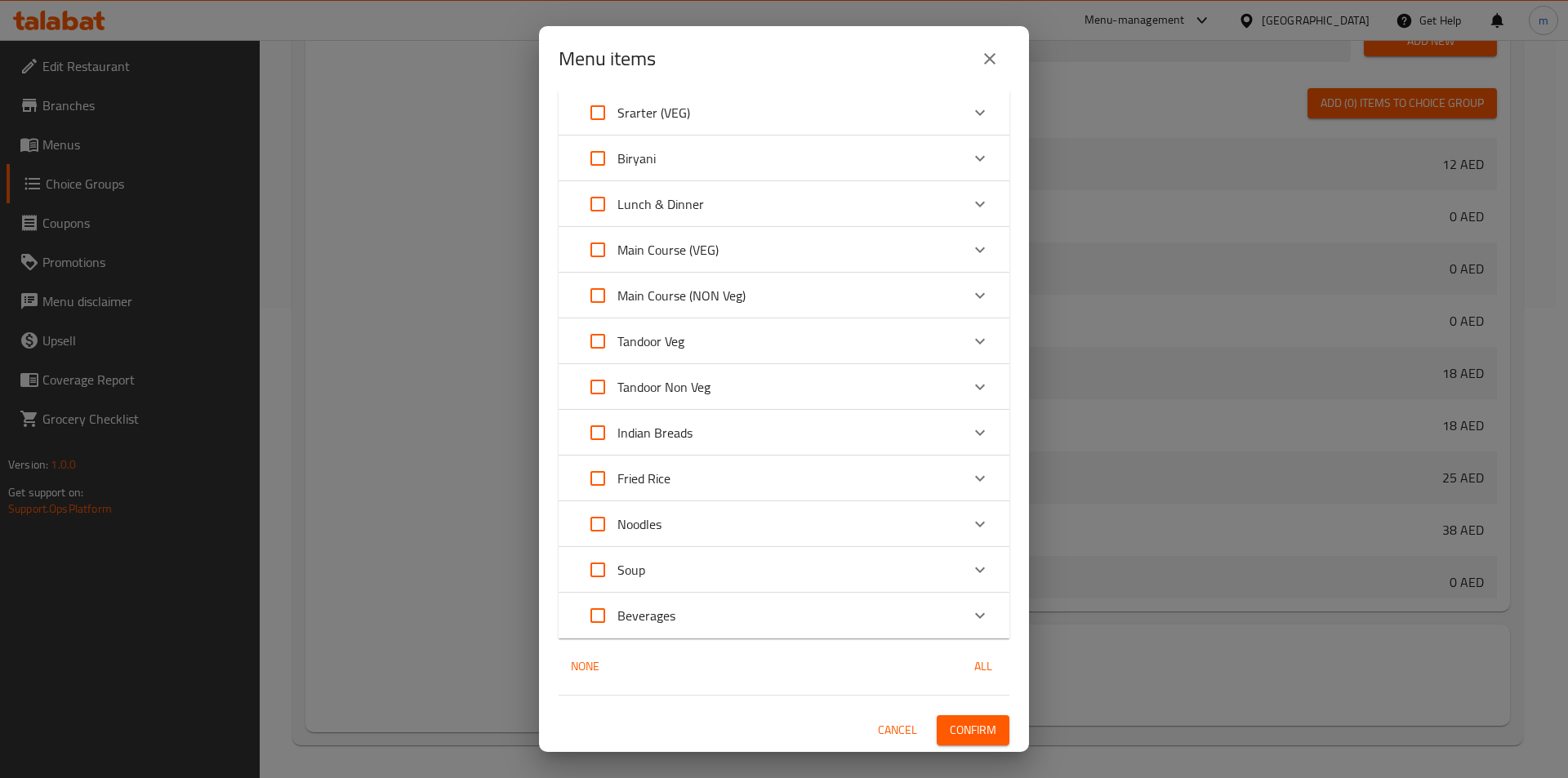
click at [962, 737] on span "Confirm" at bounding box center [973, 730] width 47 height 21
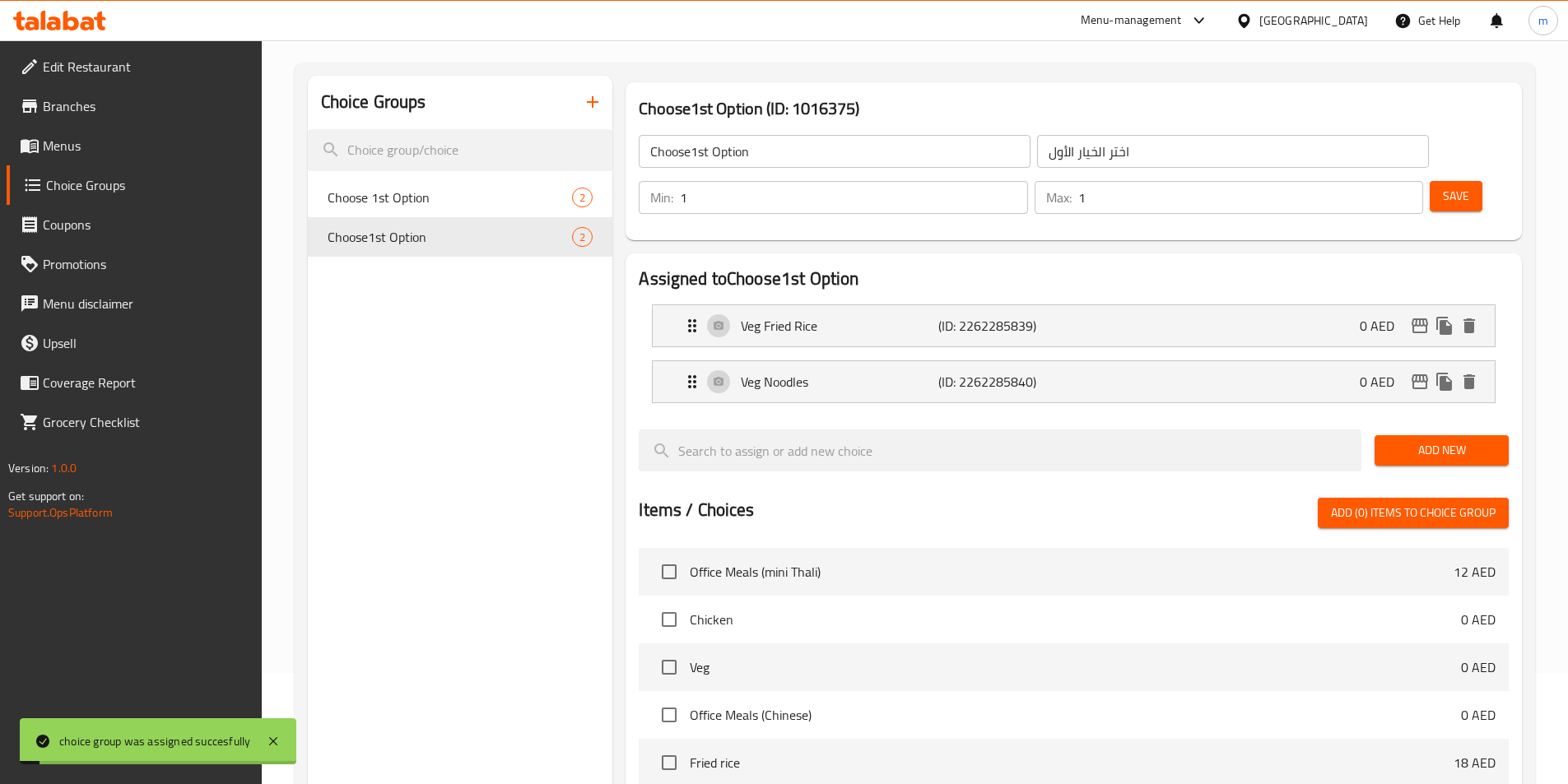
scroll to position [63, 0]
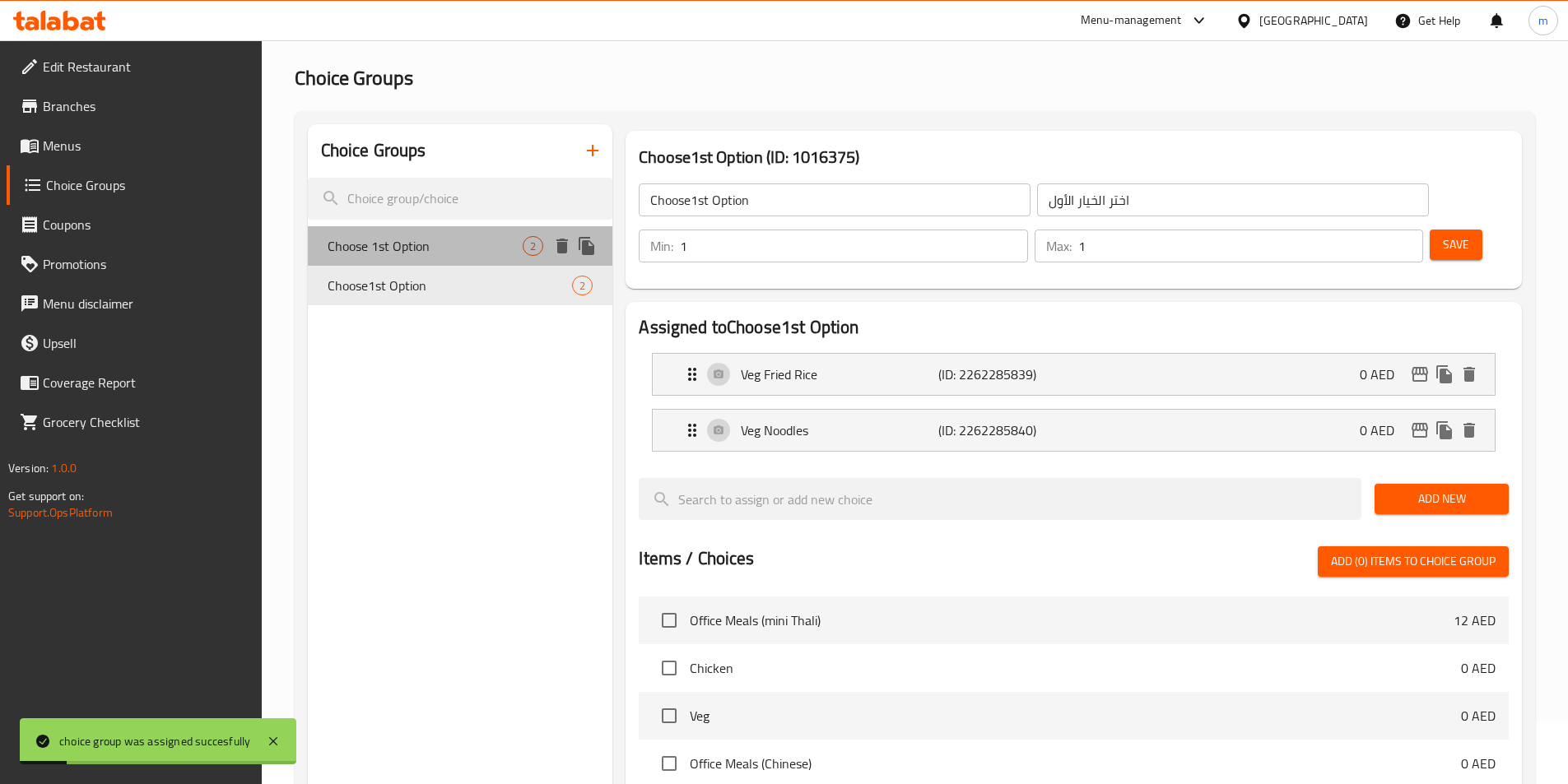
click at [445, 243] on span "Choose 1st Option" at bounding box center [425, 246] width 195 height 20
type input "Choose 1st Option"
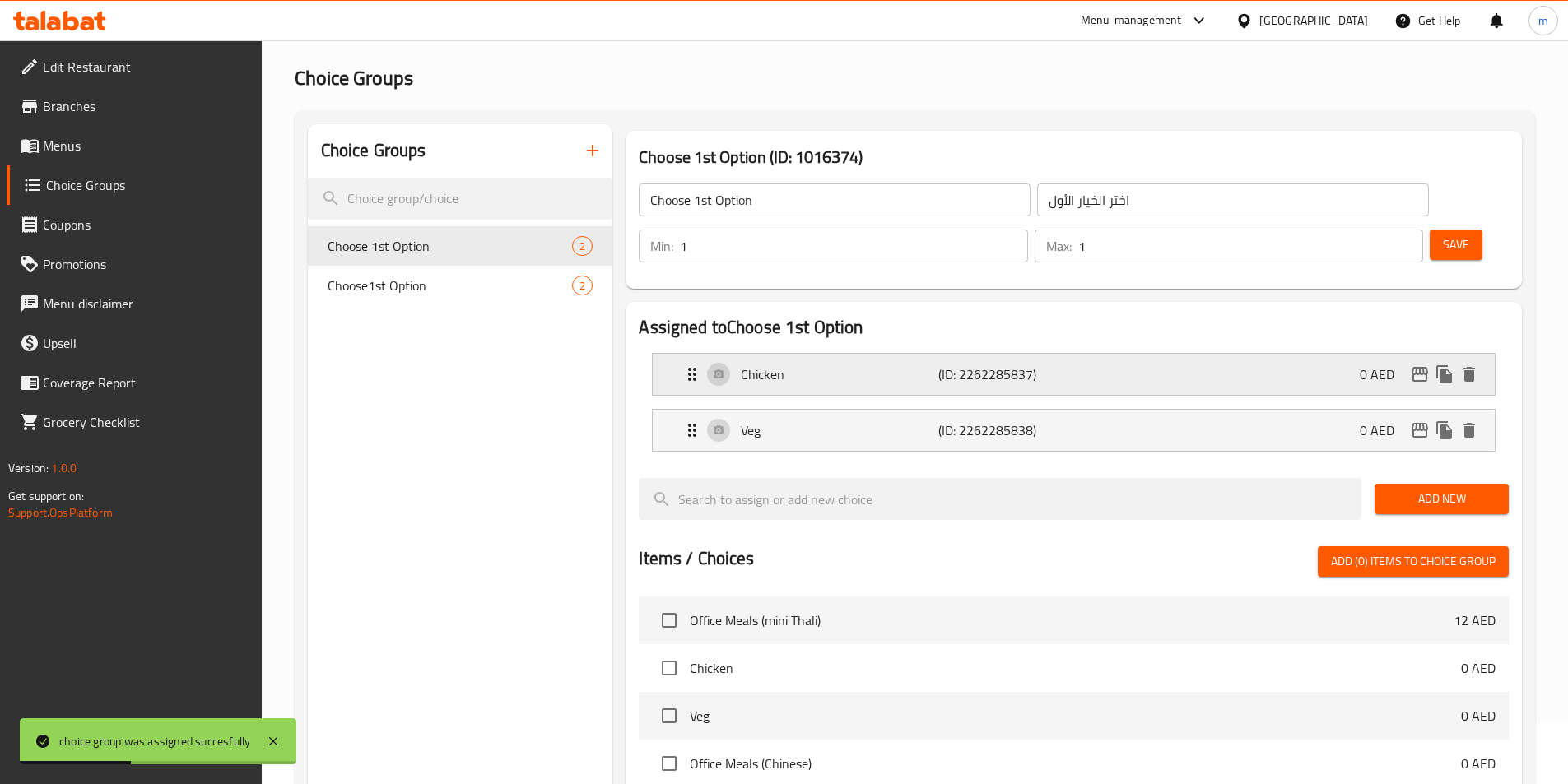
click at [1051, 364] on p "(ID: 2262285837)" at bounding box center [1004, 374] width 132 height 20
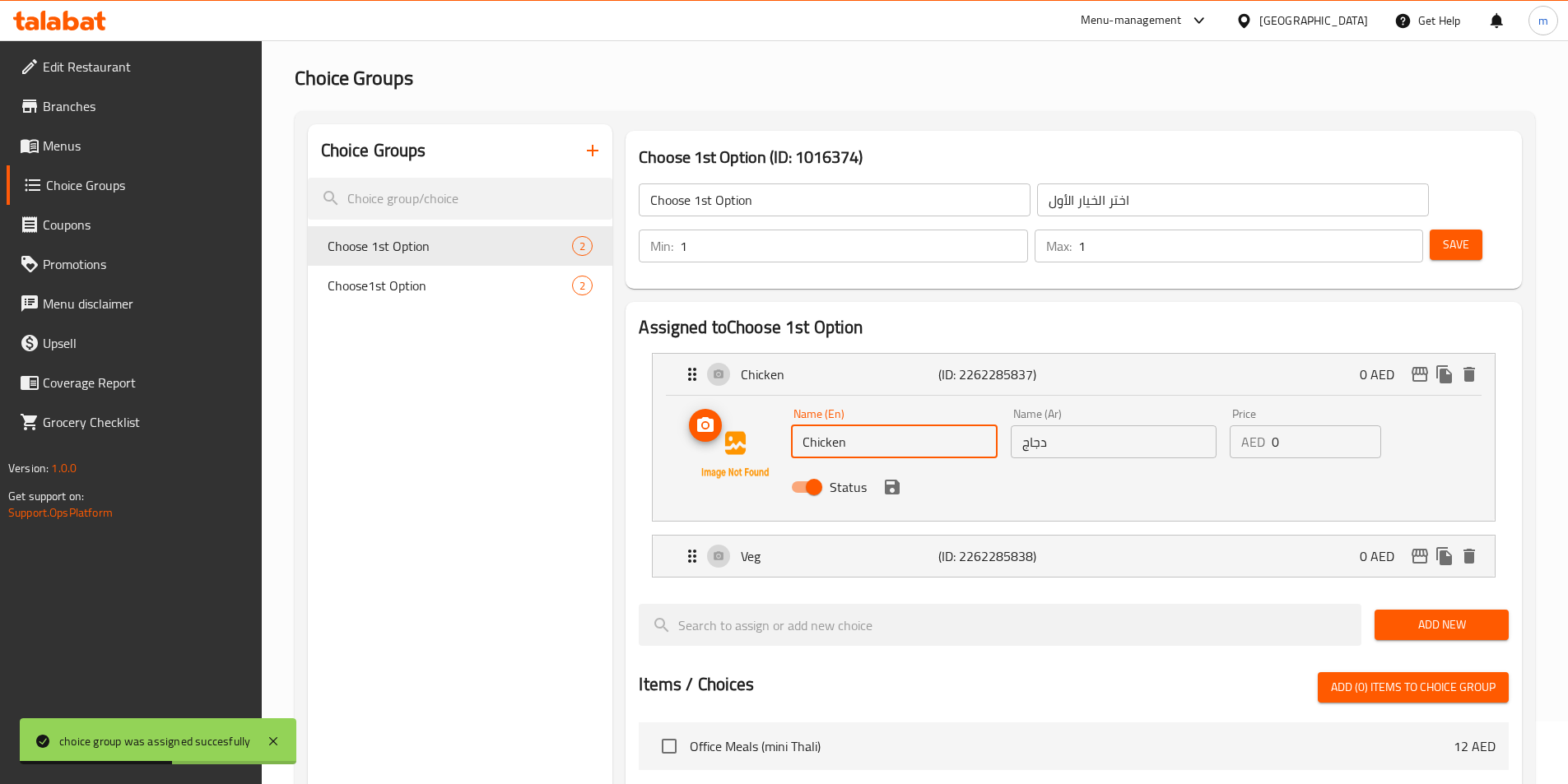
drag, startPoint x: 856, startPoint y: 402, endPoint x: 785, endPoint y: 416, distance: 72.4
click at [785, 416] on div "Name (En) Chicken Name (En) Name (Ar) دجاج Name (Ar) Price AED 0 Price Status" at bounding box center [1073, 455] width 789 height 112
type input "ب"
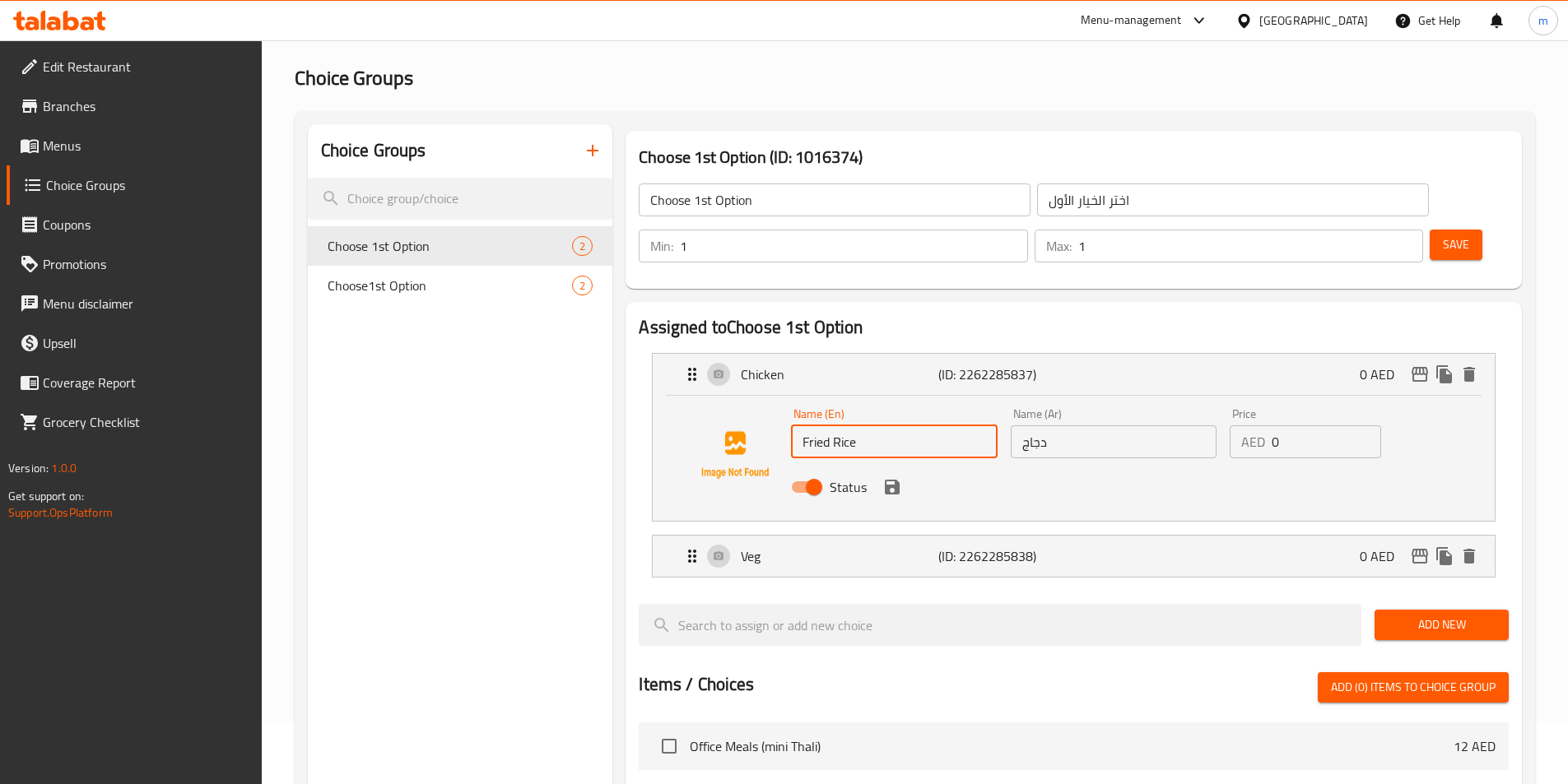
type input "Fried Rice"
click at [1059, 426] on input "دجاج" at bounding box center [1113, 442] width 205 height 33
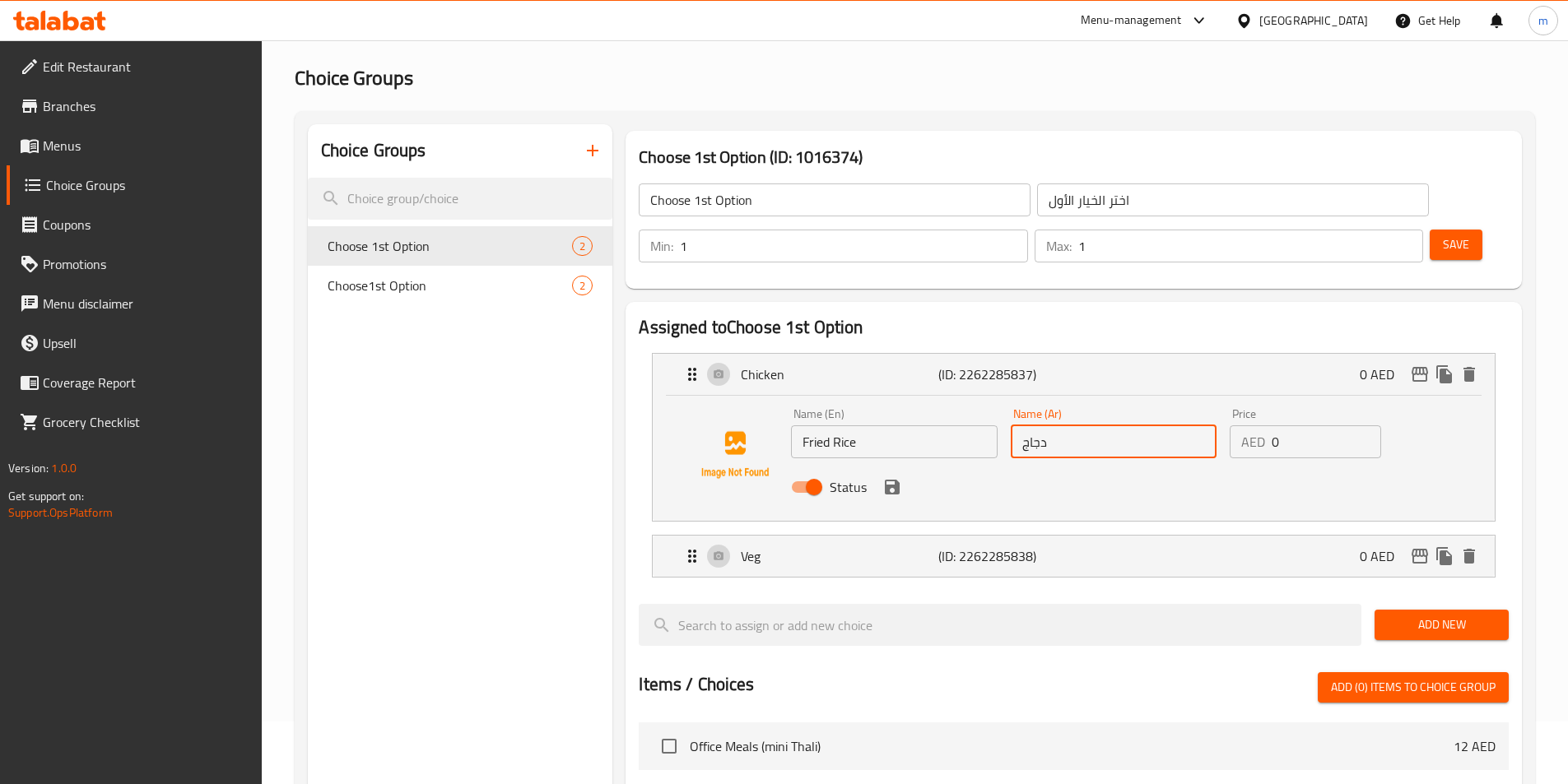
click at [1059, 426] on input "دجاج" at bounding box center [1113, 442] width 205 height 33
type input "H"
click at [890, 477] on icon "save" at bounding box center [892, 487] width 20 height 20
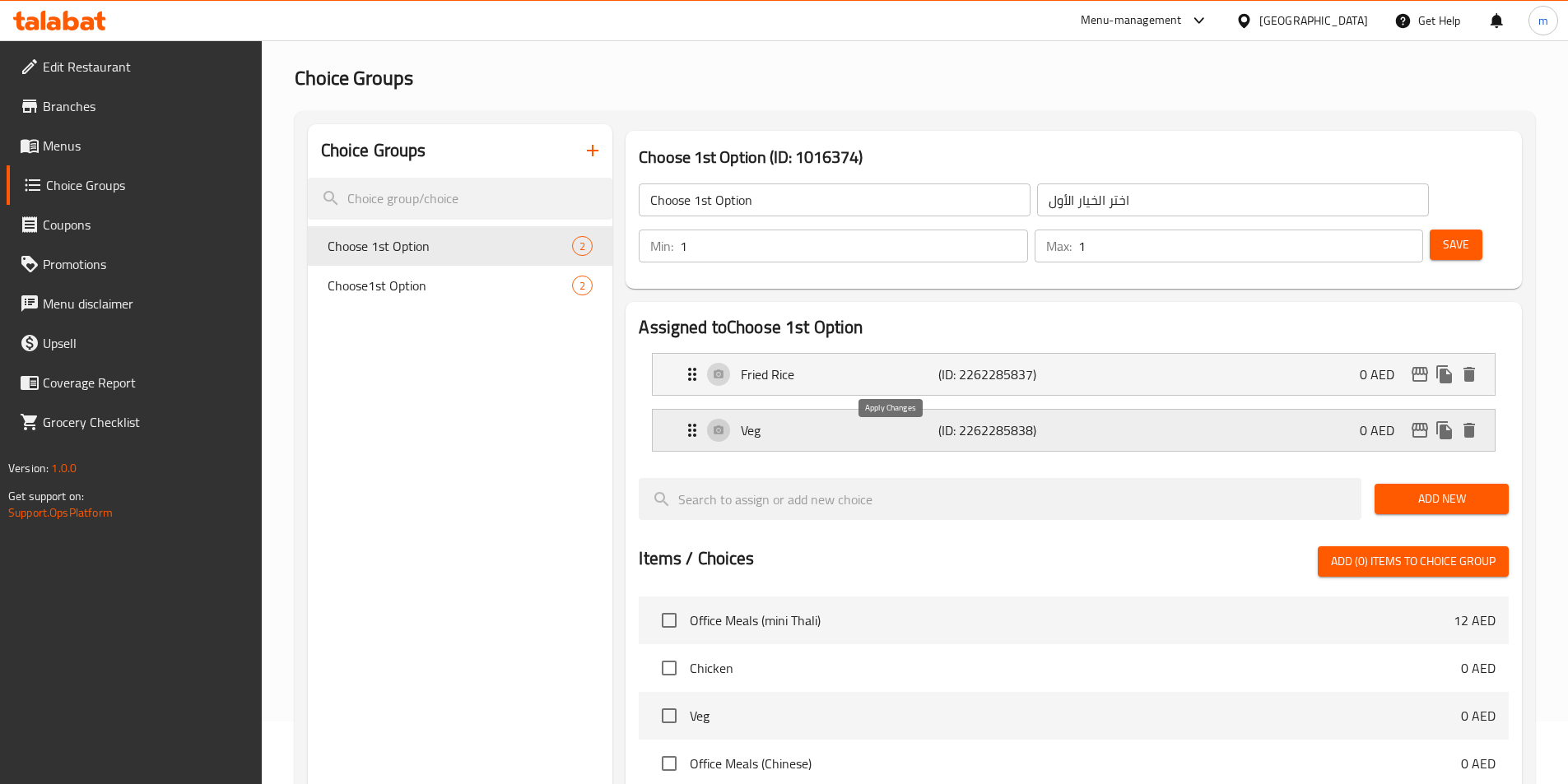
type input "أرز مقلي"
click at [945, 410] on div "Veg (ID: 2262285838) 0 AED" at bounding box center [1078, 430] width 793 height 41
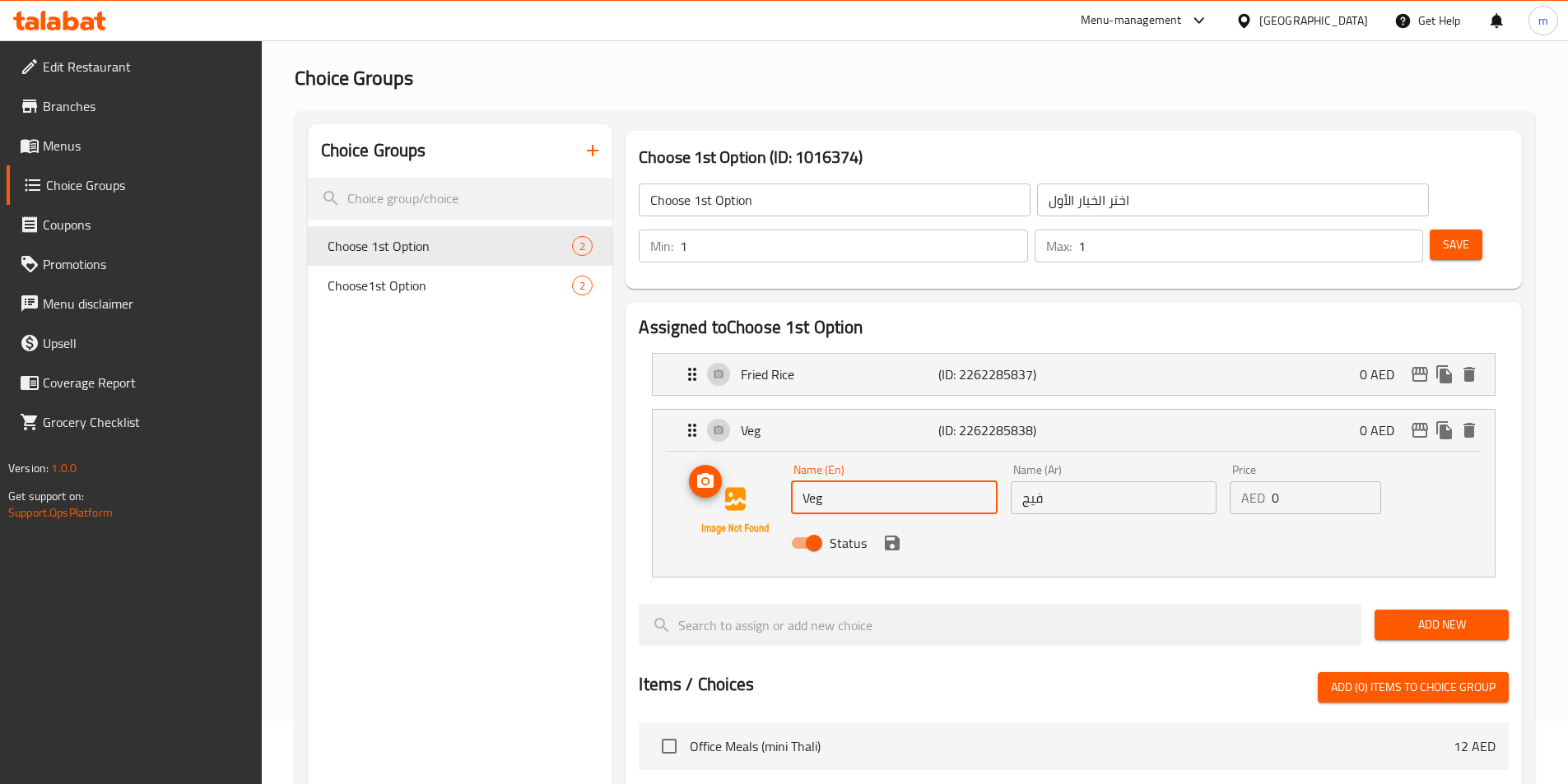
drag, startPoint x: 844, startPoint y: 452, endPoint x: 763, endPoint y: 462, distance: 81.6
click at [763, 462] on div "Name (En) Veg Name (En) Name (Ar) فيج Name (Ar) Price AED 0 Price Status" at bounding box center [1073, 510] width 789 height 112
type input "ى"
type input "Noodles"
click at [1034, 481] on input "فيج" at bounding box center [1113, 498] width 205 height 33
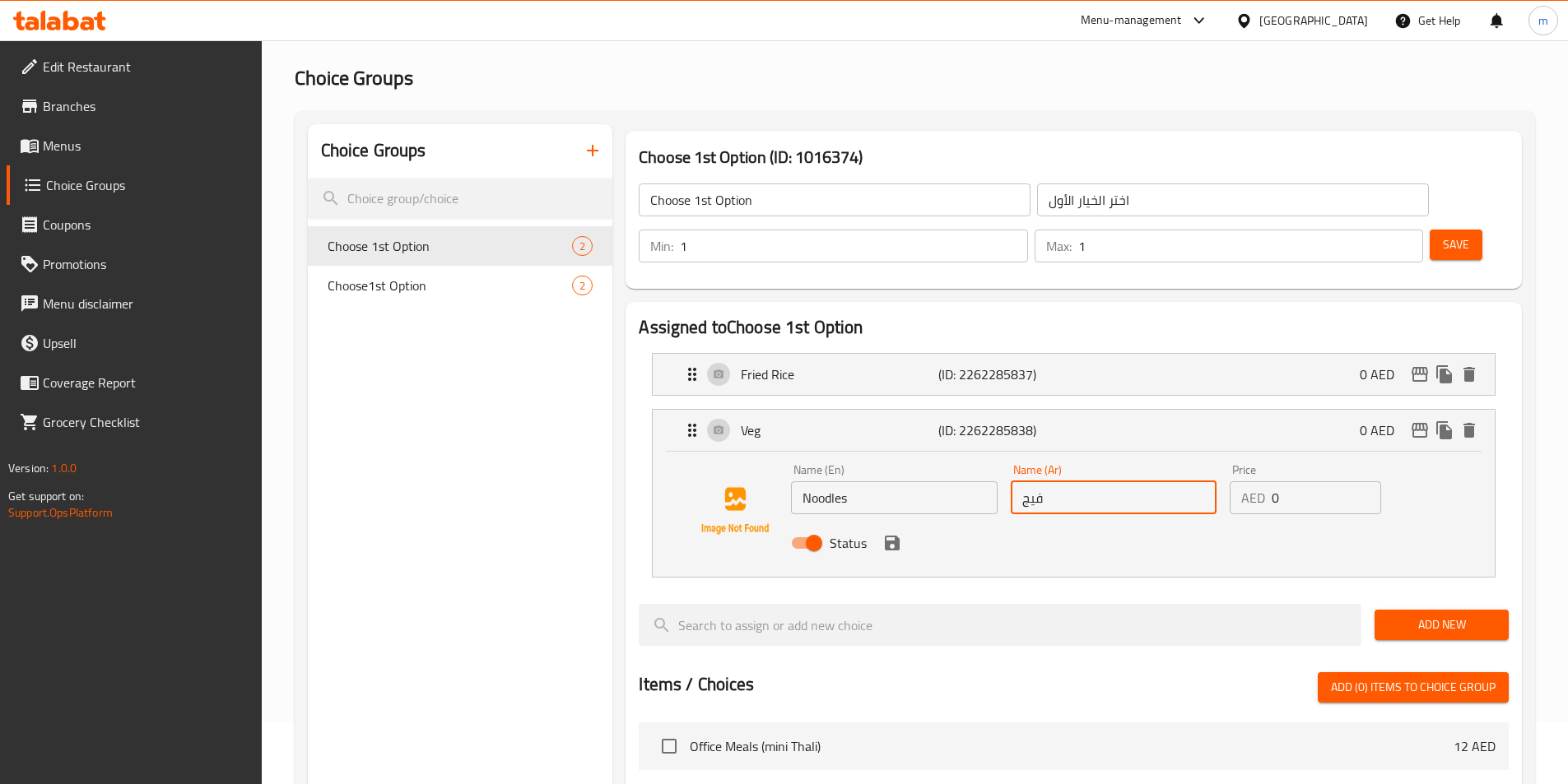
click at [1034, 481] on input "فيج" at bounding box center [1113, 498] width 205 height 33
type input "نودلز"
click at [880, 531] on button "save" at bounding box center [892, 543] width 25 height 25
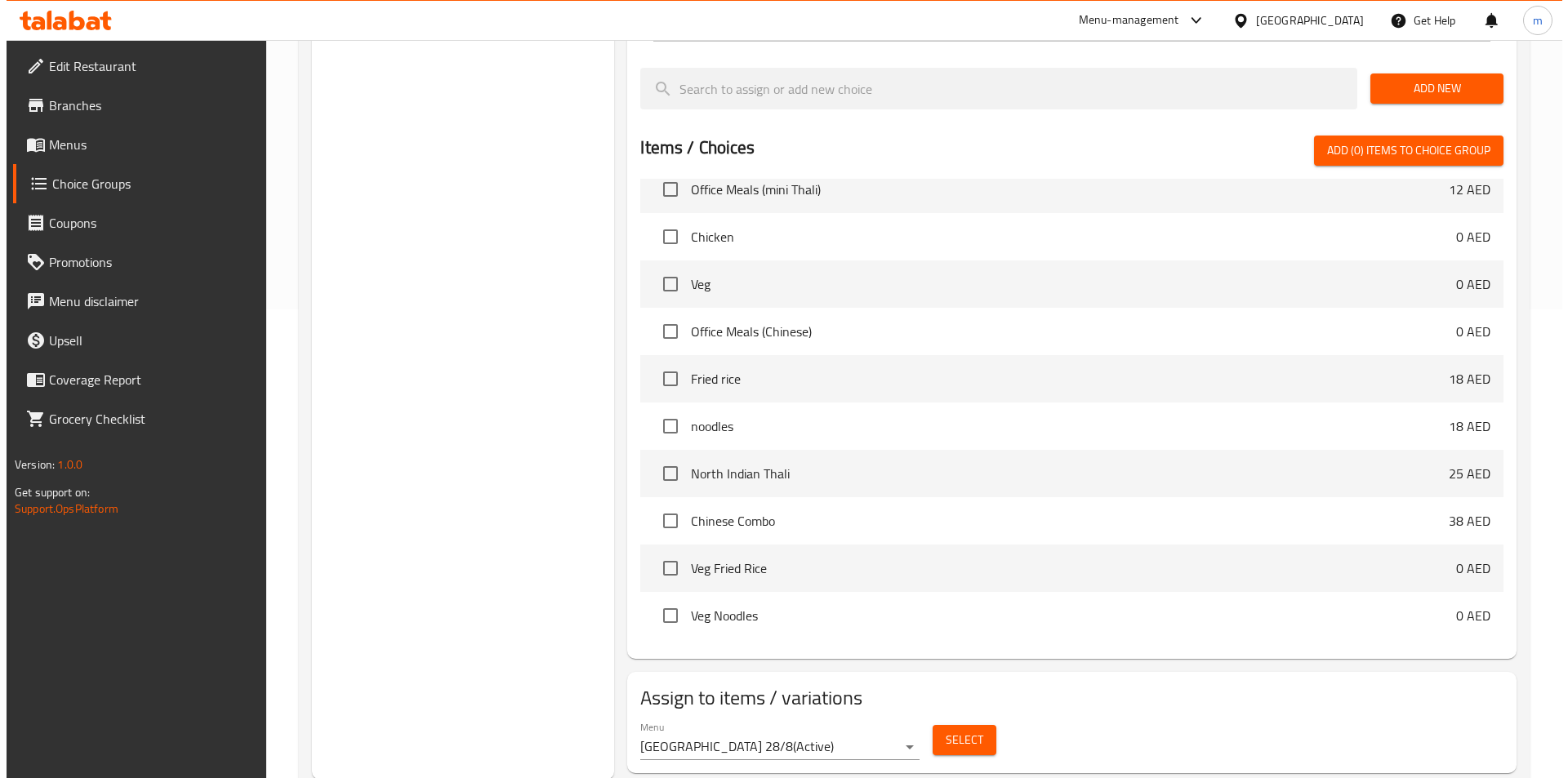
scroll to position [470, 0]
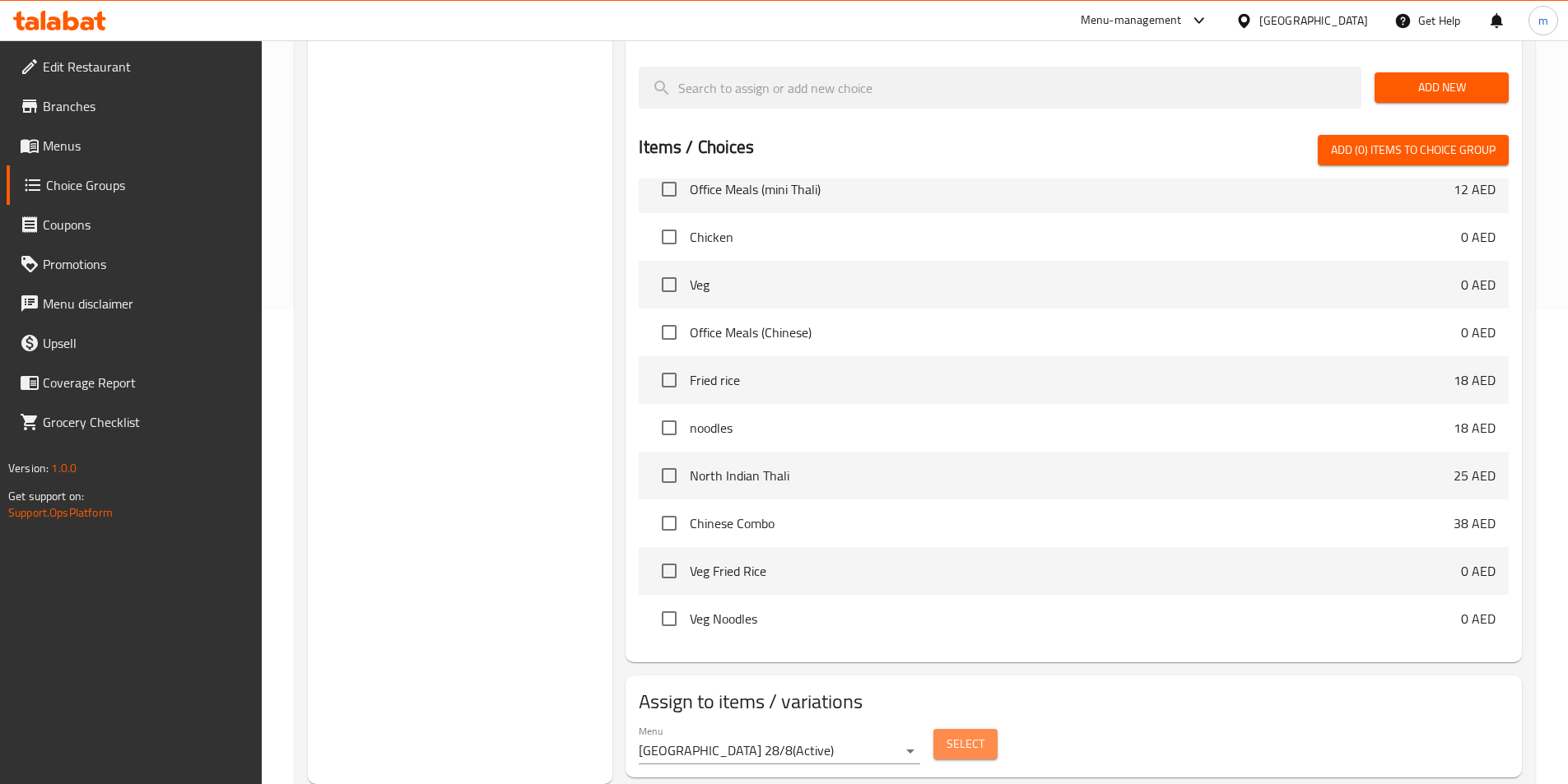
click at [977, 733] on span "Select" at bounding box center [966, 743] width 38 height 21
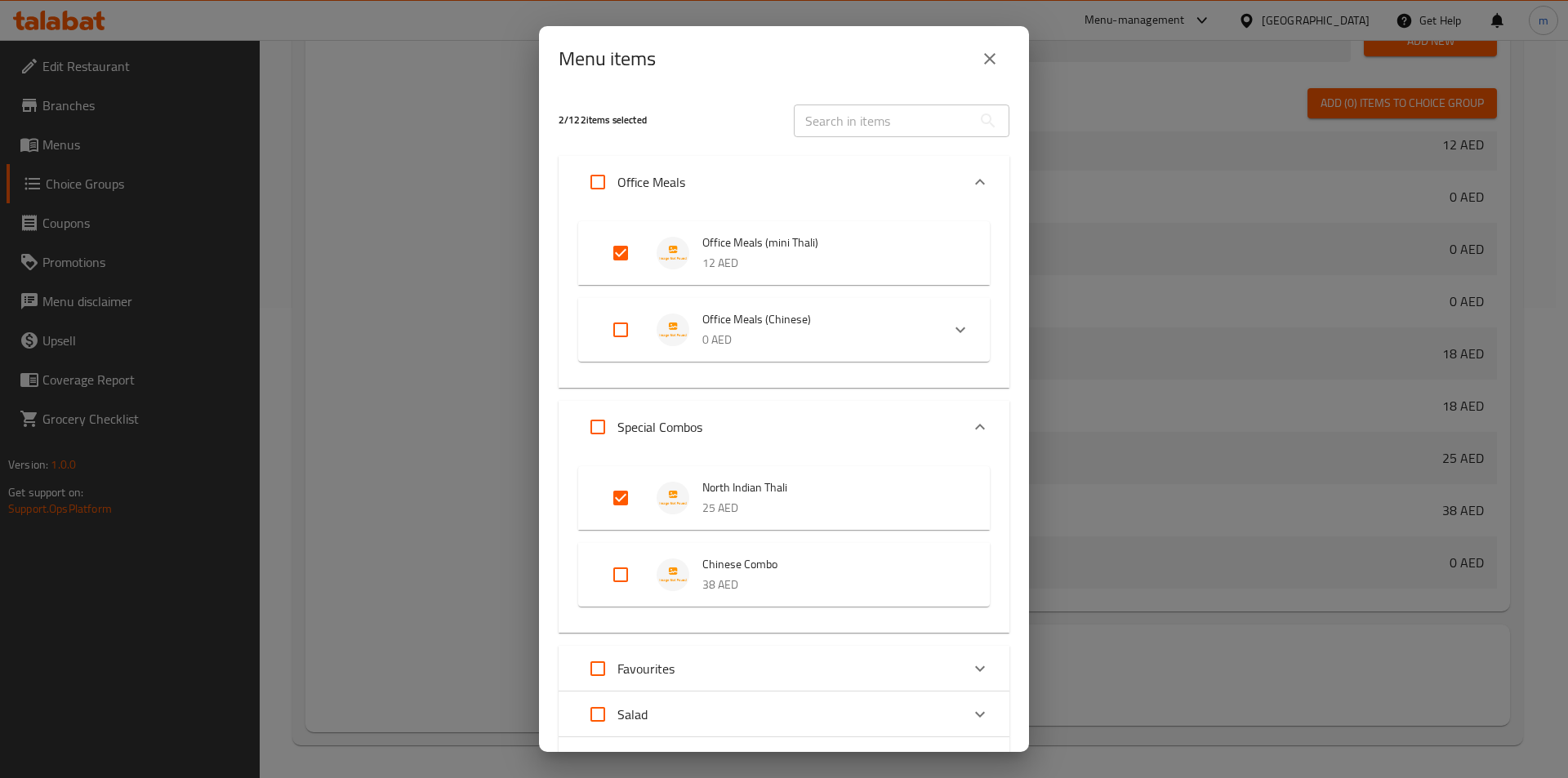
click at [616, 255] on input "Expand" at bounding box center [620, 253] width 39 height 39
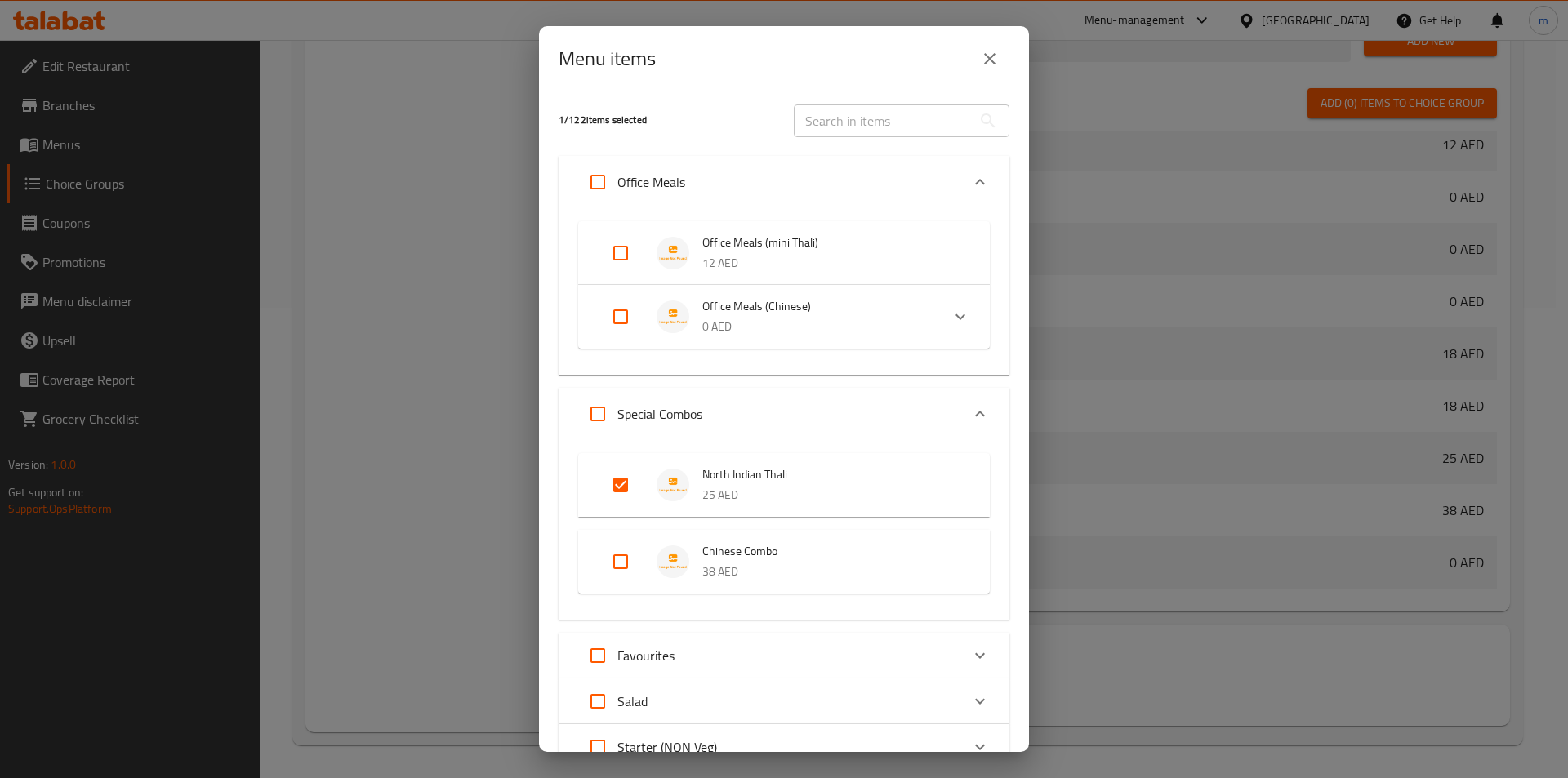
click at [854, 259] on p "12 AED" at bounding box center [830, 263] width 255 height 21
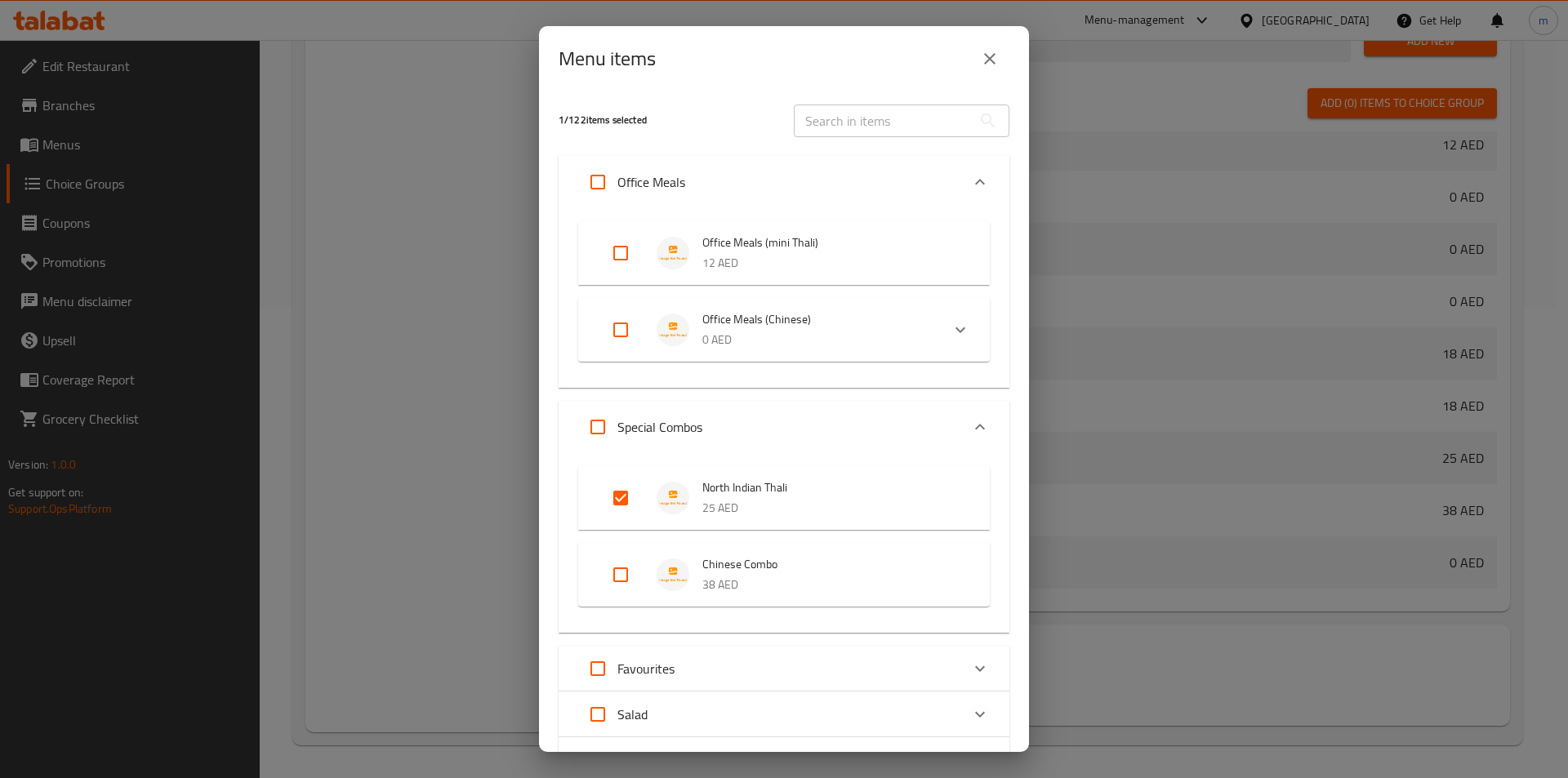
click at [618, 253] on input "Expand" at bounding box center [620, 253] width 39 height 39
checkbox input "true"
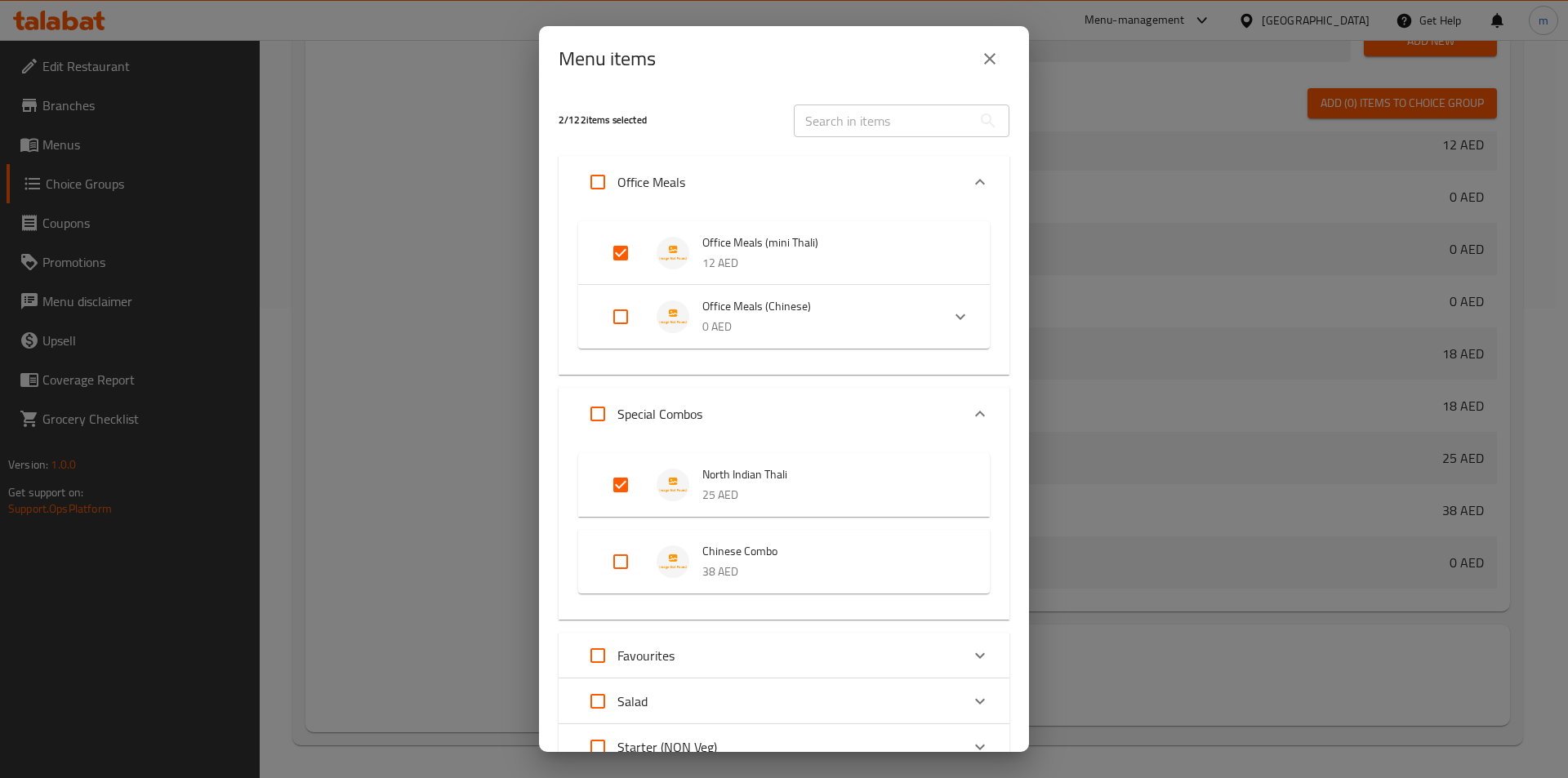
click at [881, 331] on p "0 AED" at bounding box center [815, 327] width 225 height 21
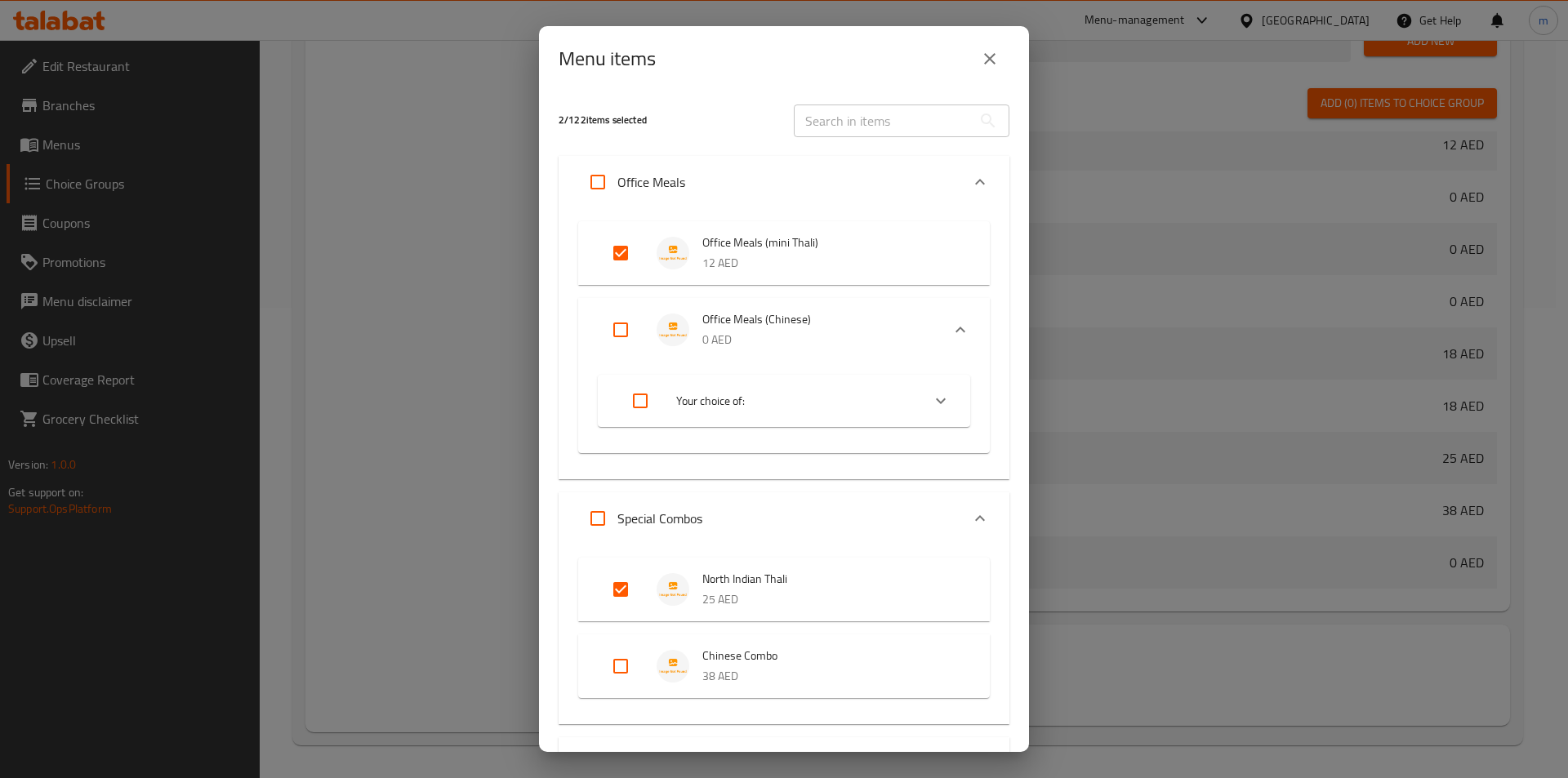
click at [881, 413] on li "Your choice of:" at bounding box center [769, 401] width 304 height 46
click at [631, 468] on input "checkbox" at bounding box center [640, 469] width 39 height 39
checkbox input "true"
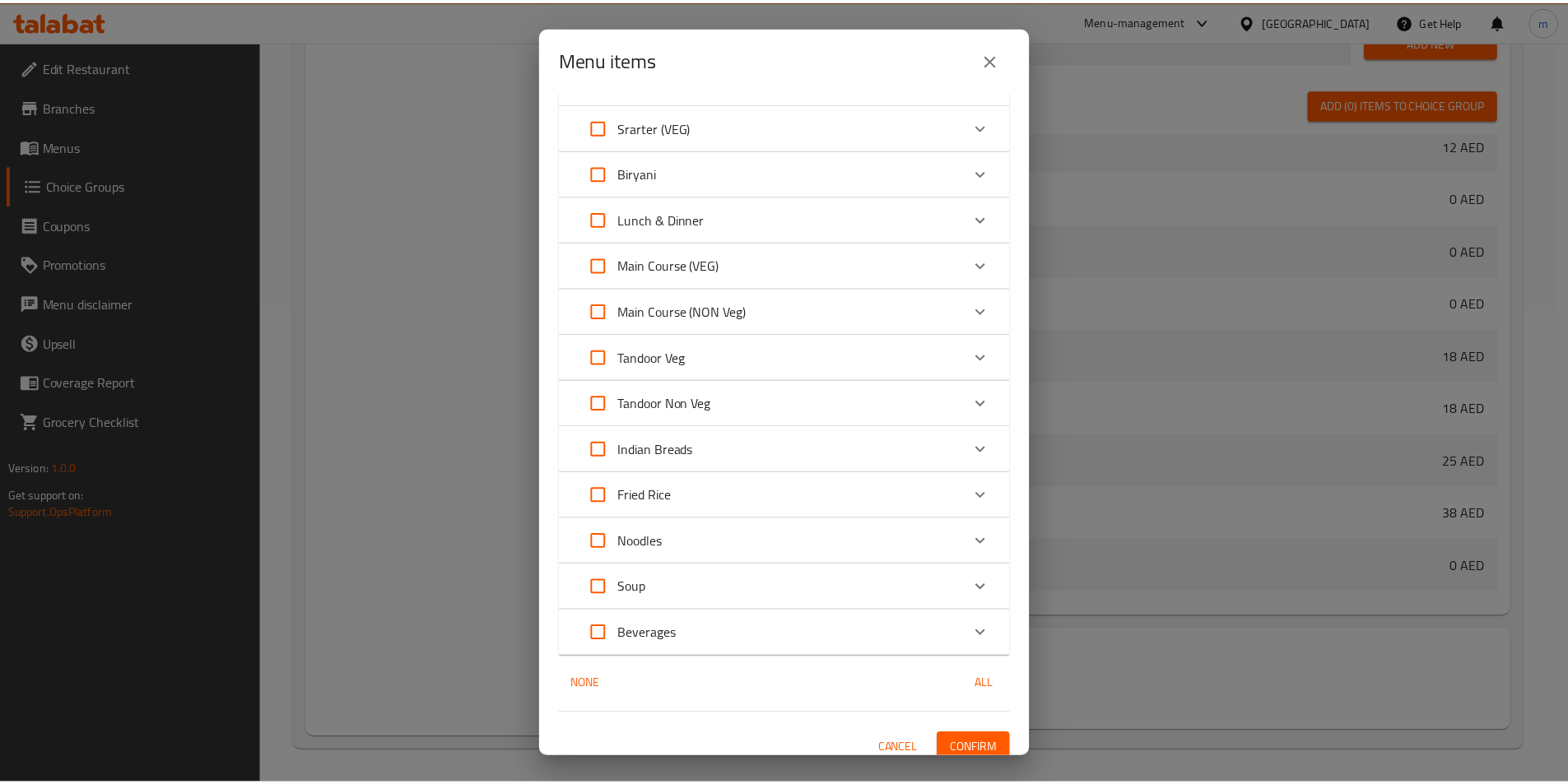
scroll to position [945, 0]
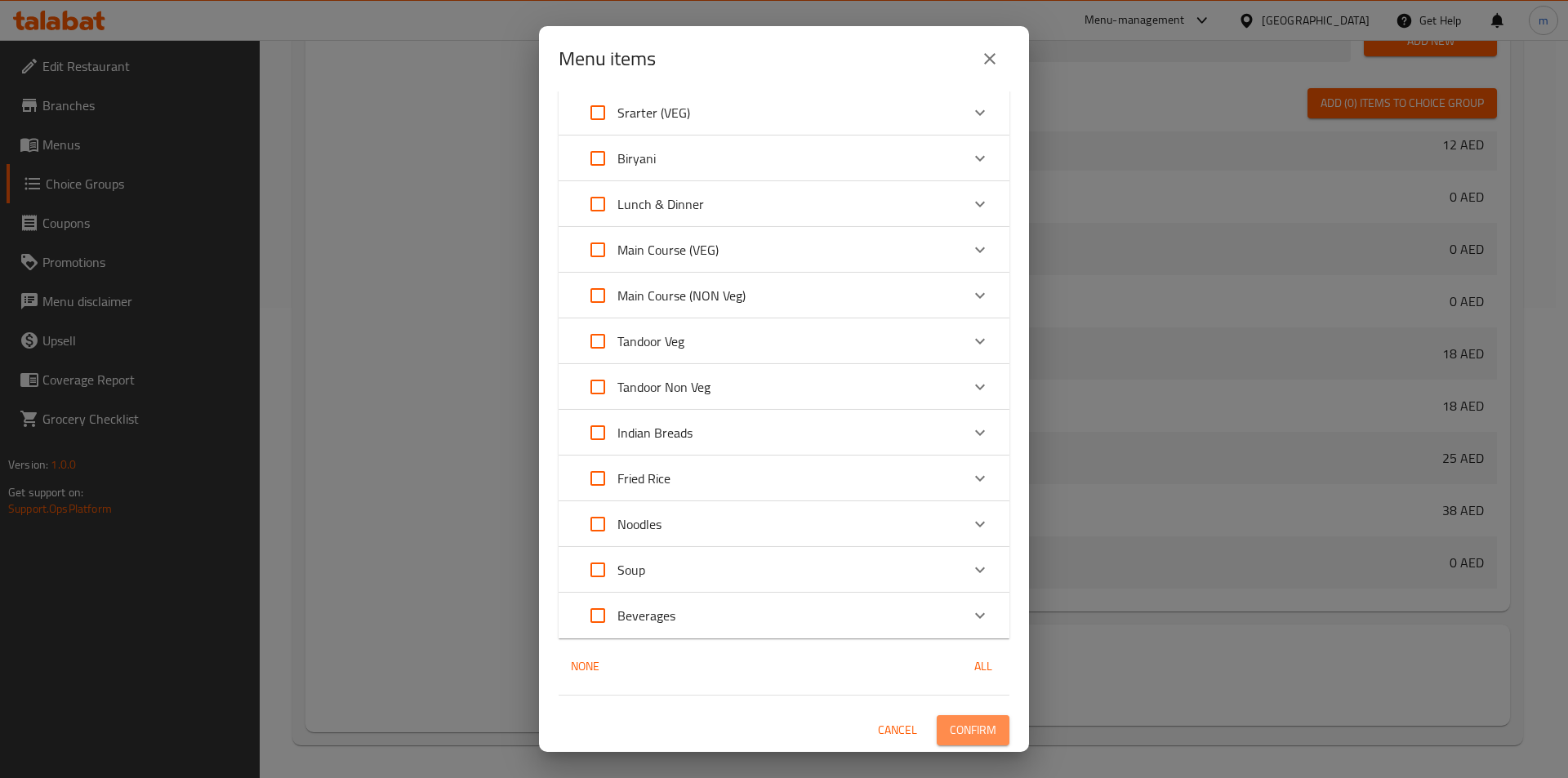
click at [988, 727] on button "Confirm" at bounding box center [973, 730] width 72 height 30
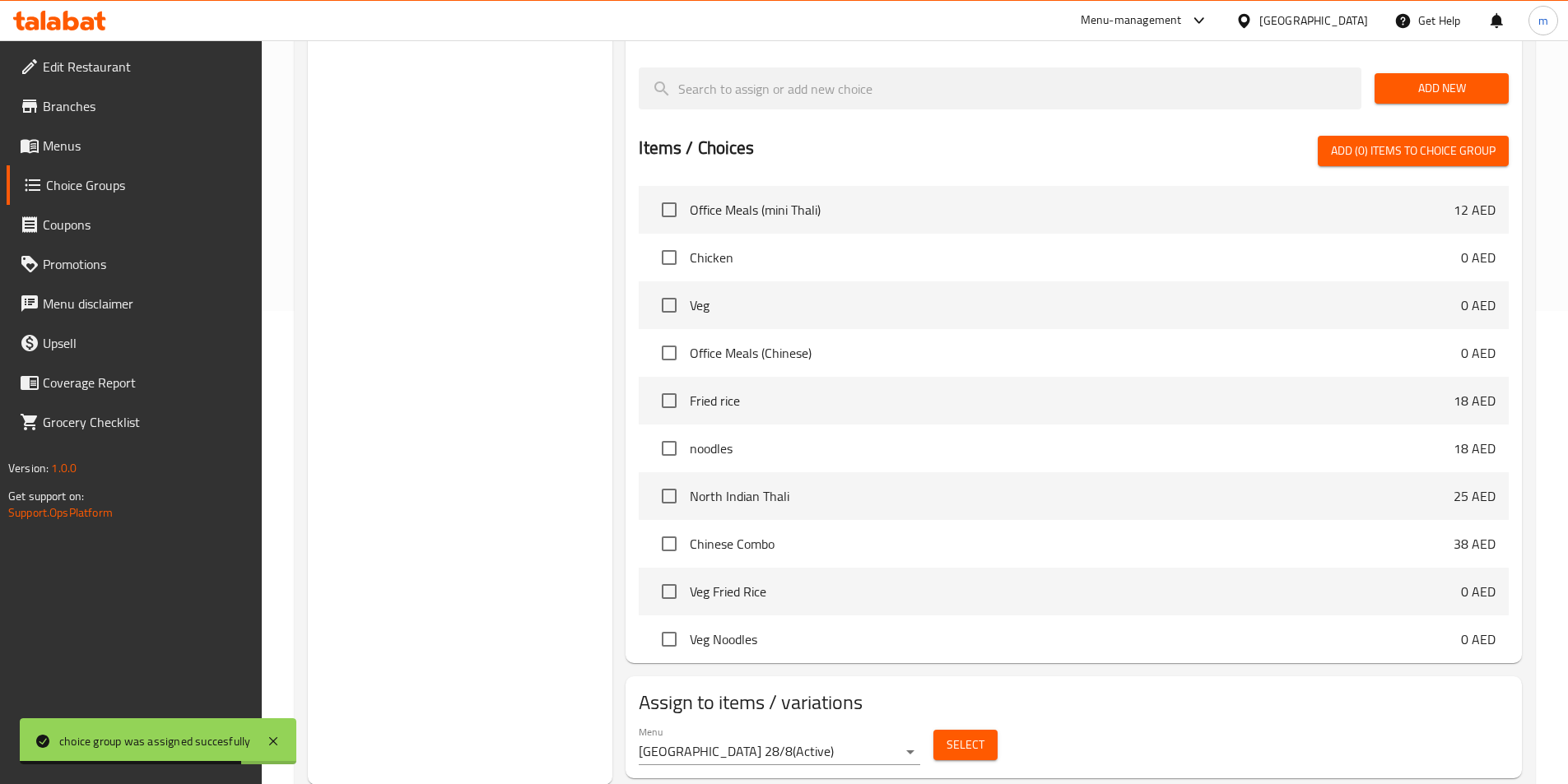
scroll to position [474, 0]
click at [977, 733] on span "Select" at bounding box center [966, 743] width 38 height 21
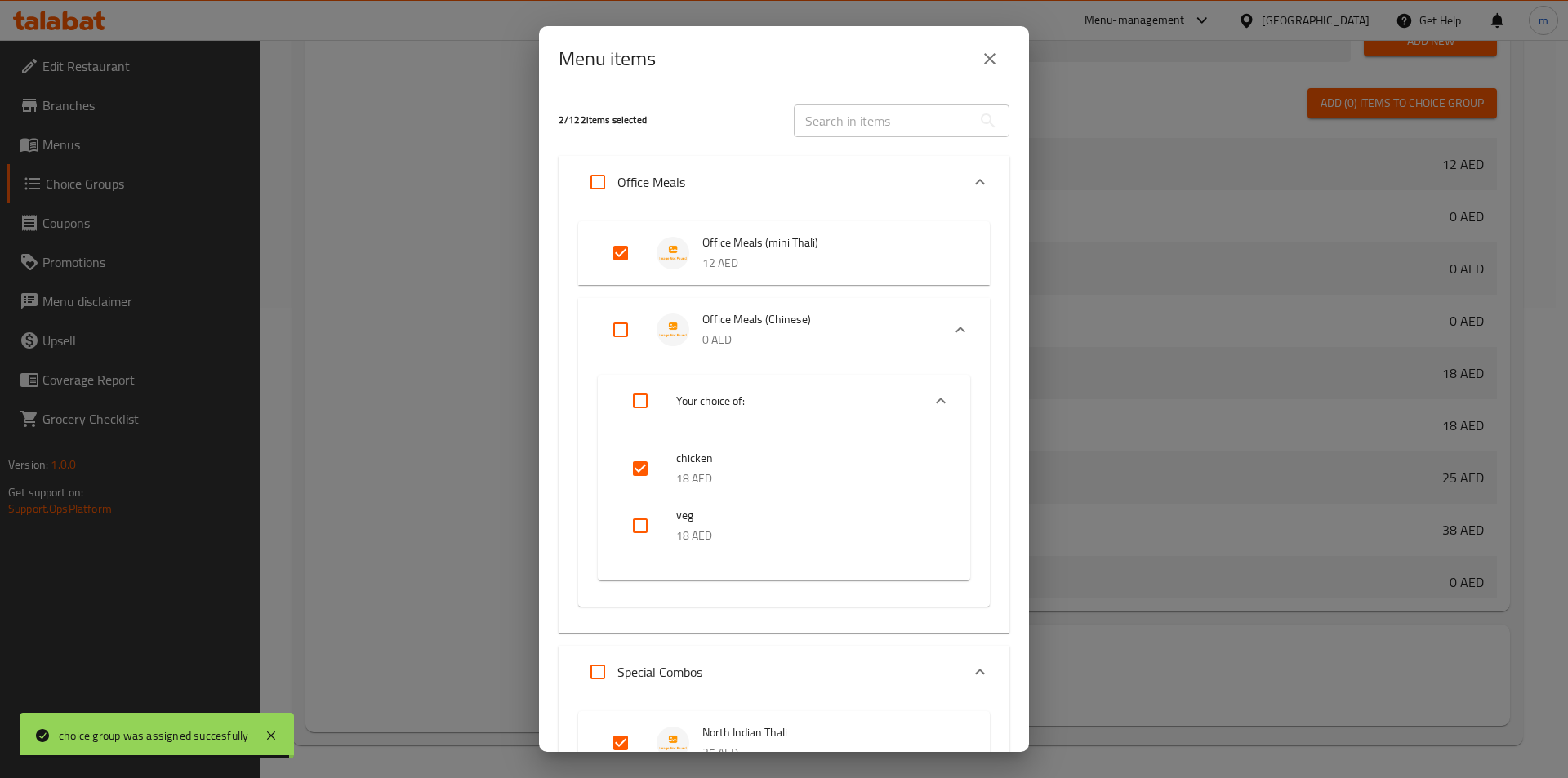
click at [998, 67] on icon "close" at bounding box center [989, 59] width 20 height 20
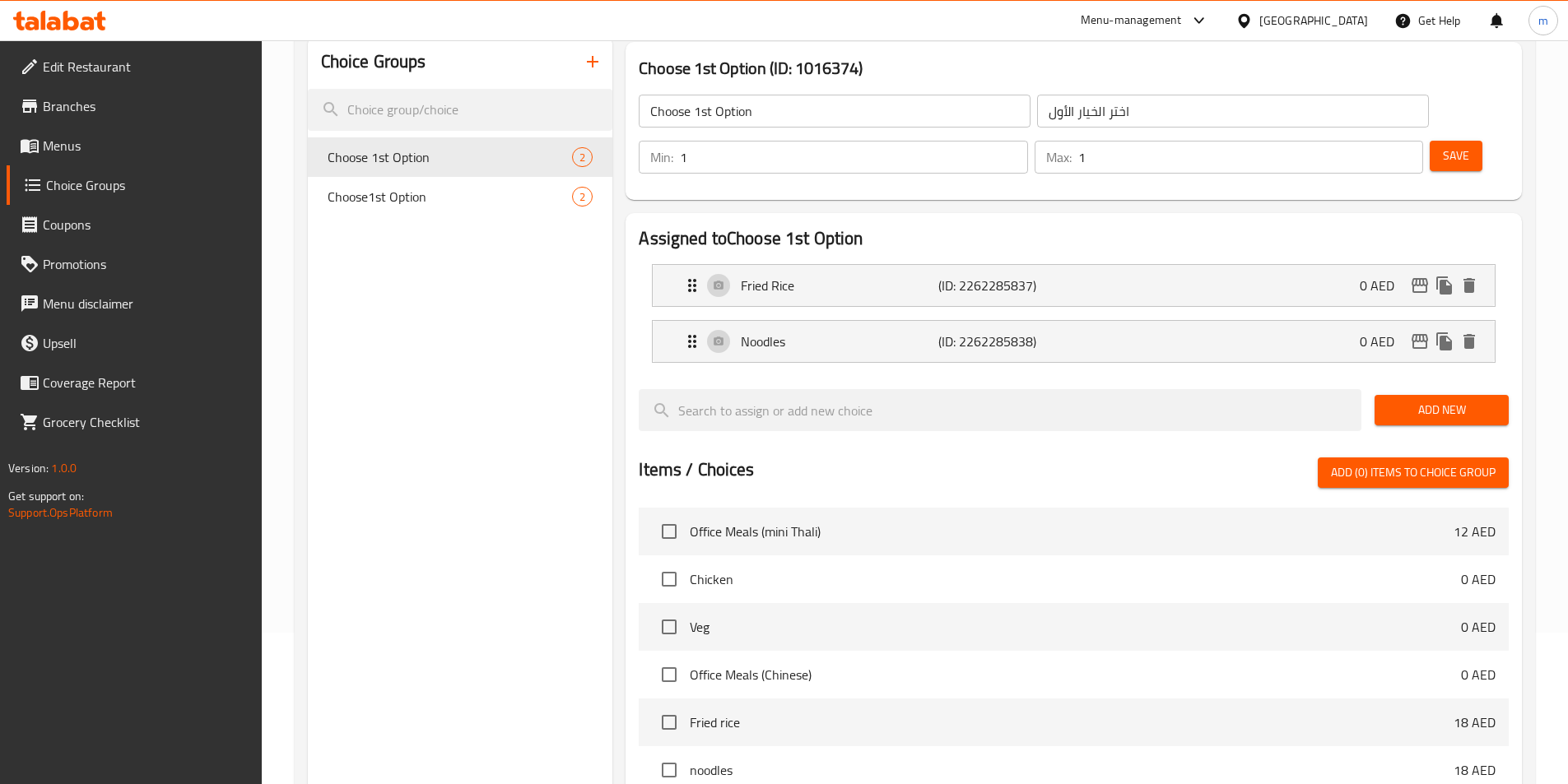
scroll to position [0, 0]
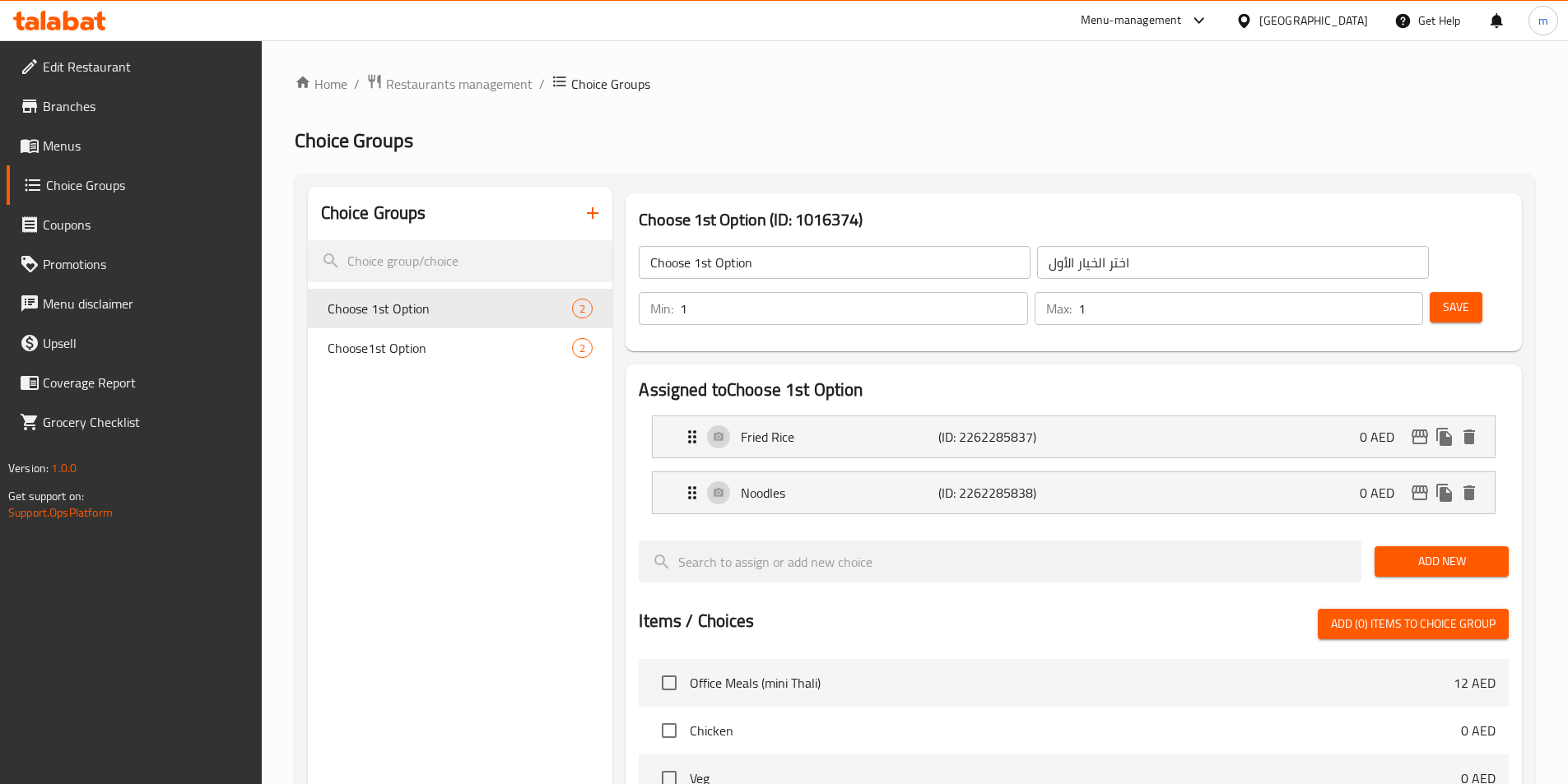
click at [1443, 297] on span "Save" at bounding box center [1456, 307] width 27 height 21
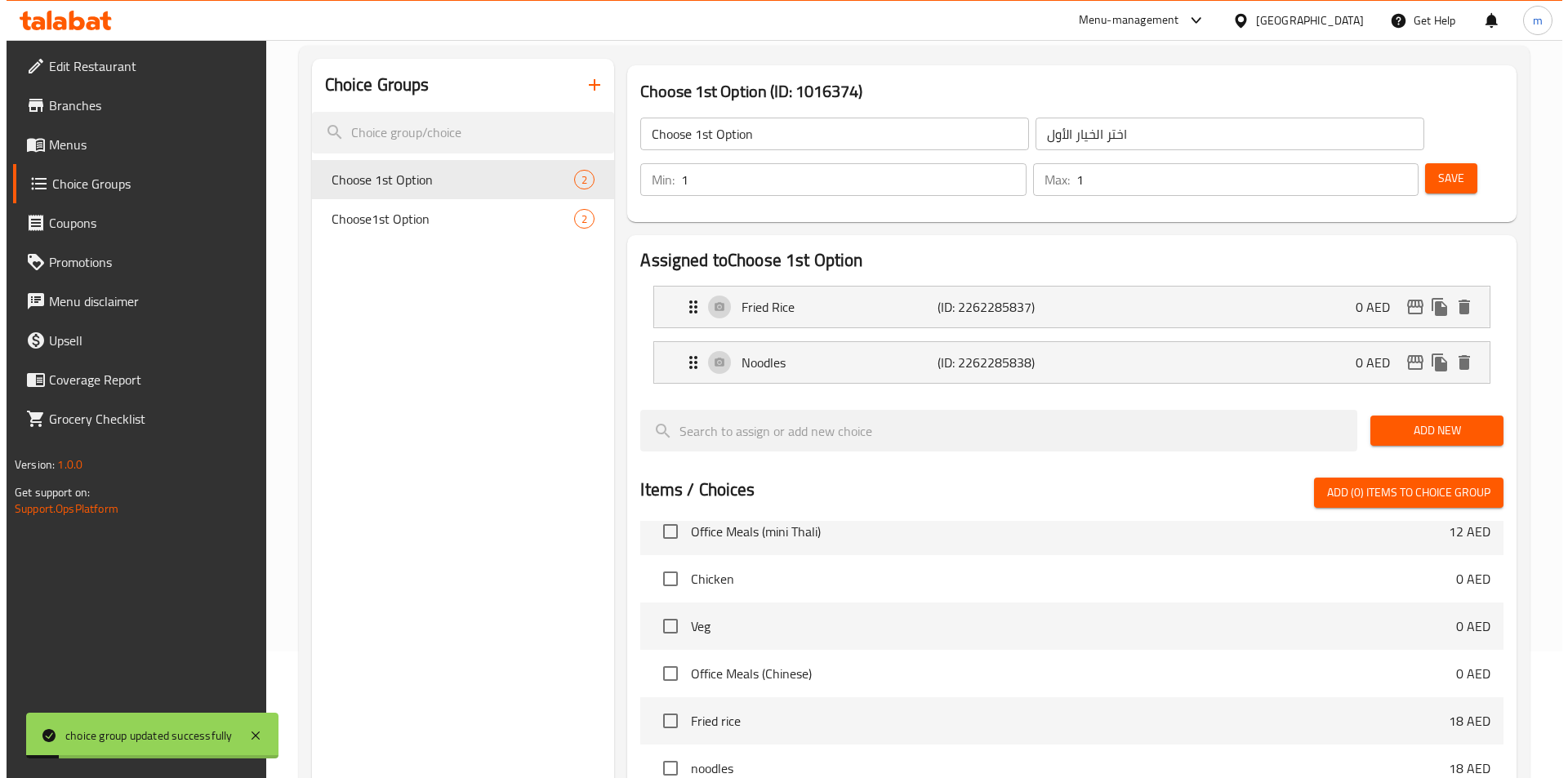
scroll to position [408, 0]
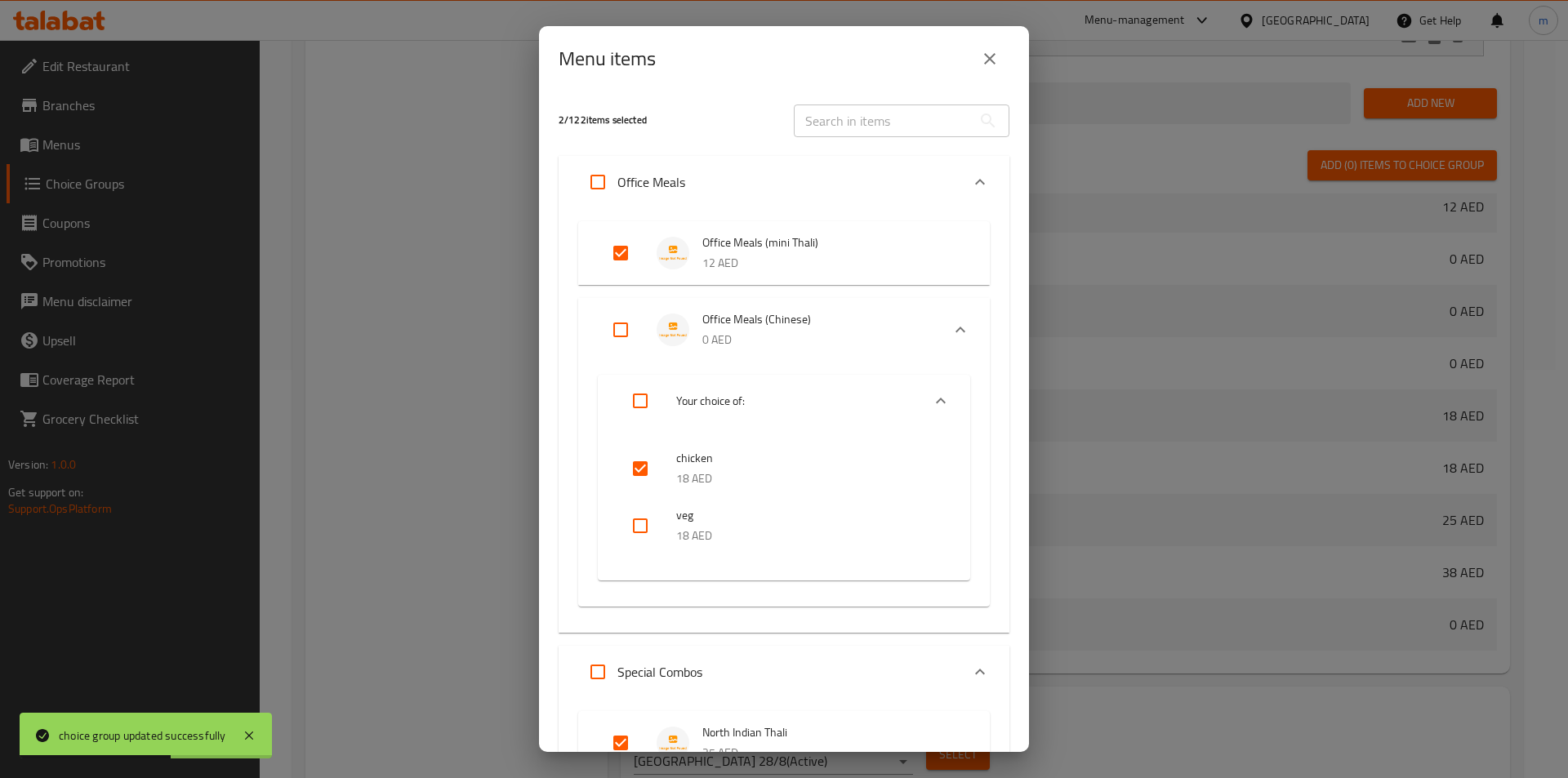
click at [646, 470] on input "checkbox" at bounding box center [640, 469] width 39 height 39
click at [660, 481] on div at bounding box center [653, 469] width 46 height 39
click at [652, 475] on input "checkbox" at bounding box center [640, 469] width 39 height 39
checkbox input "true"
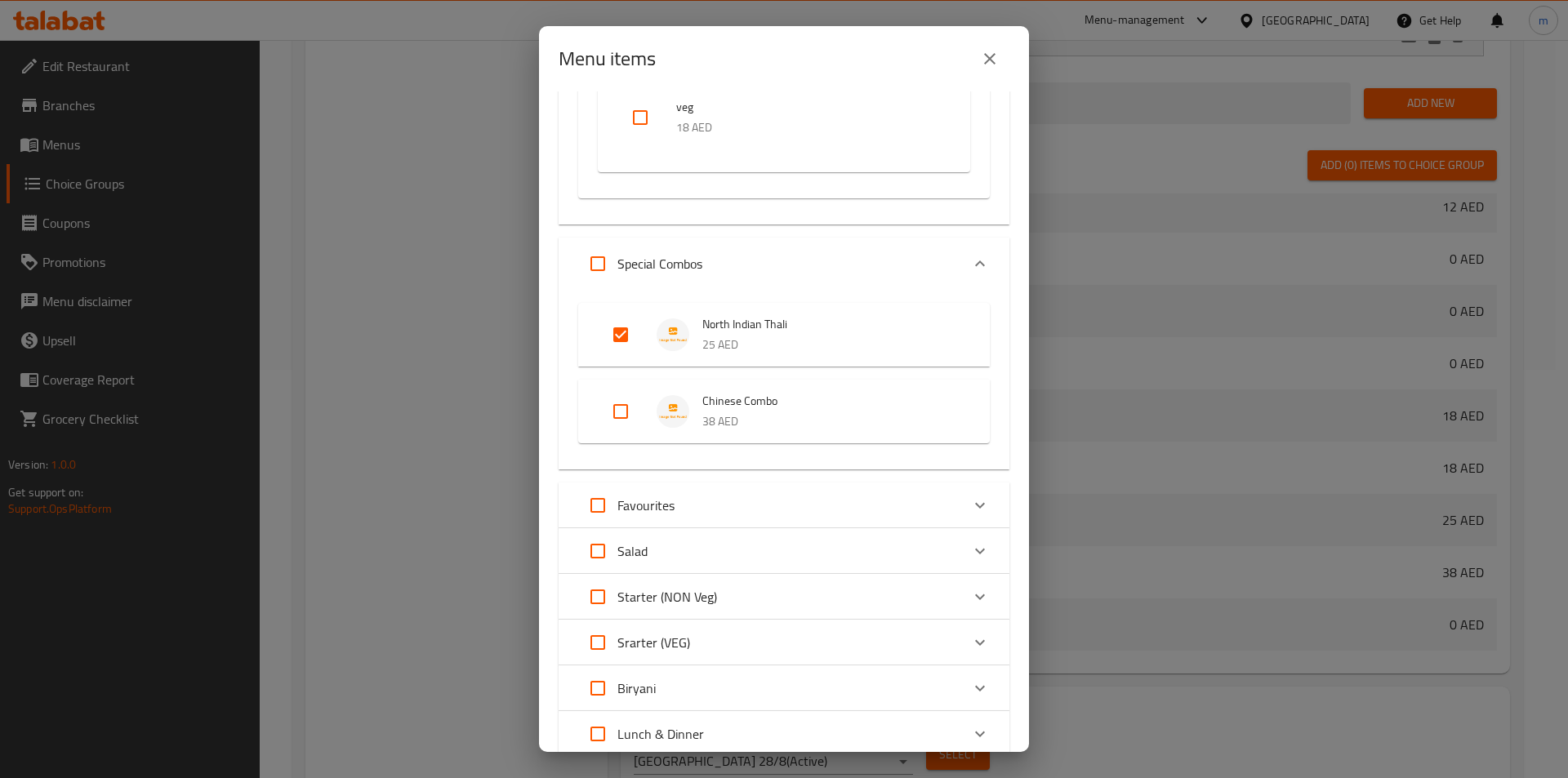
scroll to position [490, 0]
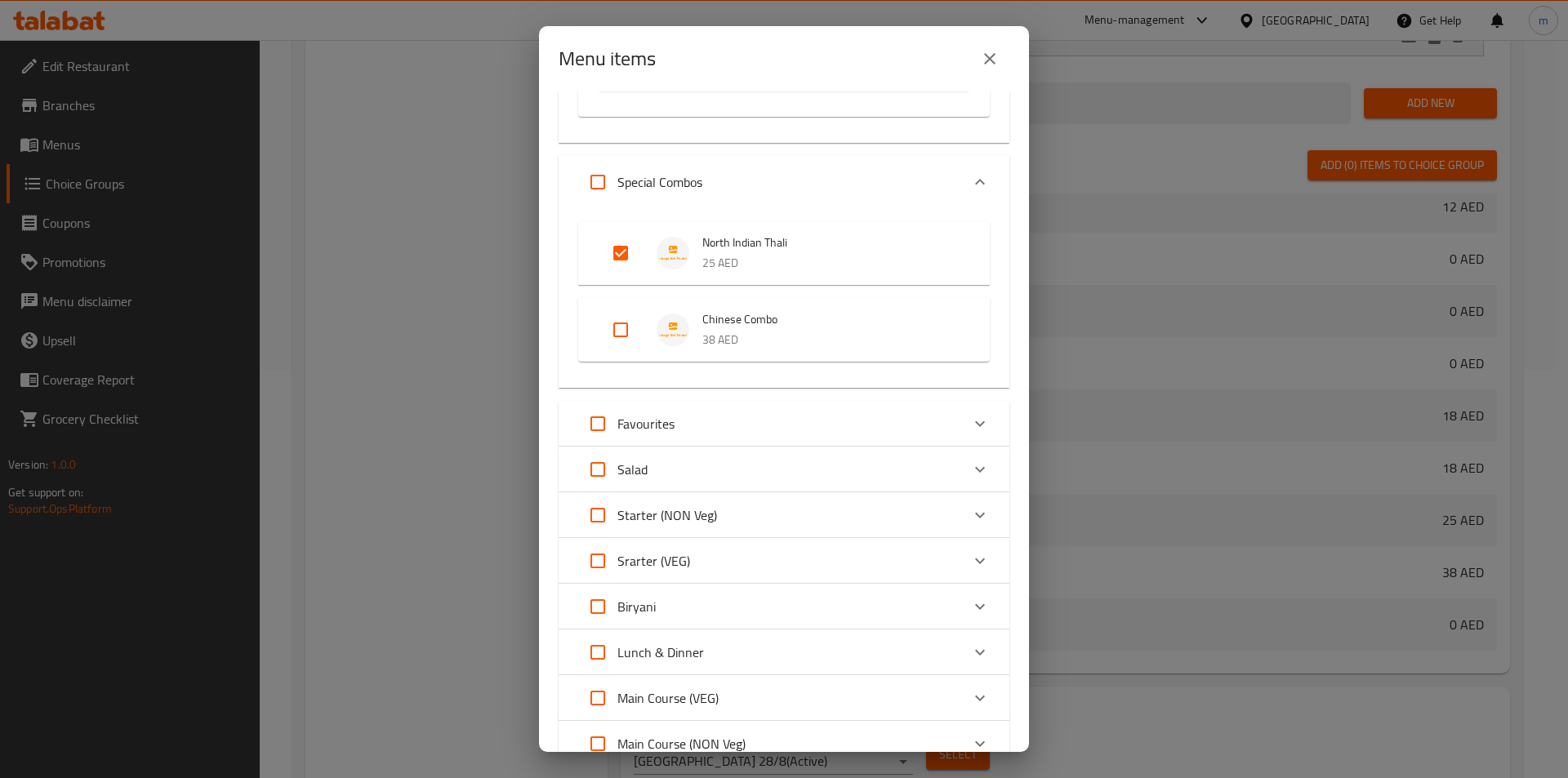
click at [617, 247] on input "Expand" at bounding box center [620, 253] width 39 height 39
checkbox input "false"
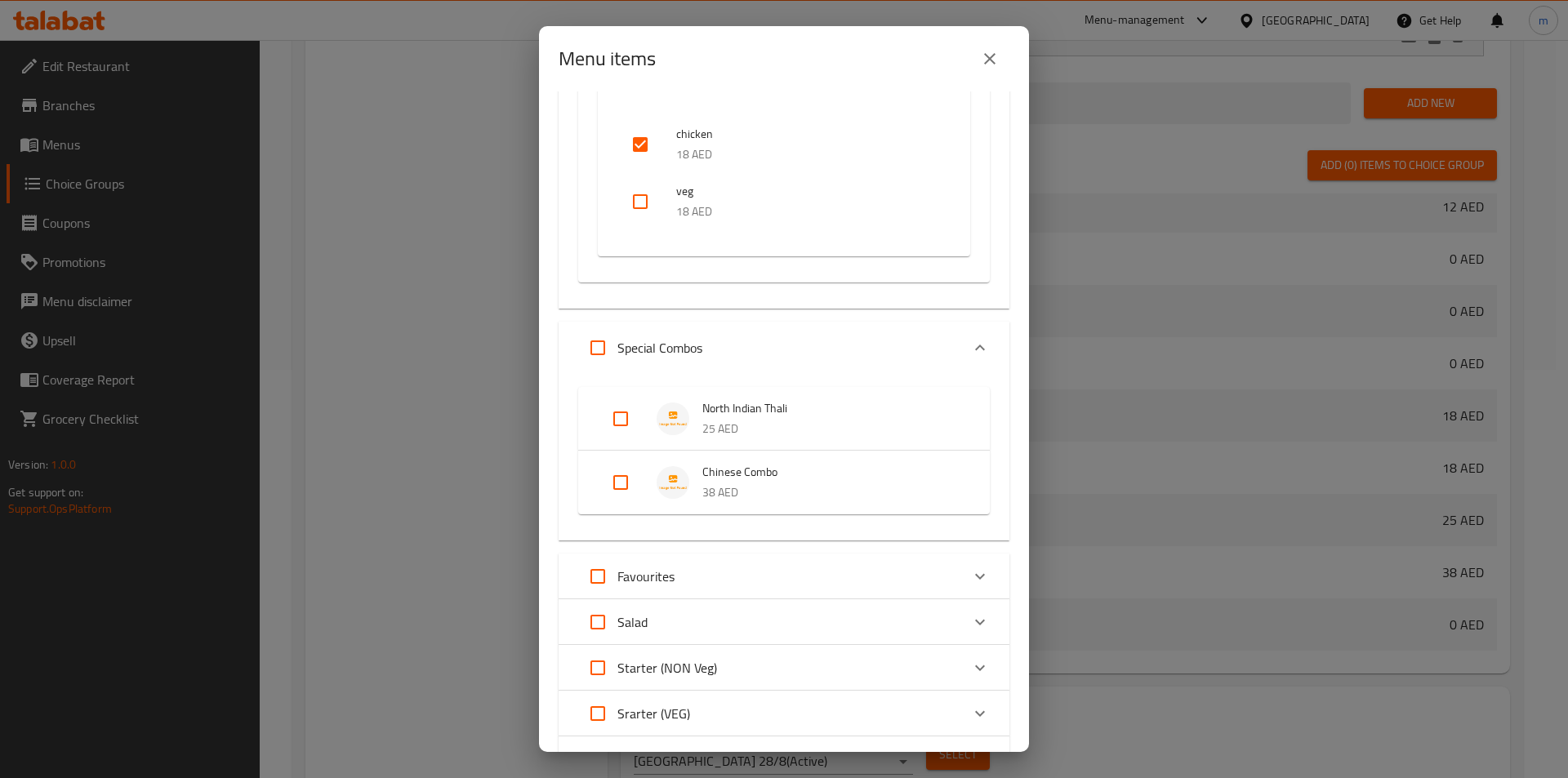
scroll to position [0, 0]
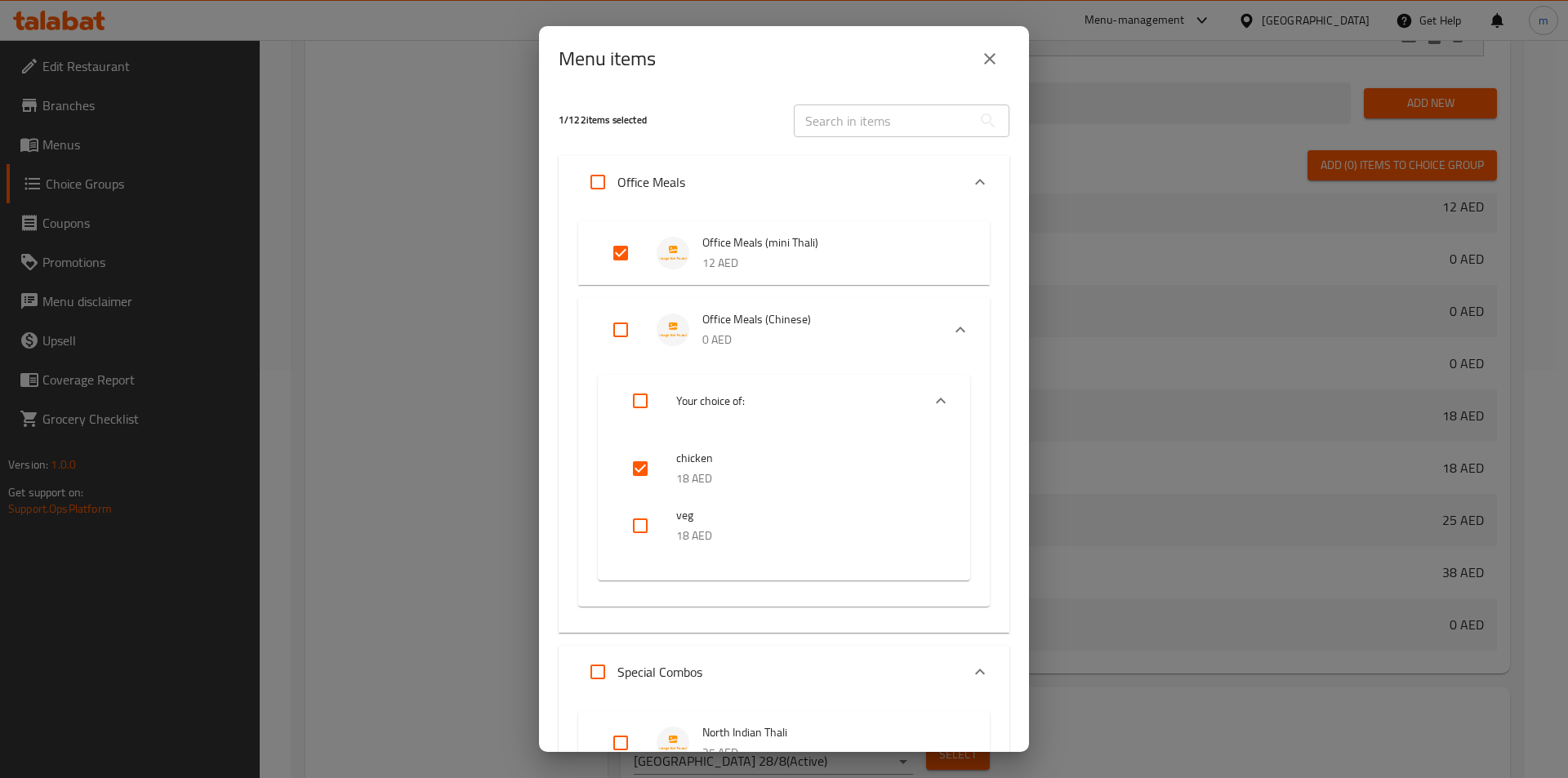
click at [617, 251] on input "Expand" at bounding box center [620, 253] width 39 height 39
checkbox input "false"
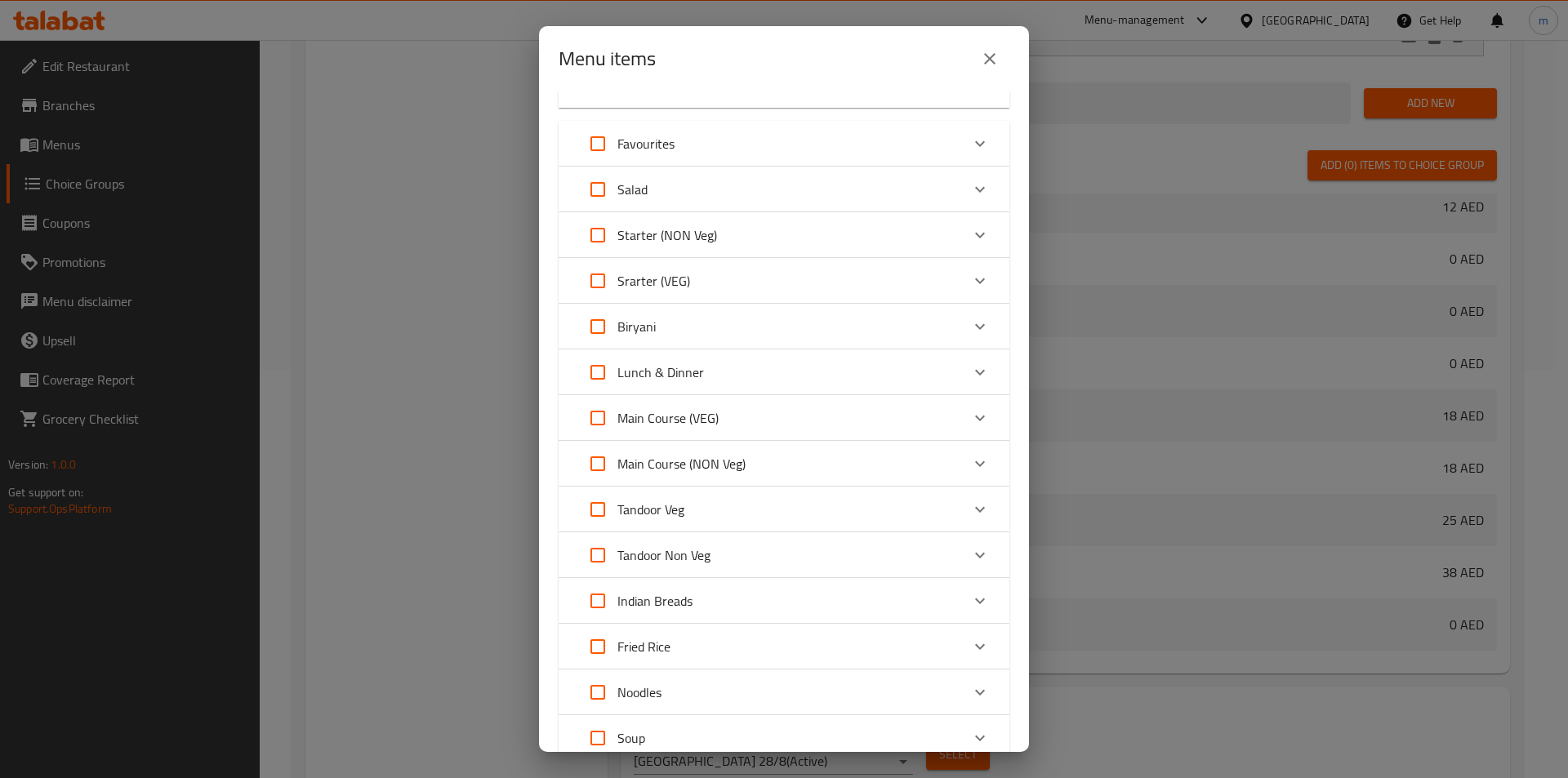
scroll to position [925, 0]
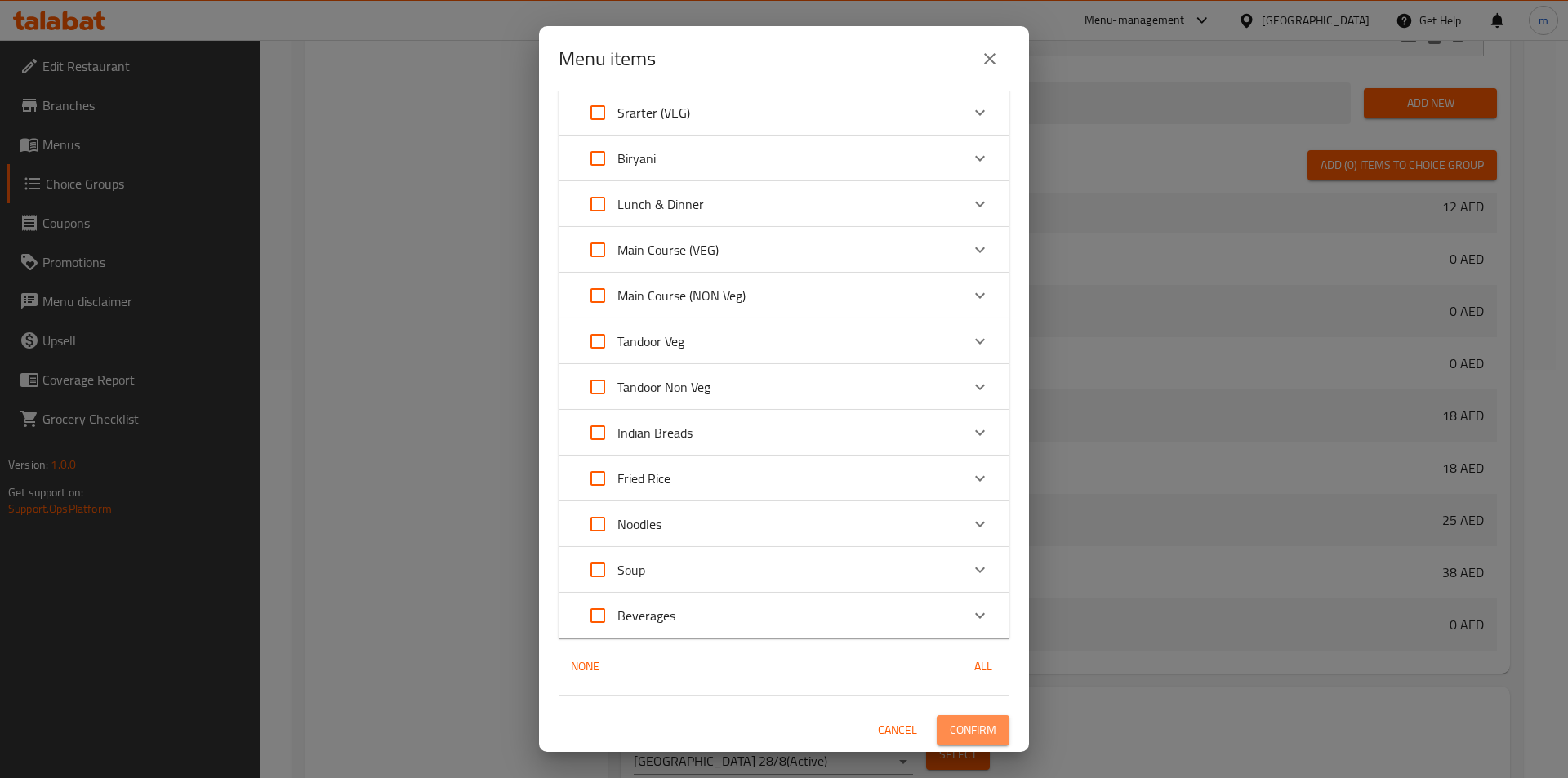
click at [969, 723] on span "Confirm" at bounding box center [973, 730] width 47 height 21
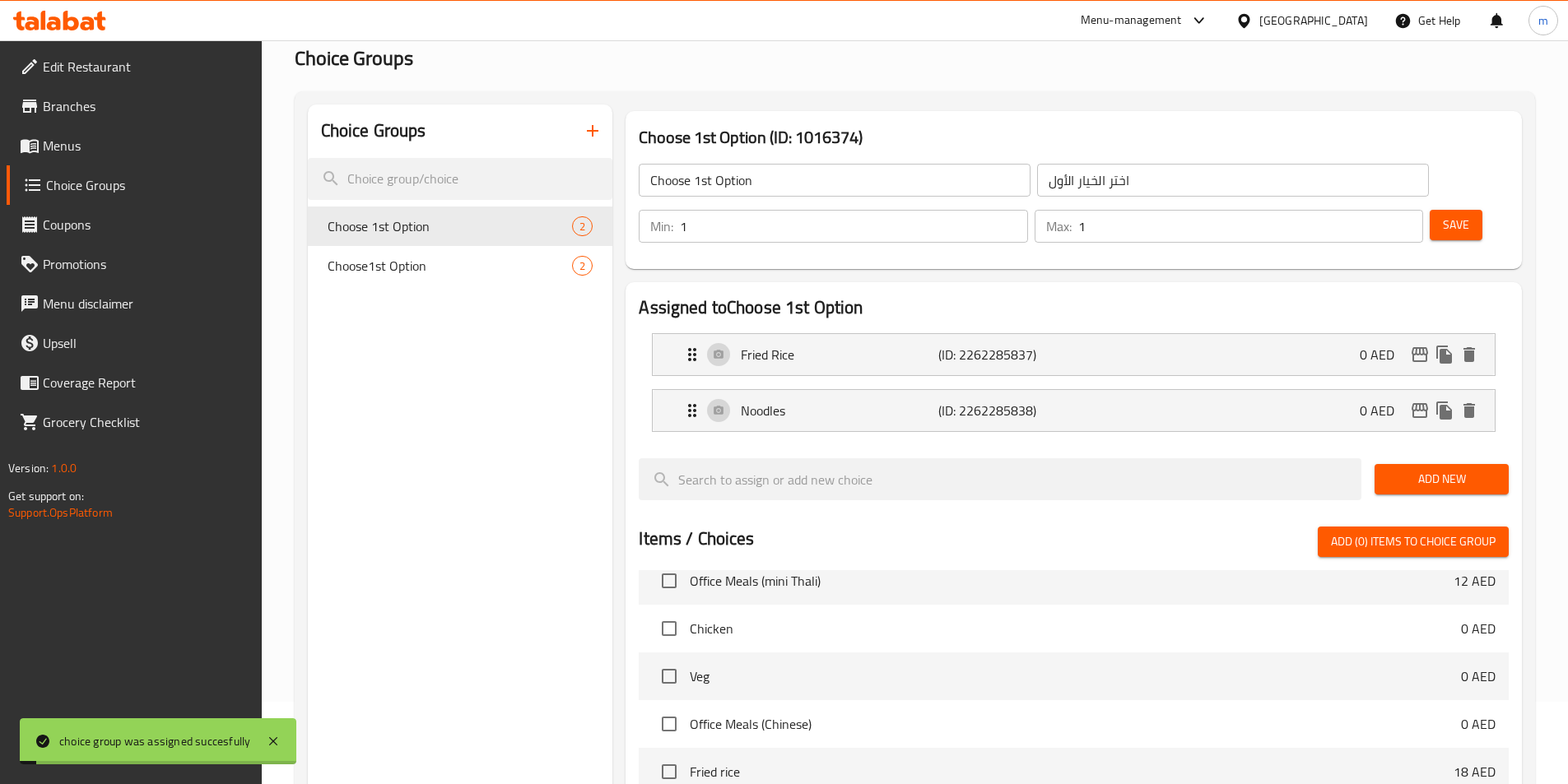
scroll to position [0, 0]
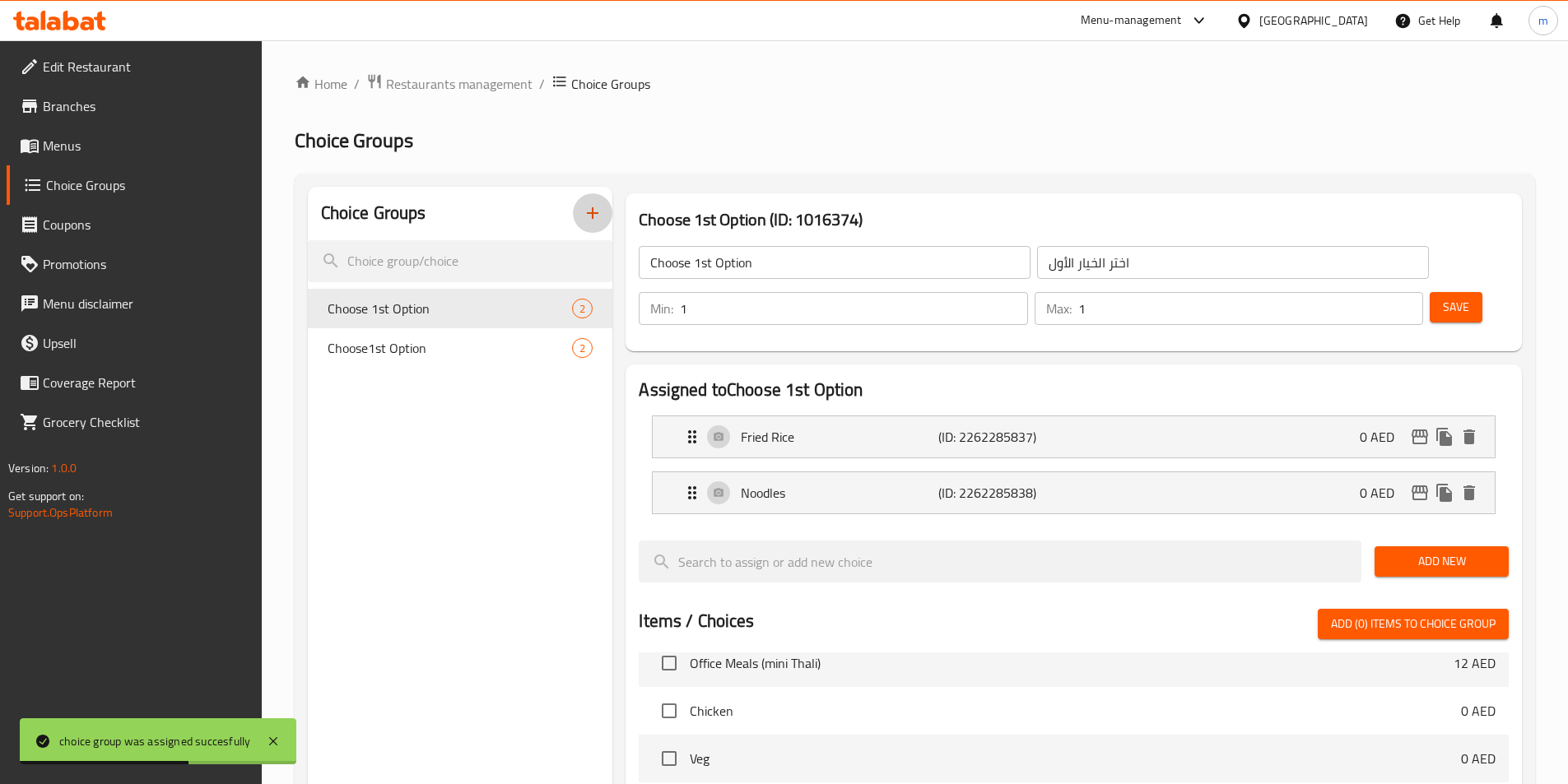
click at [592, 196] on button "button" at bounding box center [593, 214] width 40 height 40
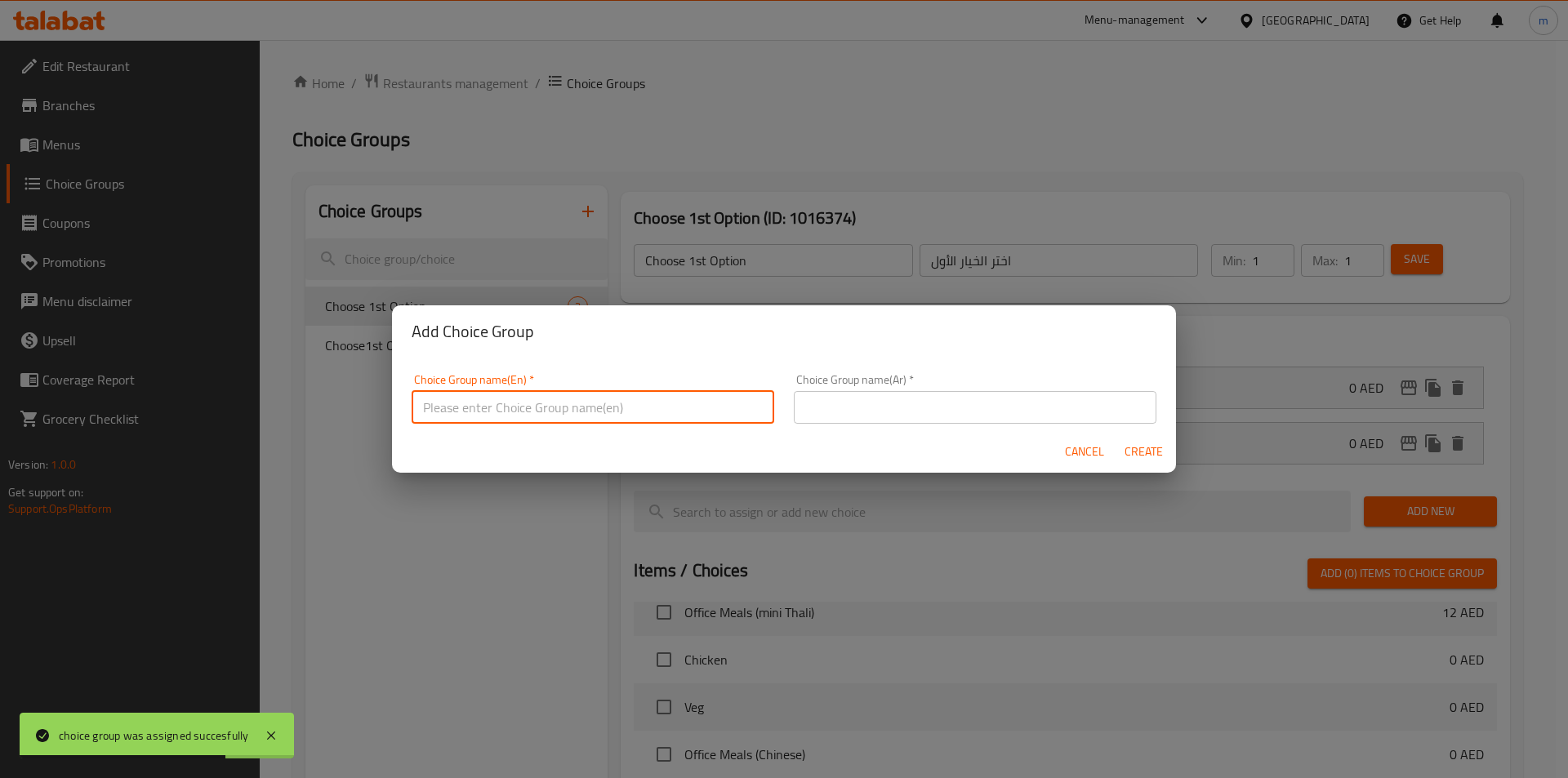
click at [663, 394] on input "text" at bounding box center [593, 407] width 362 height 33
type input "Your Choice Of:"
click at [837, 412] on input "text" at bounding box center [975, 407] width 362 height 33
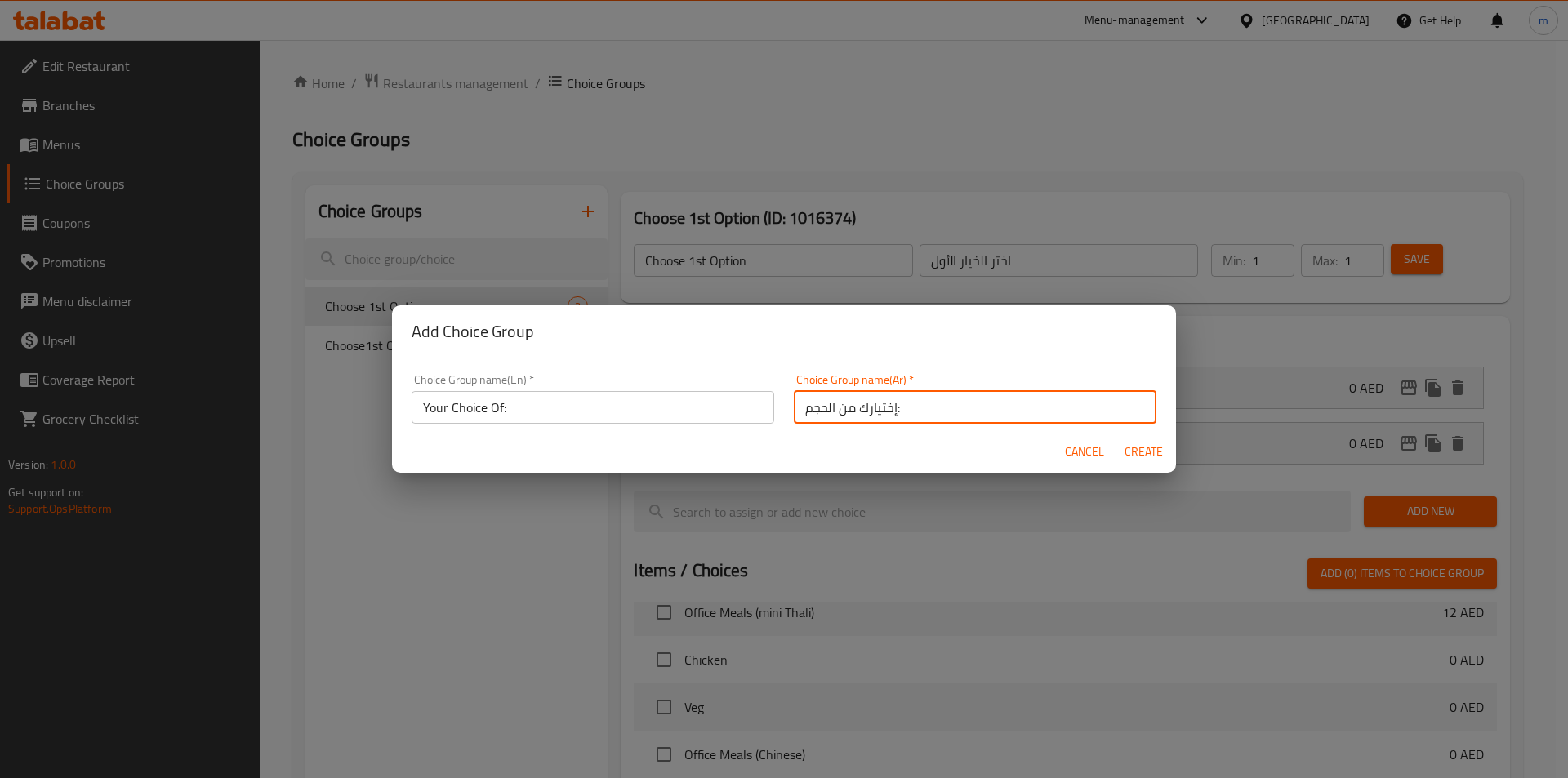
click at [805, 394] on input "إختيارك من الحجم:" at bounding box center [975, 407] width 362 height 33
click at [805, 403] on input "إختيارك من الحجم:" at bounding box center [975, 407] width 362 height 33
click at [814, 413] on input "إختيارك من الحجم:" at bounding box center [975, 407] width 362 height 33
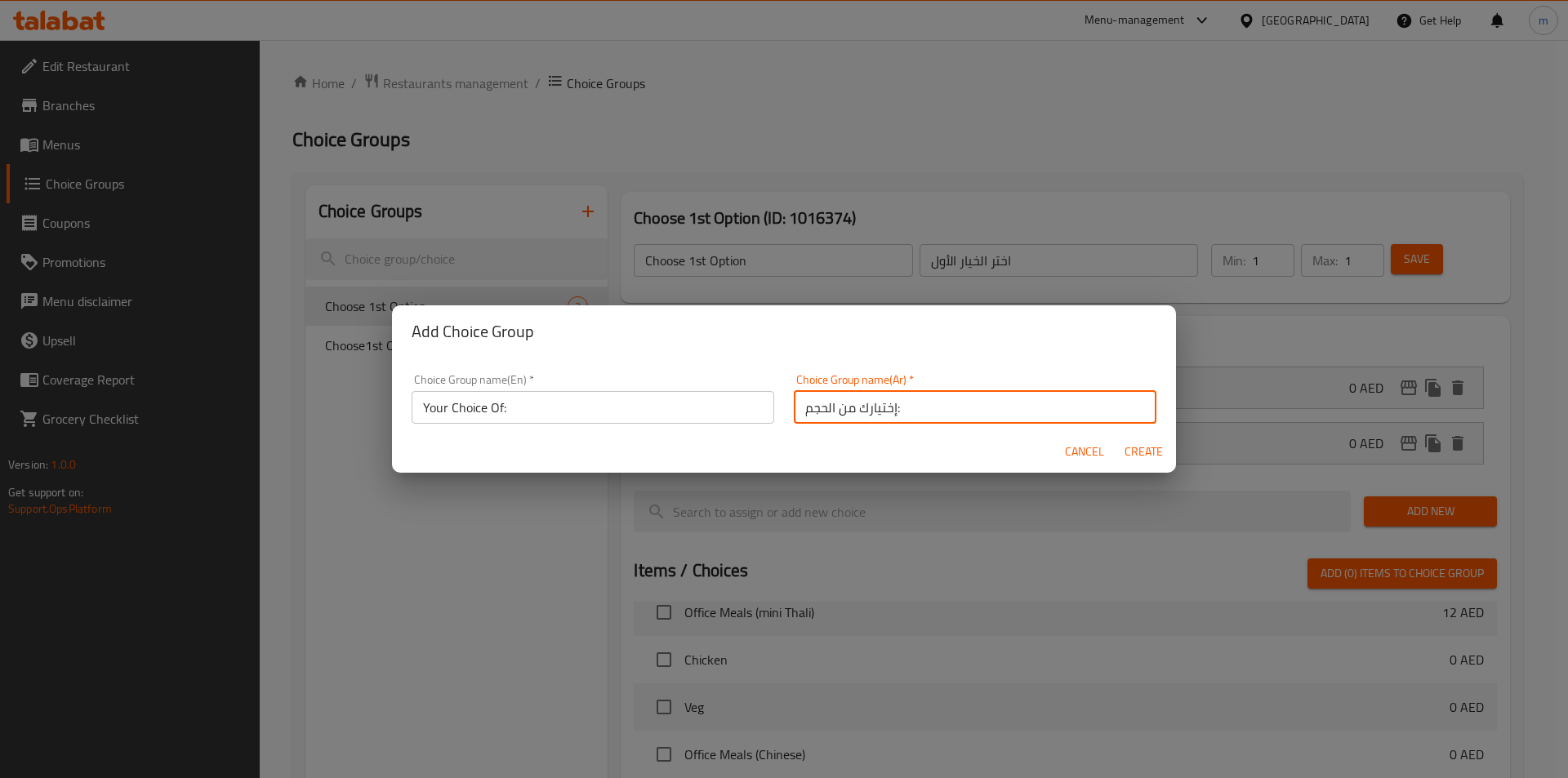
click at [806, 409] on input "إختيارك من الحجم:" at bounding box center [975, 407] width 362 height 33
type input "إختيارك من :"
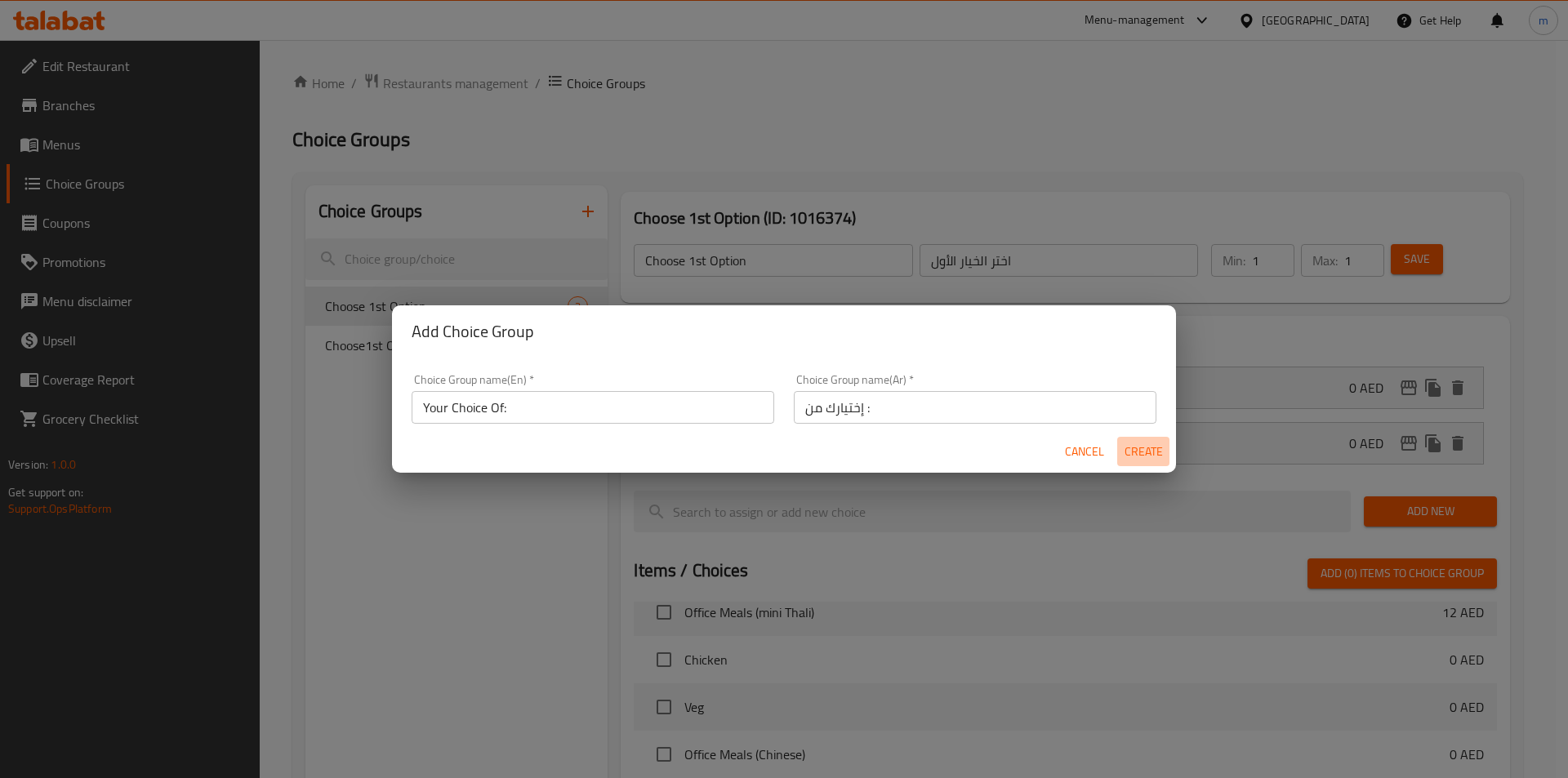
click at [1135, 451] on span "Create" at bounding box center [1143, 452] width 39 height 21
type input "Your Choice Of:"
type input "إختيارك من :"
type input "0"
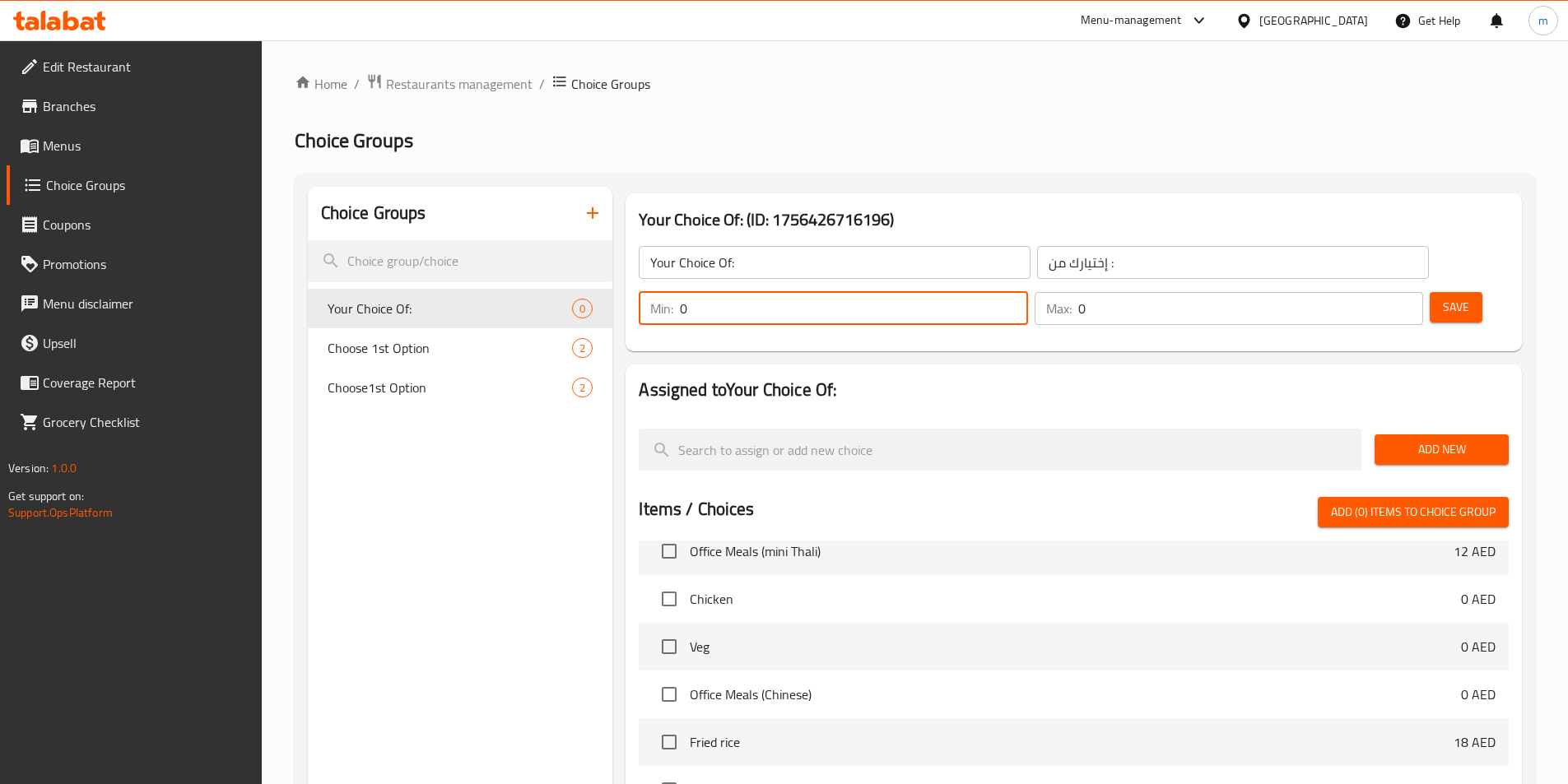
drag, startPoint x: 1276, startPoint y: 260, endPoint x: 1257, endPoint y: 264, distance: 19.4
click at [1027, 292] on div "Min: 0 ​" at bounding box center [832, 309] width 388 height 33
type input "1"
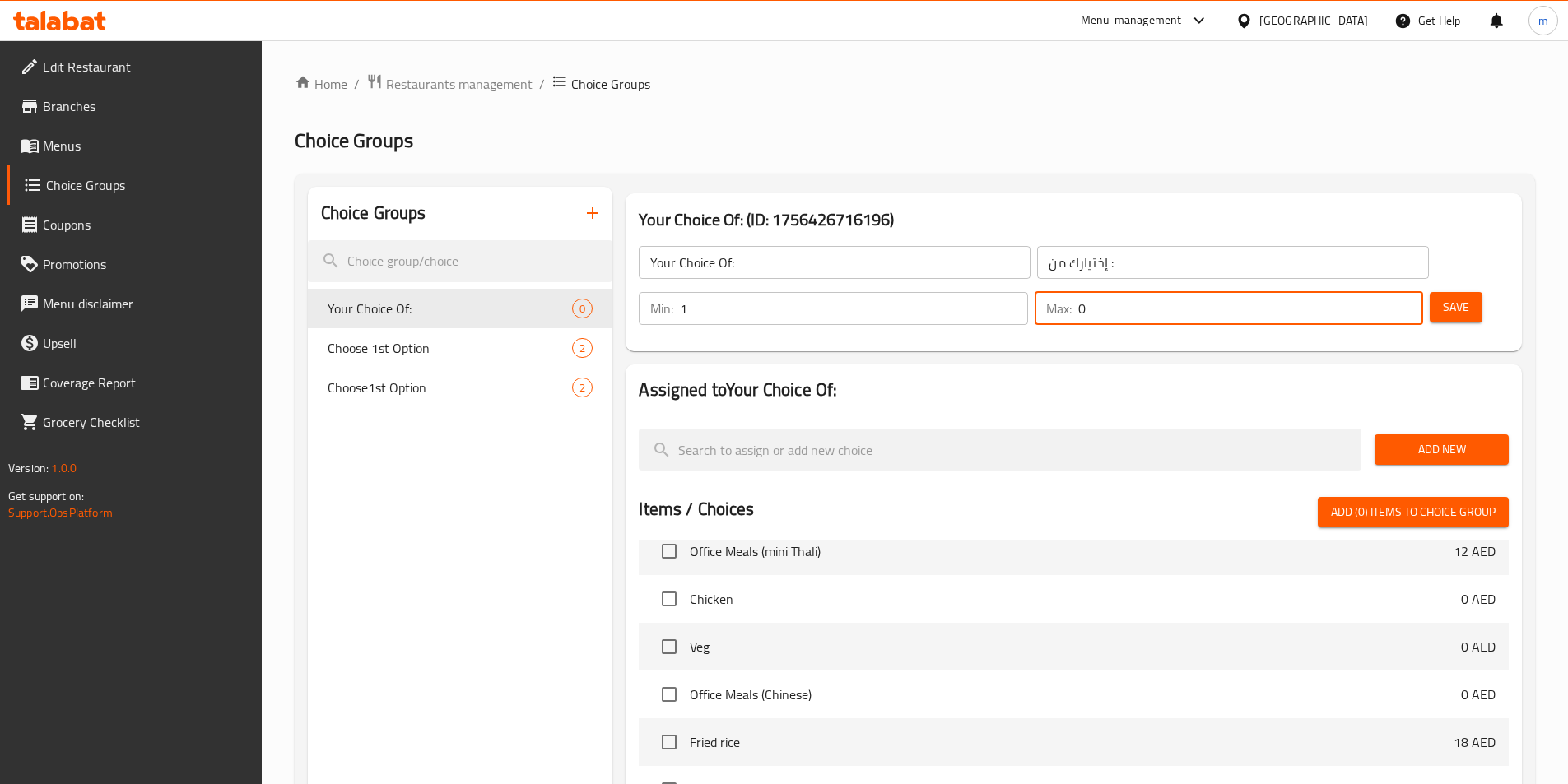
click at [1357, 292] on input "0" at bounding box center [1251, 309] width 345 height 33
type input "1"
click at [1460, 435] on button "Add New" at bounding box center [1441, 450] width 134 height 31
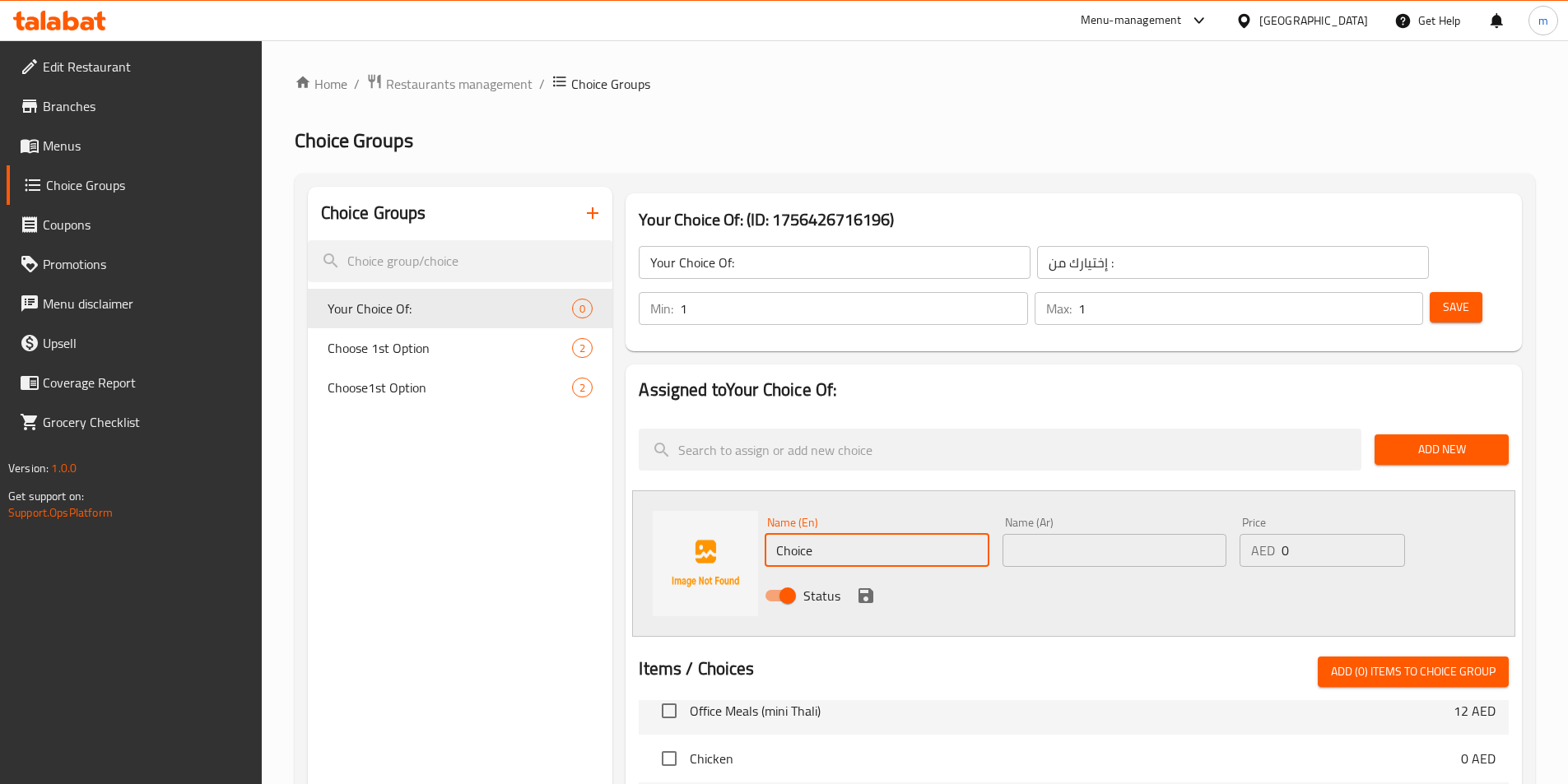
drag, startPoint x: 778, startPoint y: 512, endPoint x: 764, endPoint y: 512, distance: 14.0
click at [764, 512] on div "Name (En) Choice Name (En)" at bounding box center [876, 541] width 237 height 64
type input "ؤ"
type input "chicken"
click at [1159, 534] on input "text" at bounding box center [1114, 551] width 224 height 33
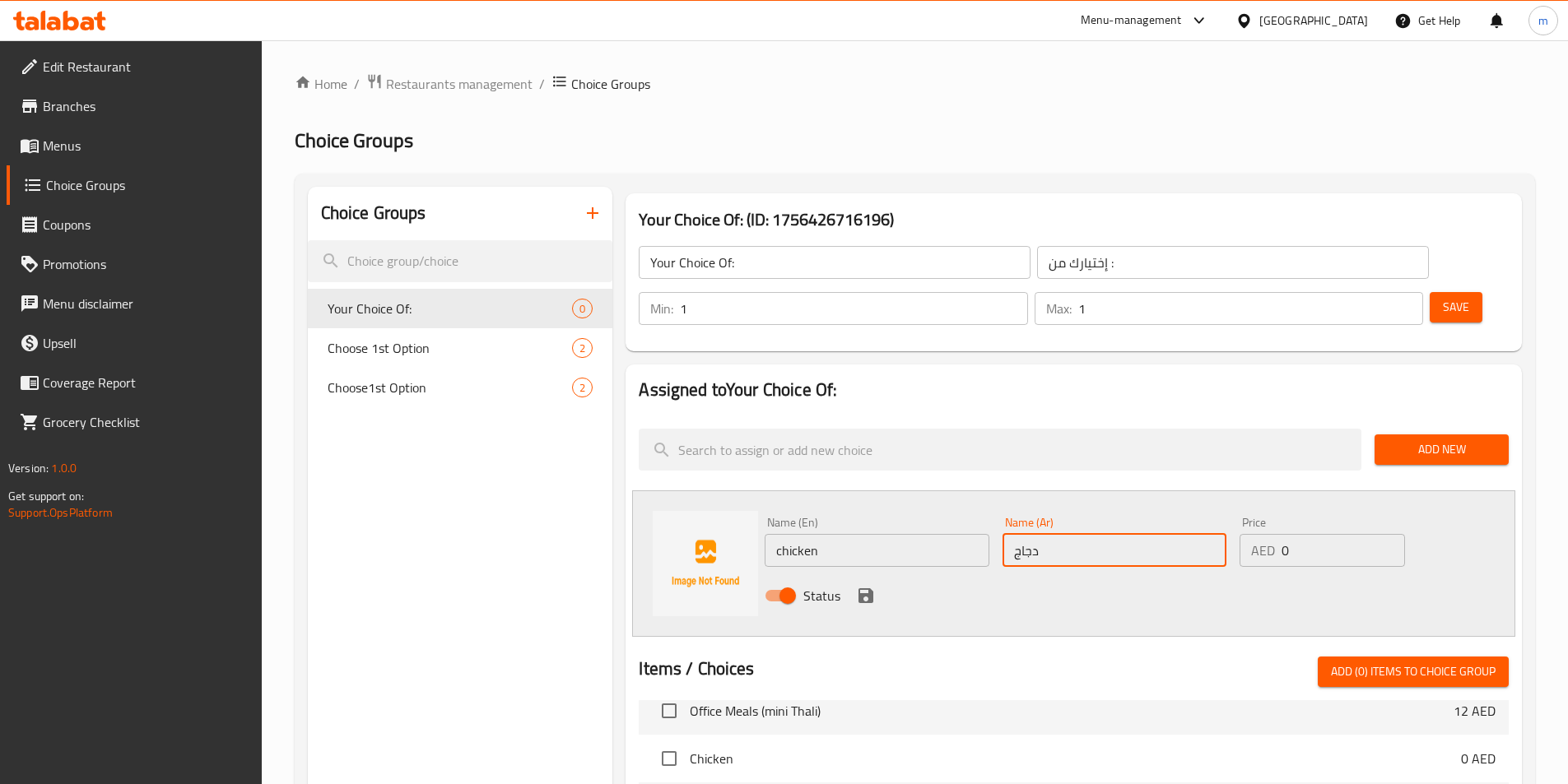
type input "دجاج"
click at [880, 574] on div "Status" at bounding box center [1114, 596] width 713 height 45
click at [871, 588] on icon "save" at bounding box center [866, 595] width 15 height 15
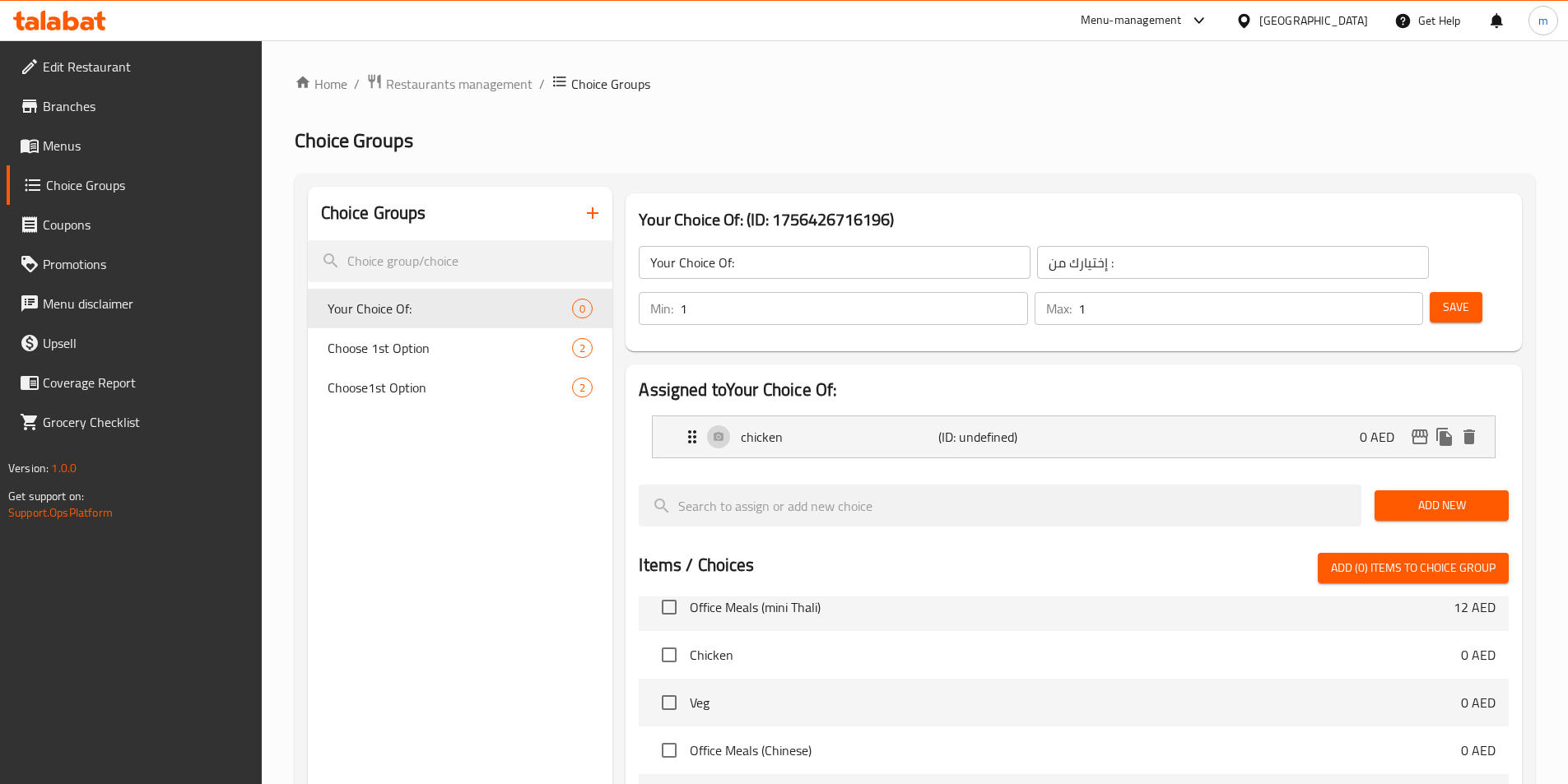
click at [1427, 490] on button "Add New" at bounding box center [1441, 505] width 134 height 31
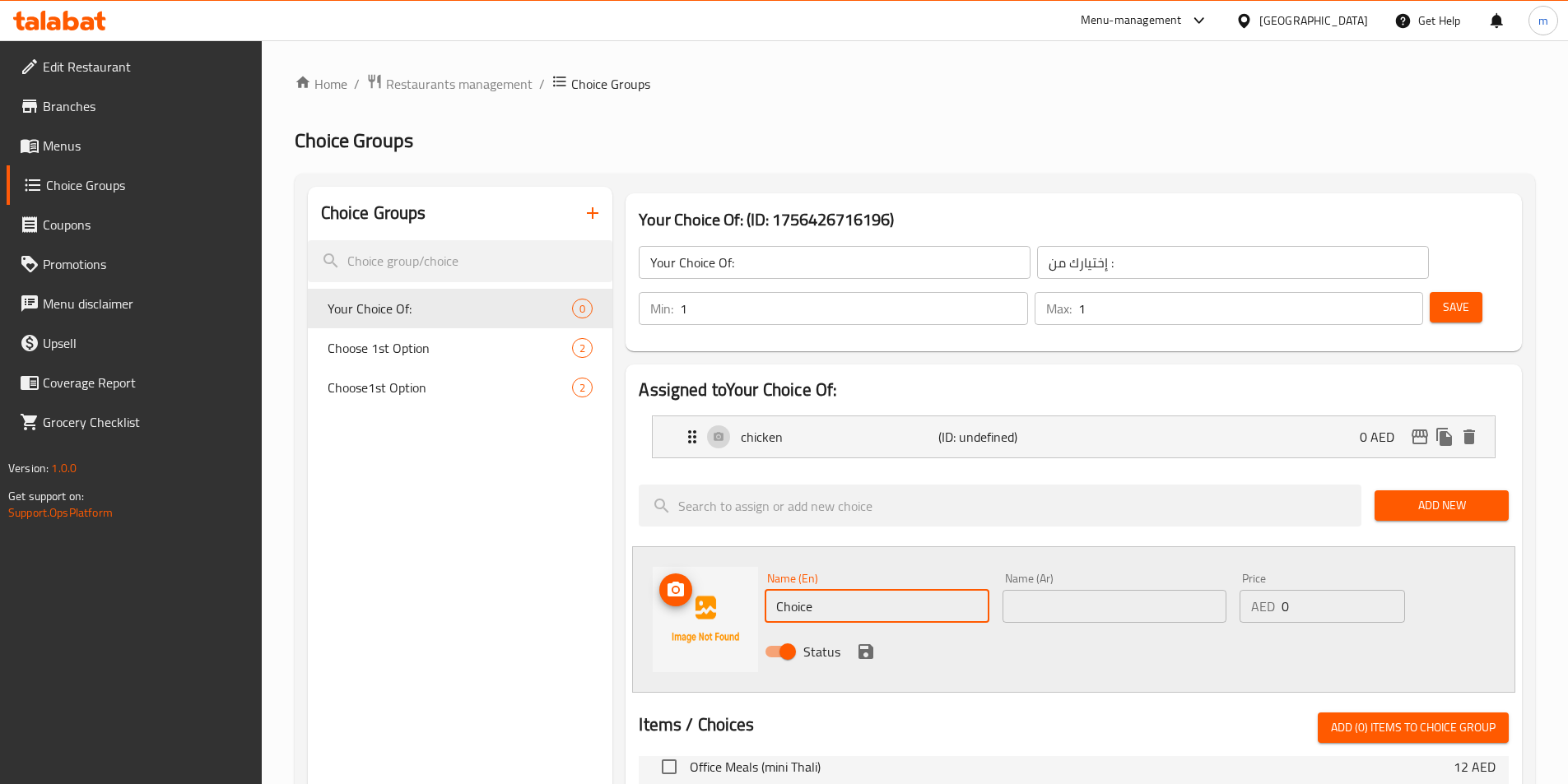
drag, startPoint x: 859, startPoint y: 565, endPoint x: 745, endPoint y: 584, distance: 115.6
click at [745, 584] on div "Name (En) Choice Name (En) Name (Ar) Name (Ar) Price AED 0 Price Status" at bounding box center [1073, 619] width 883 height 147
type input "{"
type input "Veg"
click at [1107, 589] on input "text" at bounding box center [1114, 606] width 224 height 33
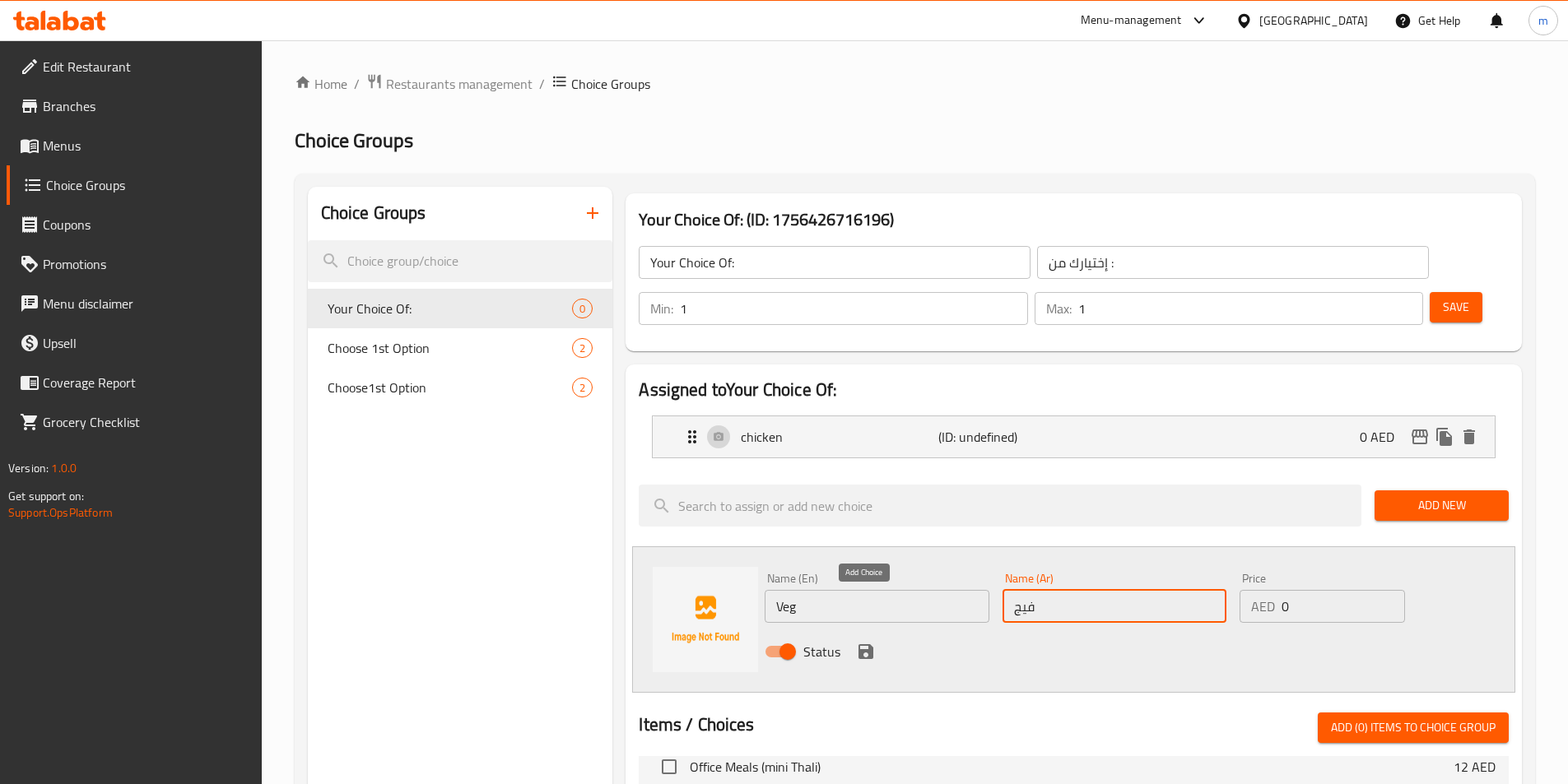
type input "فيج"
click at [866, 644] on icon "save" at bounding box center [866, 652] width 15 height 15
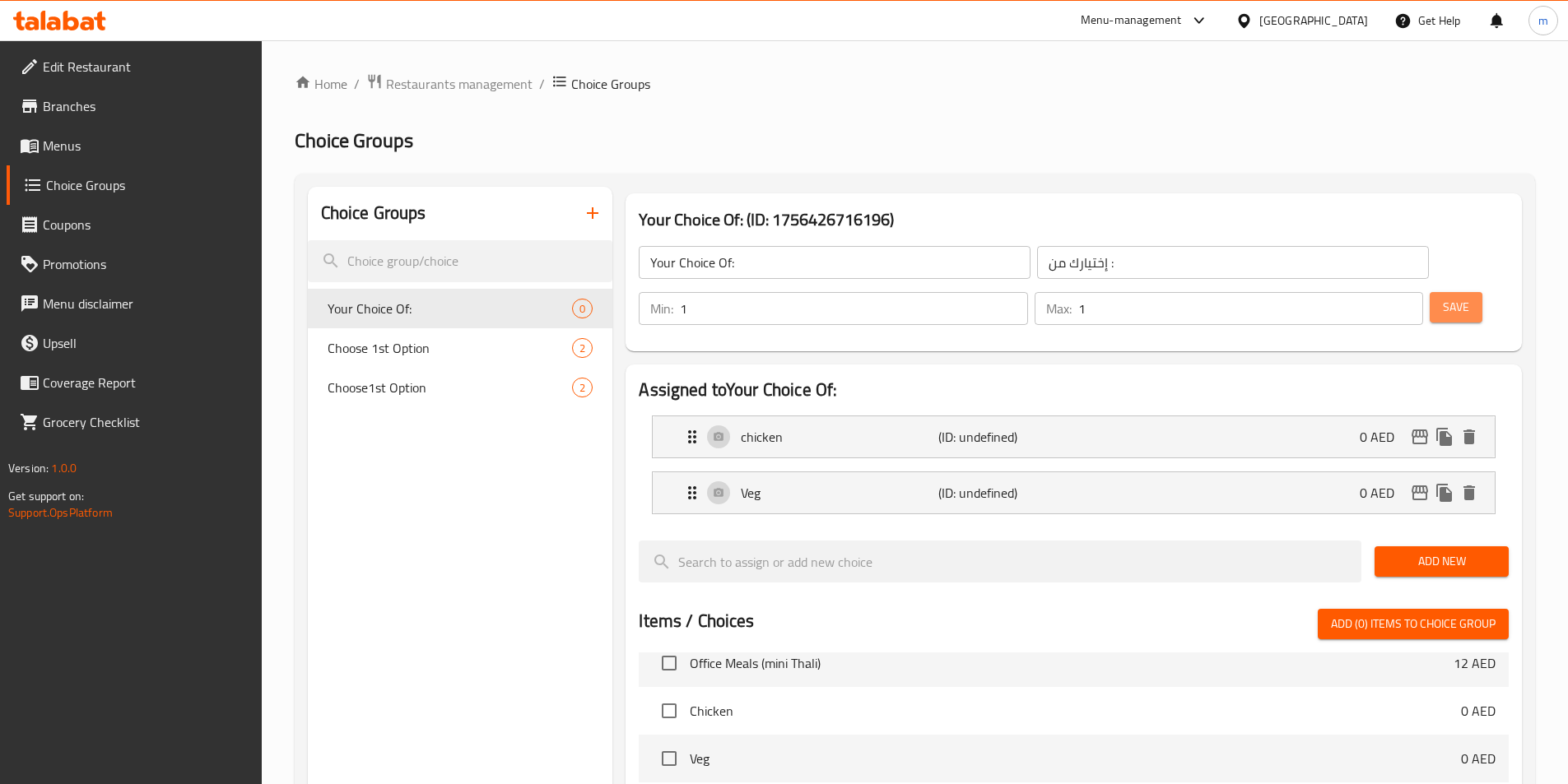
click at [1452, 292] on button "Save" at bounding box center [1456, 307] width 53 height 31
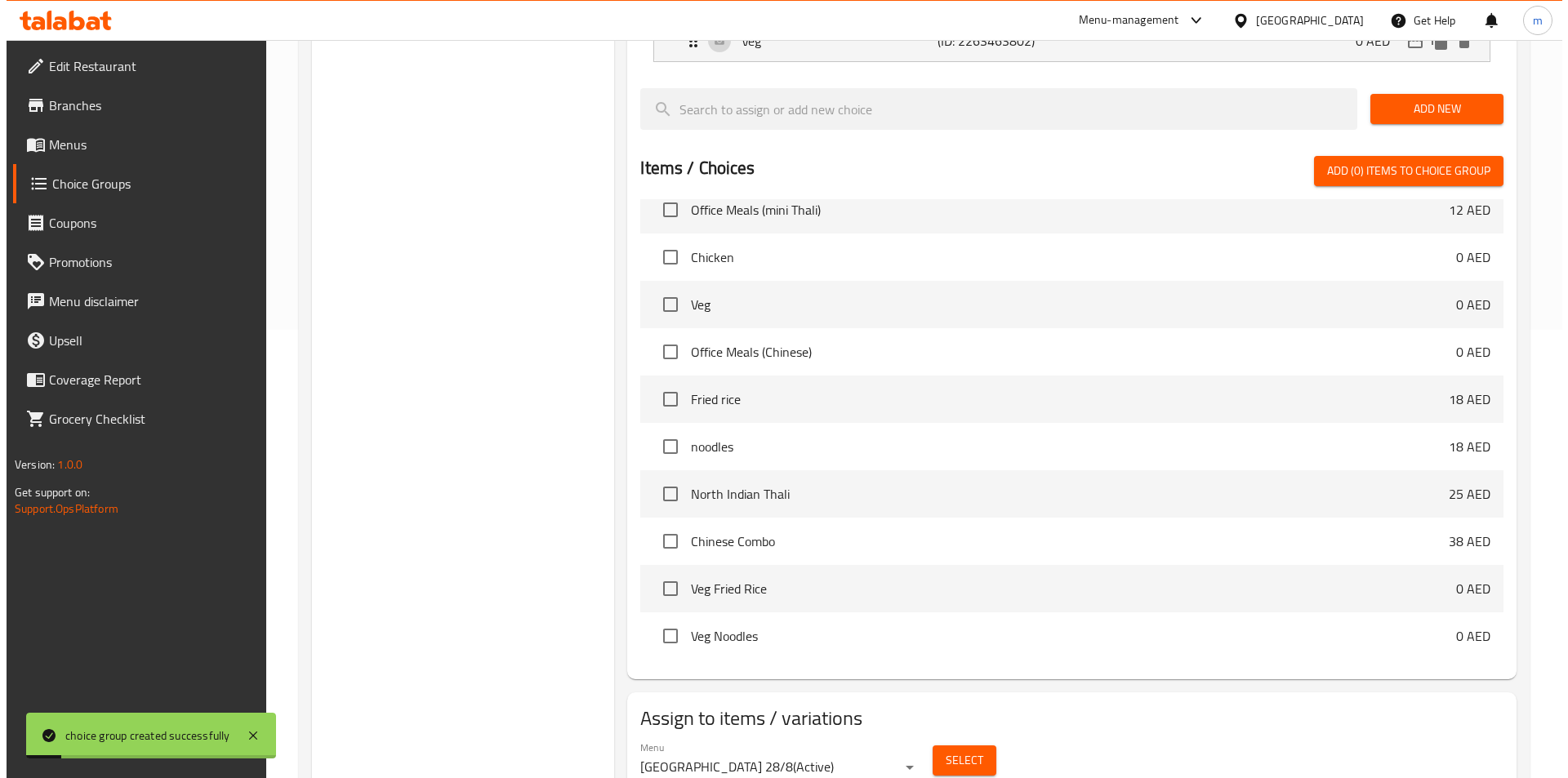
scroll to position [470, 0]
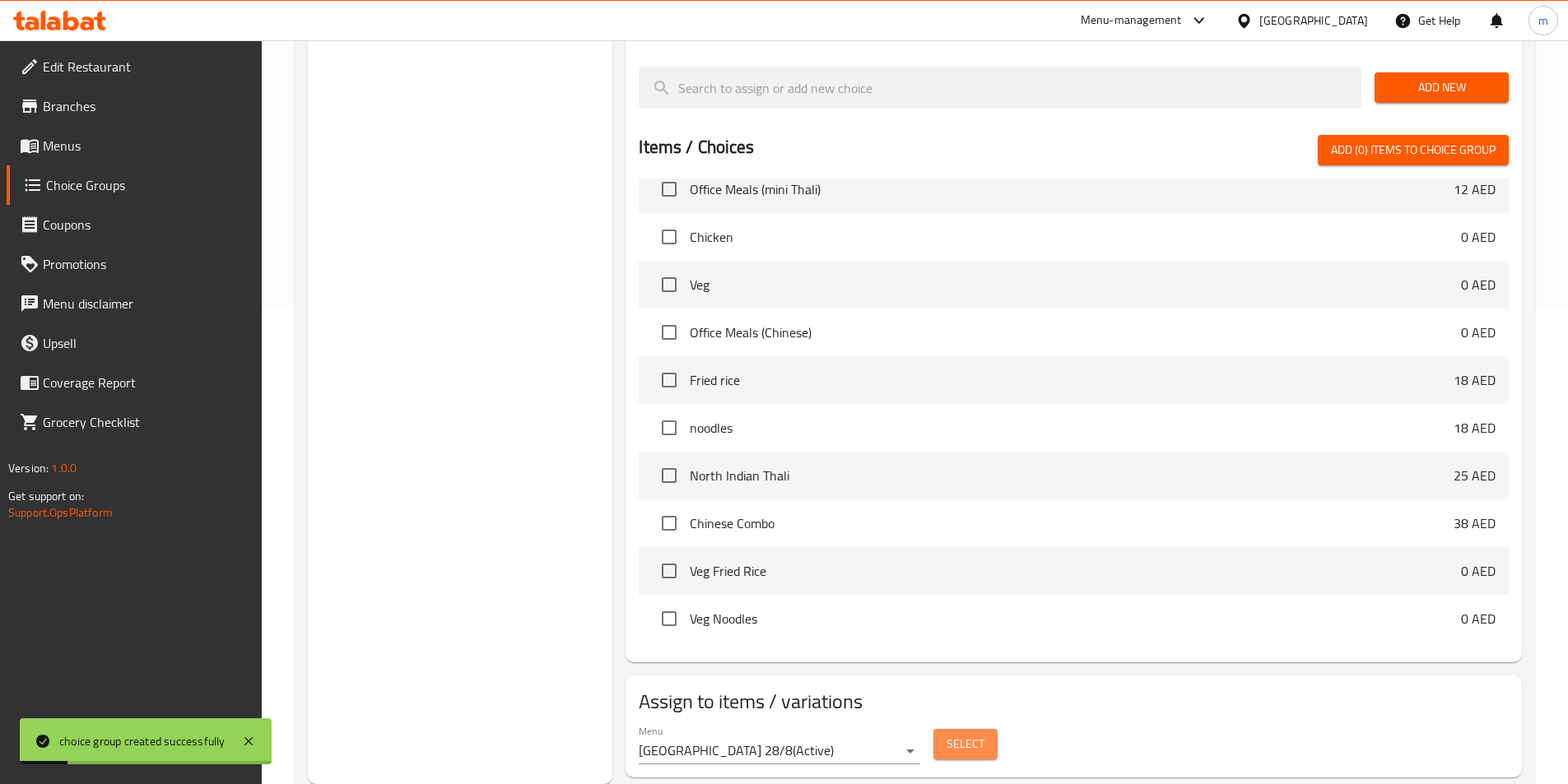
click at [961, 729] on button "Select" at bounding box center [966, 743] width 65 height 31
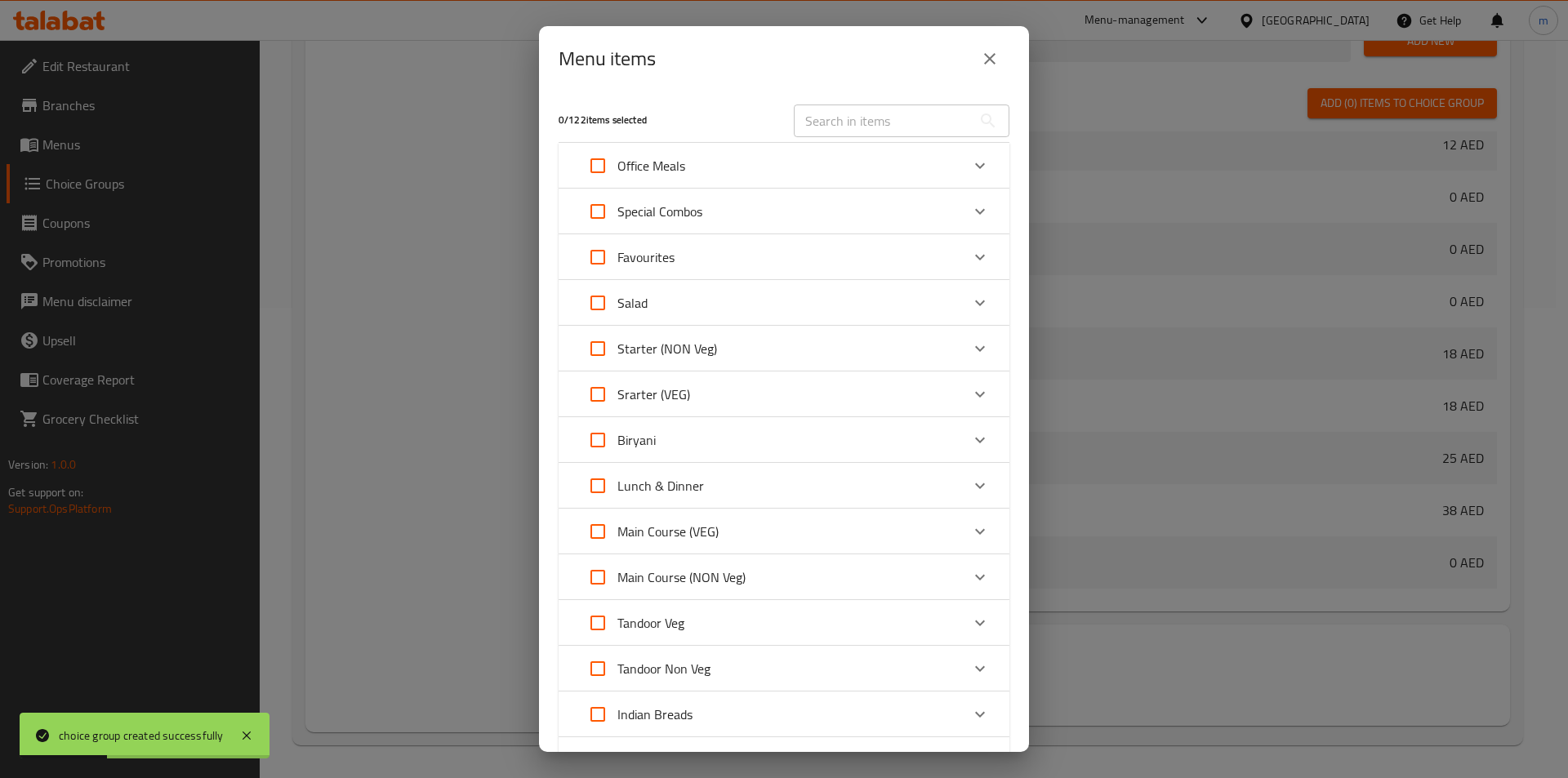
click at [702, 175] on div "Office Meals" at bounding box center [769, 166] width 382 height 39
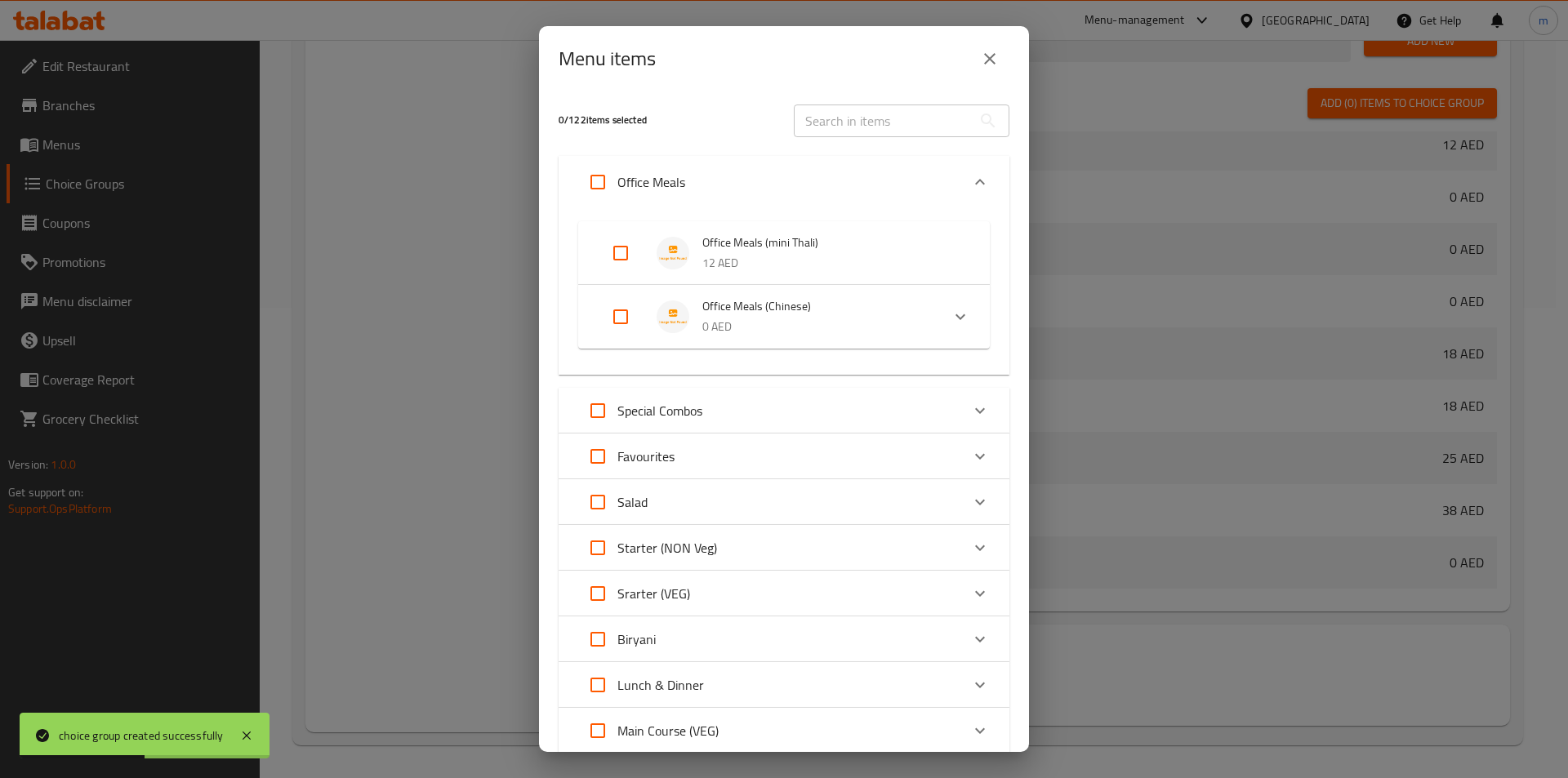
click at [622, 248] on input "Expand" at bounding box center [620, 253] width 39 height 39
checkbox input "true"
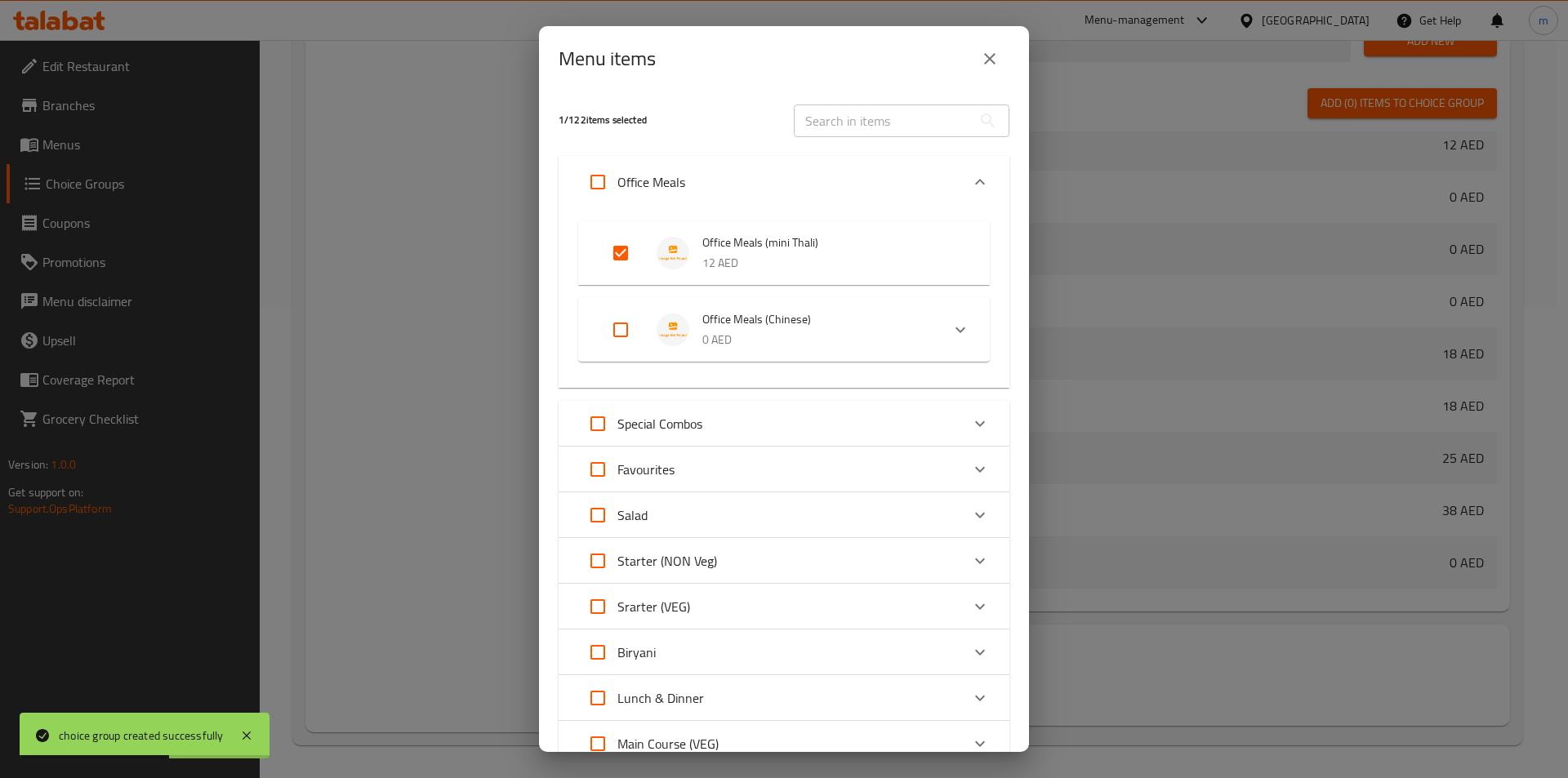
click at [738, 426] on div "Special Combos" at bounding box center [769, 424] width 382 height 39
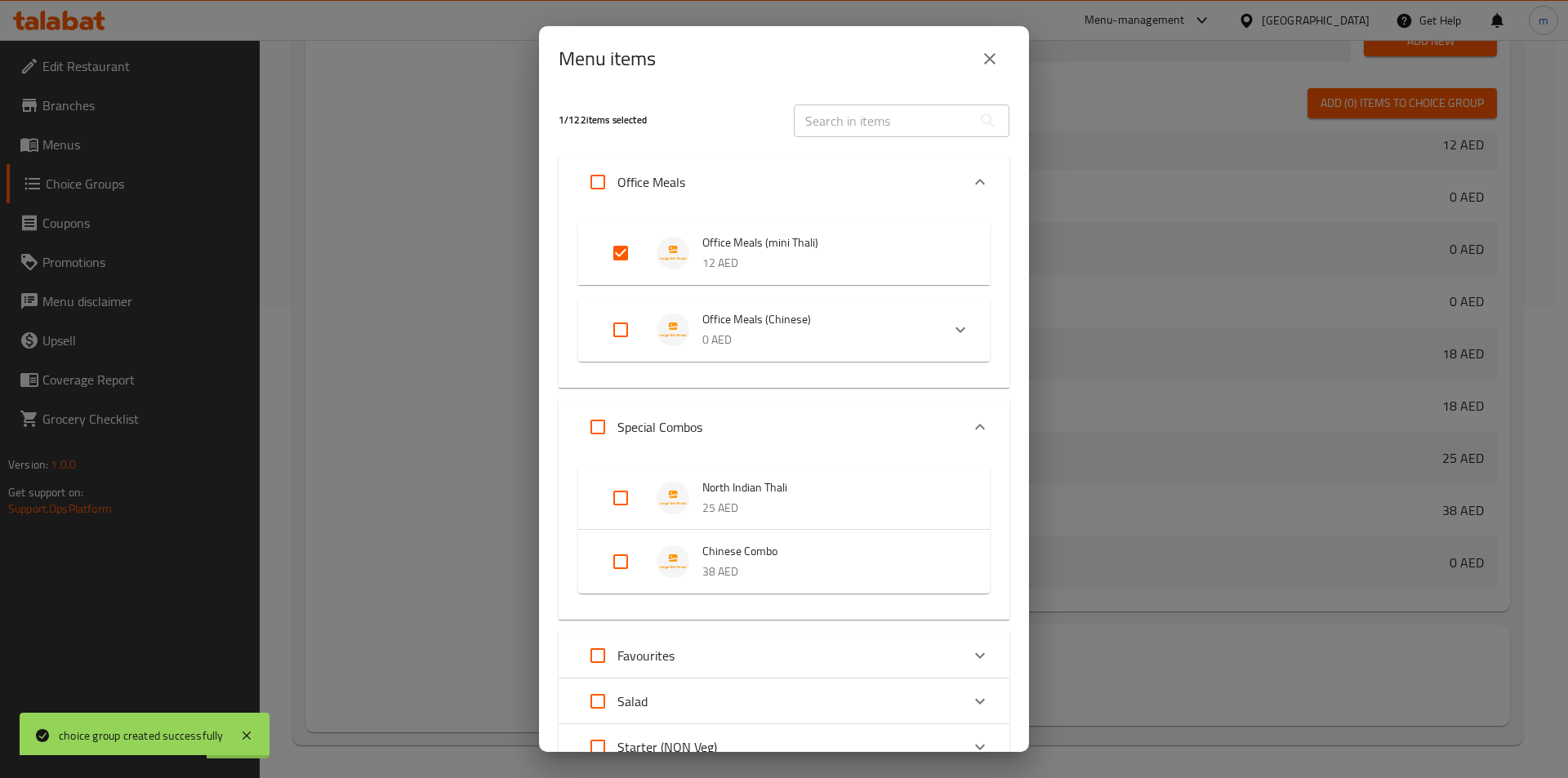
click at [616, 502] on input "Expand" at bounding box center [620, 498] width 39 height 39
checkbox input "true"
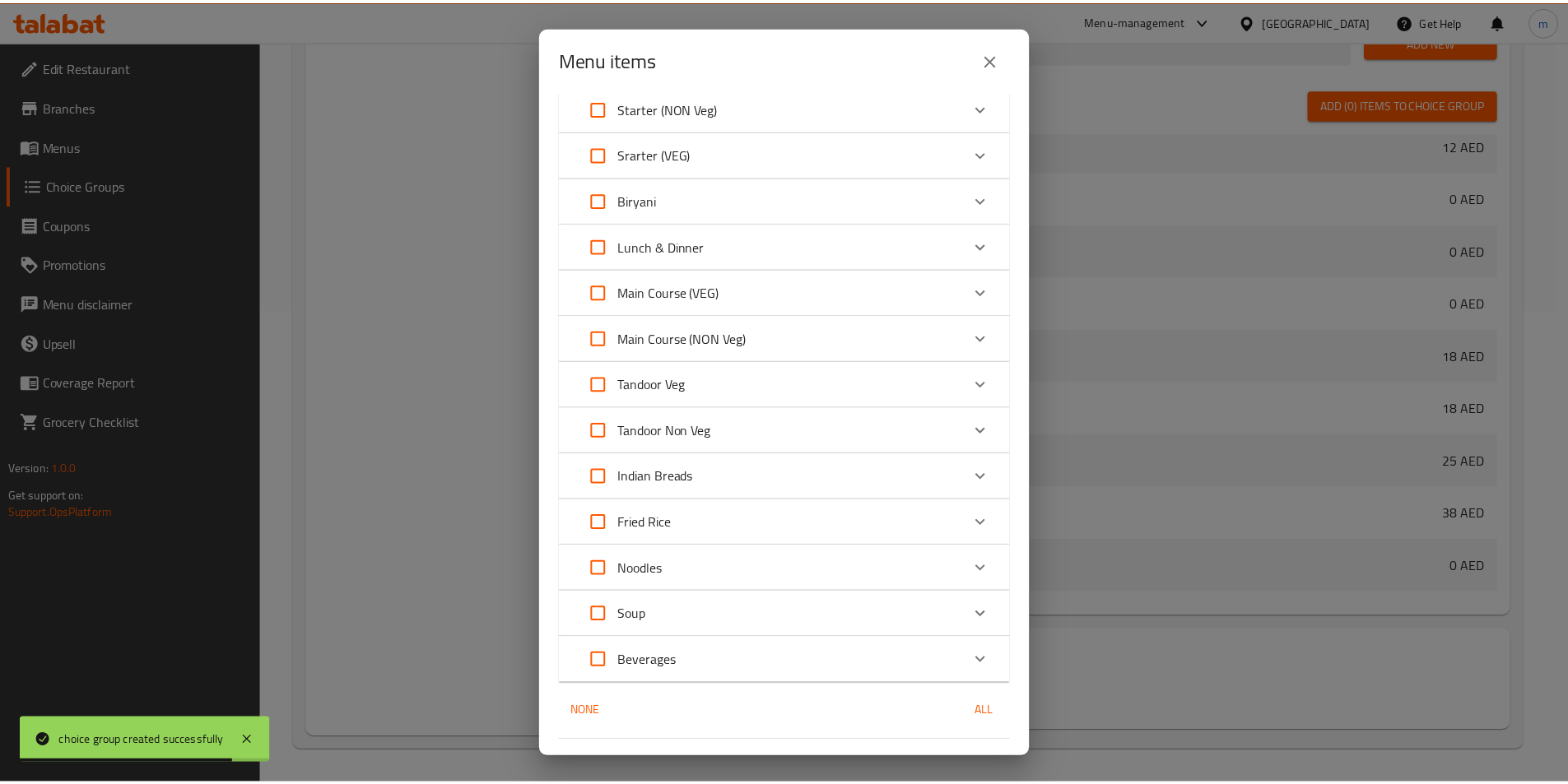
scroll to position [699, 0]
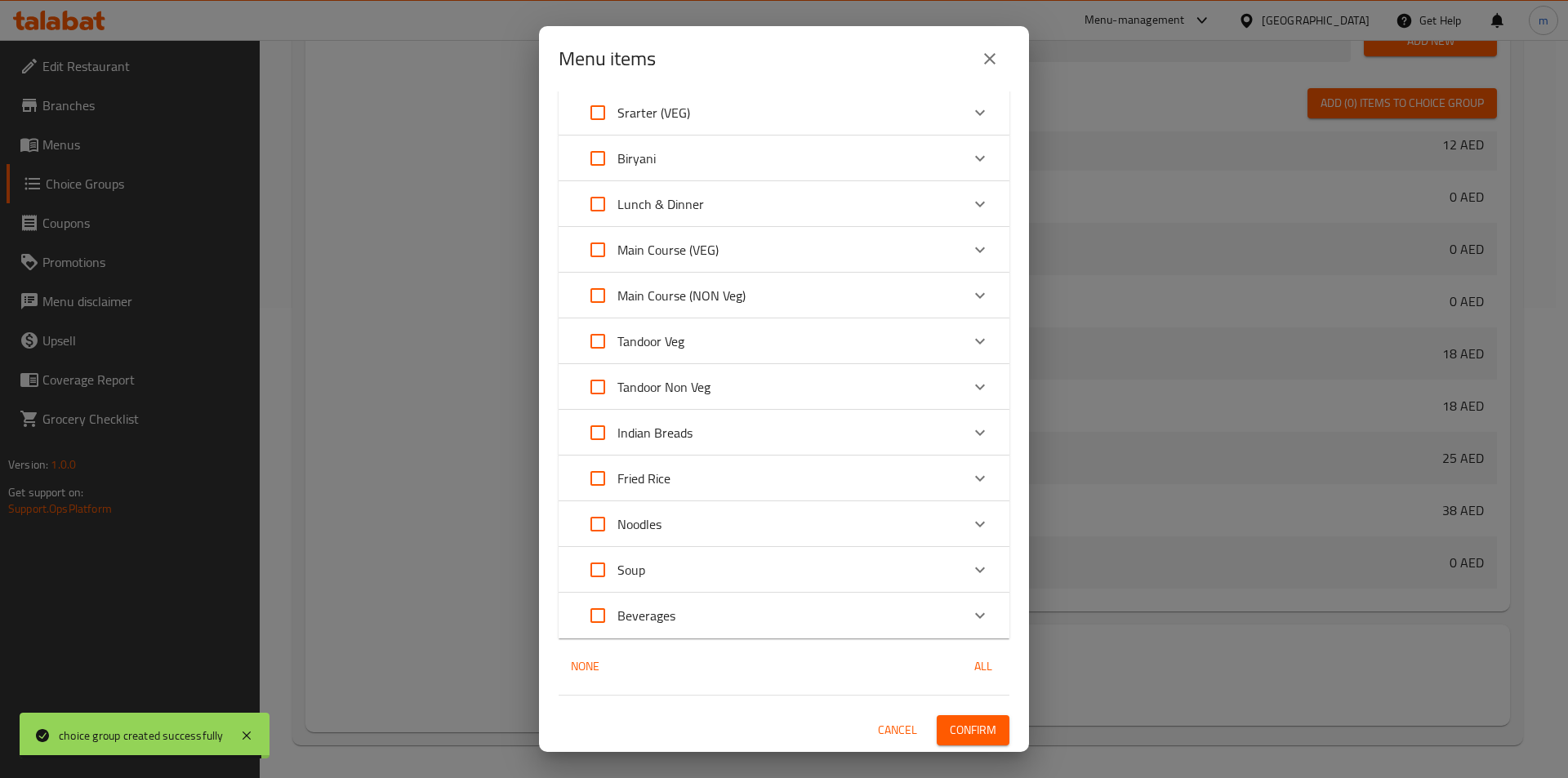
click at [971, 735] on span "Confirm" at bounding box center [973, 730] width 47 height 21
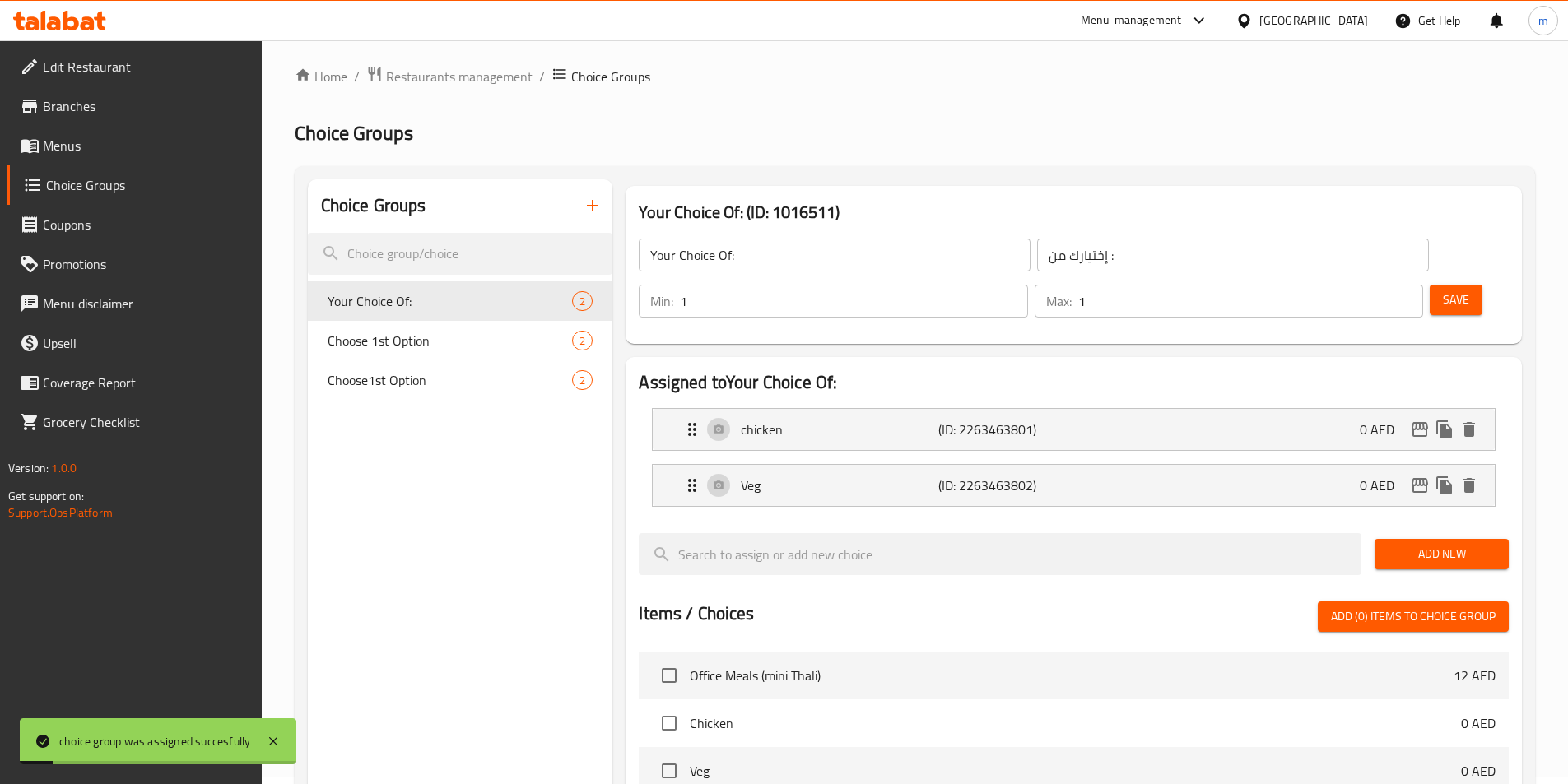
scroll to position [0, 0]
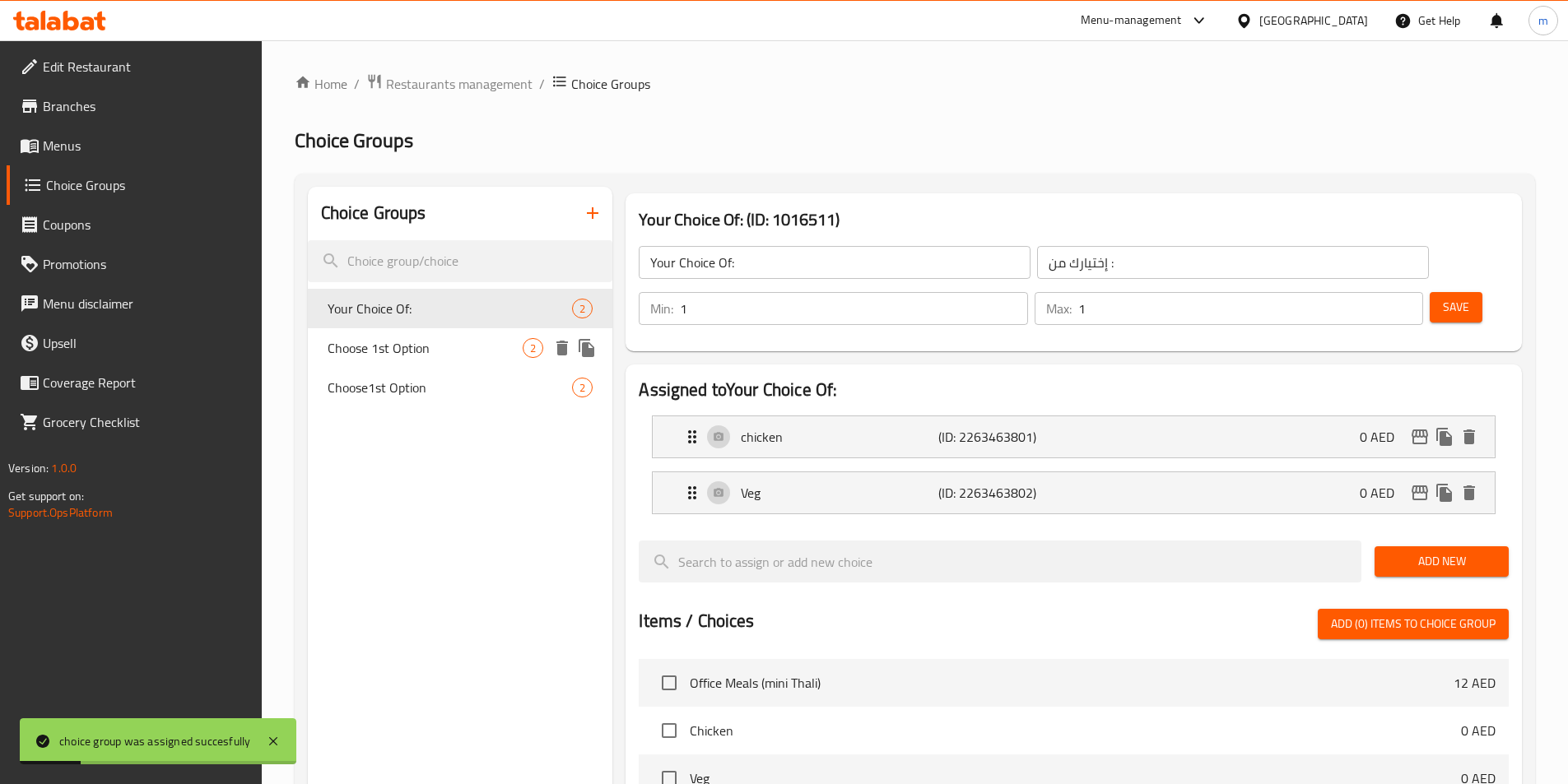
click at [443, 347] on span "Choose 1st Option" at bounding box center [425, 348] width 195 height 20
type input "Choose 1st Option"
type input "اختر الخيار الأول"
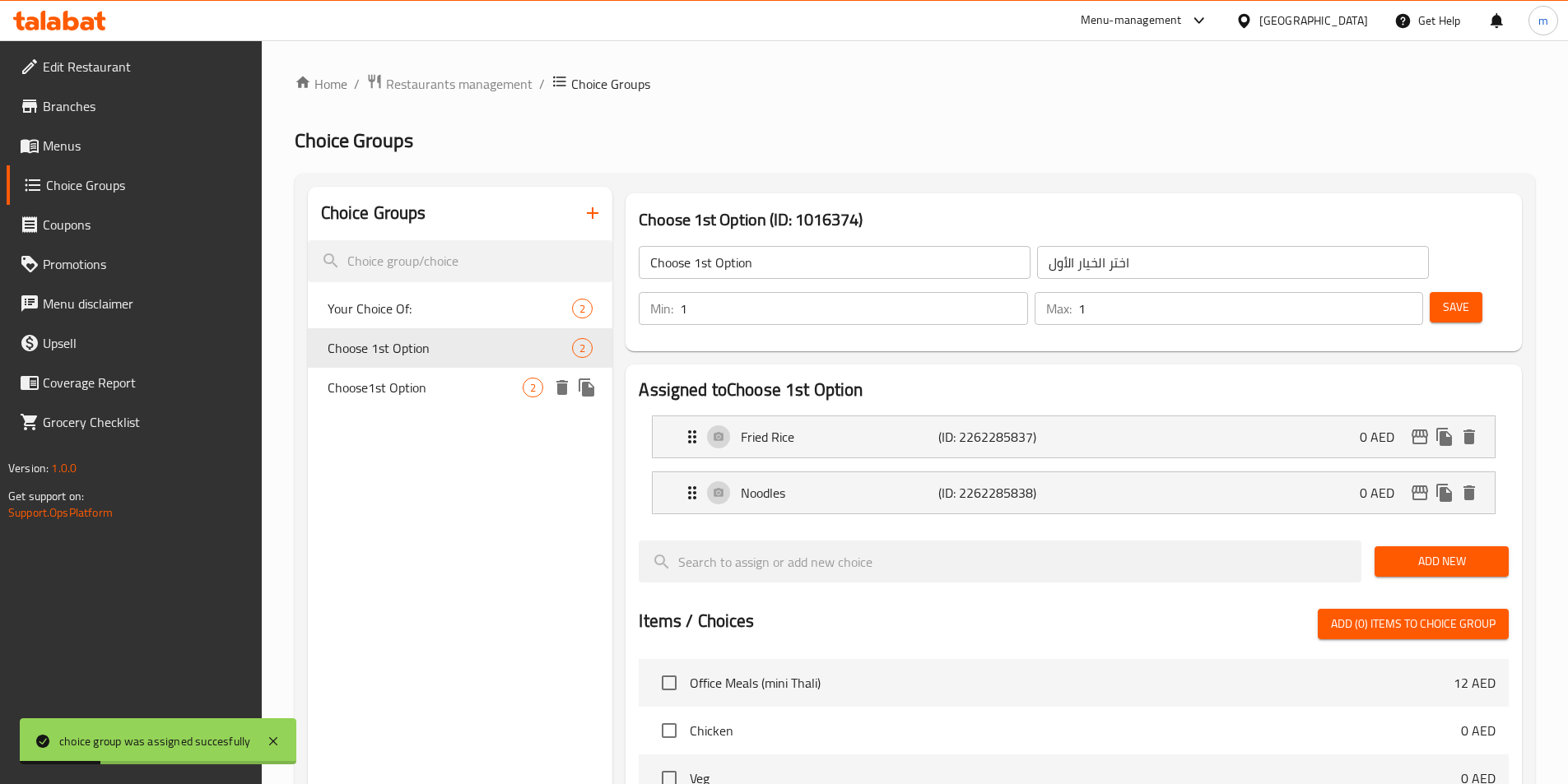
click at [456, 393] on span "Choose1st Option" at bounding box center [425, 387] width 195 height 20
type input "Choose1st Option"
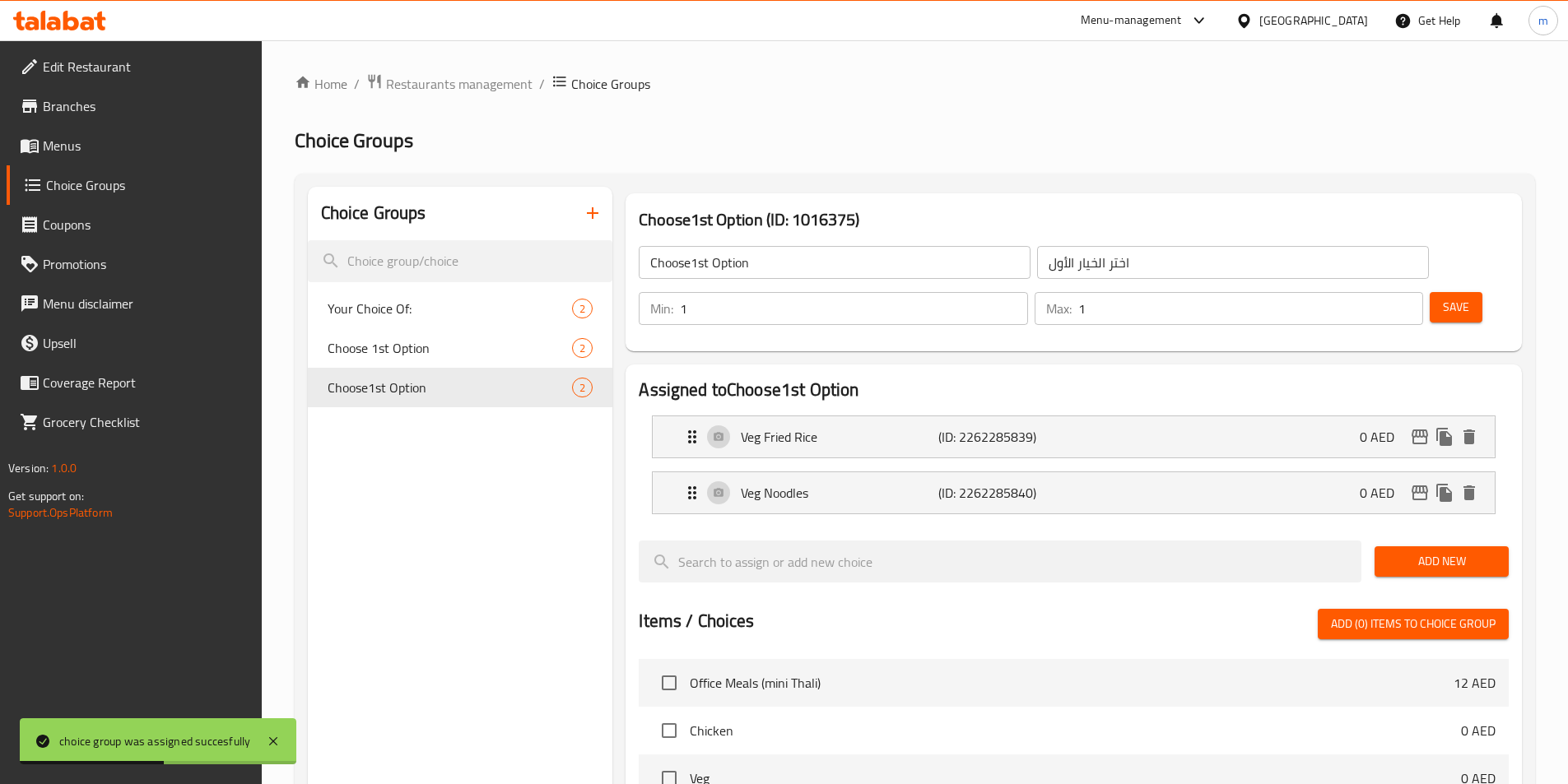
click at [601, 225] on button "button" at bounding box center [593, 214] width 40 height 40
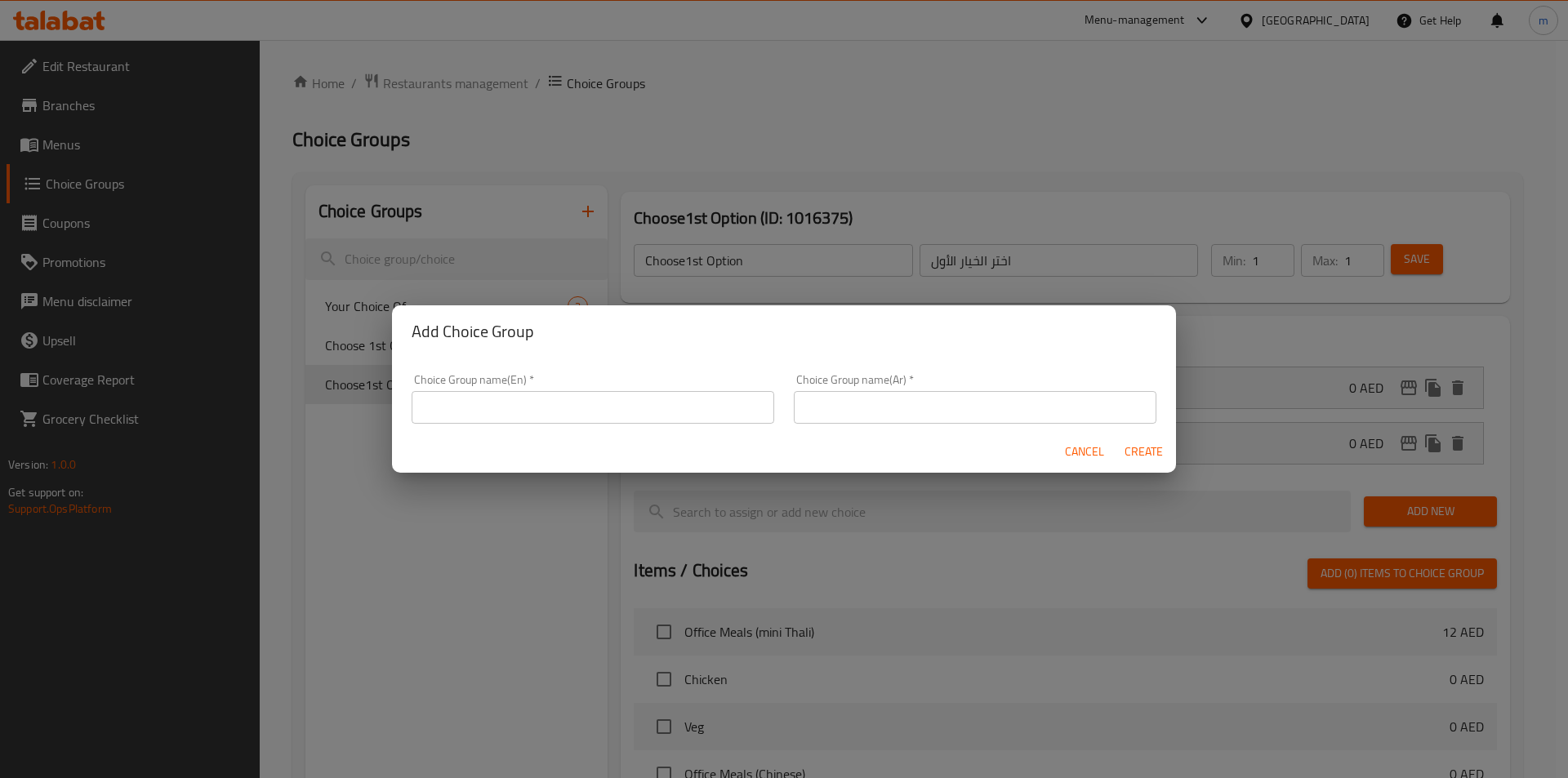
click at [1105, 445] on button "Cancel" at bounding box center [1085, 452] width 53 height 30
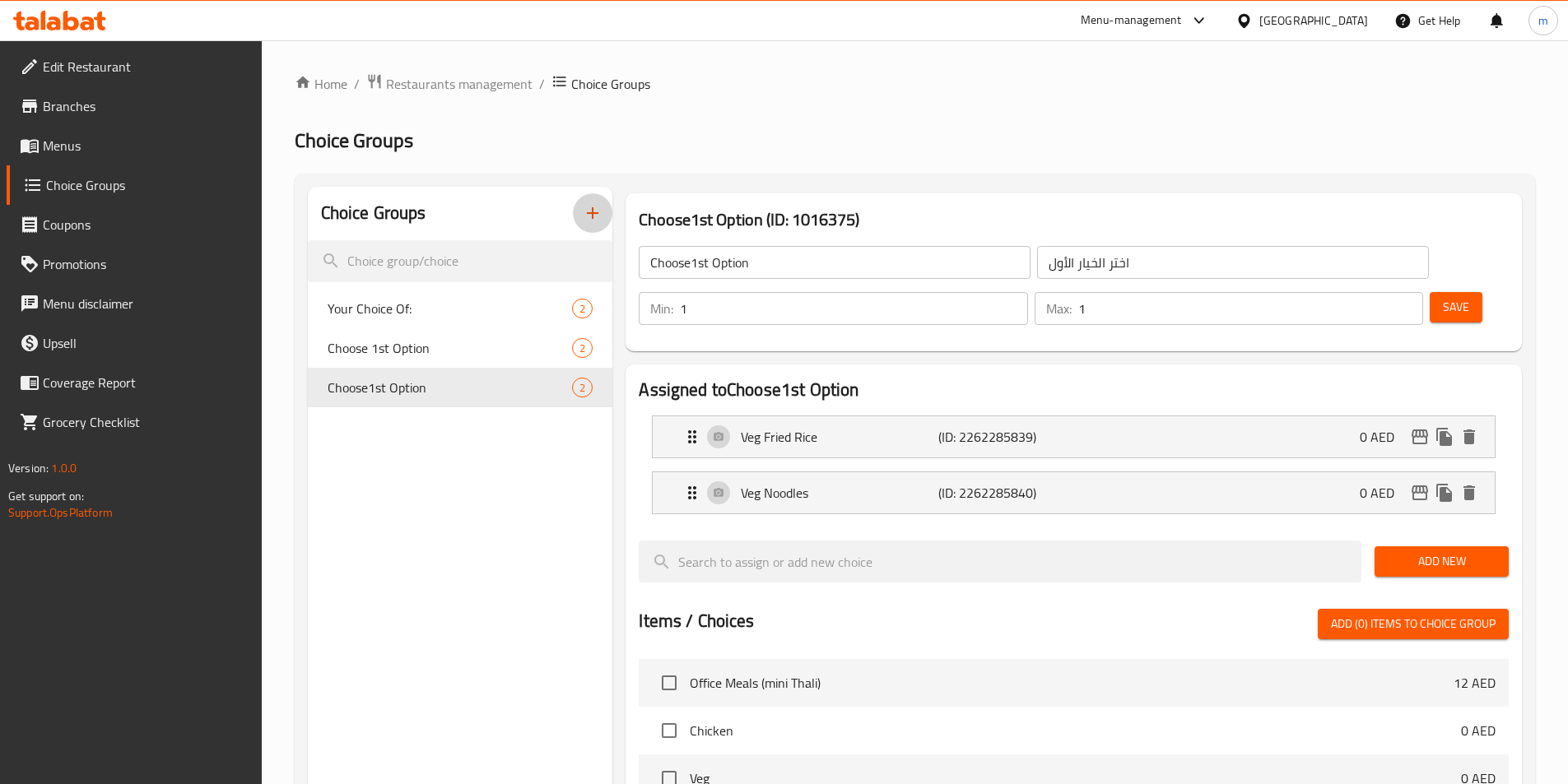
click at [598, 219] on icon "button" at bounding box center [593, 213] width 20 height 20
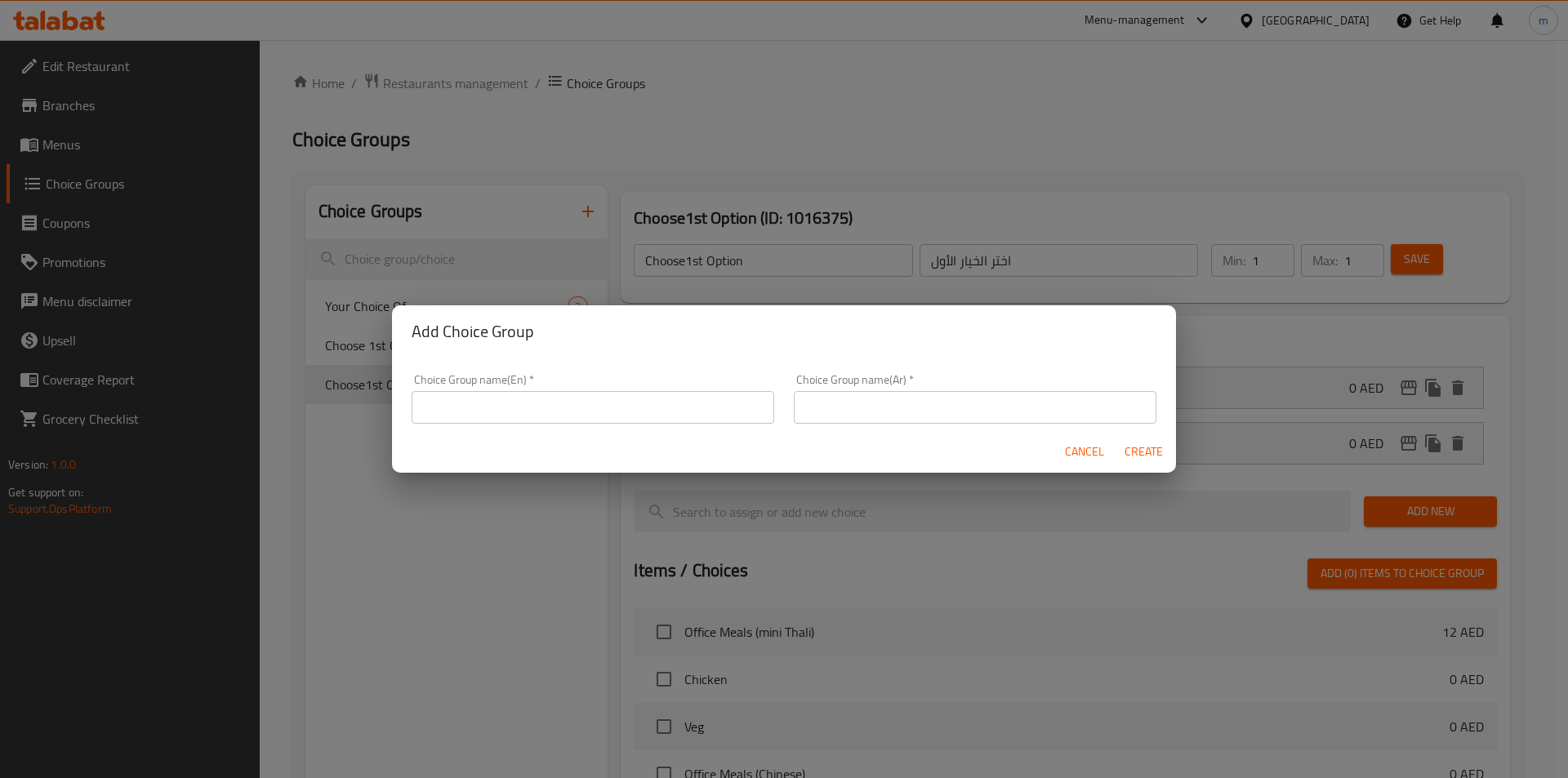
click at [477, 420] on input "text" at bounding box center [593, 407] width 362 height 33
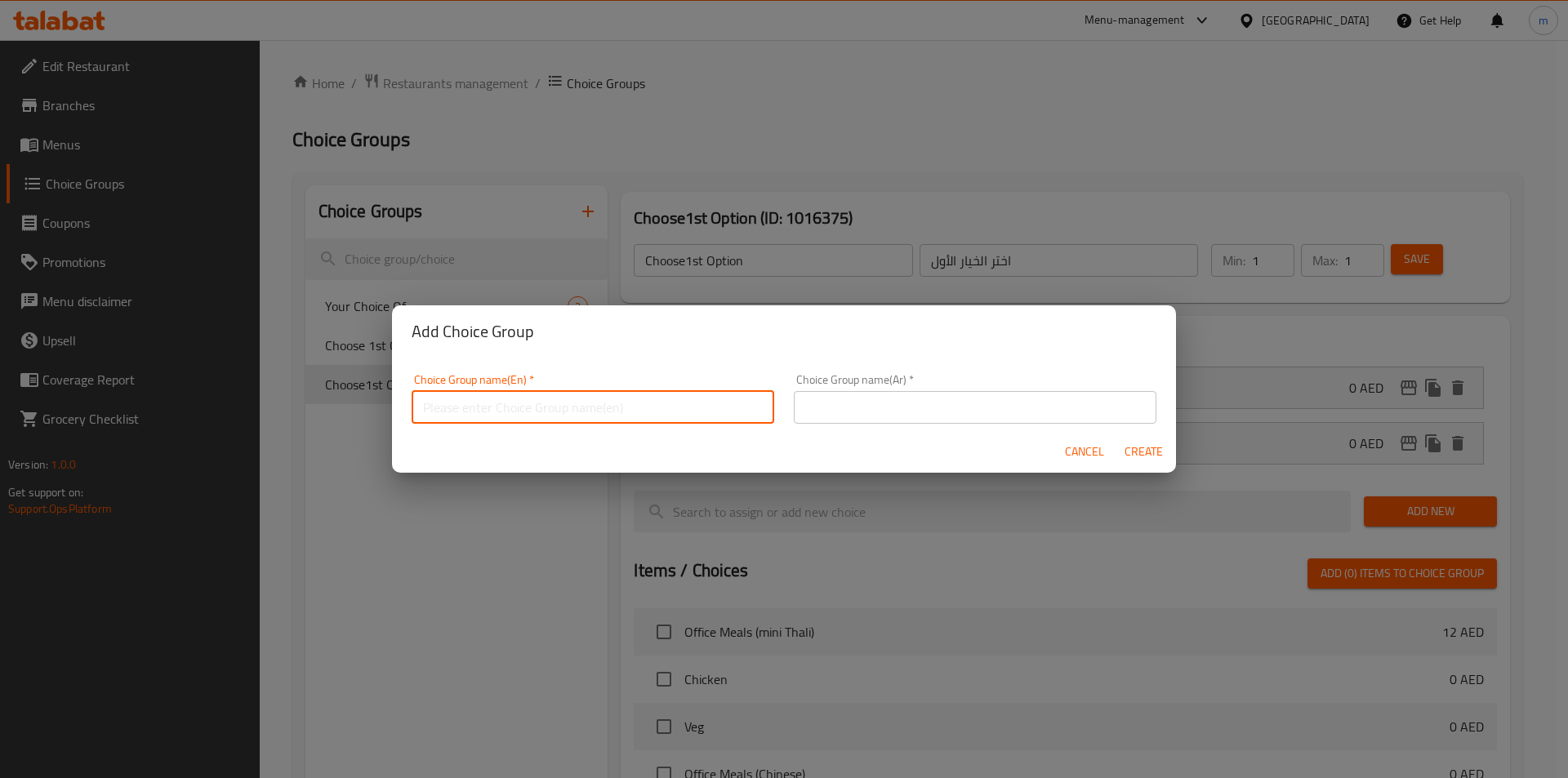
type input "Your Choice Of:"
drag, startPoint x: 903, startPoint y: 420, endPoint x: 917, endPoint y: 418, distance: 14.1
click at [903, 420] on input "text" at bounding box center [975, 407] width 362 height 33
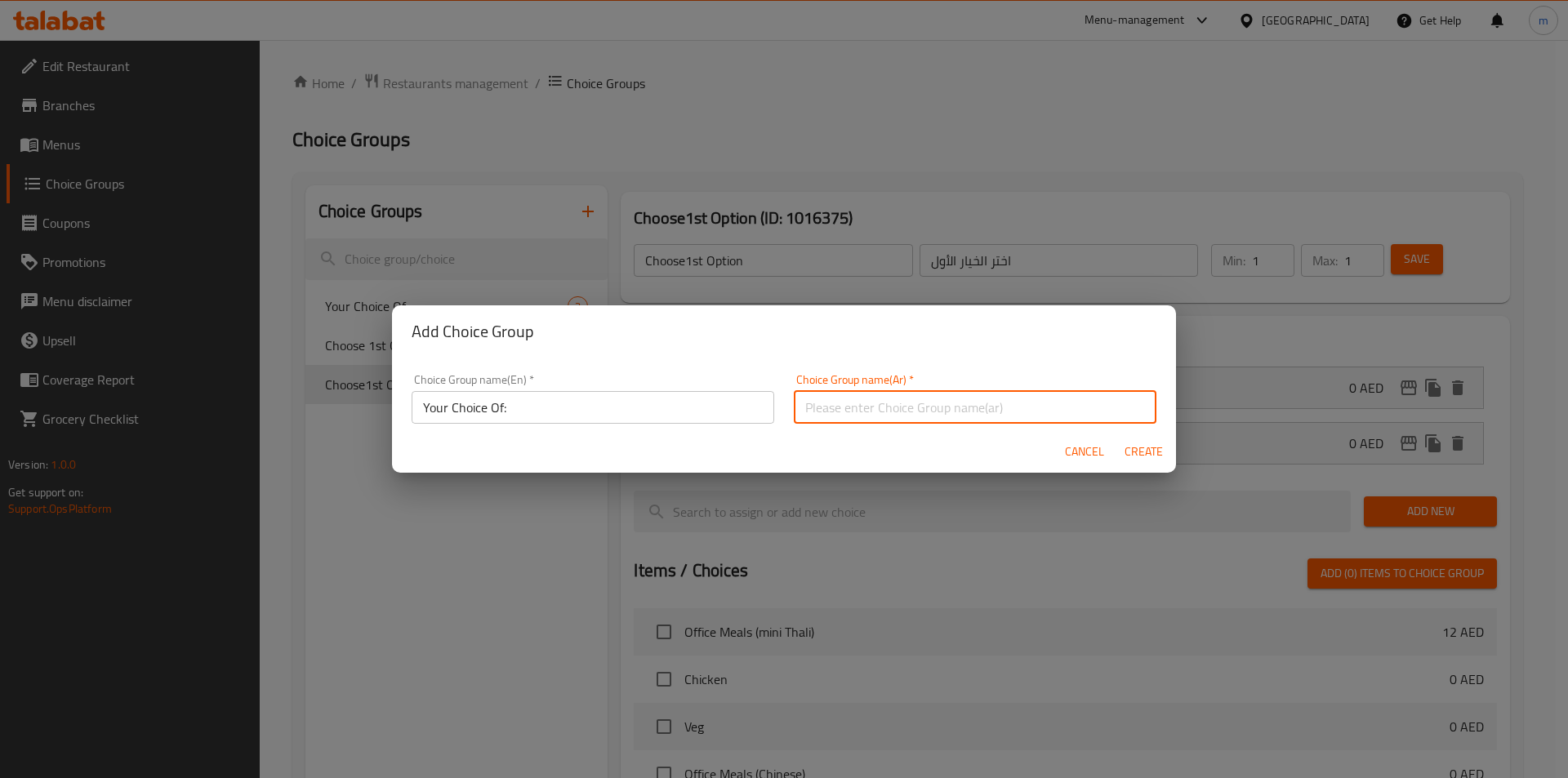
type input "إختيارك من :"
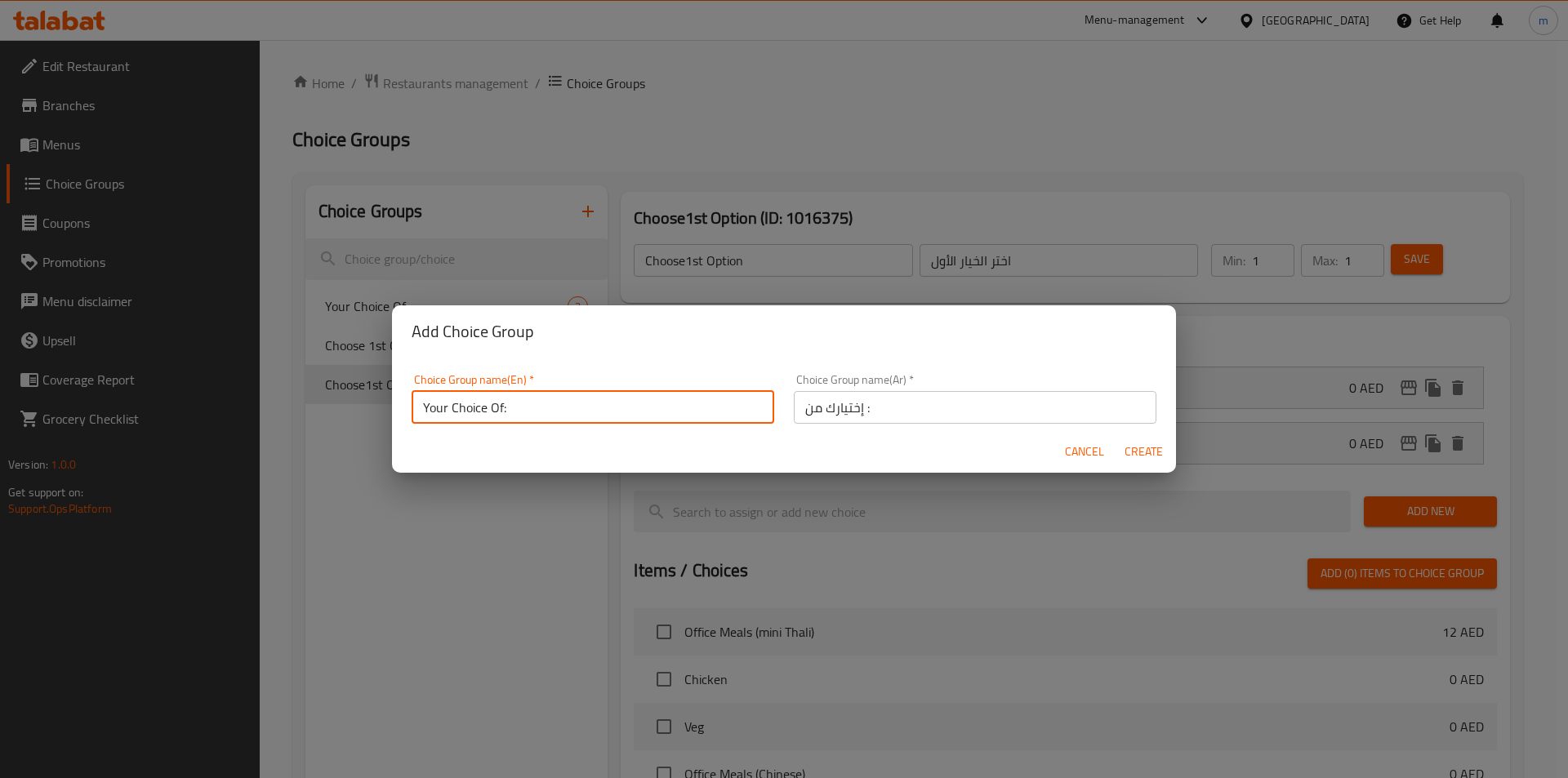
click at [560, 416] on input "Your Choice Of:" at bounding box center [593, 407] width 362 height 33
type input "Your Choice Of:"
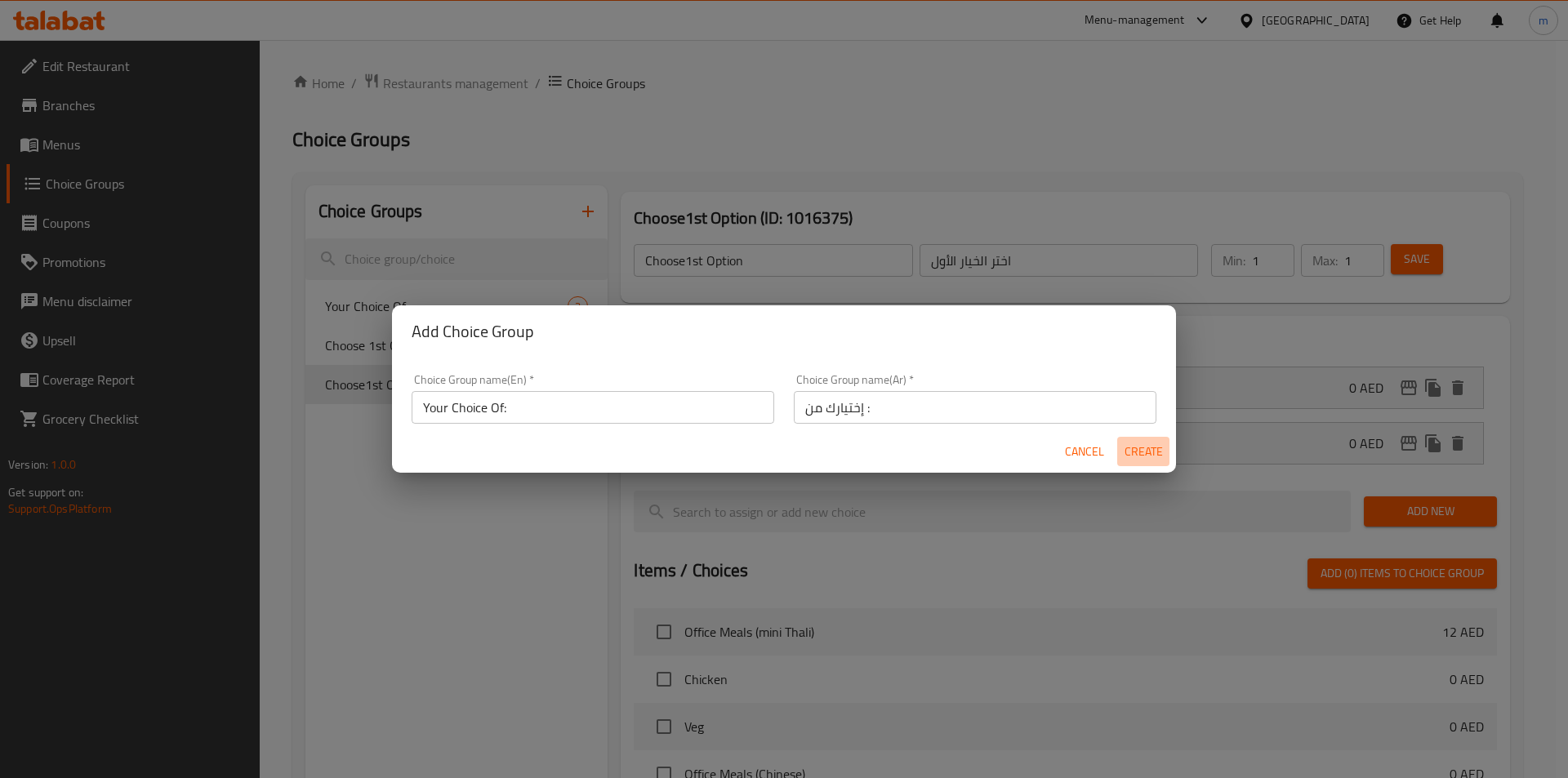
click at [1141, 456] on span "Create" at bounding box center [1143, 452] width 39 height 21
type input "Your Choice Of:"
type input "إختيارك من :"
type input "0"
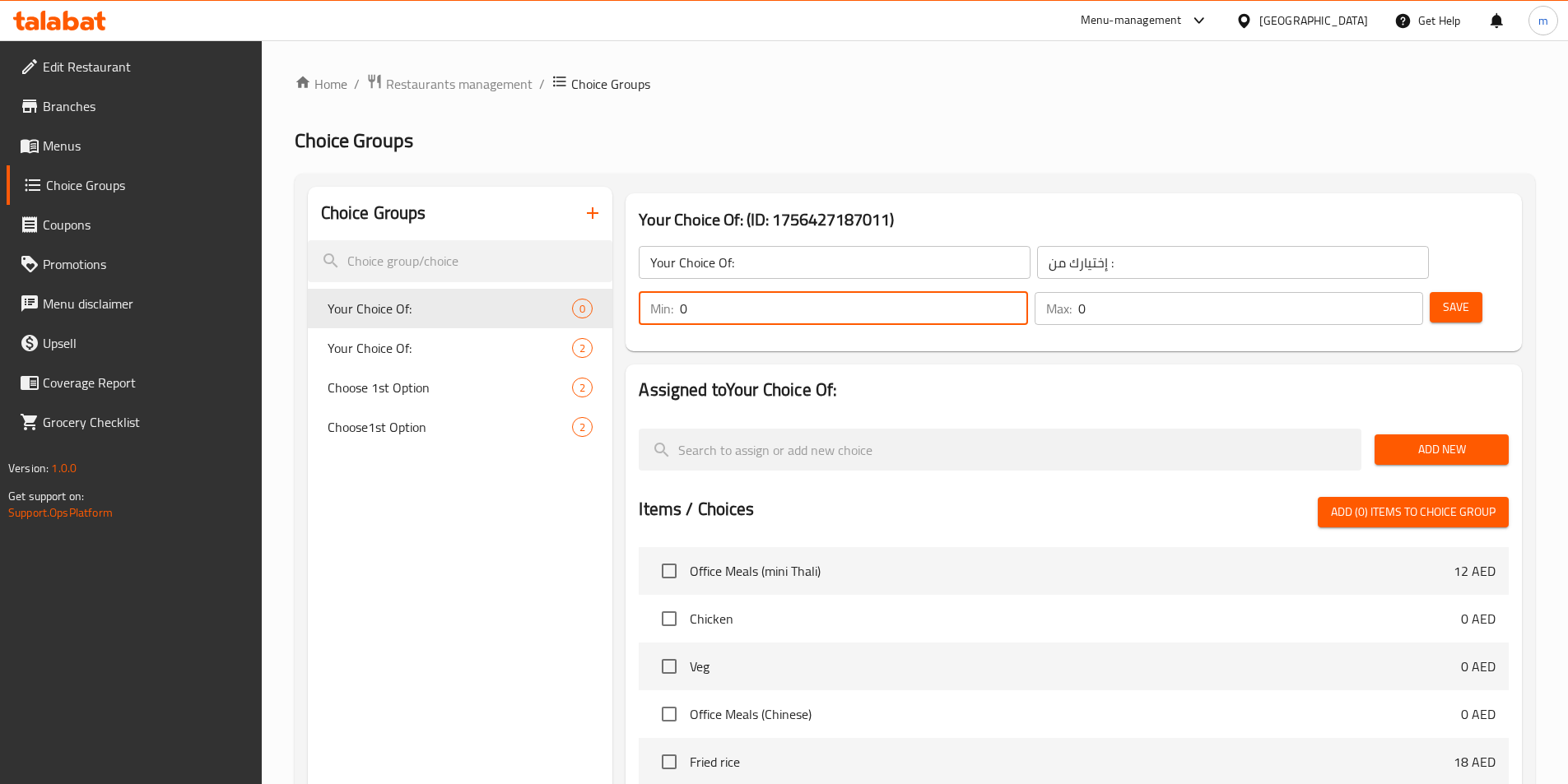
drag, startPoint x: 1274, startPoint y: 262, endPoint x: 1251, endPoint y: 265, distance: 23.2
click at [1027, 292] on div "Min: 0 ​" at bounding box center [832, 309] width 388 height 33
type input "1"
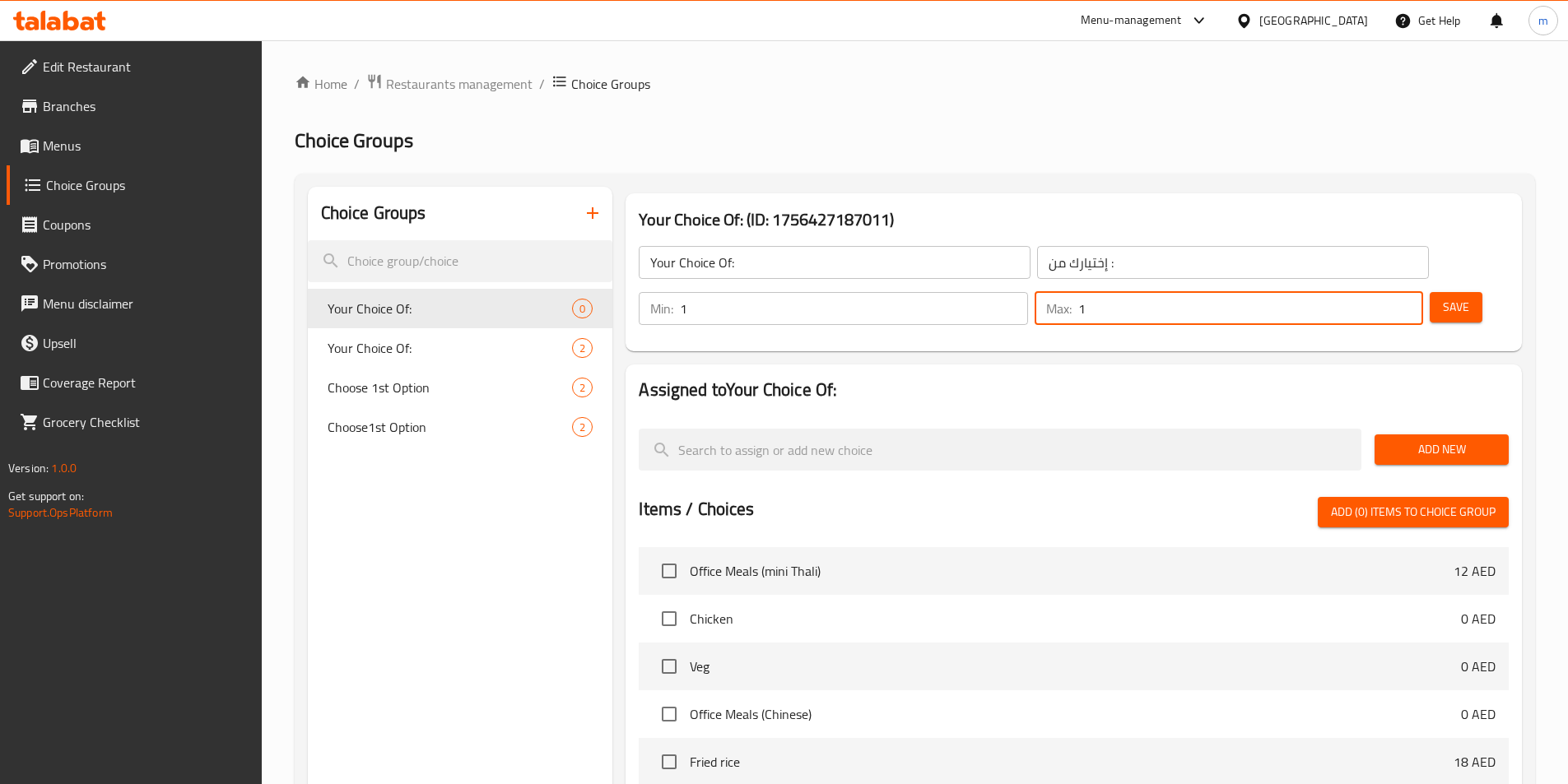
drag, startPoint x: 1365, startPoint y: 261, endPoint x: 1341, endPoint y: 263, distance: 24.1
click at [1341, 292] on div "Max: 1 ​" at bounding box center [1228, 309] width 388 height 33
type input "1"
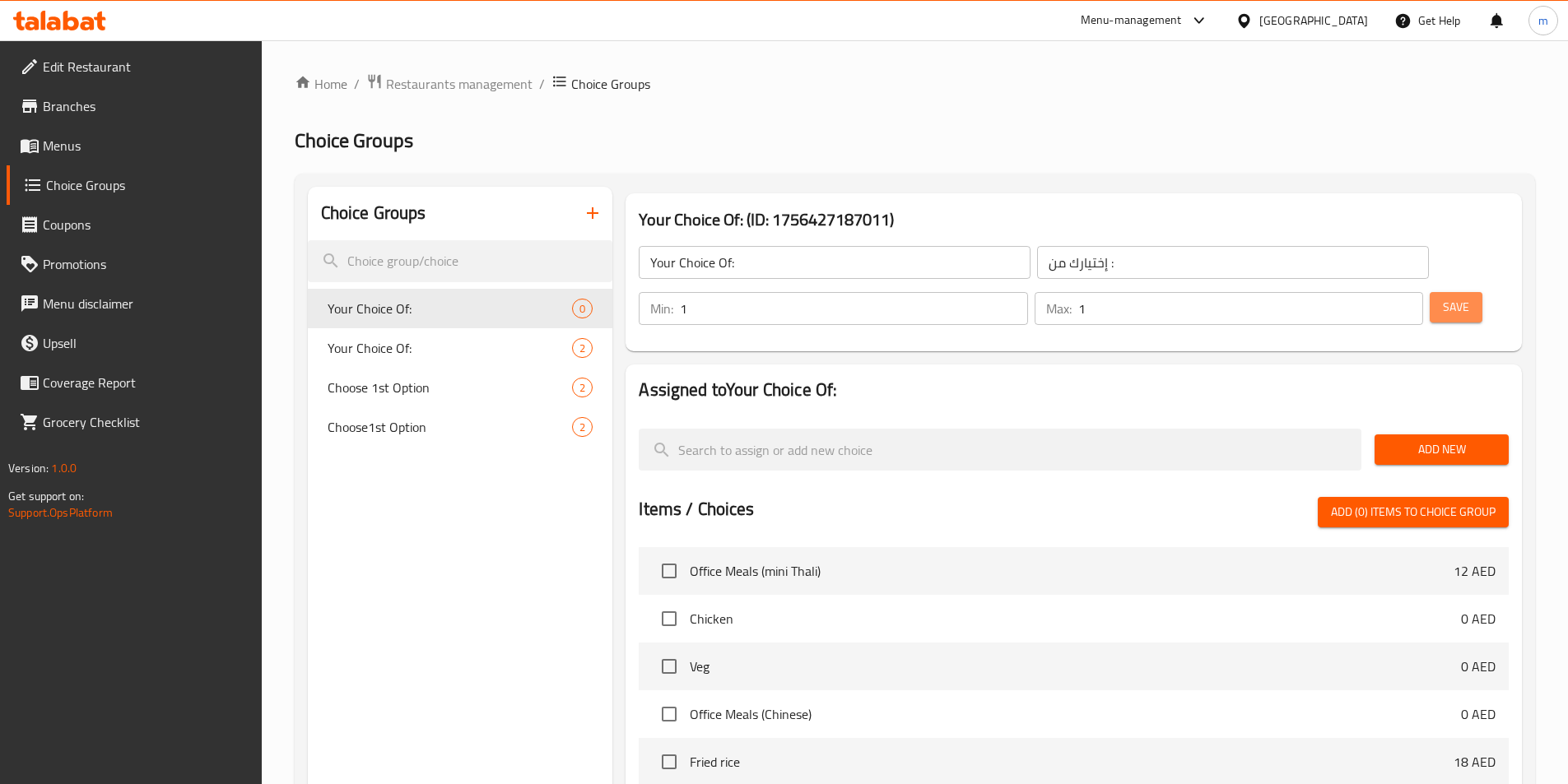
click at [1450, 292] on button "Save" at bounding box center [1456, 307] width 53 height 31
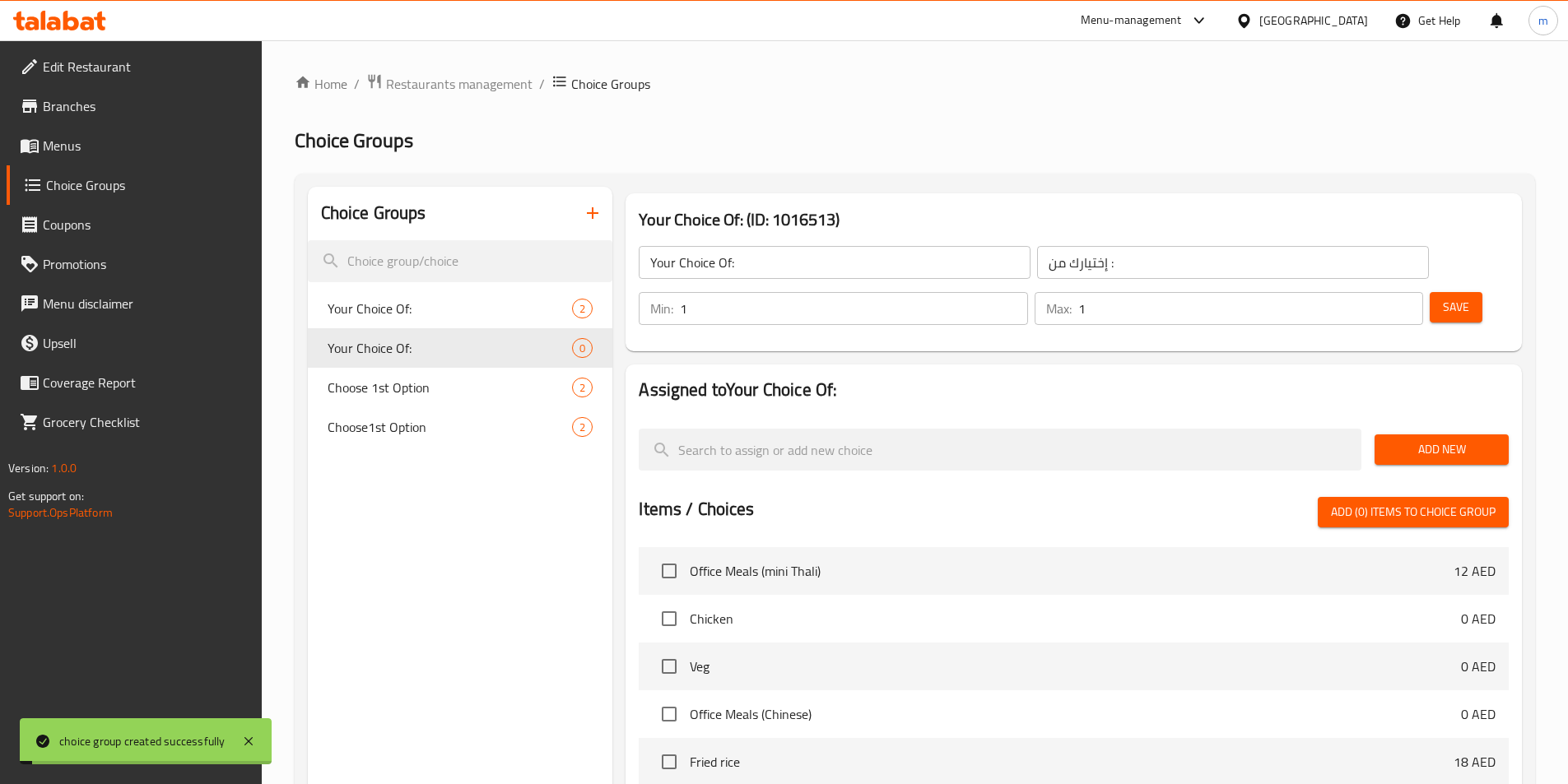
click at [1454, 440] on span "Add New" at bounding box center [1441, 450] width 108 height 21
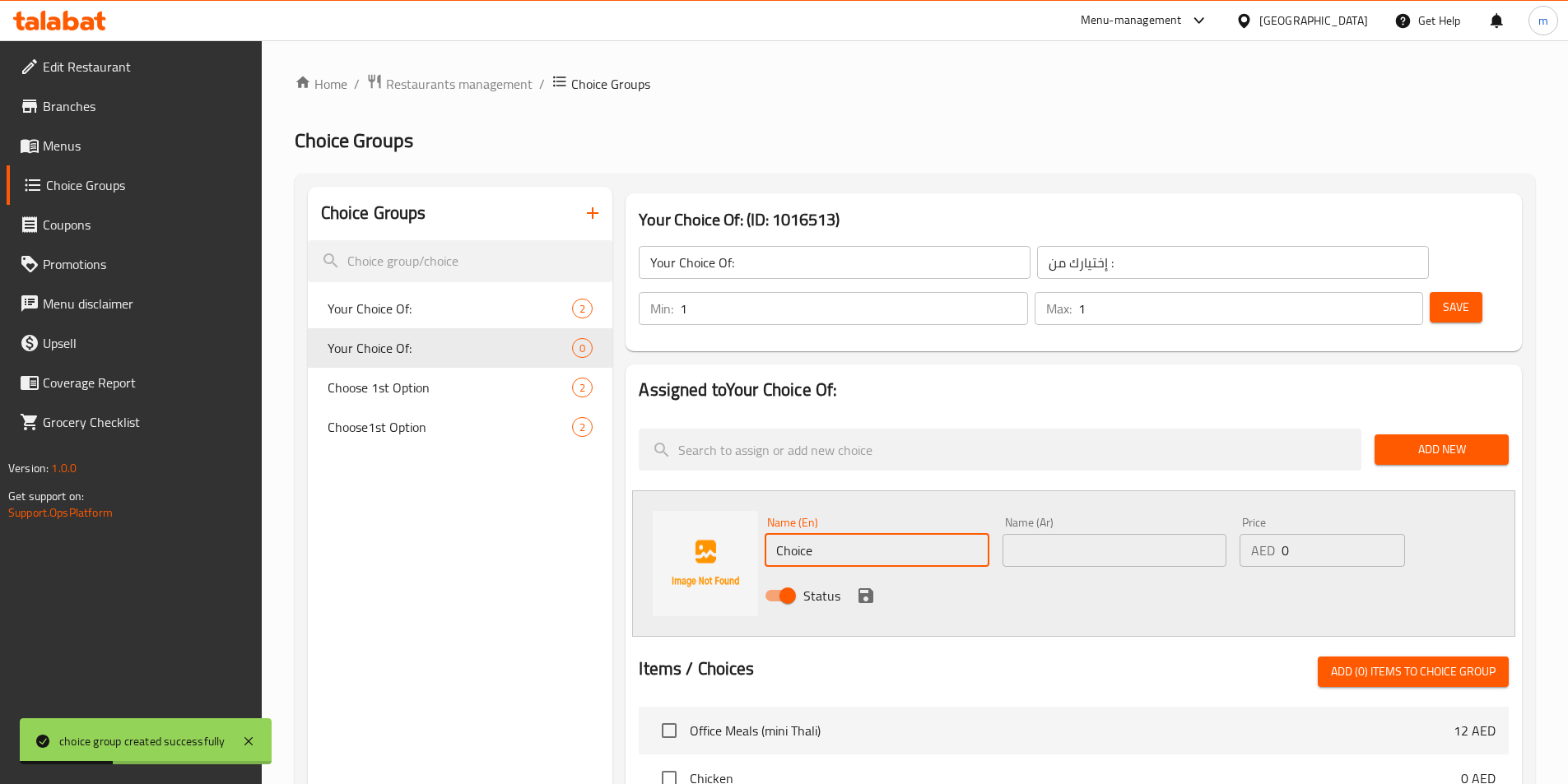
drag, startPoint x: 833, startPoint y: 498, endPoint x: 770, endPoint y: 517, distance: 65.8
click at [770, 534] on input "Choice" at bounding box center [876, 551] width 224 height 33
click at [791, 534] on input "Choice" at bounding box center [876, 551] width 224 height 33
paste input "Veg fired rice"
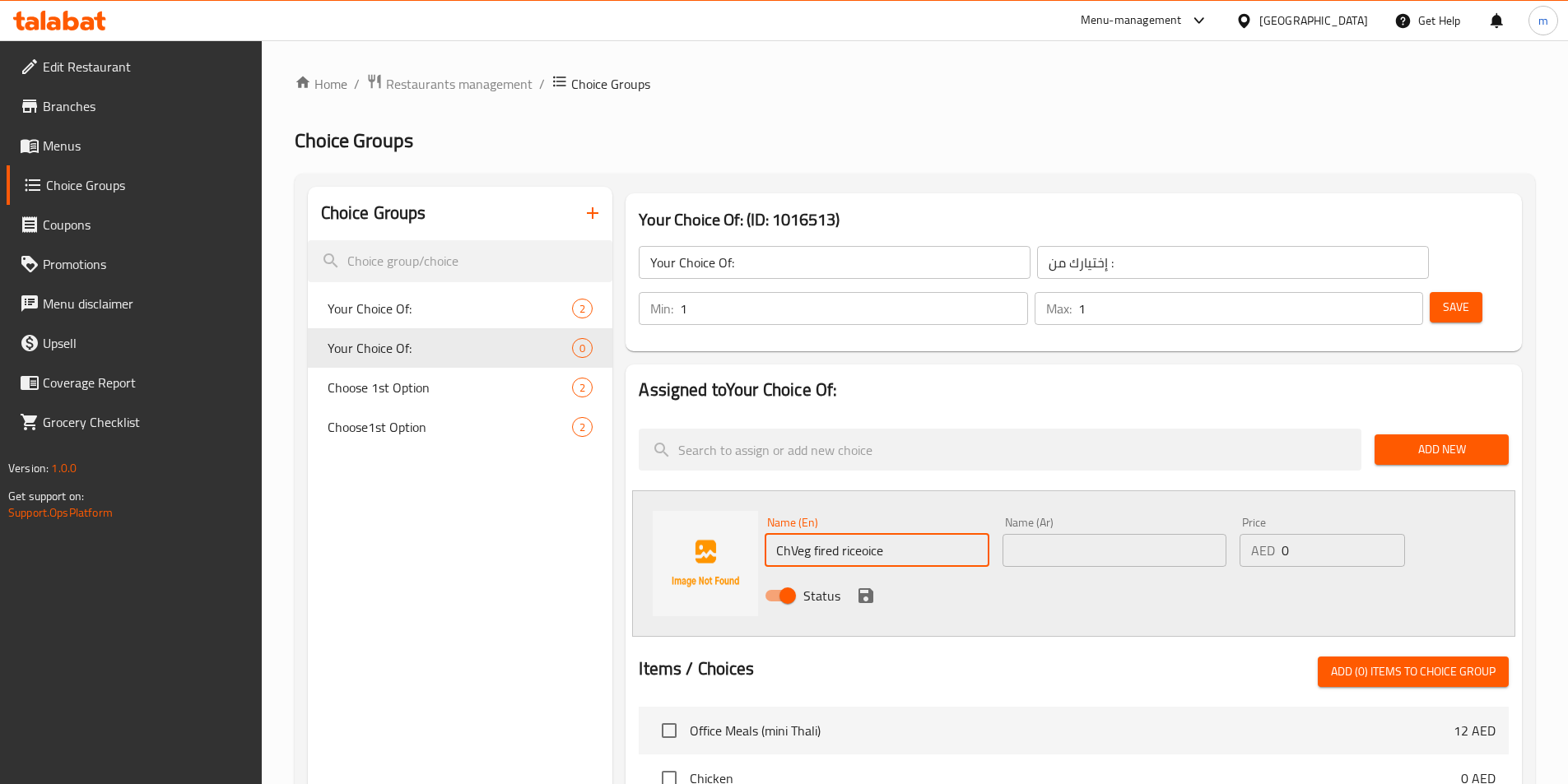
click at [791, 534] on input "ChVeg fired riceoice" at bounding box center [876, 551] width 224 height 33
paste input "Veg fired r"
click at [828, 534] on input "Veg fired rice" at bounding box center [876, 551] width 224 height 33
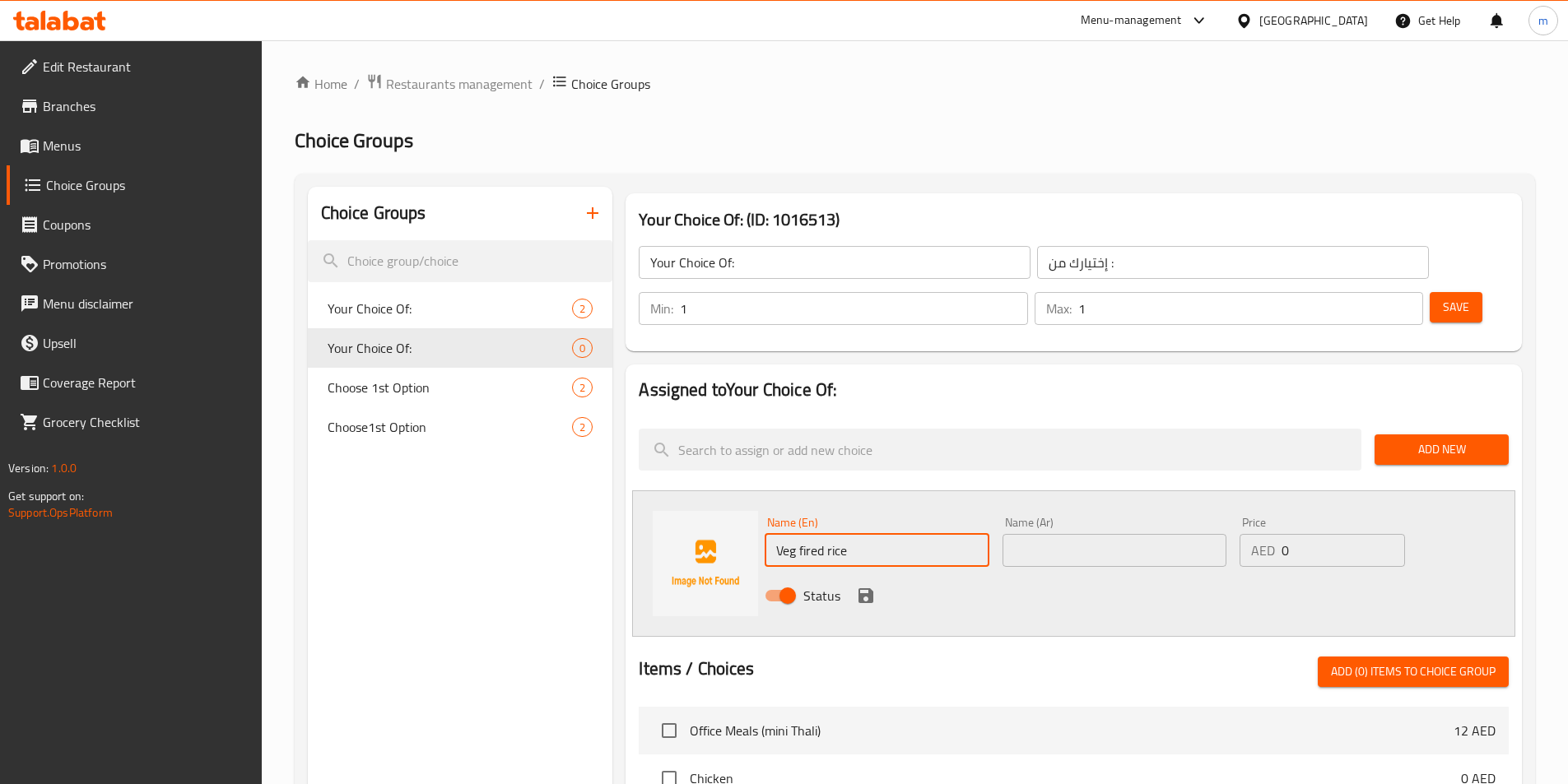
click at [828, 534] on input "Veg fired rice" at bounding box center [876, 551] width 224 height 33
type input "Veg Fired Rice"
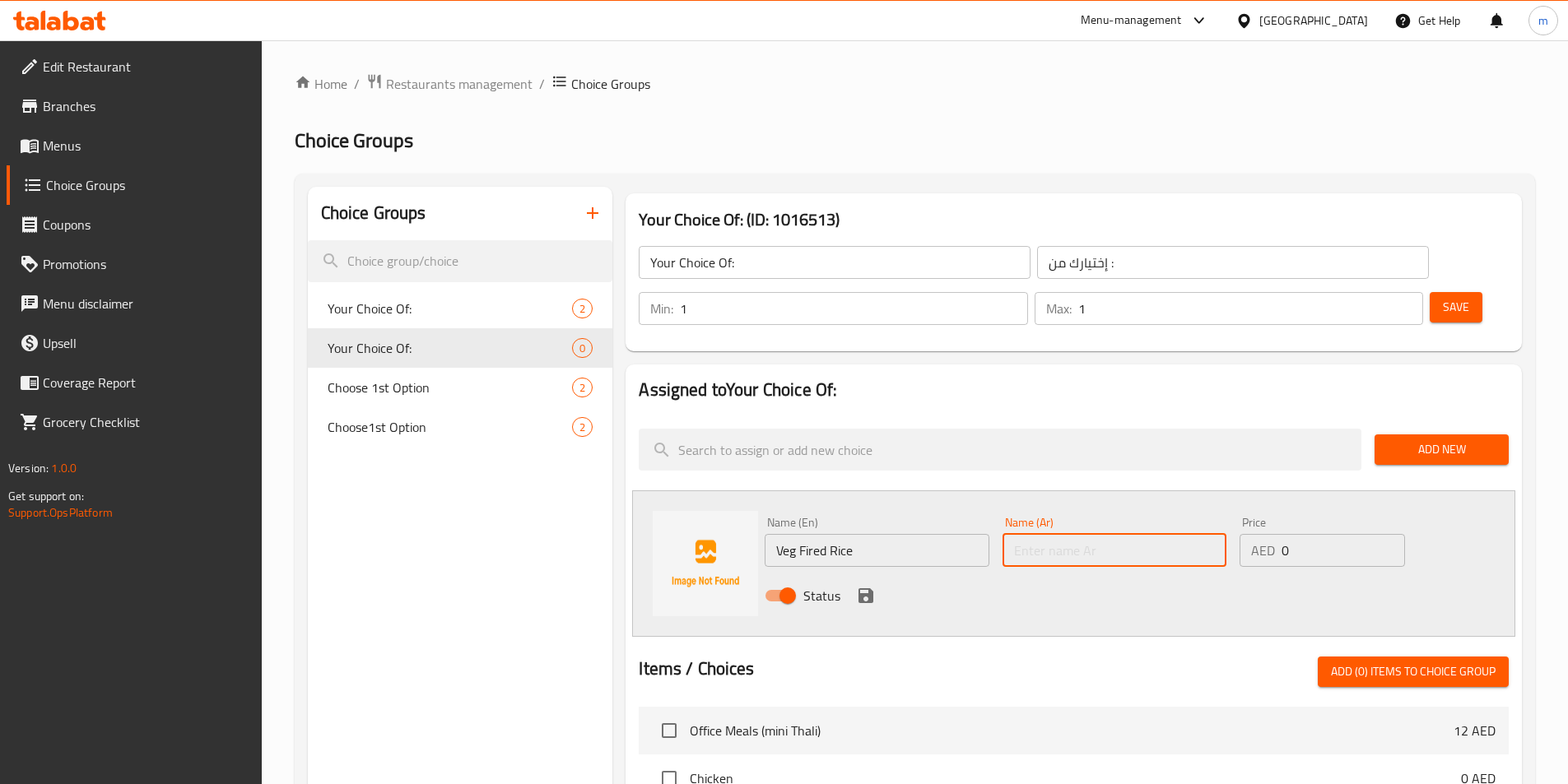
drag, startPoint x: 1026, startPoint y: 501, endPoint x: 1035, endPoint y: 498, distance: 9.5
click at [1027, 534] on input "text" at bounding box center [1114, 551] width 224 height 33
click at [1070, 534] on input "text" at bounding box center [1114, 551] width 224 height 33
type input "ق"
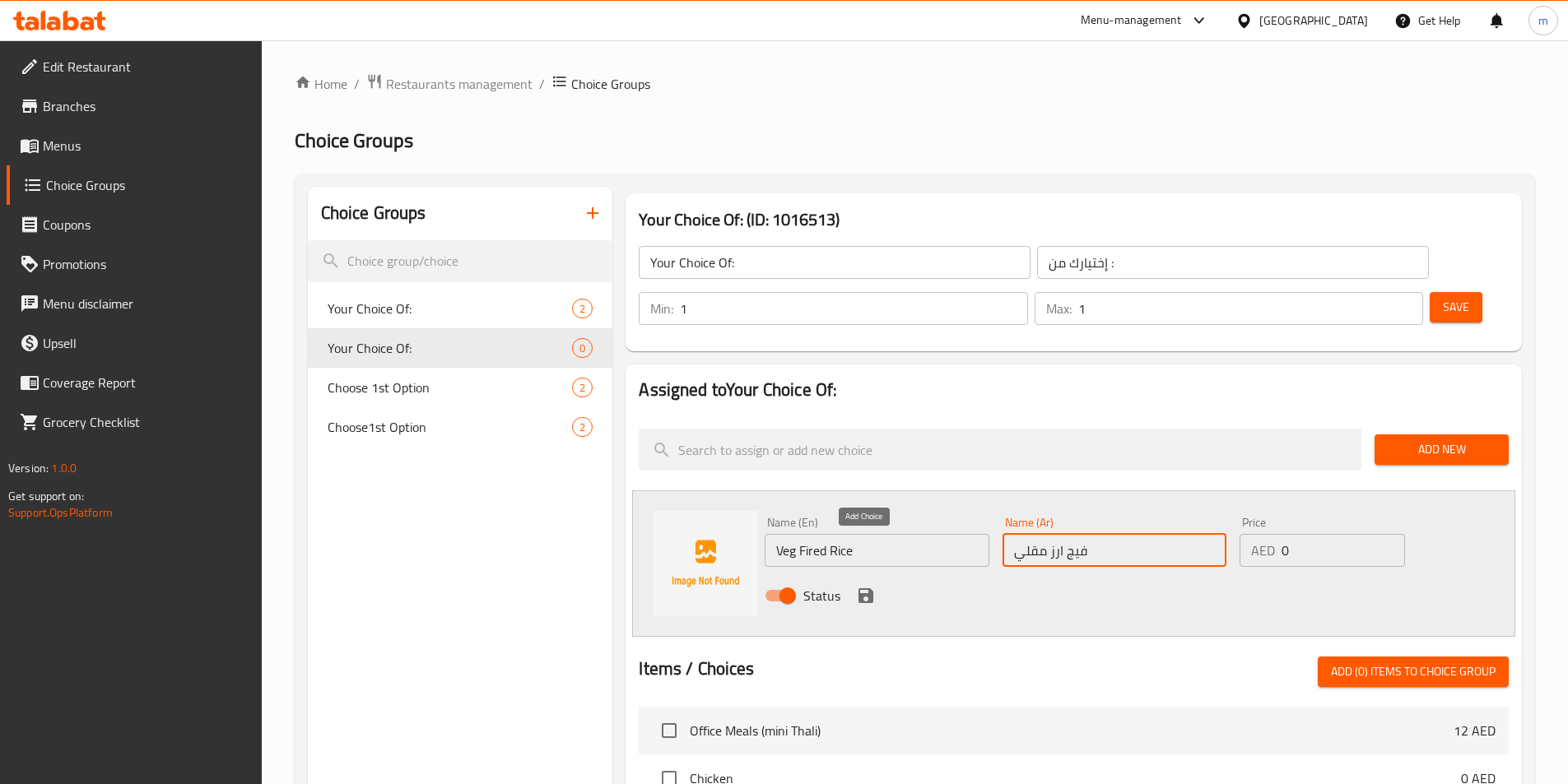
type input "فيج ارز مقلي"
click at [856, 585] on icon "save" at bounding box center [866, 595] width 20 height 20
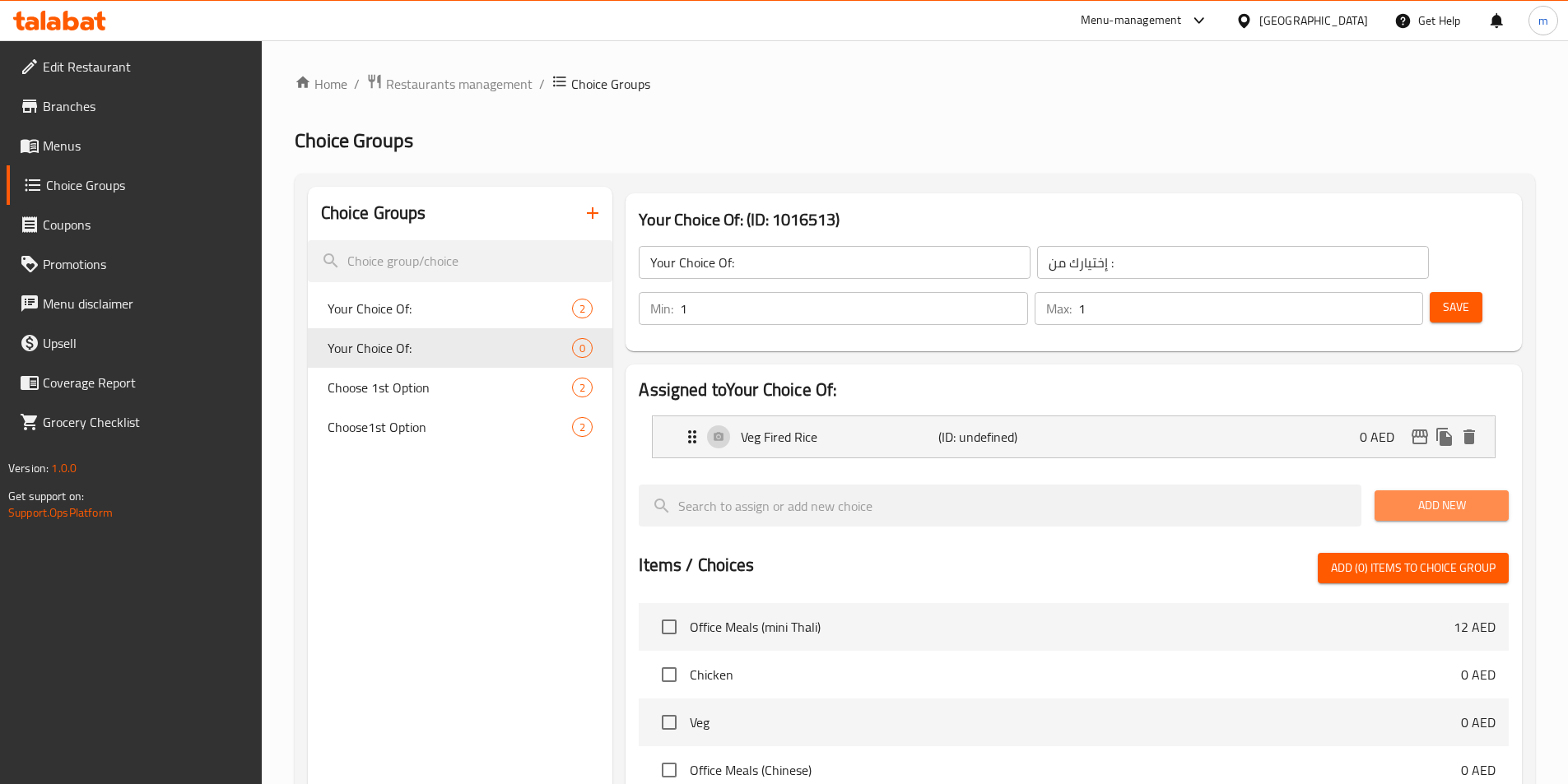
click at [1464, 495] on span "Add New" at bounding box center [1441, 505] width 108 height 21
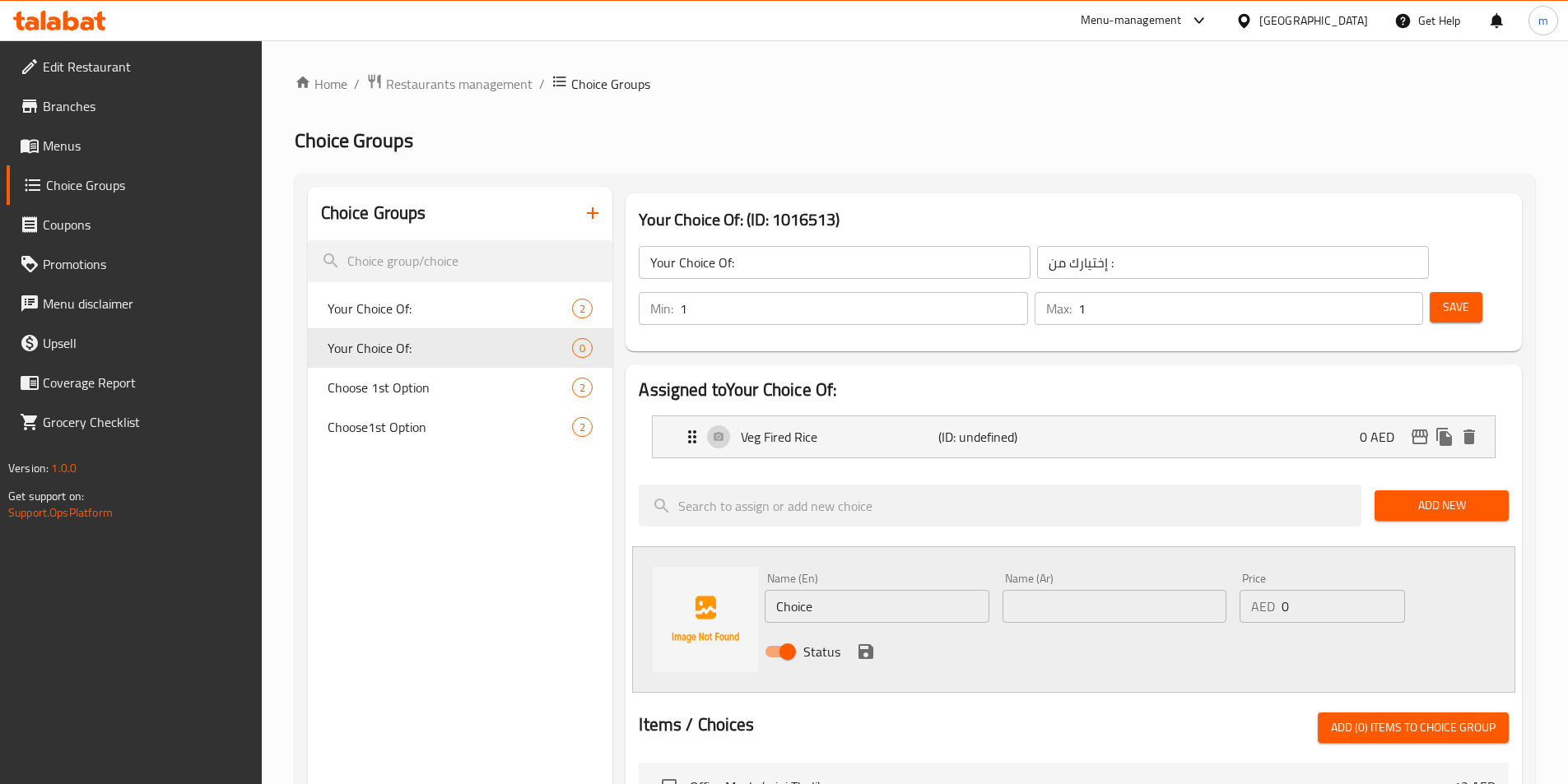
click at [845, 589] on input "Choice" at bounding box center [876, 606] width 224 height 33
paste input "Veg noodles"
type input "Veg noodles"
click at [1093, 589] on input "text" at bounding box center [1114, 606] width 224 height 33
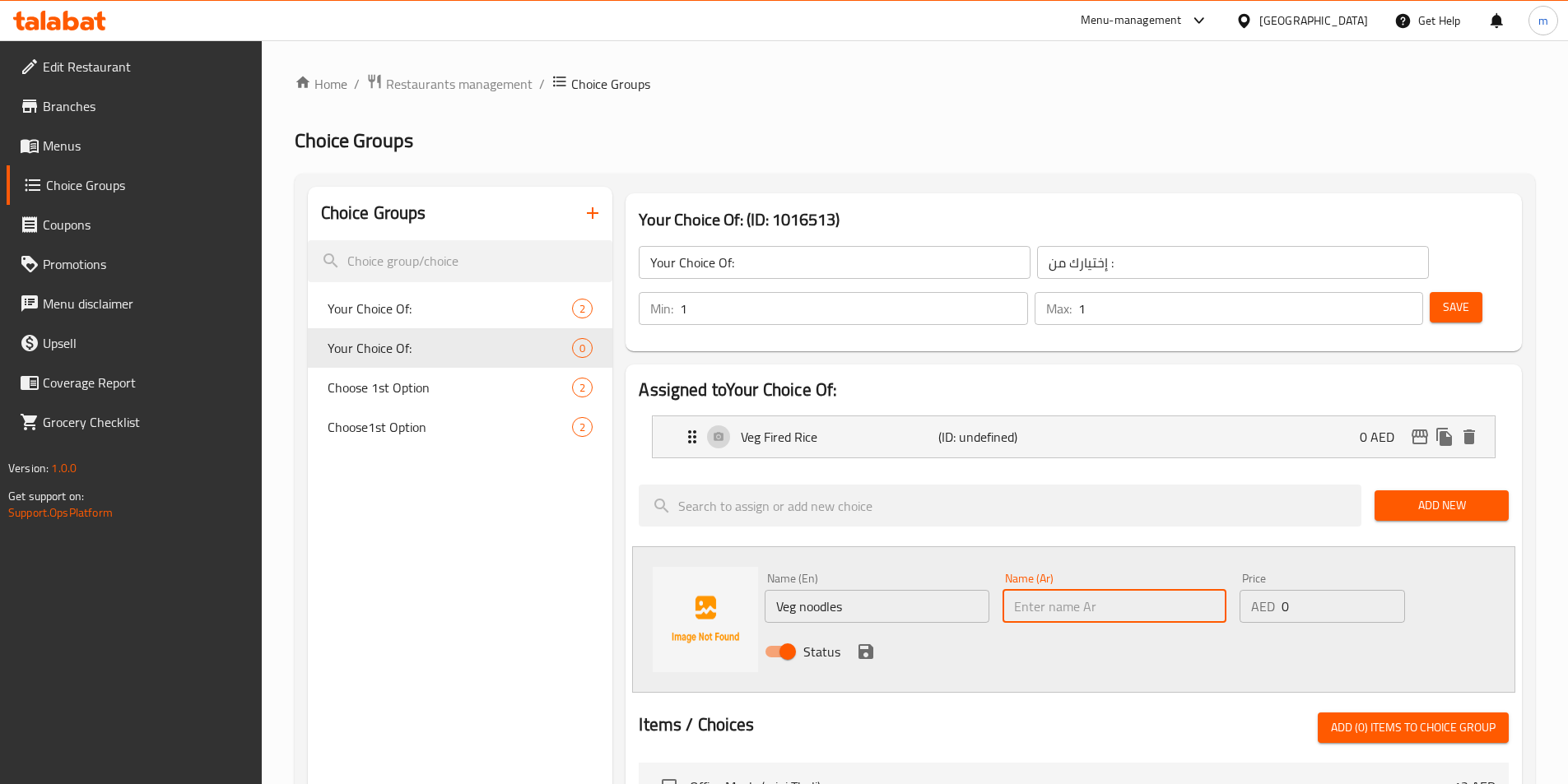
click at [866, 589] on input "Veg noodles" at bounding box center [876, 606] width 224 height 33
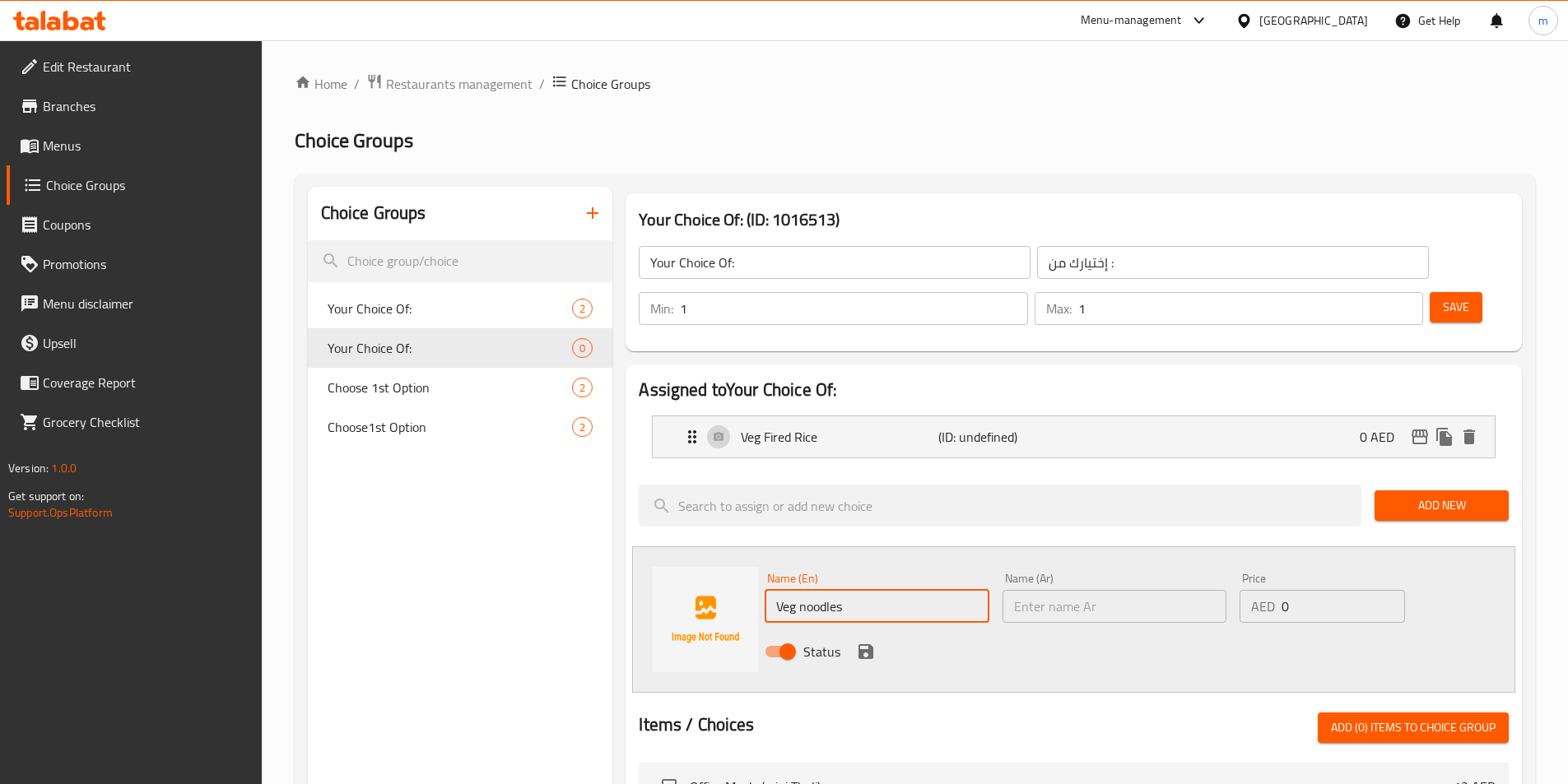
click at [866, 589] on input "Veg noodles" at bounding box center [876, 606] width 224 height 33
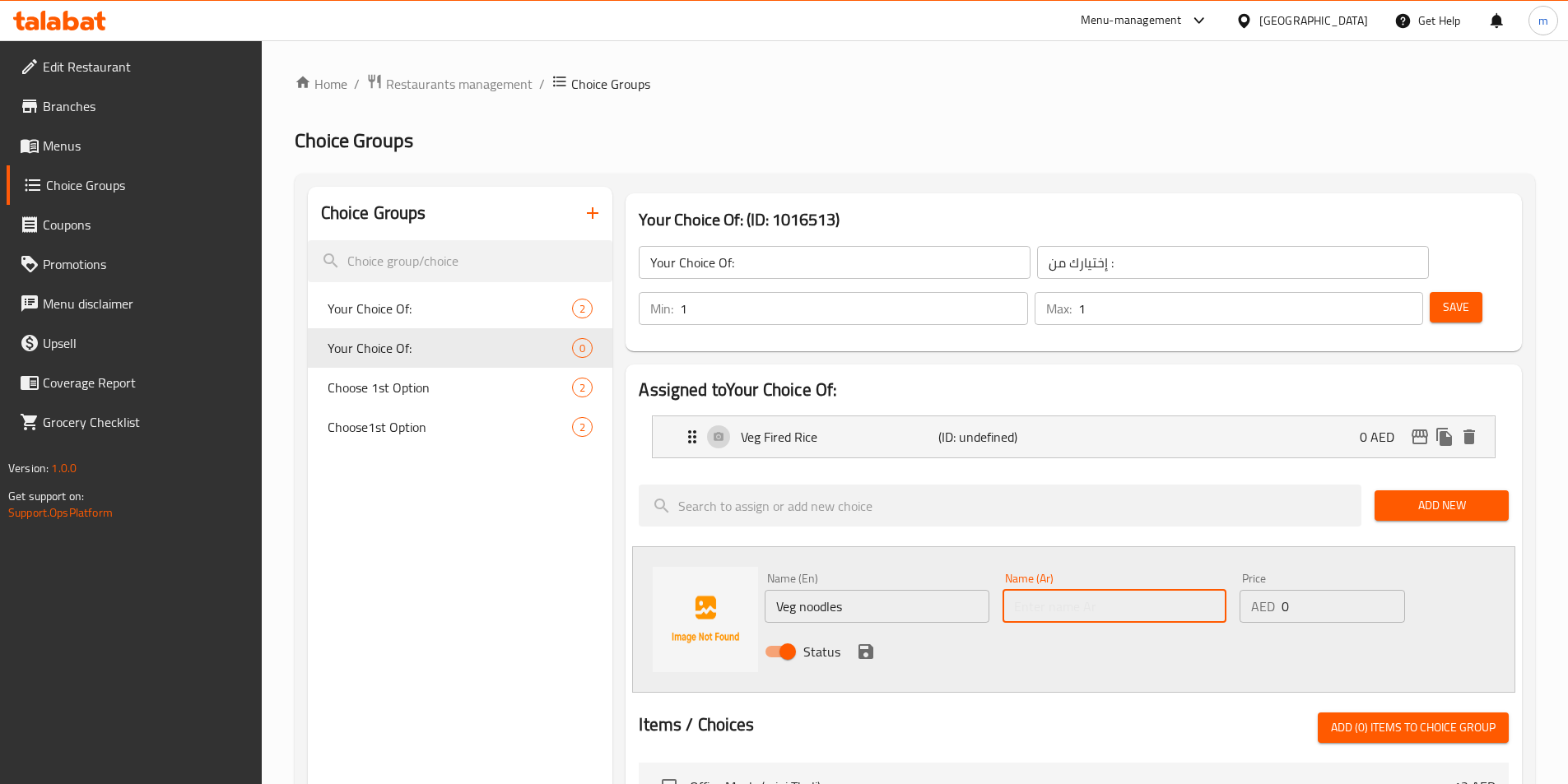
click at [1128, 589] on input "text" at bounding box center [1114, 606] width 224 height 33
type input "t"
type input "ق"
click at [1049, 589] on input "فبج نودلز" at bounding box center [1114, 606] width 224 height 33
type input "فيج نودلز"
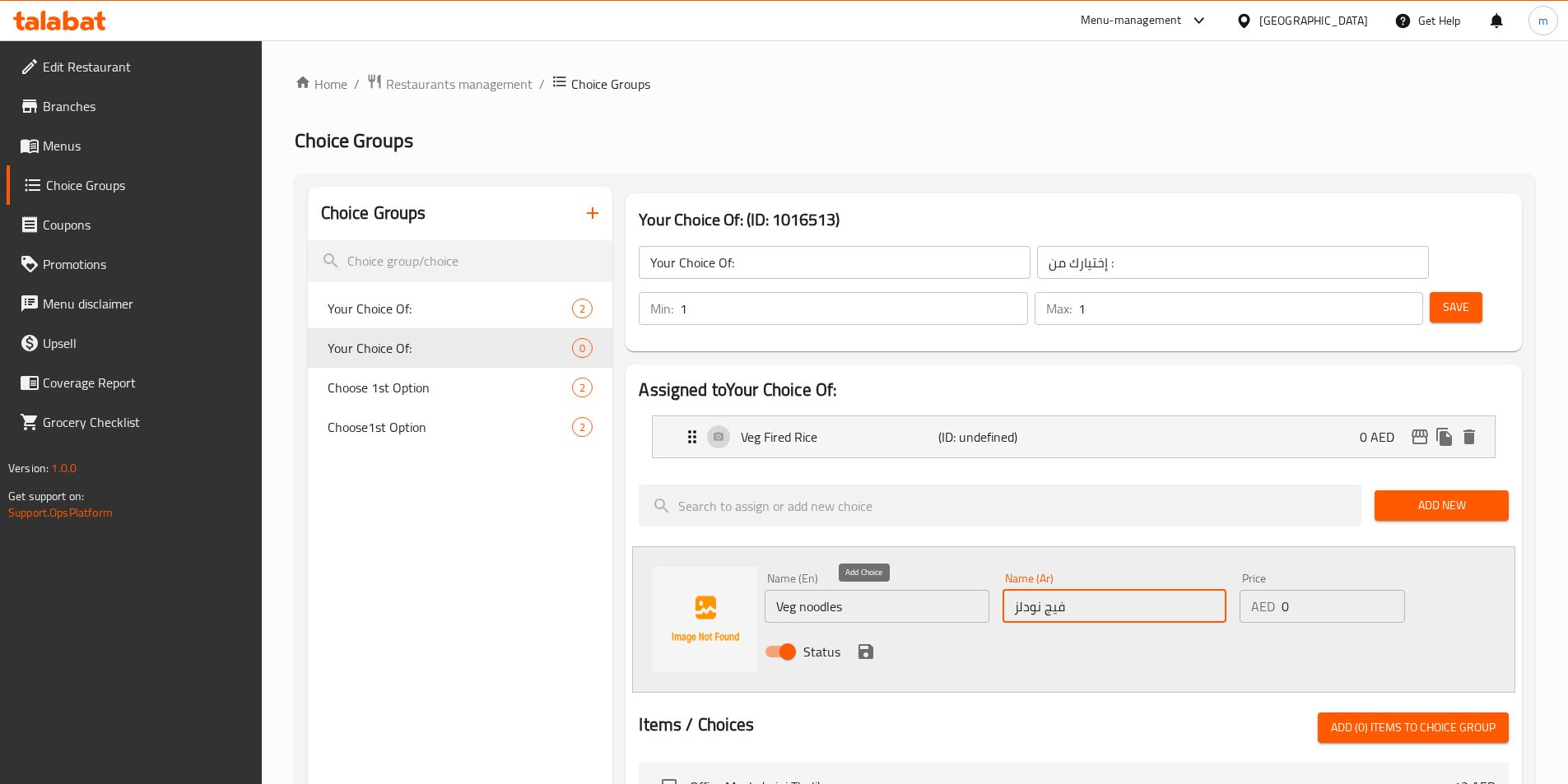
click at [869, 644] on icon "save" at bounding box center [866, 652] width 15 height 15
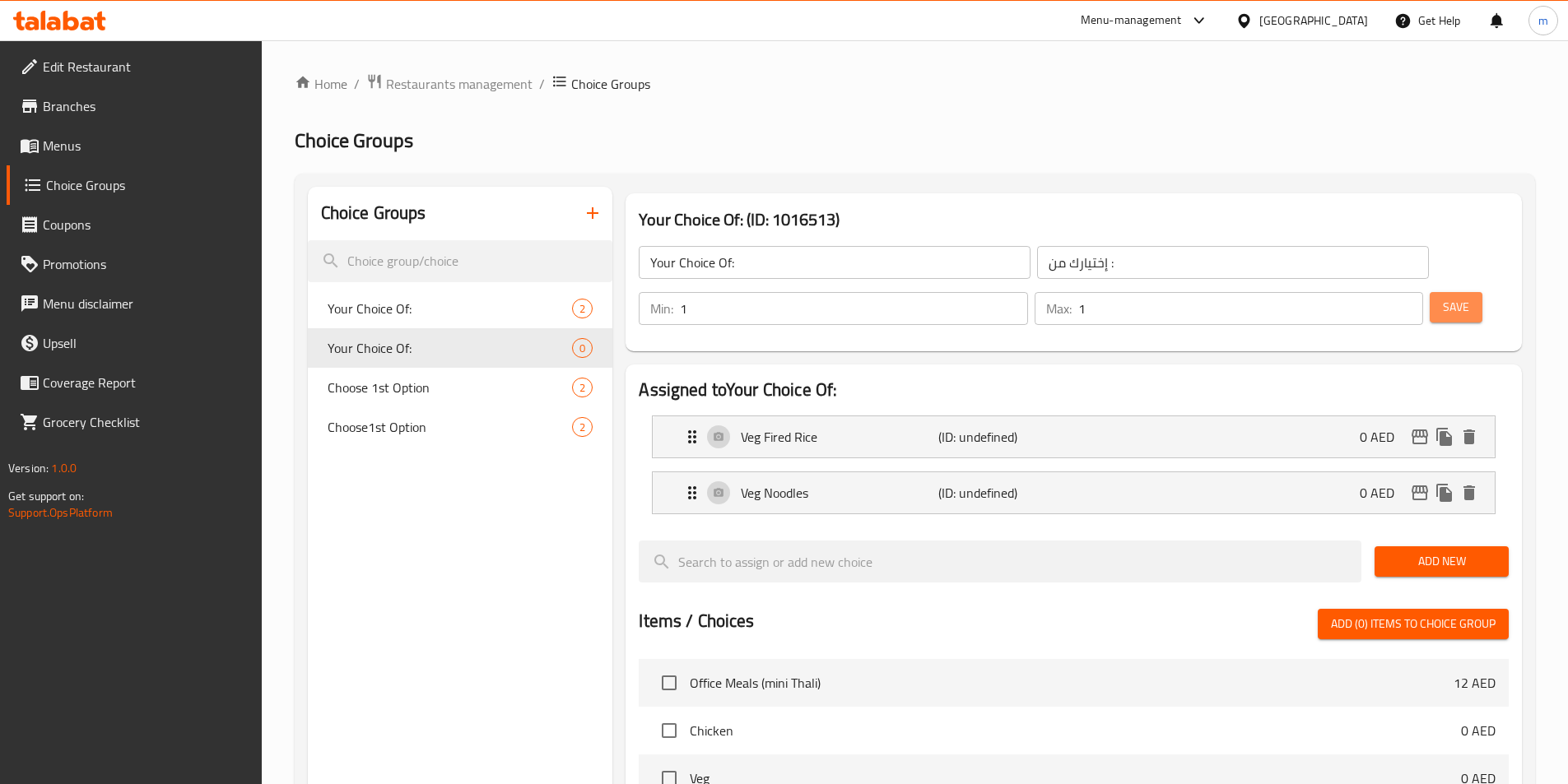
click at [1443, 297] on span "Save" at bounding box center [1456, 307] width 27 height 21
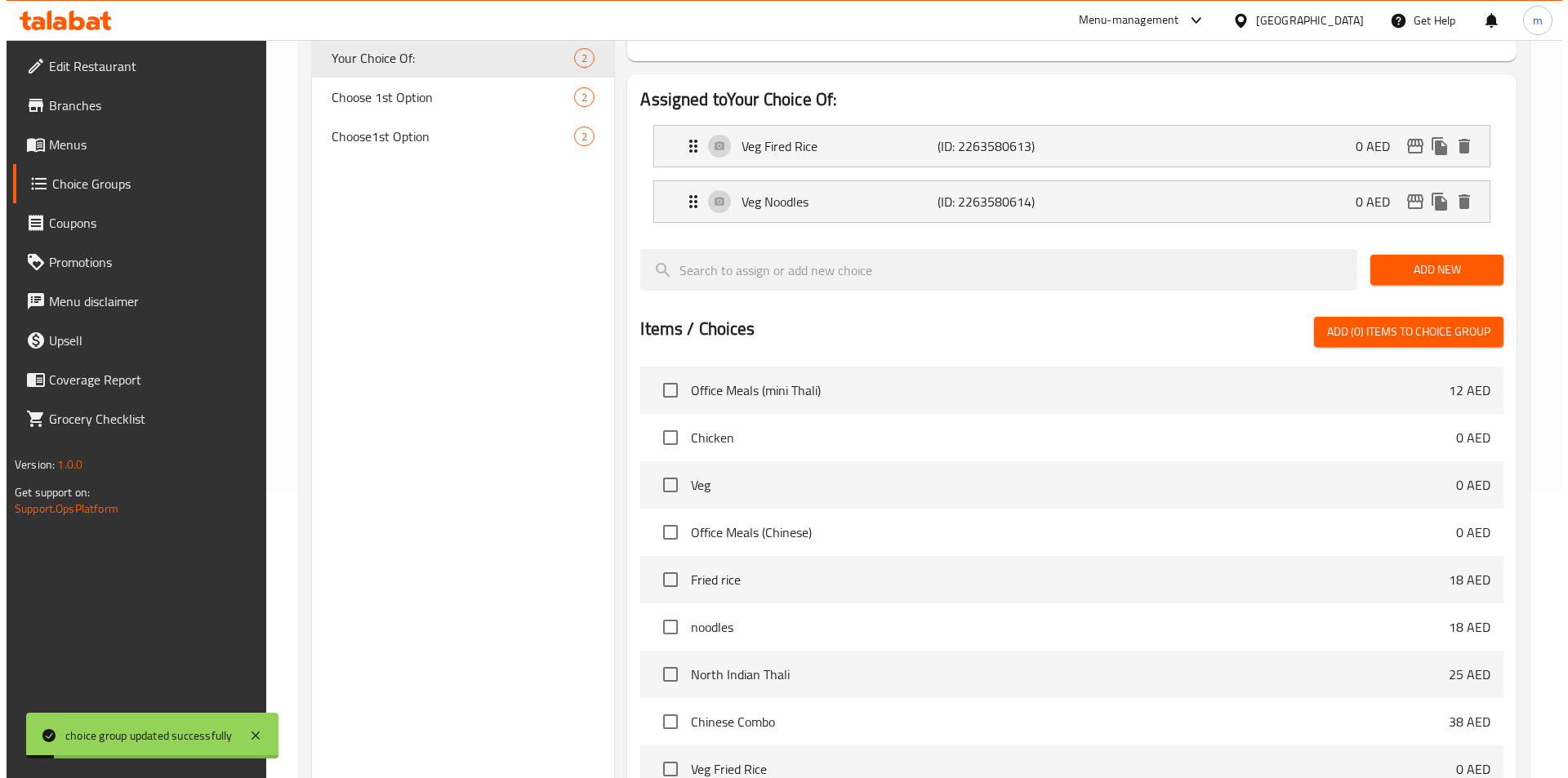
scroll to position [408, 0]
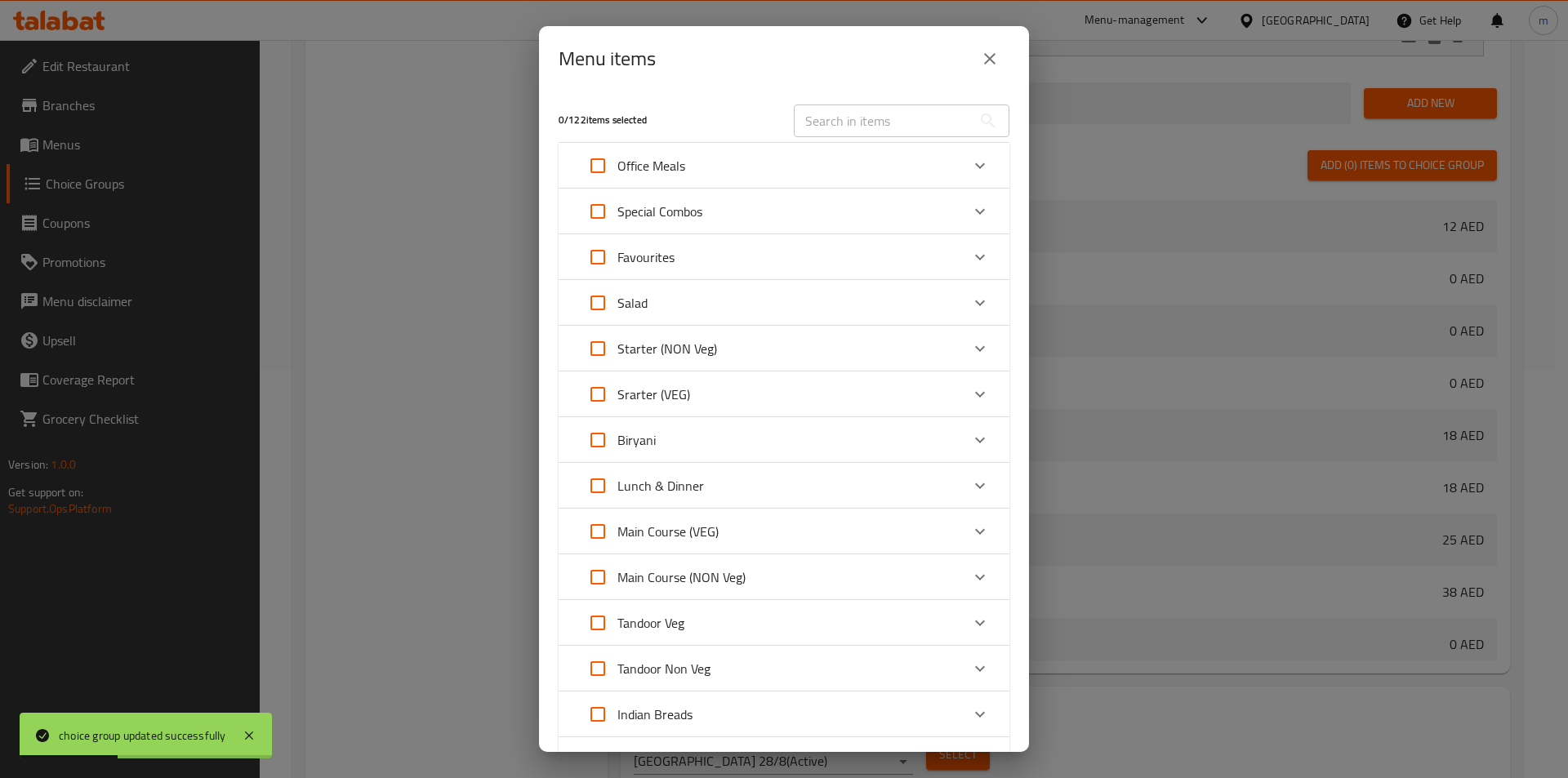
click at [650, 216] on p "Special Combos" at bounding box center [659, 211] width 85 height 20
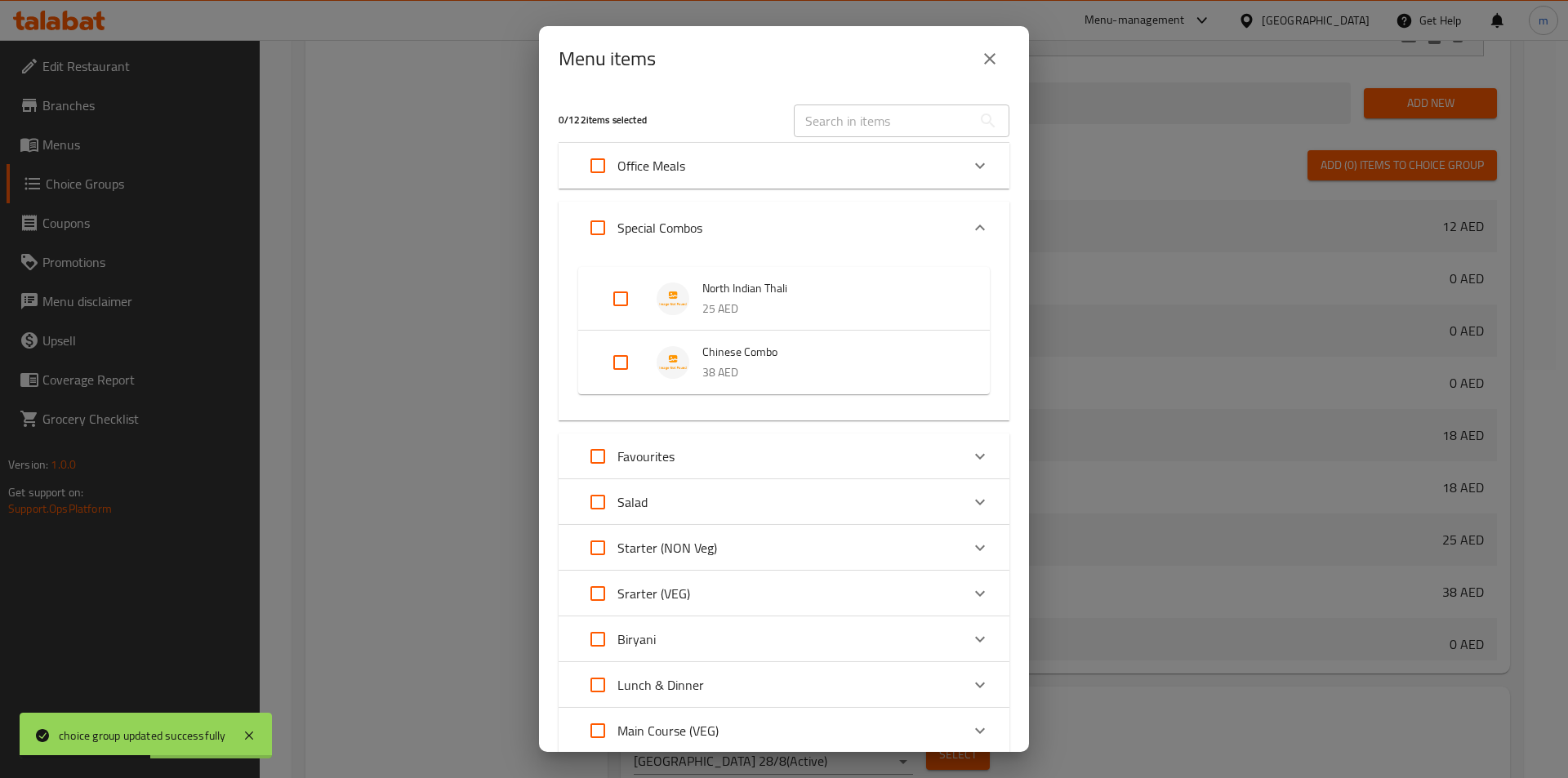
click at [623, 363] on input "Expand" at bounding box center [620, 362] width 39 height 39
checkbox input "true"
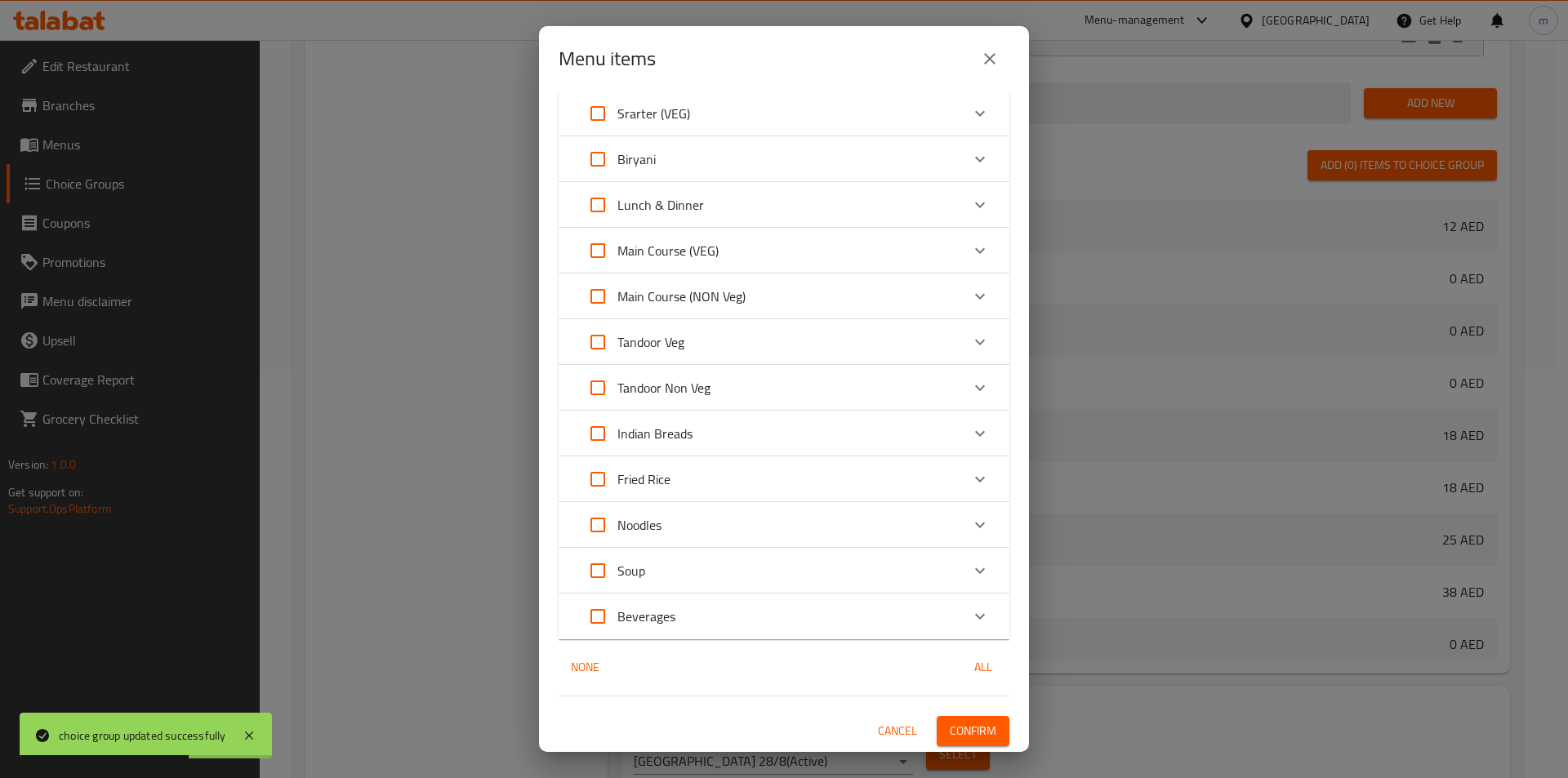
scroll to position [494, 0]
click at [976, 728] on span "Confirm" at bounding box center [973, 730] width 47 height 21
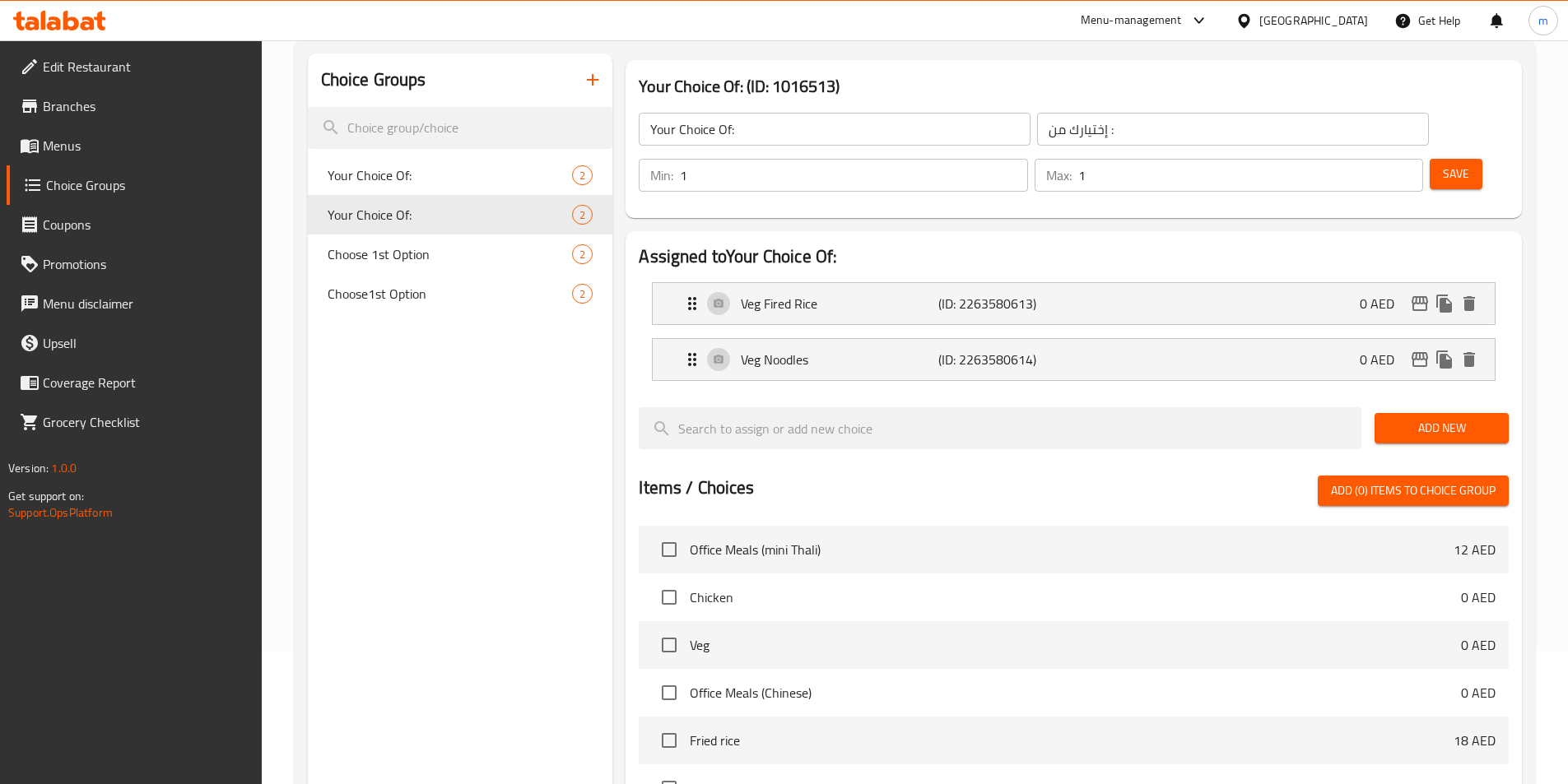
scroll to position [82, 0]
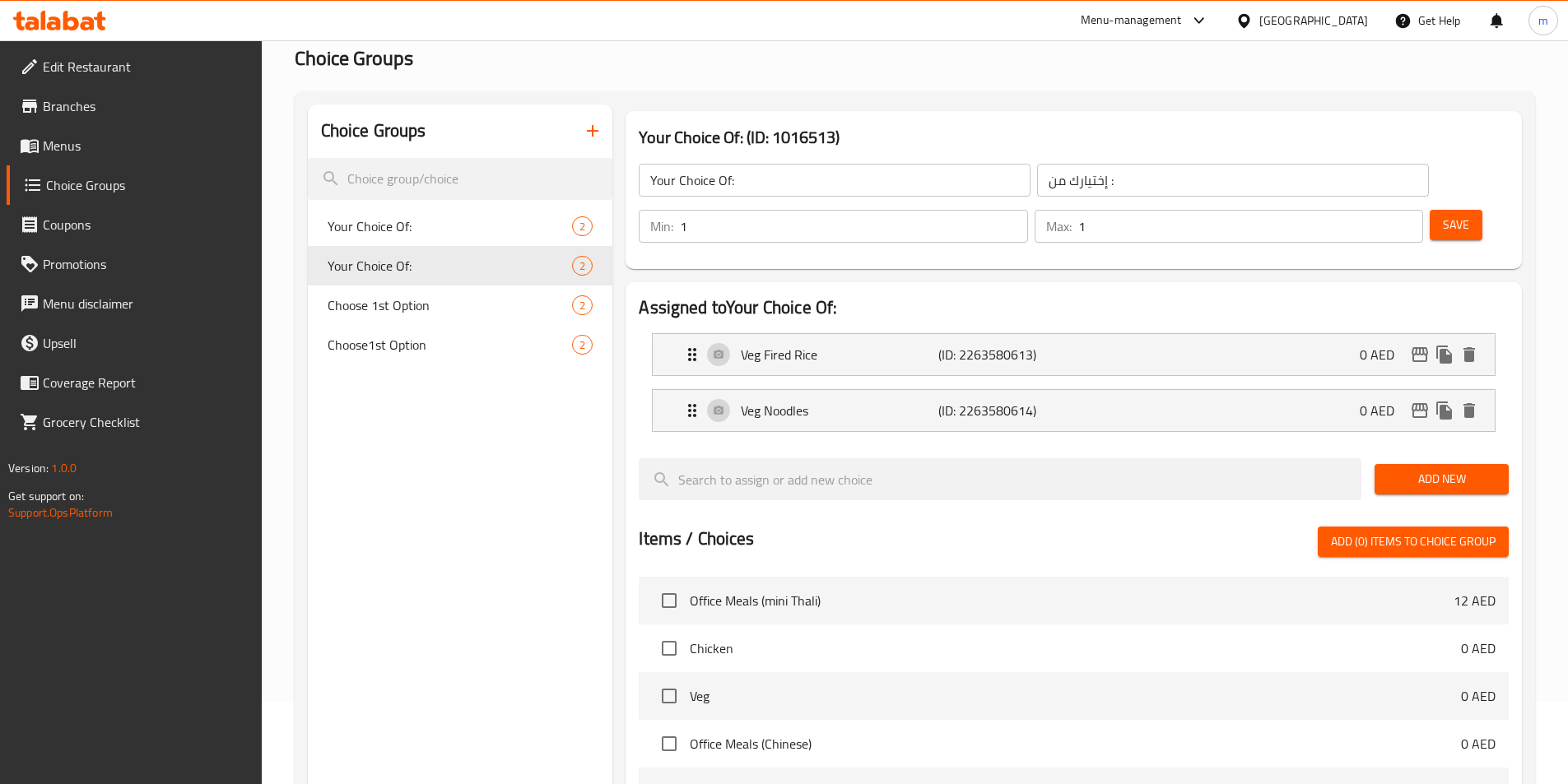
click at [581, 127] on button "button" at bounding box center [593, 131] width 40 height 40
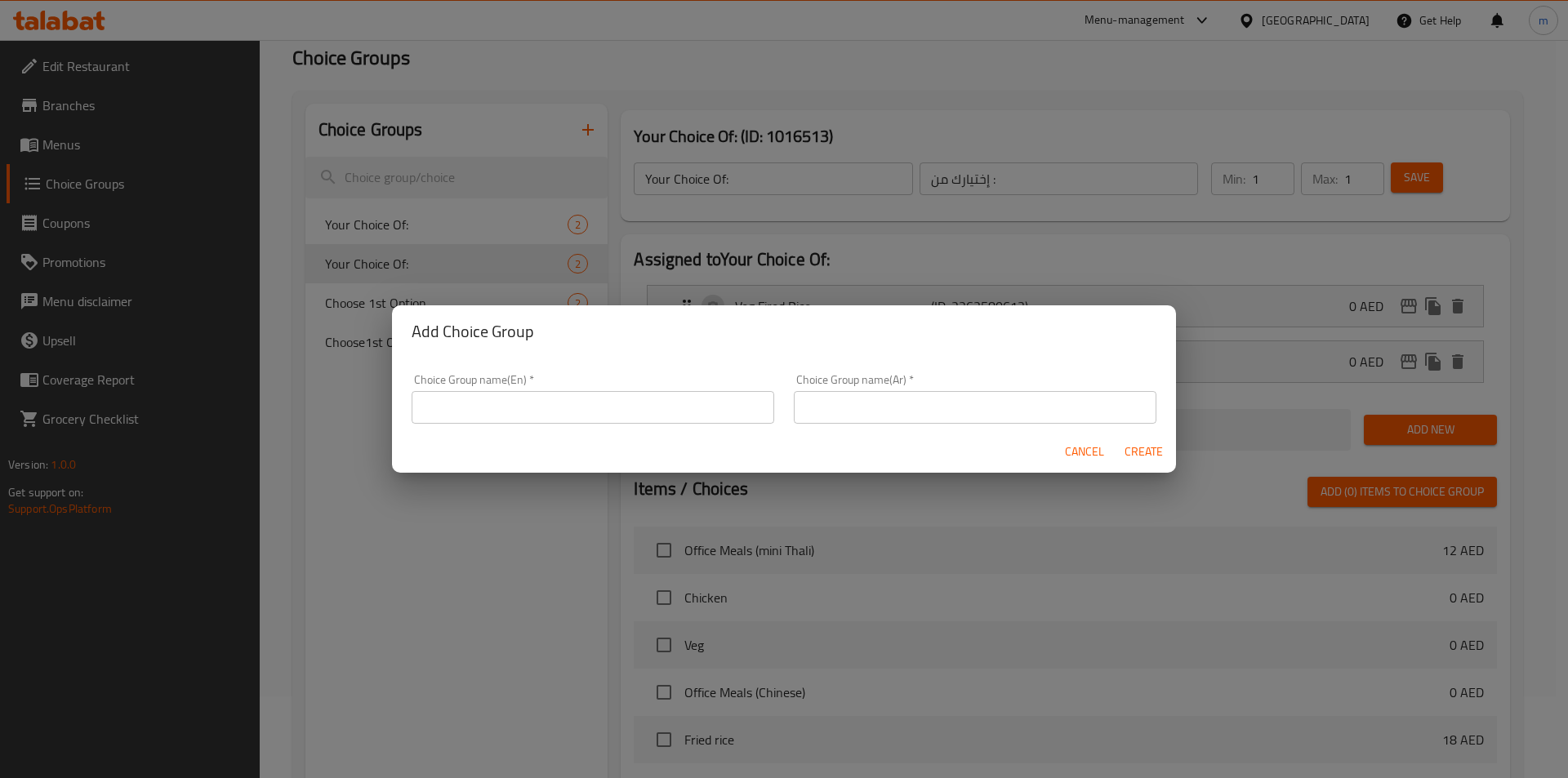
click at [570, 402] on input "text" at bounding box center [593, 407] width 362 height 33
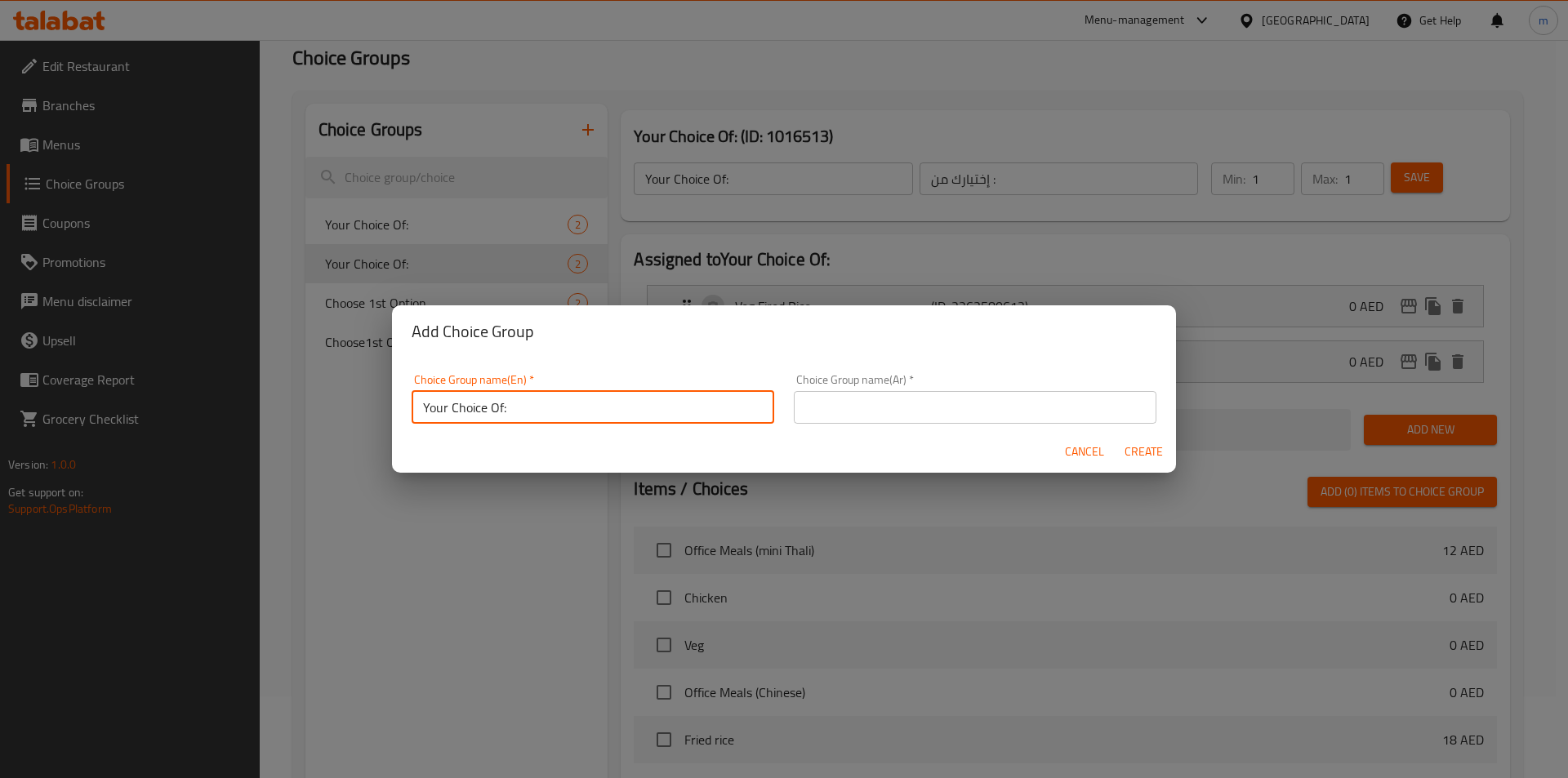
type input "Your Choice Of:"
click at [846, 400] on input "text" at bounding box center [975, 407] width 362 height 33
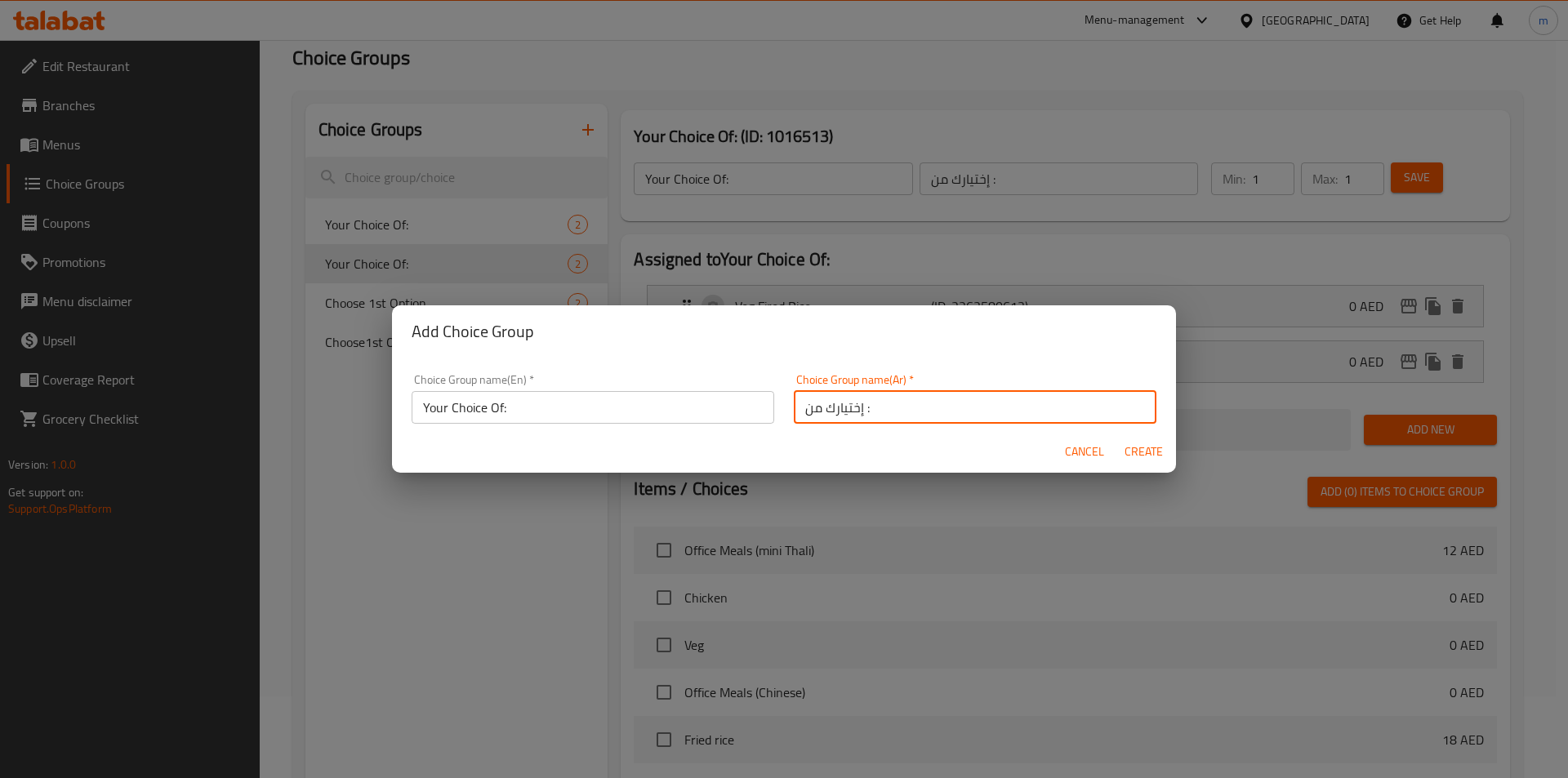
type input "إختيارك من :"
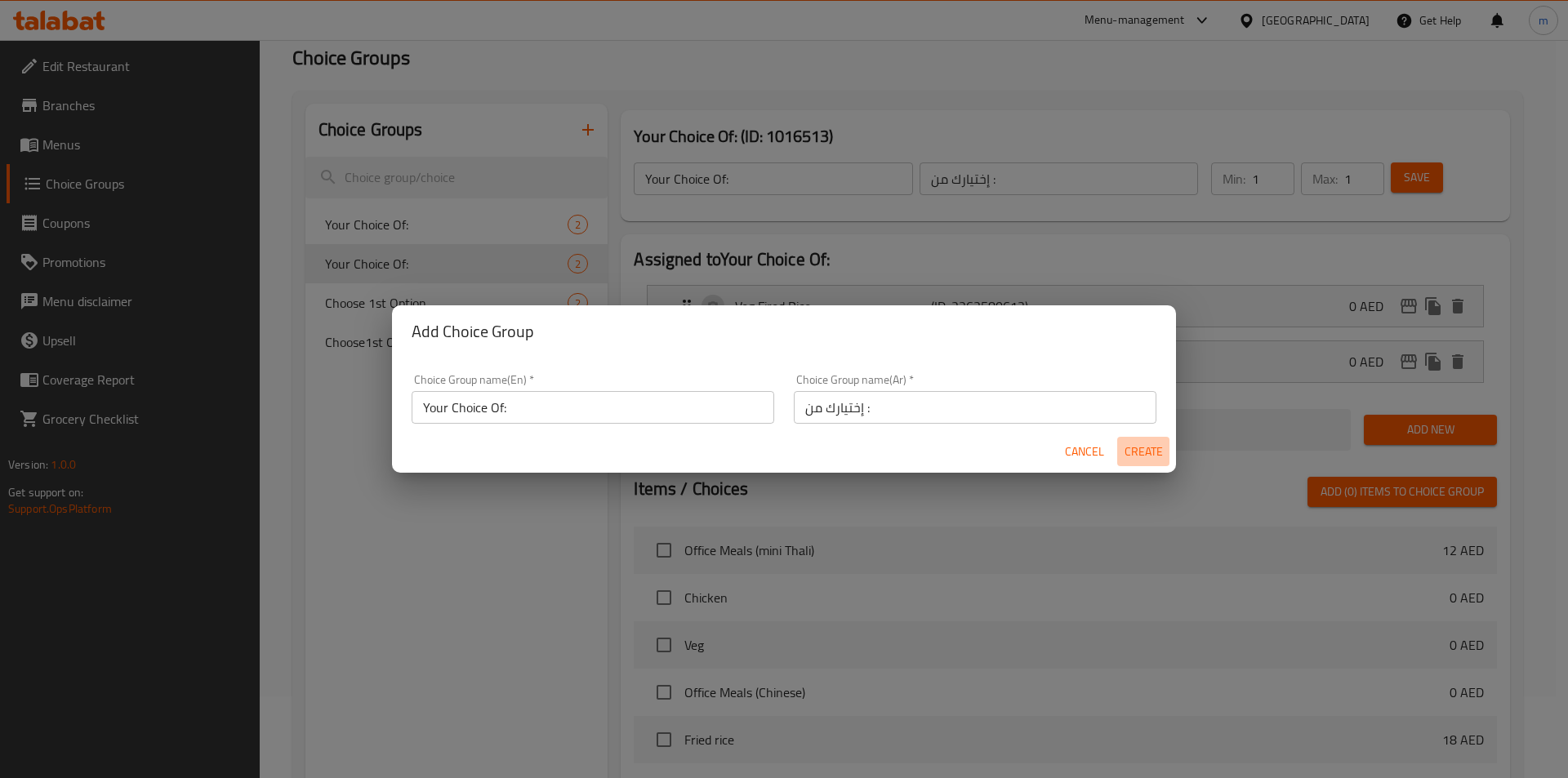
click at [1145, 450] on span "Create" at bounding box center [1143, 452] width 39 height 21
type input "Your Choice Of:"
type input "إختيارك من :"
type input "0"
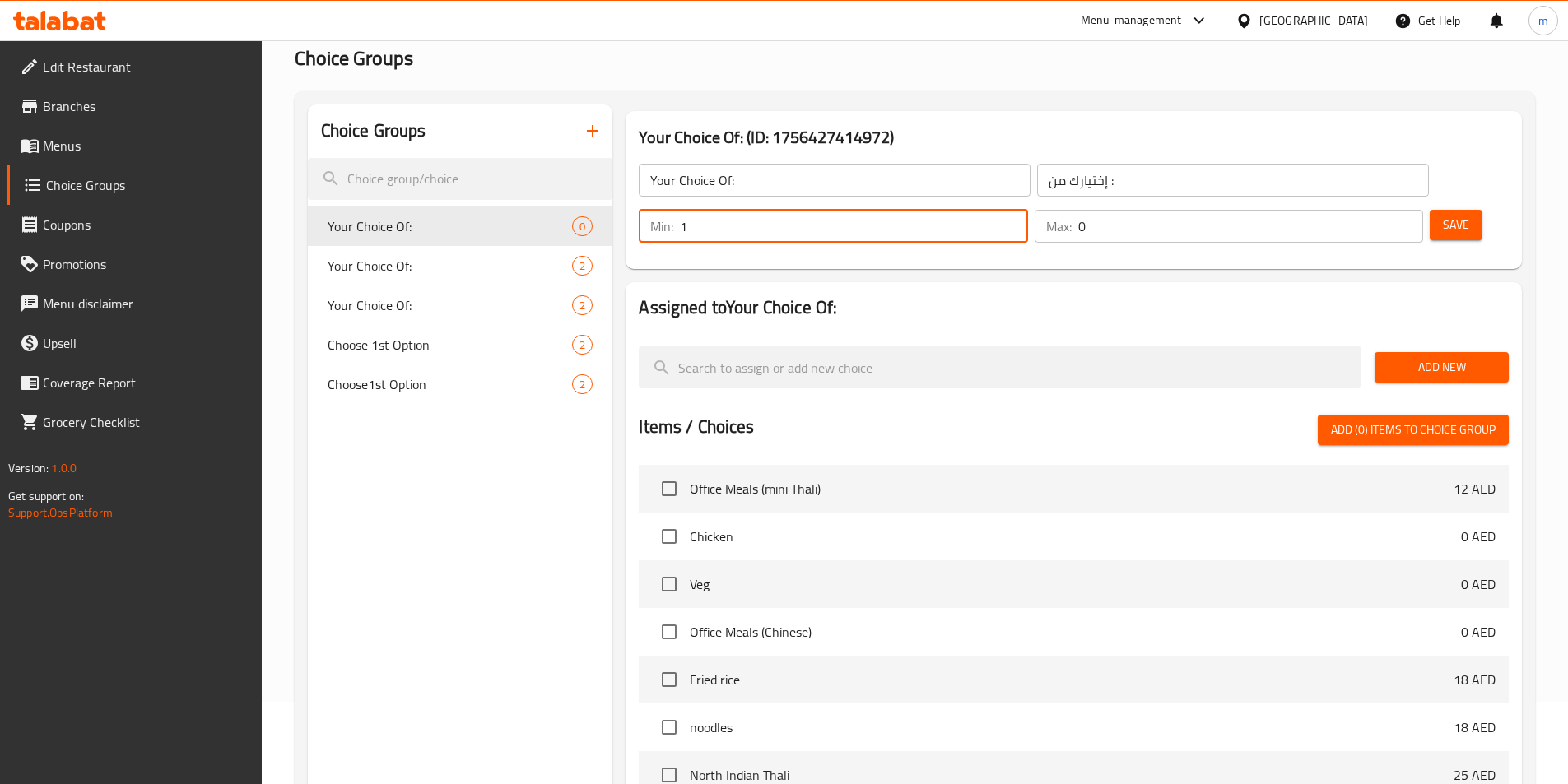
type input "1"
click at [1027, 209] on input "1" at bounding box center [853, 226] width 347 height 33
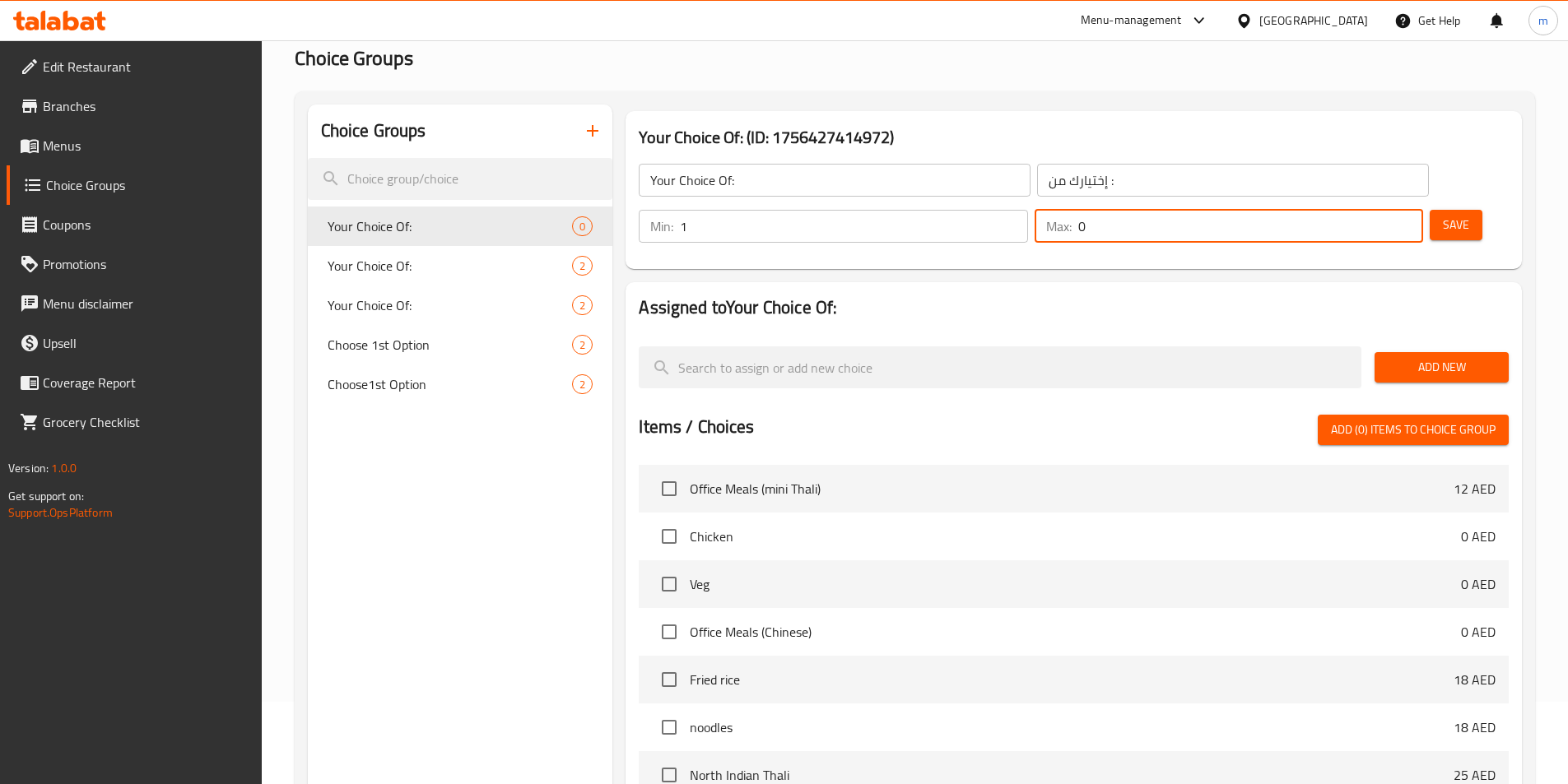
click at [1359, 209] on input "0" at bounding box center [1251, 226] width 345 height 33
drag, startPoint x: 1368, startPoint y: 176, endPoint x: 1350, endPoint y: 180, distance: 18.4
click at [1350, 209] on div "Max: 0 ​" at bounding box center [1228, 226] width 388 height 33
type input "1"
click at [1451, 209] on button "Save" at bounding box center [1456, 224] width 53 height 31
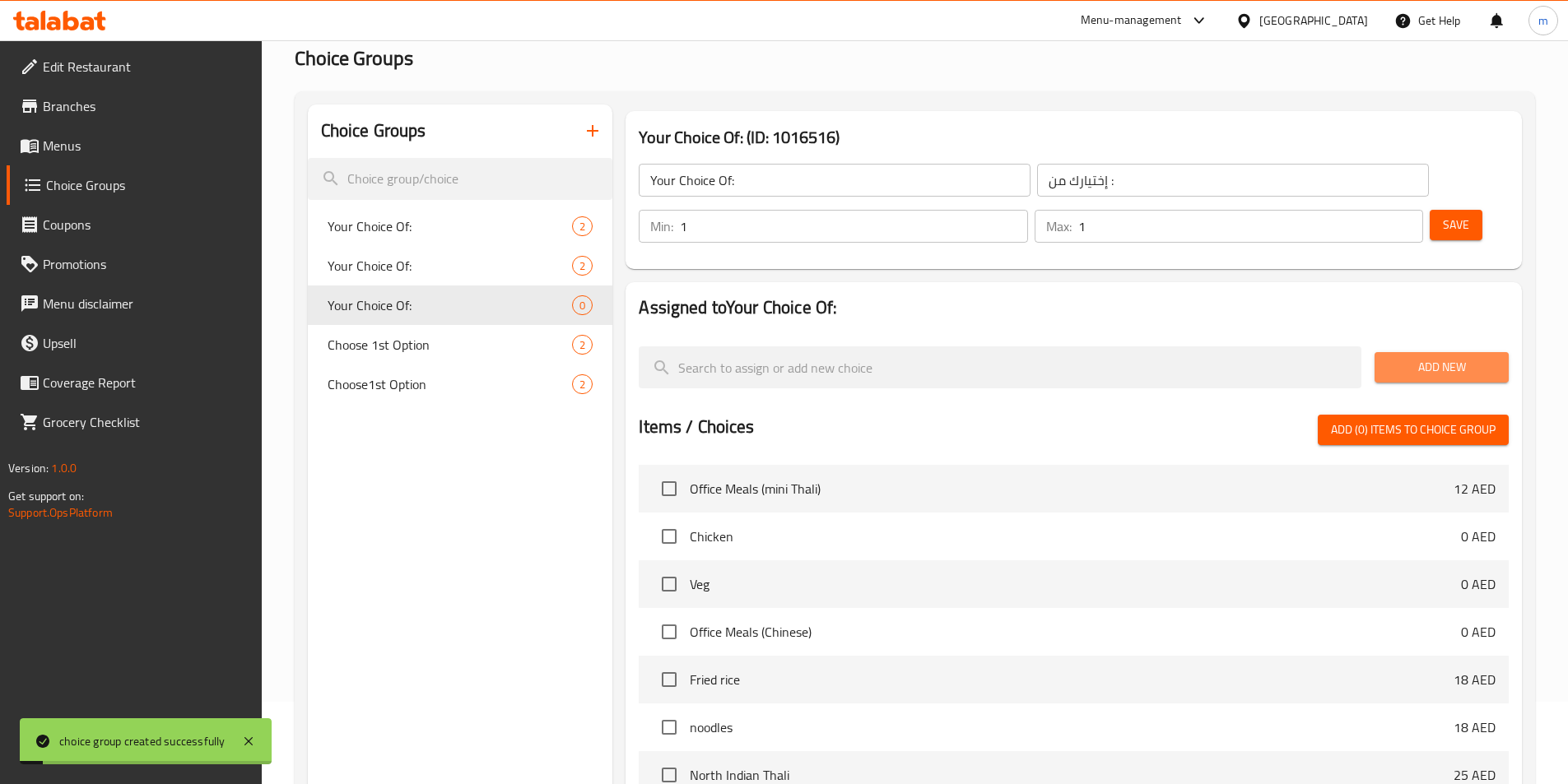
click at [1406, 357] on span "Add New" at bounding box center [1441, 367] width 108 height 21
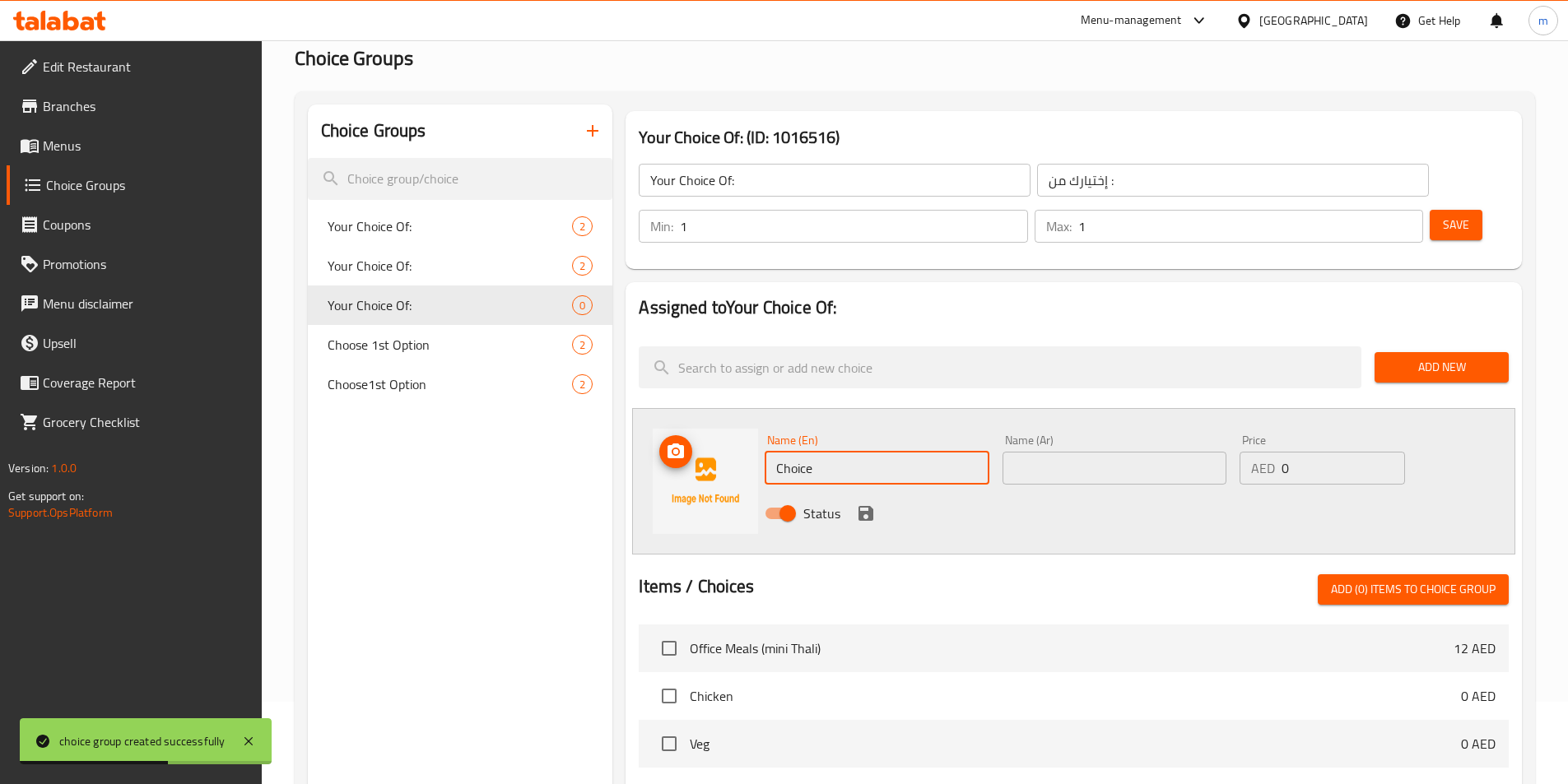
drag, startPoint x: 883, startPoint y: 417, endPoint x: 630, endPoint y: 450, distance: 255.1
click at [630, 450] on div "Assigned to Your Choice Of: Add New Name (En) Choice Name (En) Name (Ar) Name (…" at bounding box center [1073, 692] width 896 height 820
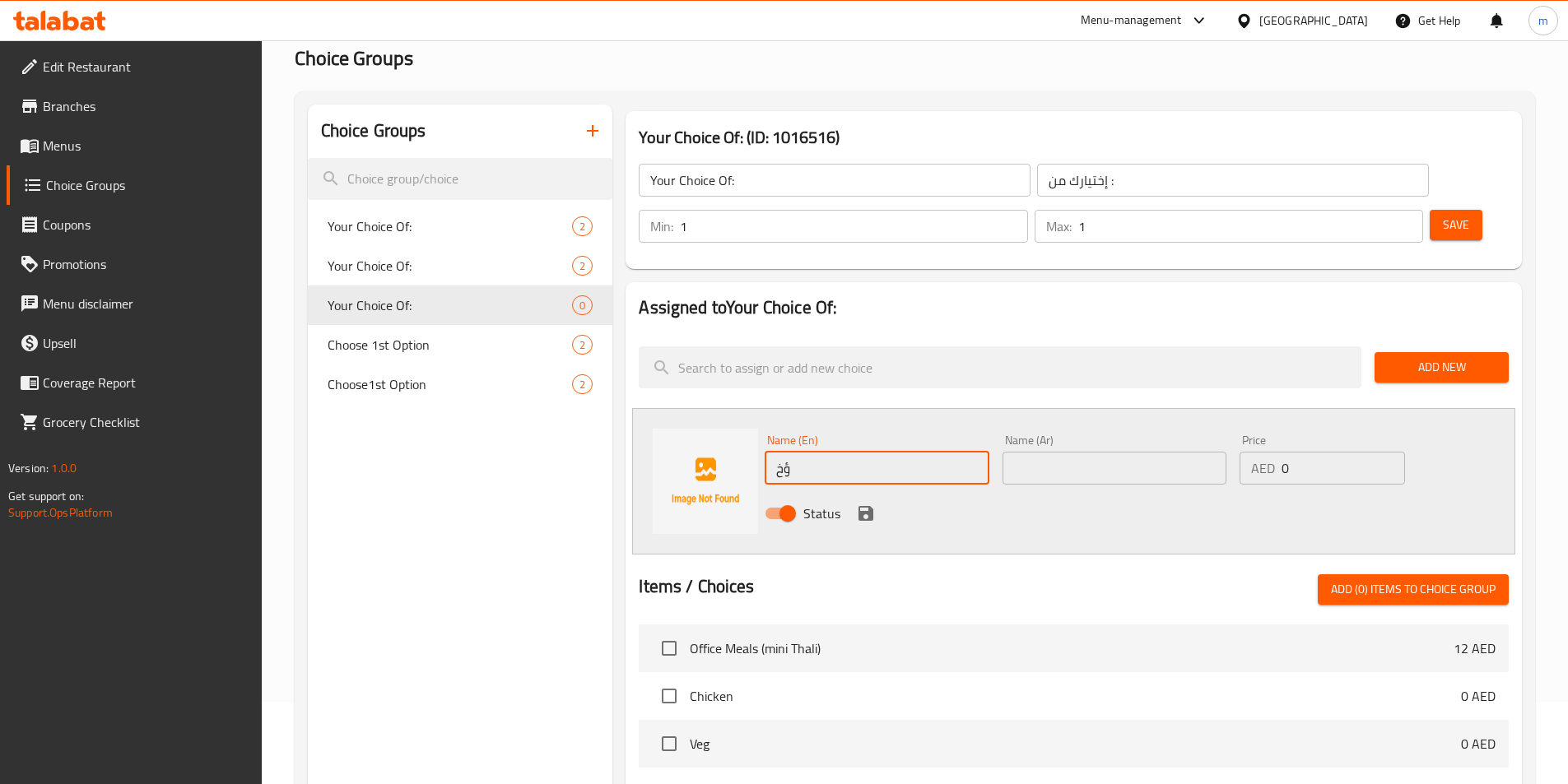
type input "ؤ"
click at [860, 452] on input "cobi manchurian" at bounding box center [876, 469] width 224 height 33
drag, startPoint x: 808, startPoint y: 441, endPoint x: 783, endPoint y: 426, distance: 29.2
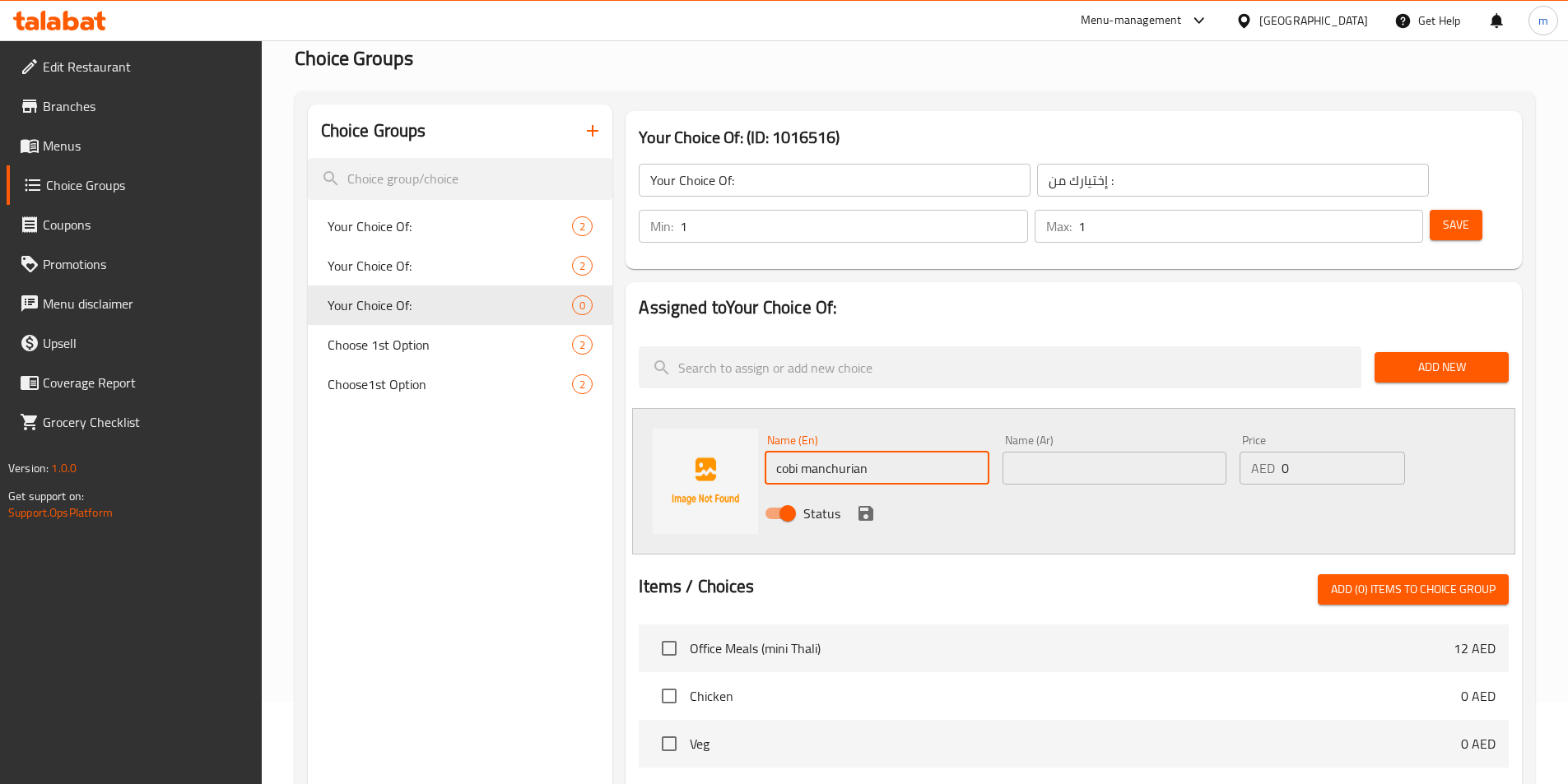
click at [783, 452] on input "cobi manchurian" at bounding box center [876, 469] width 224 height 33
type input "Cobi Manchurian"
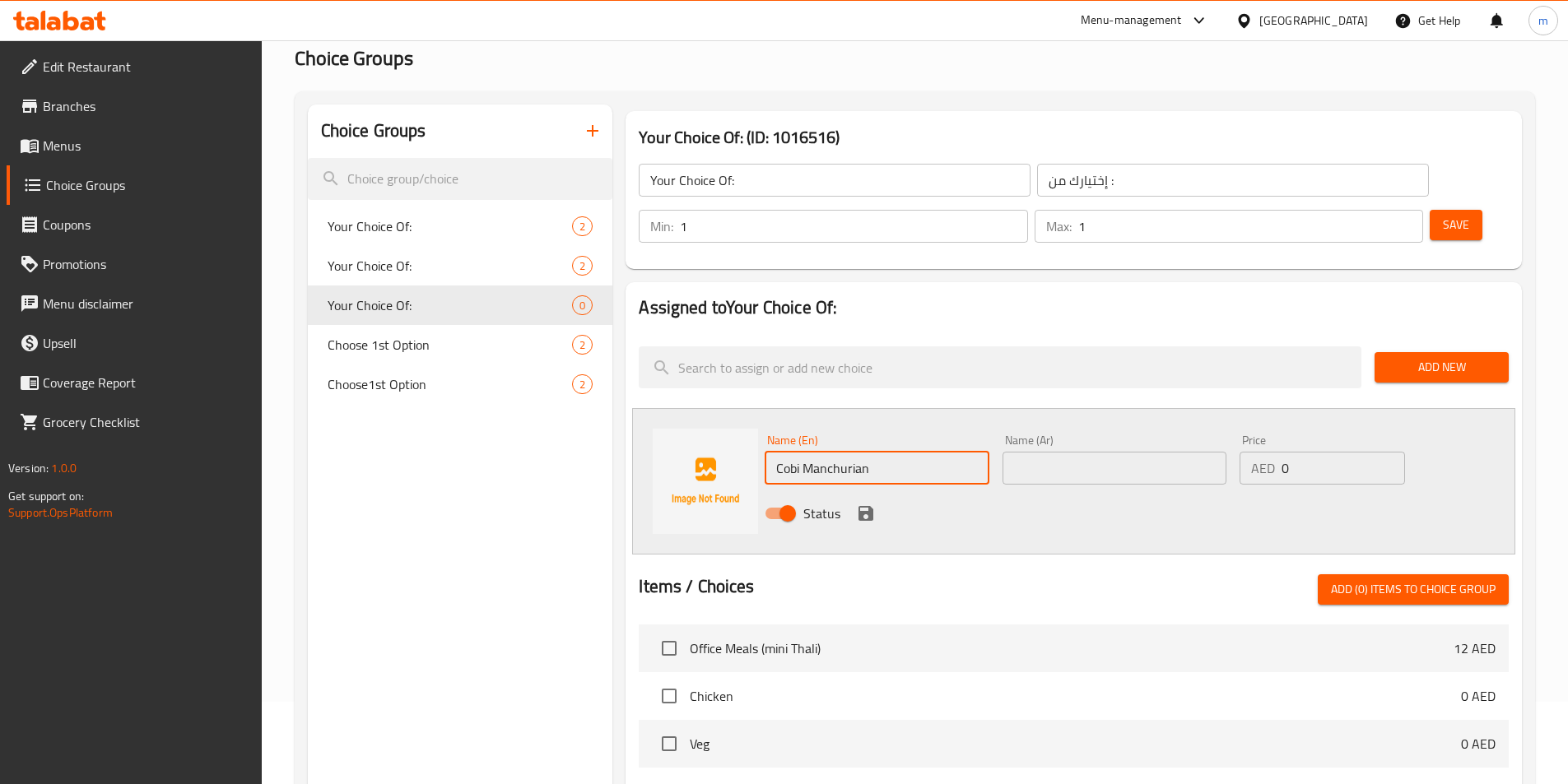
click at [1063, 452] on input "text" at bounding box center [1114, 469] width 224 height 33
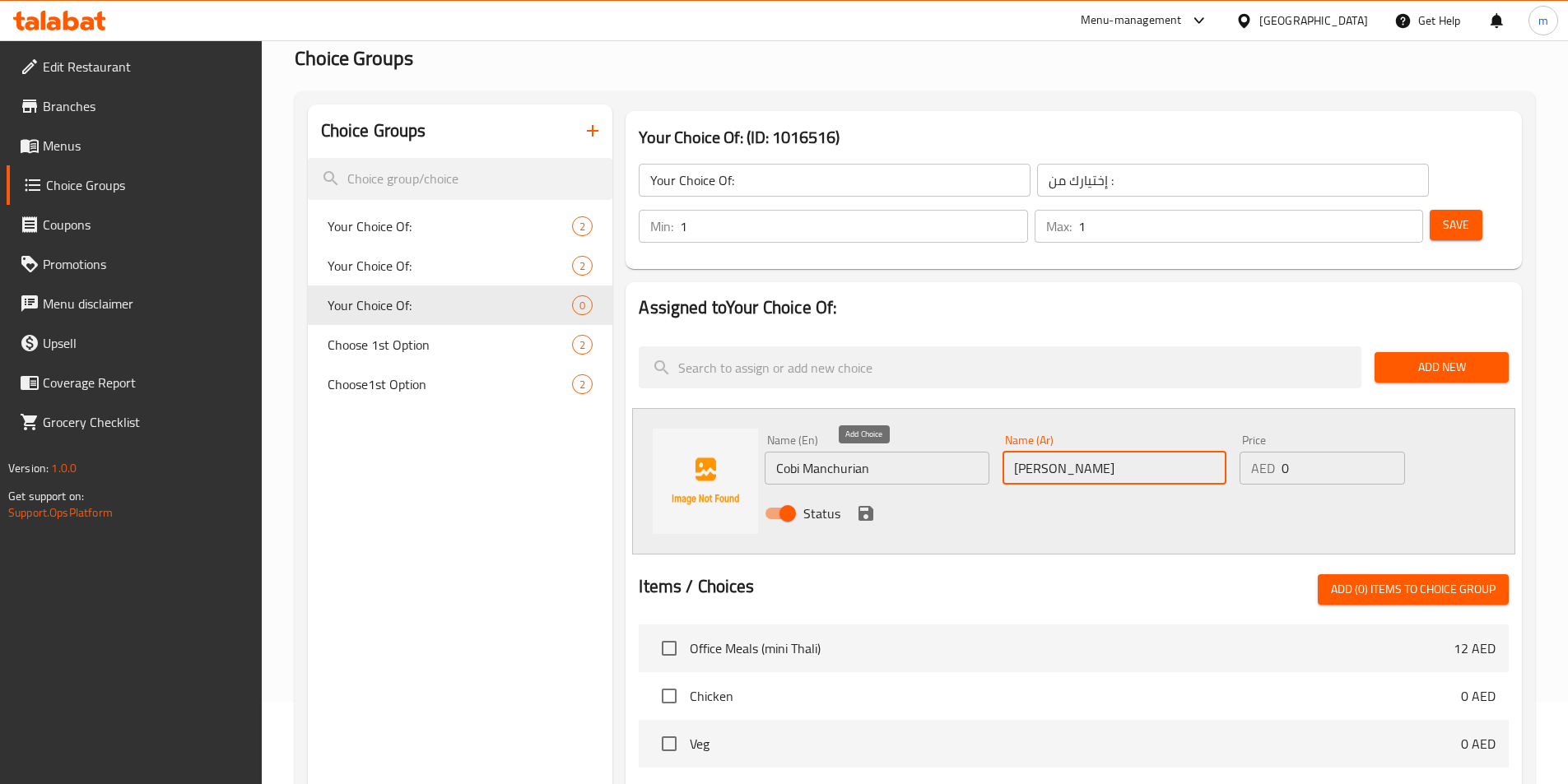
type input "[PERSON_NAME]"
click at [874, 503] on icon "save" at bounding box center [866, 513] width 20 height 20
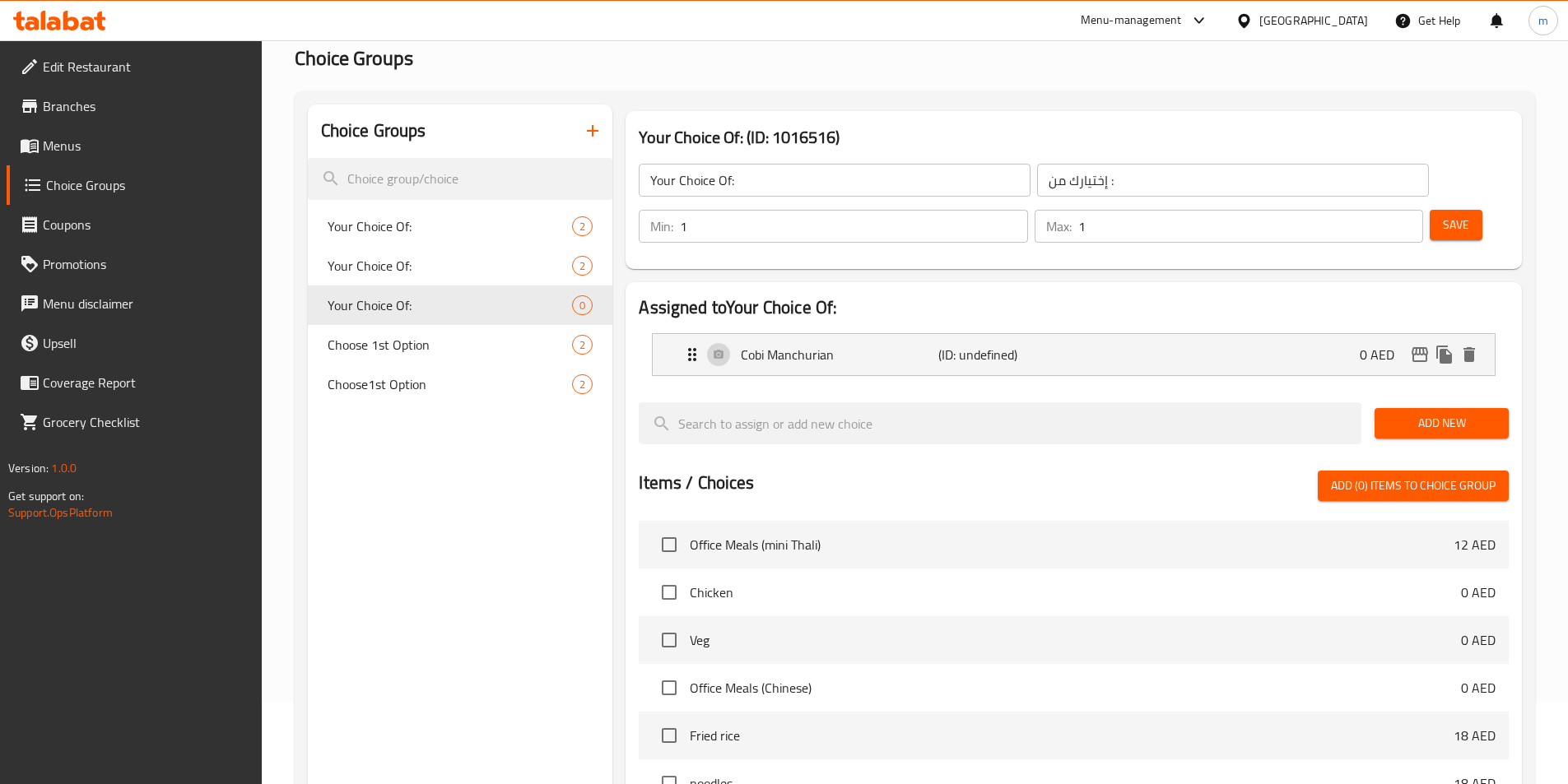
click at [1488, 413] on span "Add New" at bounding box center [1441, 423] width 108 height 21
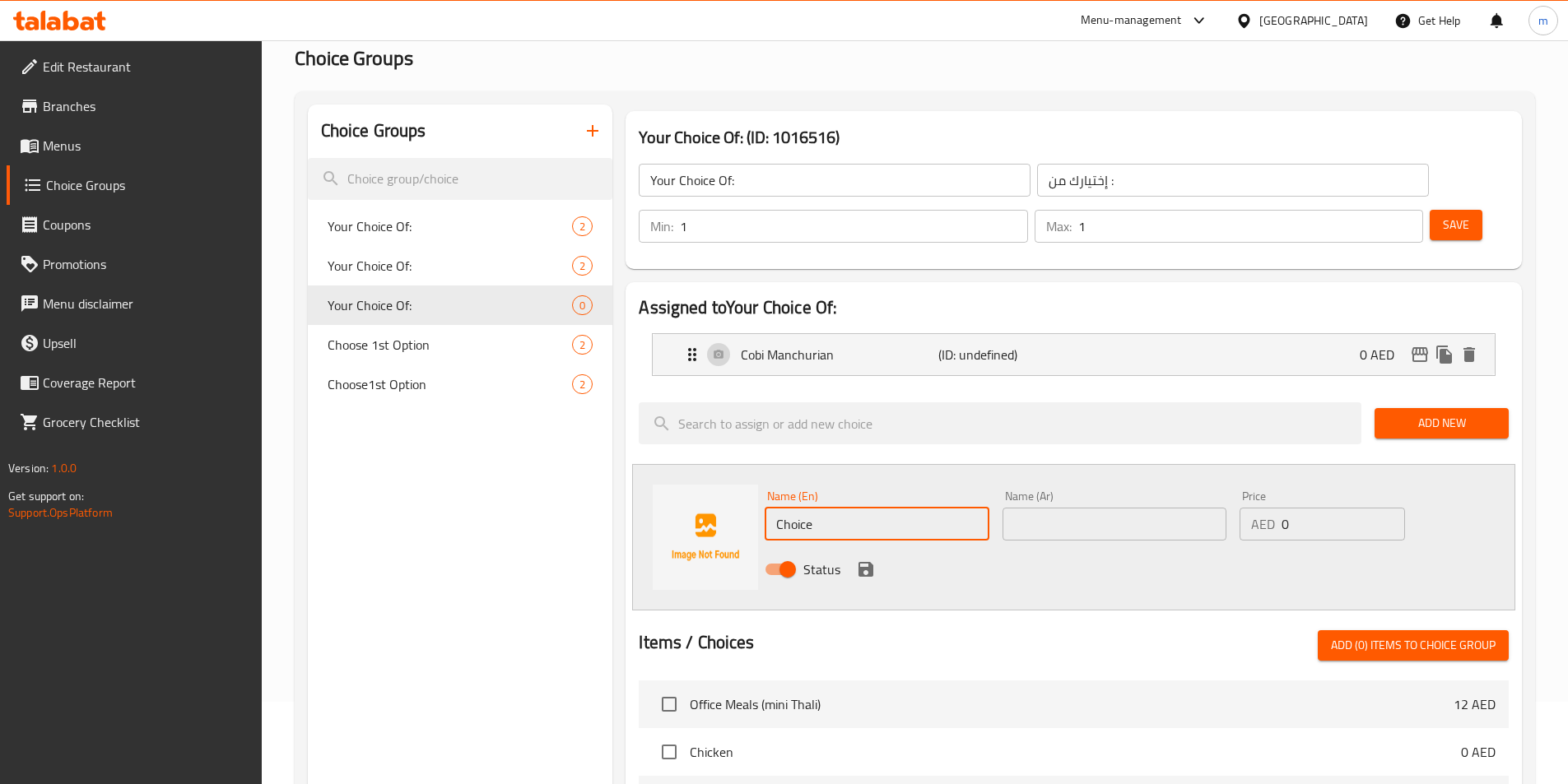
drag, startPoint x: 813, startPoint y: 478, endPoint x: 758, endPoint y: 494, distance: 57.3
click at [758, 494] on div "Name (En) Choice Name (En) Name (Ar) Name (Ar) Price AED 0 Price Status" at bounding box center [1073, 536] width 883 height 147
type input "ل"
click at [782, 507] on input "garlic mushroom" at bounding box center [876, 524] width 224 height 33
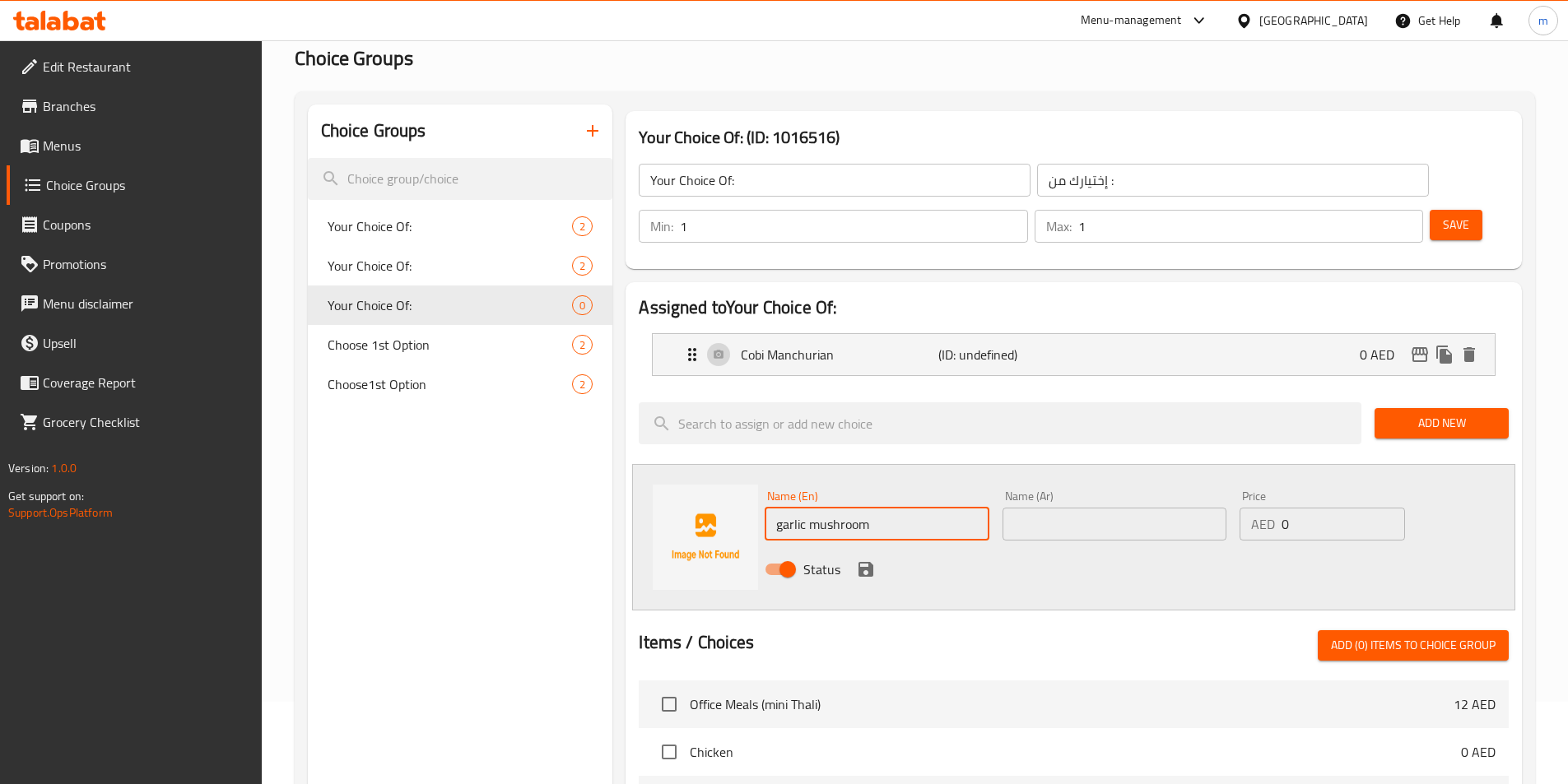
click at [782, 507] on input "garlic mushroom" at bounding box center [876, 524] width 224 height 33
type input "Garlic Mushroom"
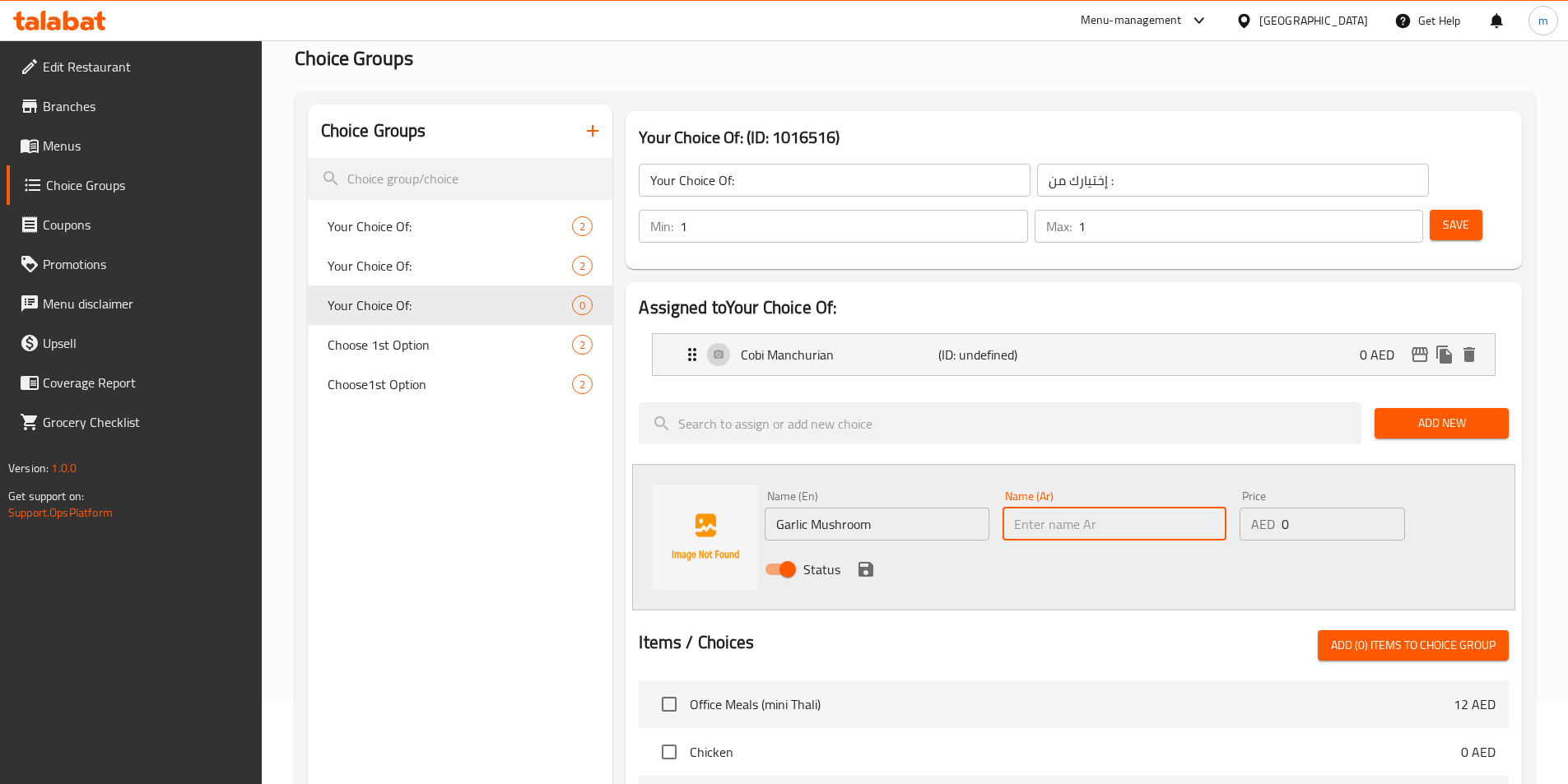
click at [1136, 507] on input "text" at bounding box center [1114, 524] width 224 height 33
type input "مشروم ثوم"
click at [871, 560] on icon "save" at bounding box center [866, 570] width 20 height 20
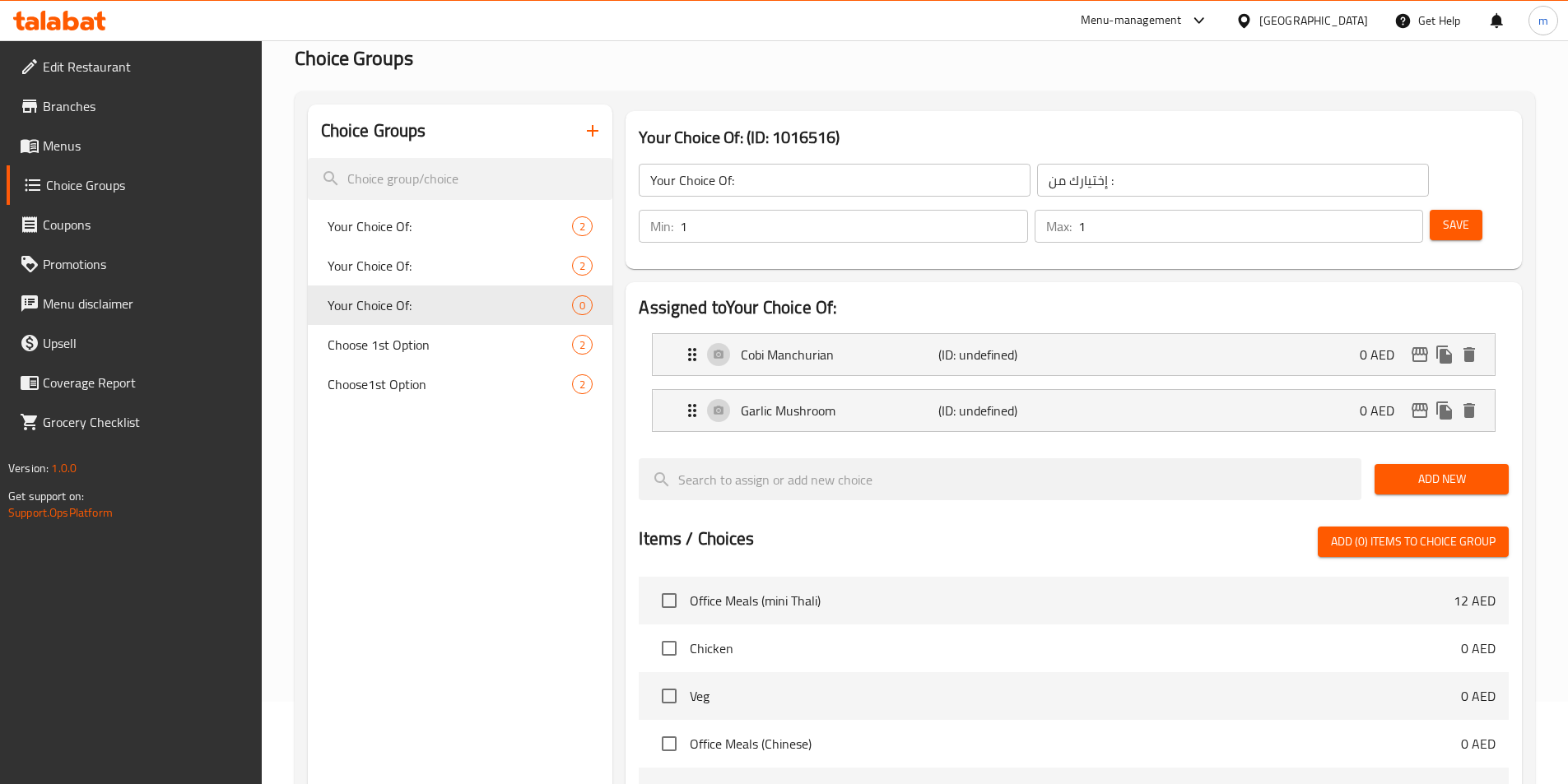
click at [1486, 469] on span "Add New" at bounding box center [1441, 479] width 108 height 21
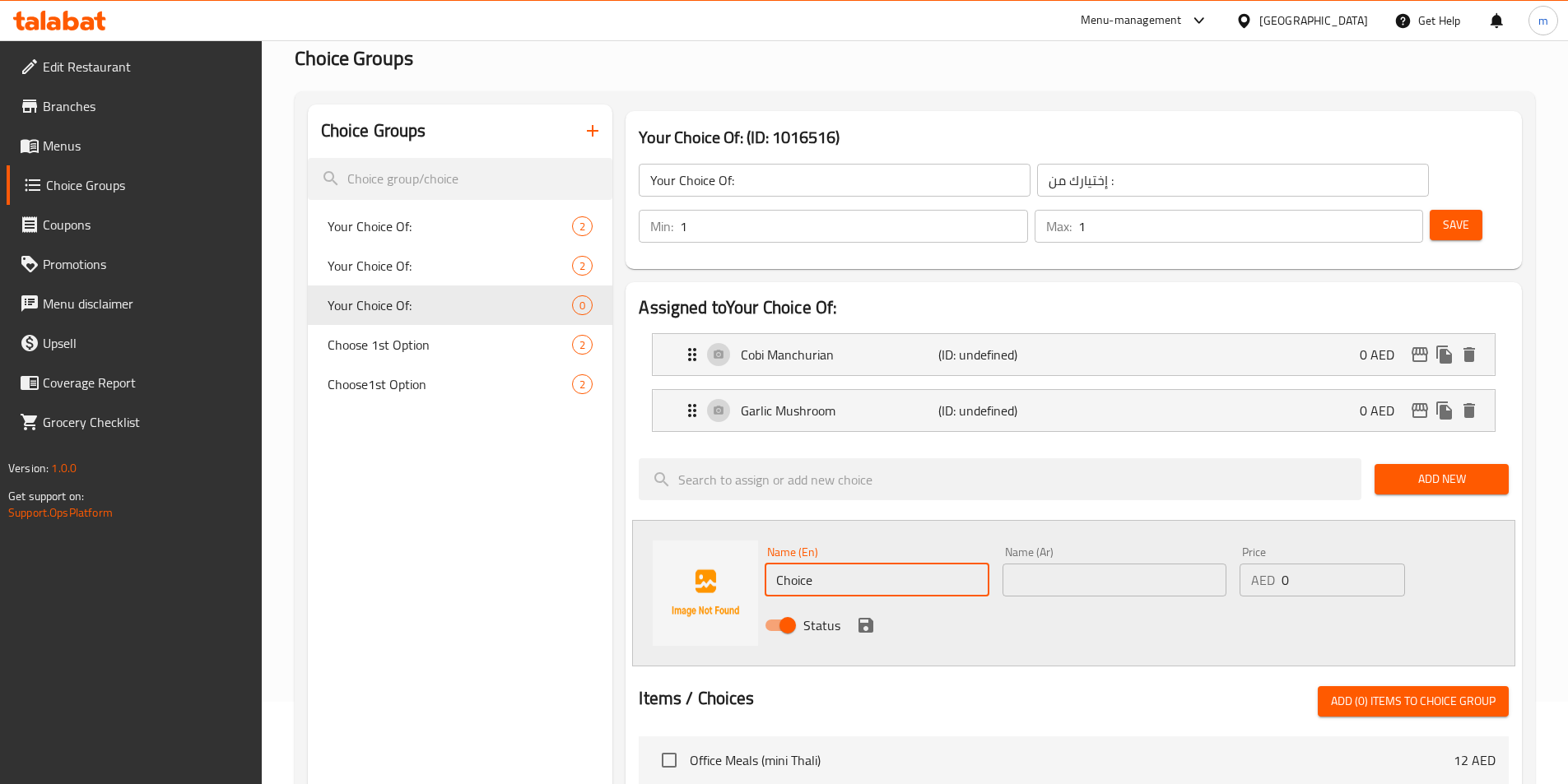
drag, startPoint x: 853, startPoint y: 528, endPoint x: 750, endPoint y: 552, distance: 105.8
click at [750, 552] on div "Name (En) Choice Name (En) Name (Ar) Name (Ar) Price AED 0 Price Status" at bounding box center [1073, 593] width 883 height 147
type input "ؤ"
click at [854, 564] on input "carlic" at bounding box center [876, 580] width 224 height 33
click at [854, 564] on input "carlic chicken" at bounding box center [876, 580] width 224 height 33
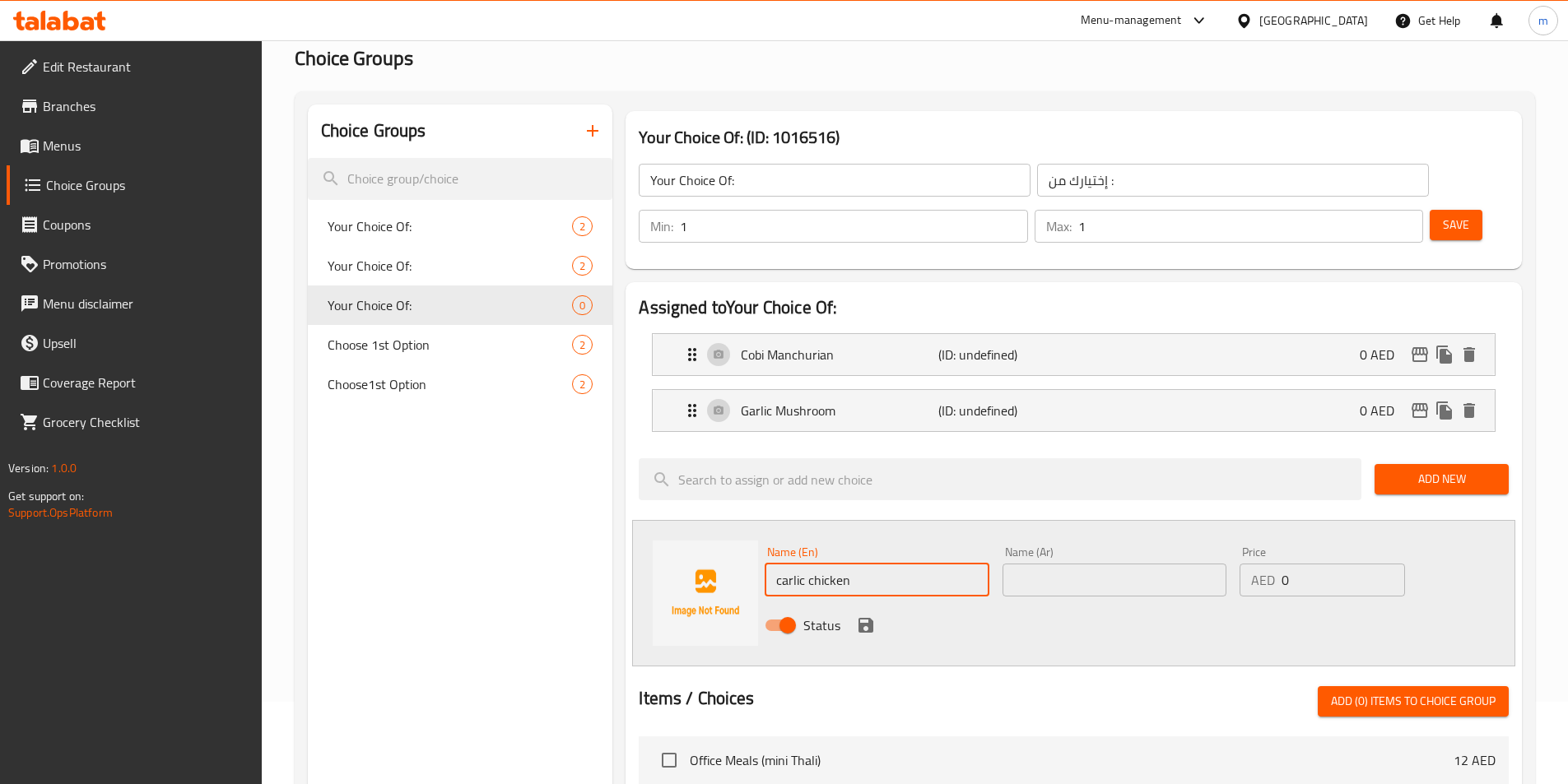
click at [854, 564] on input "carlic chicken" at bounding box center [876, 580] width 224 height 33
drag, startPoint x: 755, startPoint y: 575, endPoint x: 973, endPoint y: 629, distance: 224.6
click at [973, 673] on div at bounding box center [1073, 680] width 870 height 13
click at [792, 564] on input "carlic chicken" at bounding box center [876, 580] width 224 height 33
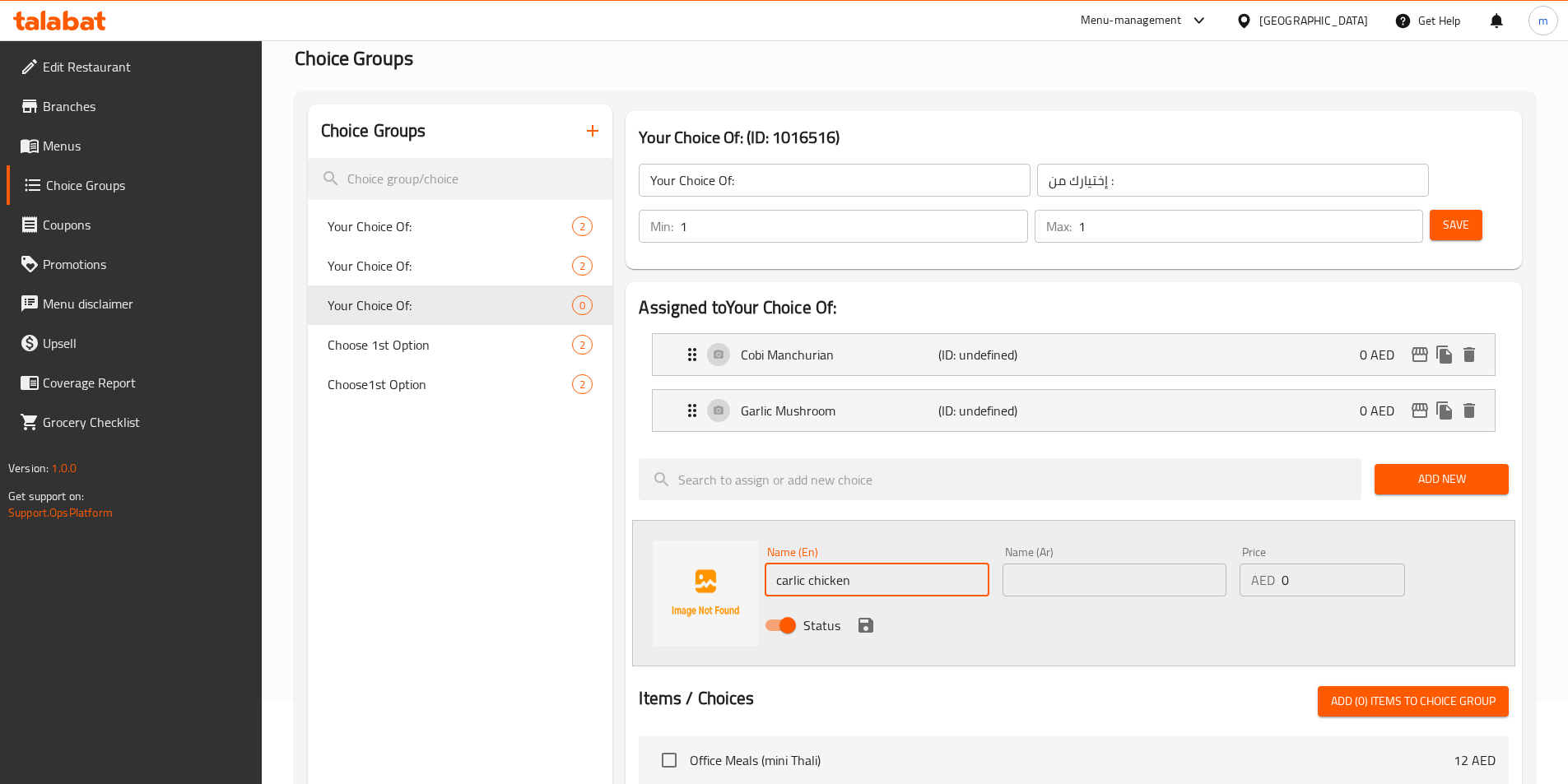
click at [792, 564] on input "carlic chicken" at bounding box center [876, 580] width 224 height 33
click at [777, 564] on input "carlic chicken" at bounding box center [876, 580] width 224 height 33
click at [779, 564] on input "carlic chicken" at bounding box center [876, 580] width 224 height 33
click at [849, 564] on input "garlic chicken" at bounding box center [876, 580] width 224 height 33
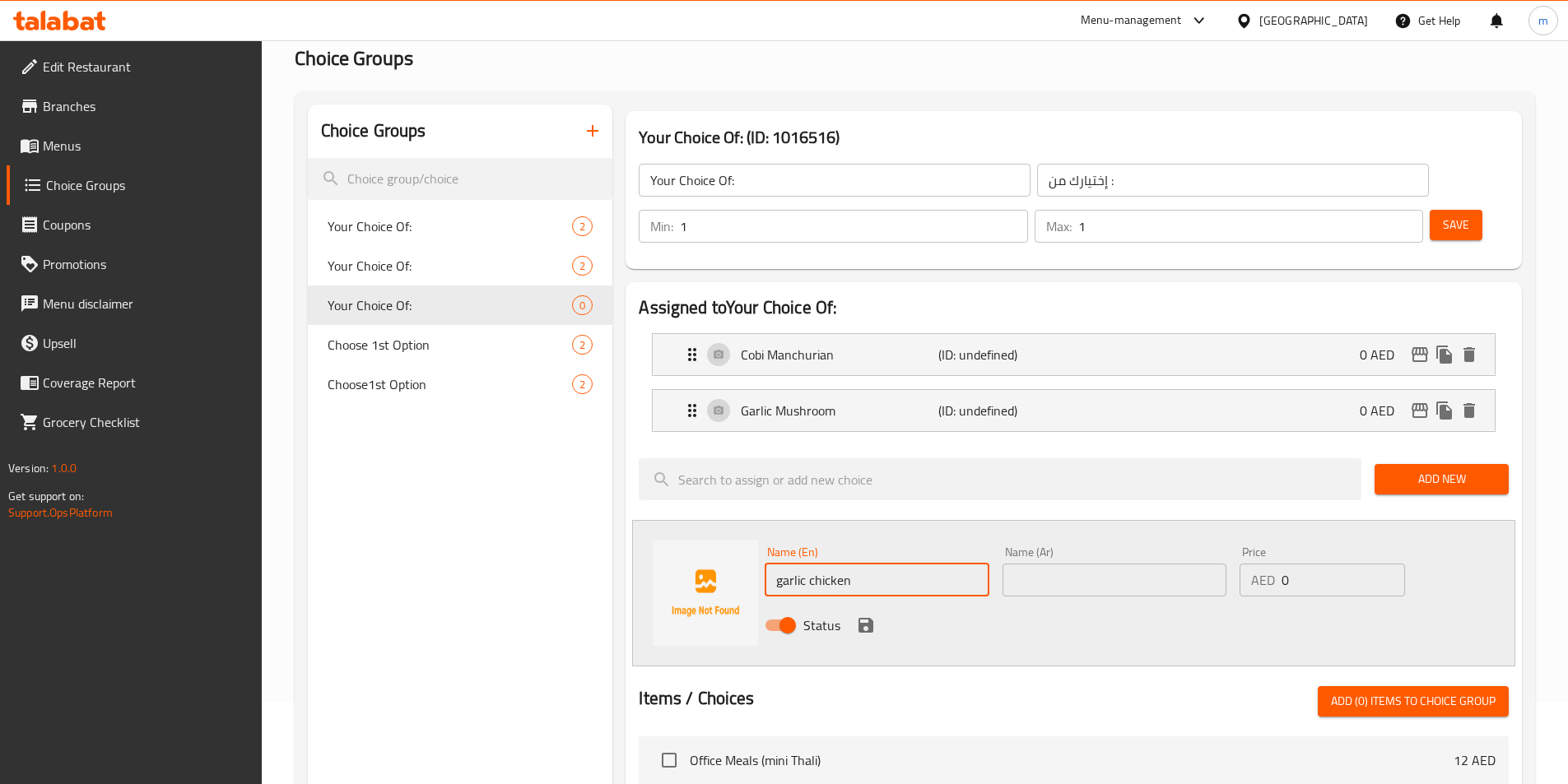
click at [849, 564] on input "garlic chicken" at bounding box center [876, 580] width 224 height 33
type input "Garlic Chicken"
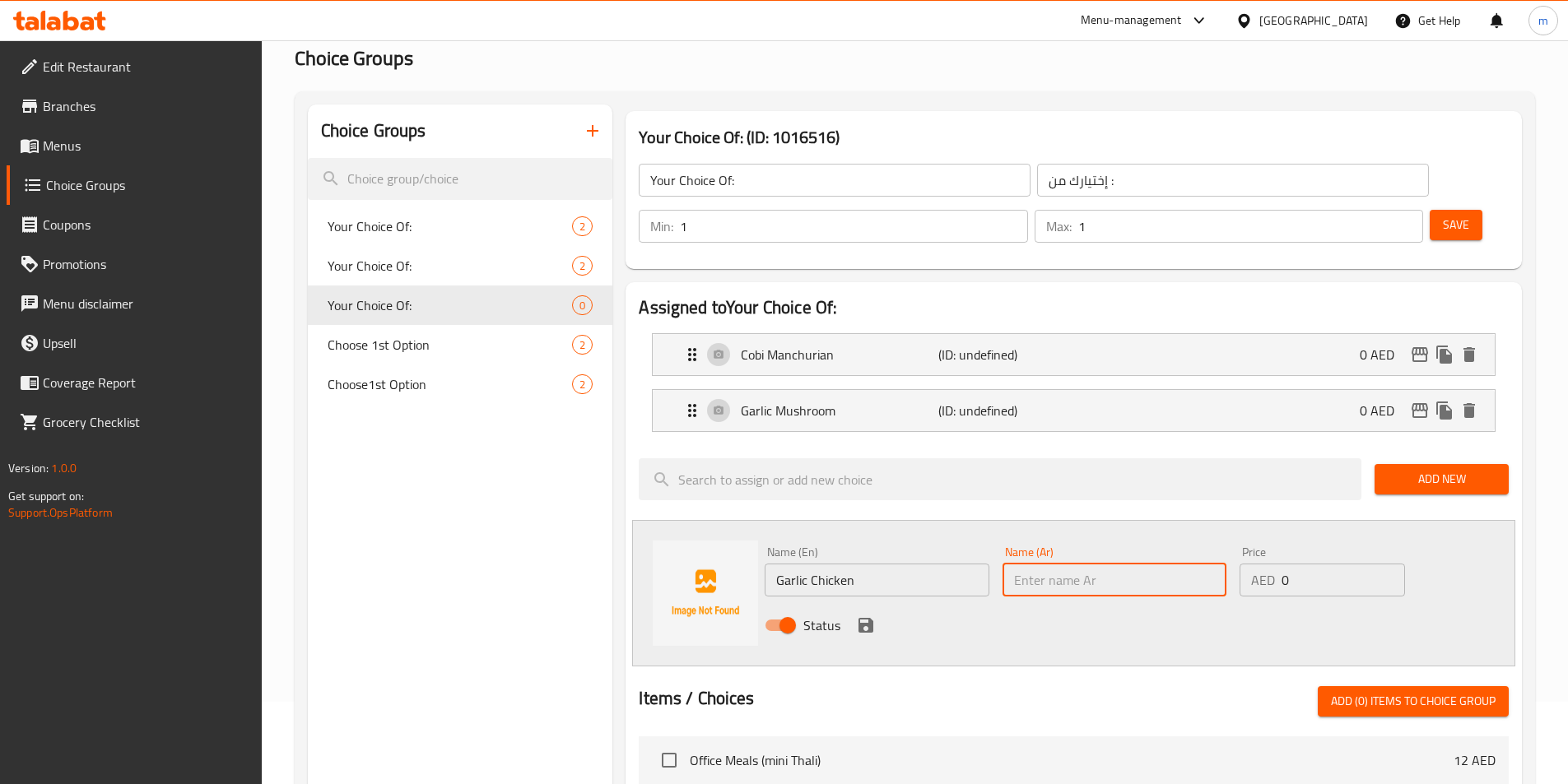
click at [1107, 564] on input "text" at bounding box center [1114, 580] width 224 height 33
type input "دجاج ثوم"
click at [869, 618] on icon "save" at bounding box center [866, 625] width 15 height 15
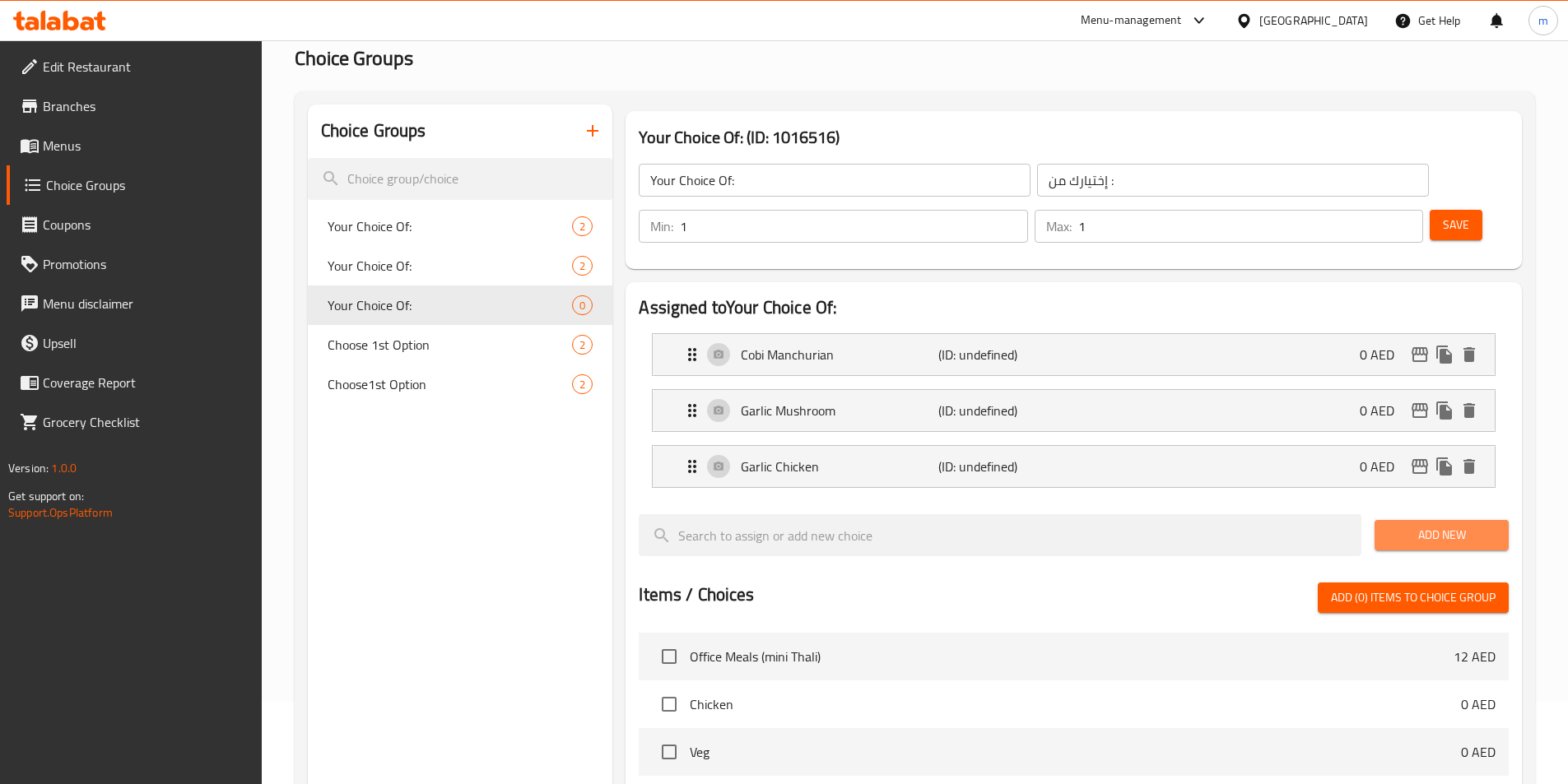
click at [1472, 525] on span "Add New" at bounding box center [1441, 535] width 108 height 21
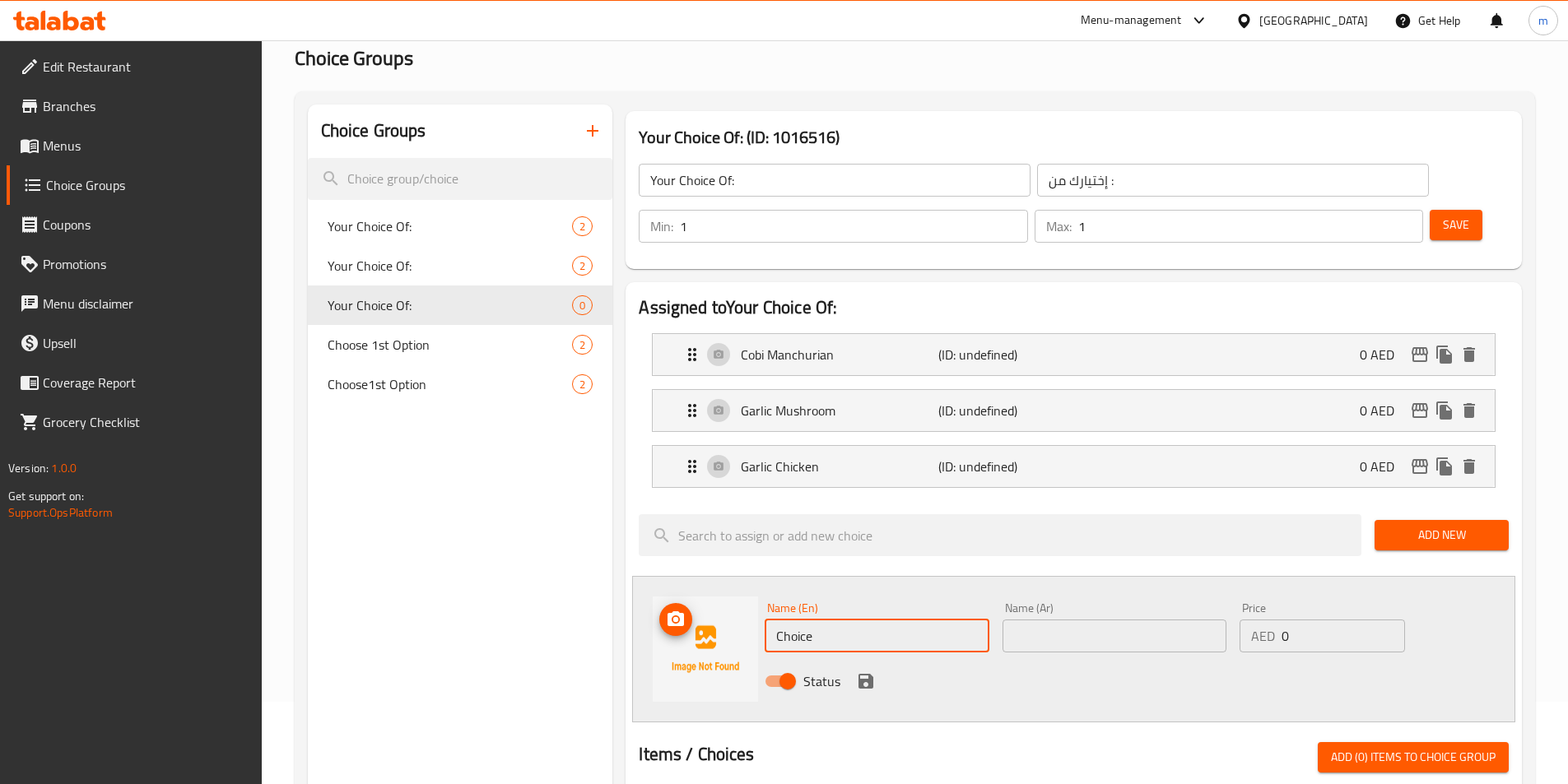
drag, startPoint x: 781, startPoint y: 585, endPoint x: 708, endPoint y: 585, distance: 73.0
click at [708, 585] on div "Name (En) Choice Name (En) Name (Ar) Name (Ar) Price AED 0 Price Status" at bounding box center [1073, 649] width 883 height 147
type input "ؤ"
click at [815, 619] on input "ch" at bounding box center [876, 636] width 224 height 33
click at [820, 619] on input "ch" at bounding box center [876, 636] width 224 height 33
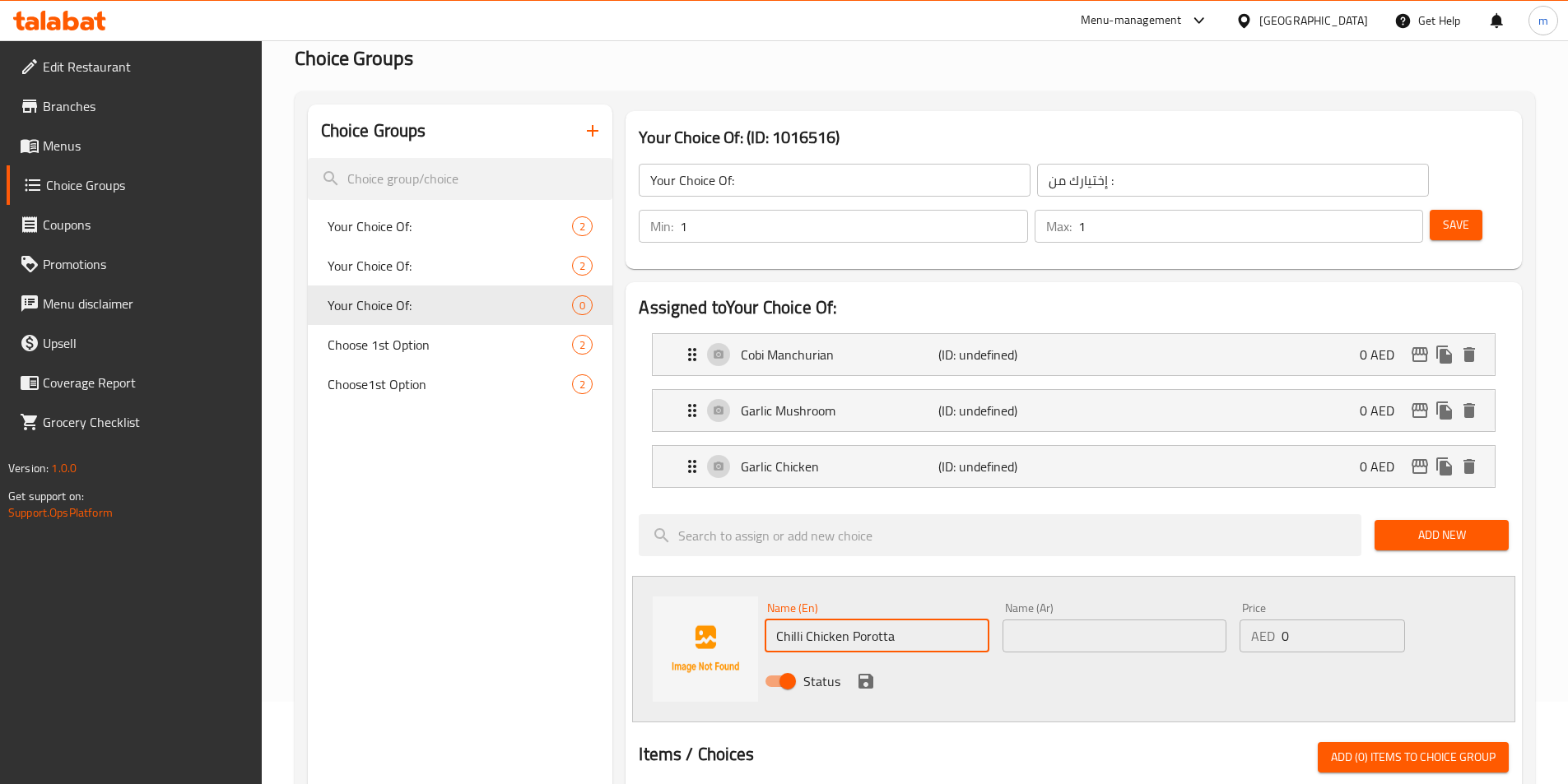
click at [866, 619] on input "Chilli Chicken Porotta" at bounding box center [876, 636] width 224 height 33
type input "Chilli Chicken"
click at [1155, 619] on input "text" at bounding box center [1114, 636] width 224 height 33
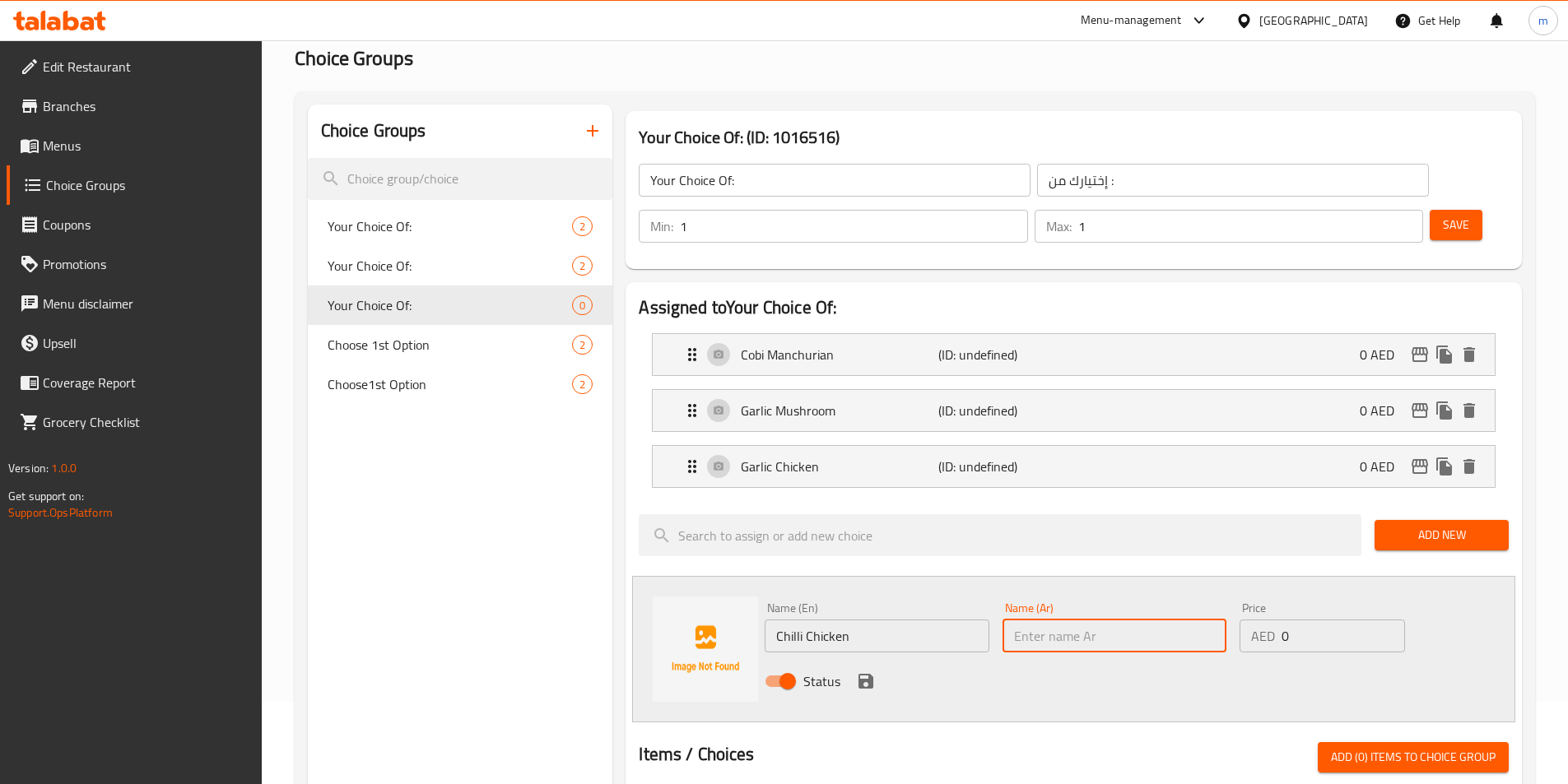
click at [1122, 619] on input "text" at bounding box center [1114, 636] width 224 height 33
type input "]"
type input "دجاج فلفل حار"
click at [871, 674] on icon "save" at bounding box center [866, 681] width 15 height 15
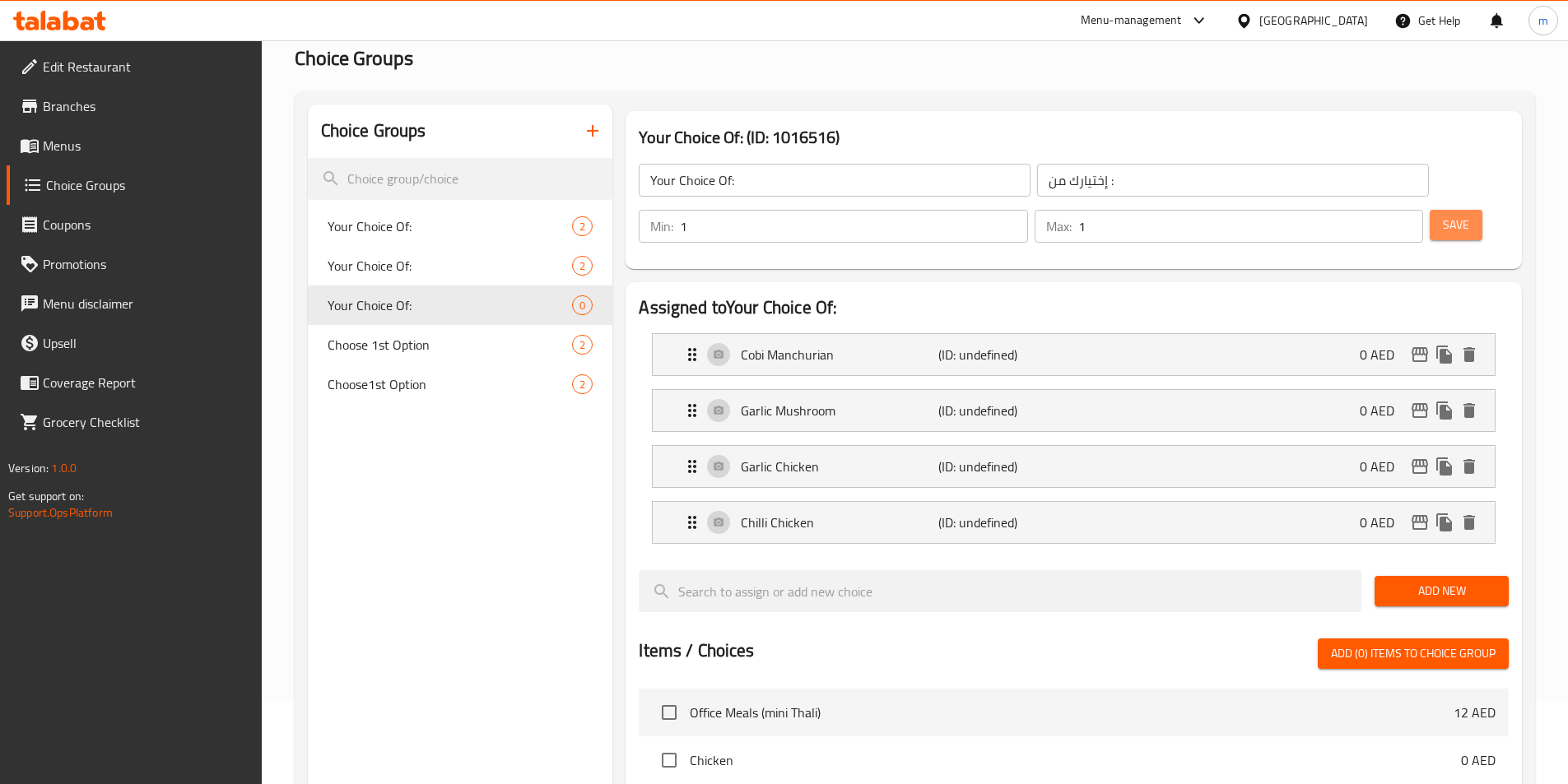
click at [1432, 209] on button "Save" at bounding box center [1456, 224] width 53 height 31
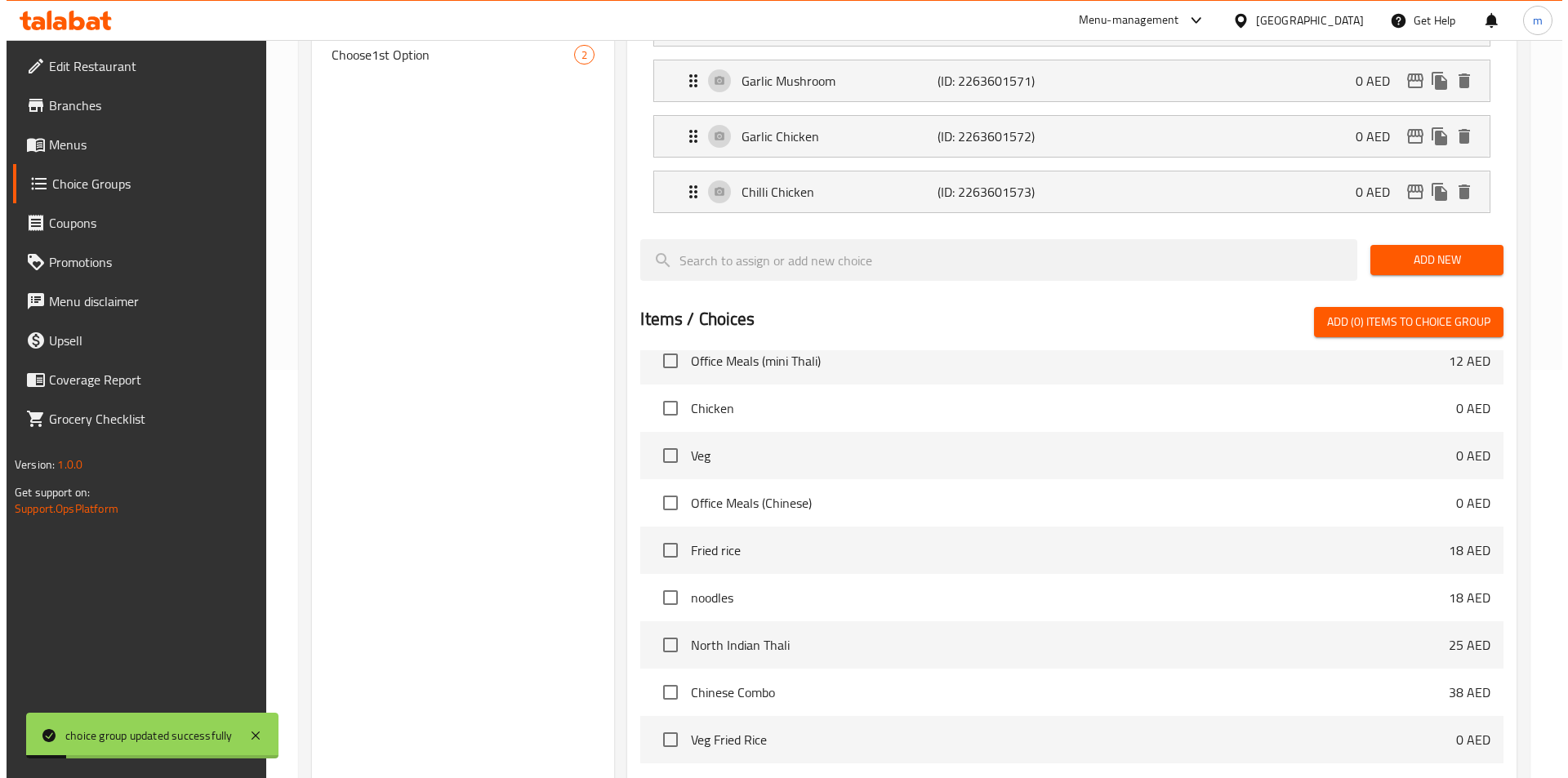
scroll to position [581, 0]
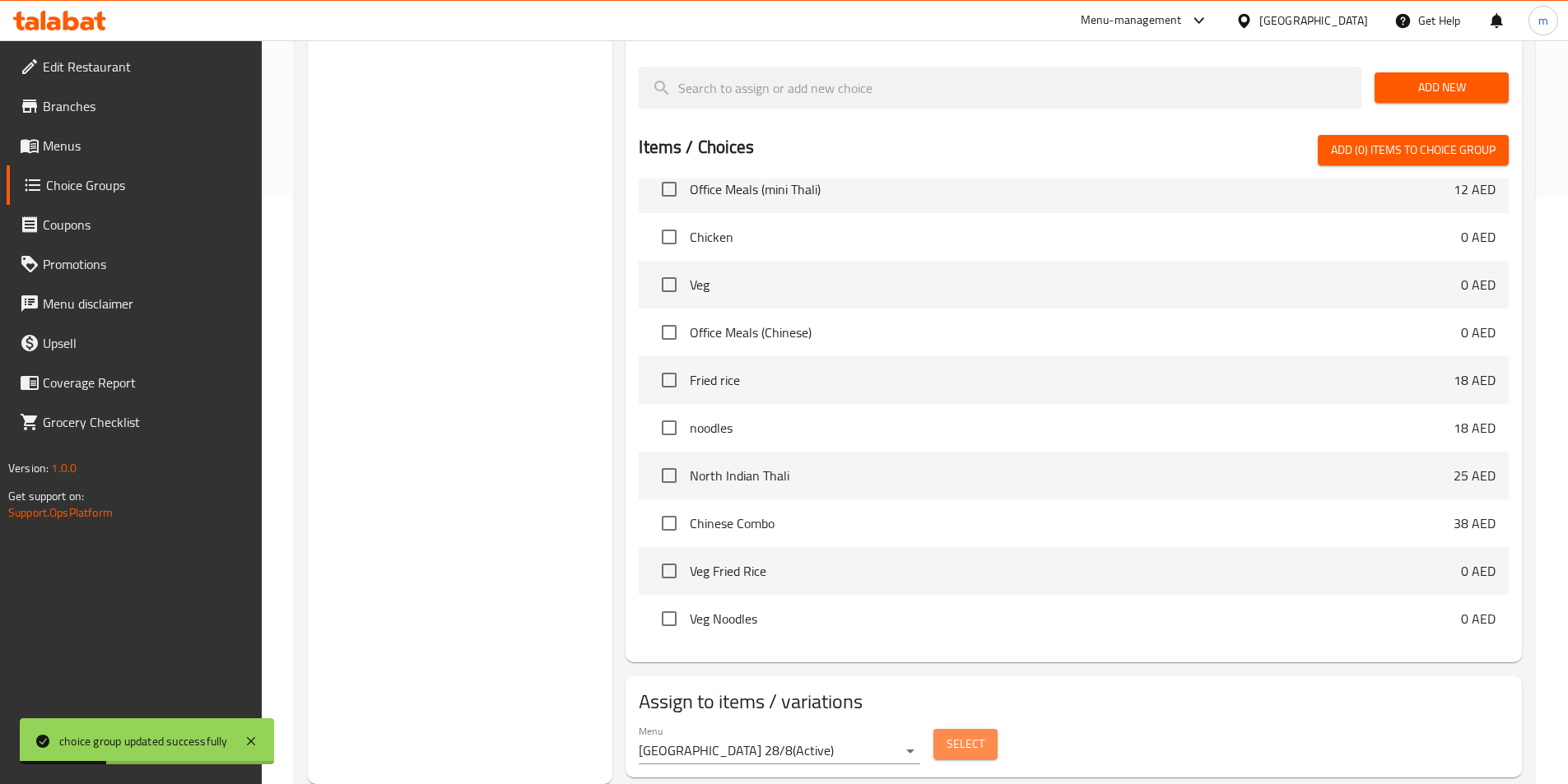
click at [986, 729] on button "Select" at bounding box center [966, 743] width 65 height 31
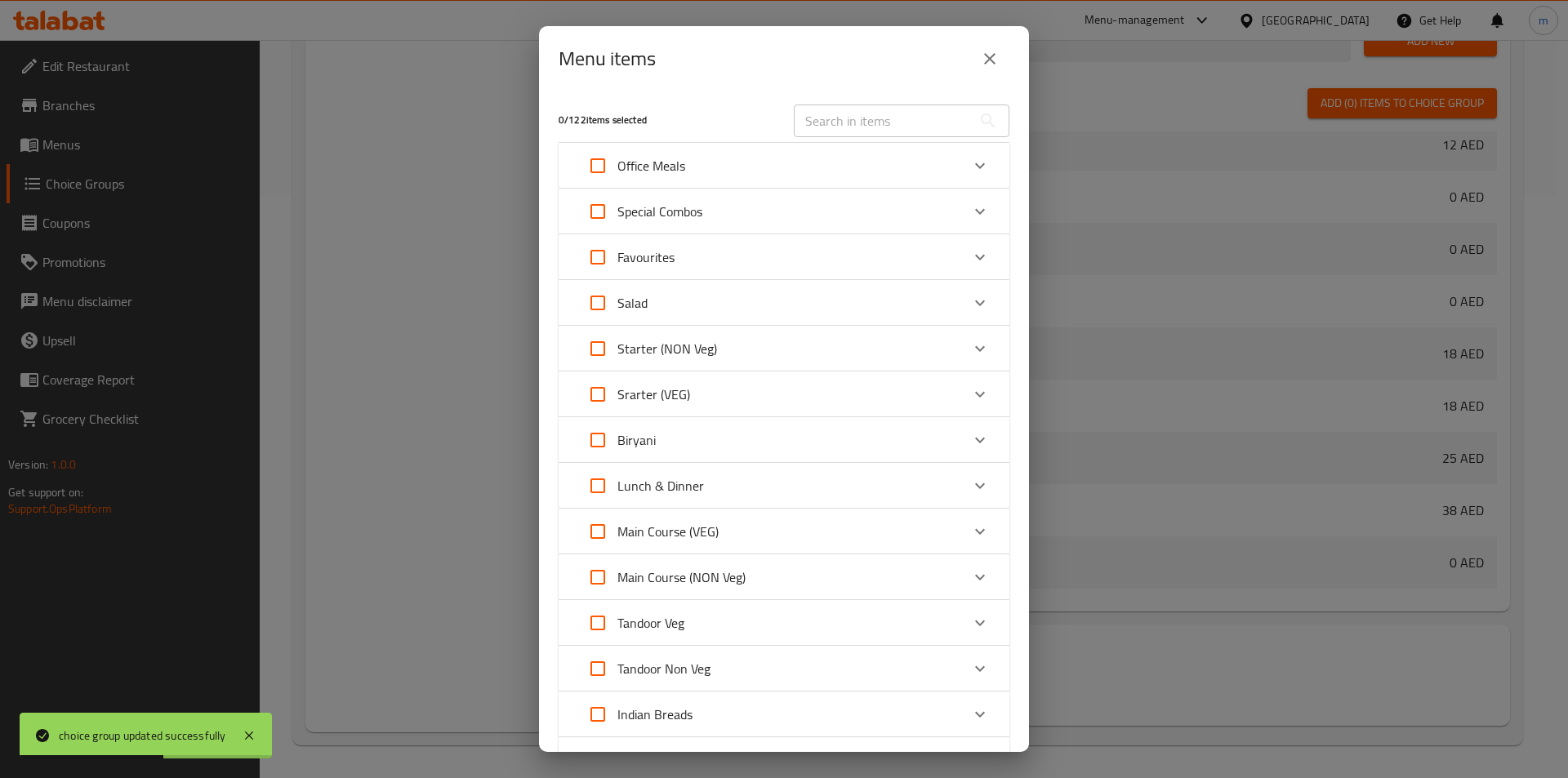
click at [633, 202] on p "Special Combos" at bounding box center [659, 211] width 85 height 20
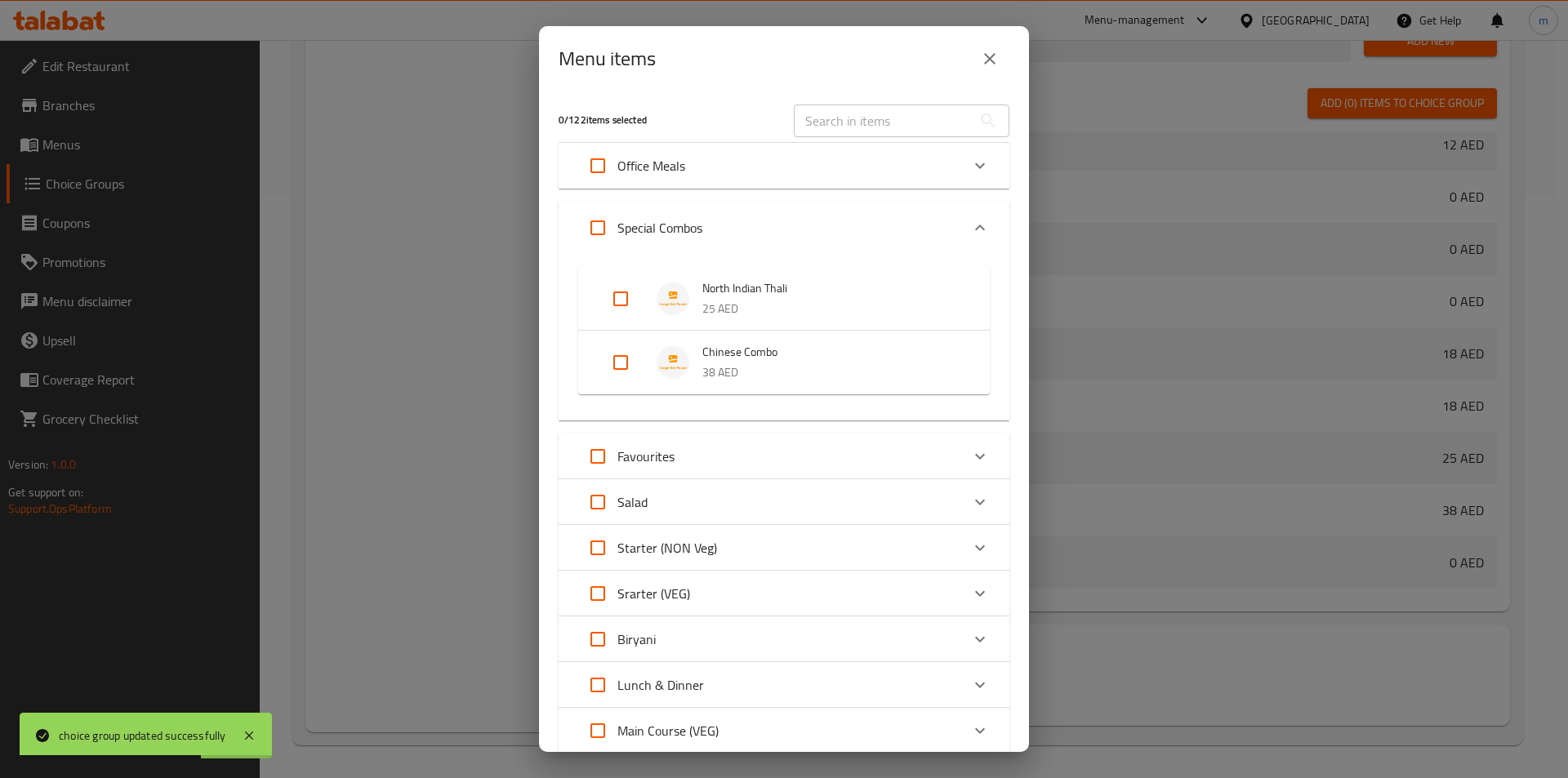
click at [662, 357] on img "Expand" at bounding box center [673, 362] width 33 height 33
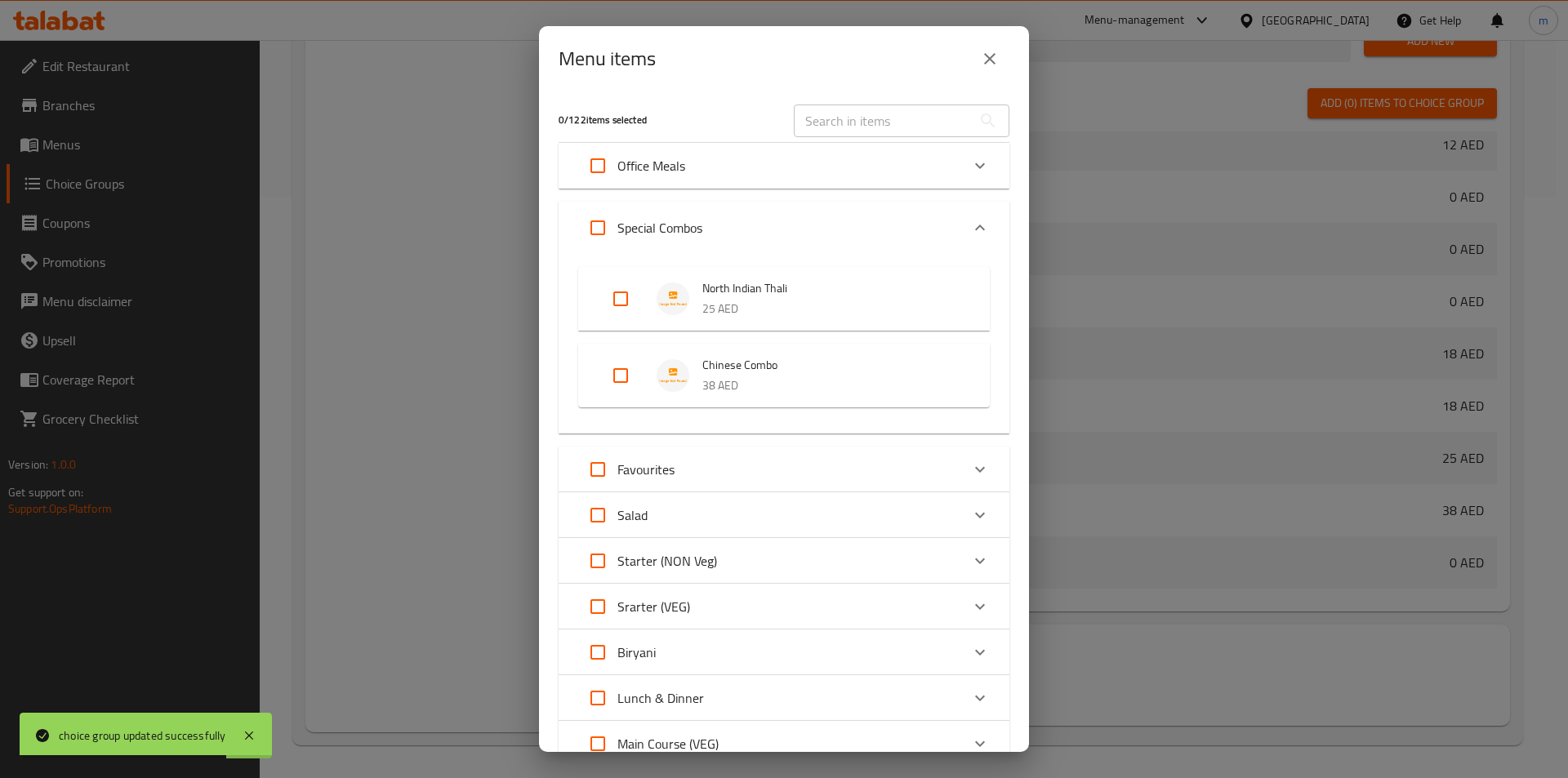
click at [626, 382] on input "Expand" at bounding box center [620, 375] width 39 height 39
checkbox input "true"
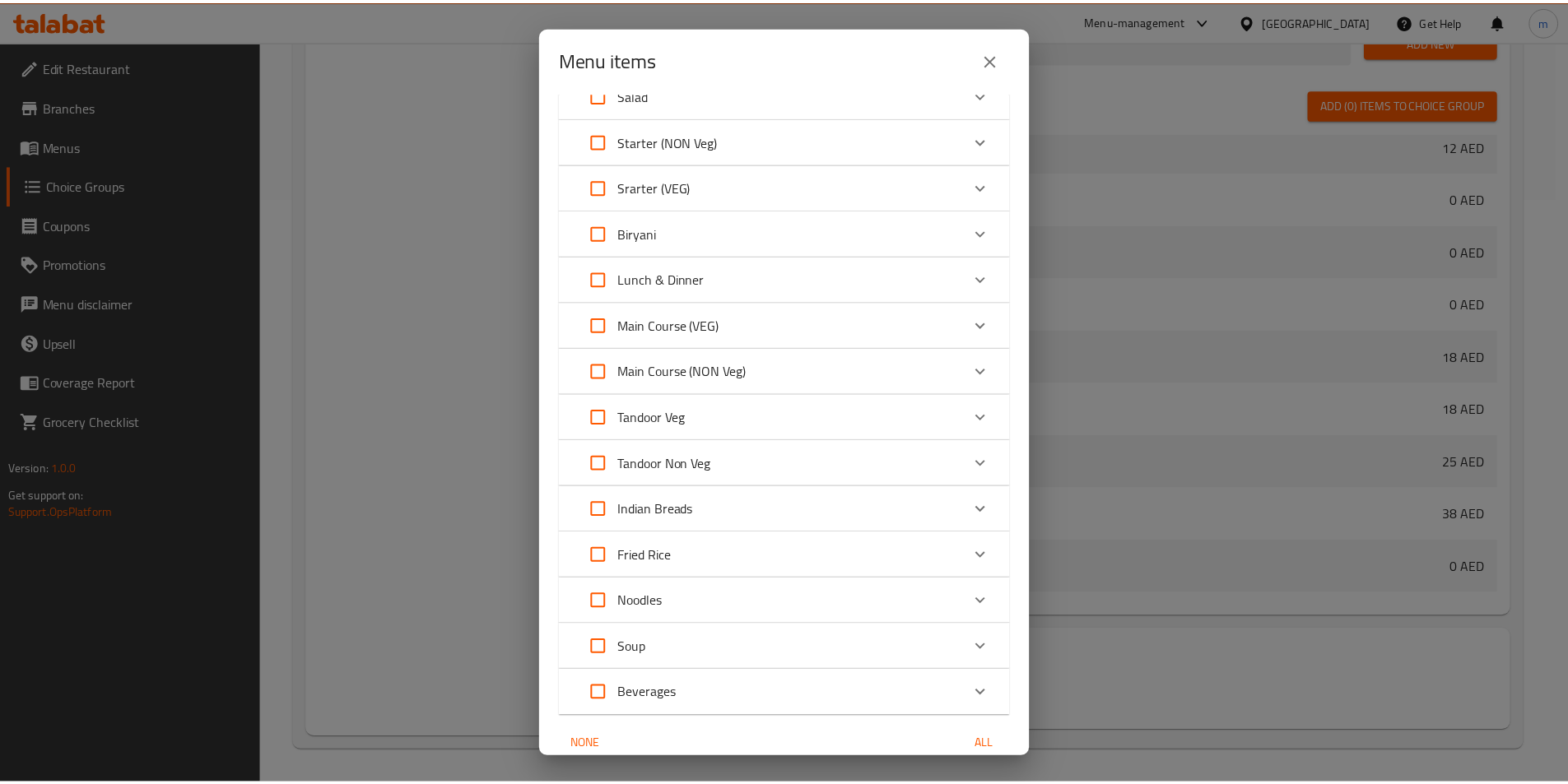
scroll to position [0, 0]
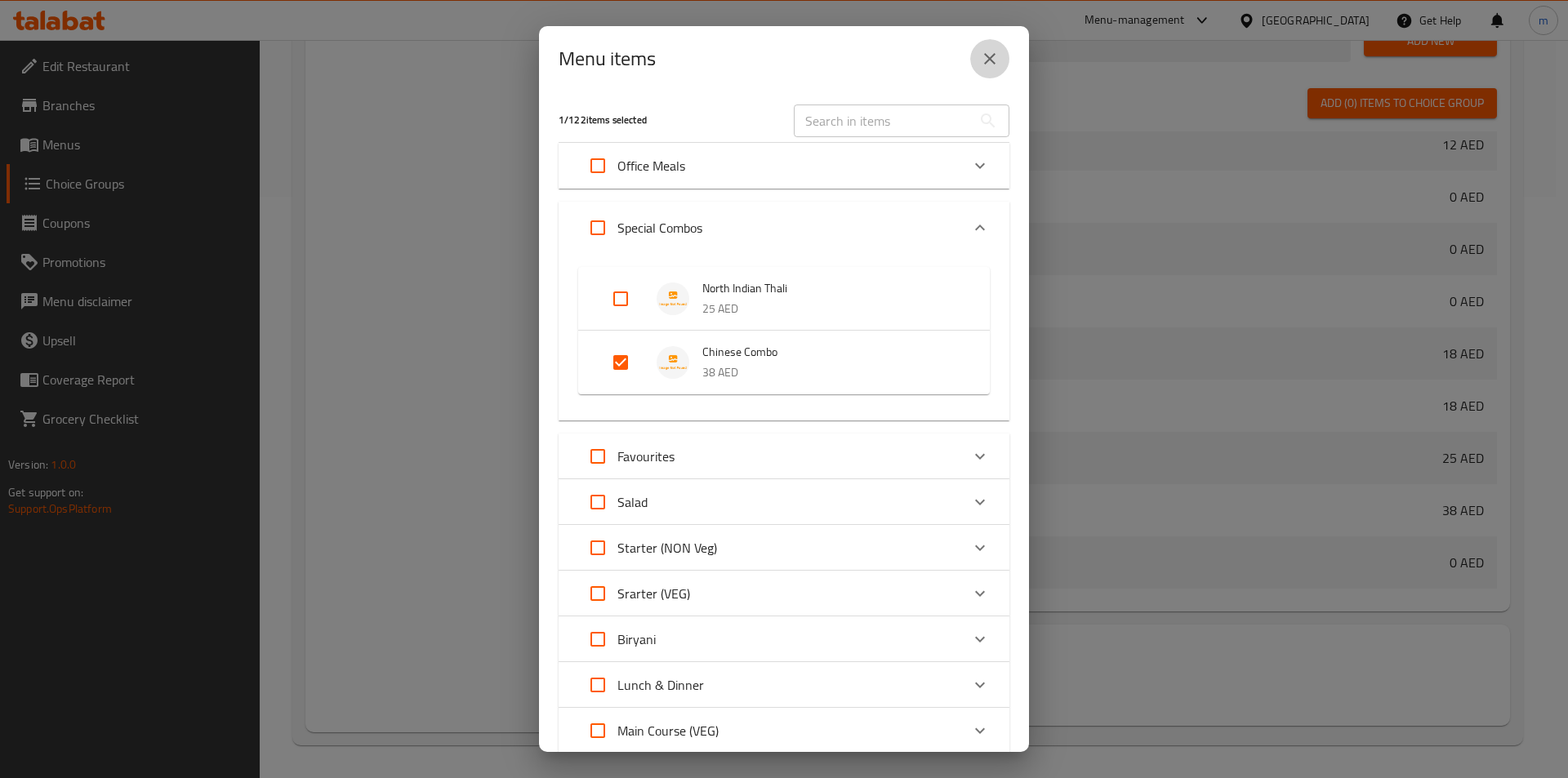
click at [989, 62] on icon "close" at bounding box center [989, 59] width 20 height 20
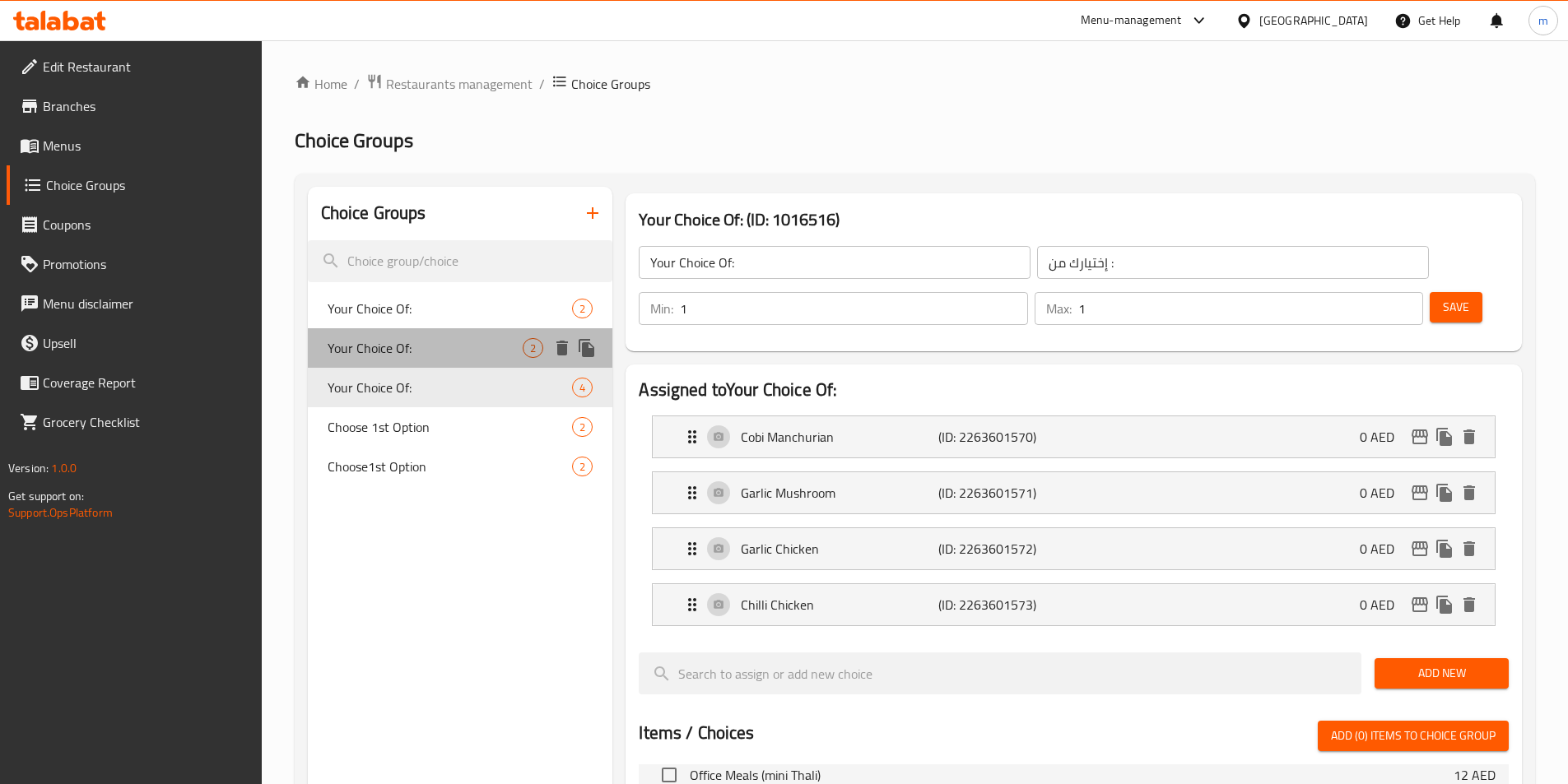
click at [474, 361] on div "Your Choice Of: 2" at bounding box center [461, 348] width 306 height 40
type input "Your Choice Of:"
type input "إختيارك من :"
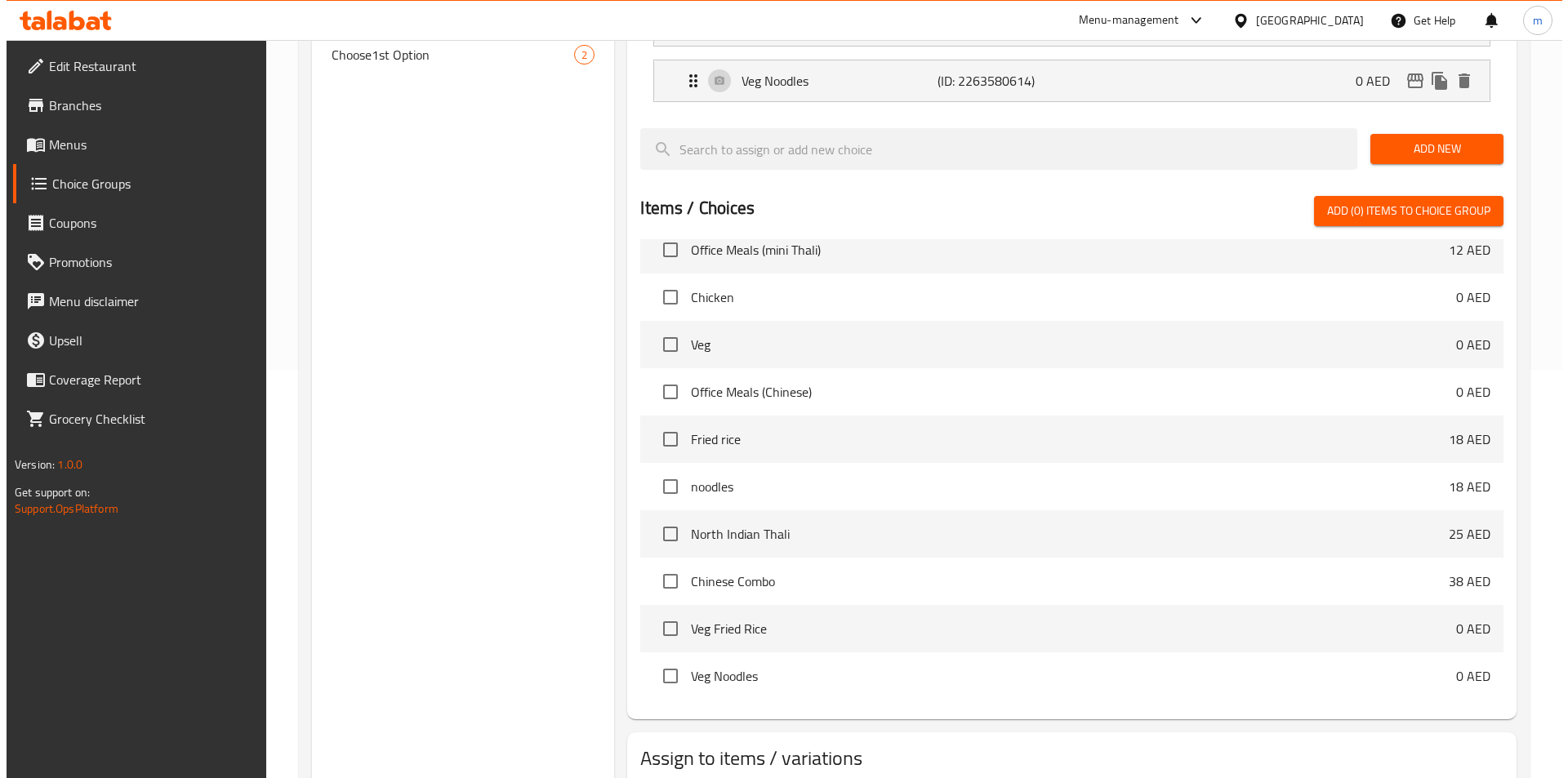
scroll to position [470, 0]
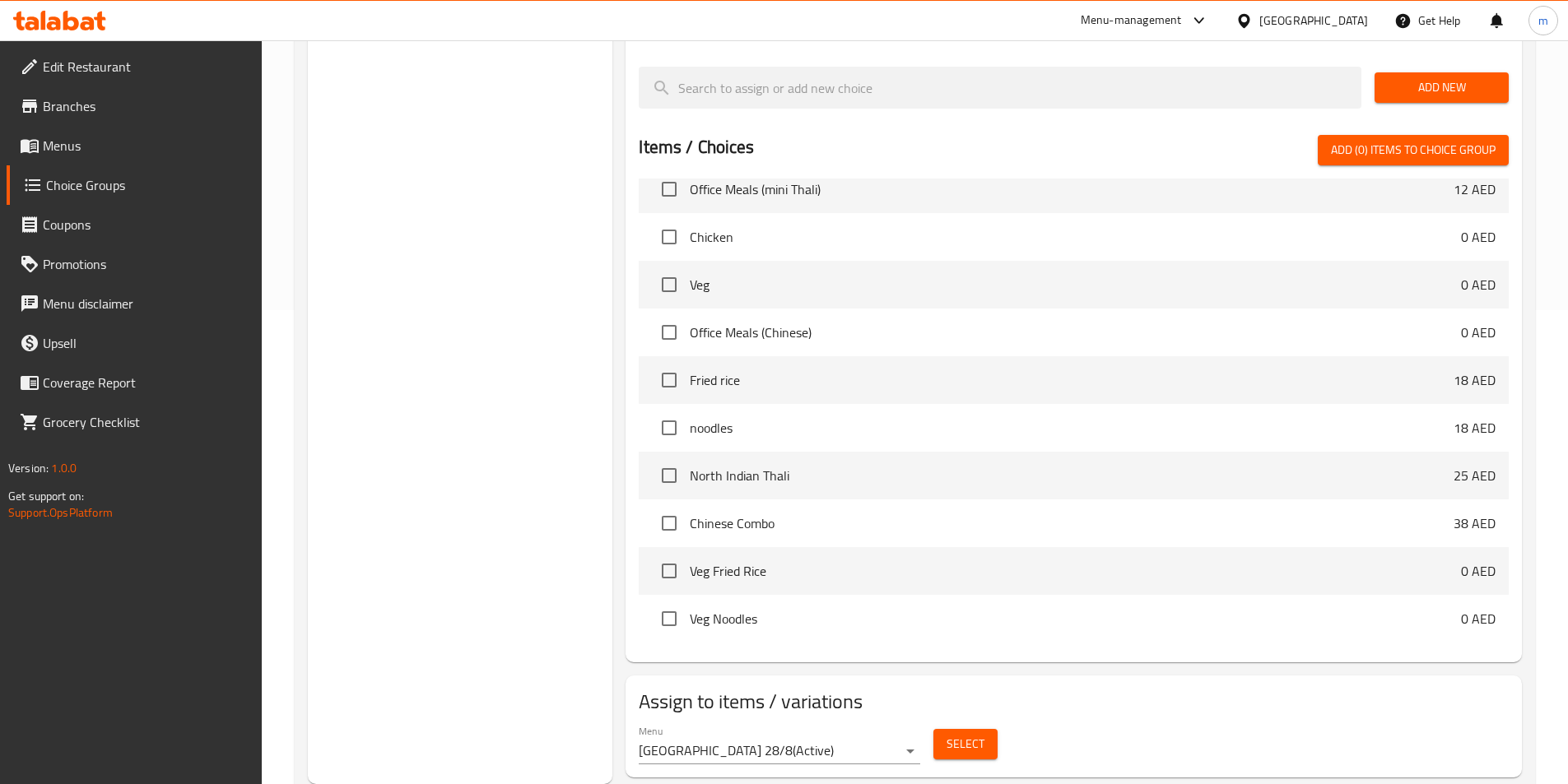
click at [991, 729] on button "Select" at bounding box center [966, 743] width 65 height 31
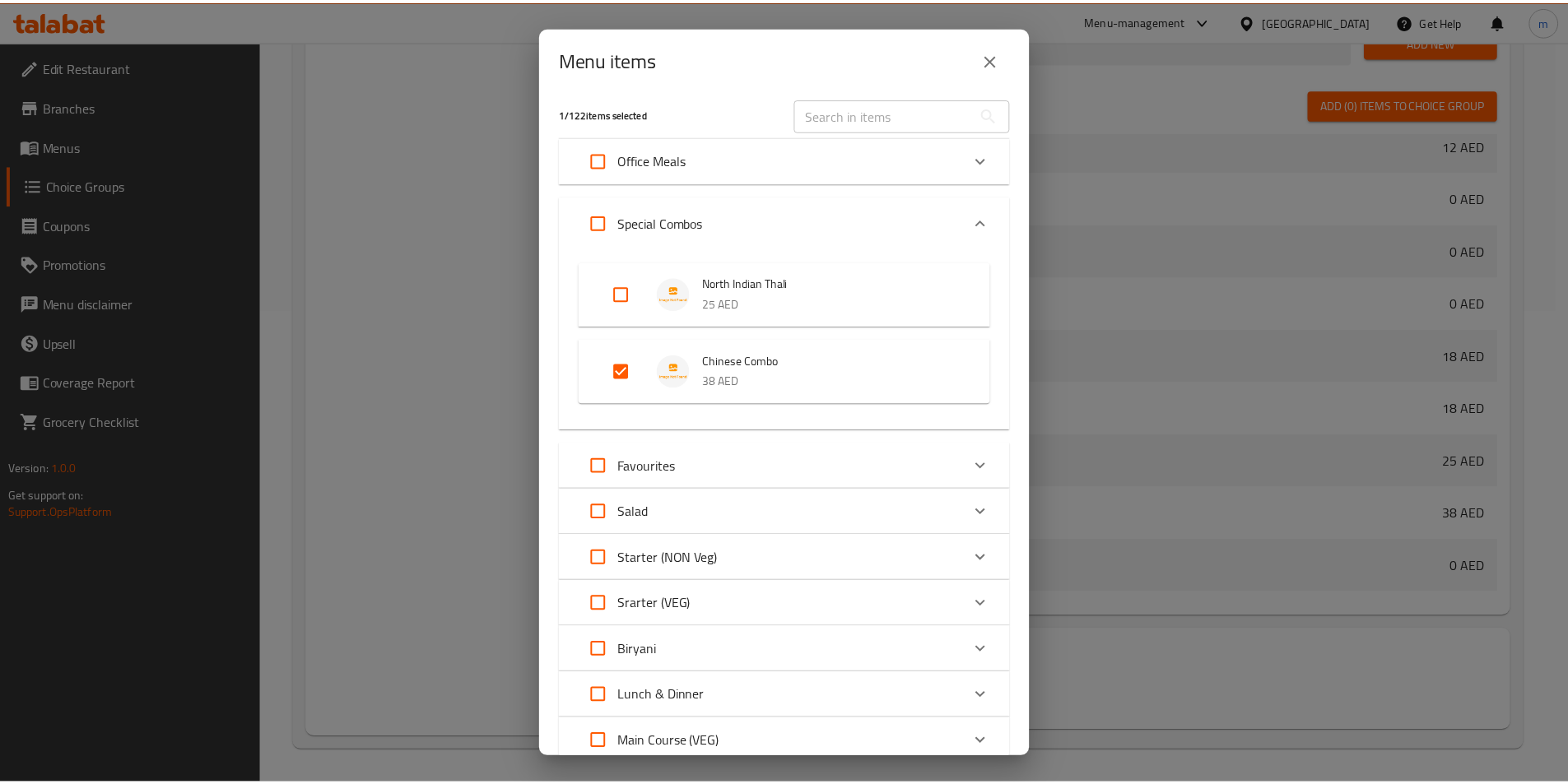
scroll to position [0, 0]
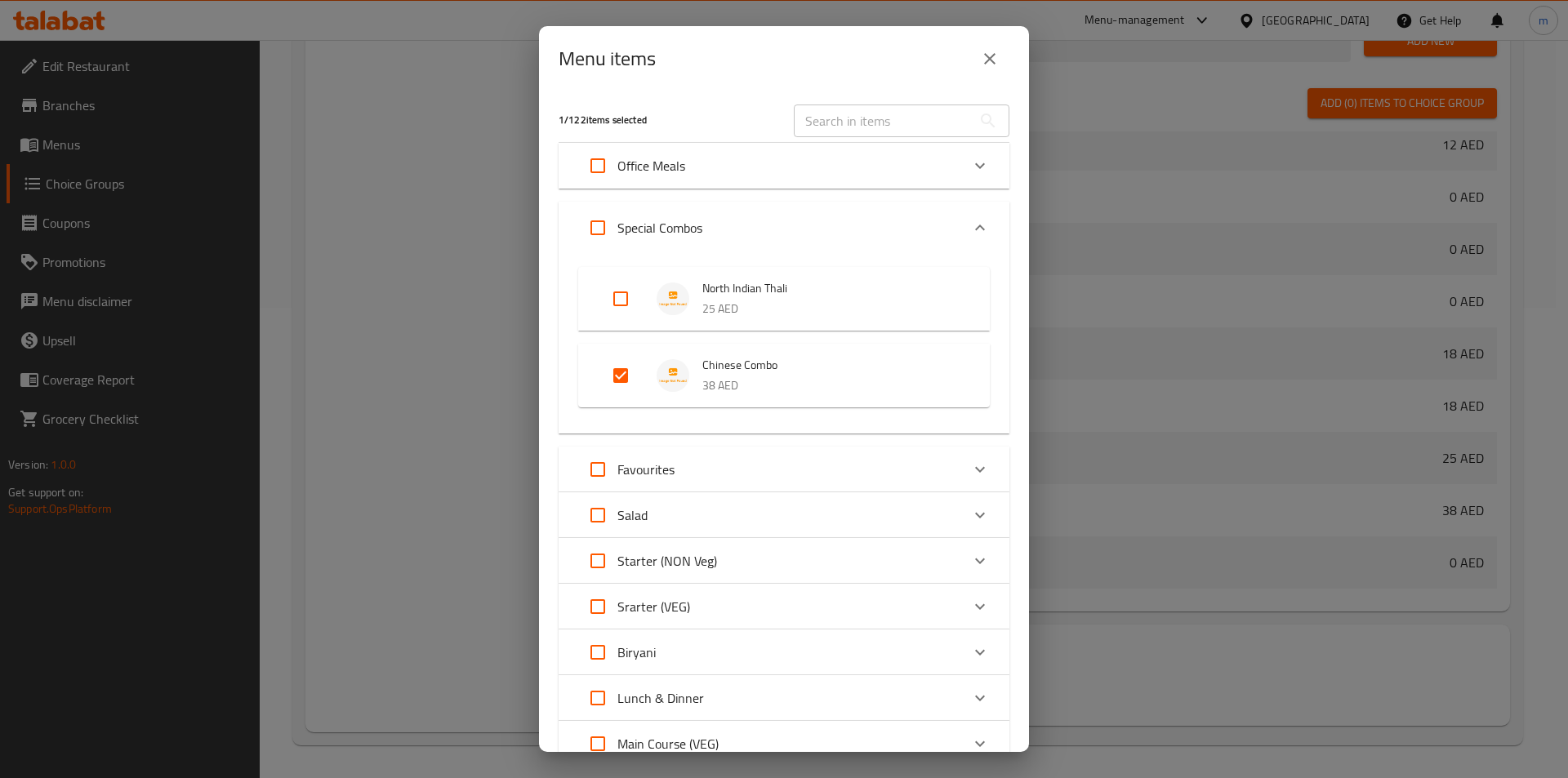
click at [838, 362] on span "Chinese Combo" at bounding box center [830, 365] width 255 height 21
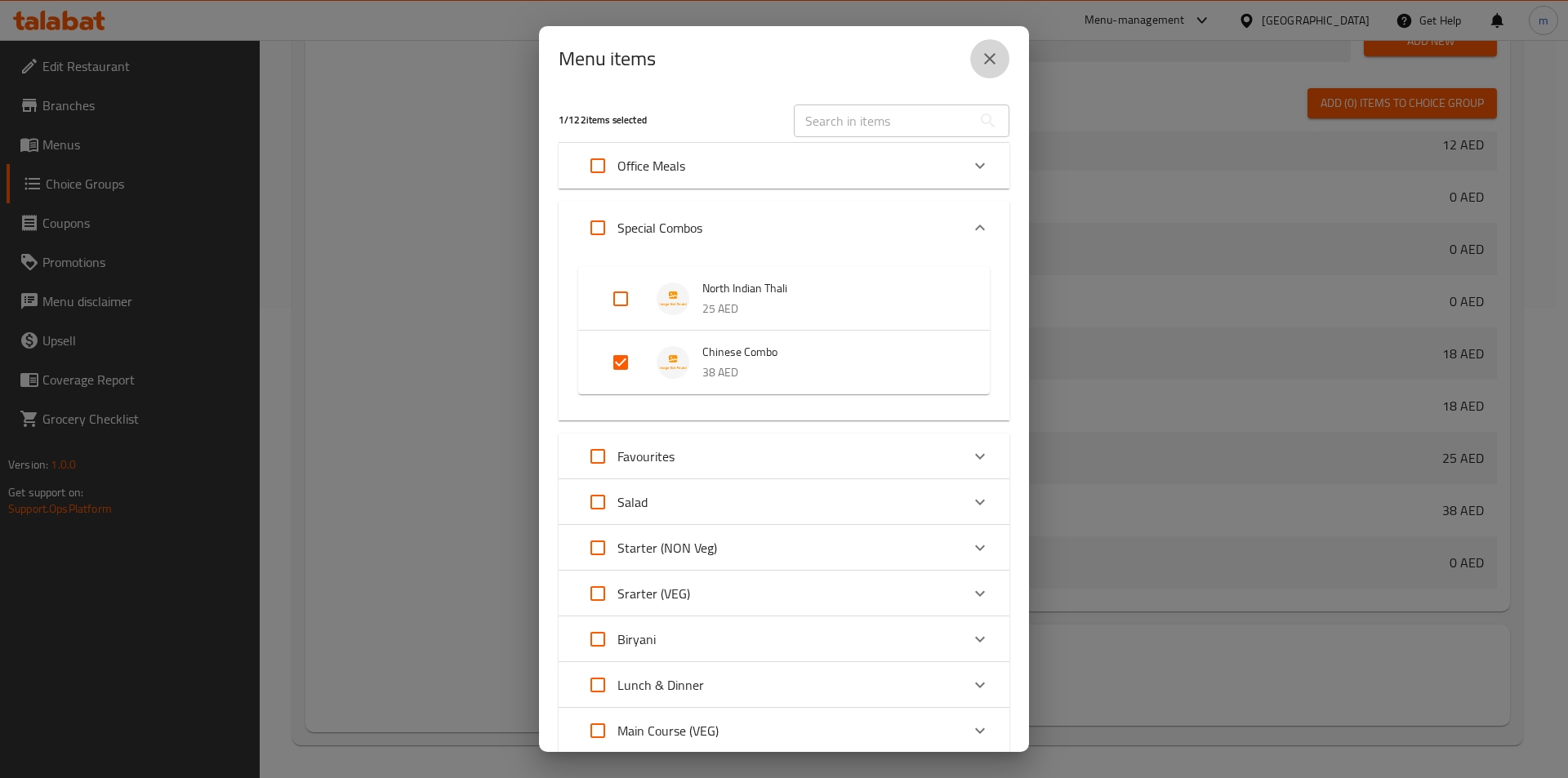
click at [994, 68] on button "close" at bounding box center [989, 59] width 39 height 39
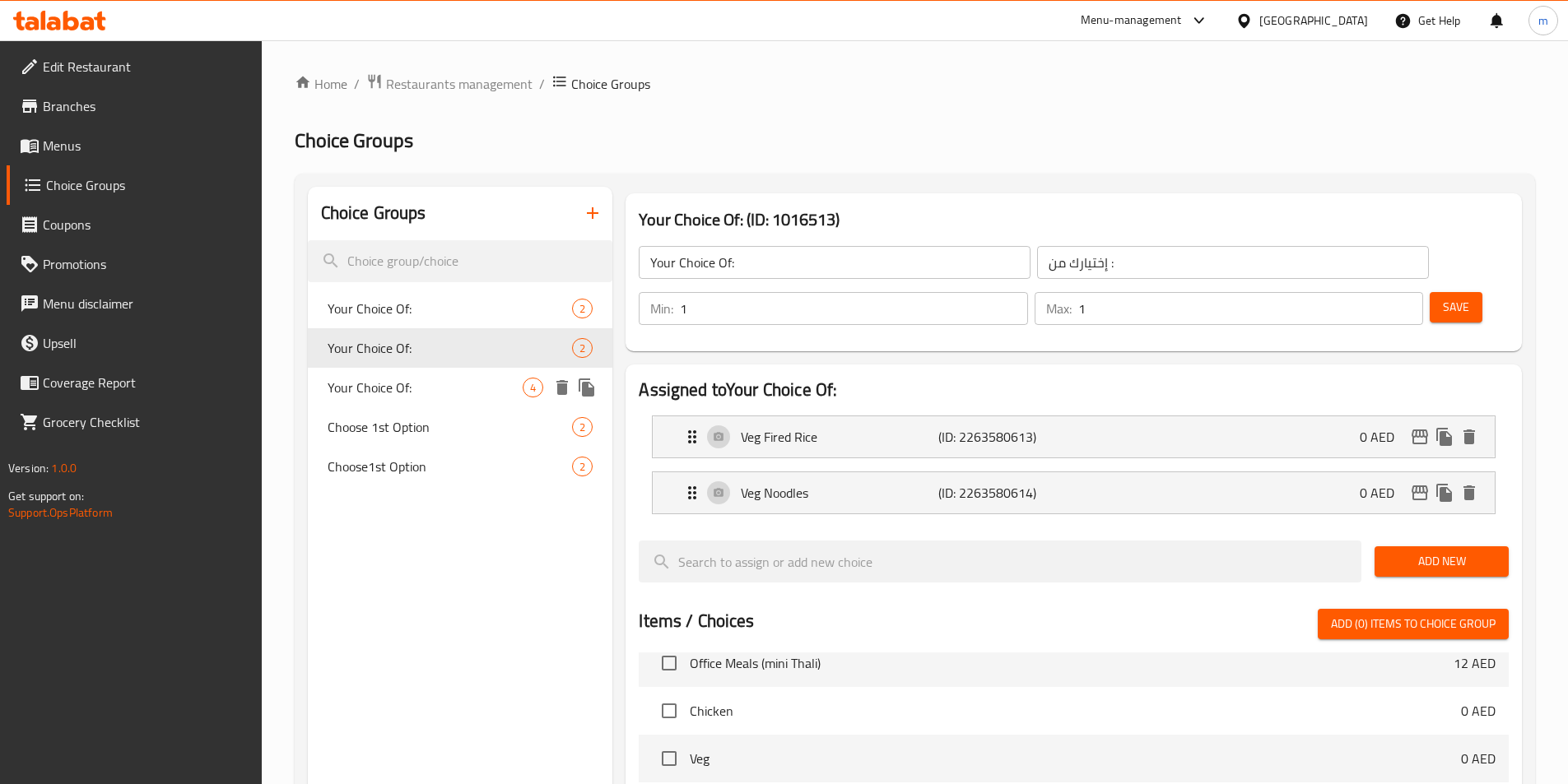
click at [431, 397] on span "Your Choice Of:" at bounding box center [425, 387] width 195 height 20
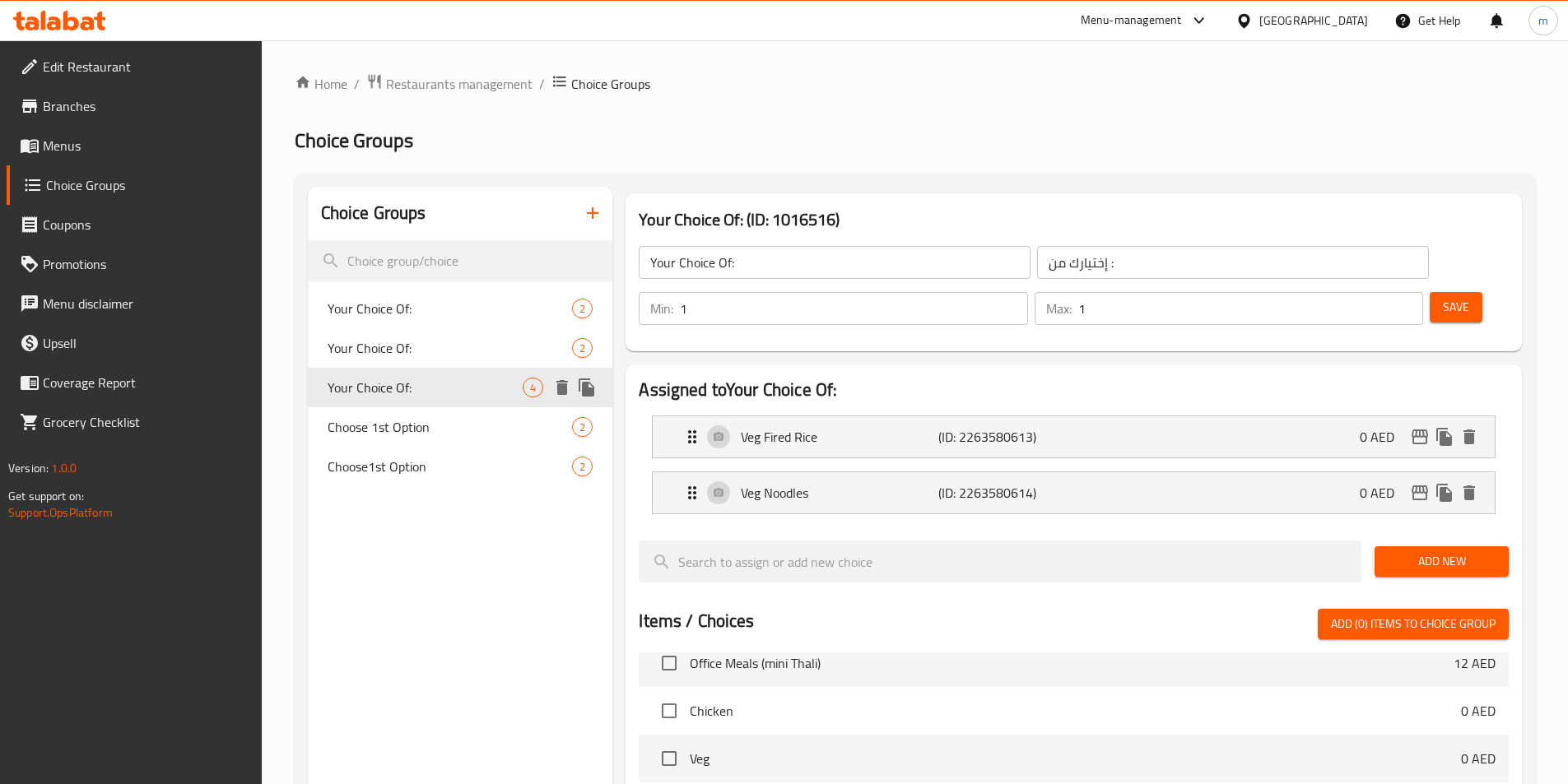
type input "Your Choice Of:"
type input "إختيارك من :"
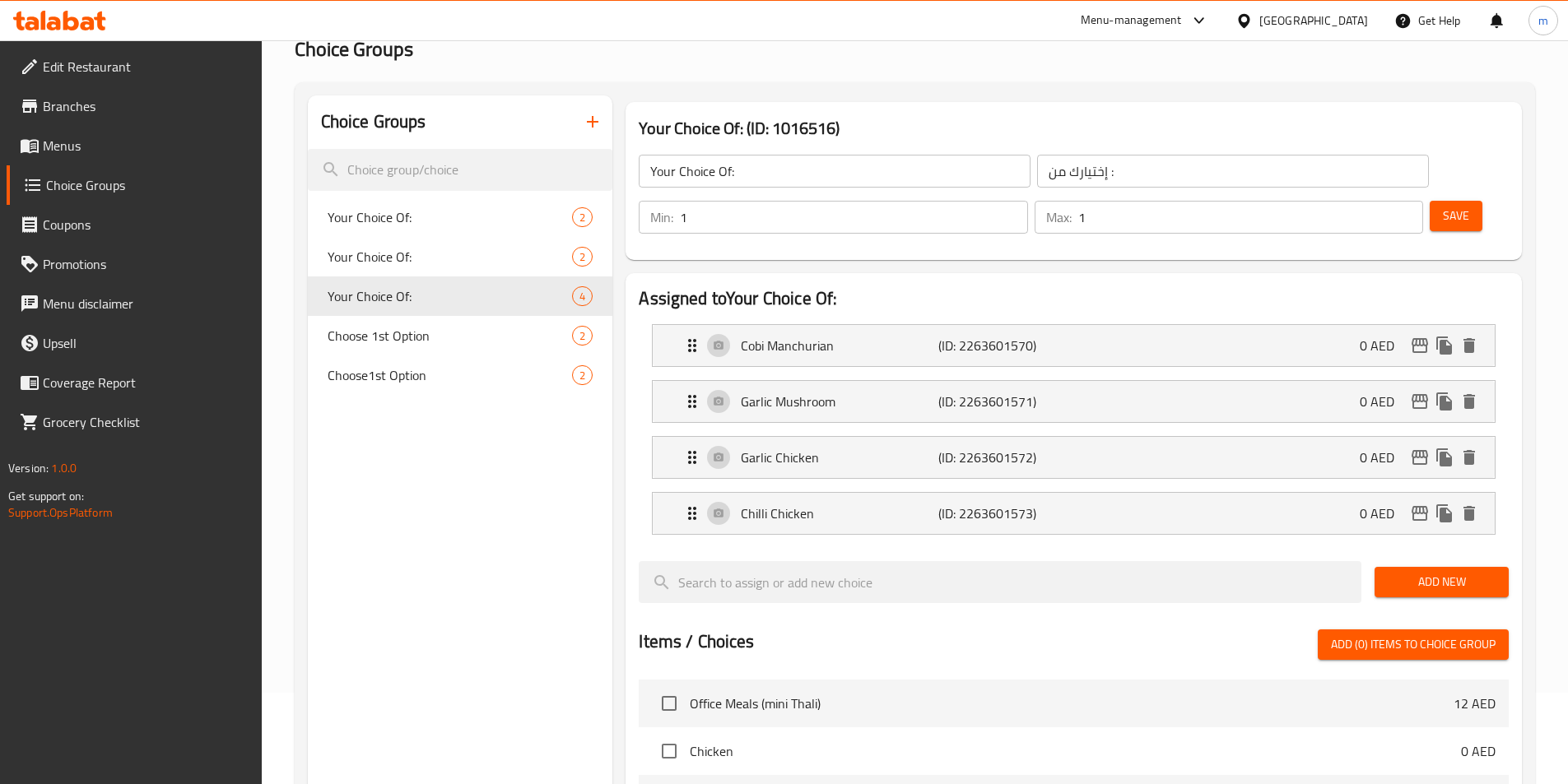
scroll to position [82, 0]
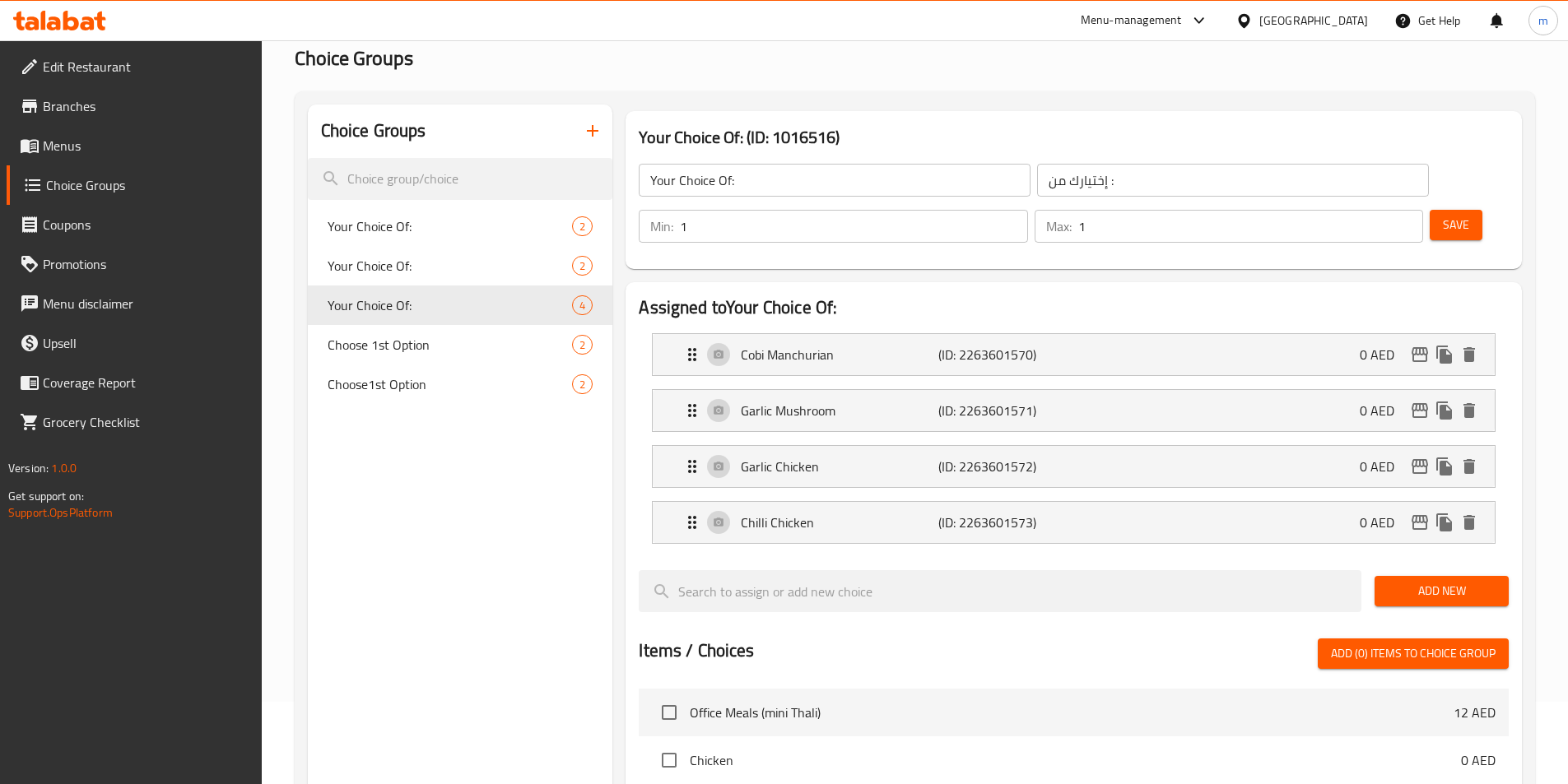
click at [1443, 214] on span "Save" at bounding box center [1456, 224] width 27 height 21
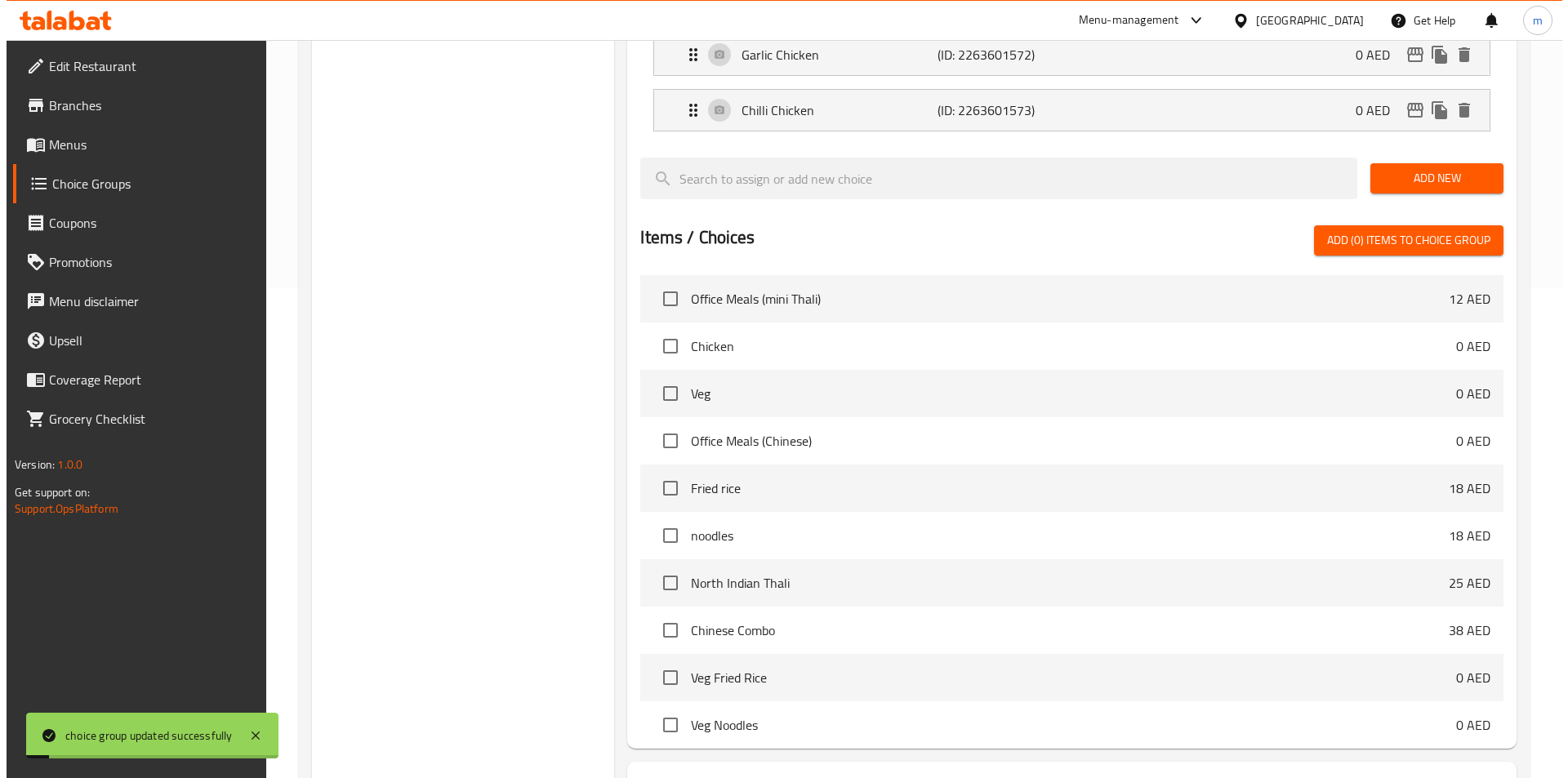
scroll to position [20, 0]
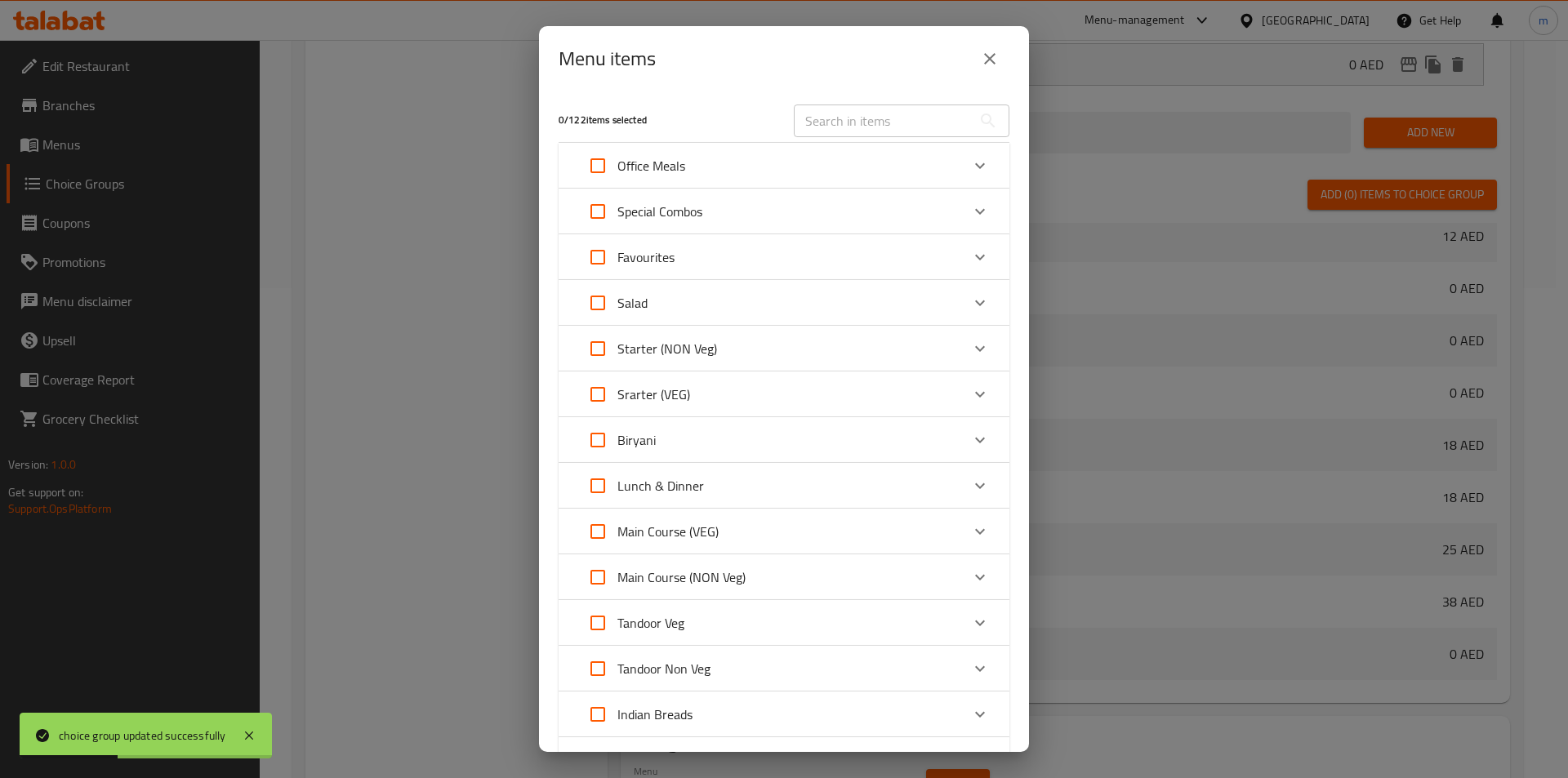
click at [675, 197] on div "Special Combos" at bounding box center [640, 212] width 124 height 39
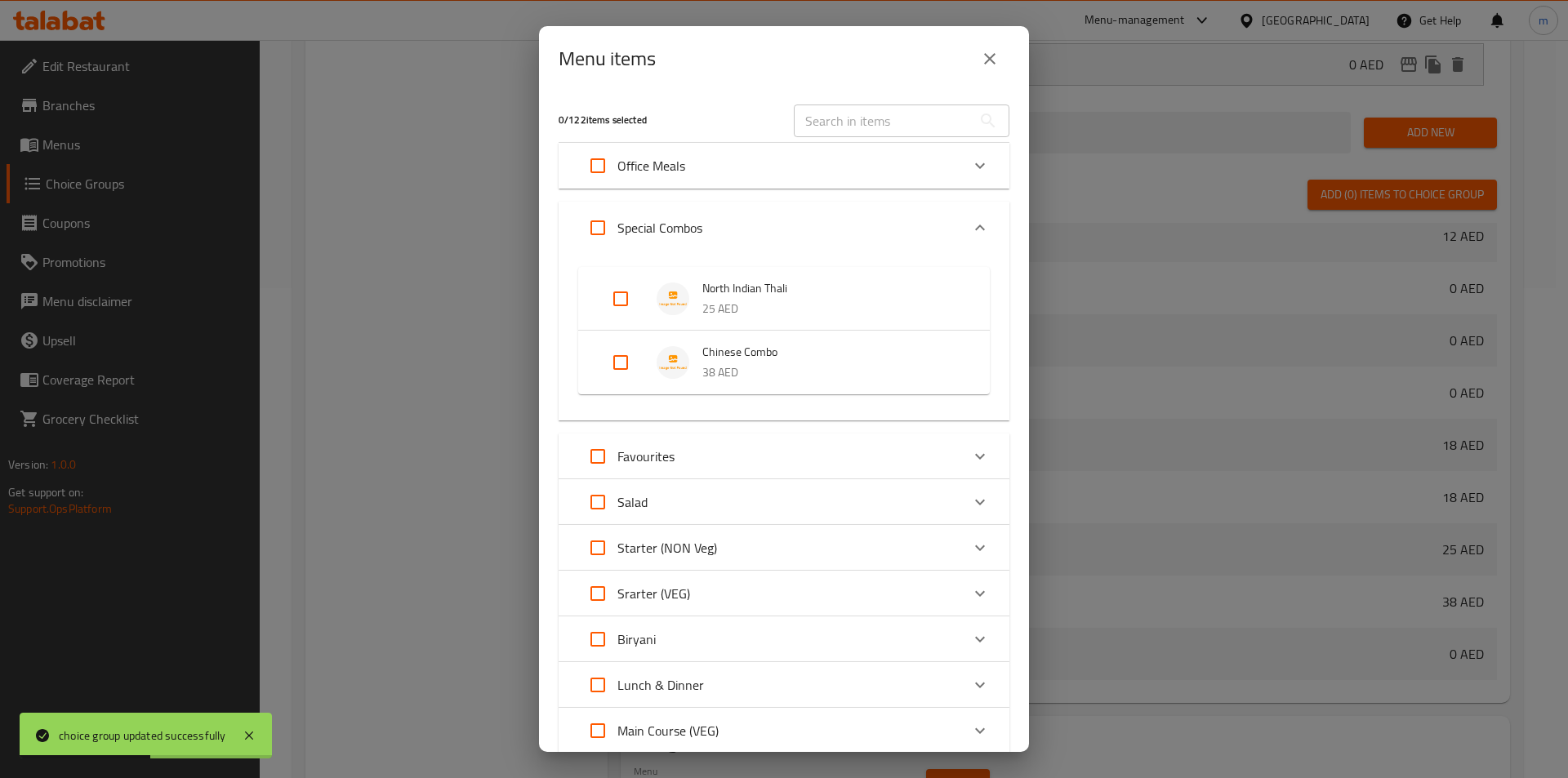
click at [663, 364] on img "Expand" at bounding box center [673, 362] width 33 height 33
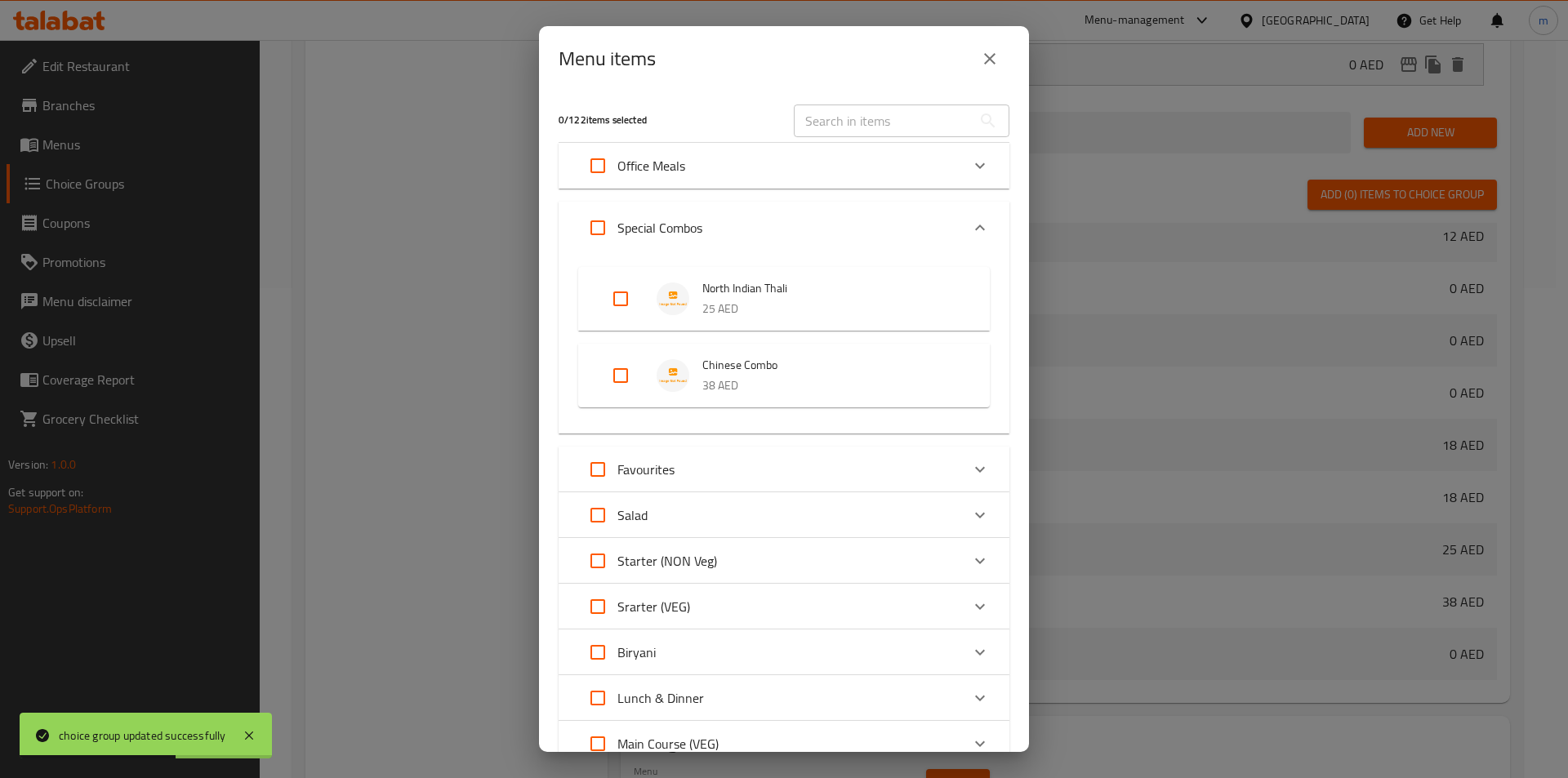
click at [630, 371] on input "Expand" at bounding box center [620, 375] width 39 height 39
checkbox input "true"
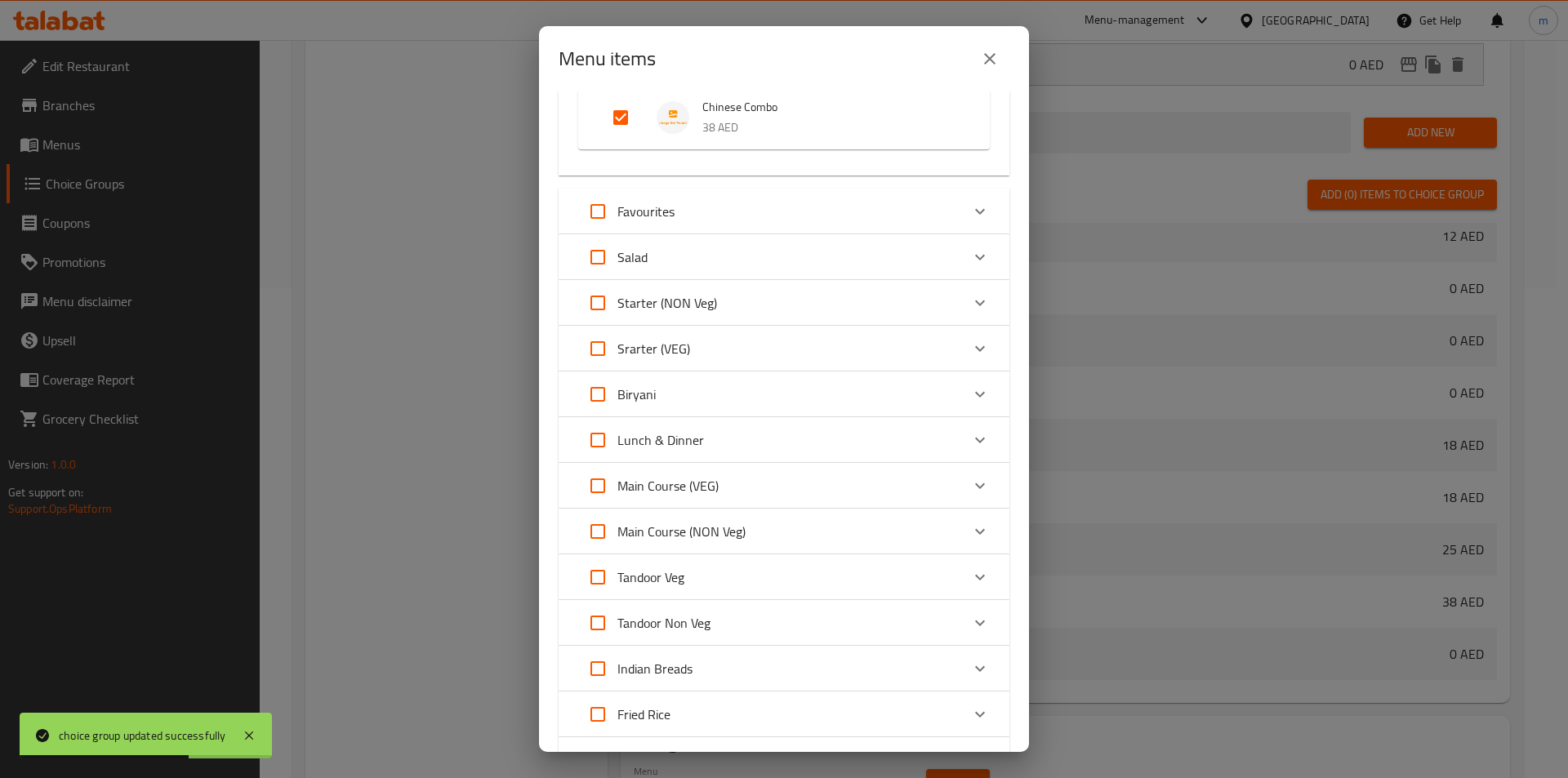
scroll to position [481, 0]
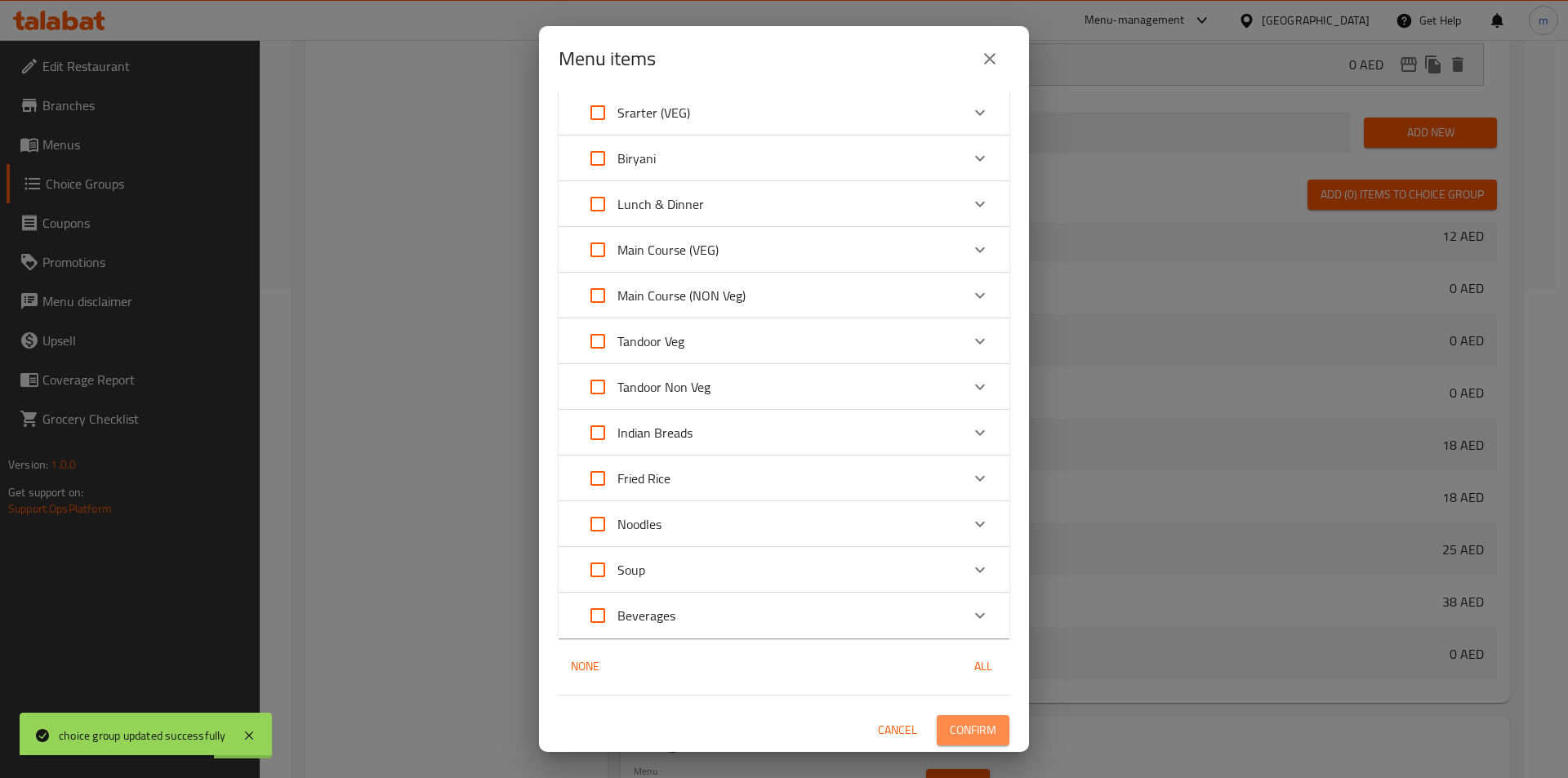
click at [979, 730] on span "Confirm" at bounding box center [973, 730] width 47 height 21
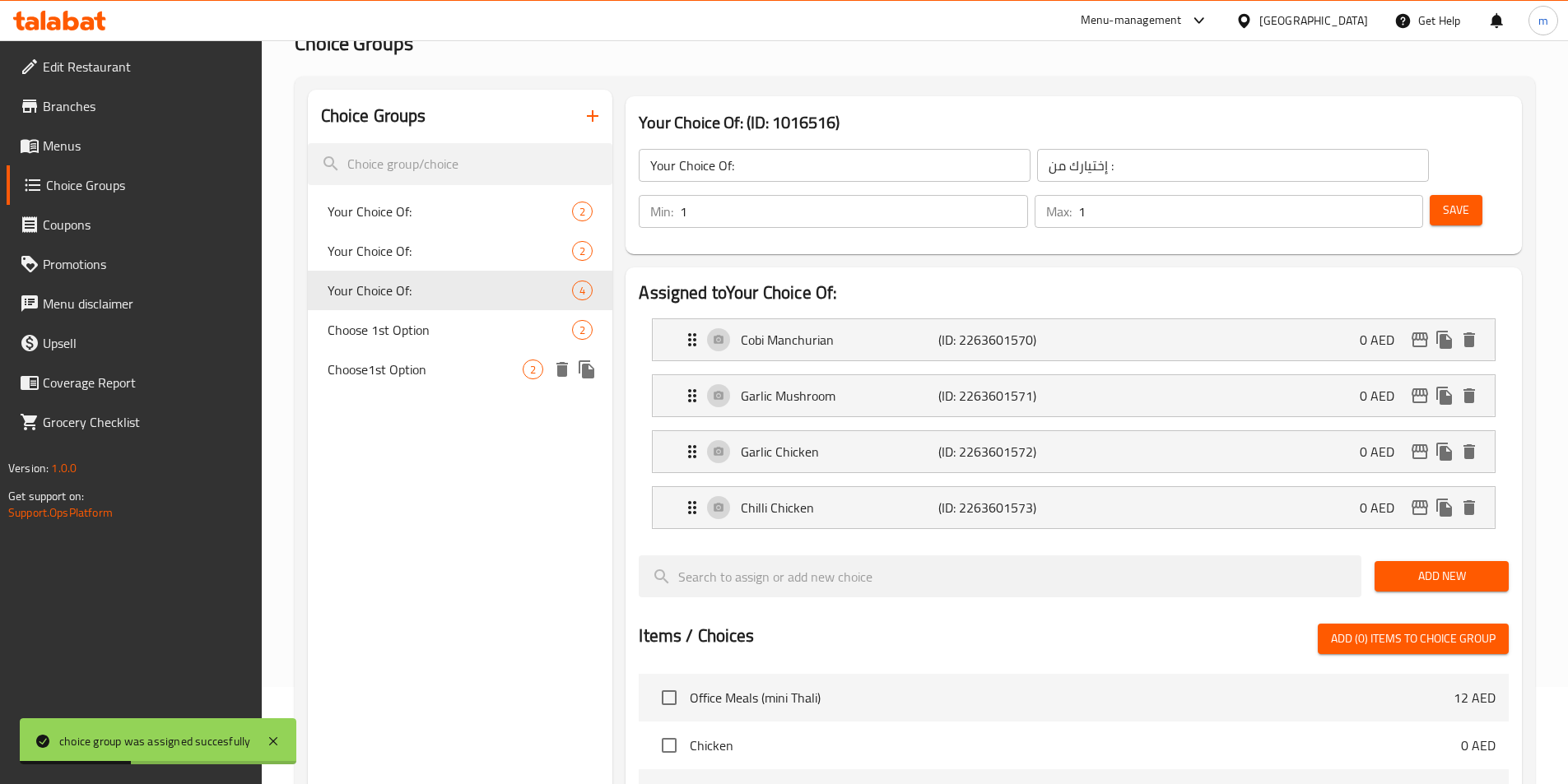
scroll to position [22, 0]
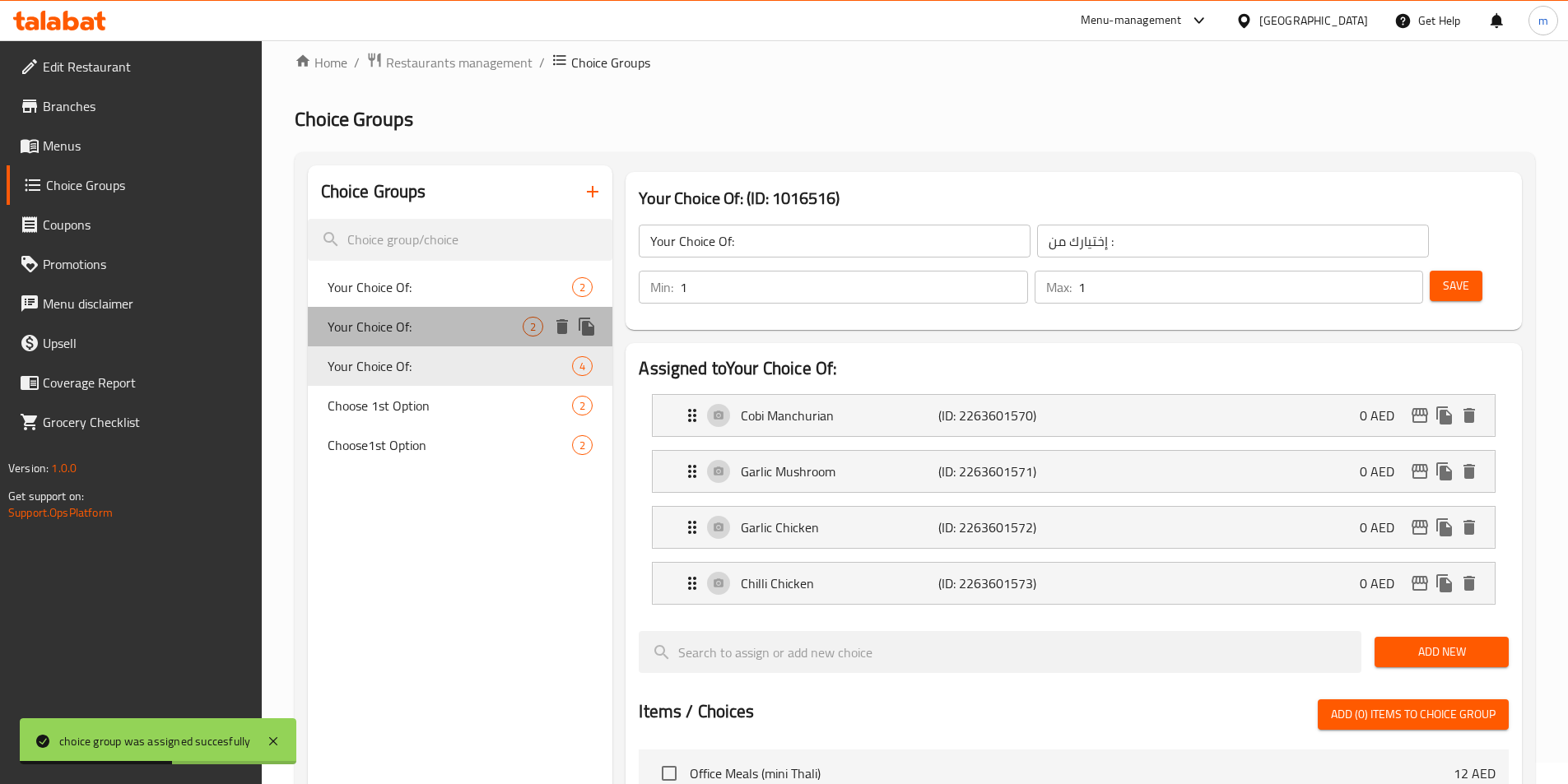
click at [490, 320] on span "Your Choice Of:" at bounding box center [425, 327] width 195 height 20
type input "Your Choice Of:"
type input "إختيارك من :"
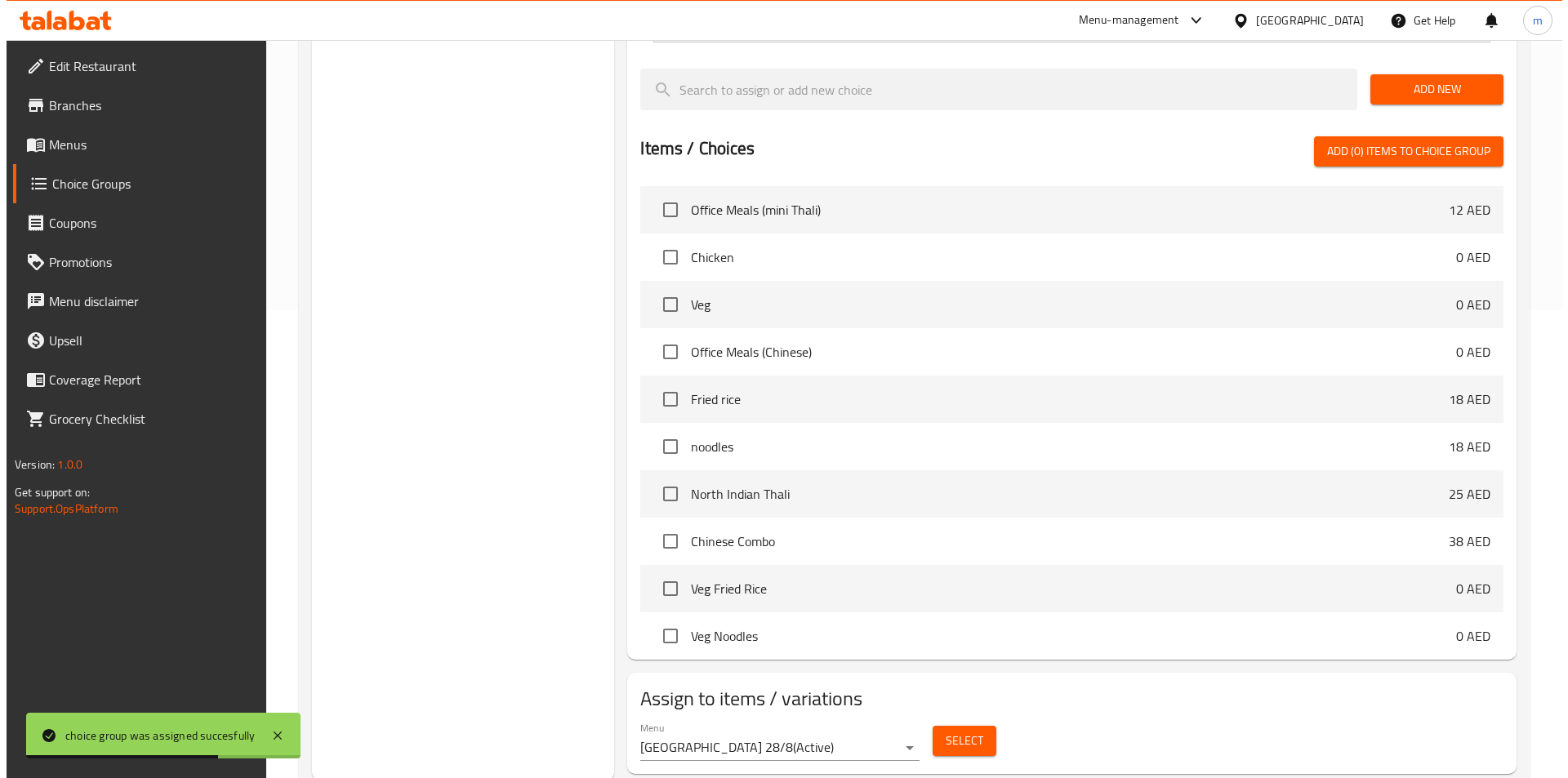
scroll to position [470, 0]
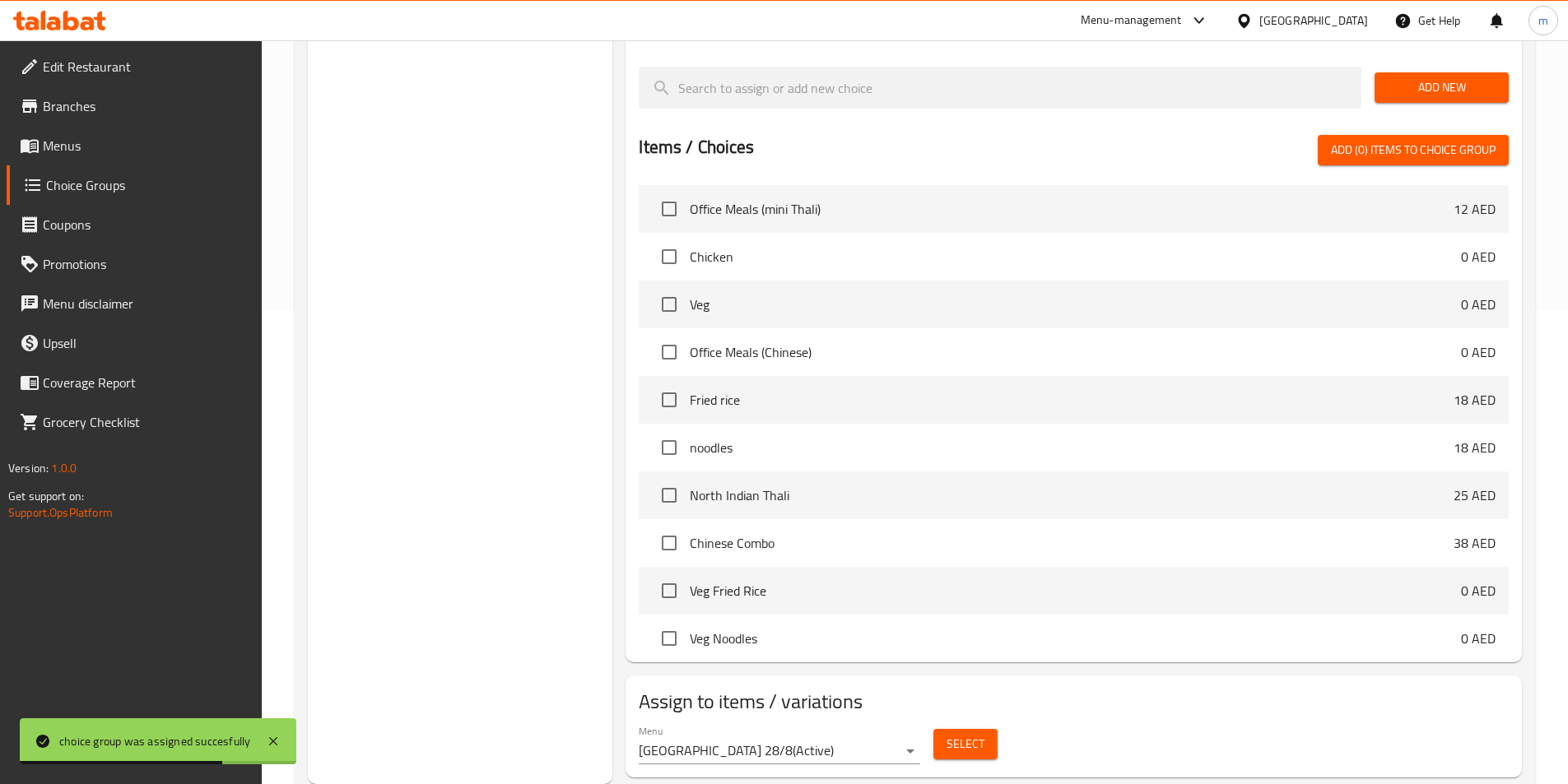
click at [976, 733] on span "Select" at bounding box center [966, 743] width 38 height 21
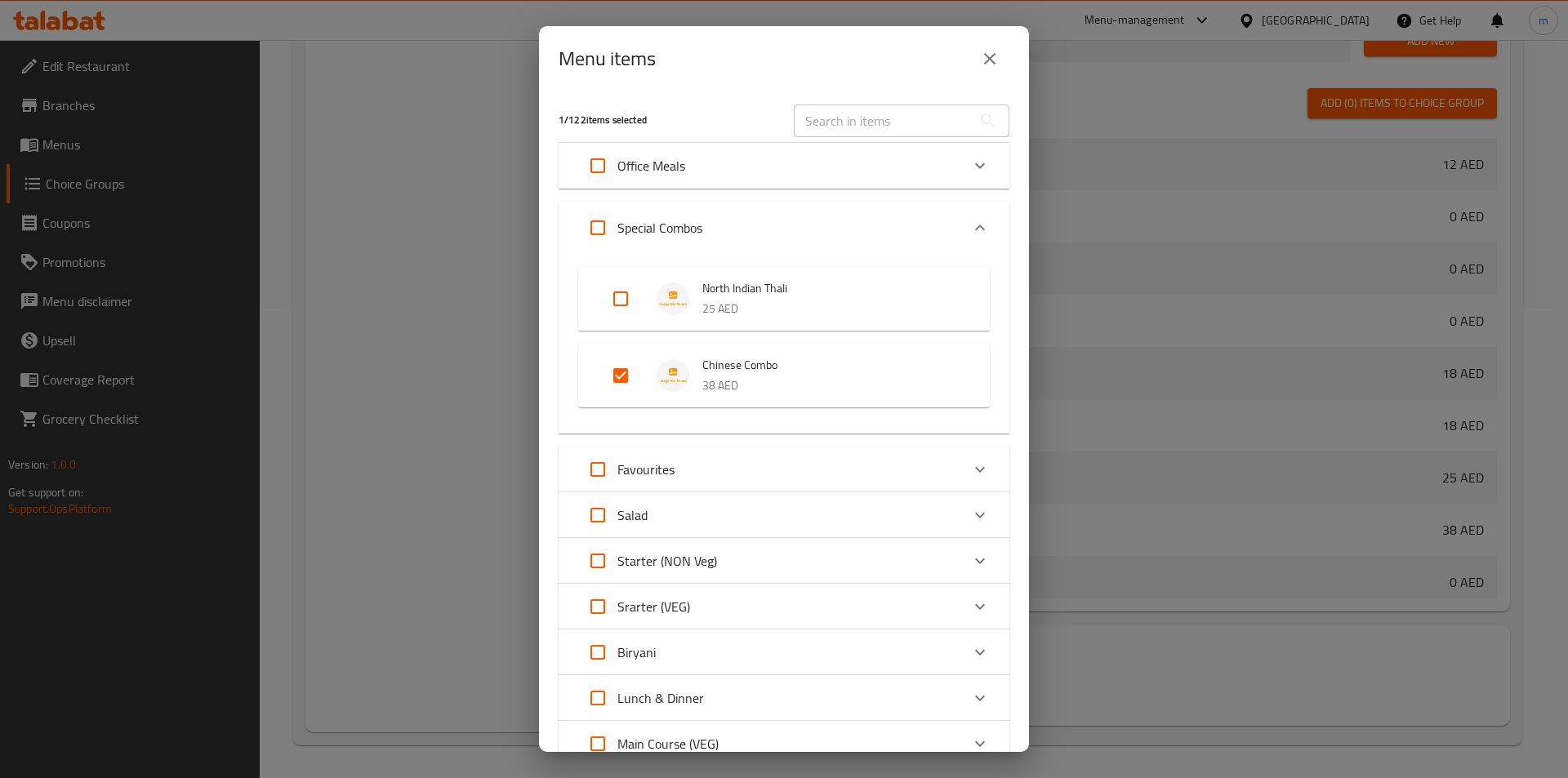
click at [639, 379] on input "Expand" at bounding box center [620, 375] width 39 height 39
checkbox input "false"
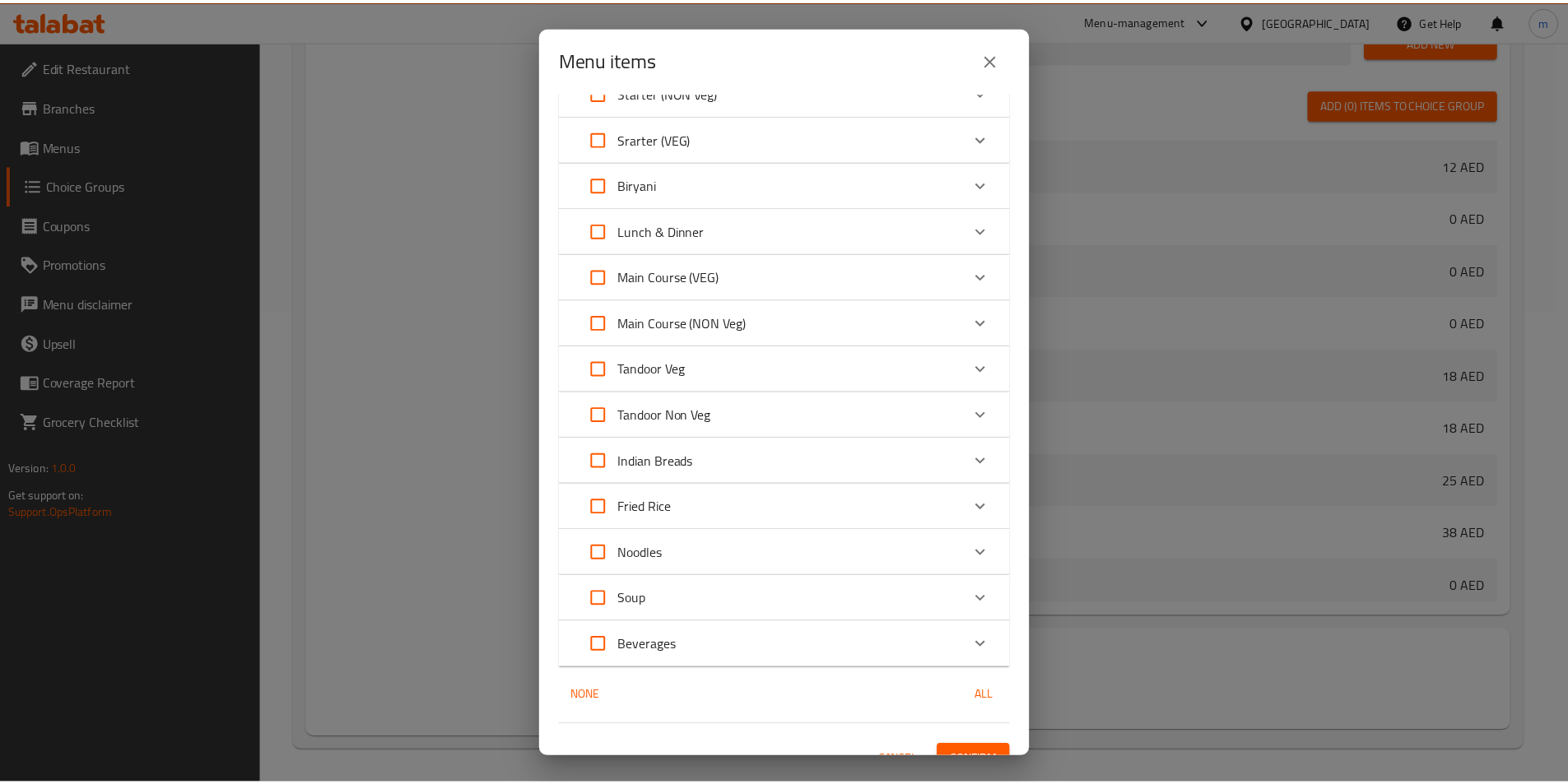
scroll to position [484, 0]
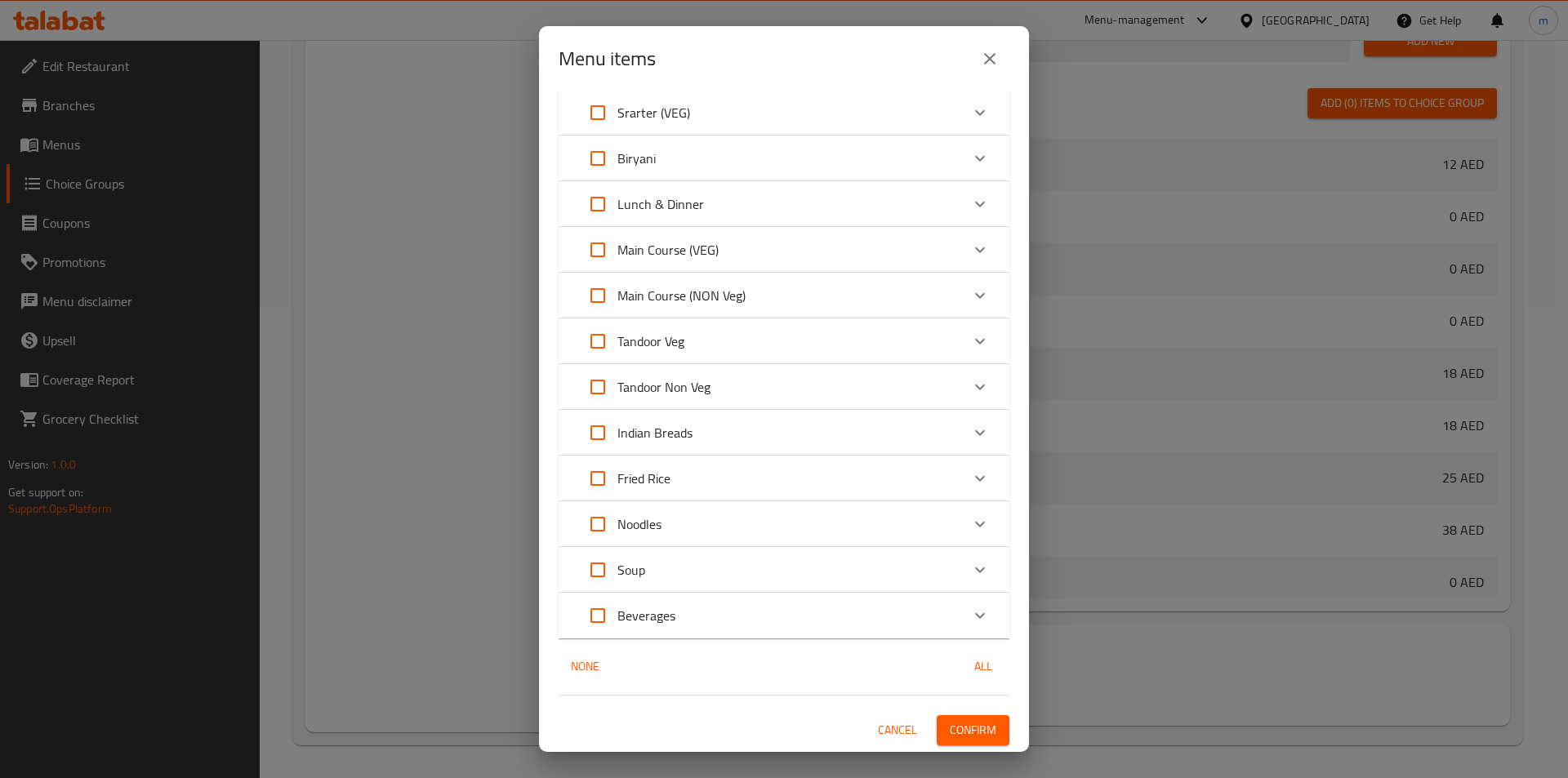
click at [953, 717] on button "Confirm" at bounding box center [973, 730] width 72 height 30
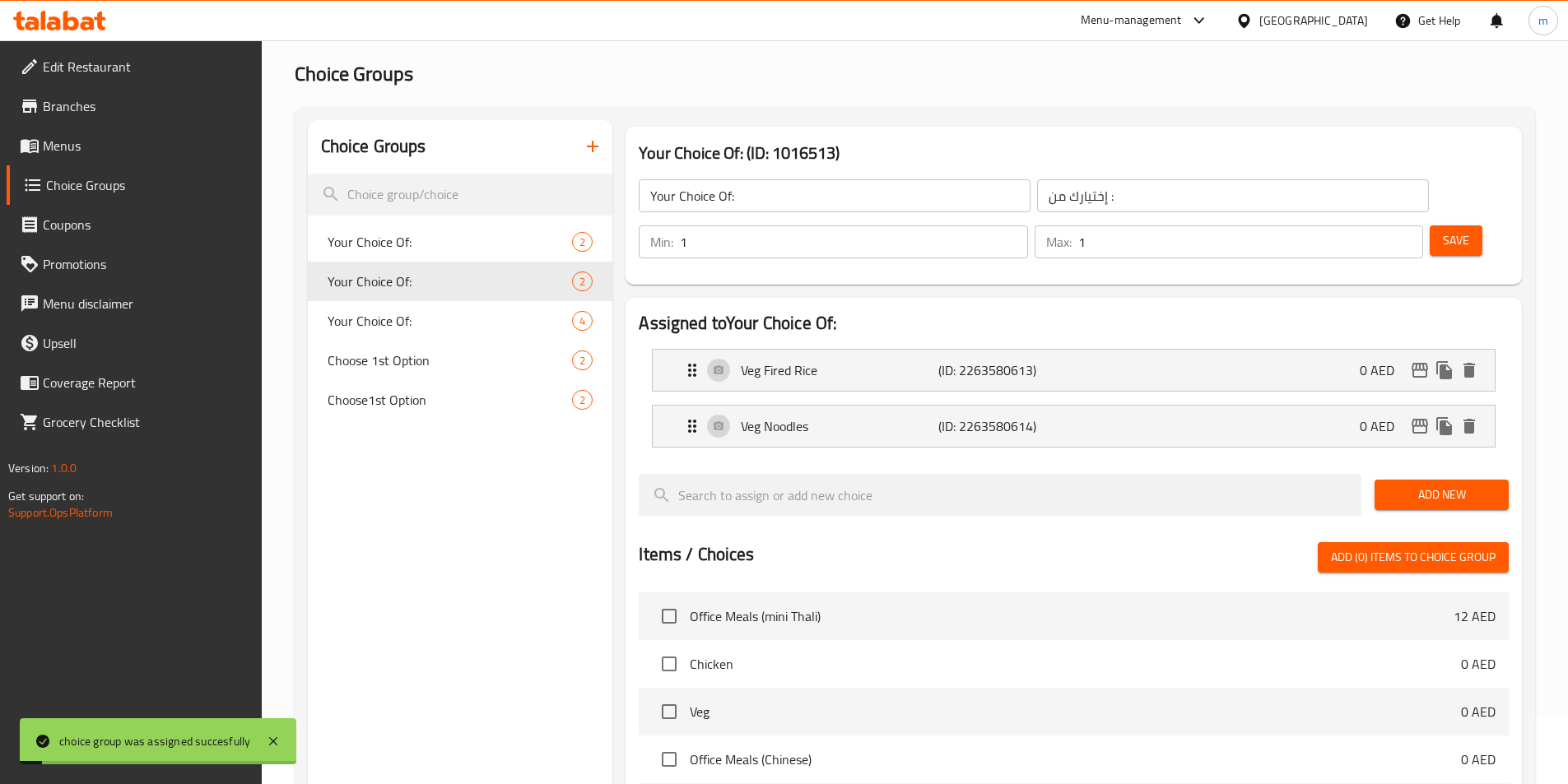
scroll to position [63, 0]
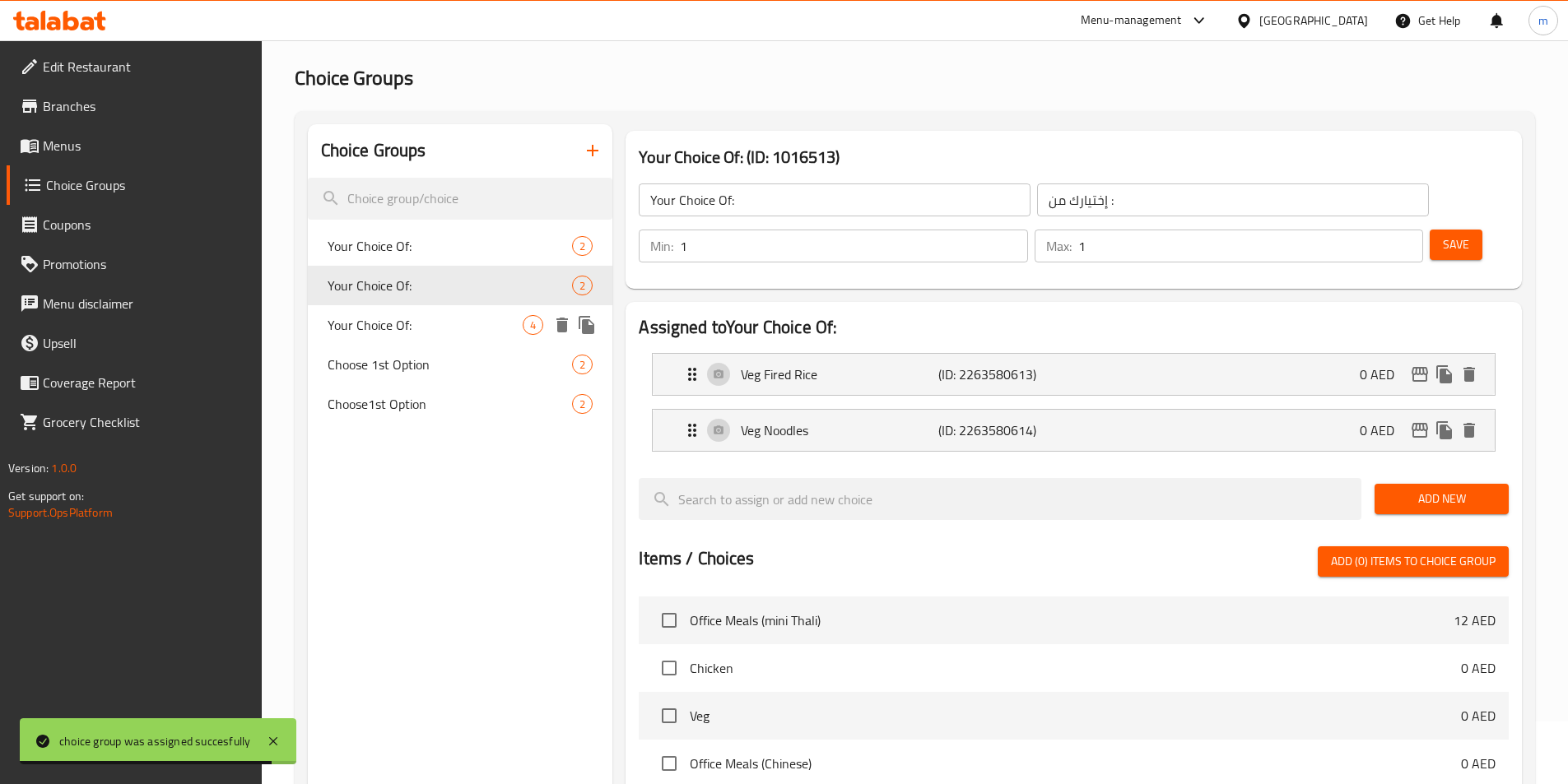
click at [445, 309] on div "Your Choice Of: 4" at bounding box center [461, 325] width 306 height 40
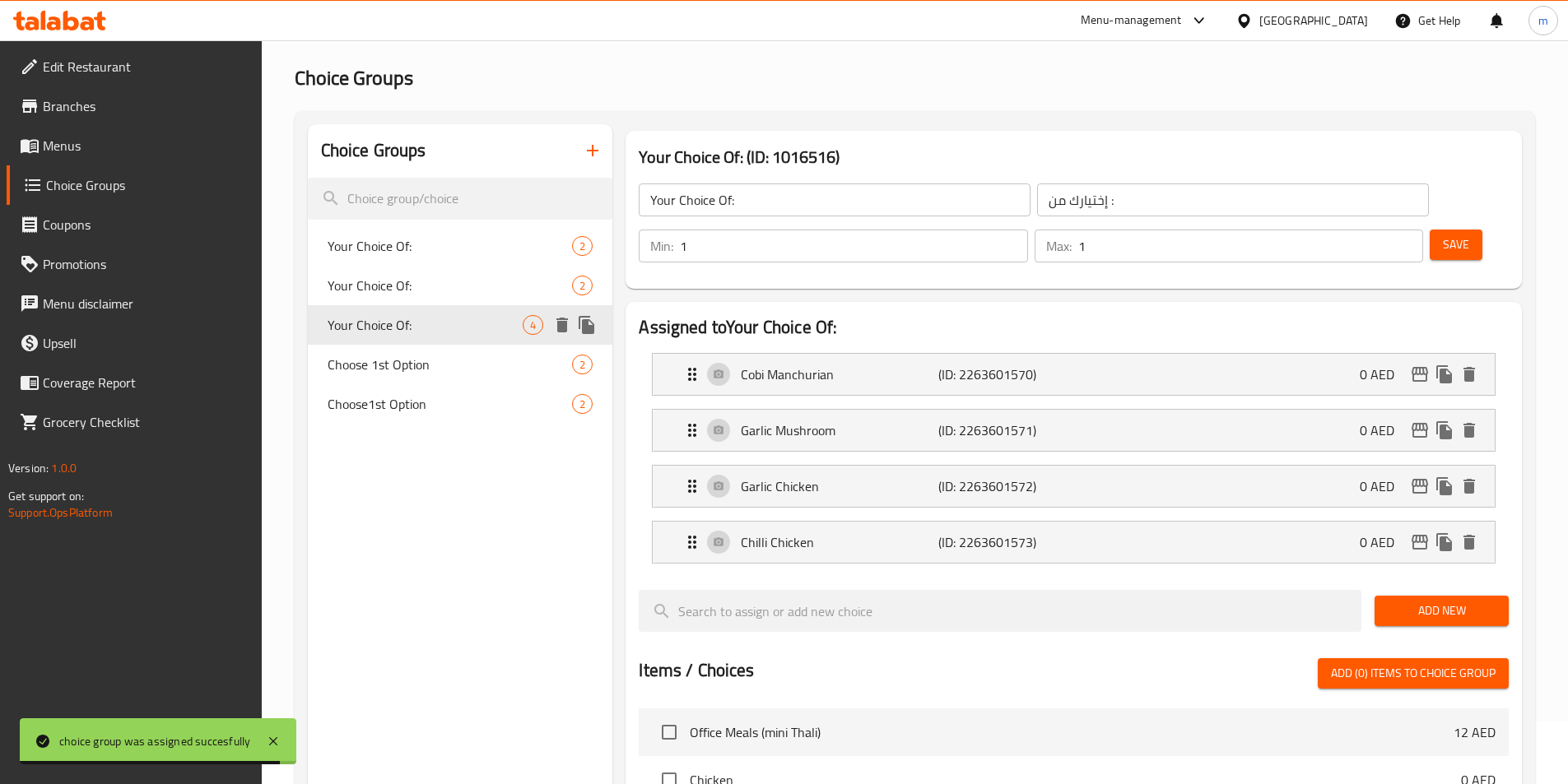
type input "Your Choice Of:"
type input "إختيارك من :"
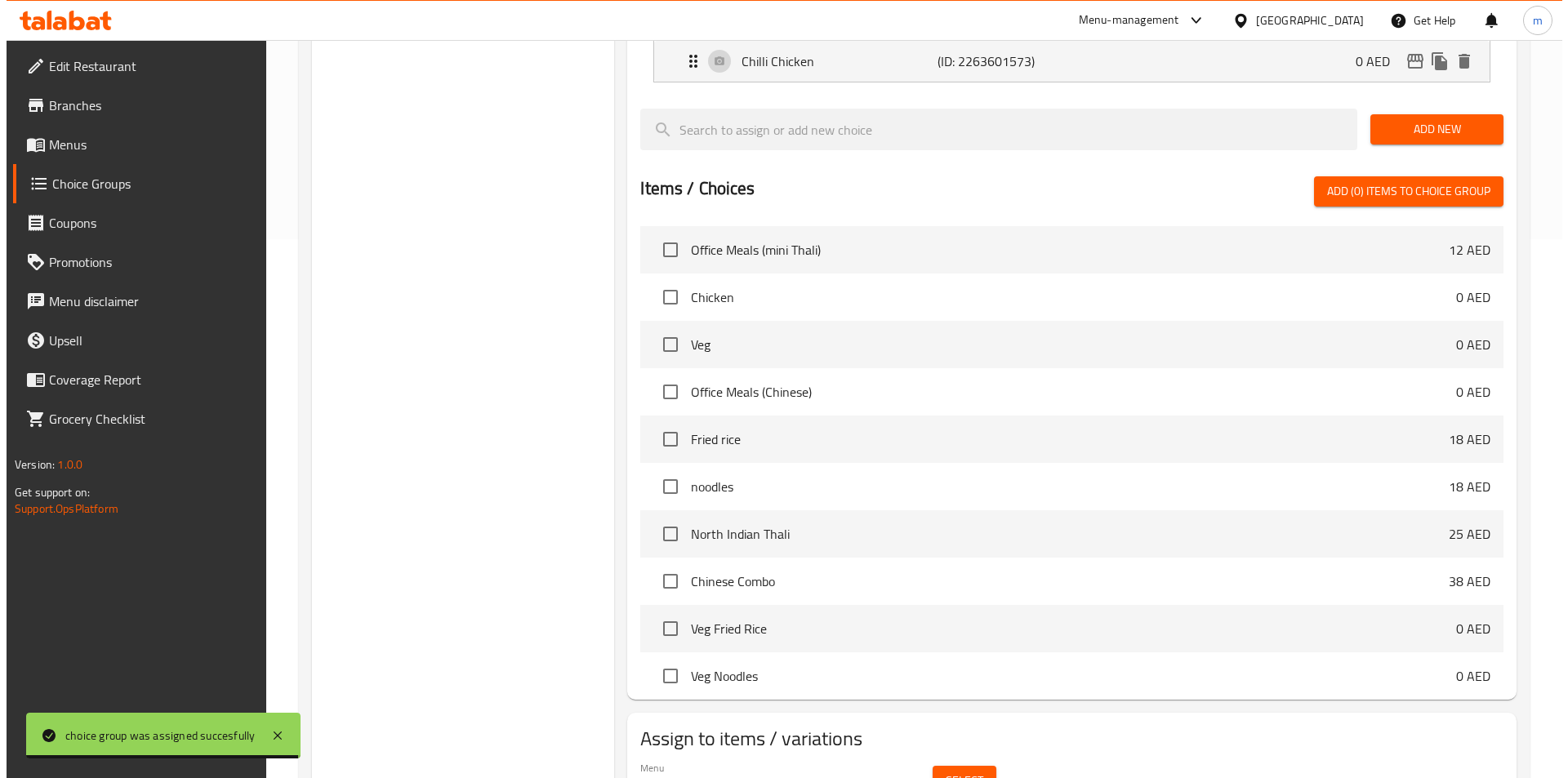
scroll to position [552, 0]
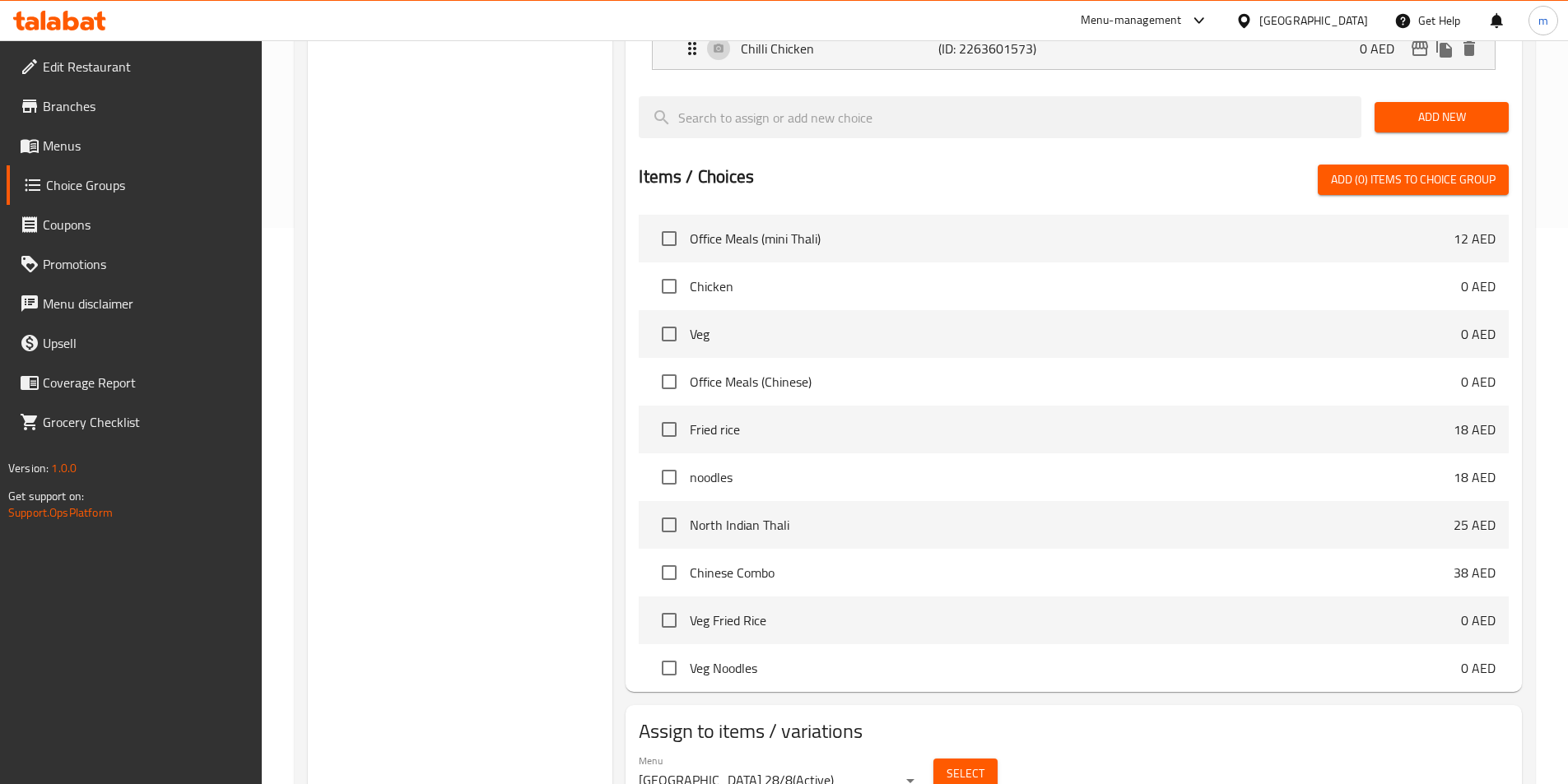
click at [961, 763] on span "Select" at bounding box center [966, 773] width 38 height 21
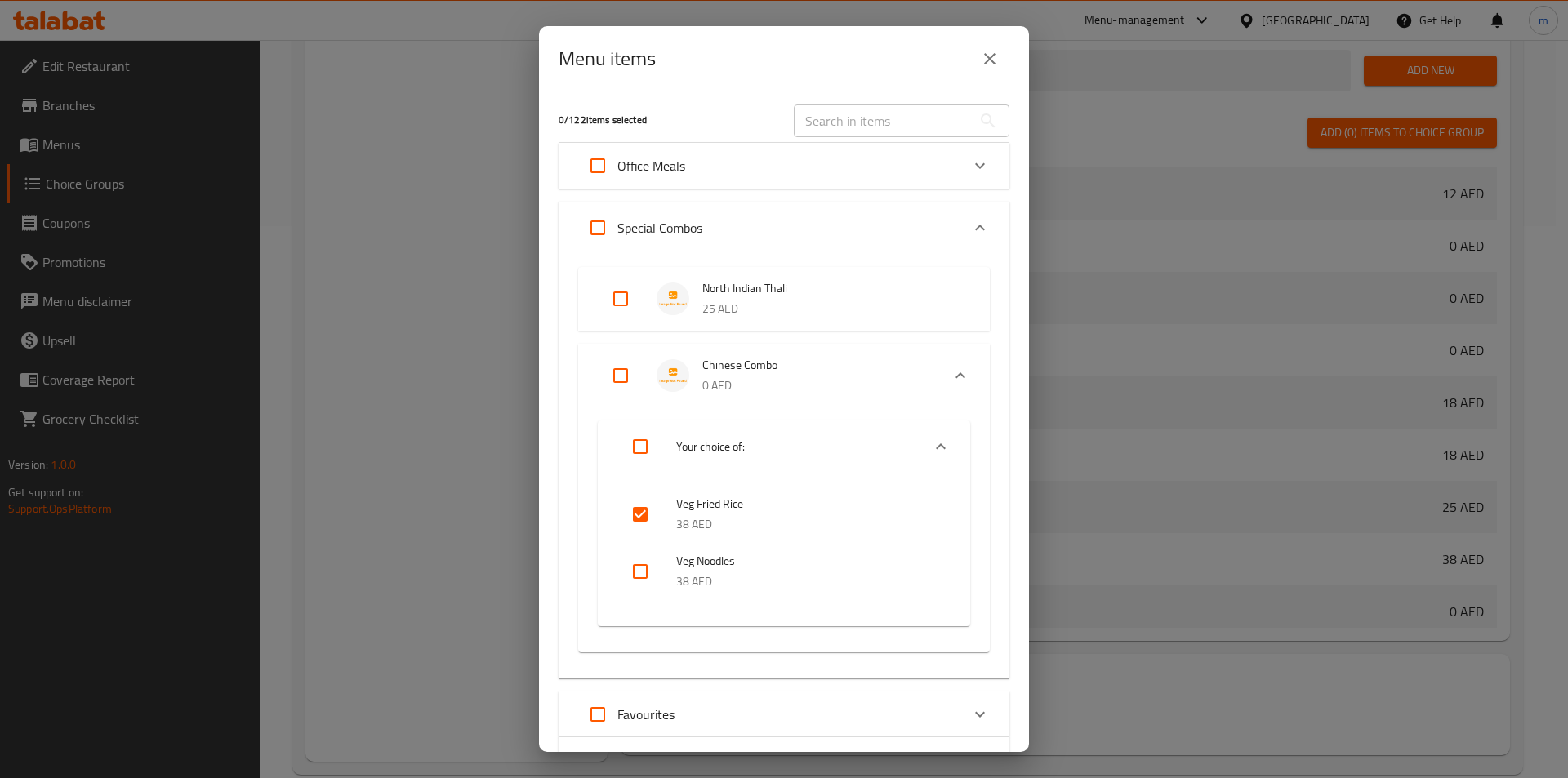
click at [643, 578] on input "checkbox" at bounding box center [640, 572] width 39 height 39
checkbox input "true"
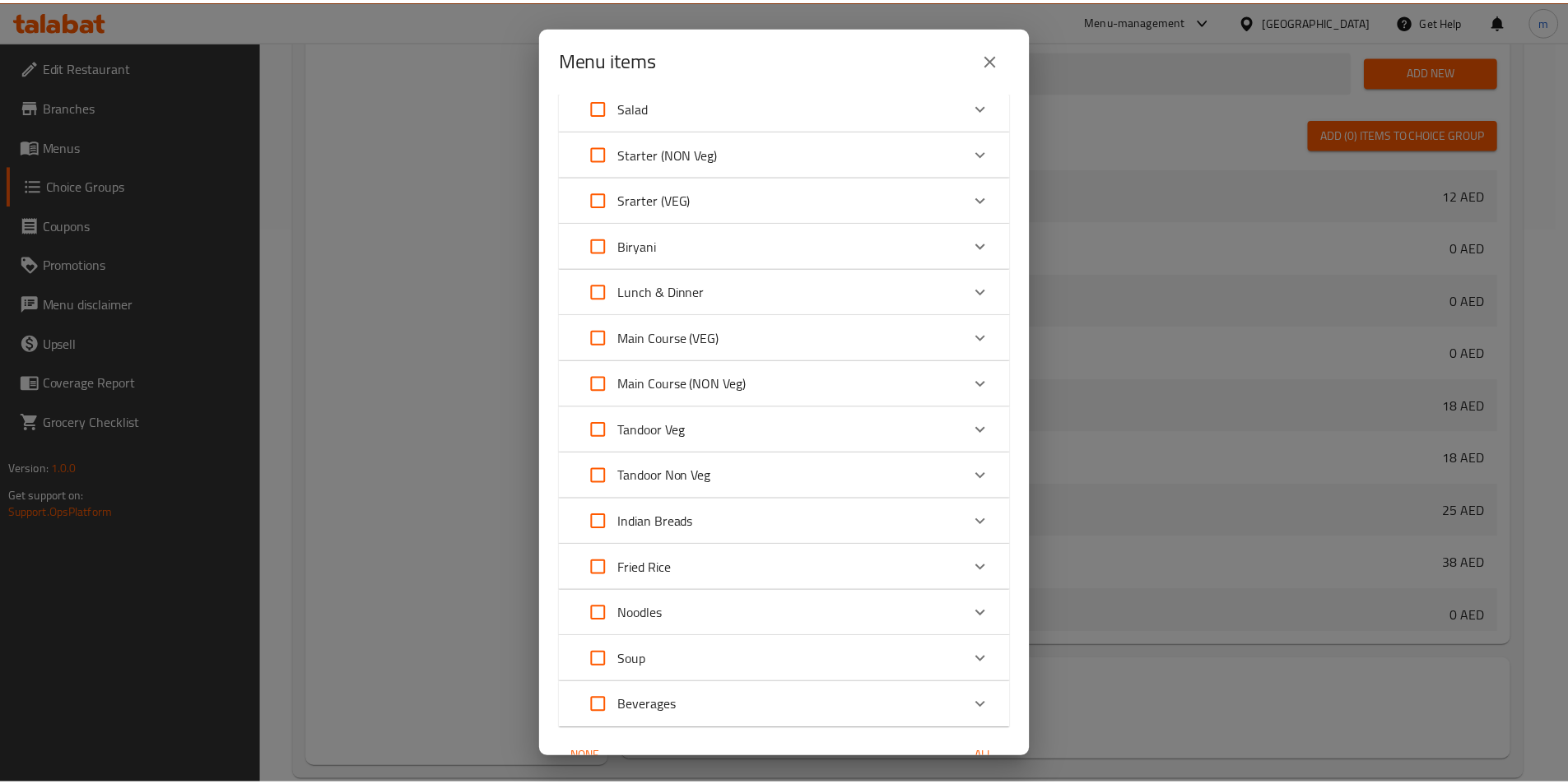
scroll to position [744, 0]
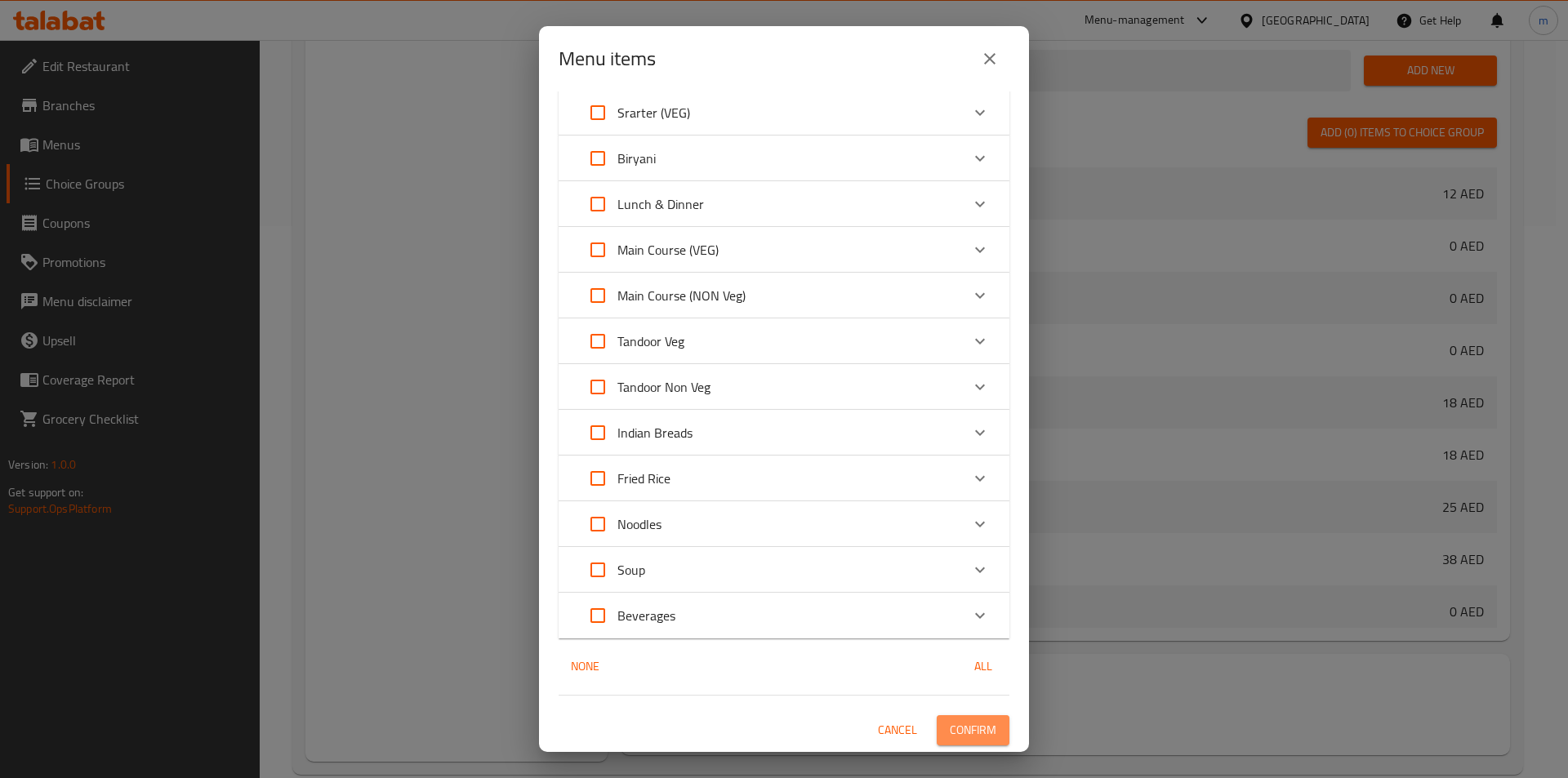
click at [966, 724] on span "Confirm" at bounding box center [973, 730] width 47 height 21
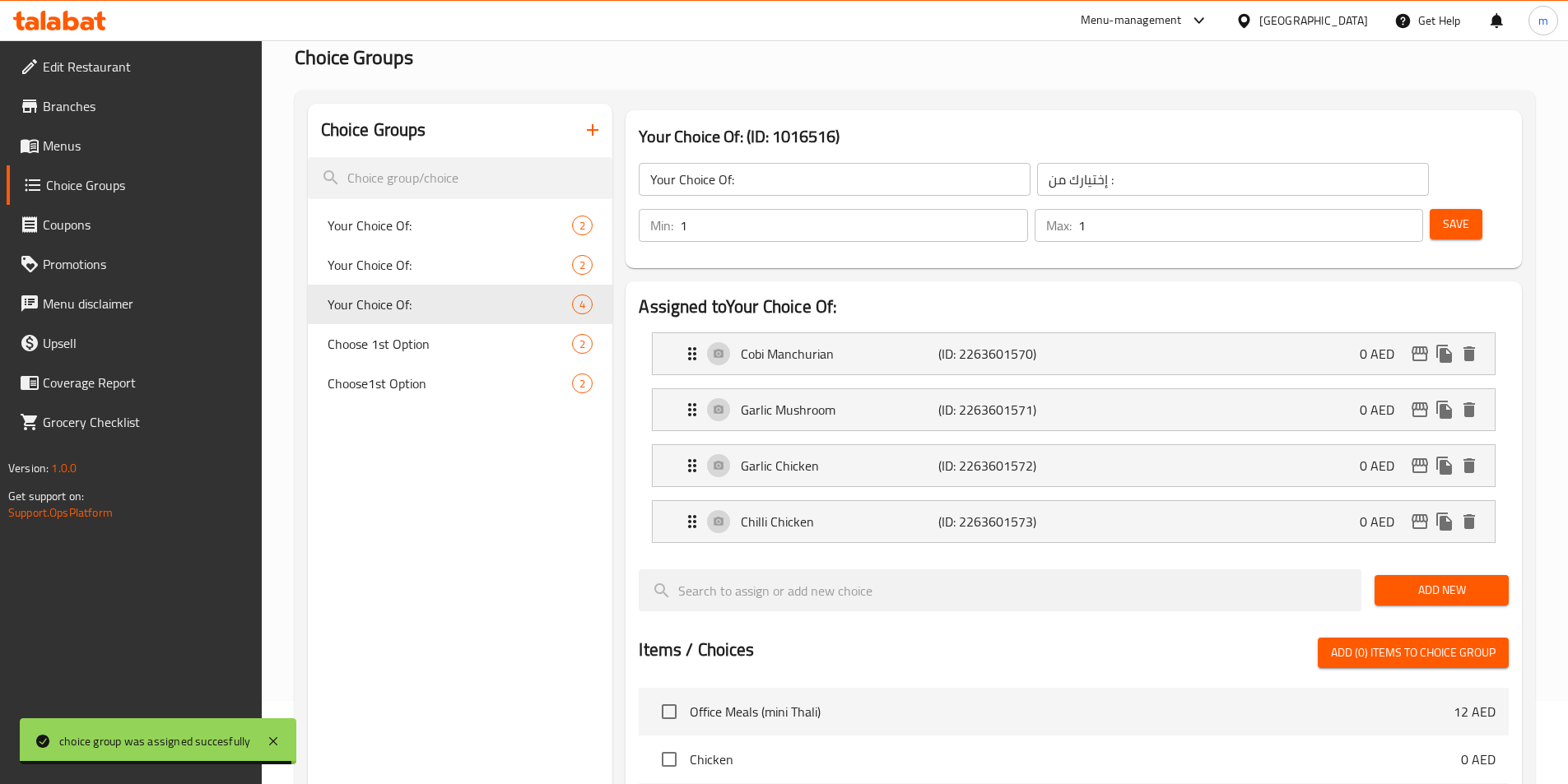
scroll to position [0, 0]
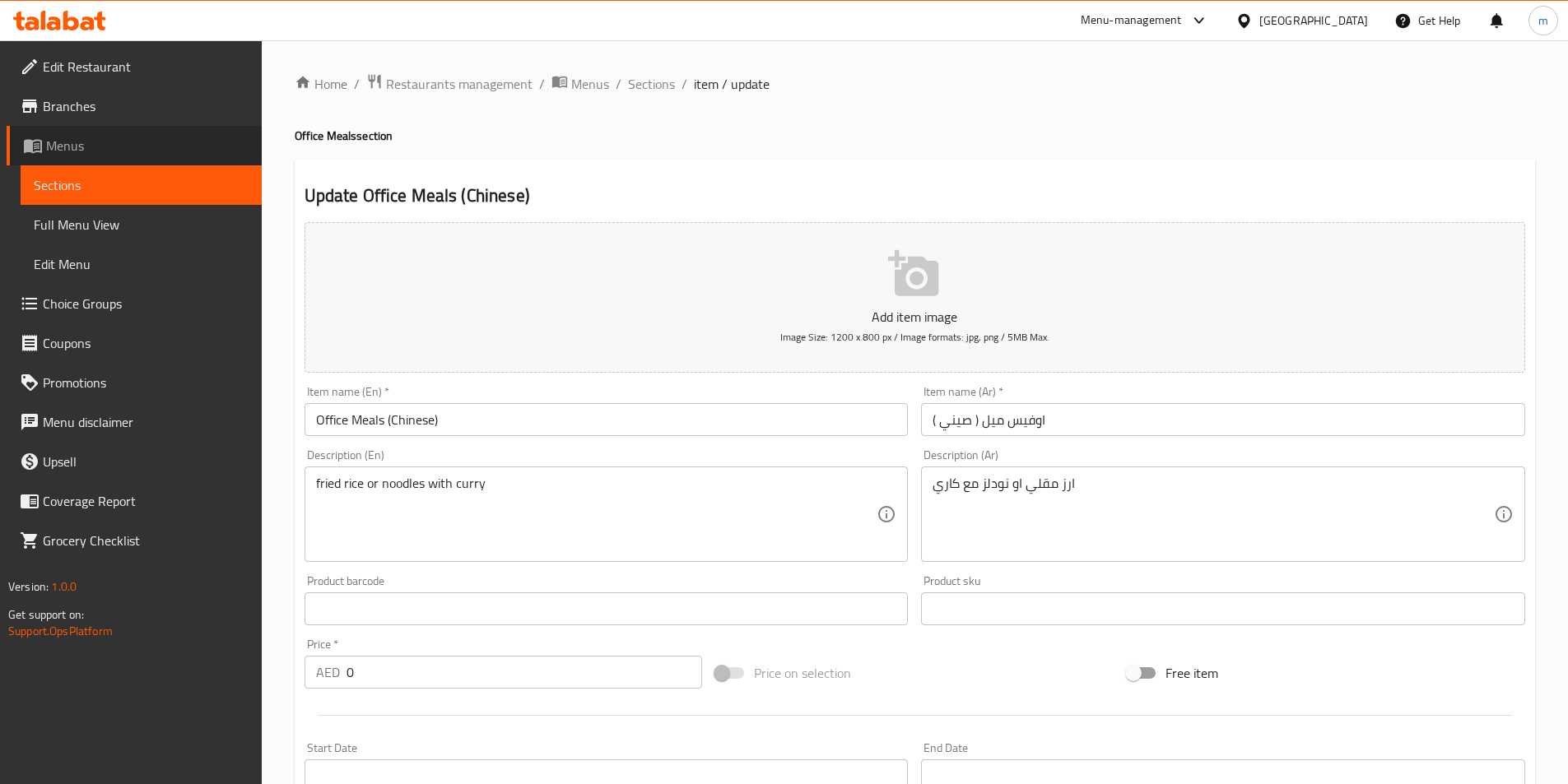
click at [130, 146] on span "Menus" at bounding box center [147, 146] width 202 height 20
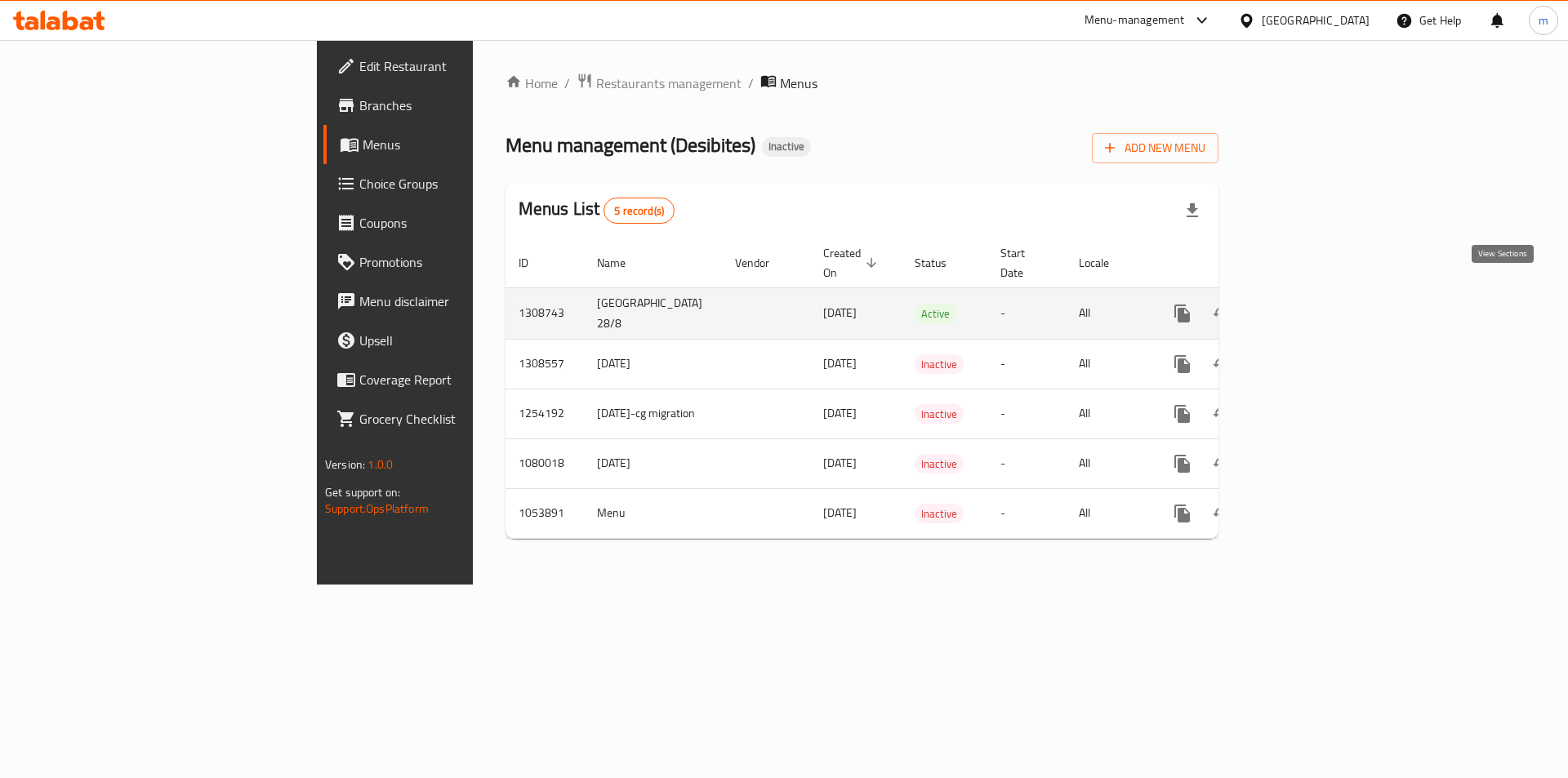
click at [1310, 304] on icon "enhanced table" at bounding box center [1300, 314] width 20 height 20
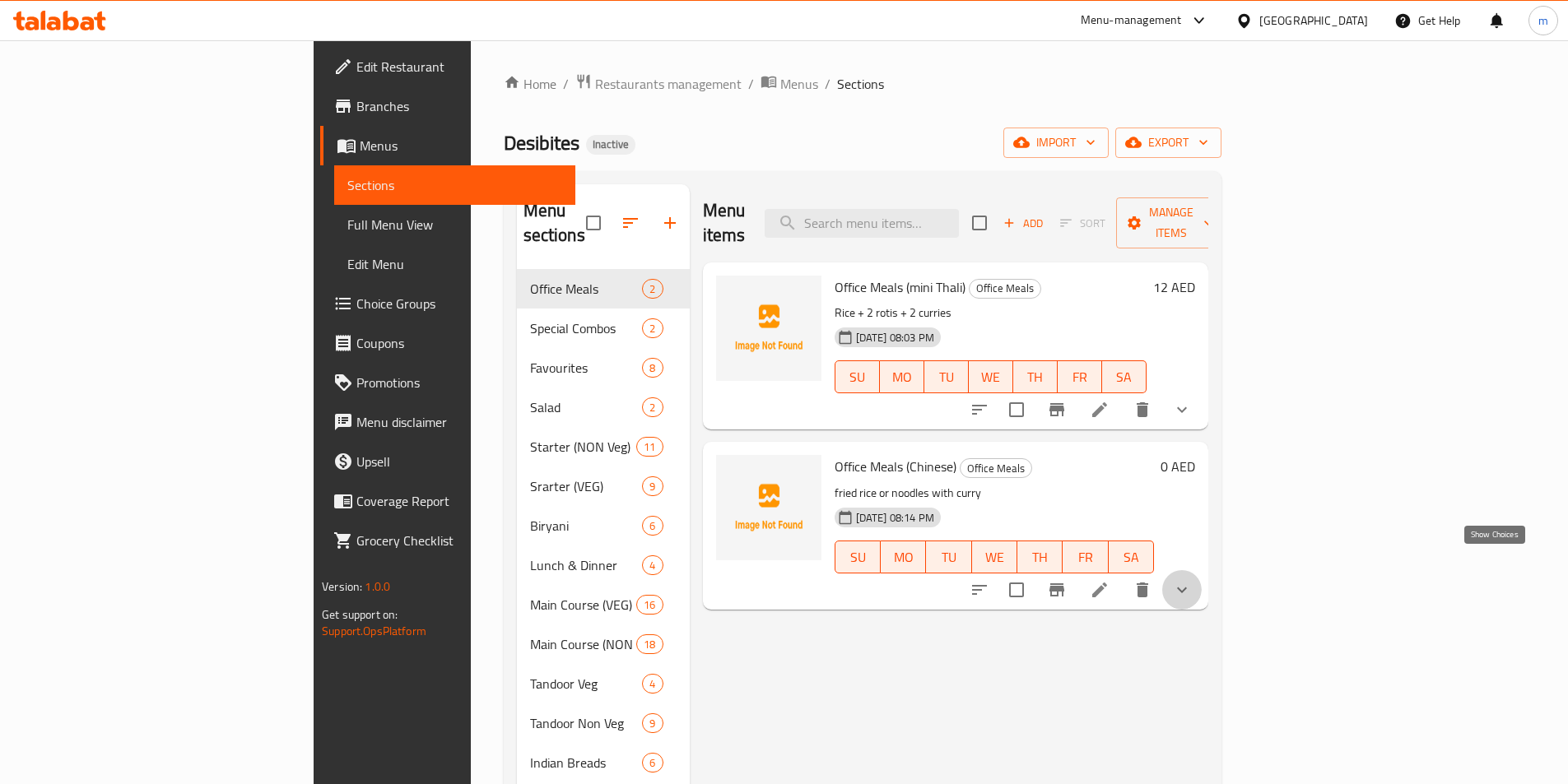
click at [1192, 580] on icon "show more" at bounding box center [1182, 590] width 20 height 20
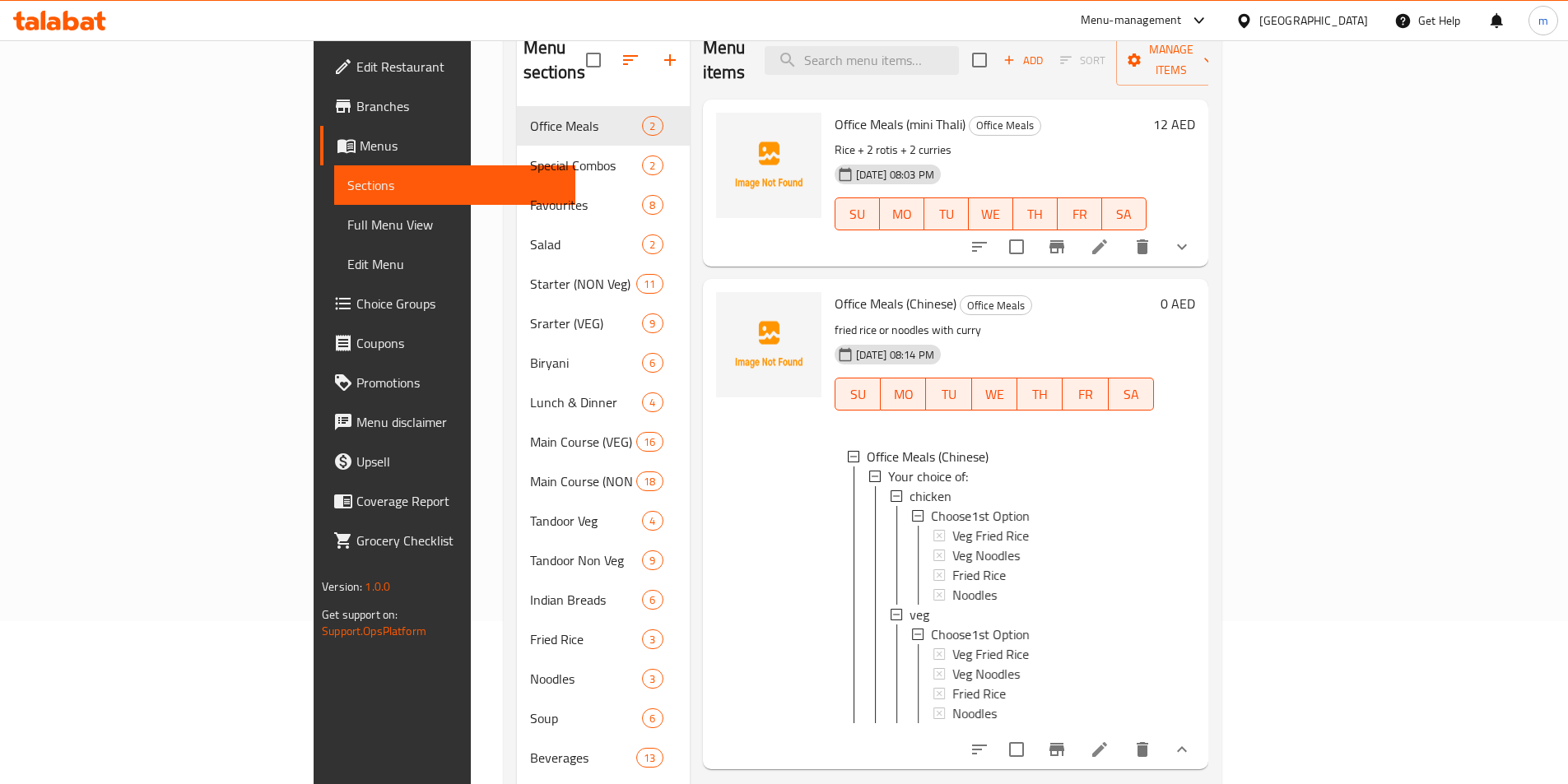
scroll to position [165, 0]
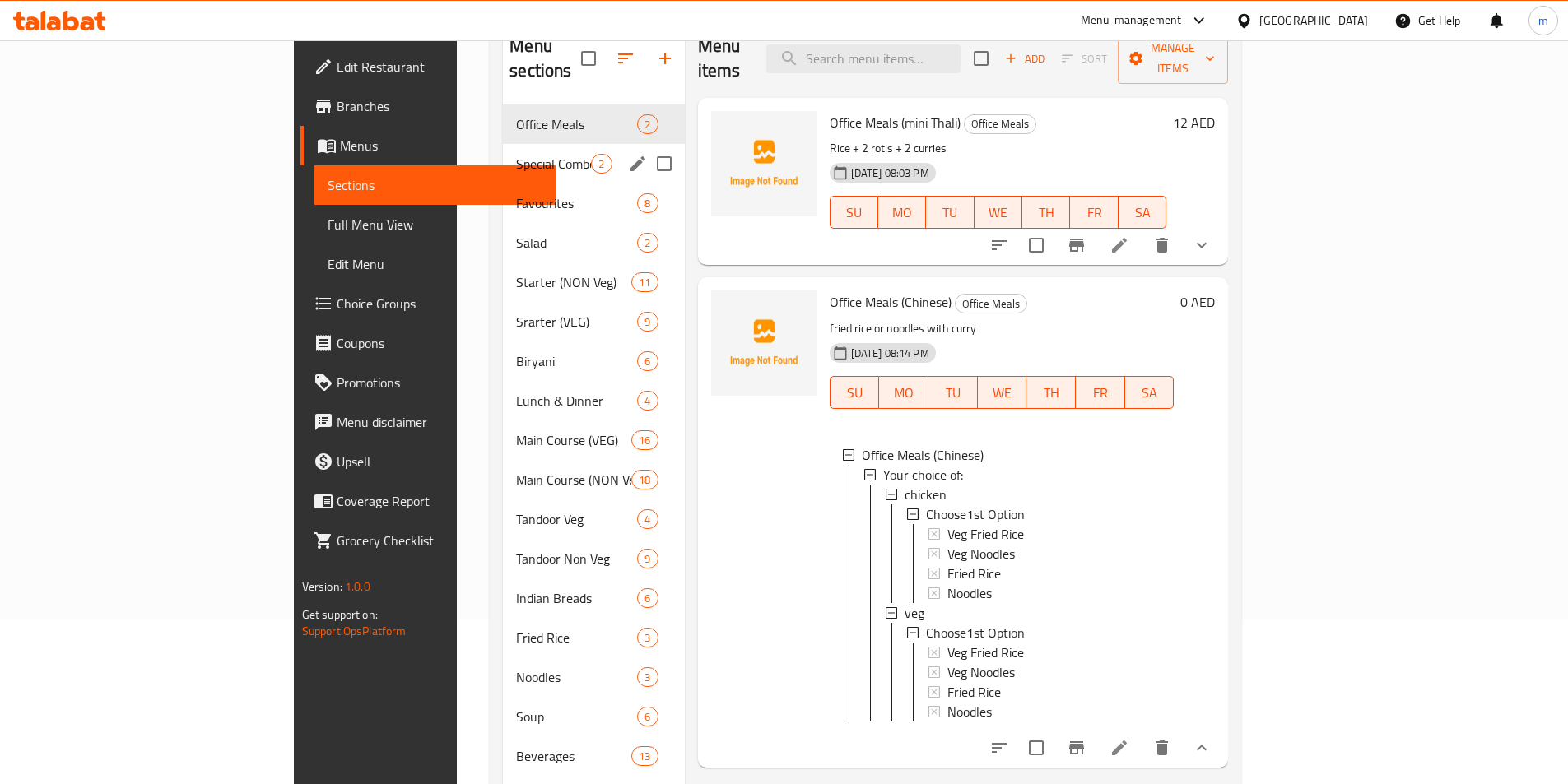
drag, startPoint x: 401, startPoint y: 124, endPoint x: 421, endPoint y: 149, distance: 32.0
click at [503, 144] on div "Special Combos 2" at bounding box center [593, 164] width 181 height 40
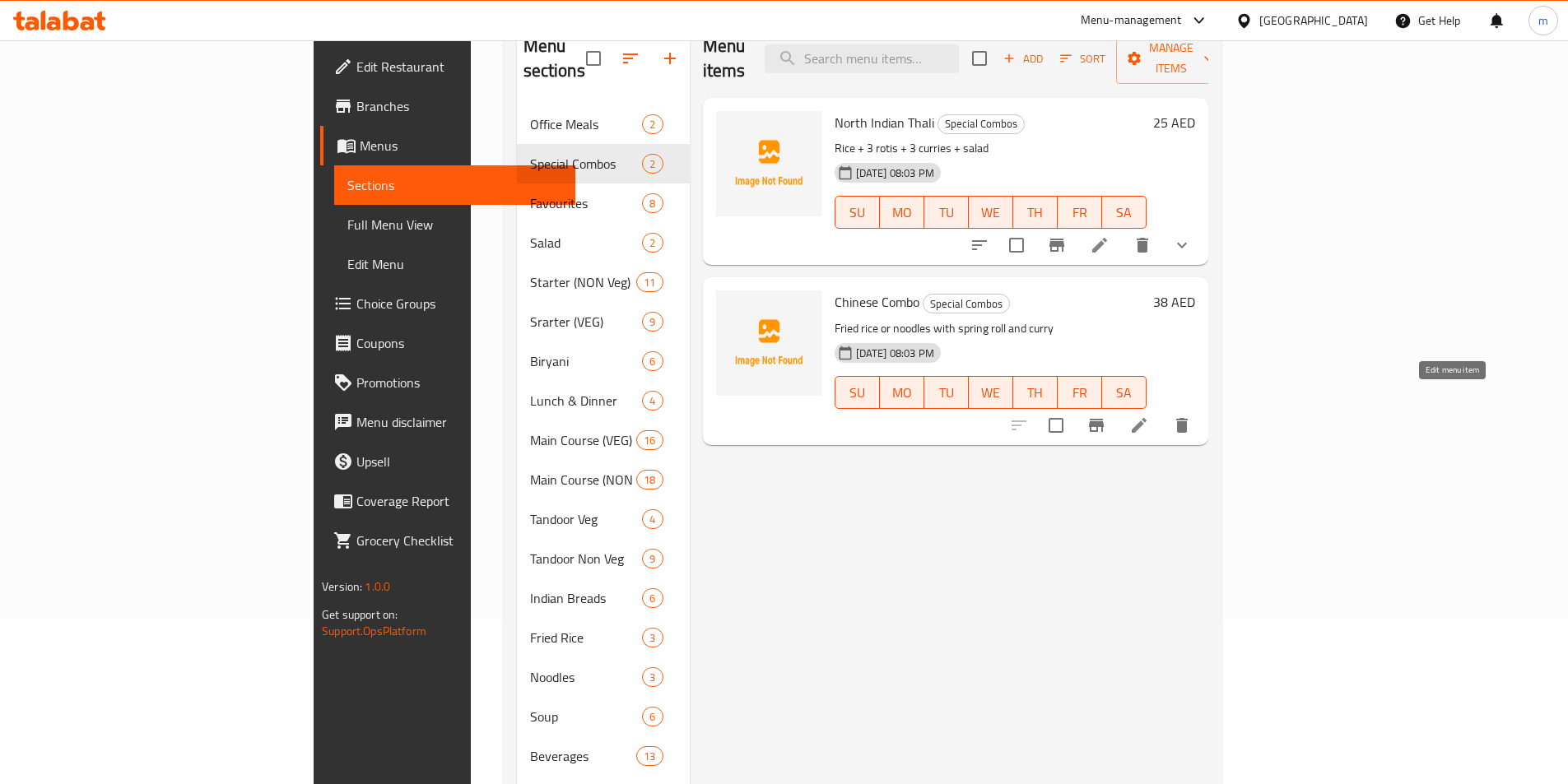
click at [1149, 416] on icon at bounding box center [1139, 426] width 20 height 20
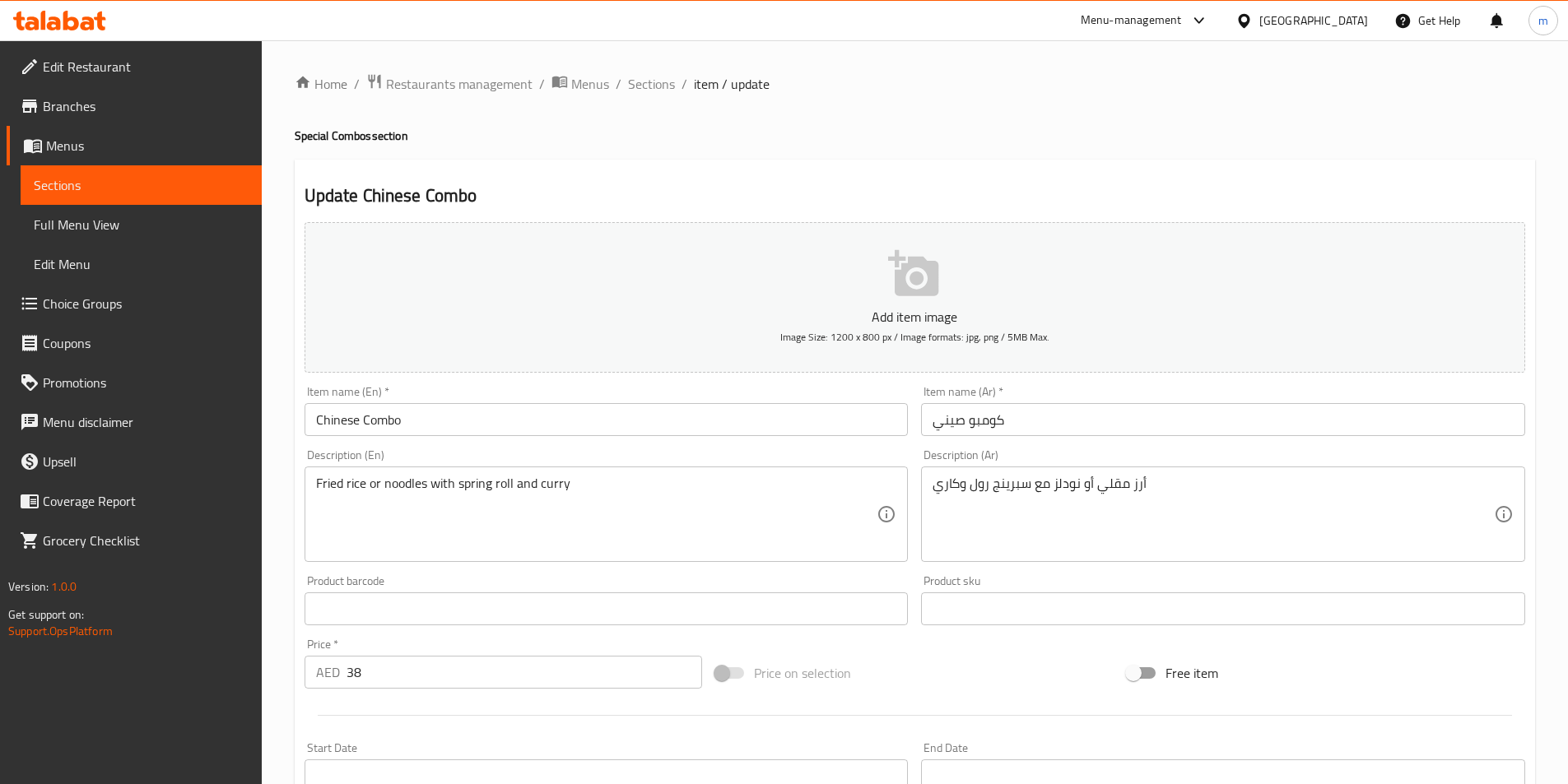
click at [596, 132] on h4 "Special Combos section" at bounding box center [914, 136] width 1240 height 17
click at [75, 219] on span "Full Menu View" at bounding box center [141, 224] width 215 height 20
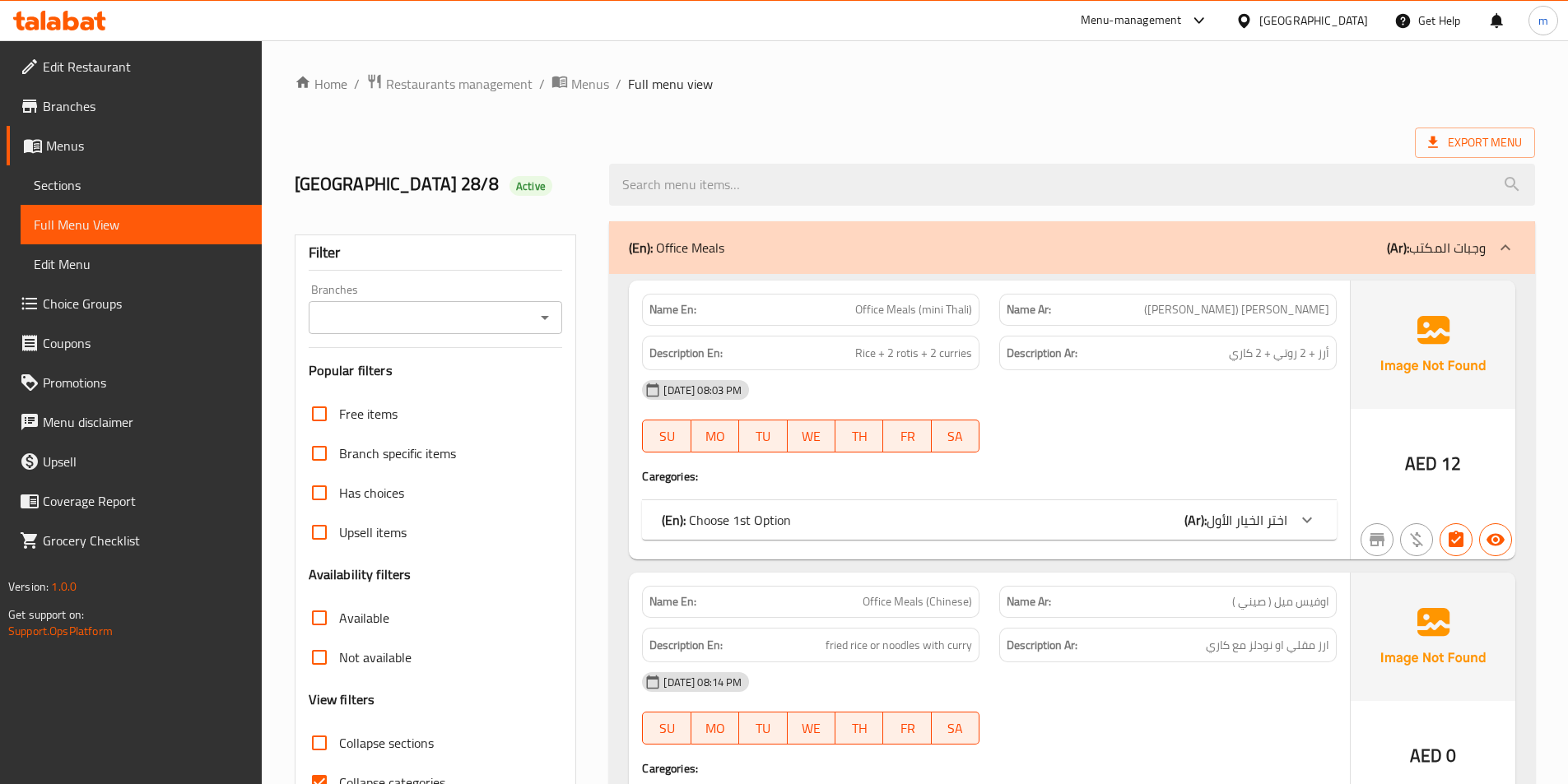
scroll to position [247, 0]
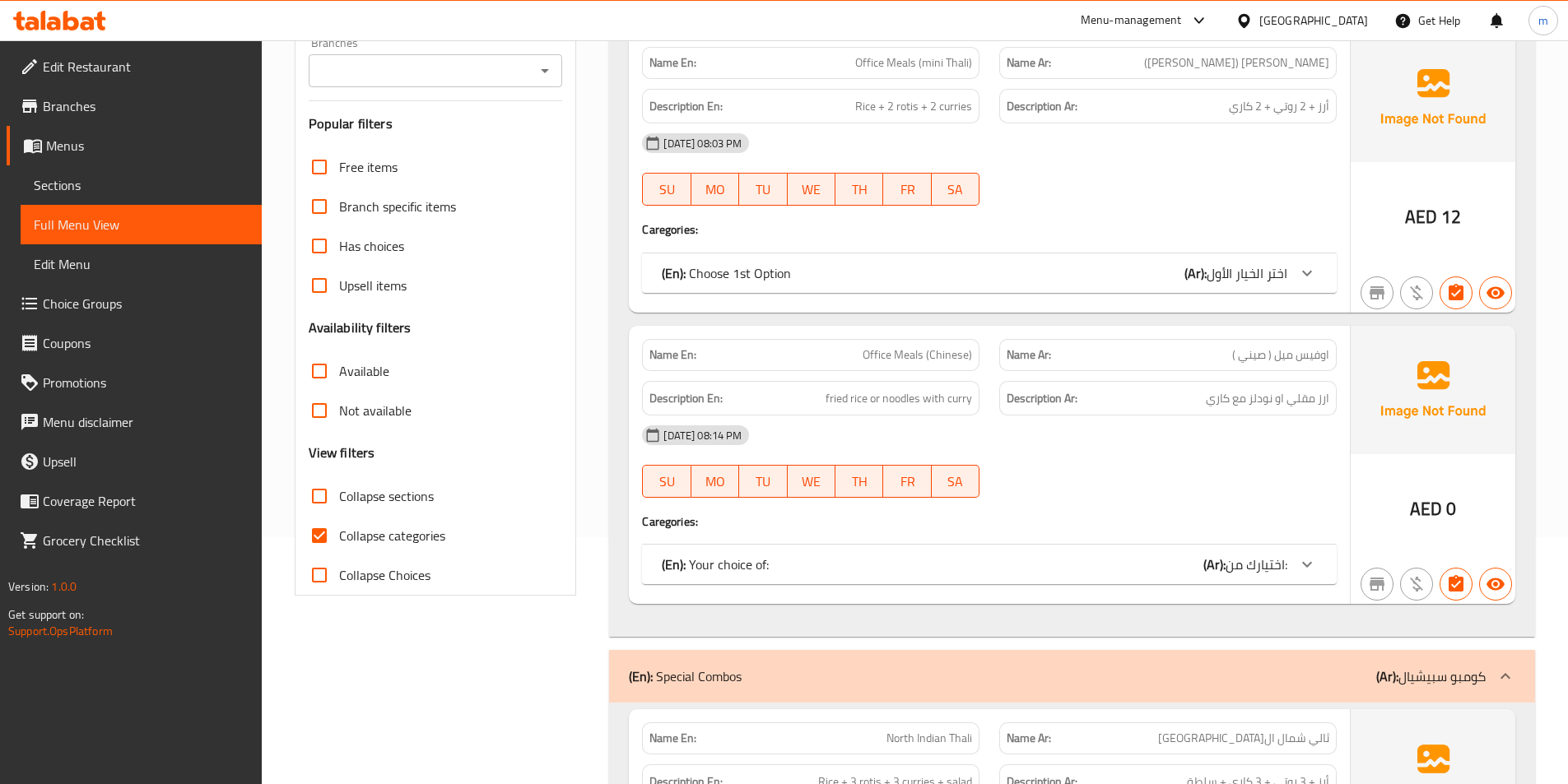
click at [1159, 558] on div "(En): Your choice of: (Ar): اختيارك من:" at bounding box center [974, 565] width 625 height 20
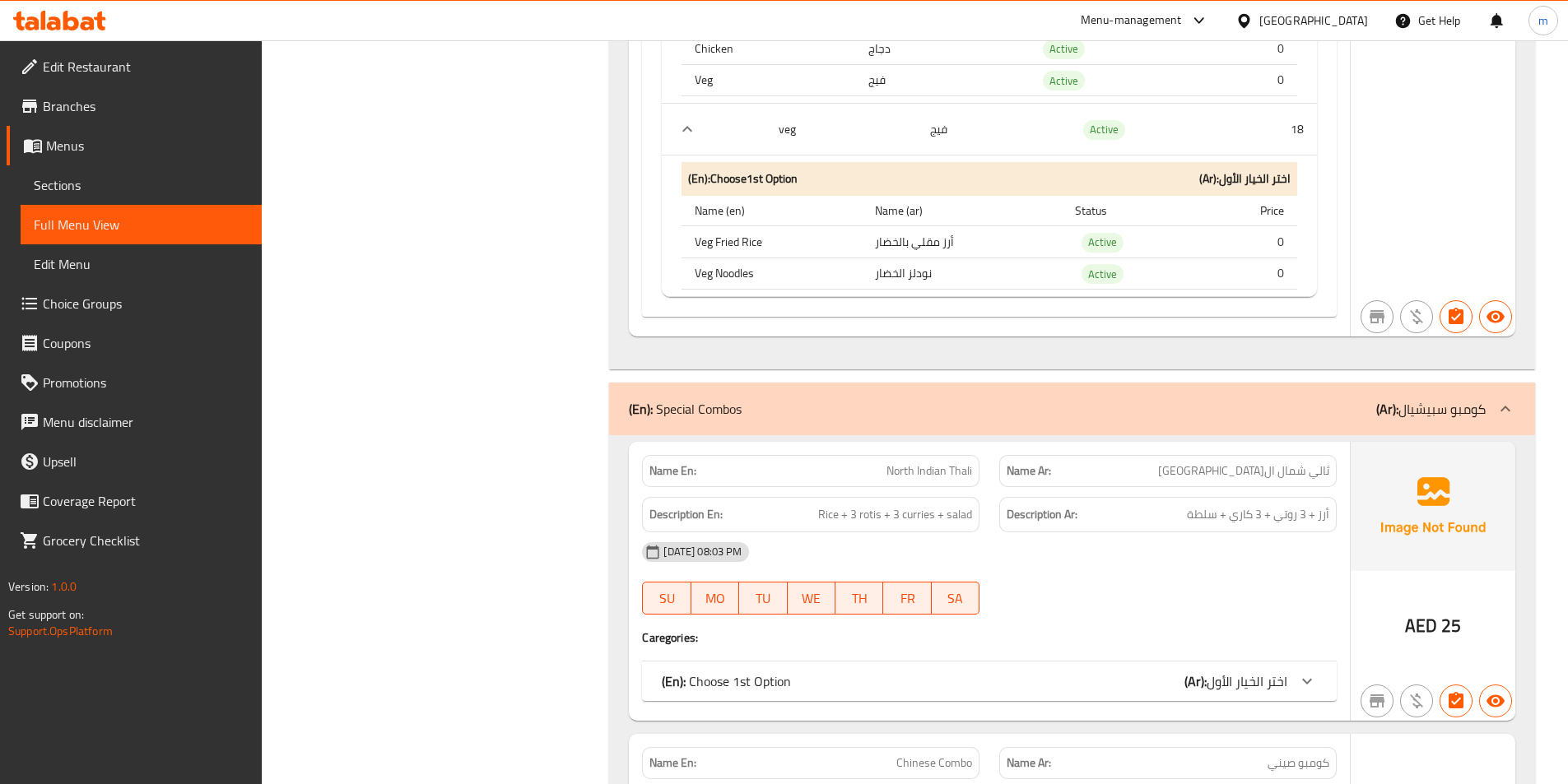
scroll to position [740, 0]
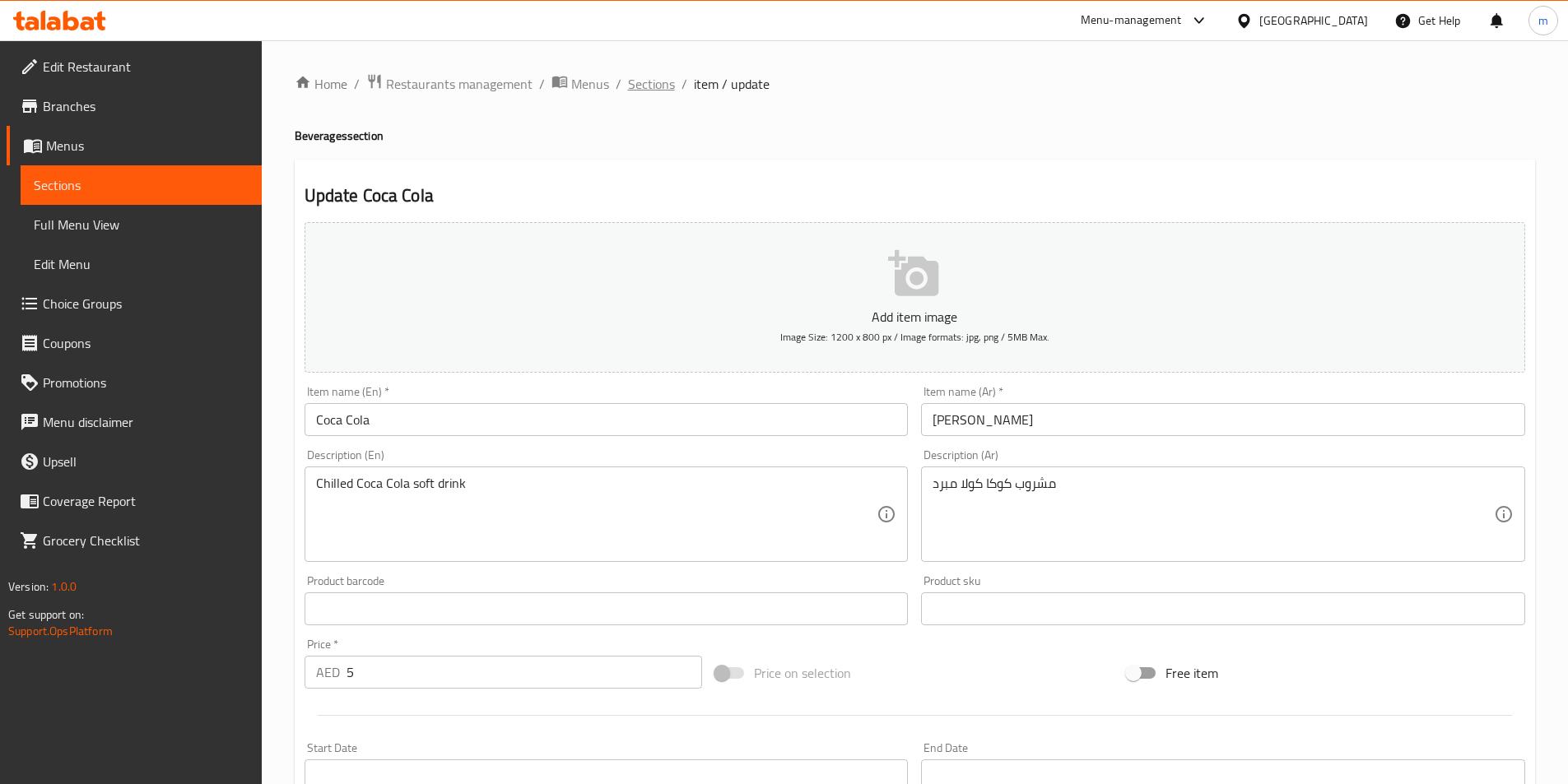
click at [631, 82] on span "Sections" at bounding box center [651, 84] width 47 height 20
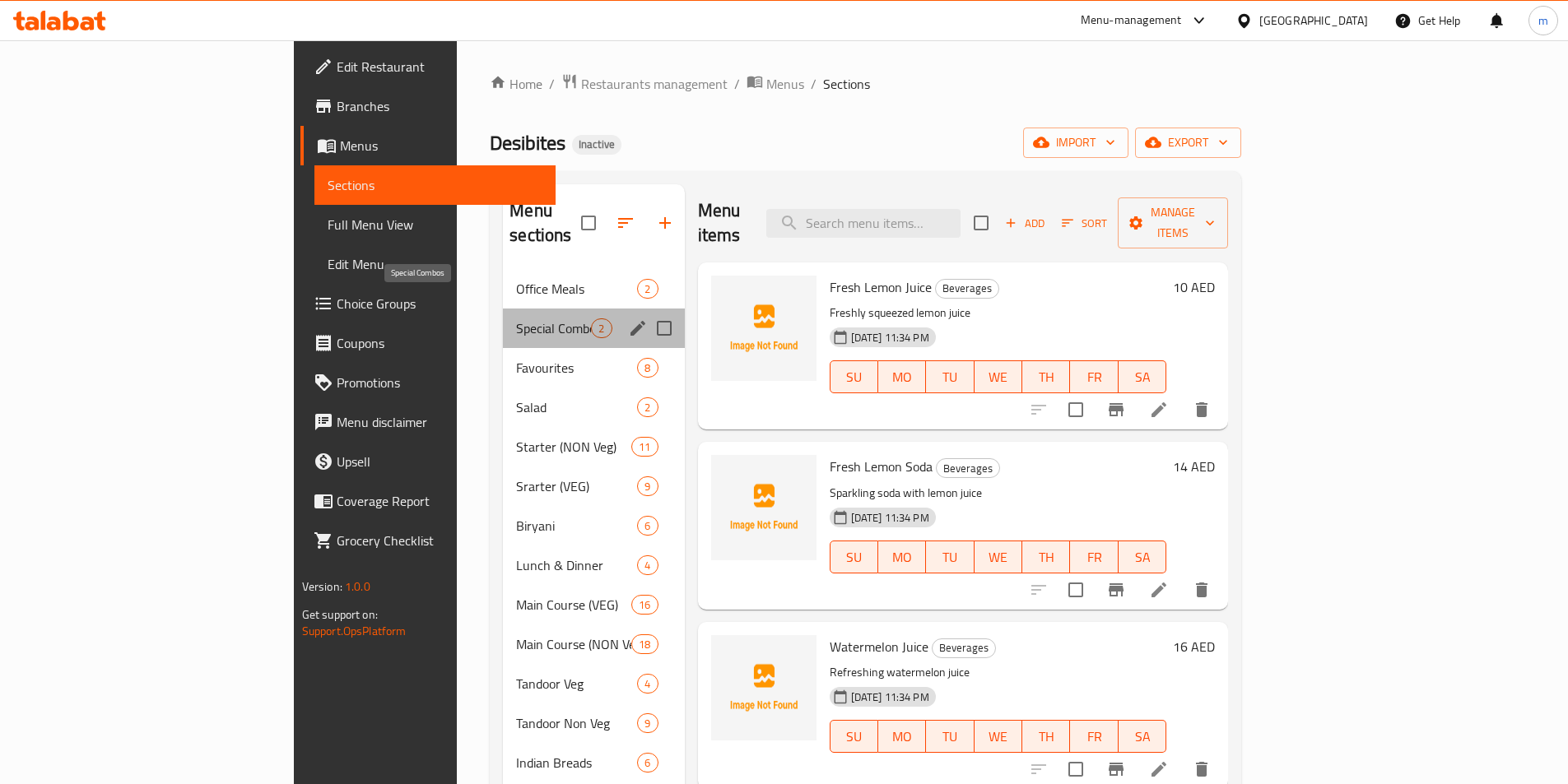
click at [516, 319] on span "Special Combos" at bounding box center [553, 329] width 75 height 20
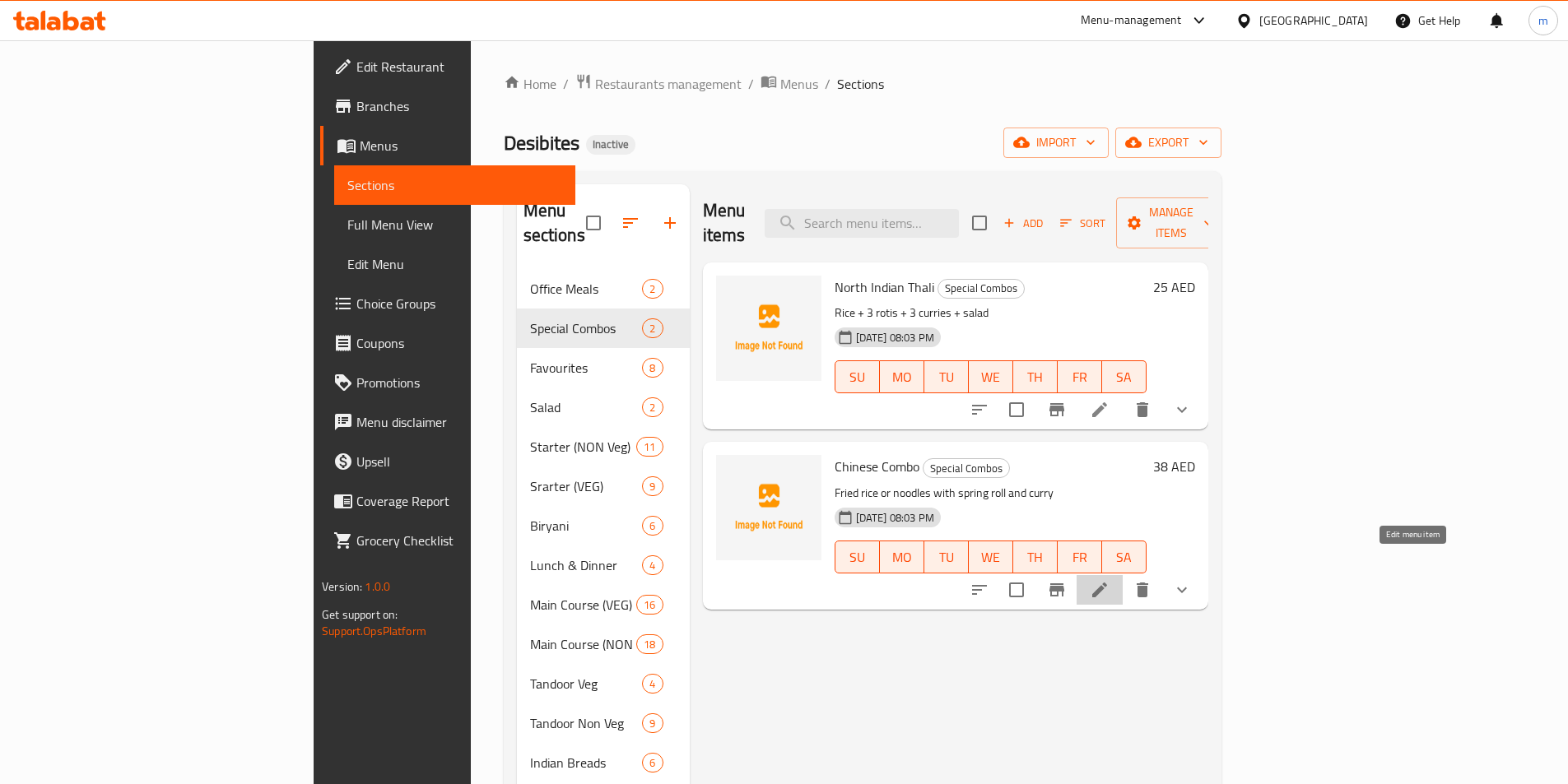
click at [1109, 580] on icon at bounding box center [1100, 590] width 20 height 20
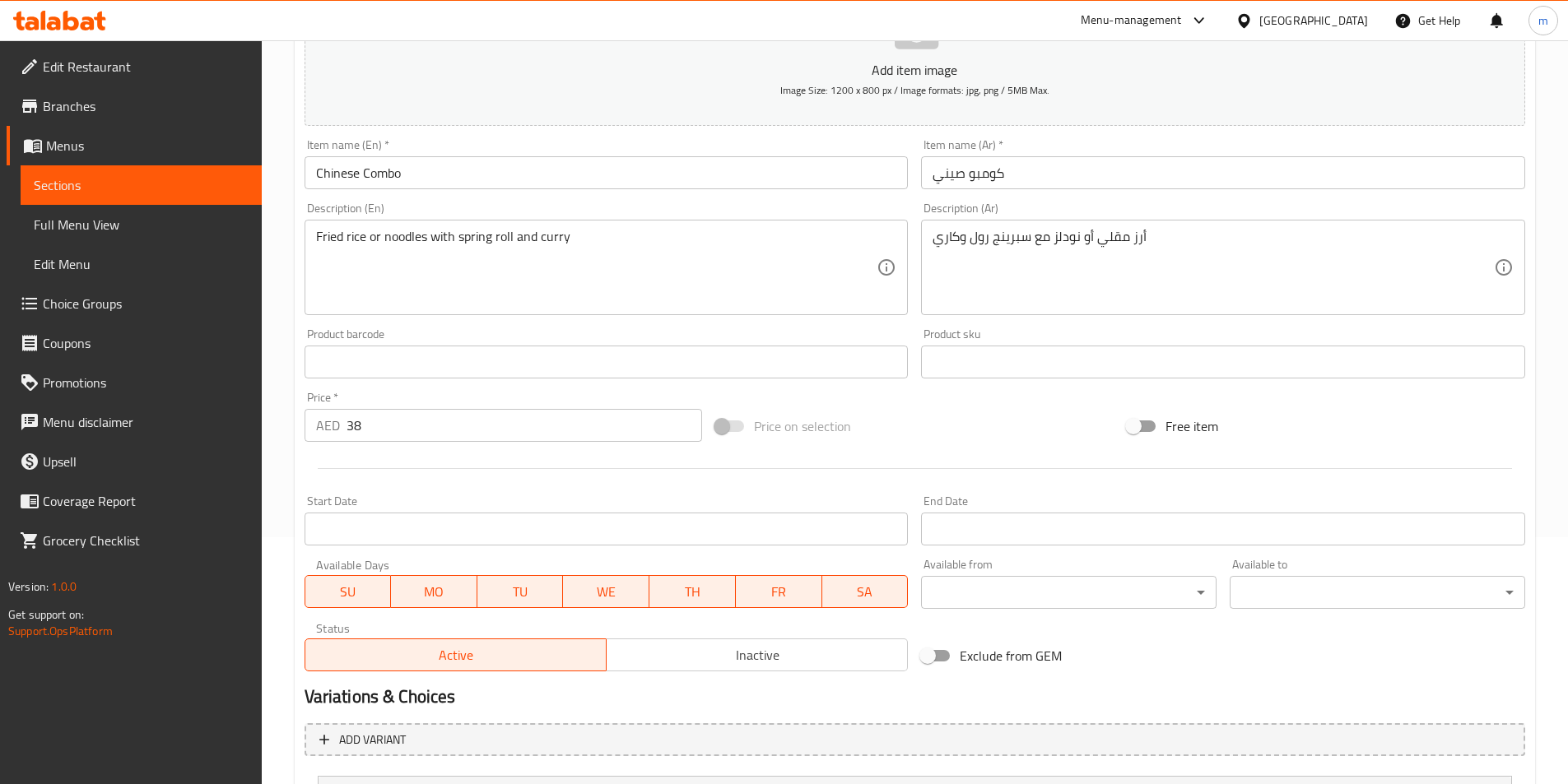
scroll to position [406, 0]
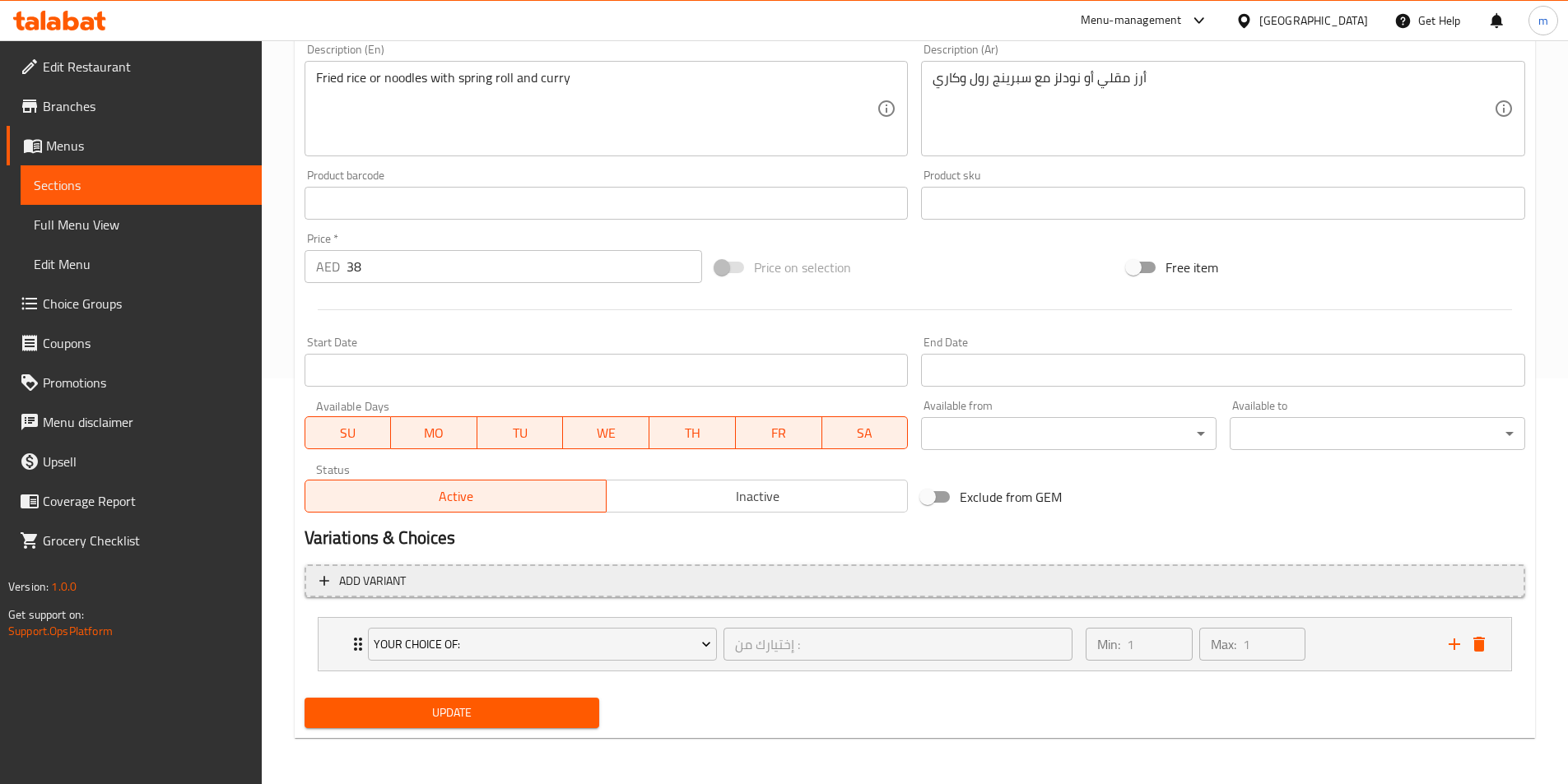
click at [466, 592] on button "Add variant" at bounding box center [915, 581] width 1221 height 34
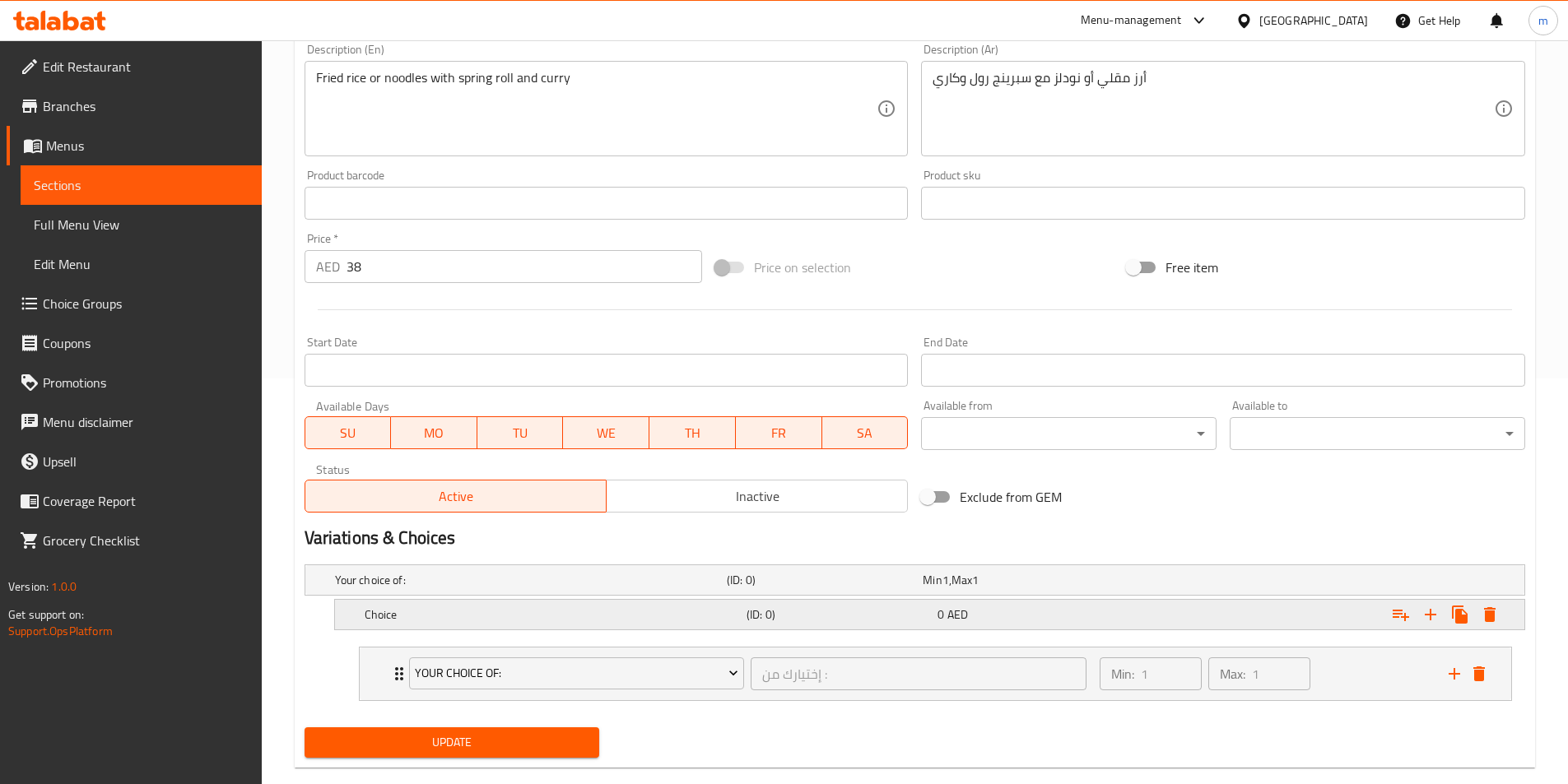
click at [455, 626] on div "Choice (ID: 0) 0 AED" at bounding box center [934, 614] width 1146 height 36
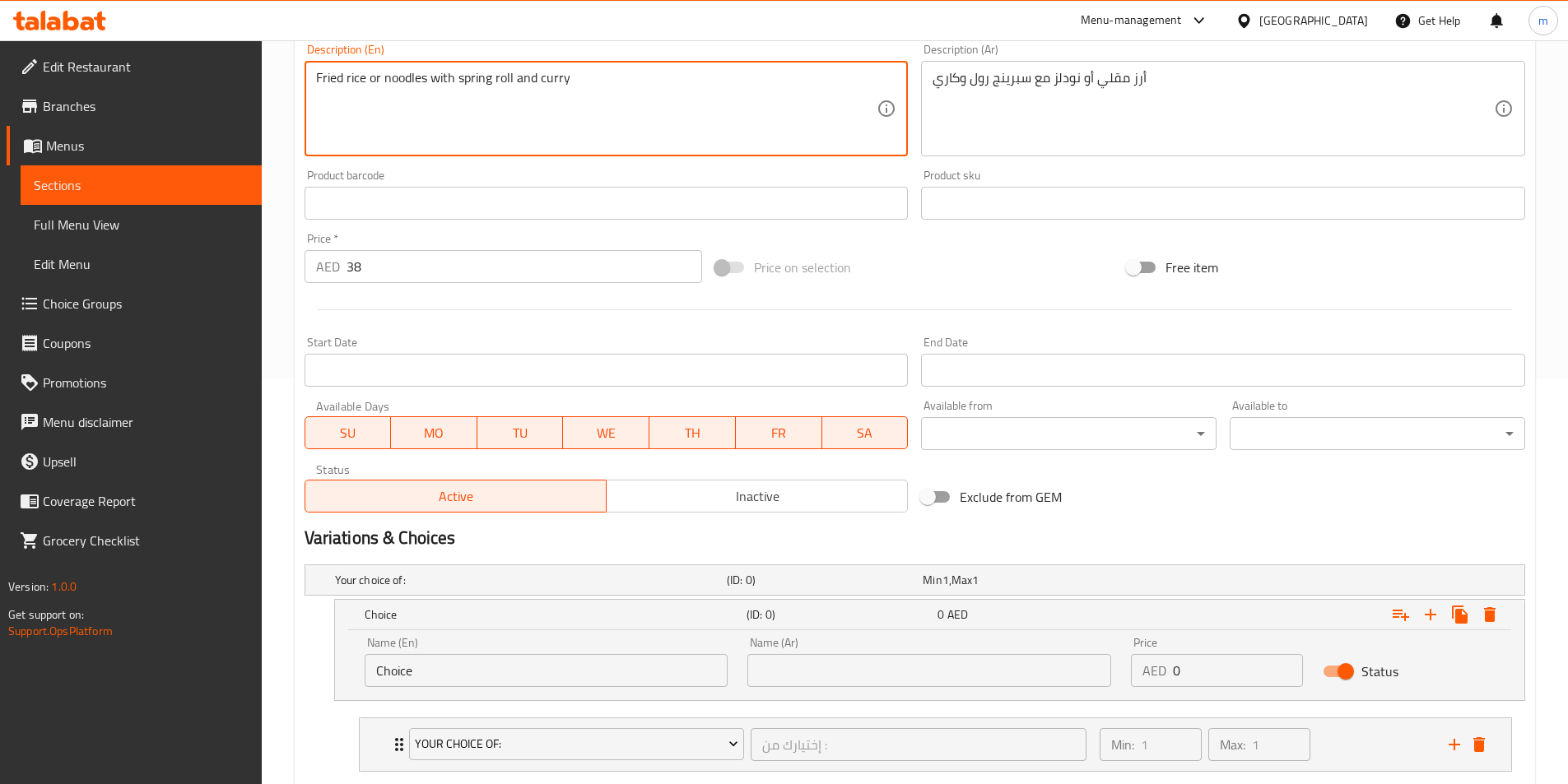
drag, startPoint x: 317, startPoint y: 84, endPoint x: 367, endPoint y: 89, distance: 50.2
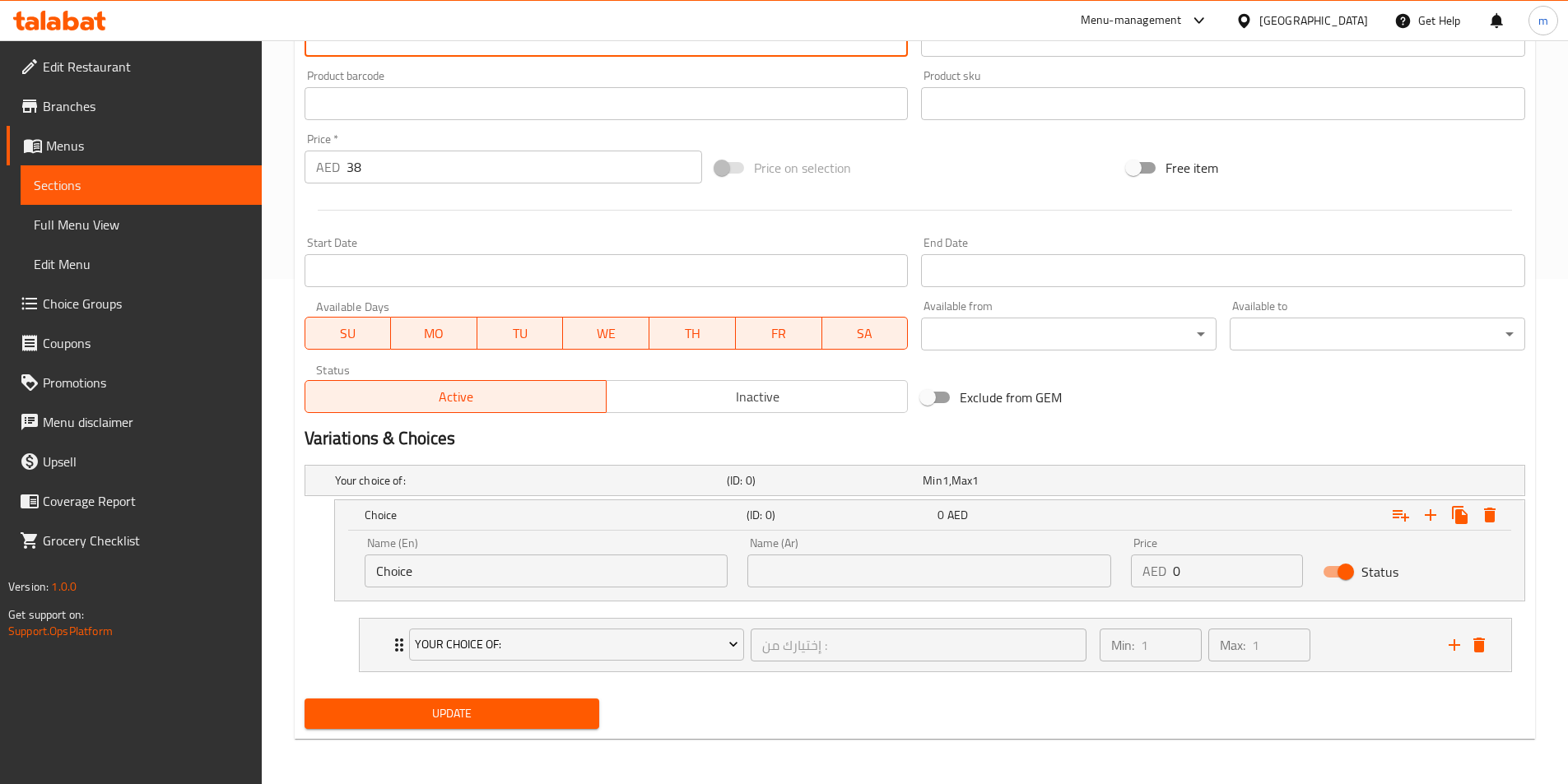
scroll to position [506, 0]
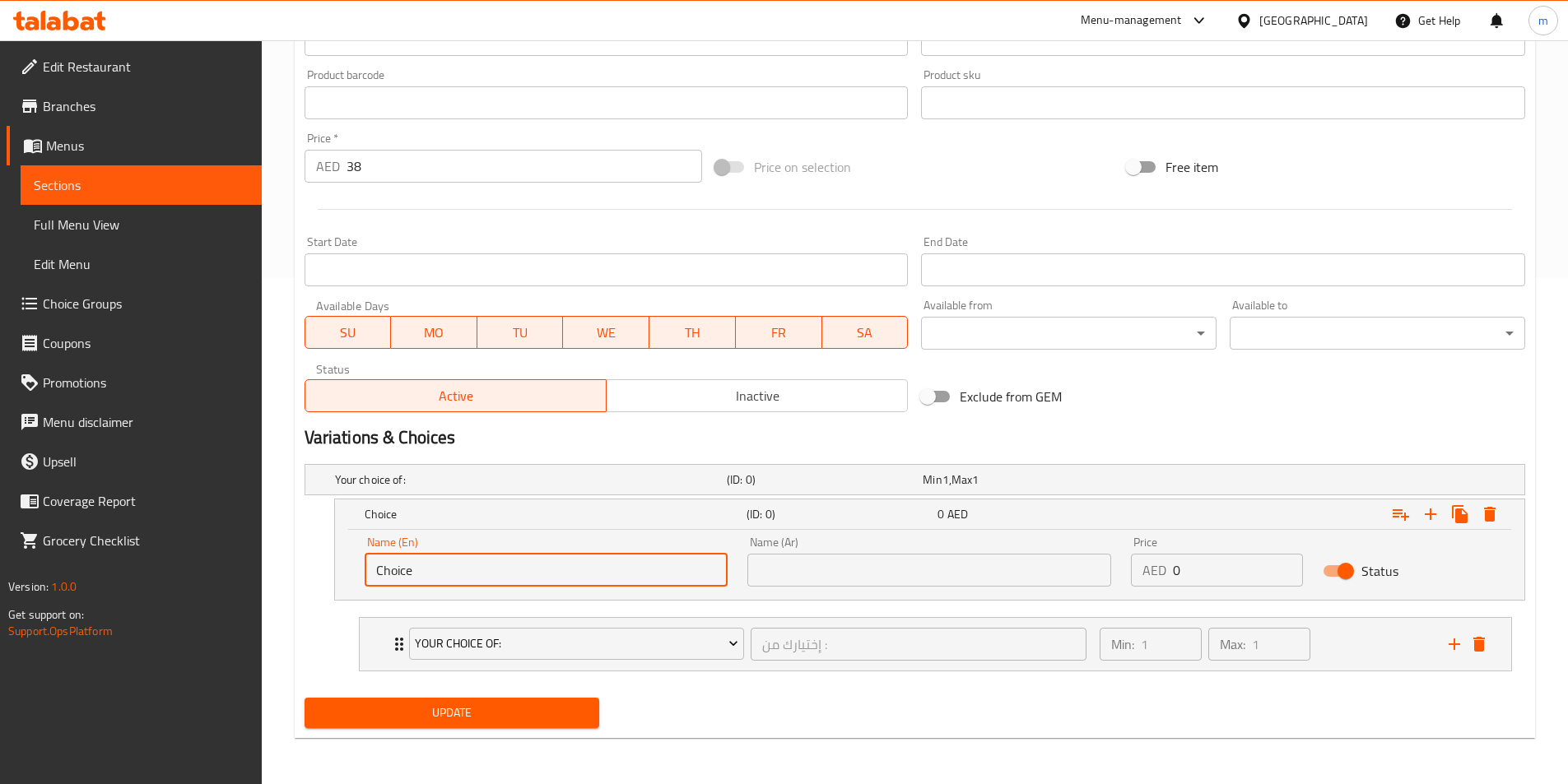
click at [473, 573] on input "Choice" at bounding box center [546, 570] width 364 height 33
paste input "Fried r"
click at [436, 565] on input "Fried rice" at bounding box center [546, 570] width 364 height 33
click at [380, 578] on input "Fried rice" at bounding box center [546, 570] width 364 height 33
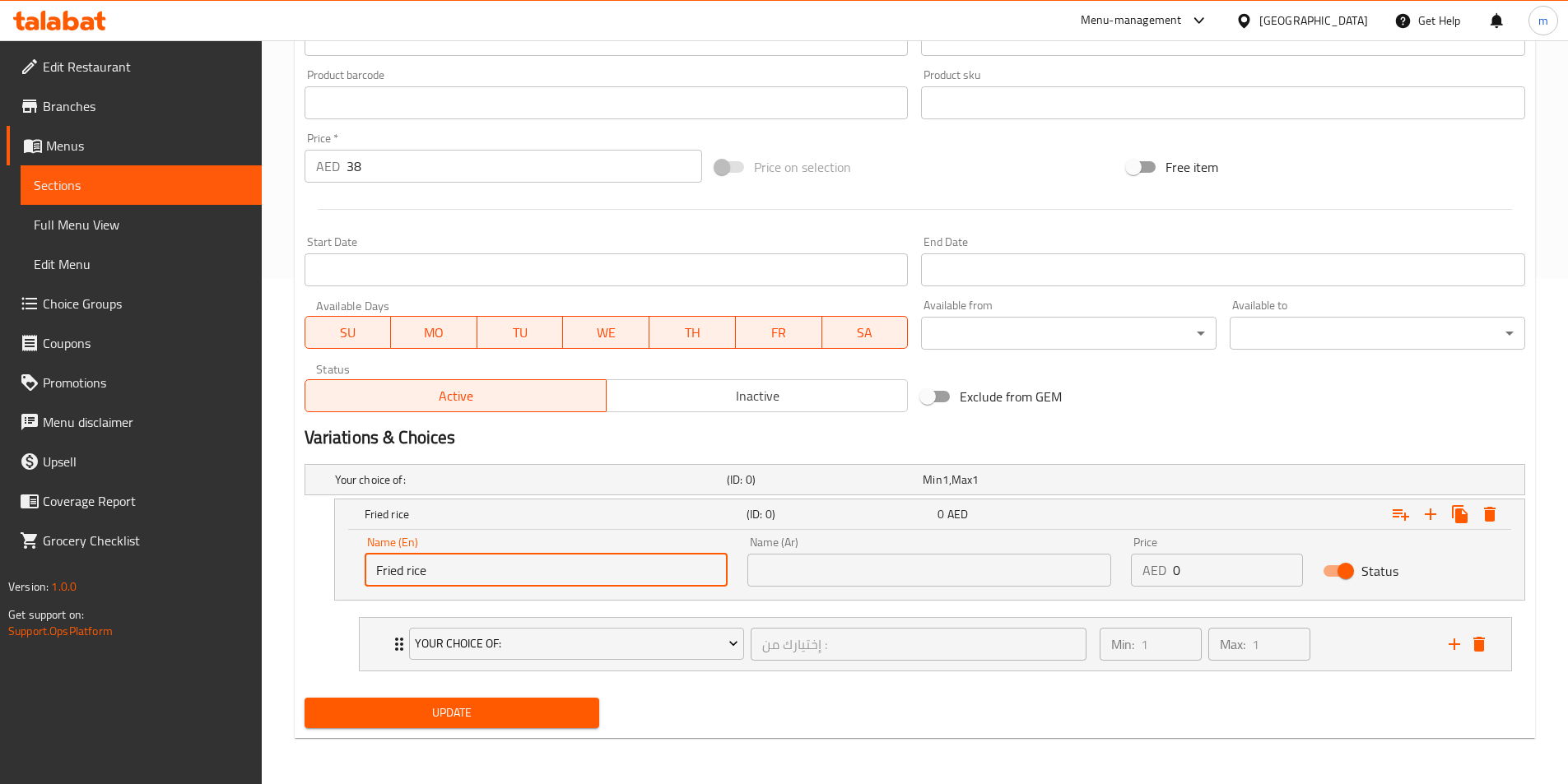
click at [380, 579] on input "Fried rice" at bounding box center [546, 570] width 364 height 33
click at [379, 580] on input "Fried rice" at bounding box center [546, 570] width 364 height 33
click at [402, 579] on input "veg Fried rice" at bounding box center [546, 570] width 364 height 33
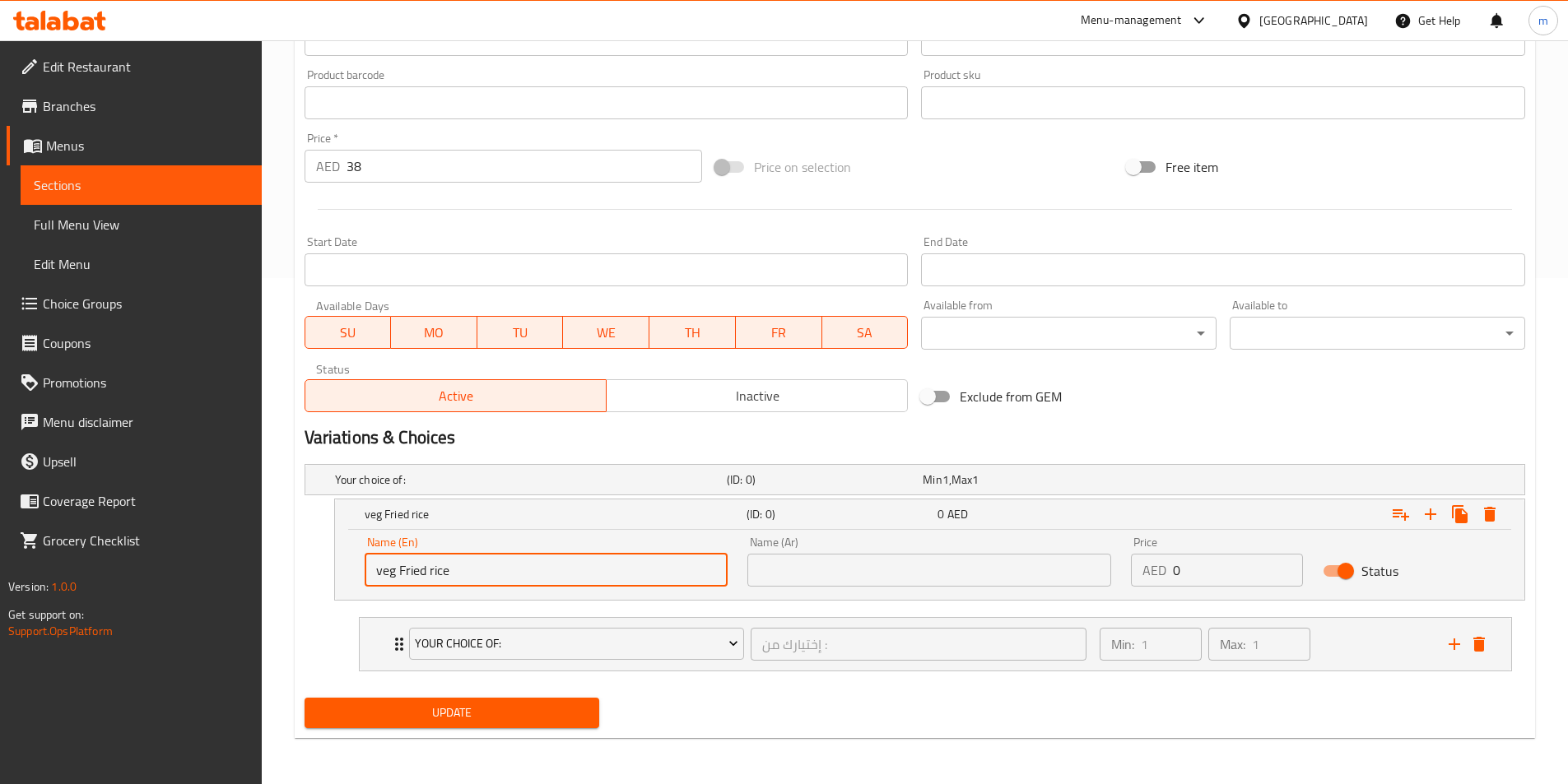
drag, startPoint x: 402, startPoint y: 579, endPoint x: 386, endPoint y: 581, distance: 16.1
type input "Veg Fried Rice"
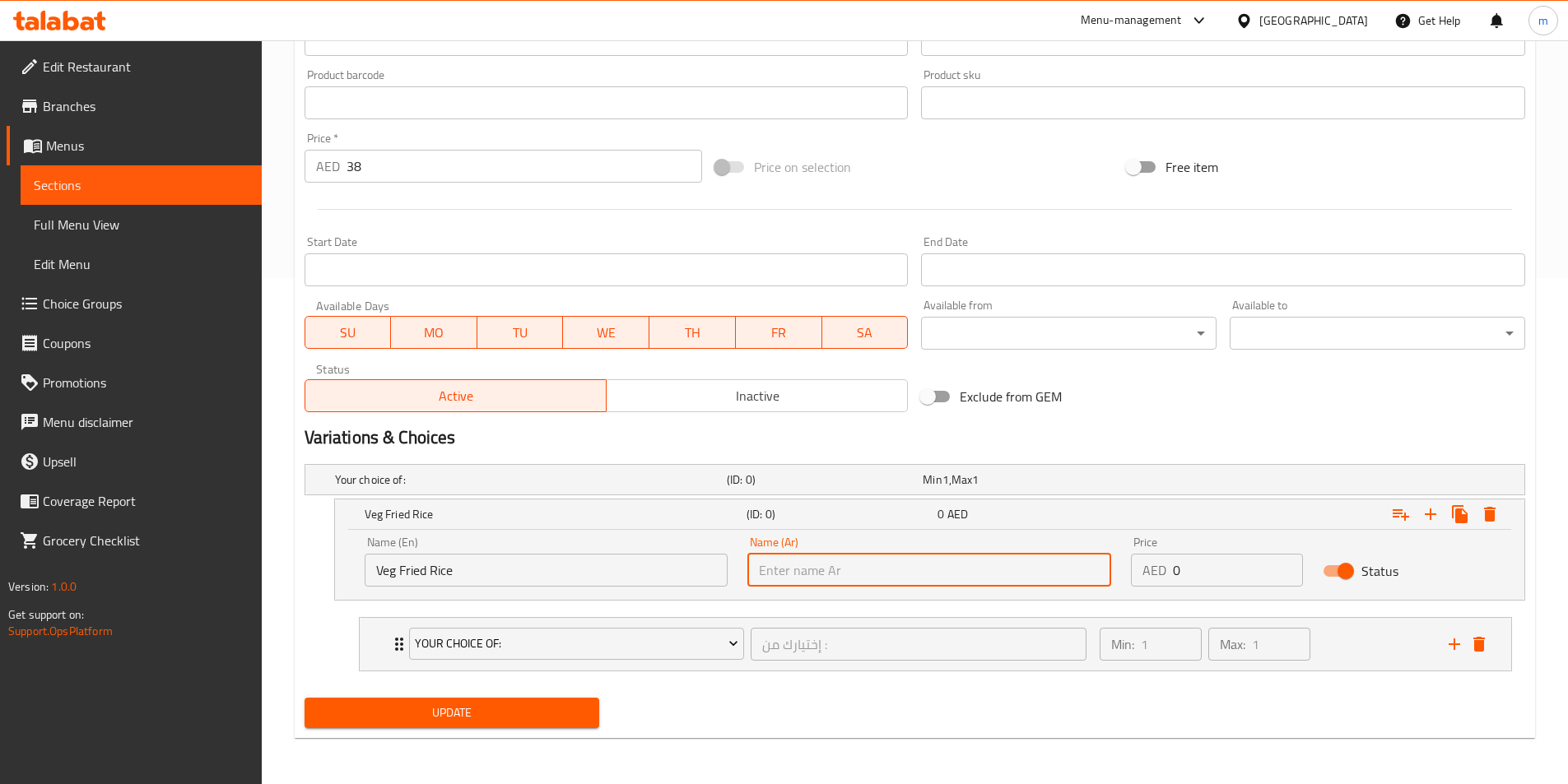
click at [858, 555] on input "text" at bounding box center [929, 570] width 364 height 33
click at [812, 560] on input "text" at bounding box center [929, 570] width 364 height 33
type input "ارز مقلي فيج"
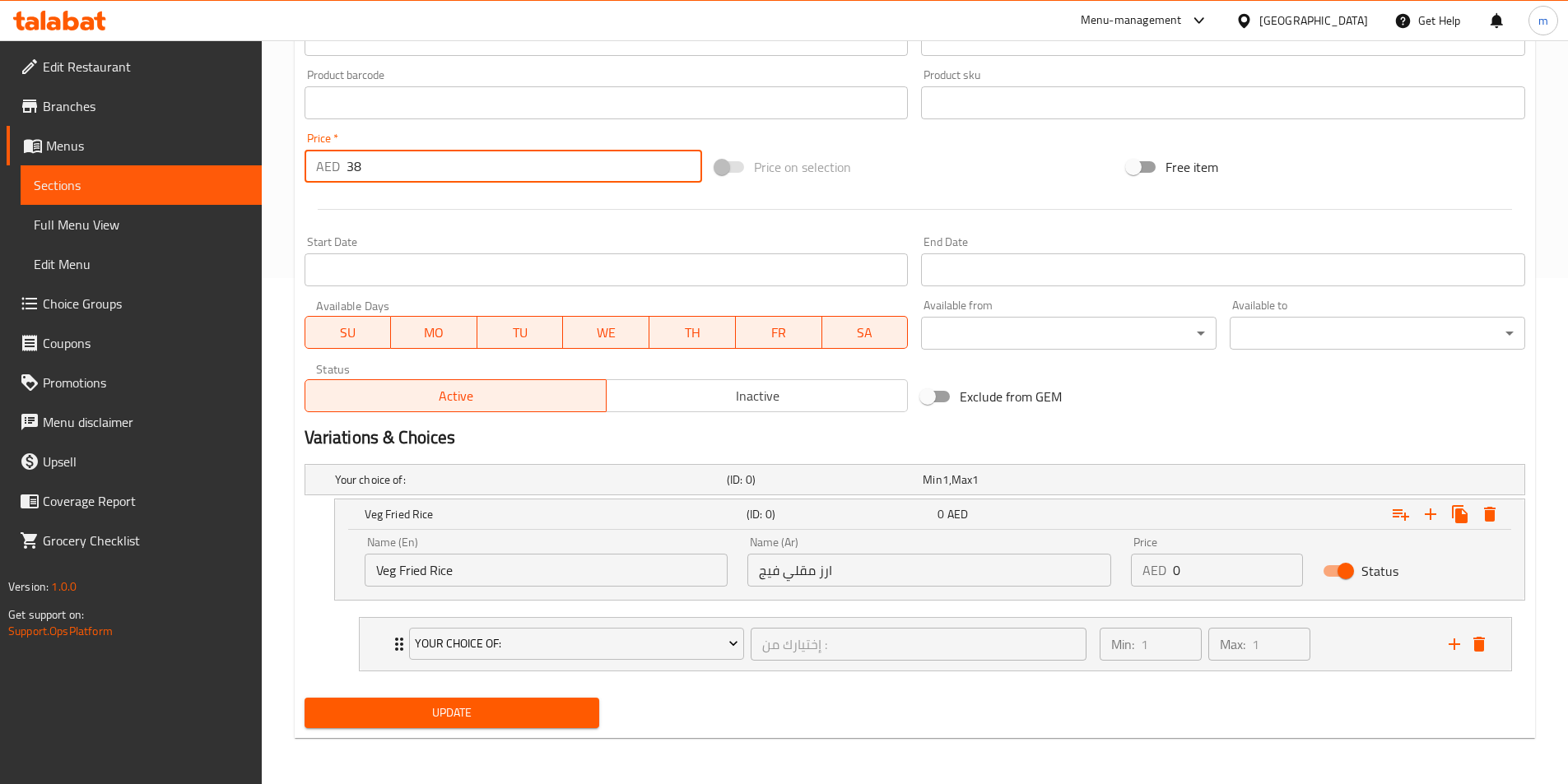
drag, startPoint x: 362, startPoint y: 166, endPoint x: 335, endPoint y: 173, distance: 27.9
click at [335, 173] on div "AED 38 Price *" at bounding box center [504, 166] width 398 height 33
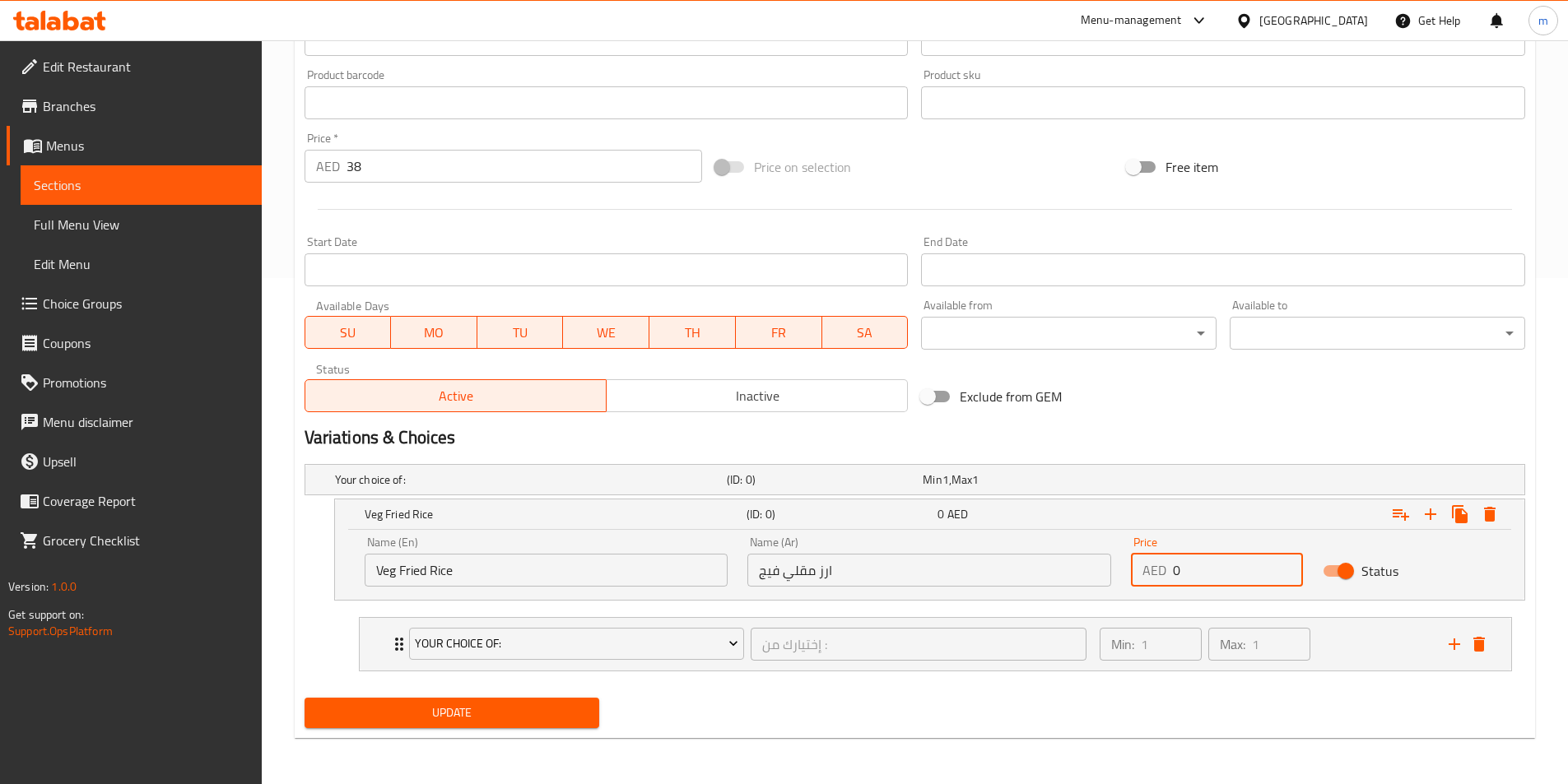
drag, startPoint x: 1196, startPoint y: 568, endPoint x: 1160, endPoint y: 575, distance: 36.7
click at [1160, 575] on div "AED 0 Price" at bounding box center [1217, 570] width 172 height 33
paste input "38"
type input "38"
click at [1437, 519] on icon "Expand" at bounding box center [1430, 514] width 20 height 20
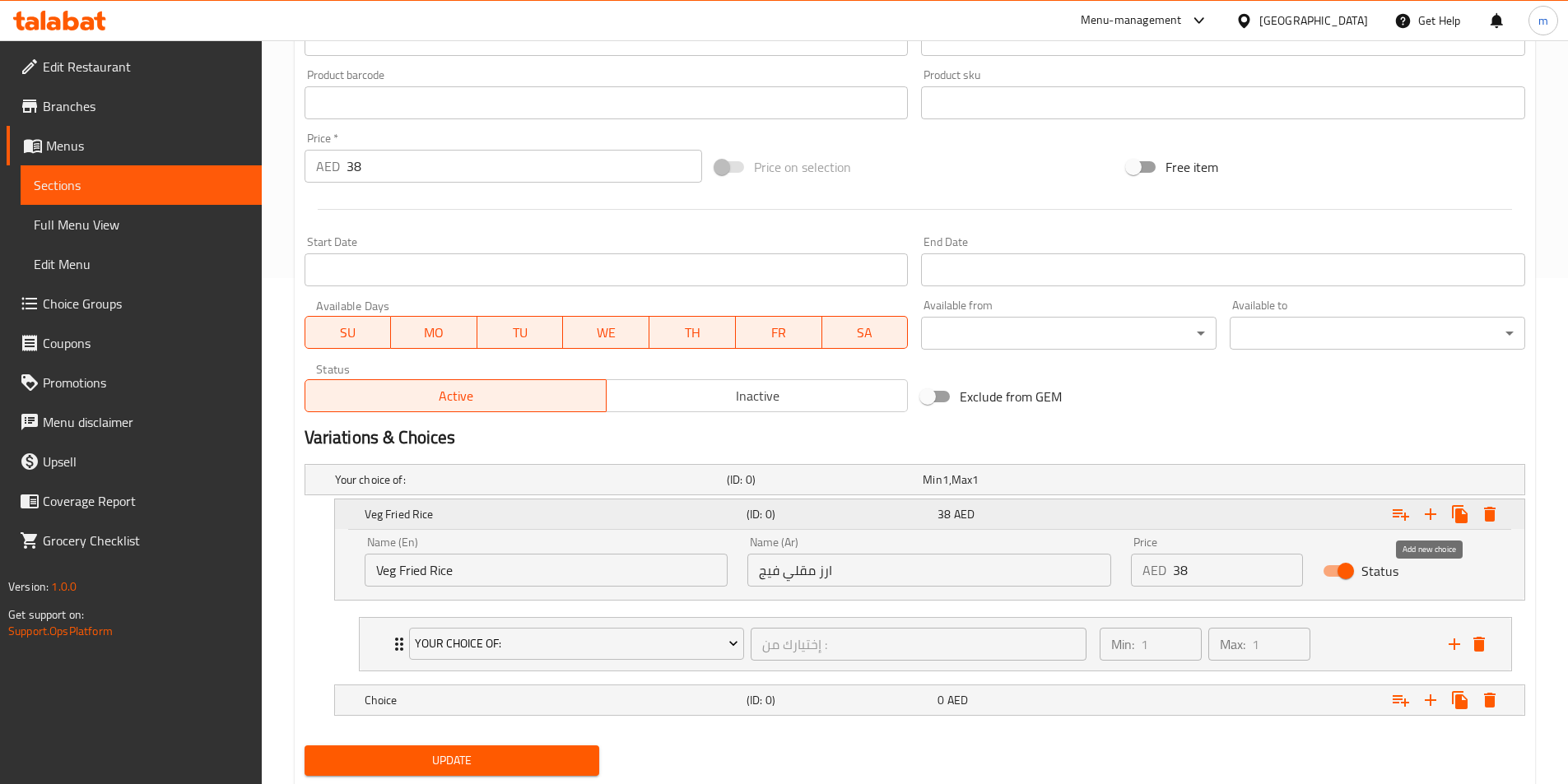
click at [1431, 519] on icon "Expand" at bounding box center [1430, 514] width 12 height 12
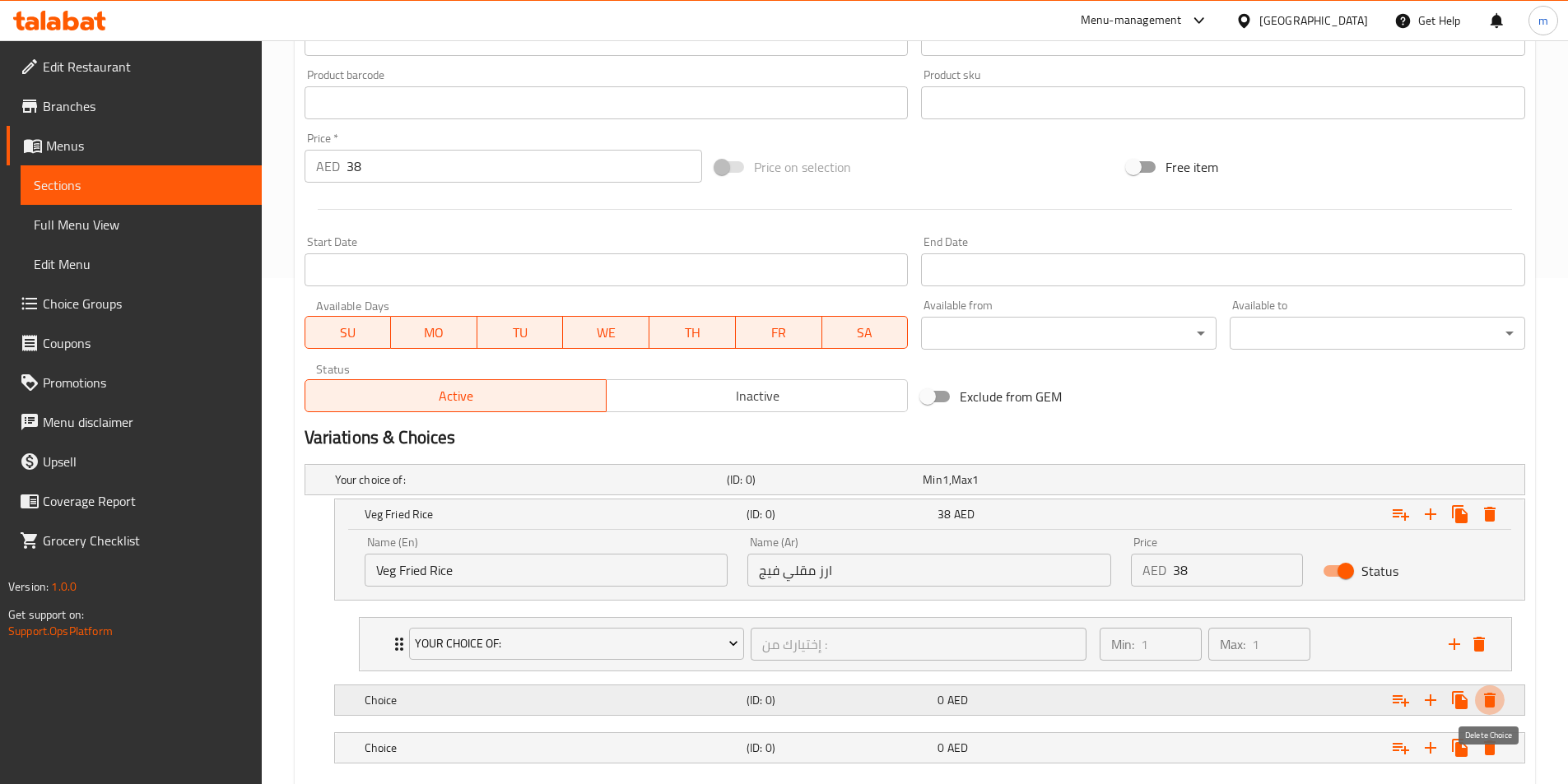
click at [1503, 706] on button "Expand" at bounding box center [1490, 700] width 30 height 30
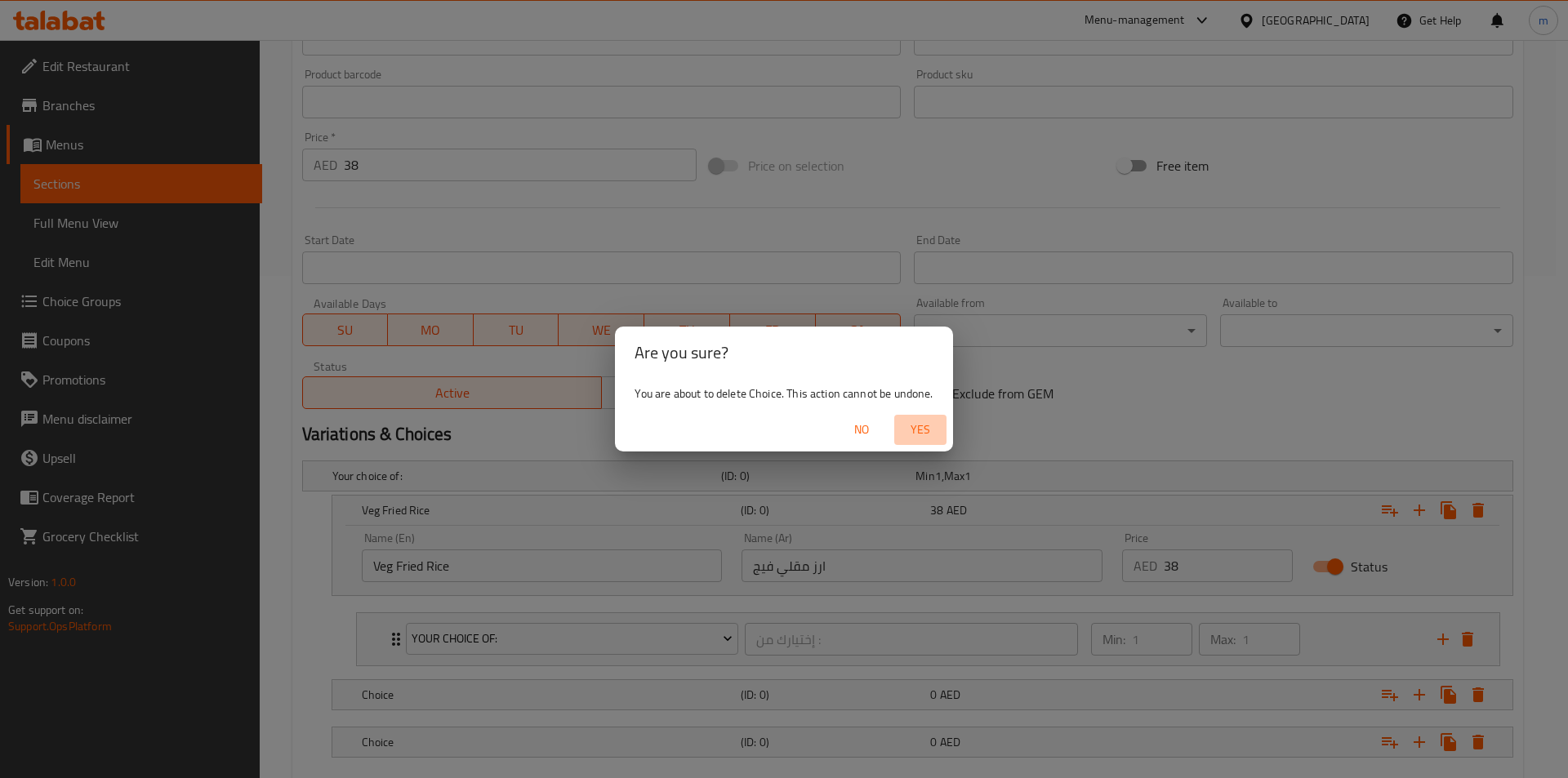
click at [941, 437] on button "Yes" at bounding box center [920, 430] width 53 height 30
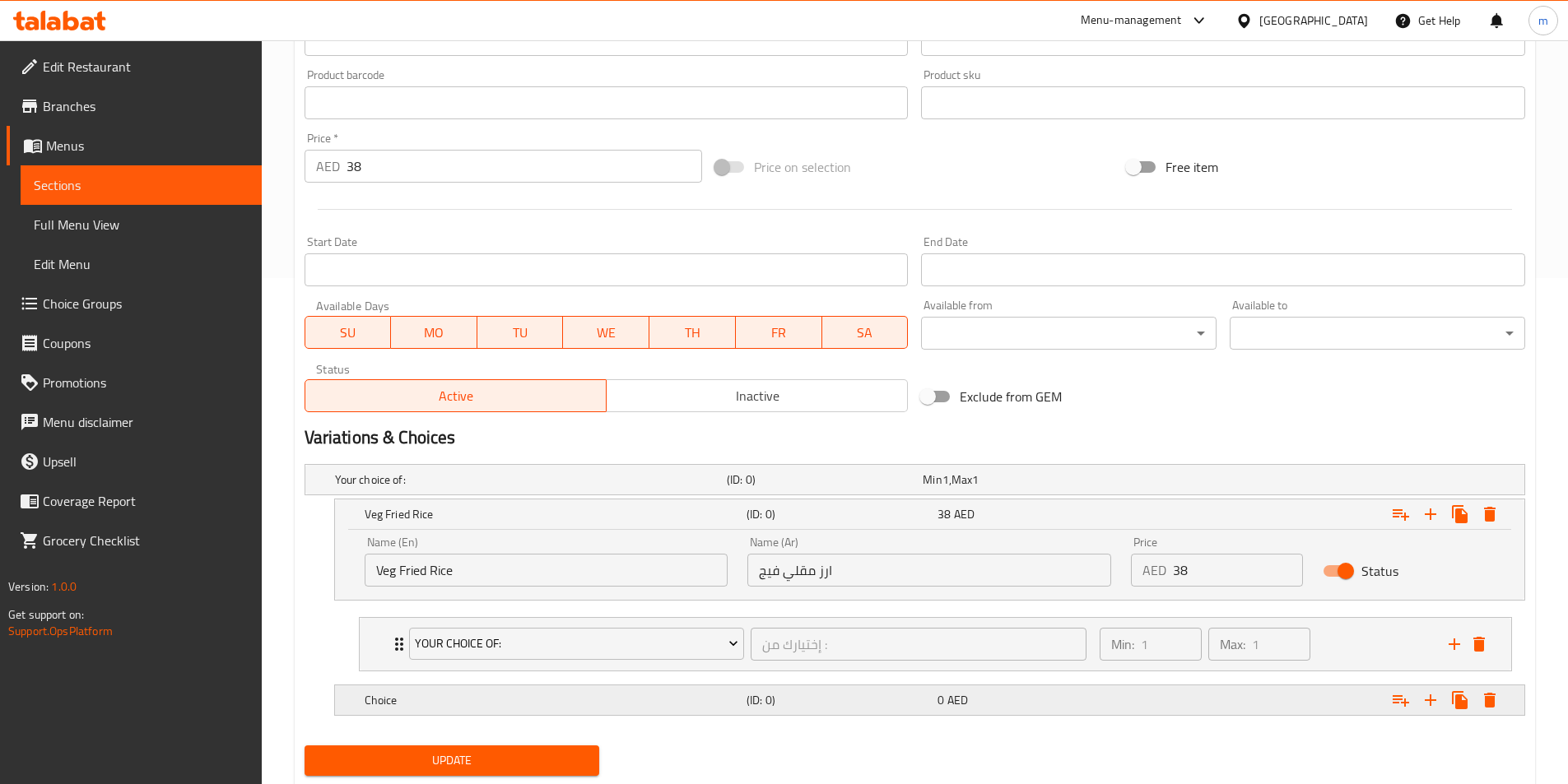
click at [693, 701] on h5 "Choice" at bounding box center [552, 700] width 375 height 17
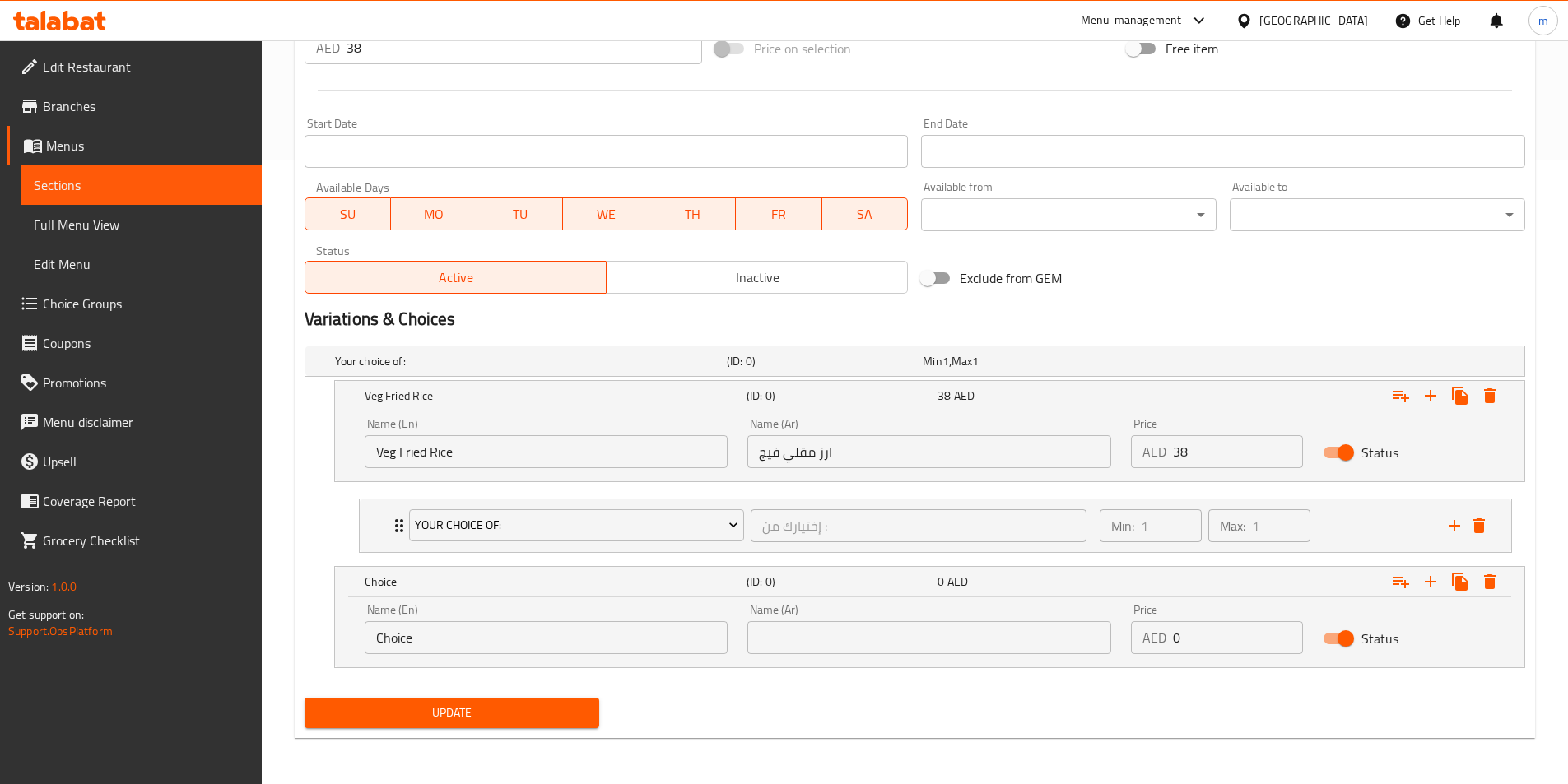
scroll to position [542, 0]
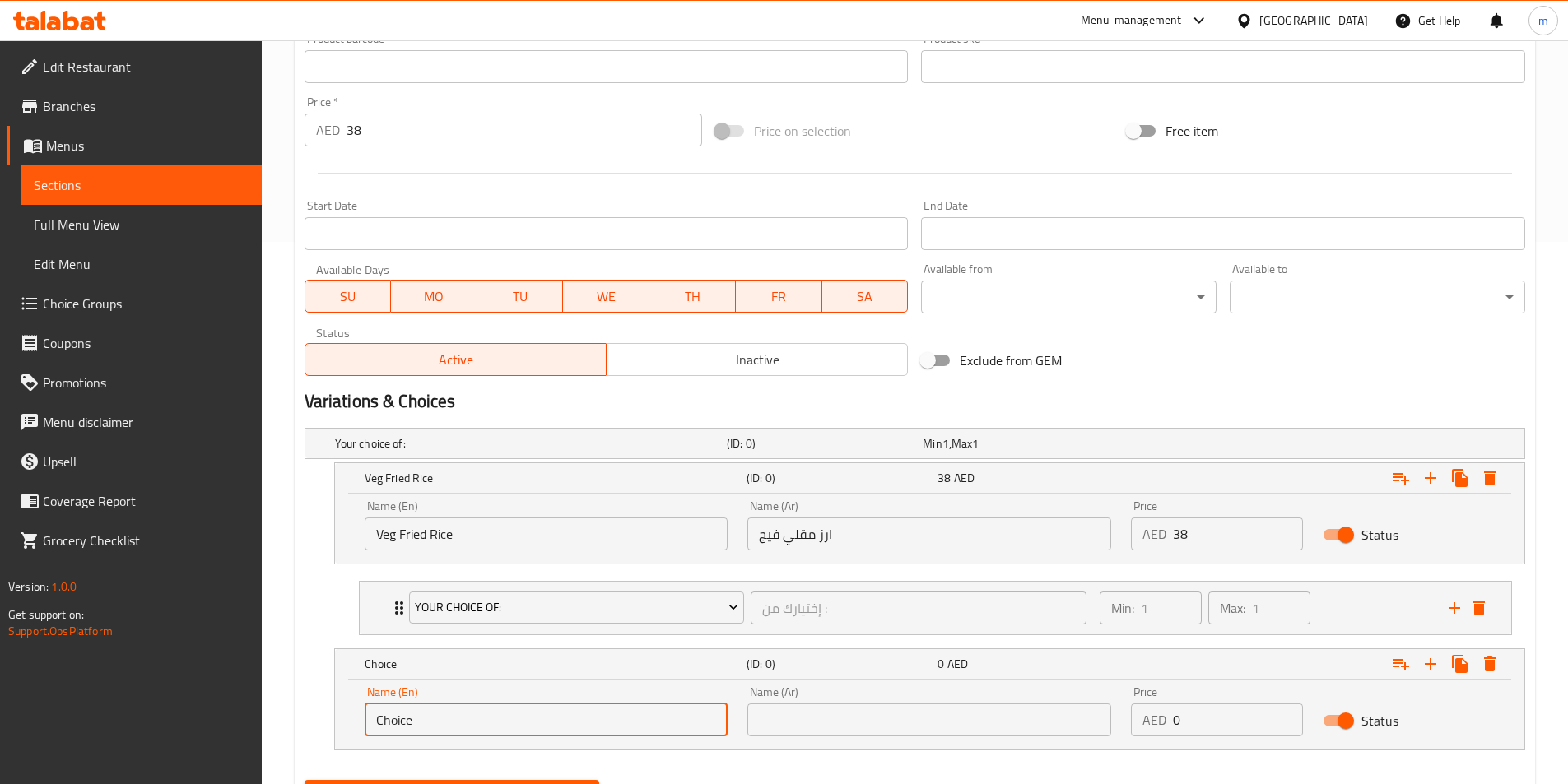
drag, startPoint x: 444, startPoint y: 724, endPoint x: 293, endPoint y: 714, distance: 151.3
click at [293, 714] on div "Home / Restaurants management / Menus / Sections / item / update Special Combos…" at bounding box center [914, 182] width 1306 height 1368
type input "{"
click at [414, 732] on input "Veg noodles" at bounding box center [546, 720] width 364 height 33
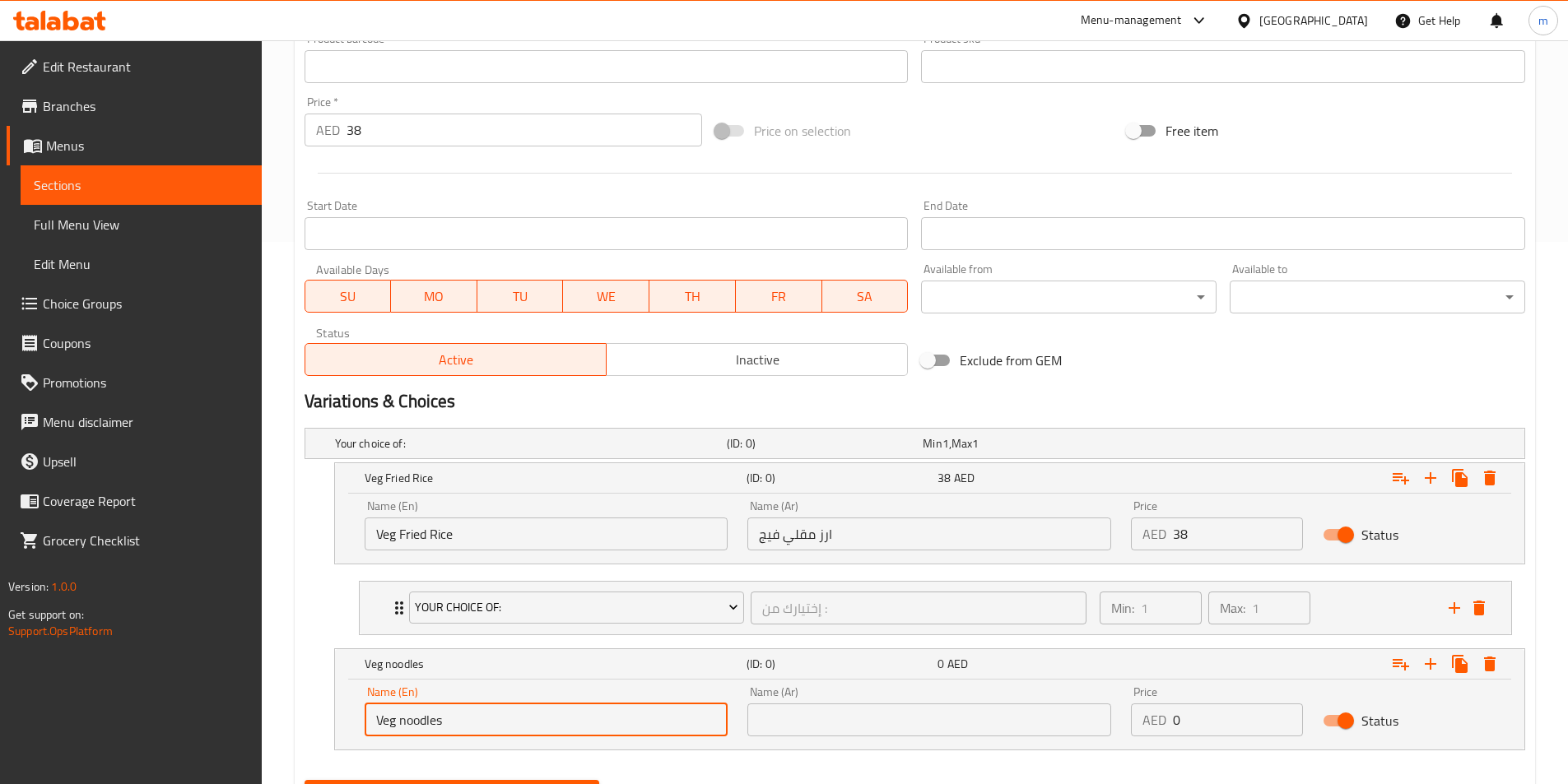
click at [414, 732] on input "Veg noodles" at bounding box center [546, 720] width 364 height 33
type input "Veg Noodles"
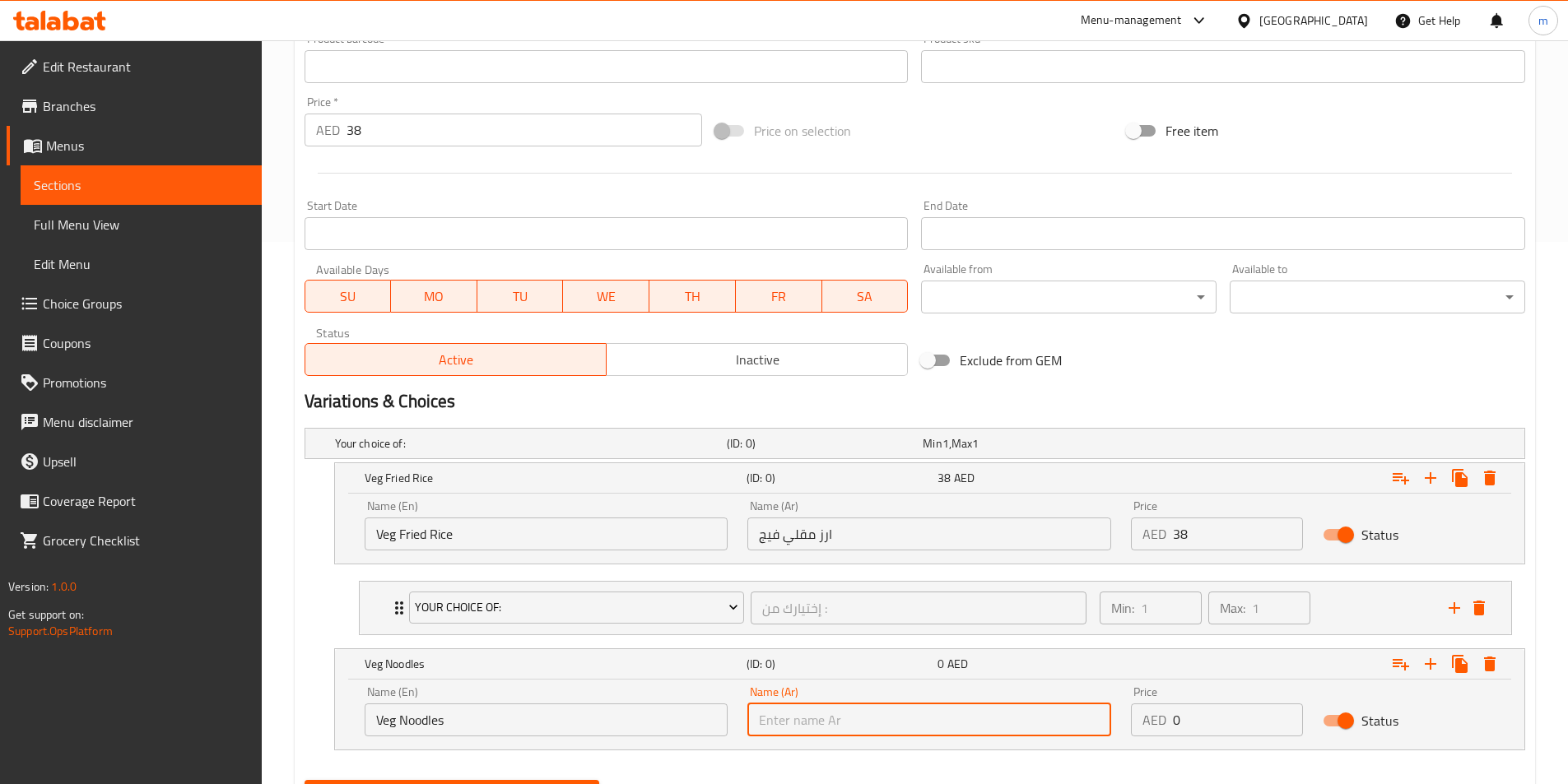
click at [885, 714] on input "text" at bounding box center [929, 720] width 364 height 33
type input "نودلز فيج"
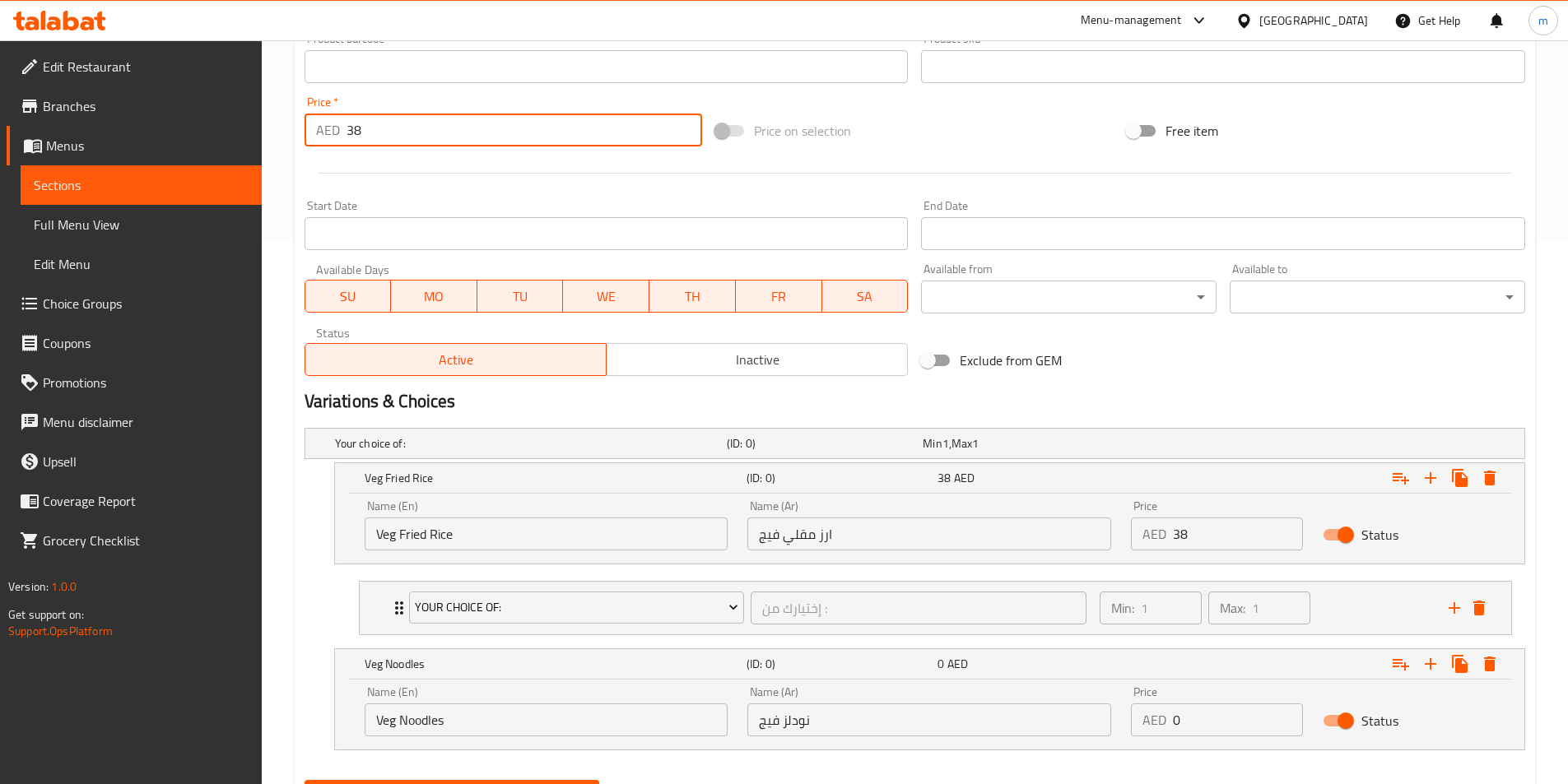
drag, startPoint x: 364, startPoint y: 126, endPoint x: 338, endPoint y: 140, distance: 29.5
click at [338, 140] on div "AED 38 Price *" at bounding box center [504, 130] width 398 height 33
type input "0"
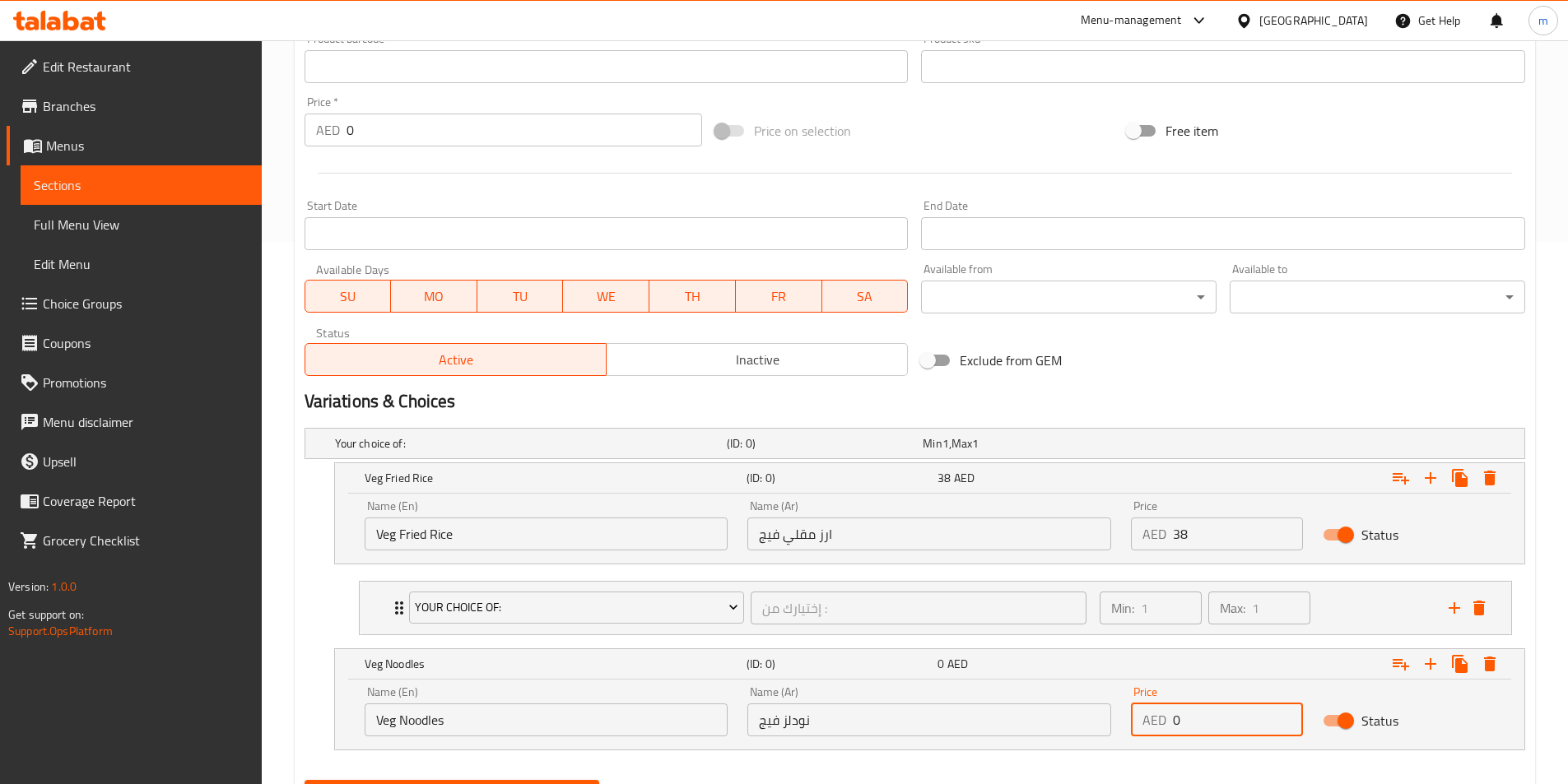
drag, startPoint x: 1173, startPoint y: 711, endPoint x: 1184, endPoint y: 711, distance: 11.0
click at [1184, 711] on input "0" at bounding box center [1238, 720] width 130 height 33
paste input "38"
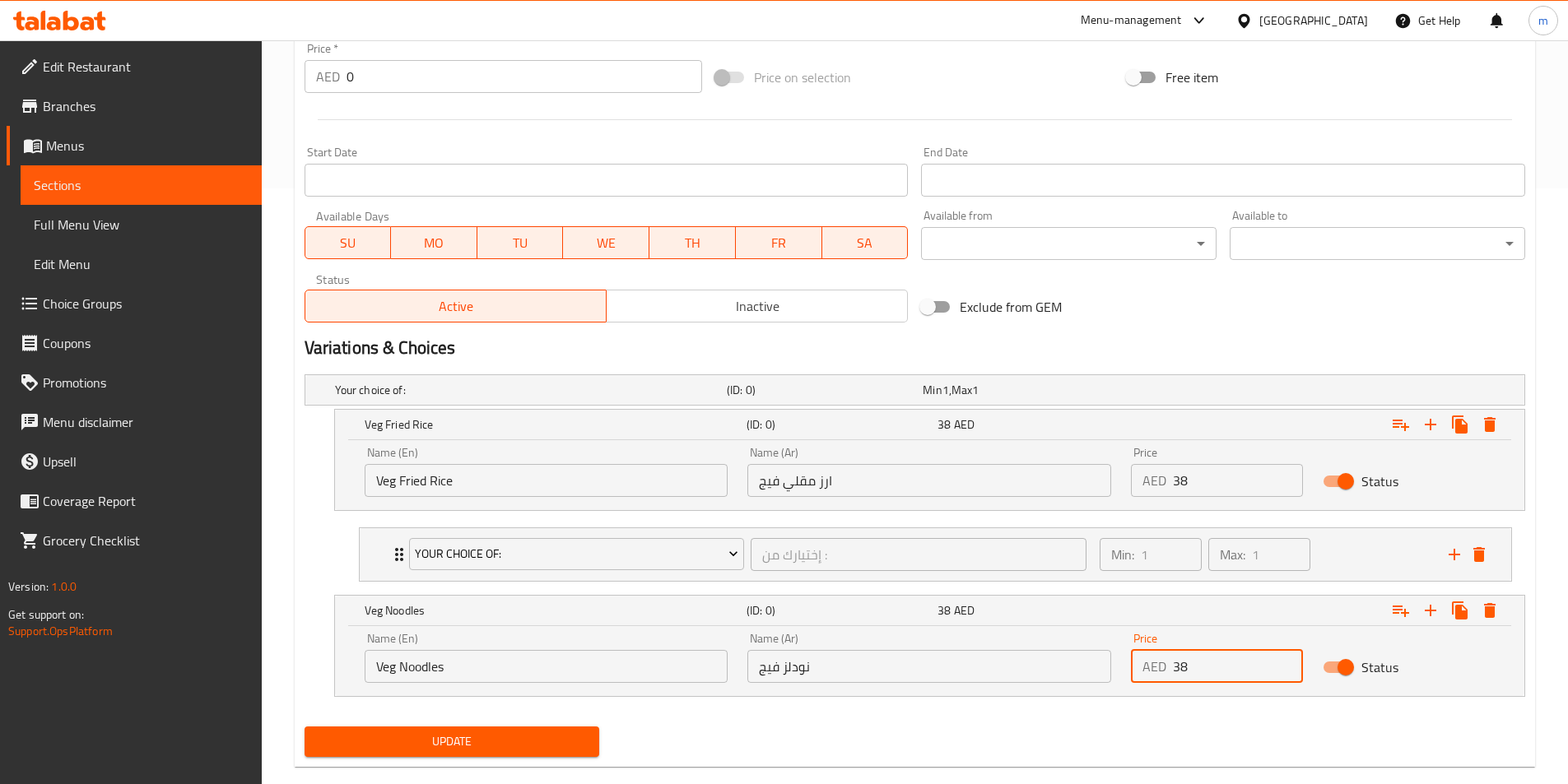
scroll to position [624, 0]
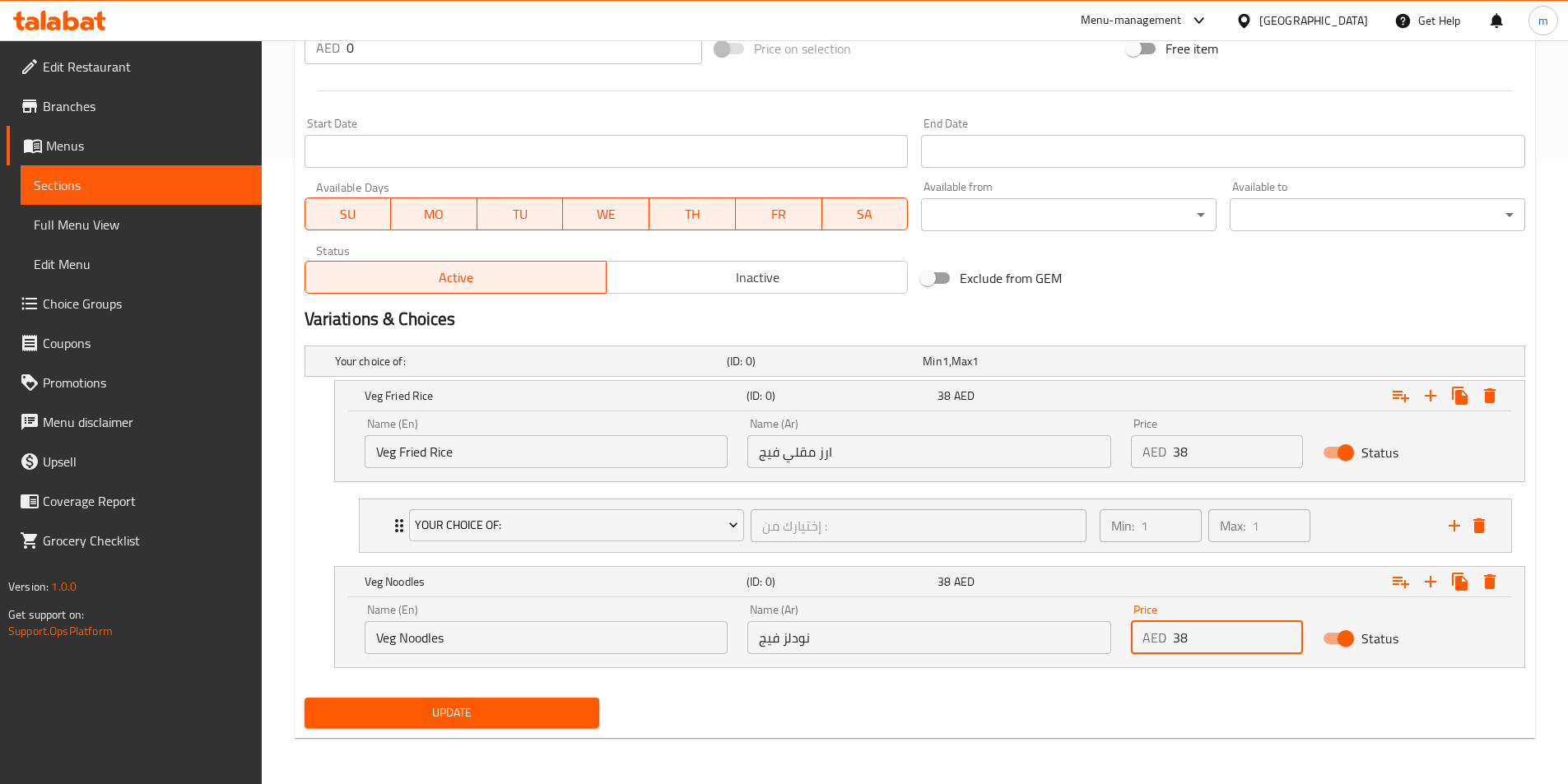
type input "38"
click at [377, 695] on div "Update" at bounding box center [452, 713] width 309 height 44
click at [394, 714] on span "Update" at bounding box center [452, 713] width 269 height 21
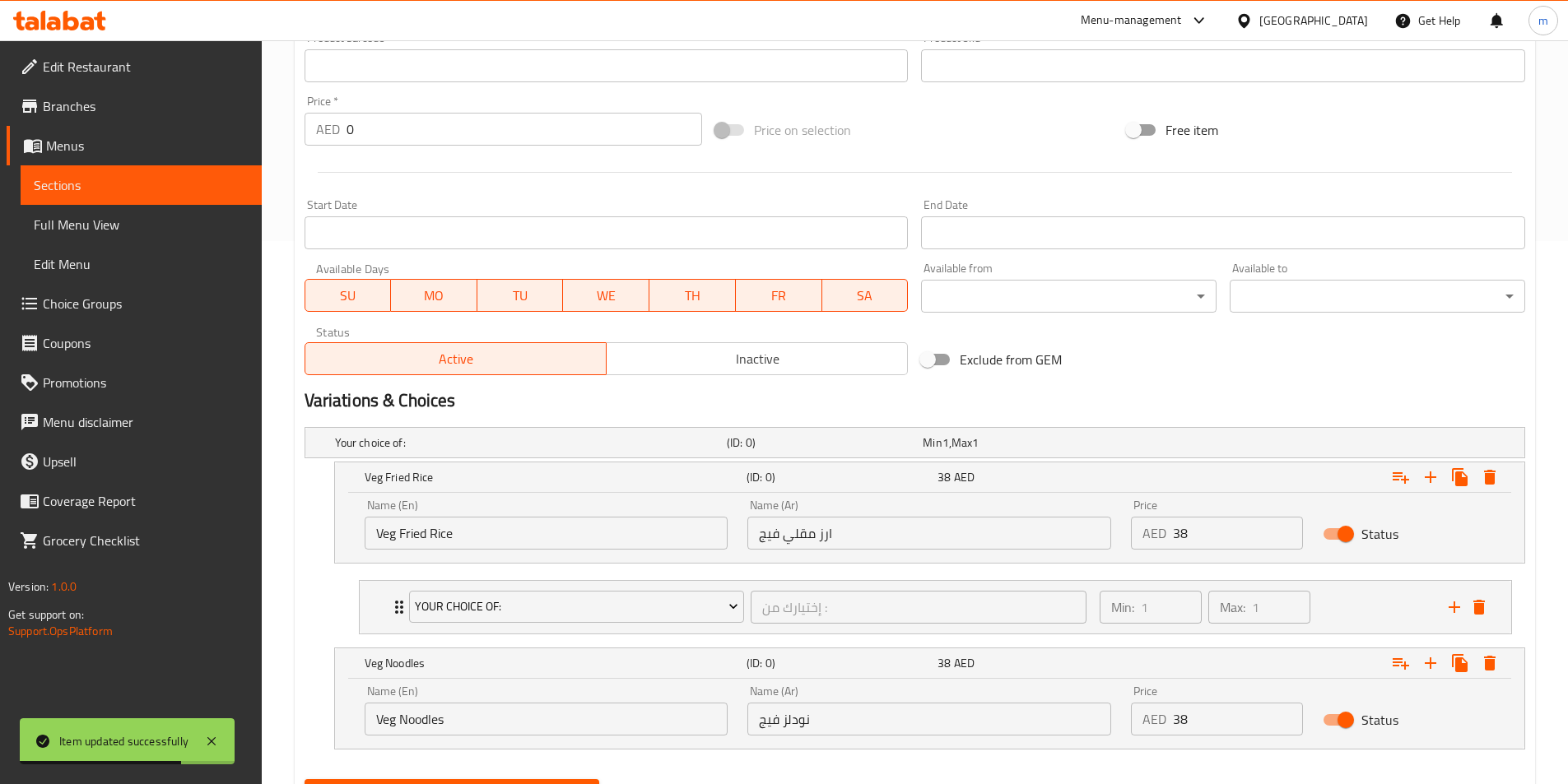
scroll to position [213, 0]
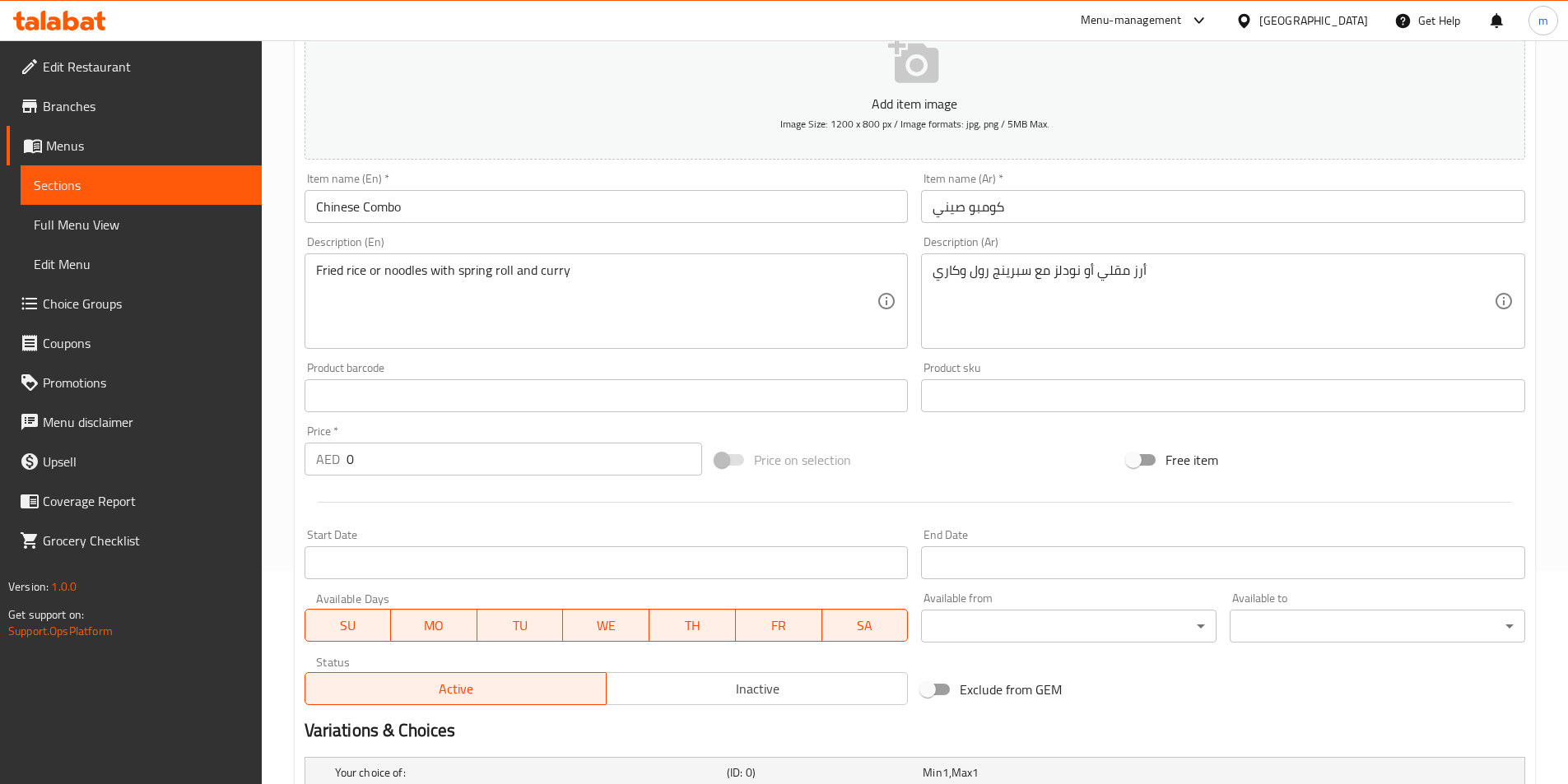
click at [1093, 24] on div "Menu-management" at bounding box center [1131, 21] width 101 height 20
click at [1057, 150] on div "Restaurant-Management" at bounding box center [1043, 143] width 129 height 18
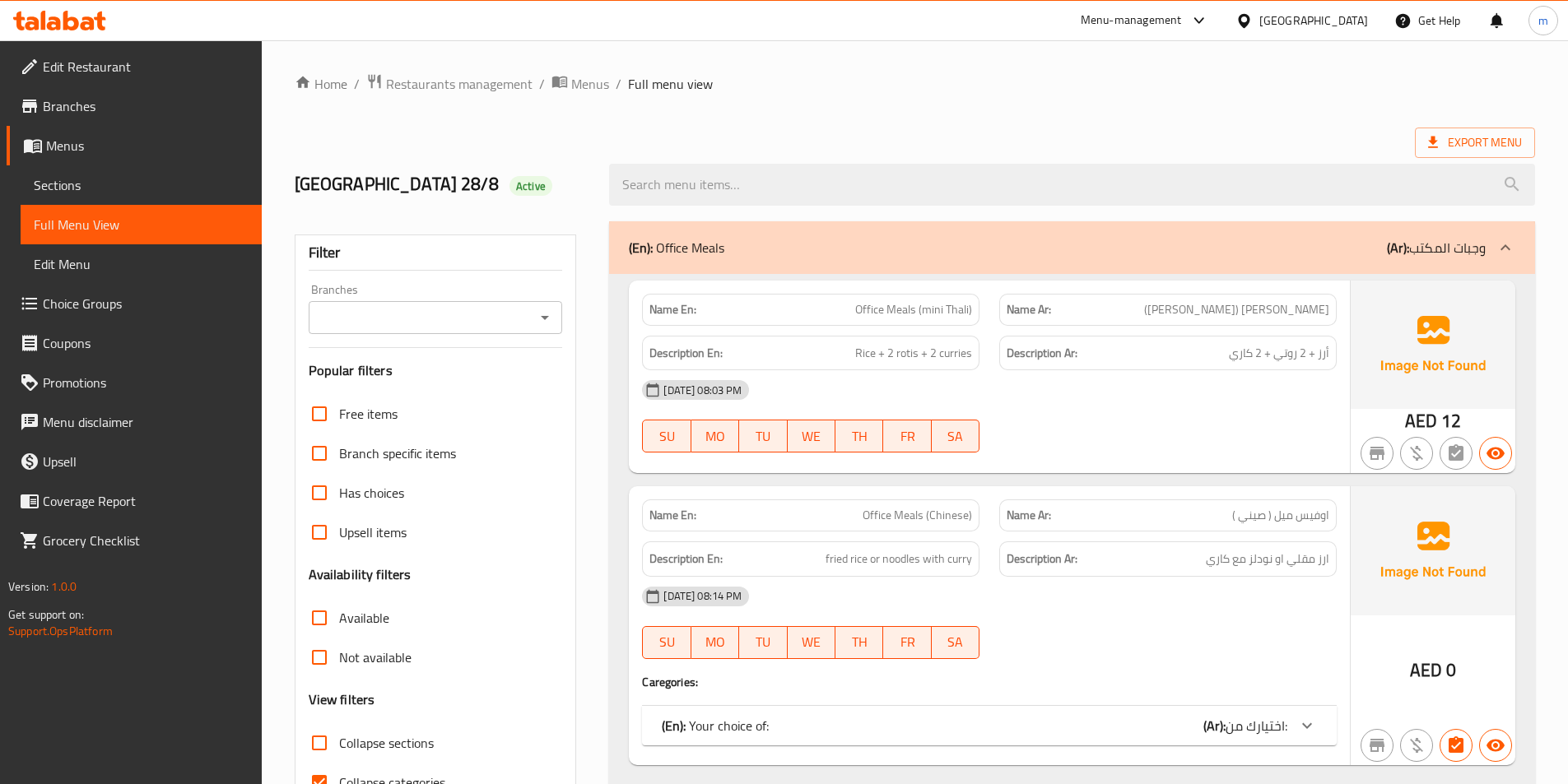
scroll to position [247, 0]
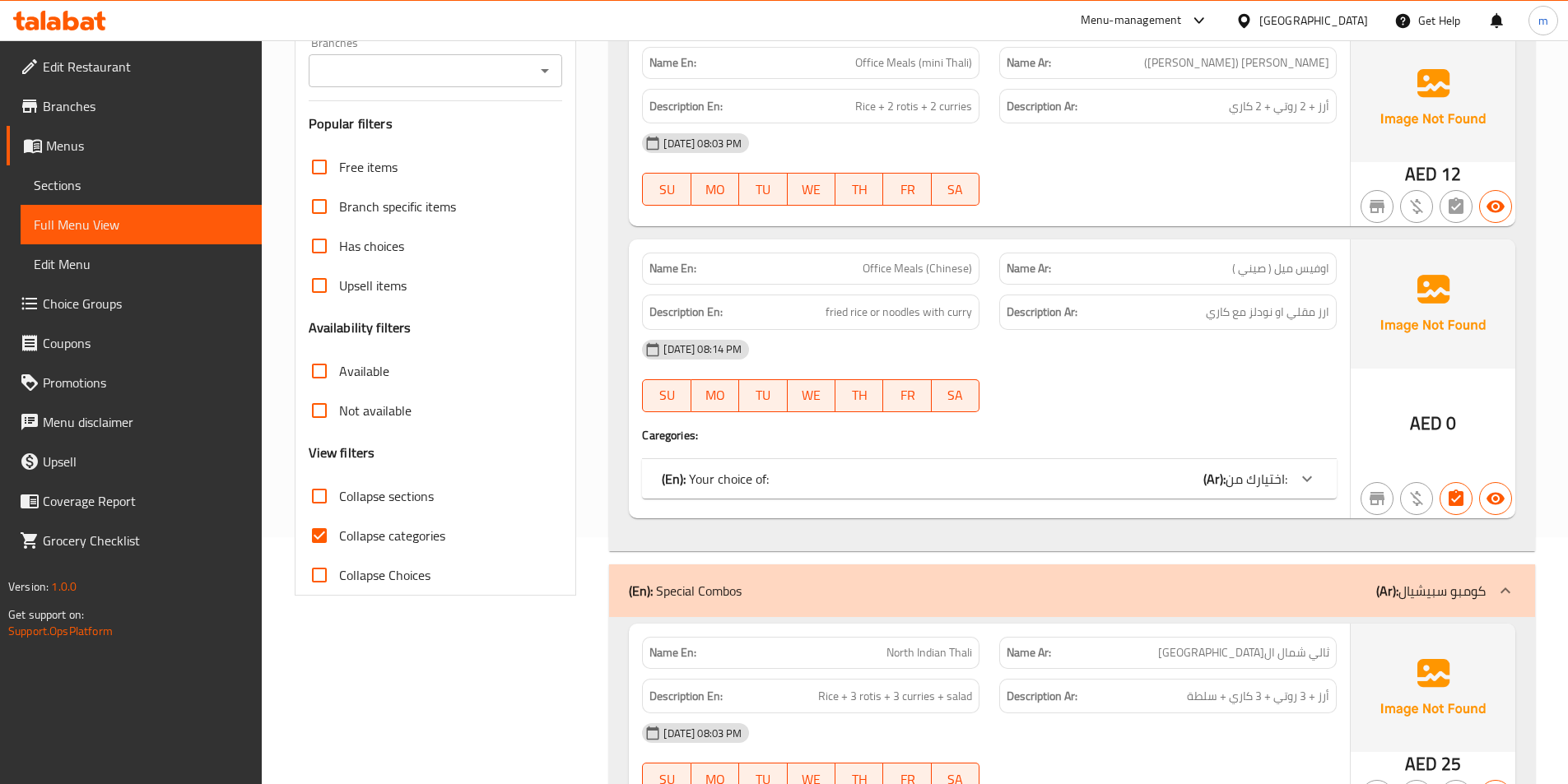
click at [1109, 481] on div "(En): Your choice of: (Ar): اختيارك من:" at bounding box center [974, 479] width 625 height 20
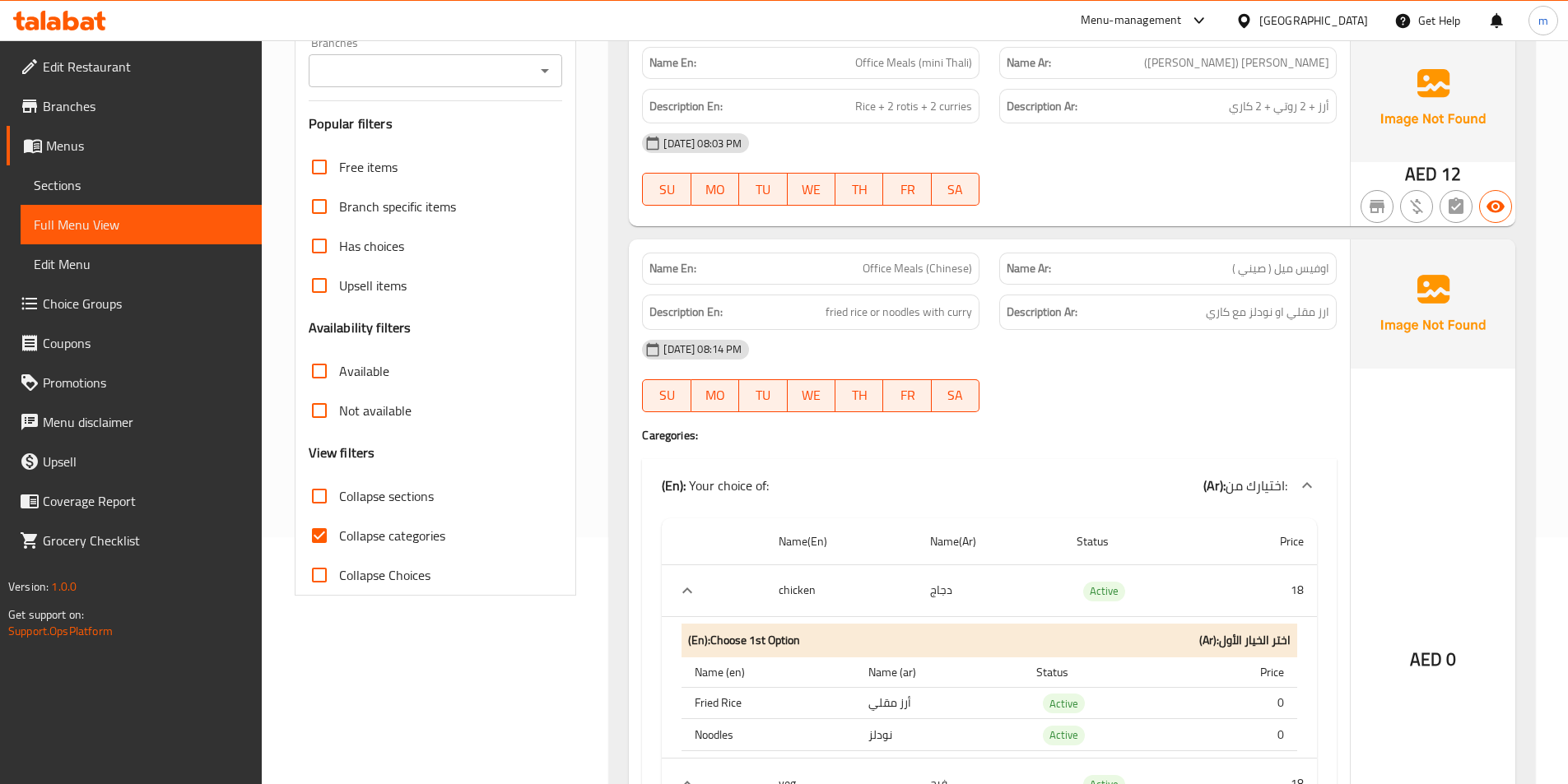
click at [420, 538] on span "Collapse categories" at bounding box center [392, 536] width 106 height 20
click at [339, 538] on input "Collapse categories" at bounding box center [320, 536] width 40 height 40
checkbox input "false"
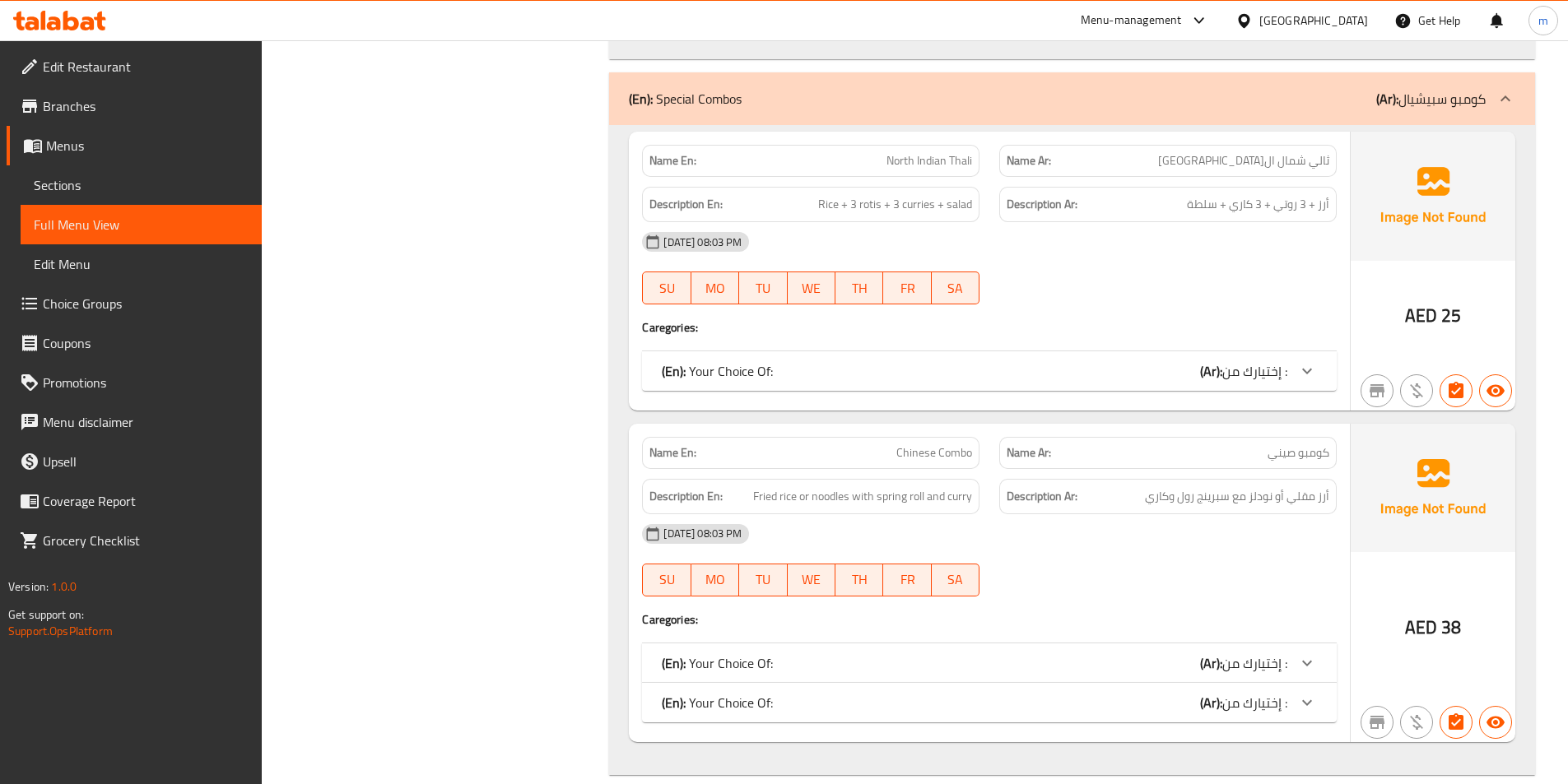
scroll to position [905, 0]
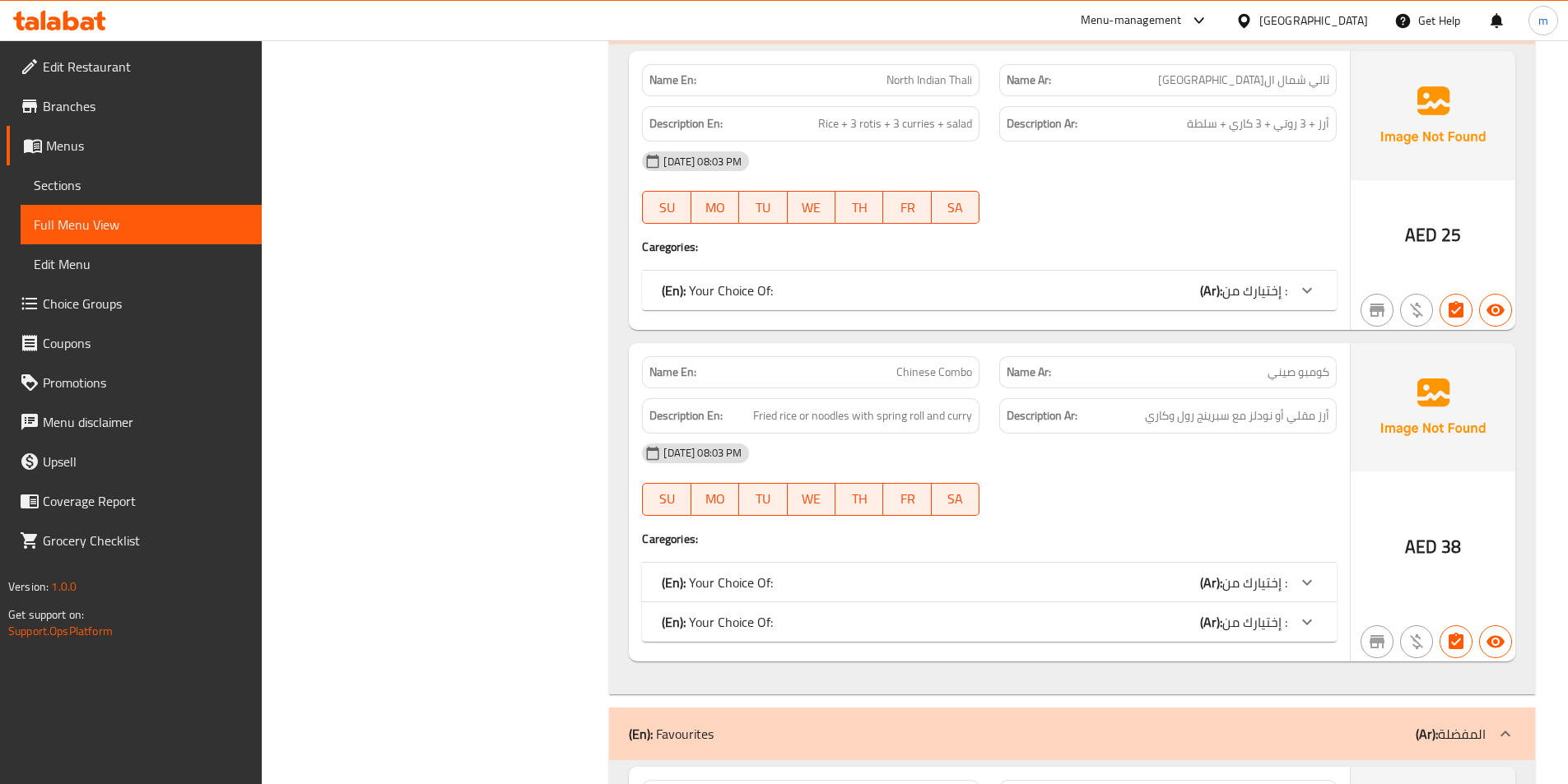
click at [1180, 589] on div "(En): Your Choice Of: (Ar): إختيارك من :" at bounding box center [974, 583] width 625 height 20
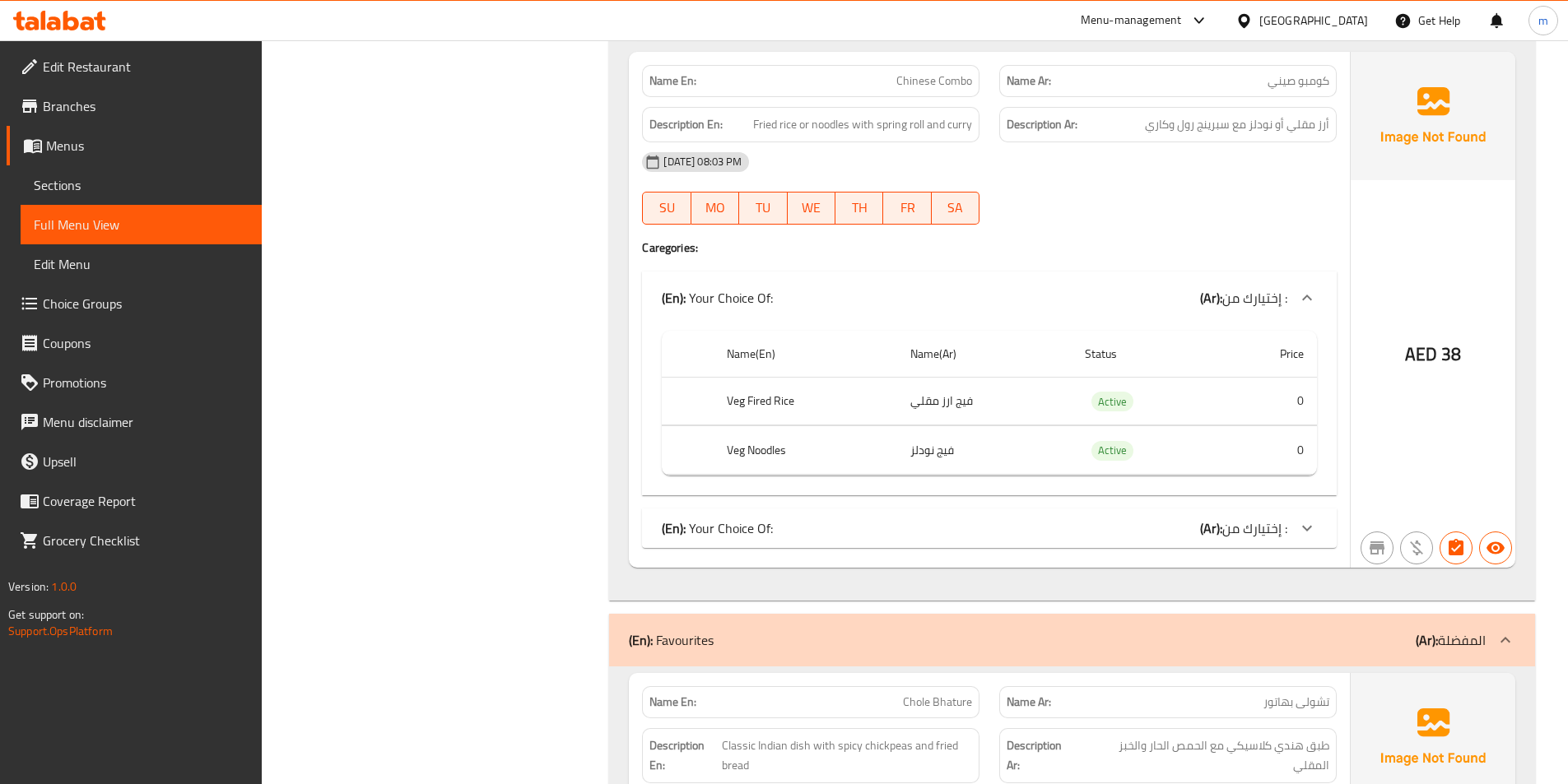
scroll to position [1234, 0]
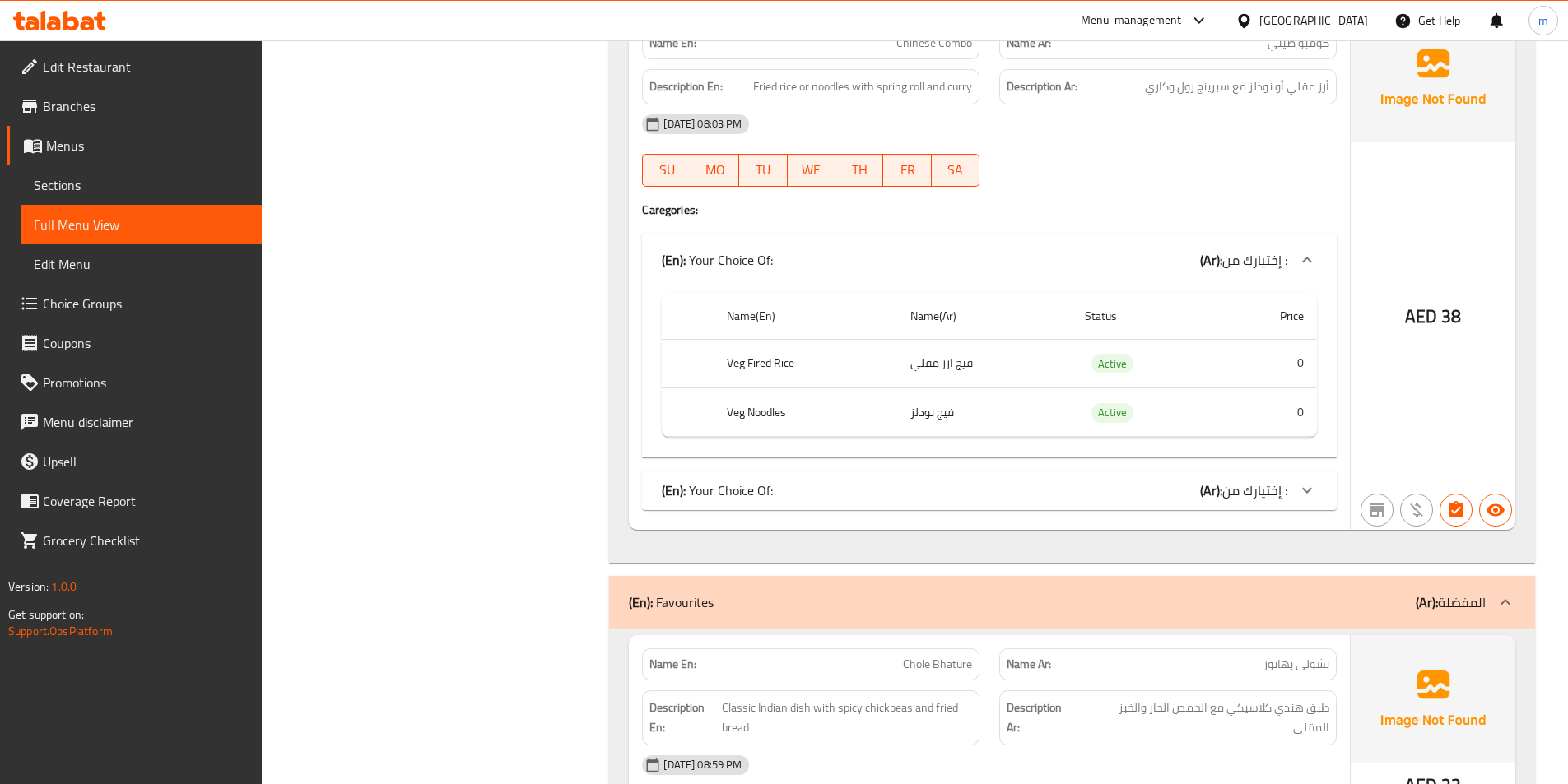
click at [1067, 503] on div "(En): Your Choice Of: (Ar): إختيارك من :" at bounding box center [989, 490] width 695 height 40
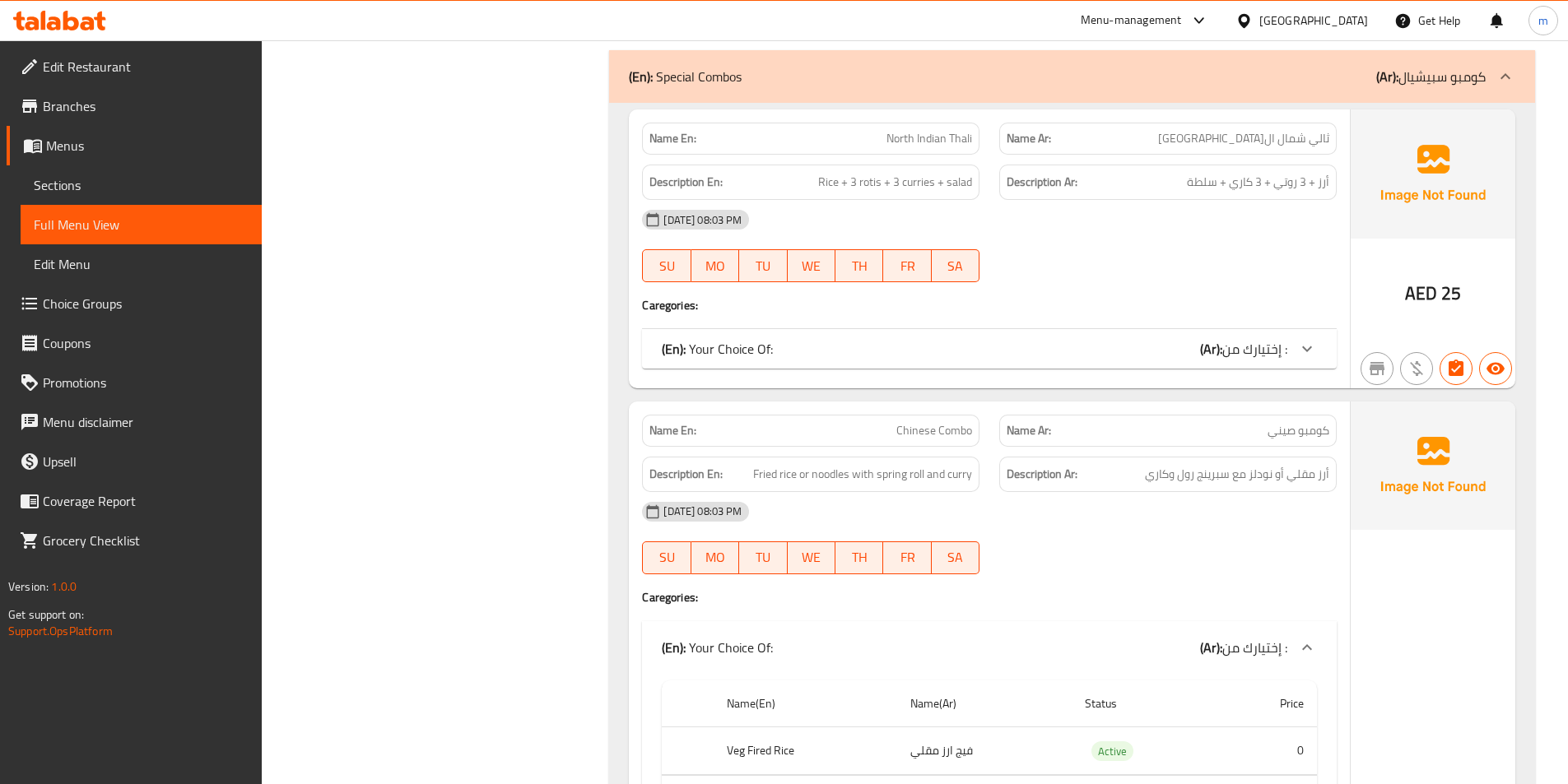
scroll to position [823, 0]
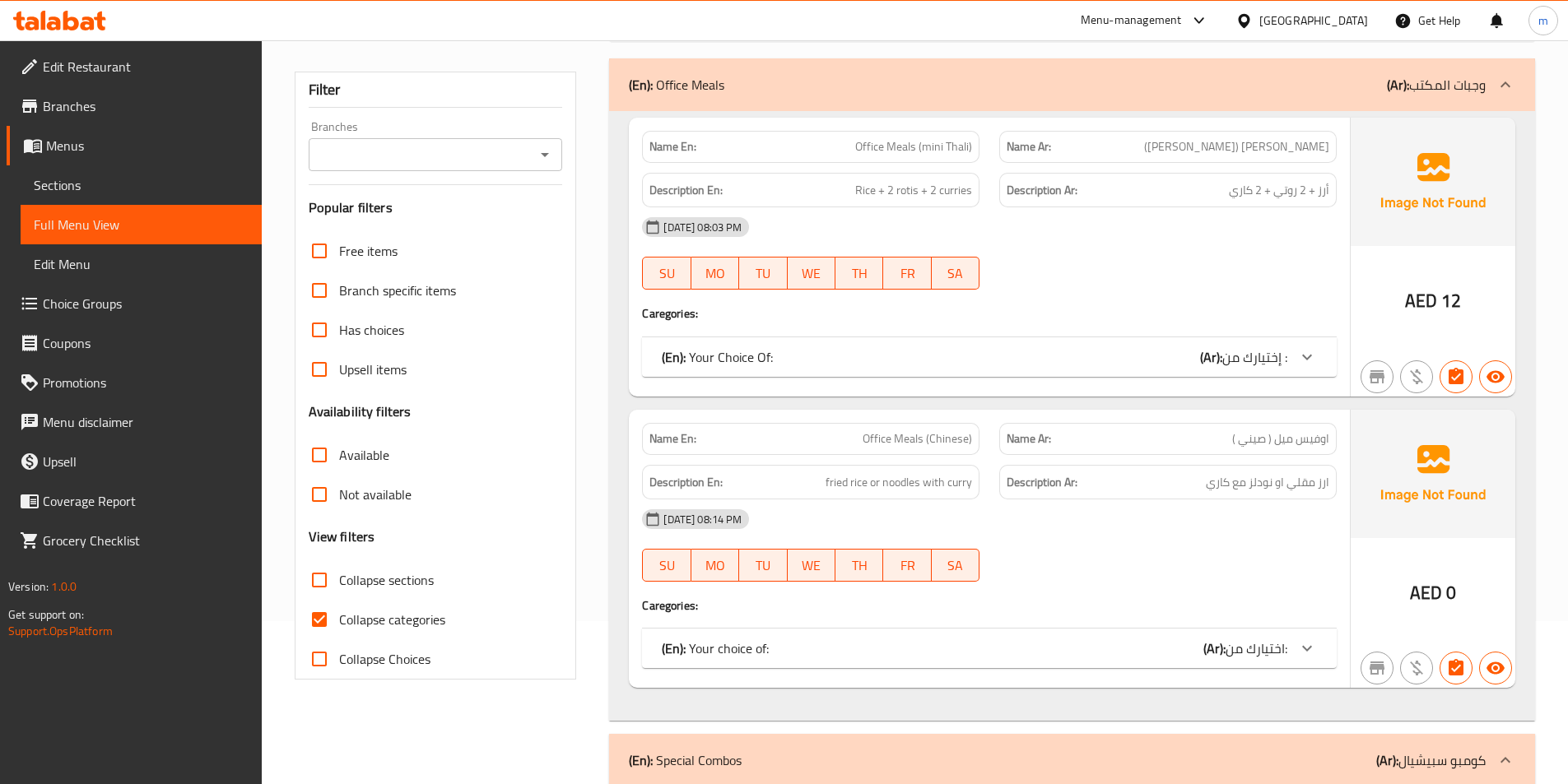
scroll to position [165, 0]
click at [388, 630] on label "Collapse categories" at bounding box center [373, 618] width 146 height 40
click at [339, 630] on input "Collapse categories" at bounding box center [320, 618] width 40 height 40
checkbox input "false"
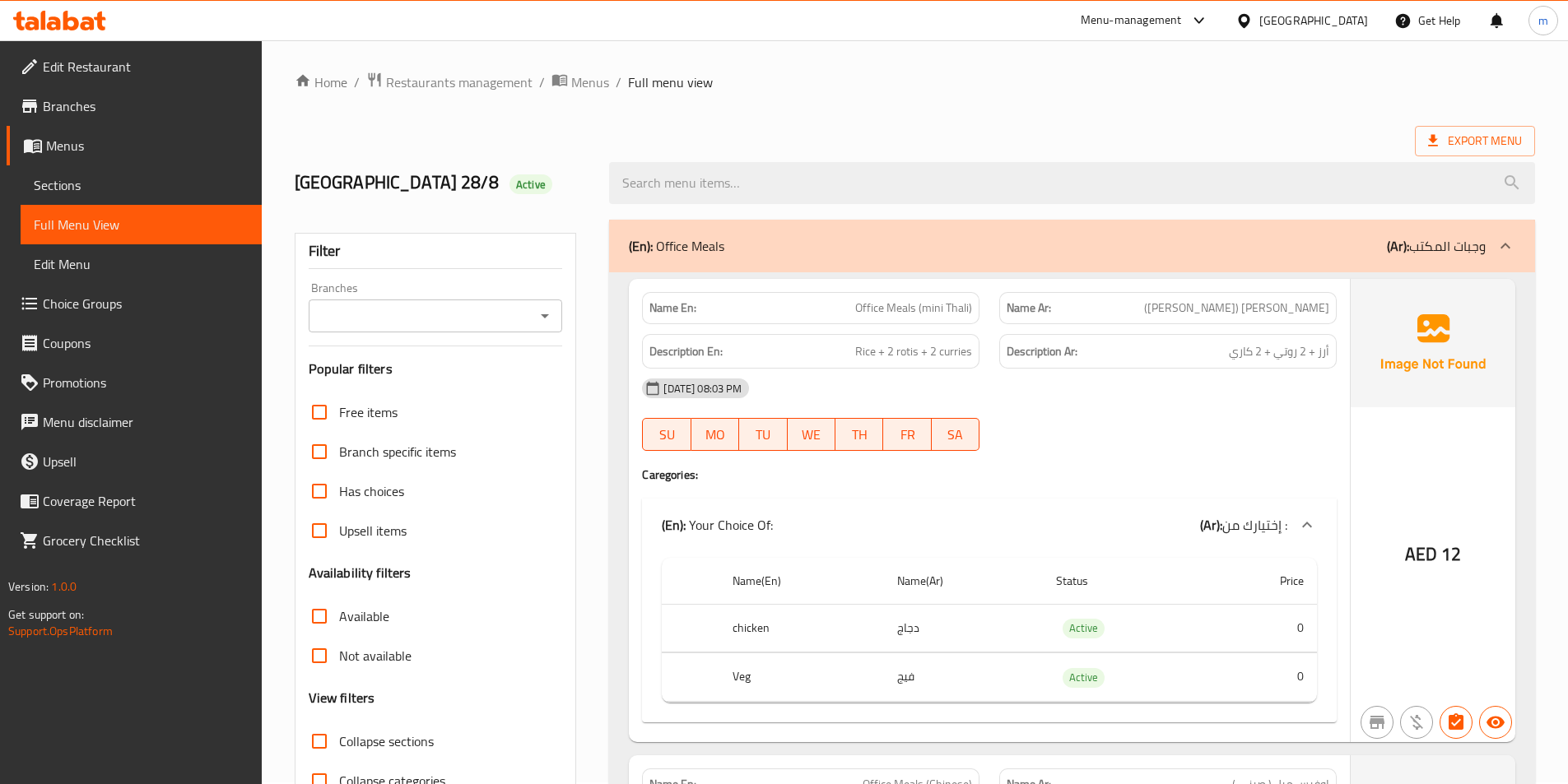
scroll to position [0, 0]
click at [1475, 142] on span "Export Menu" at bounding box center [1474, 142] width 94 height 21
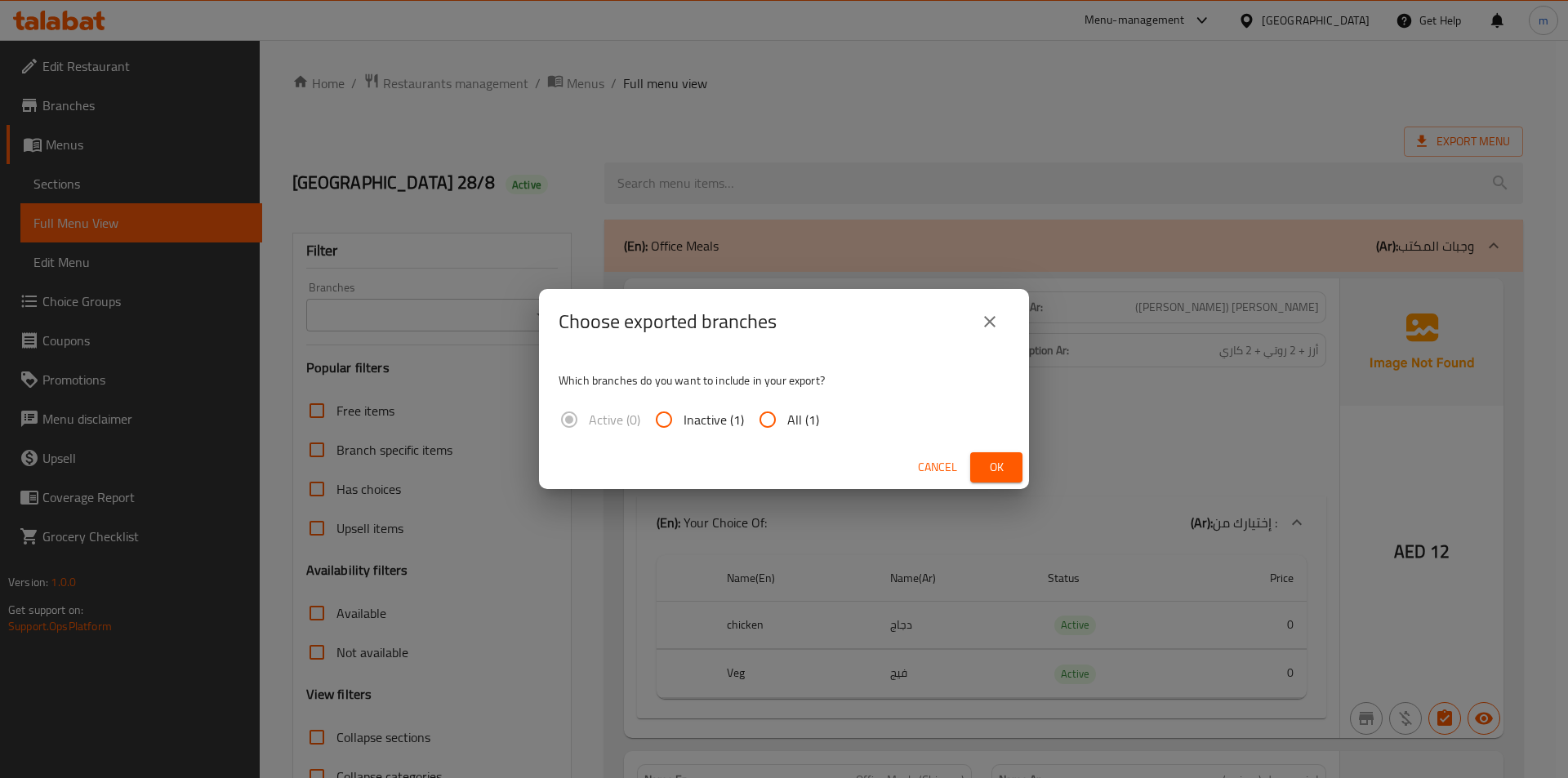
click at [792, 424] on span "All (1)" at bounding box center [803, 420] width 32 height 20
click at [787, 424] on input "All (1)" at bounding box center [768, 420] width 39 height 39
radio input "true"
click at [1014, 456] on button "Ok" at bounding box center [996, 467] width 53 height 30
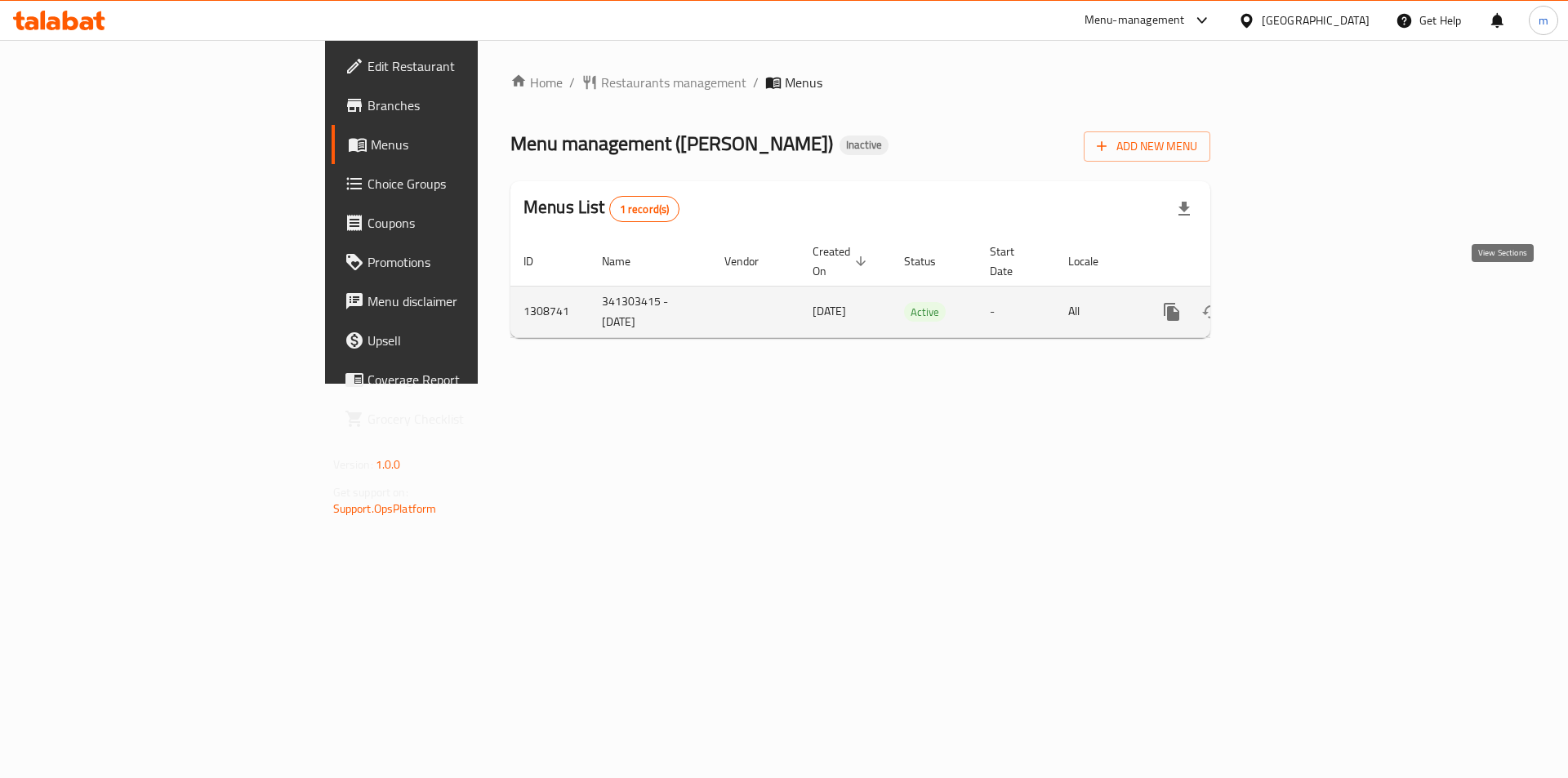
click at [1297, 305] on icon "enhanced table" at bounding box center [1289, 312] width 15 height 15
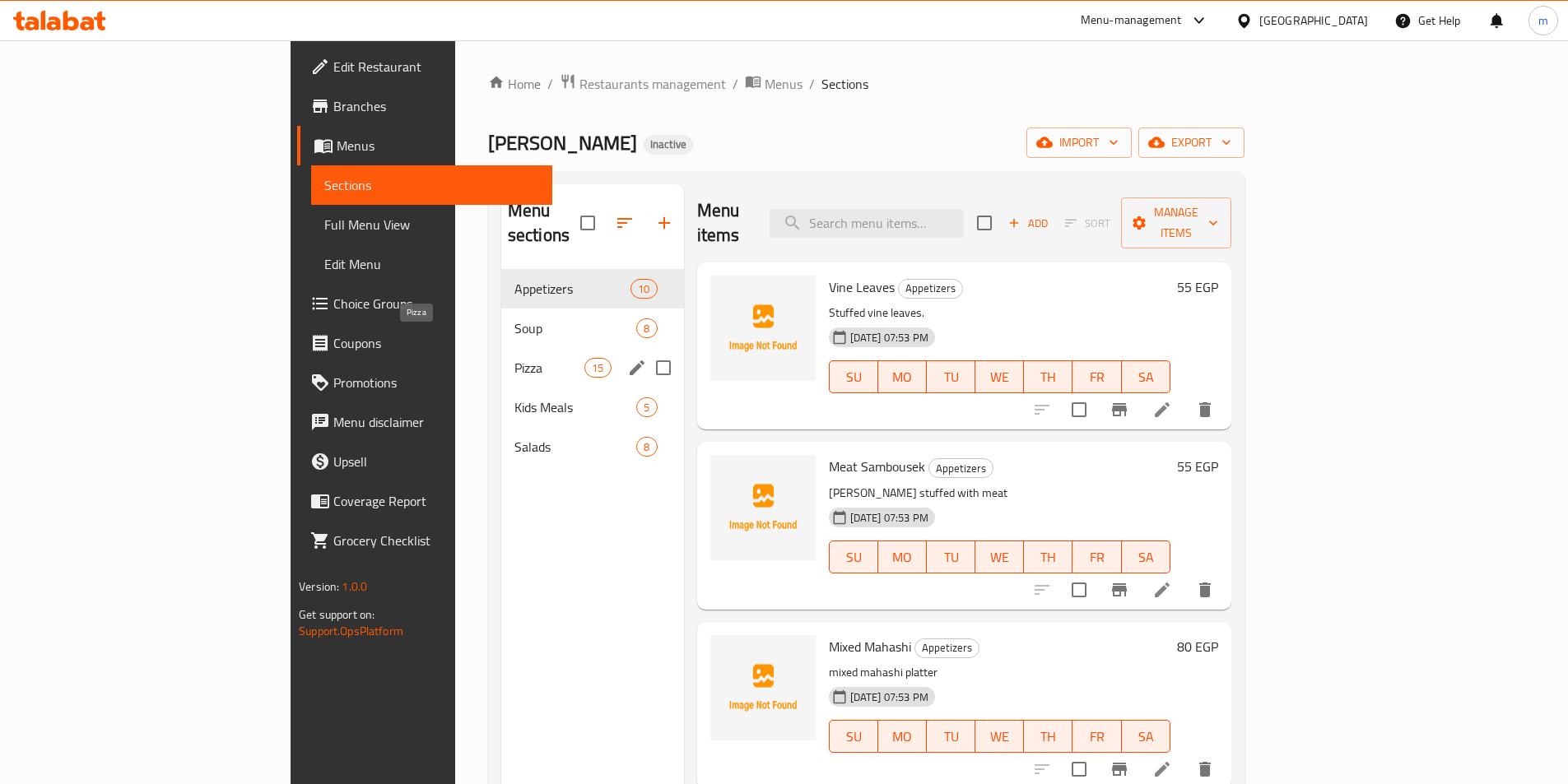
click at [514, 358] on span "Pizza" at bounding box center [549, 368] width 70 height 20
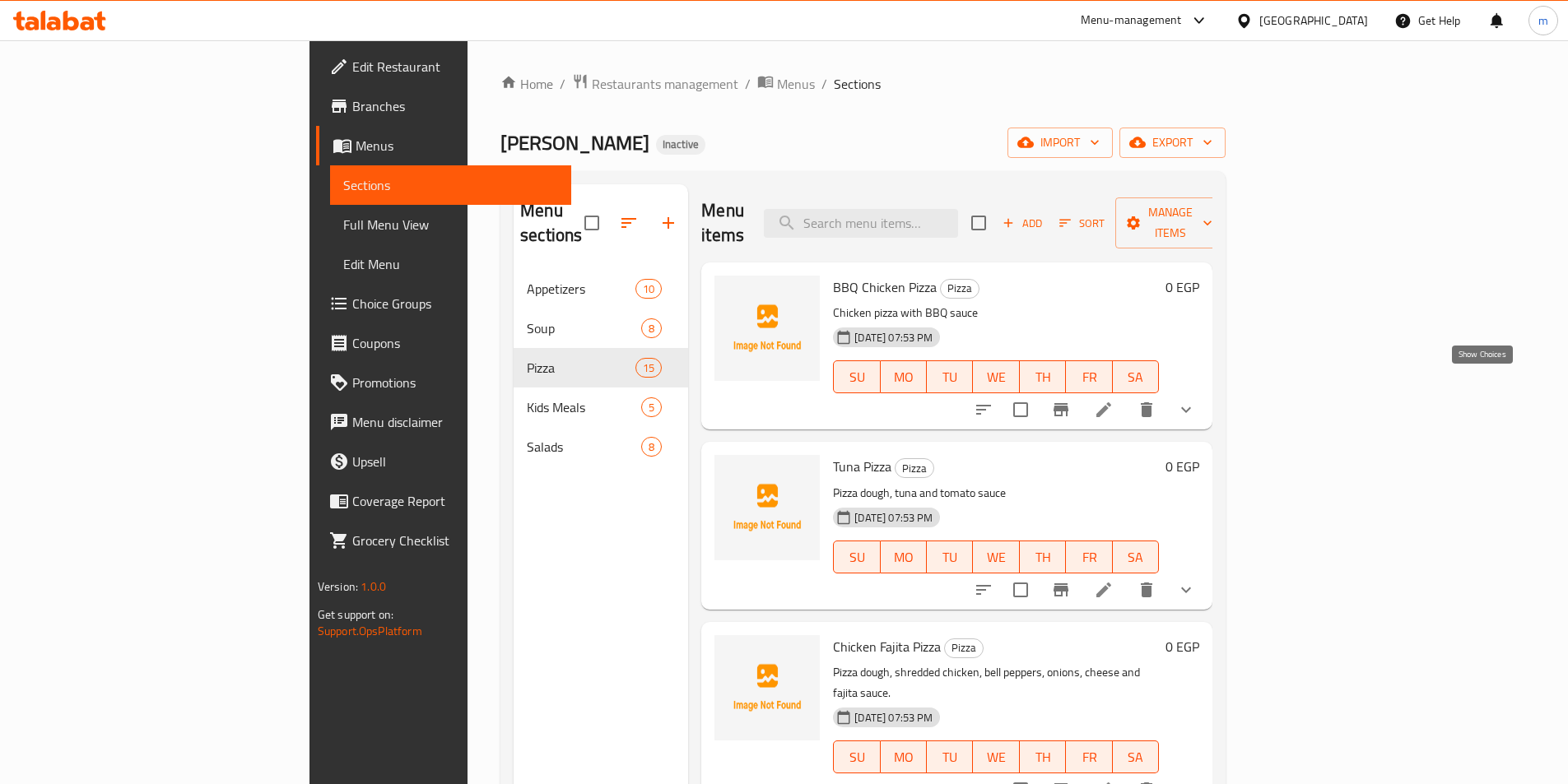
click at [1196, 400] on icon "show more" at bounding box center [1186, 410] width 20 height 20
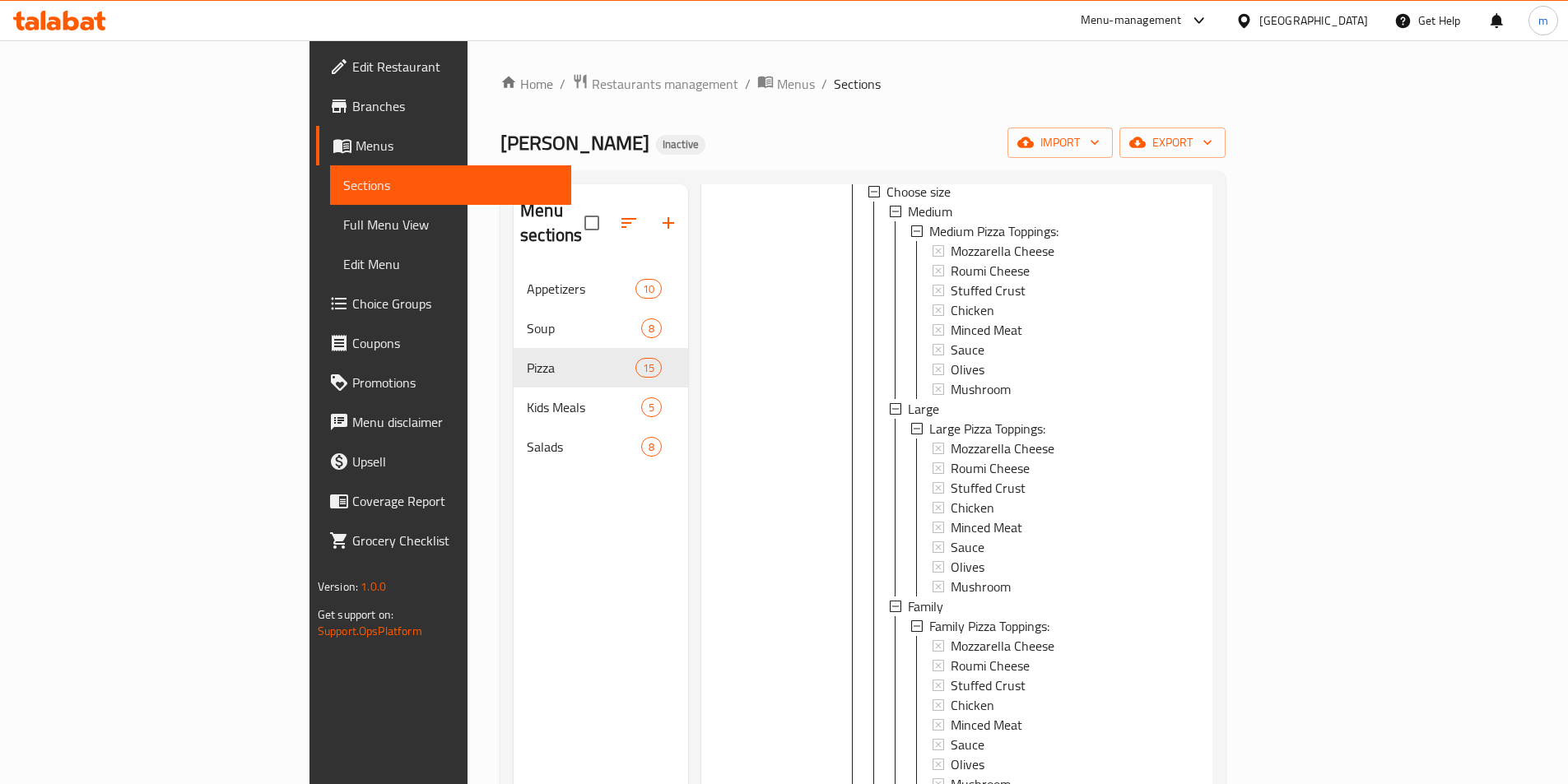
scroll to position [576, 0]
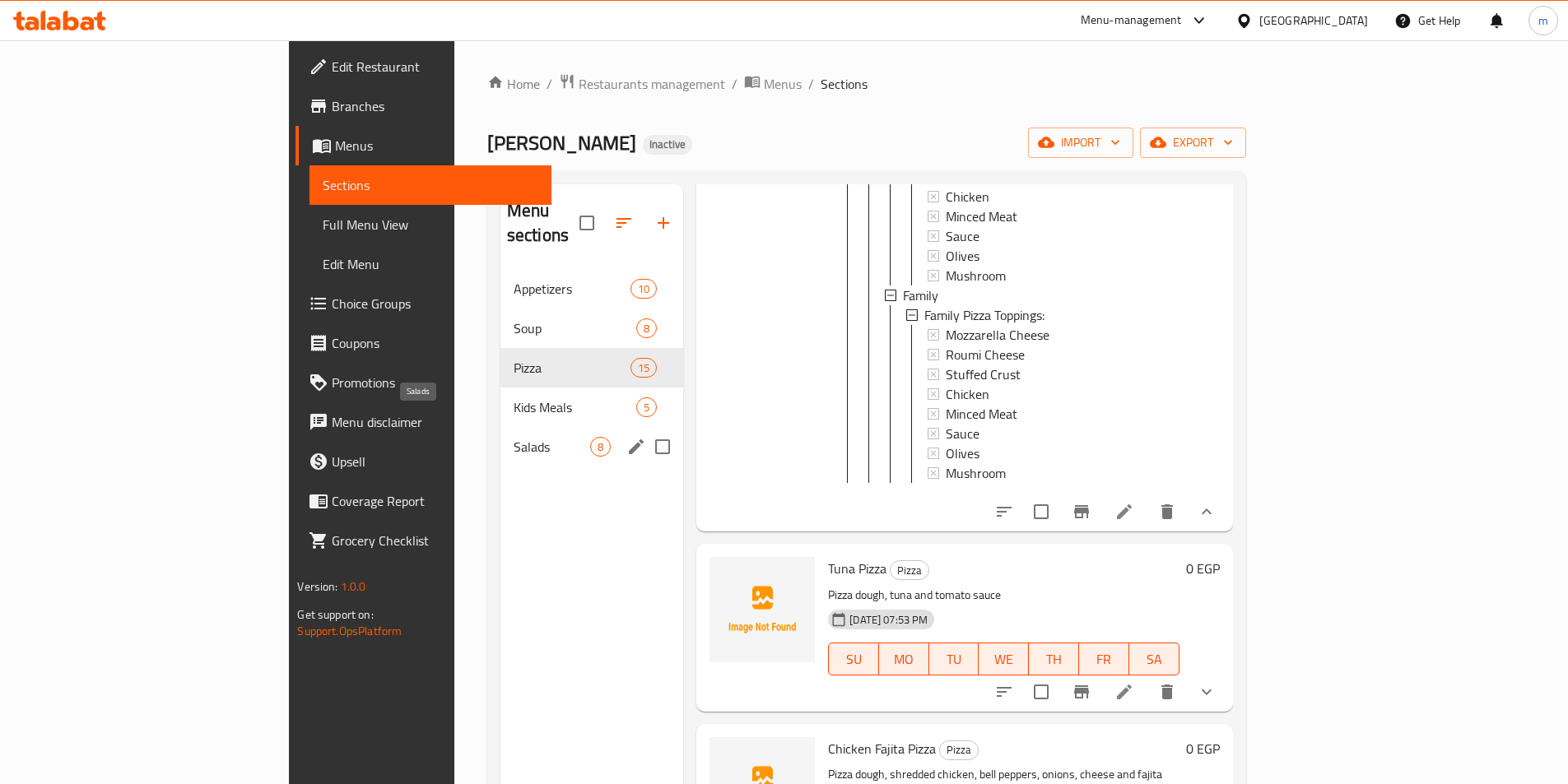
click at [514, 437] on span "Salads" at bounding box center [552, 447] width 76 height 20
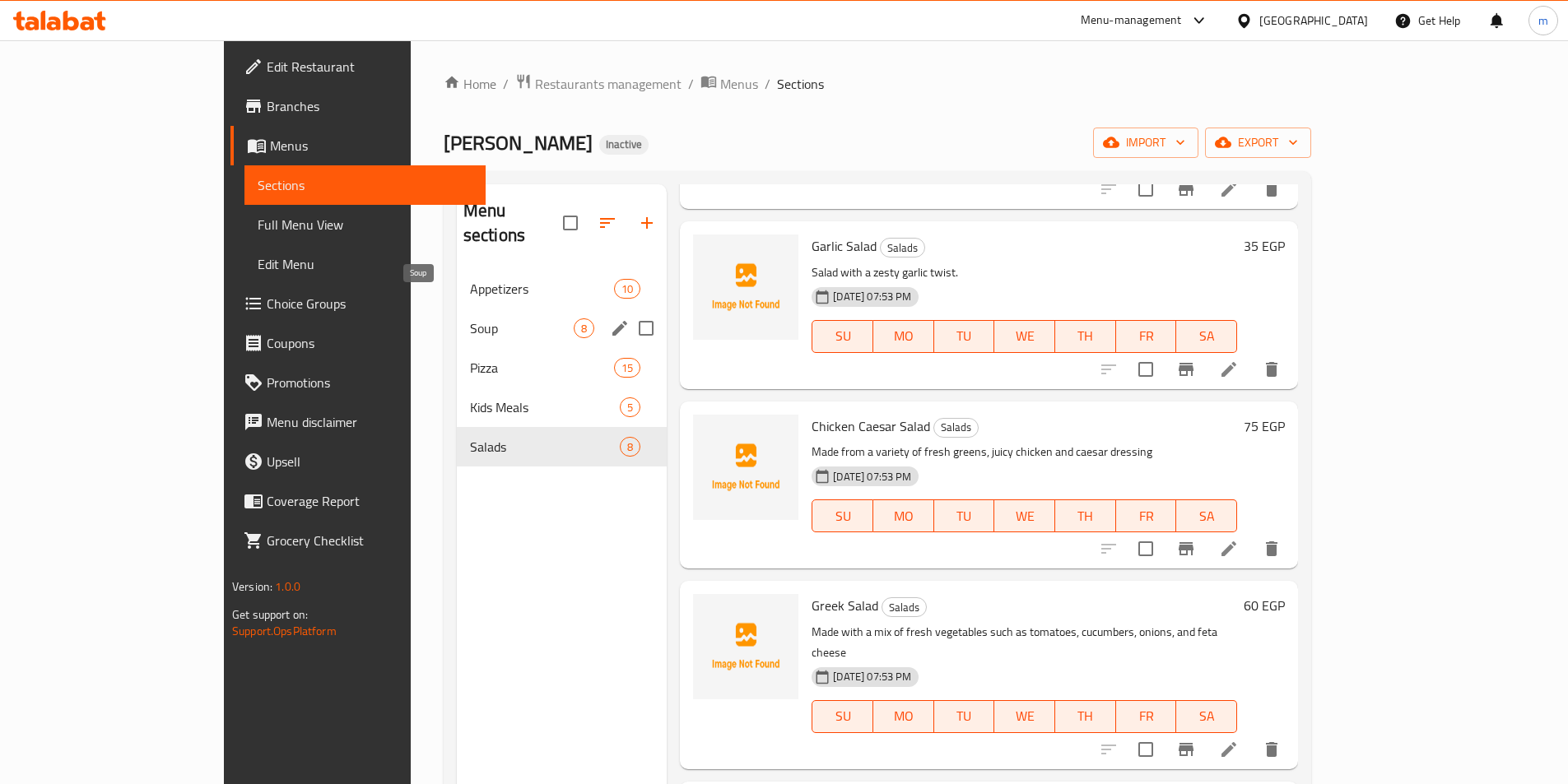
click at [470, 319] on span "Soup" at bounding box center [521, 329] width 104 height 20
